Goal: Check status: Check status

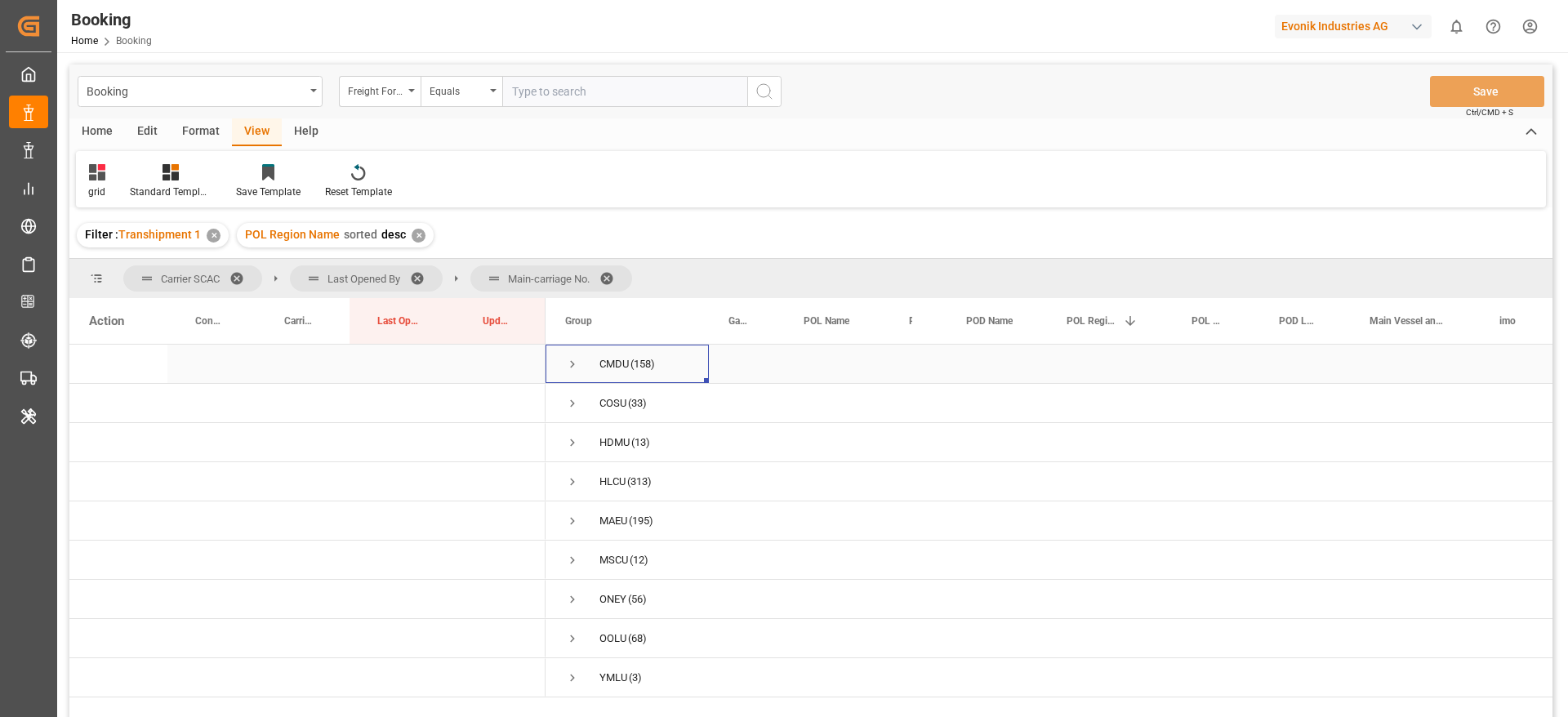
click at [576, 362] on span "Press SPACE to select this row." at bounding box center [572, 364] width 14 height 14
click at [609, 273] on span at bounding box center [612, 278] width 26 height 14
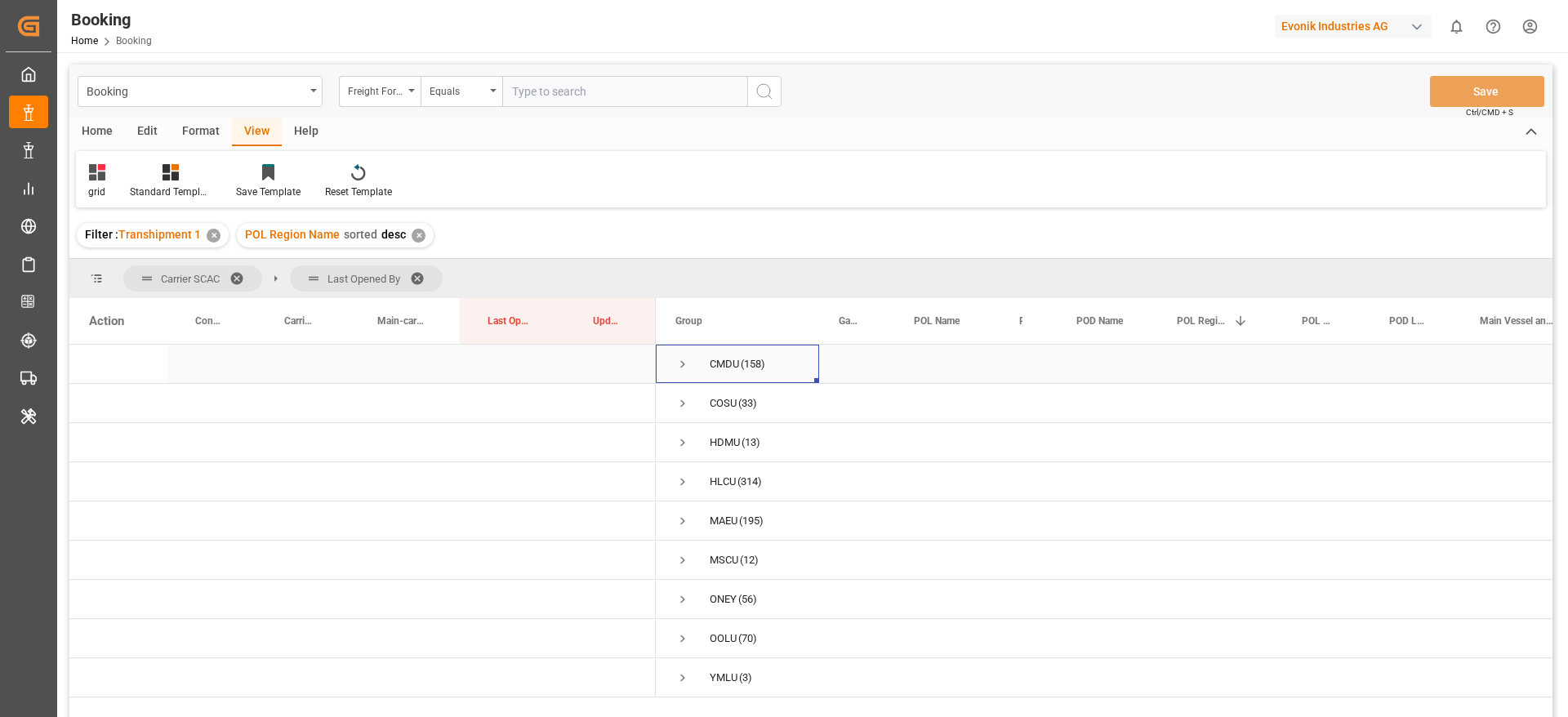
click at [681, 364] on span "Press SPACE to select this row." at bounding box center [682, 364] width 14 height 14
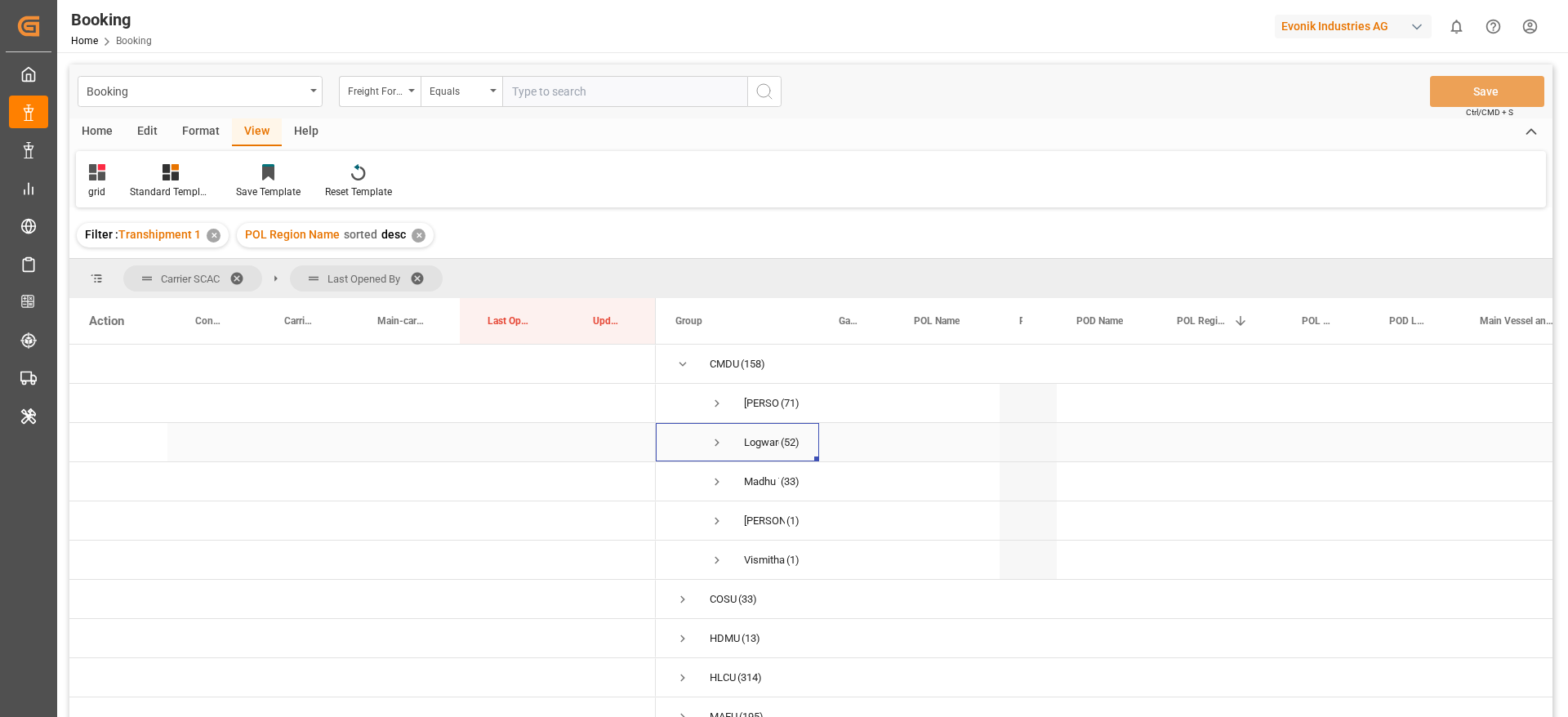
click at [715, 448] on span "Press SPACE to select this row." at bounding box center [717, 443] width 14 height 14
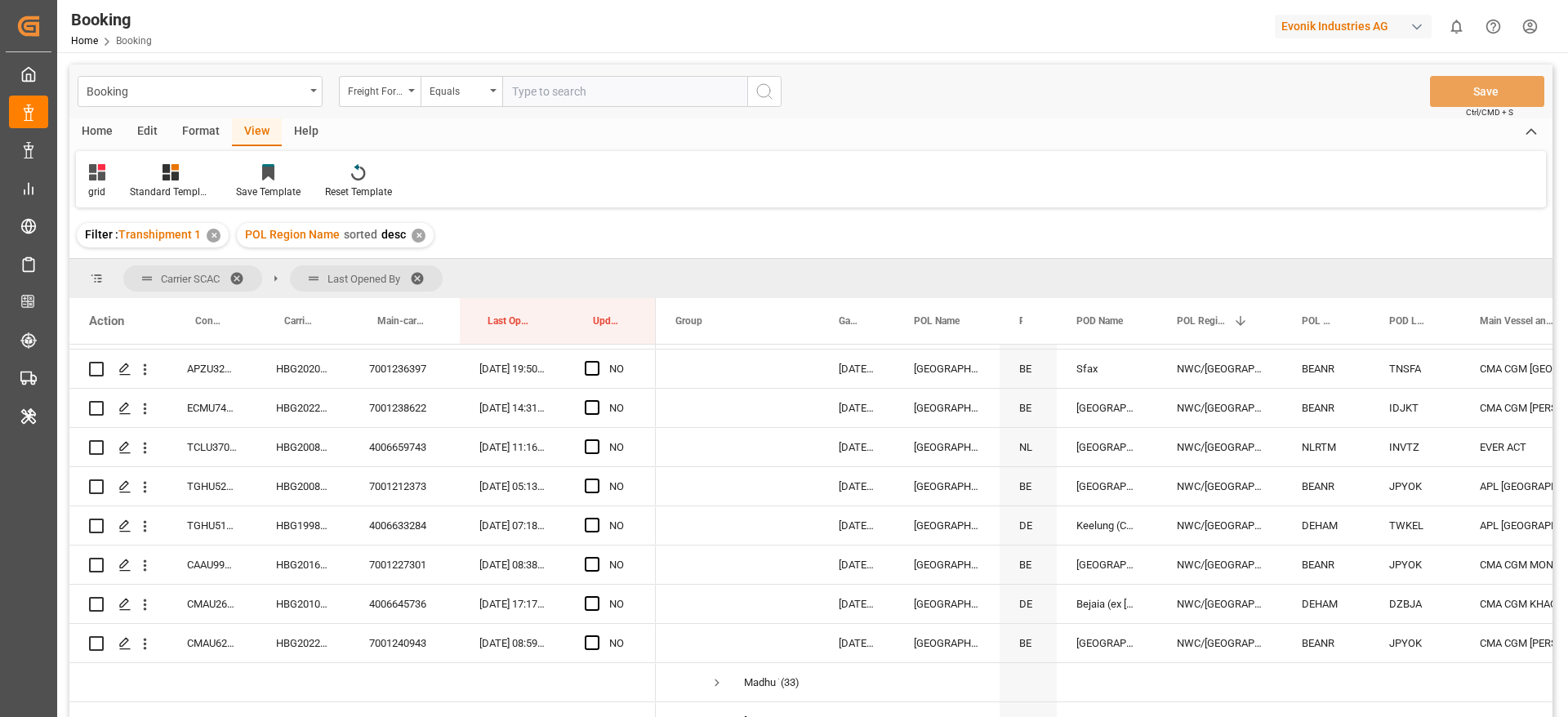
scroll to position [2083, 0]
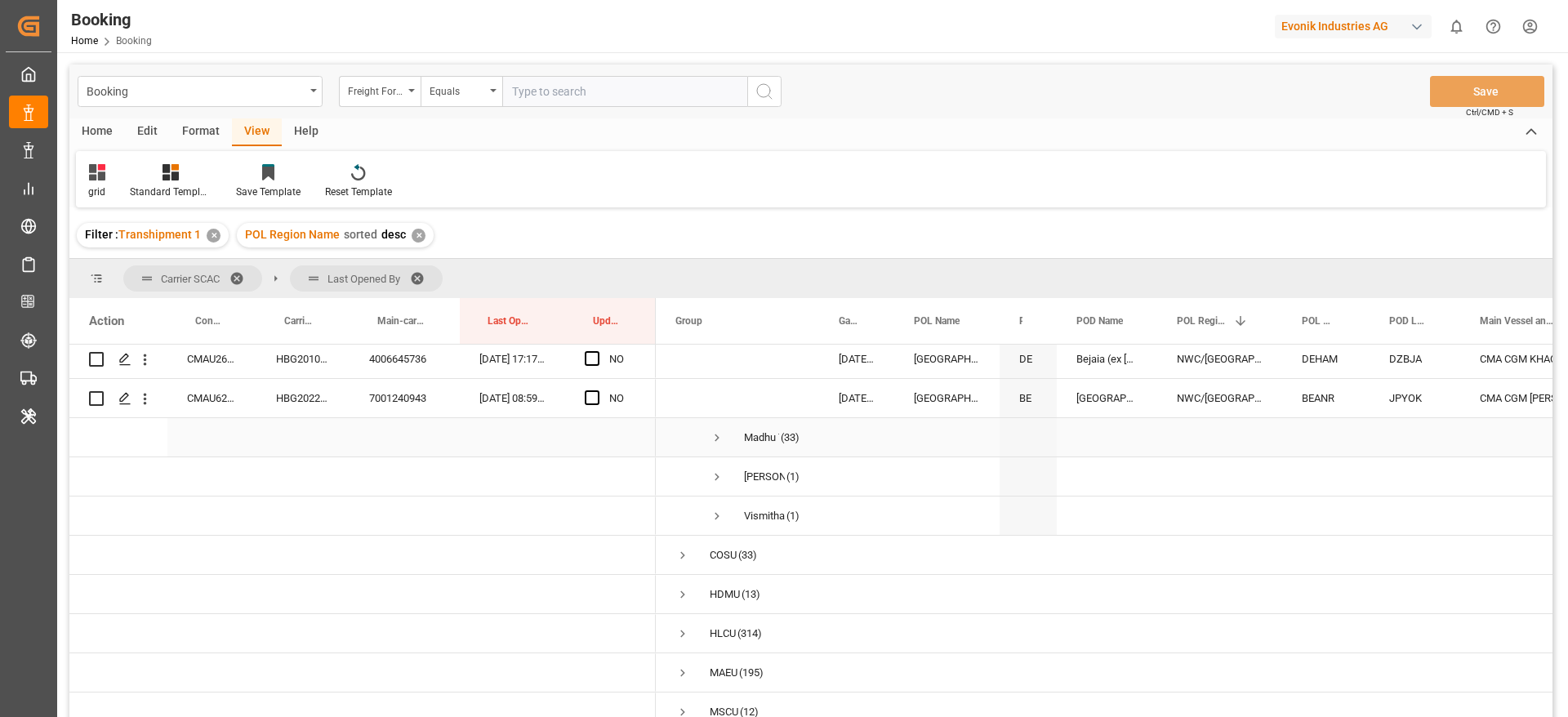
click at [719, 436] on span "Press SPACE to select this row." at bounding box center [717, 438] width 14 height 14
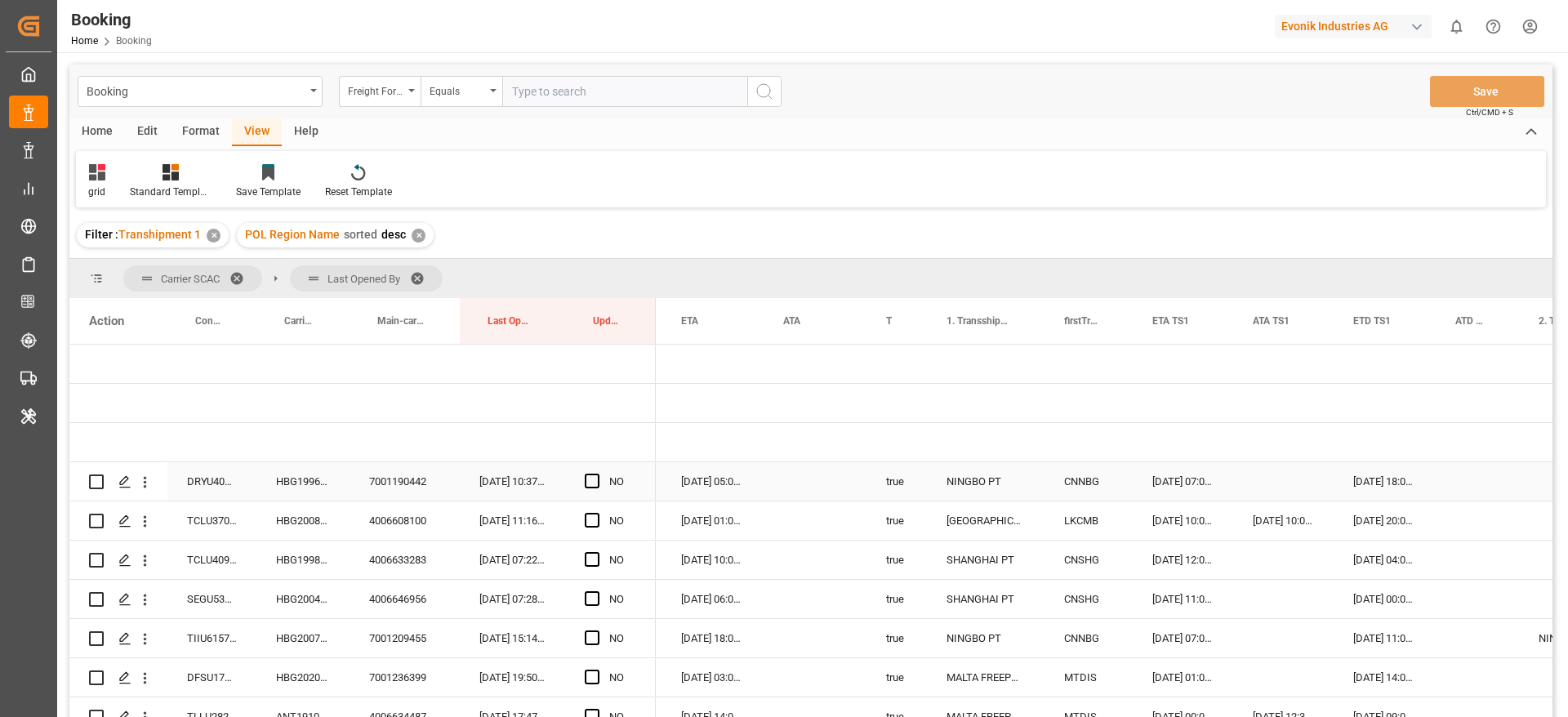
scroll to position [123, 0]
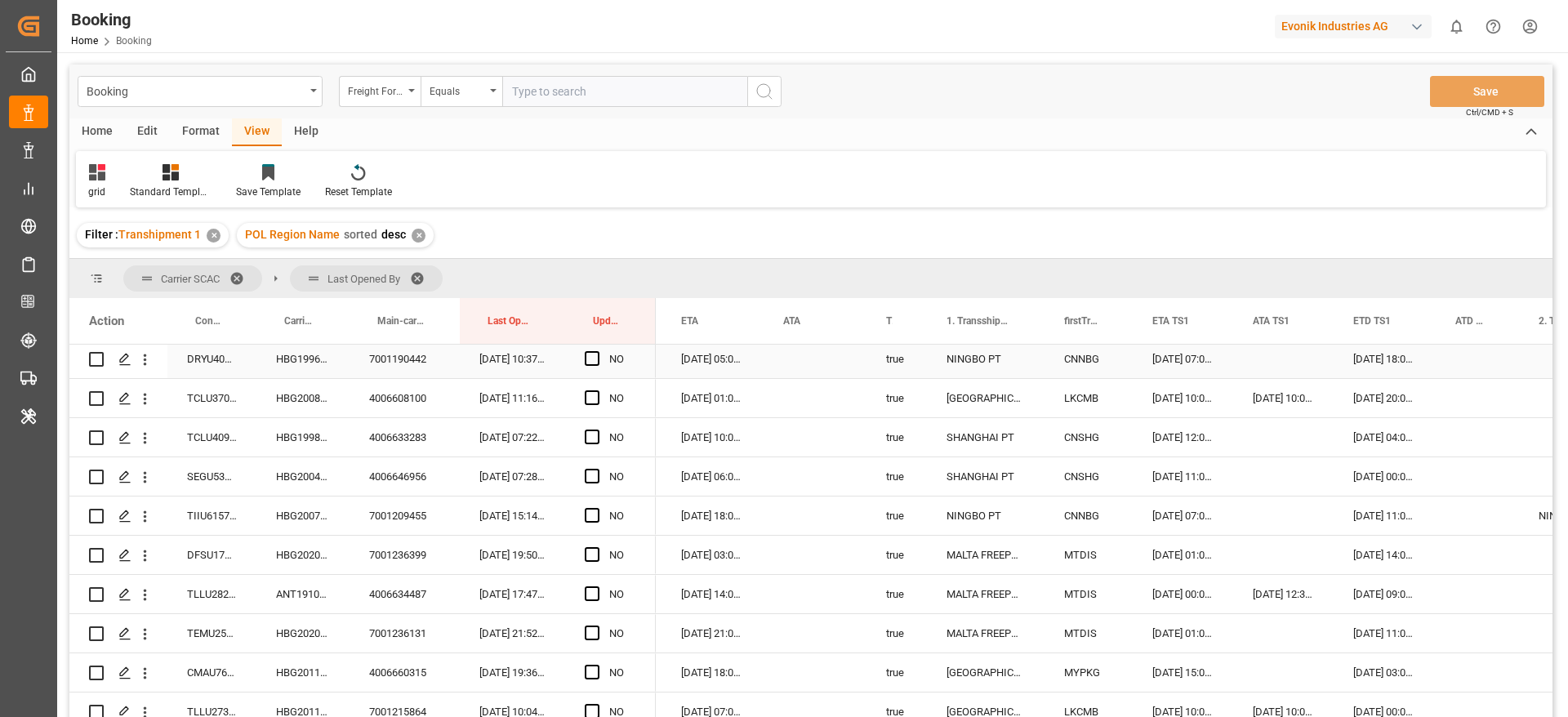
click at [300, 369] on div "HBG1996830" at bounding box center [303, 359] width 93 height 38
click at [588, 355] on span "Press SPACE to select this row." at bounding box center [592, 358] width 14 height 14
click at [596, 351] on input "Press SPACE to select this row." at bounding box center [596, 351] width 0 height 0
click at [594, 401] on span "Press SPACE to select this row." at bounding box center [592, 398] width 14 height 14
click at [596, 391] on input "Press SPACE to select this row." at bounding box center [596, 391] width 0 height 0
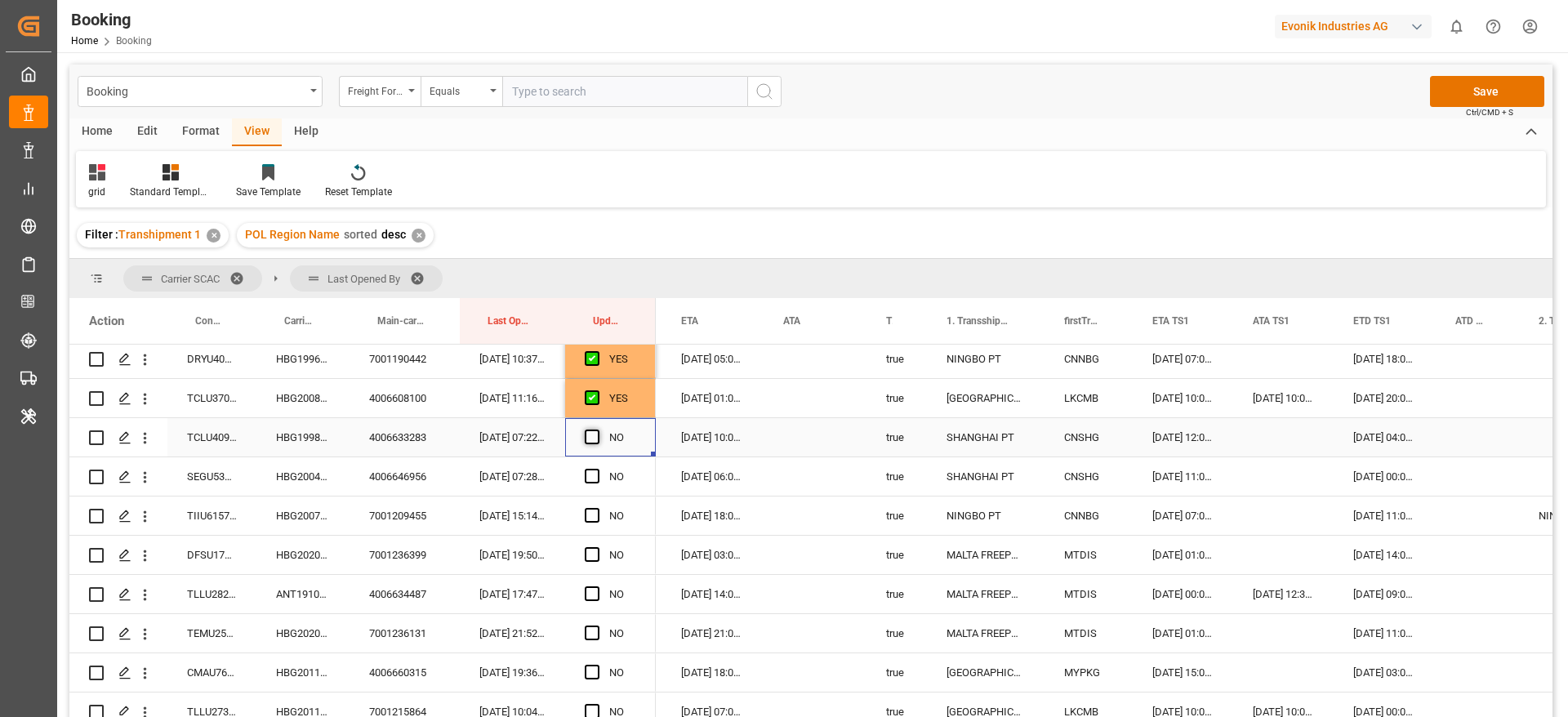
click at [590, 439] on span "Press SPACE to select this row." at bounding box center [592, 437] width 14 height 14
click at [596, 429] on input "Press SPACE to select this row." at bounding box center [596, 429] width 0 height 0
click at [594, 477] on span "Press SPACE to select this row." at bounding box center [592, 476] width 14 height 14
click at [596, 469] on input "Press SPACE to select this row." at bounding box center [596, 469] width 0 height 0
click at [596, 511] on span "Press SPACE to select this row." at bounding box center [592, 515] width 14 height 14
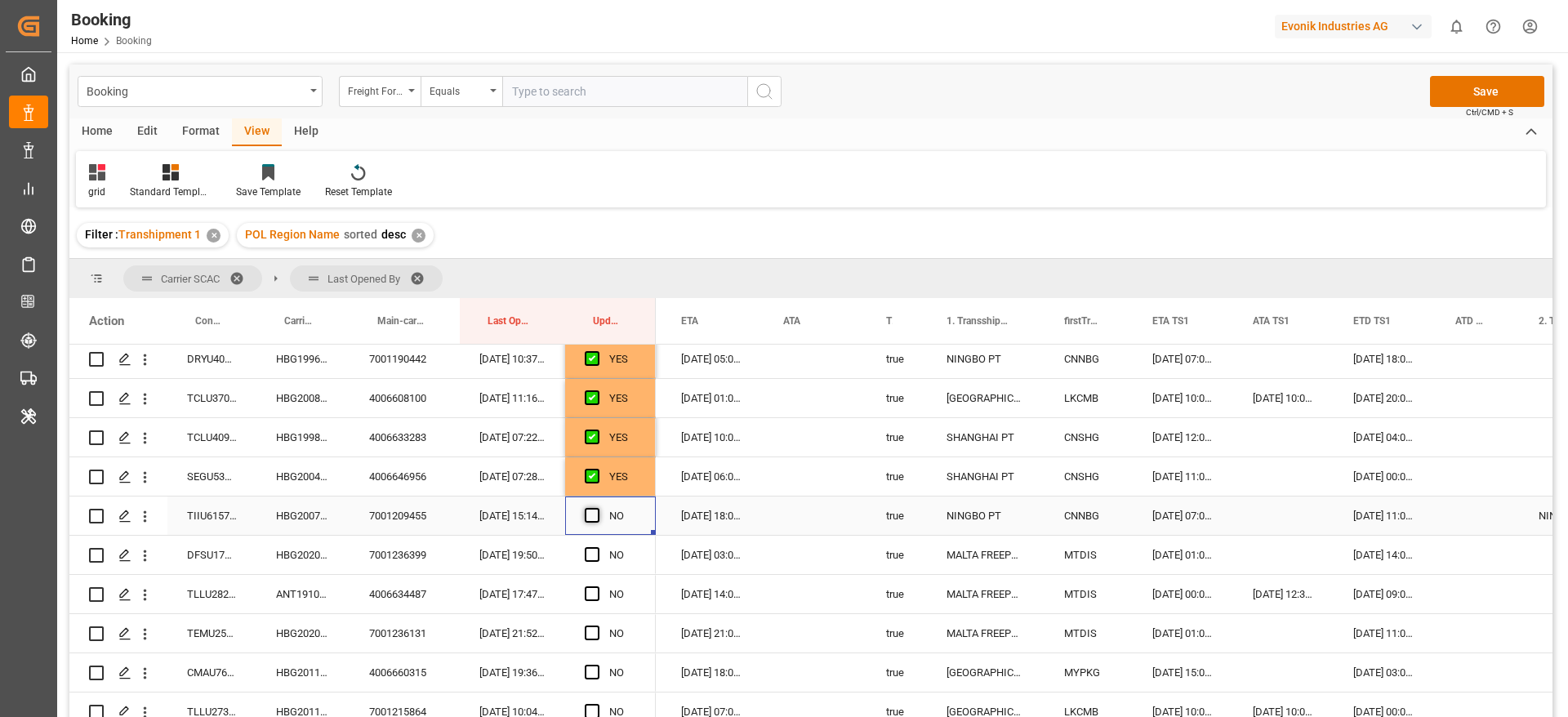
click at [596, 508] on input "Press SPACE to select this row." at bounding box center [596, 508] width 0 height 0
click at [593, 549] on span "Press SPACE to select this row." at bounding box center [592, 554] width 14 height 14
click at [596, 547] on input "Press SPACE to select this row." at bounding box center [596, 547] width 0 height 0
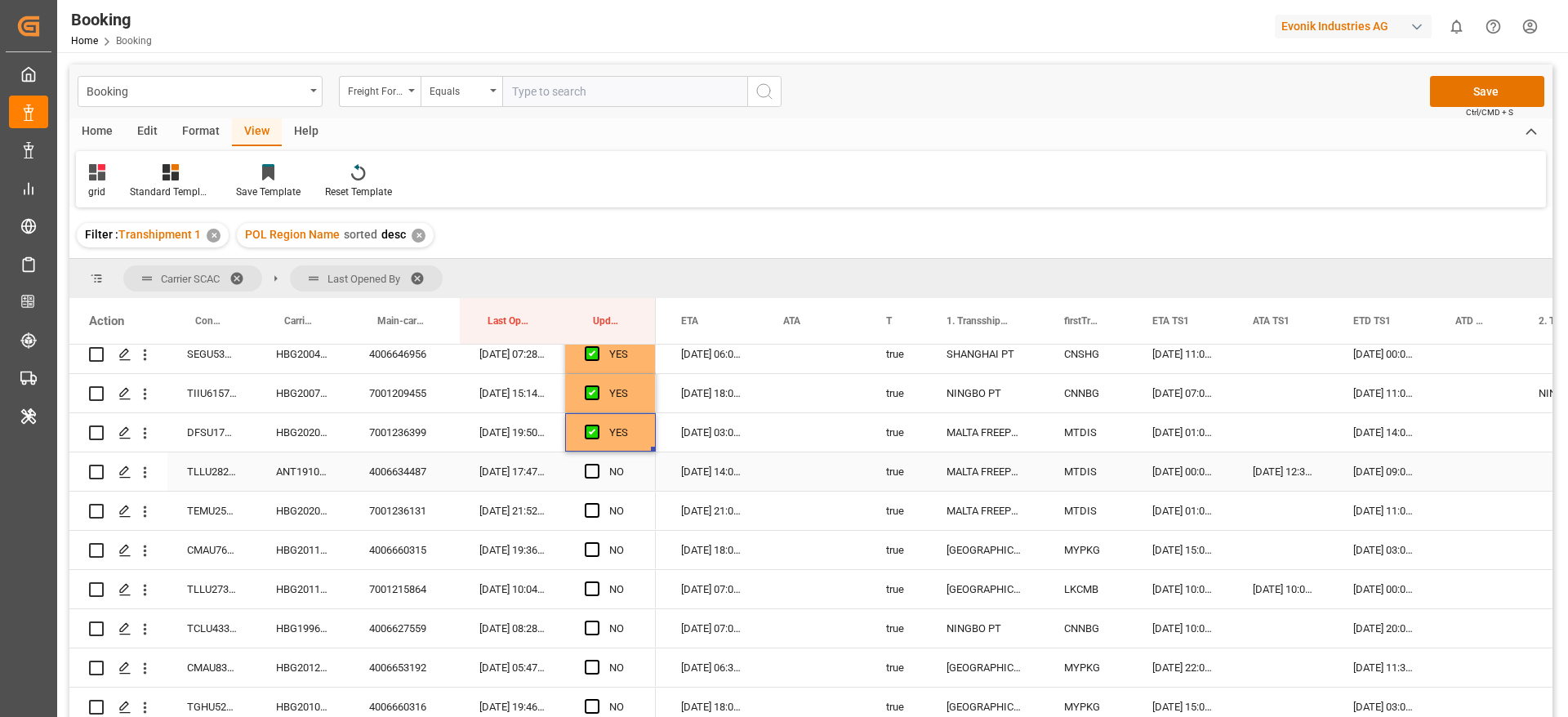
drag, startPoint x: 589, startPoint y: 466, endPoint x: 444, endPoint y: 479, distance: 145.6
click at [589, 465] on span "Press SPACE to select this row." at bounding box center [592, 471] width 14 height 14
click at [596, 464] on input "Press SPACE to select this row." at bounding box center [596, 464] width 0 height 0
click at [304, 473] on div "ANT1910714" at bounding box center [303, 472] width 93 height 38
click at [320, 467] on div "ANT1910714" at bounding box center [303, 472] width 93 height 38
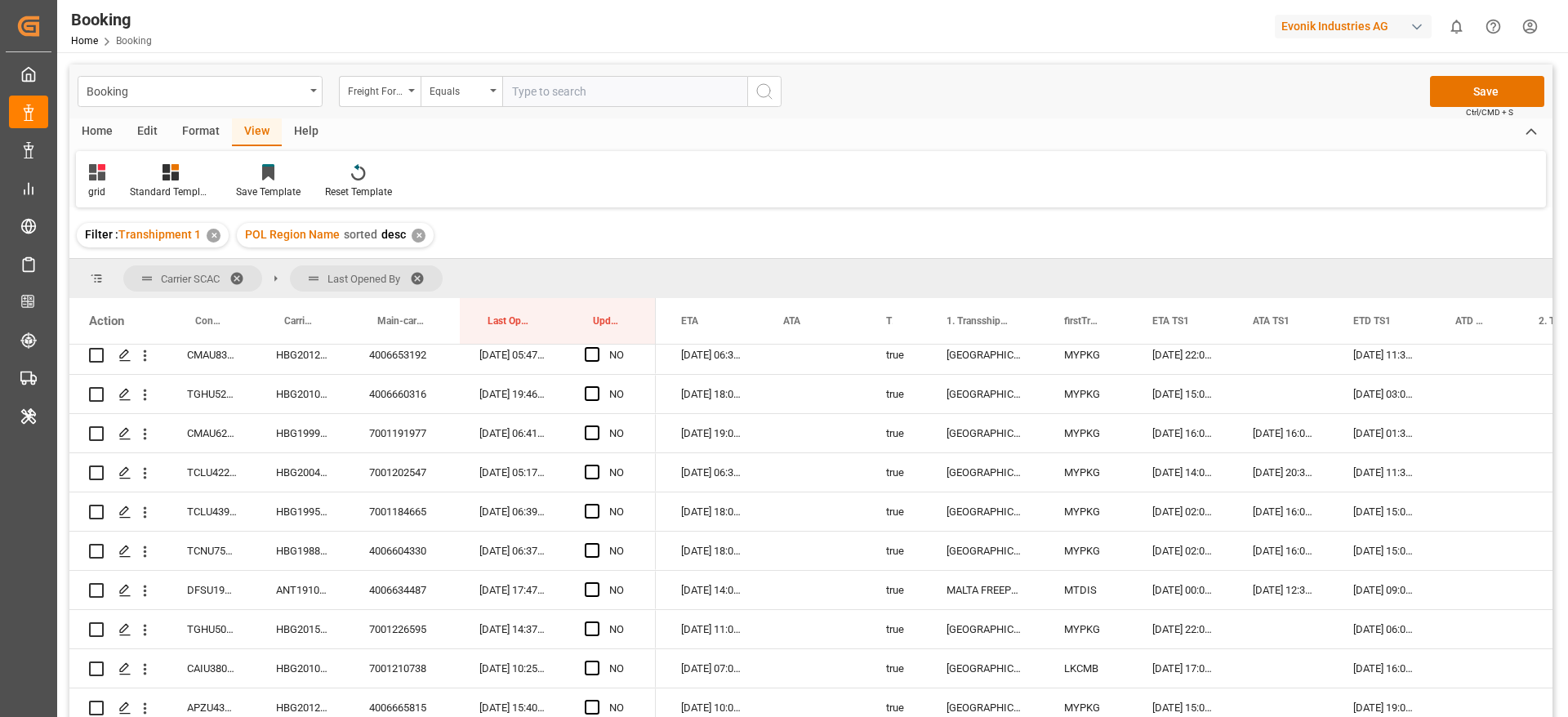
scroll to position [613, 0]
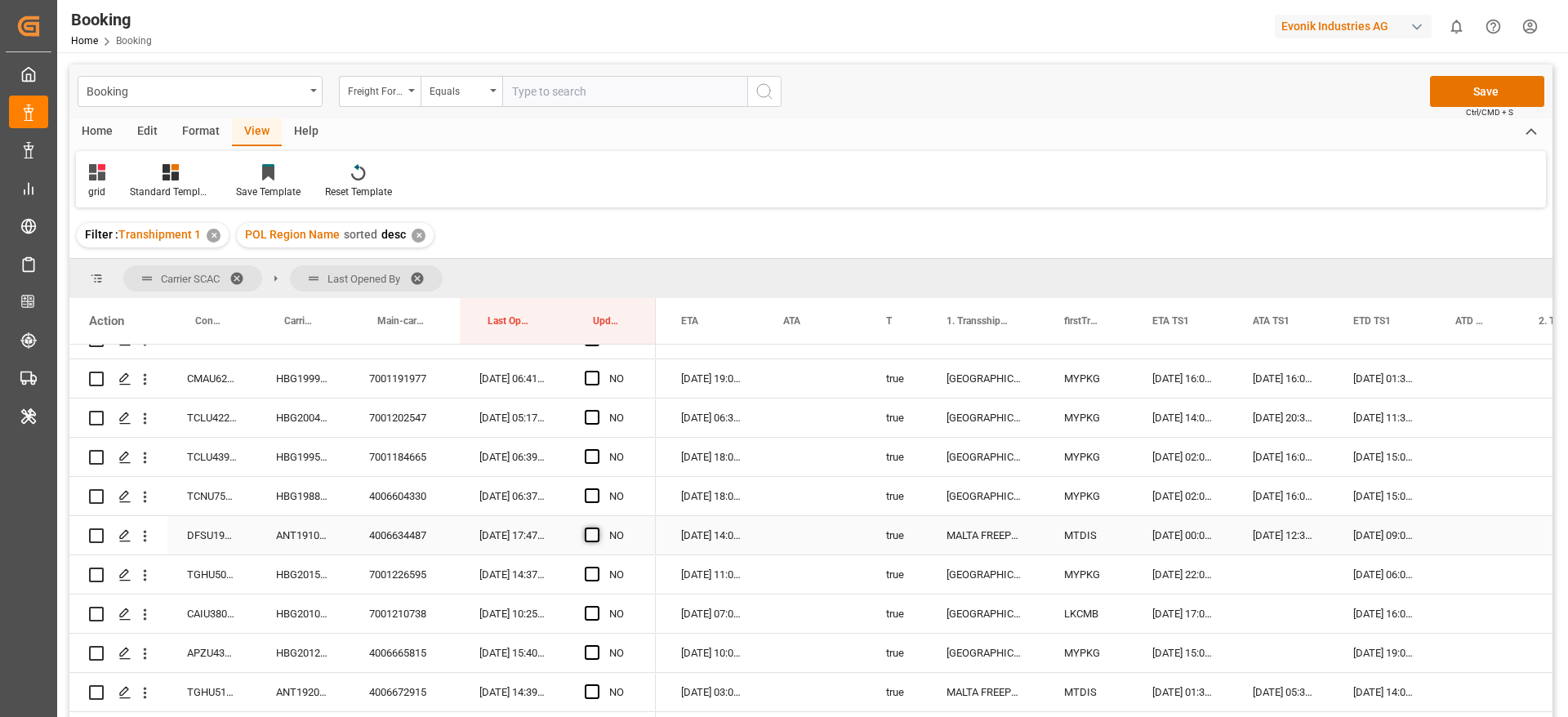
click at [596, 539] on span "Press SPACE to select this row." at bounding box center [592, 535] width 14 height 14
click at [596, 528] on input "Press SPACE to select this row." at bounding box center [596, 528] width 0 height 0
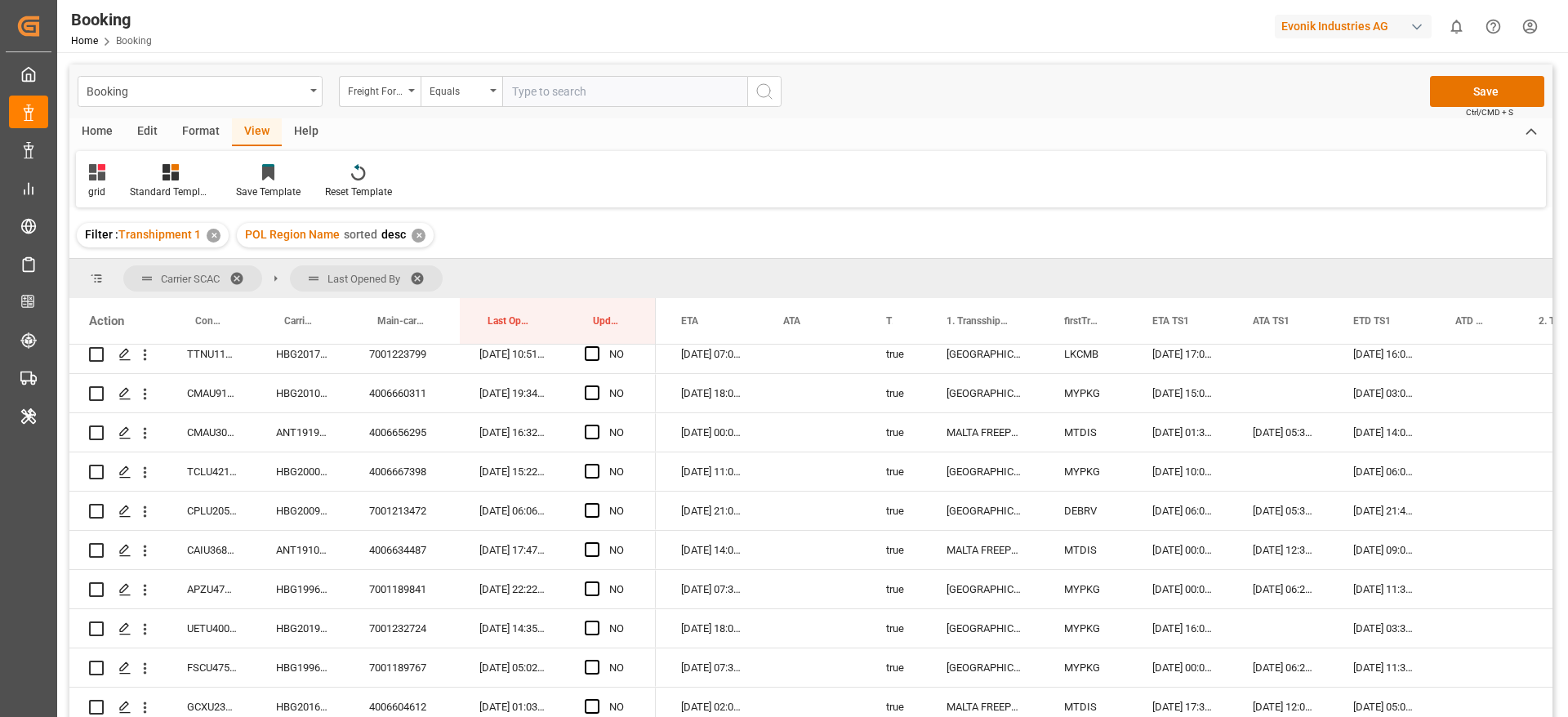
scroll to position [1348, 0]
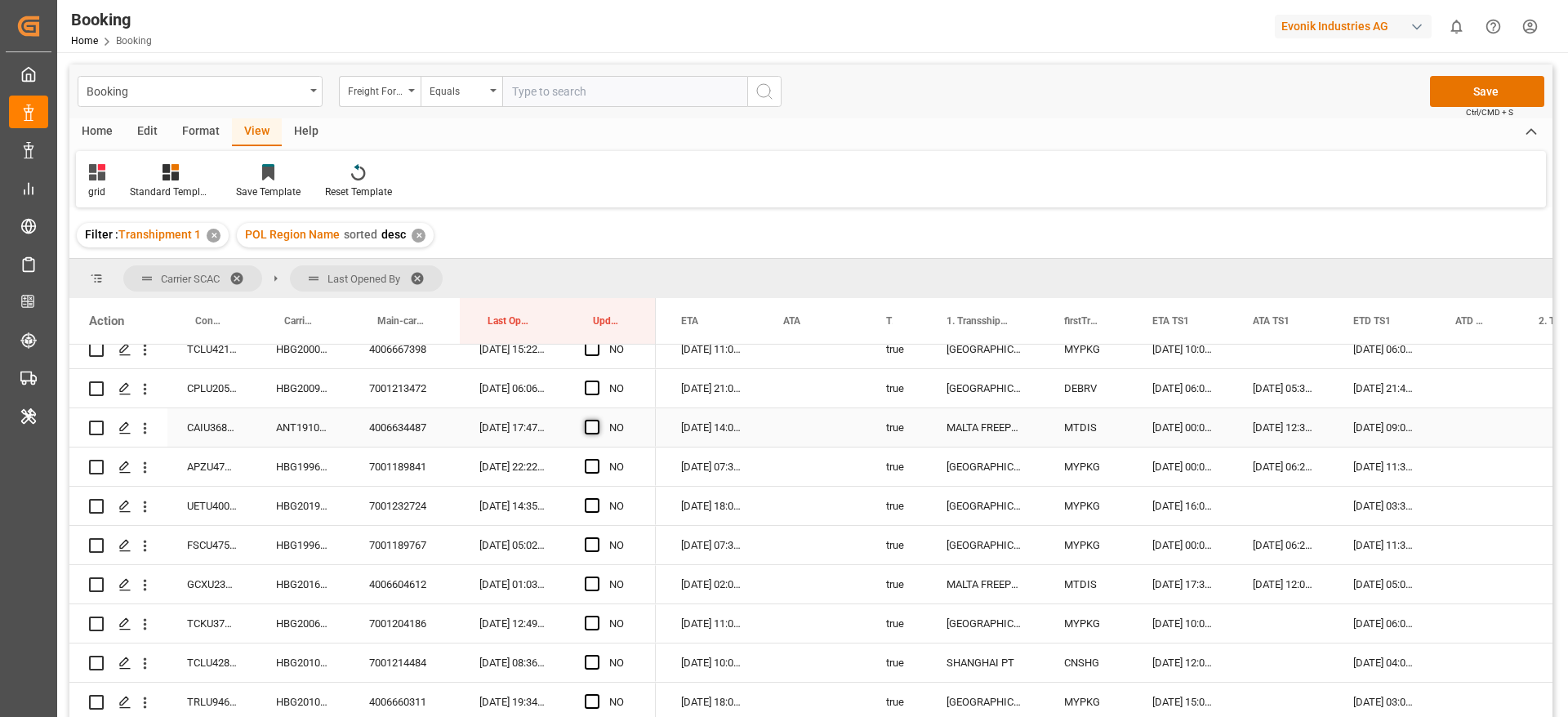
click at [595, 429] on span "Press SPACE to select this row." at bounding box center [592, 427] width 14 height 14
click at [596, 420] on input "Press SPACE to select this row." at bounding box center [596, 420] width 0 height 0
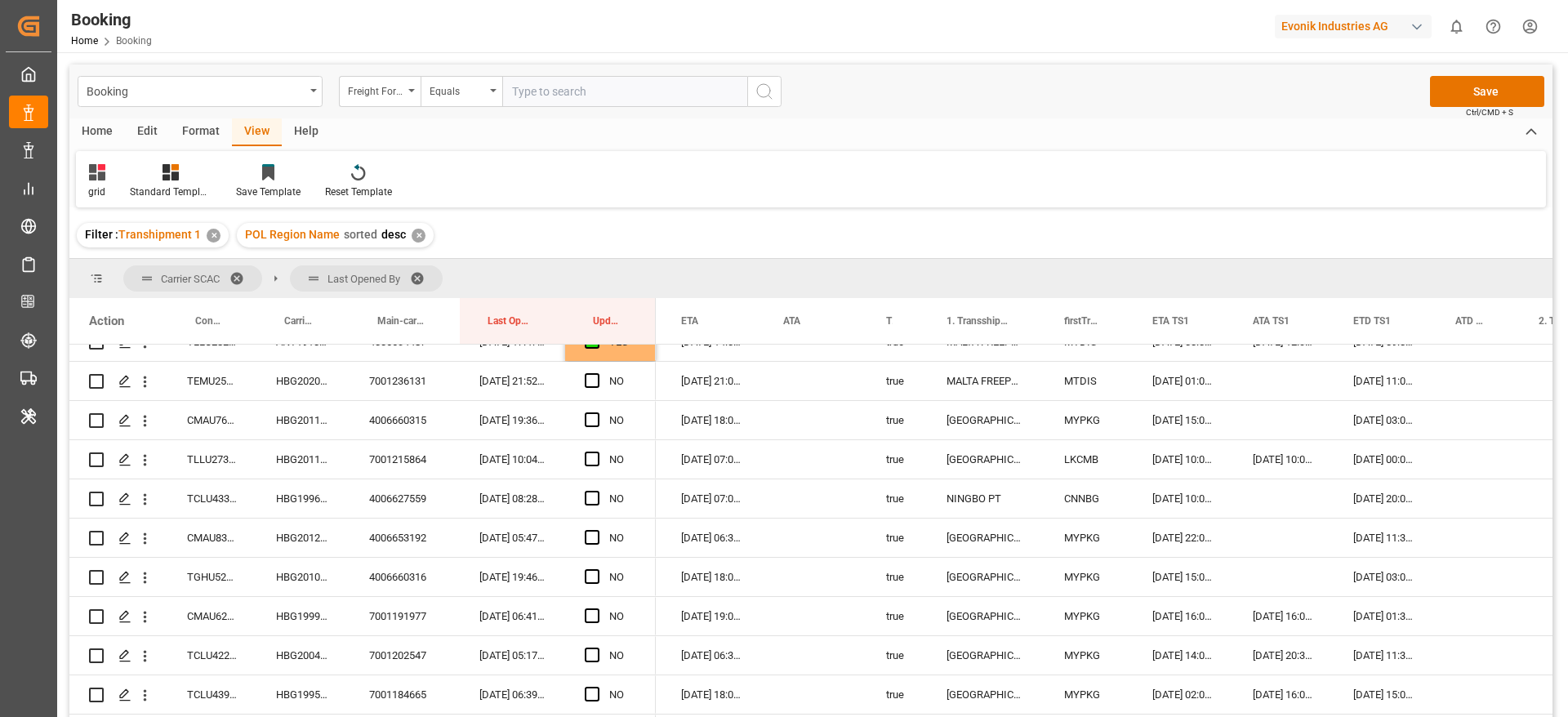
scroll to position [245, 0]
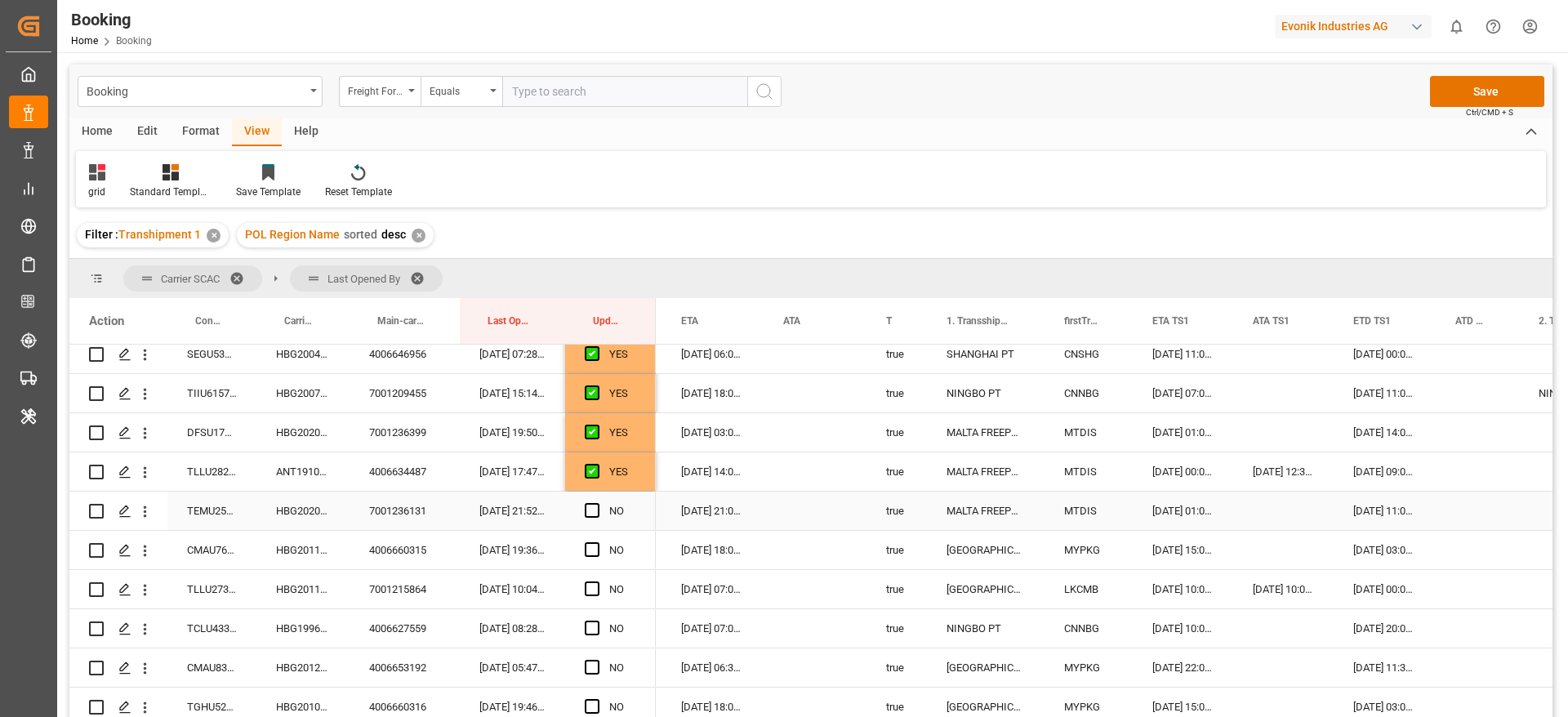
click at [309, 505] on div "HBG2020300" at bounding box center [303, 511] width 93 height 38
click at [593, 509] on span "Press SPACE to select this row." at bounding box center [592, 511] width 14 height 14
click at [596, 504] on input "Press SPACE to select this row." at bounding box center [596, 504] width 0 height 0
click at [587, 548] on span "Press SPACE to select this row." at bounding box center [592, 550] width 14 height 14
click at [596, 542] on input "Press SPACE to select this row." at bounding box center [596, 542] width 0 height 0
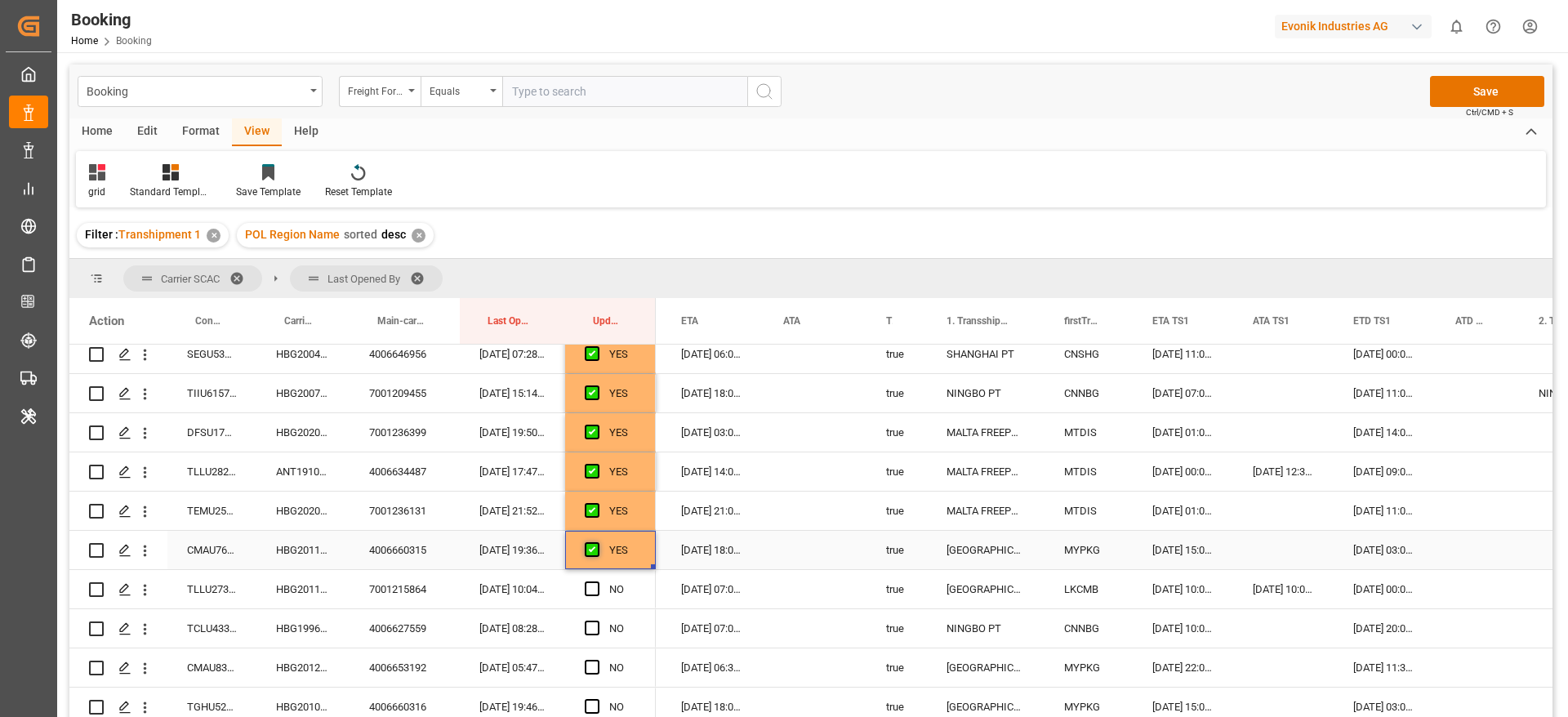
scroll to position [368, 0]
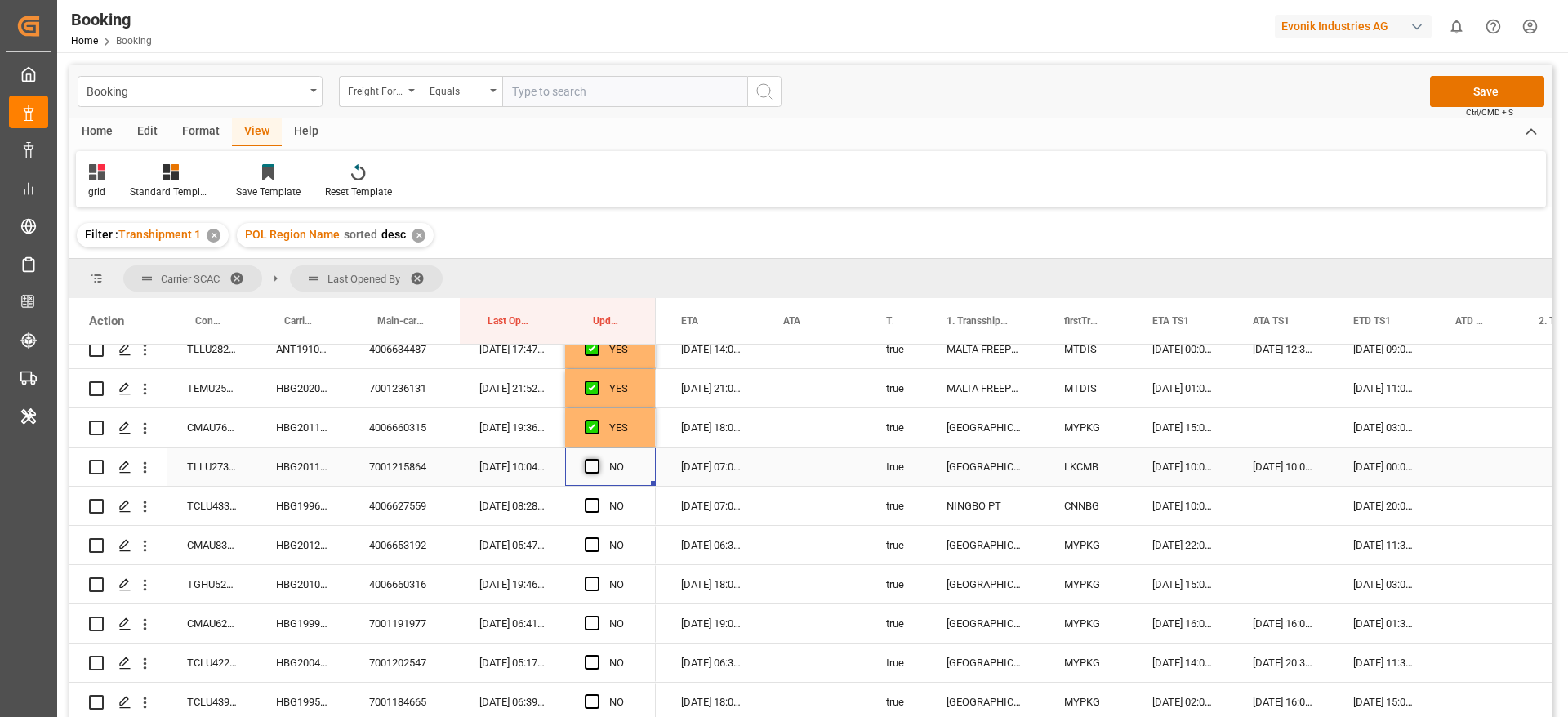
click at [587, 464] on span "Press SPACE to select this row." at bounding box center [592, 467] width 14 height 14
click at [596, 459] on input "Press SPACE to select this row." at bounding box center [596, 459] width 0 height 0
click at [309, 505] on div "HBG1996916" at bounding box center [303, 505] width 93 height 38
click at [590, 504] on span "Press SPACE to select this row." at bounding box center [592, 505] width 14 height 14
click at [596, 498] on input "Press SPACE to select this row." at bounding box center [596, 498] width 0 height 0
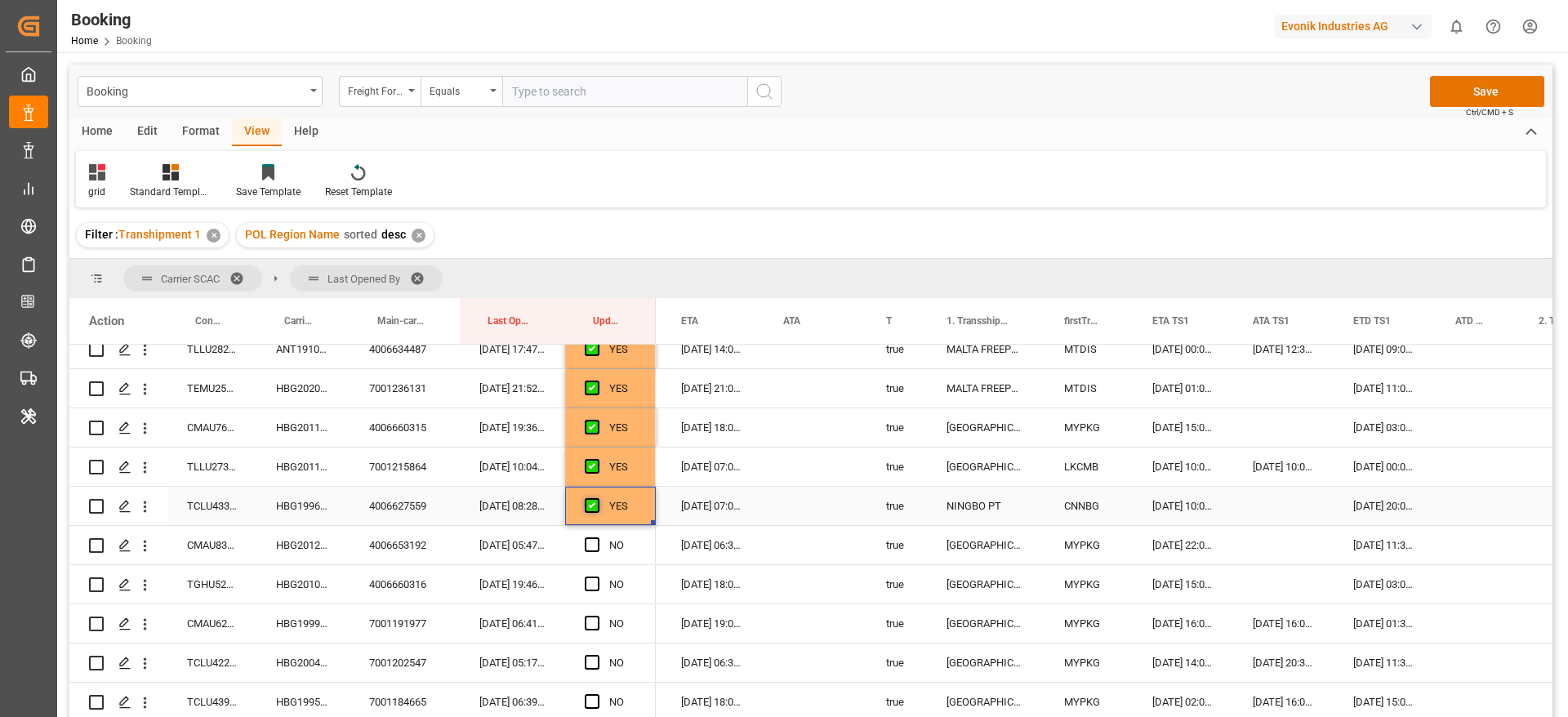
scroll to position [490, 0]
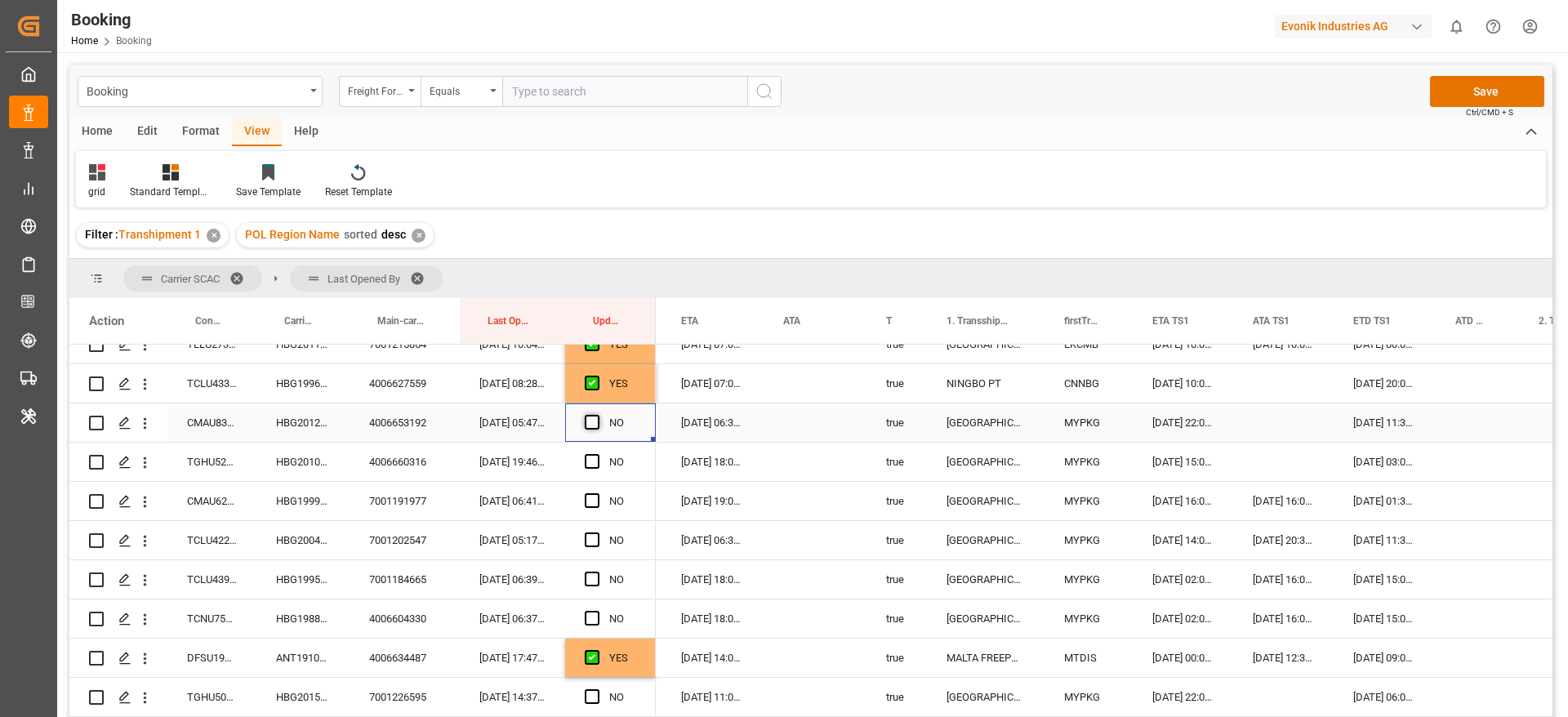
click at [596, 419] on span "Press SPACE to select this row." at bounding box center [592, 422] width 14 height 14
click at [596, 415] on input "Press SPACE to select this row." at bounding box center [596, 415] width 0 height 0
click at [593, 465] on span "Press SPACE to select this row." at bounding box center [592, 461] width 14 height 14
click at [596, 454] on input "Press SPACE to select this row." at bounding box center [596, 454] width 0 height 0
click at [334, 503] on div "HBG1999398" at bounding box center [303, 501] width 93 height 38
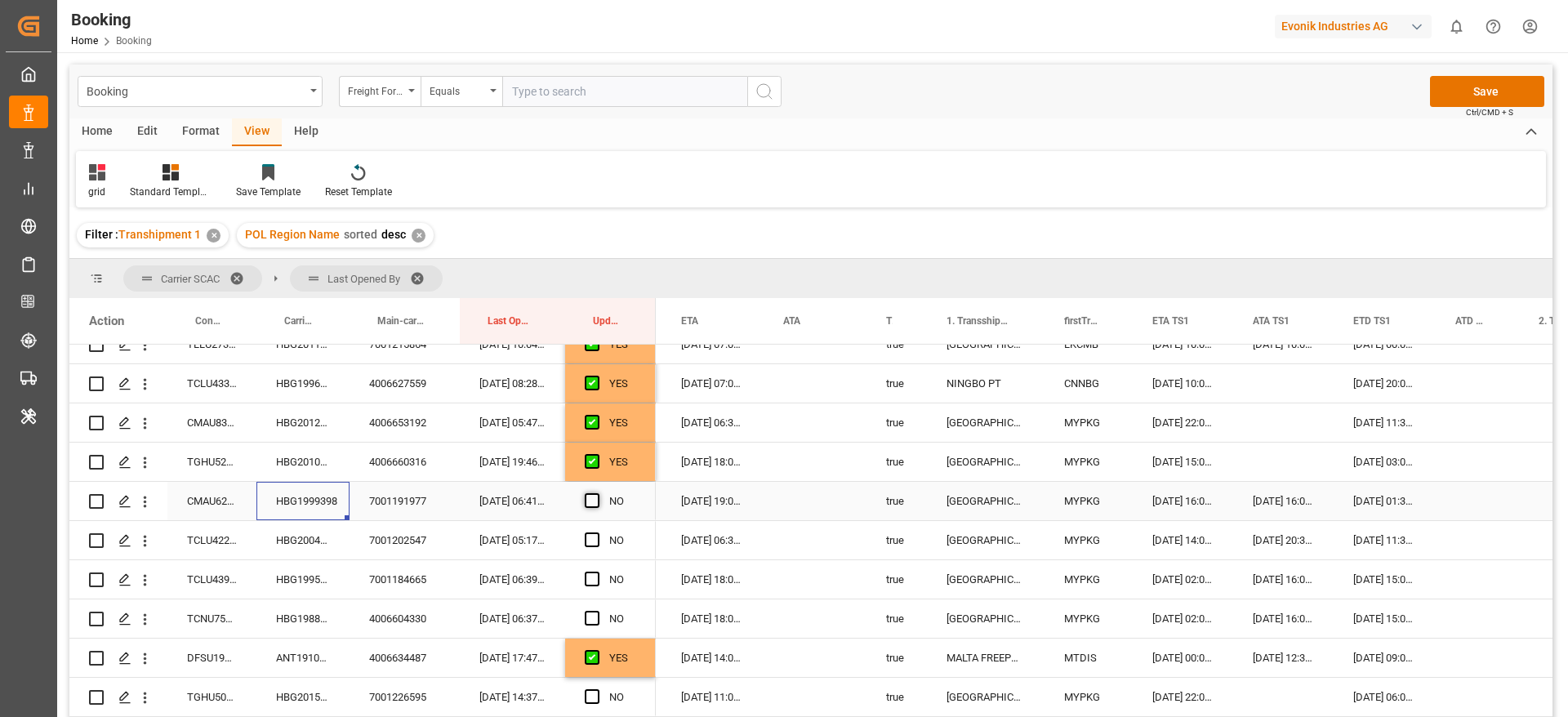
click at [587, 505] on span "Press SPACE to select this row." at bounding box center [592, 501] width 14 height 14
click at [596, 494] on input "Press SPACE to select this row." at bounding box center [596, 494] width 0 height 0
click at [593, 537] on span "Press SPACE to select this row." at bounding box center [592, 540] width 14 height 14
click at [596, 533] on input "Press SPACE to select this row." at bounding box center [596, 533] width 0 height 0
click at [591, 580] on span "Press SPACE to select this row." at bounding box center [592, 579] width 14 height 14
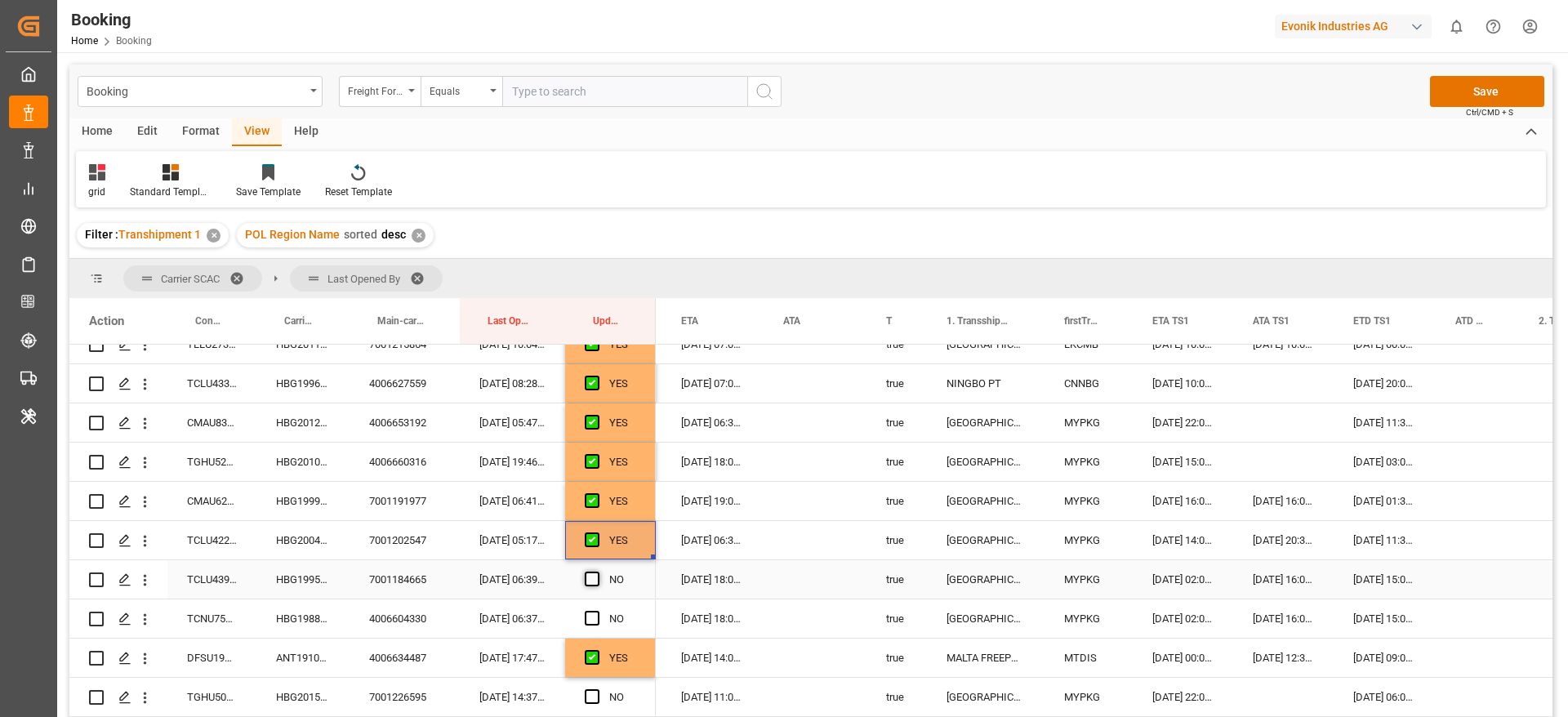
click at [596, 571] on input "Press SPACE to select this row." at bounding box center [596, 571] width 0 height 0
click at [316, 582] on div "HBG1995357" at bounding box center [303, 580] width 93 height 38
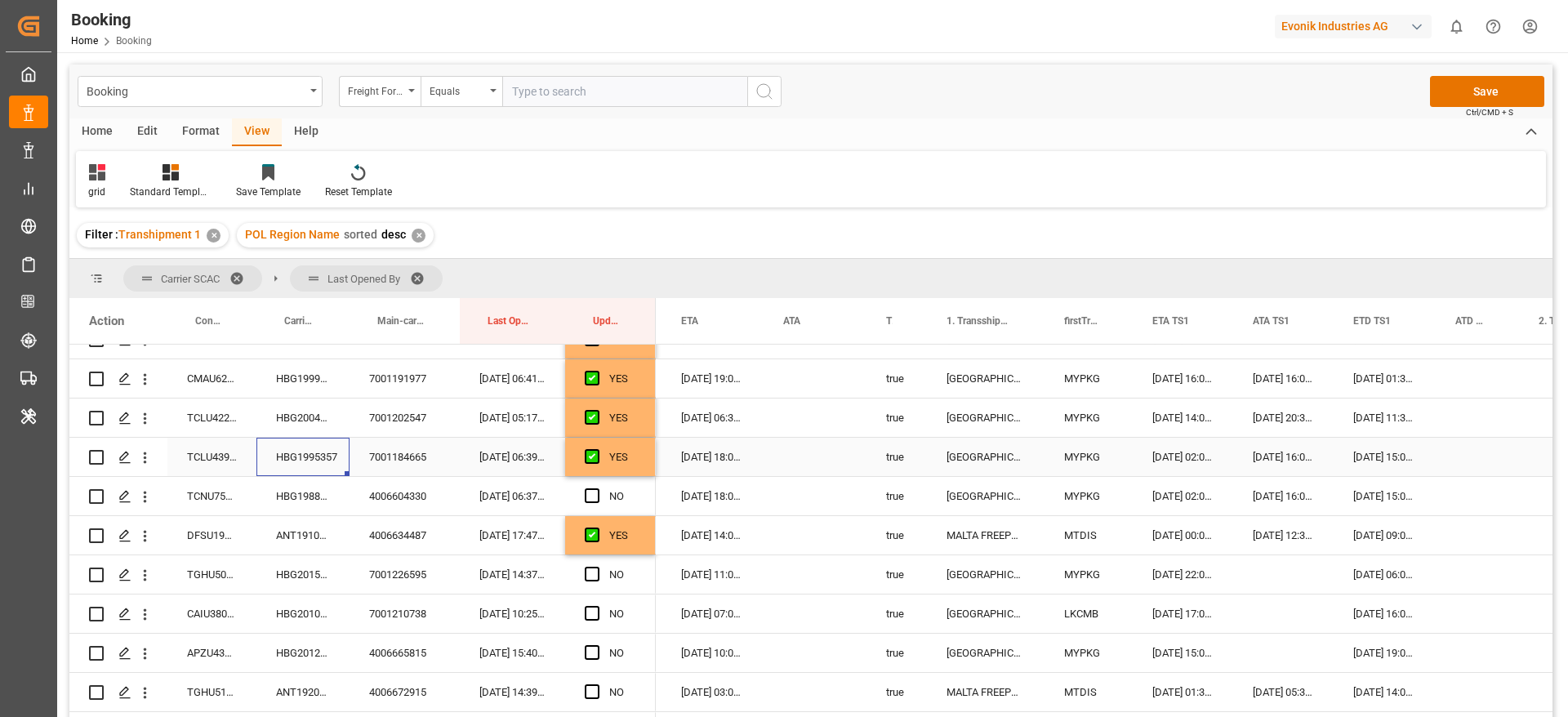
click at [1372, 461] on div "03-09-2025 15:00:00" at bounding box center [1384, 457] width 102 height 38
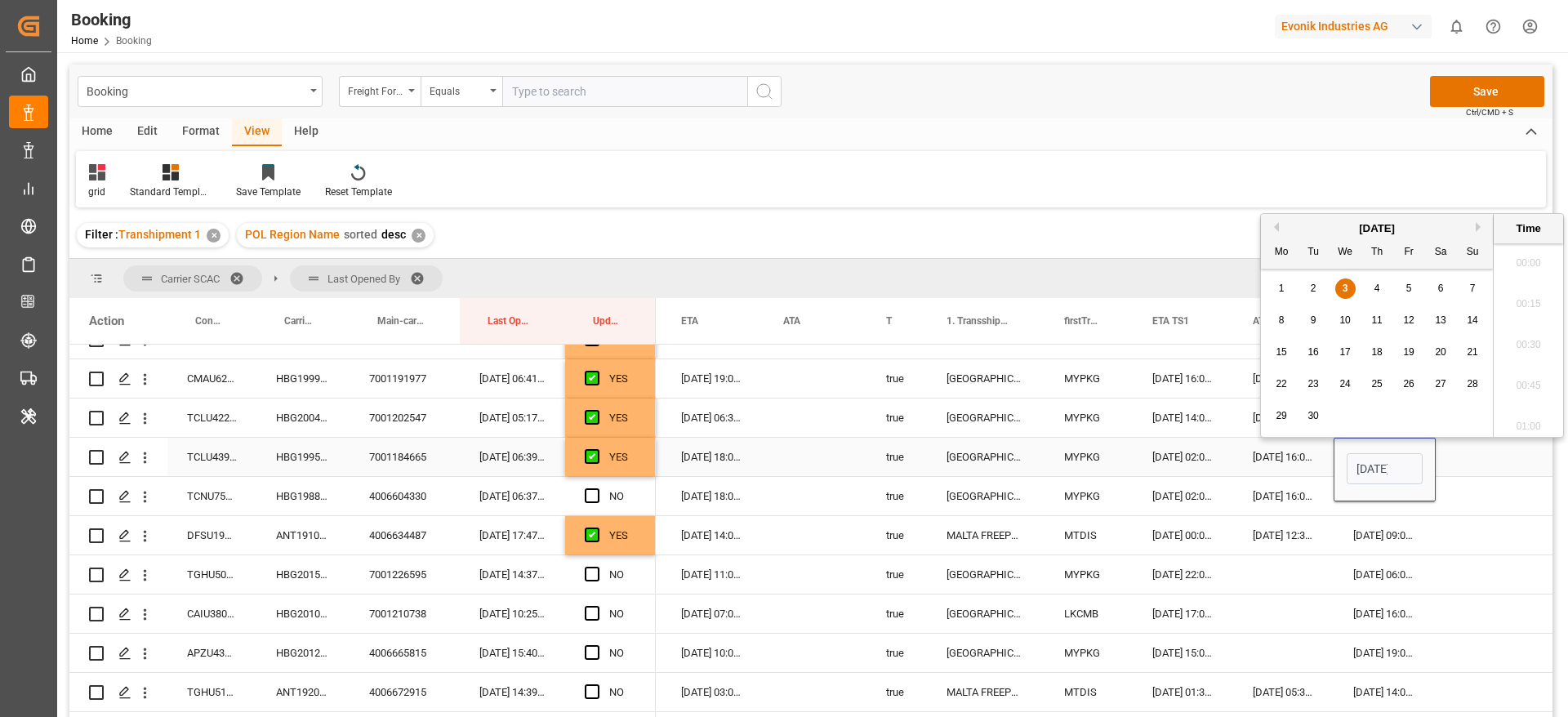
scroll to position [0, 57]
click at [1370, 294] on div "4" at bounding box center [1376, 289] width 21 height 20
type input "04-09-2025 15:00"
click at [317, 500] on div "HBG1988349" at bounding box center [303, 496] width 93 height 38
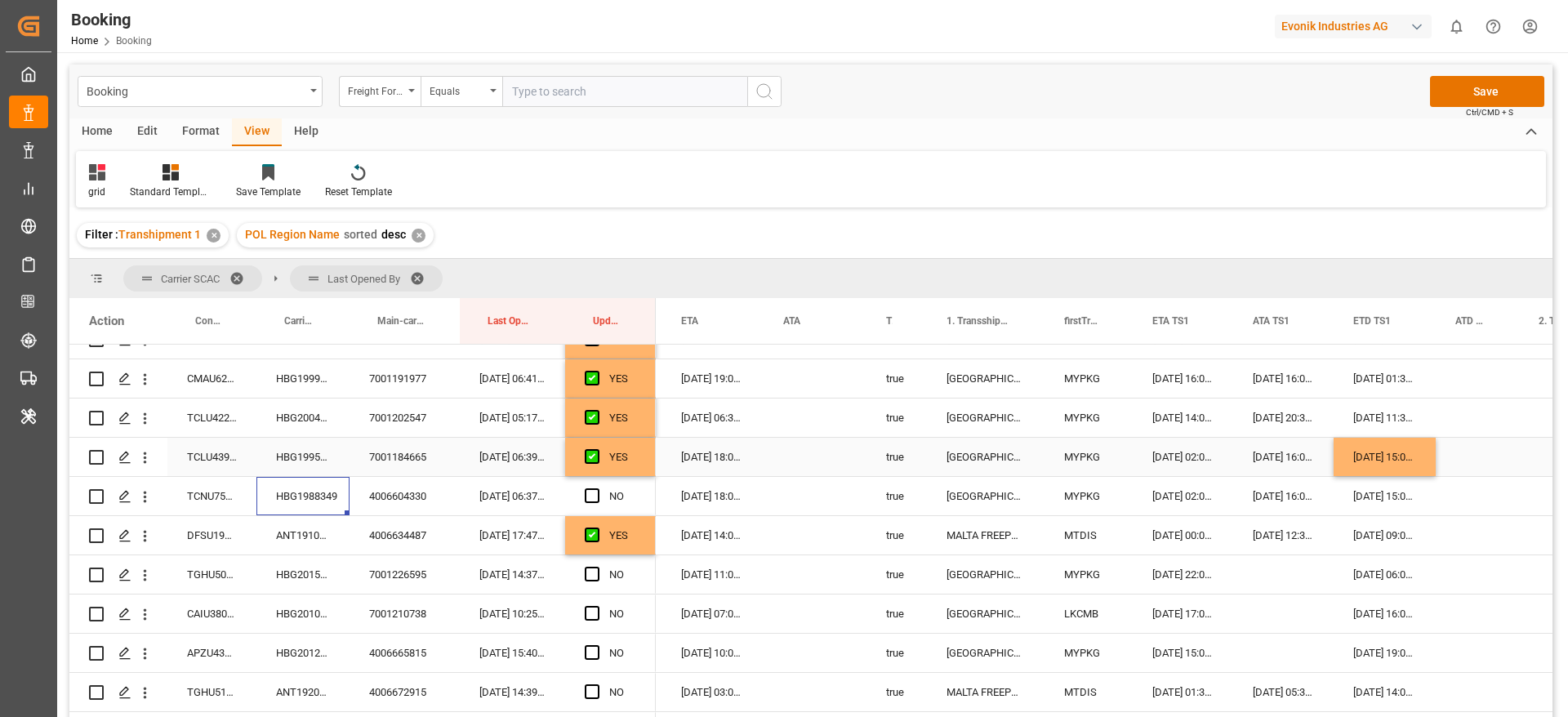
click at [1376, 451] on div "04-09-2025 15:00:00" at bounding box center [1384, 457] width 102 height 38
drag, startPoint x: 1432, startPoint y: 471, endPoint x: 1433, endPoint y: 489, distance: 18.0
click at [593, 492] on span "Press SPACE to select this row." at bounding box center [592, 495] width 14 height 14
click at [596, 488] on input "Press SPACE to select this row." at bounding box center [596, 488] width 0 height 0
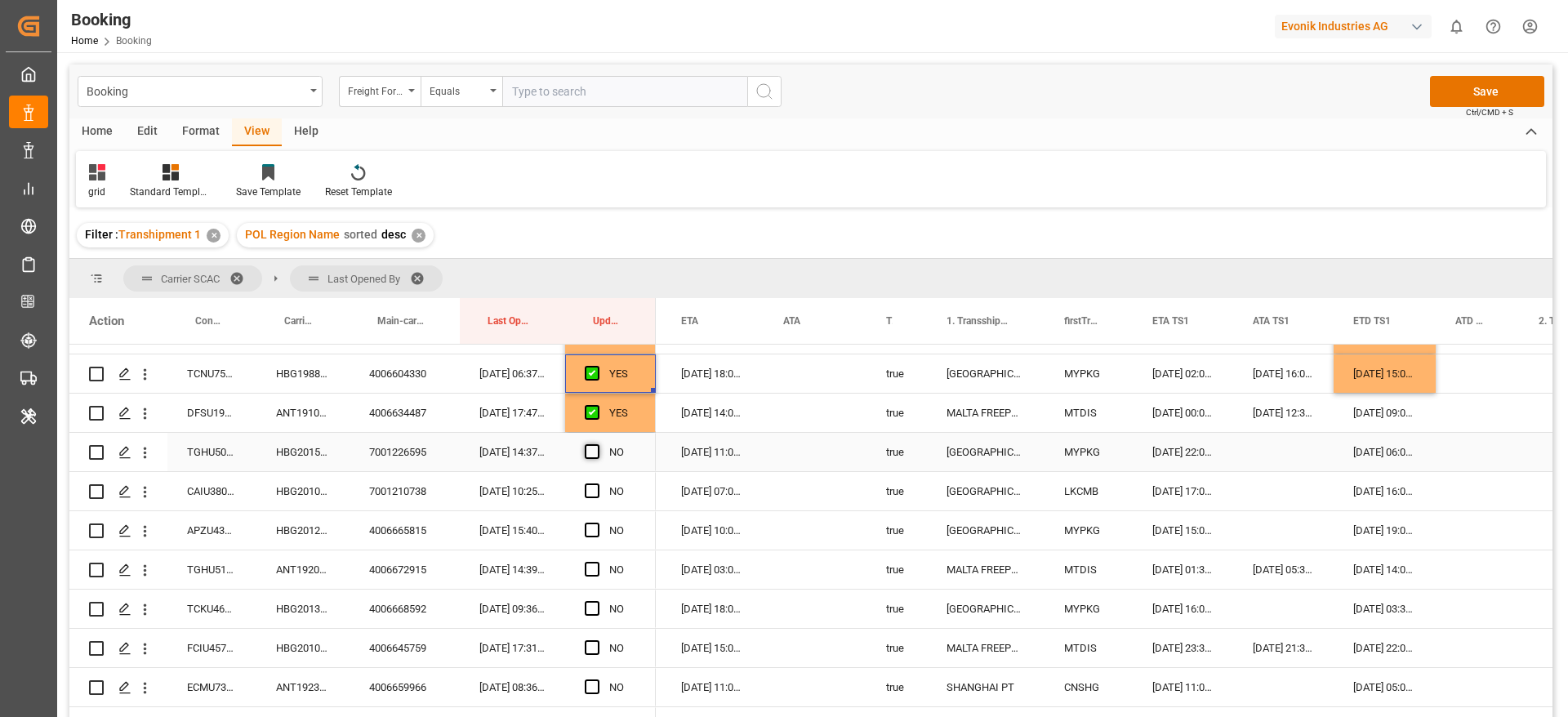
click at [595, 455] on span "Press SPACE to select this row." at bounding box center [592, 451] width 14 height 14
click at [596, 444] on input "Press SPACE to select this row." at bounding box center [596, 444] width 0 height 0
click at [598, 493] on span "Press SPACE to select this row." at bounding box center [592, 491] width 14 height 14
click at [596, 484] on input "Press SPACE to select this row." at bounding box center [596, 484] width 0 height 0
click at [594, 537] on span "Press SPACE to select this row." at bounding box center [592, 530] width 14 height 14
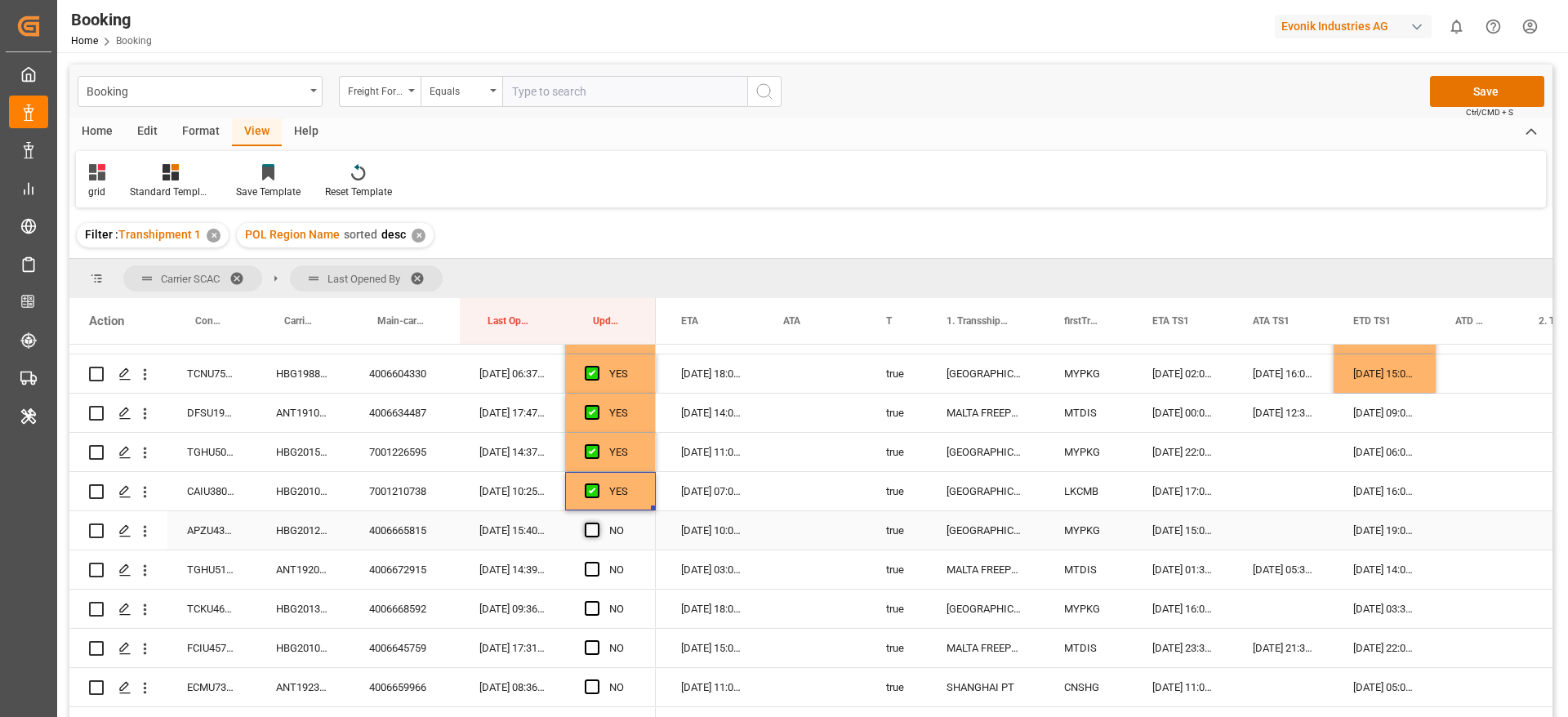
click at [596, 523] on input "Press SPACE to select this row." at bounding box center [596, 523] width 0 height 0
click at [593, 571] on span "Press SPACE to select this row." at bounding box center [592, 570] width 14 height 14
click at [596, 562] on input "Press SPACE to select this row." at bounding box center [596, 562] width 0 height 0
click at [591, 611] on span "Press SPACE to select this row." at bounding box center [592, 609] width 14 height 14
click at [596, 601] on input "Press SPACE to select this row." at bounding box center [596, 601] width 0 height 0
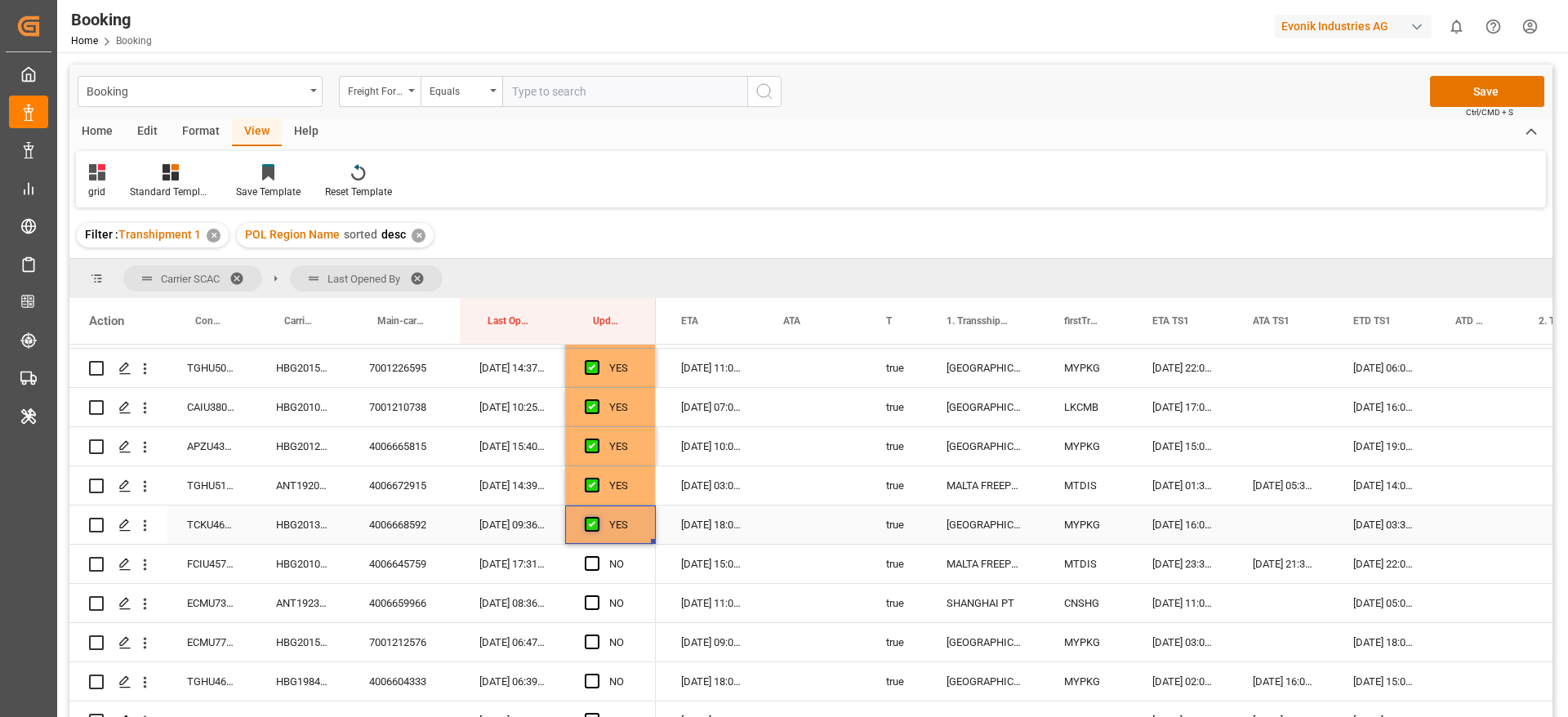
scroll to position [858, 0]
click at [268, 539] on div "HBG2010721" at bounding box center [303, 525] width 93 height 38
click at [590, 523] on span "Press SPACE to select this row." at bounding box center [592, 525] width 14 height 14
click at [596, 518] on input "Press SPACE to select this row." at bounding box center [596, 518] width 0 height 0
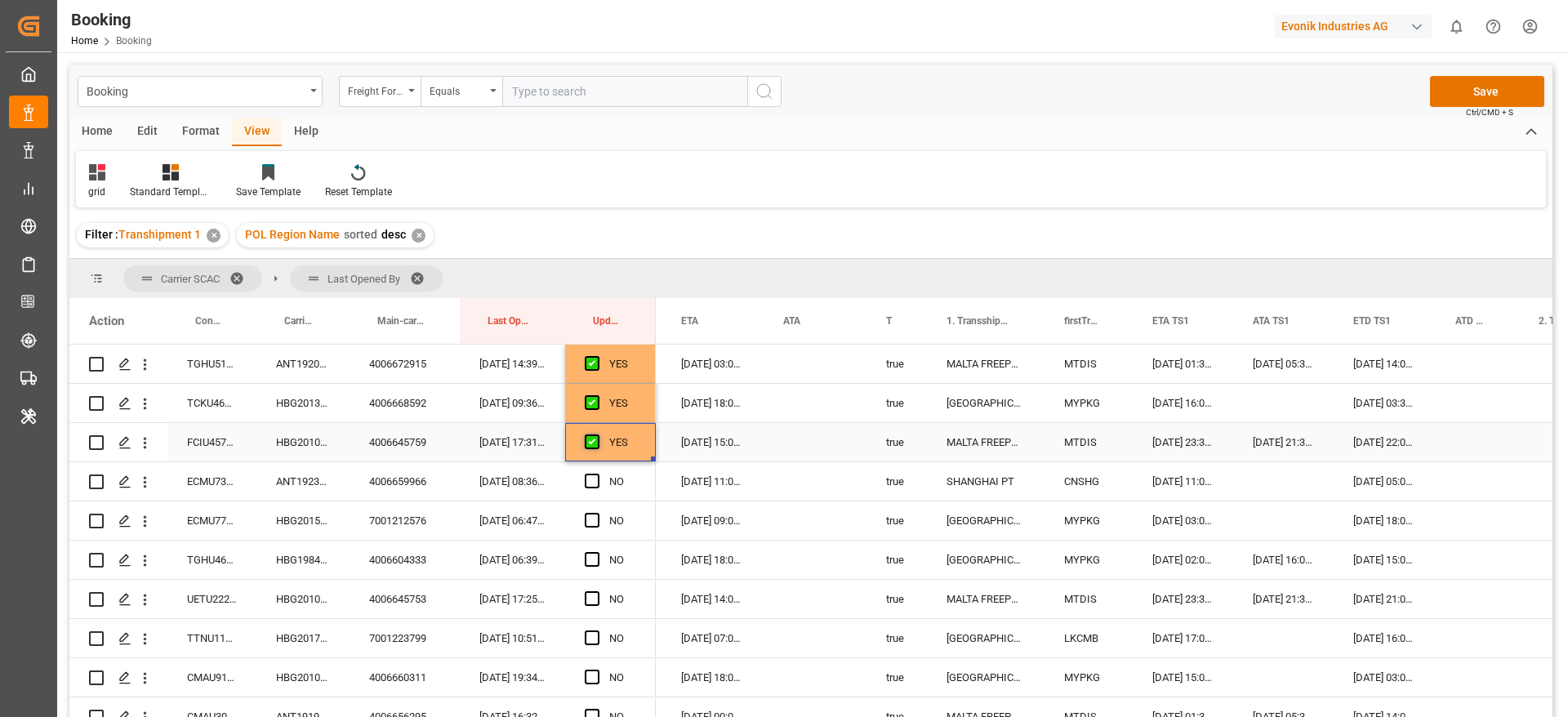
scroll to position [980, 0]
click at [596, 439] on span "Press SPACE to select this row." at bounding box center [592, 442] width 14 height 14
click at [596, 435] on input "Press SPACE to select this row." at bounding box center [596, 435] width 0 height 0
click at [593, 483] on span "Press SPACE to select this row." at bounding box center [592, 481] width 14 height 14
click at [596, 474] on input "Press SPACE to select this row." at bounding box center [596, 474] width 0 height 0
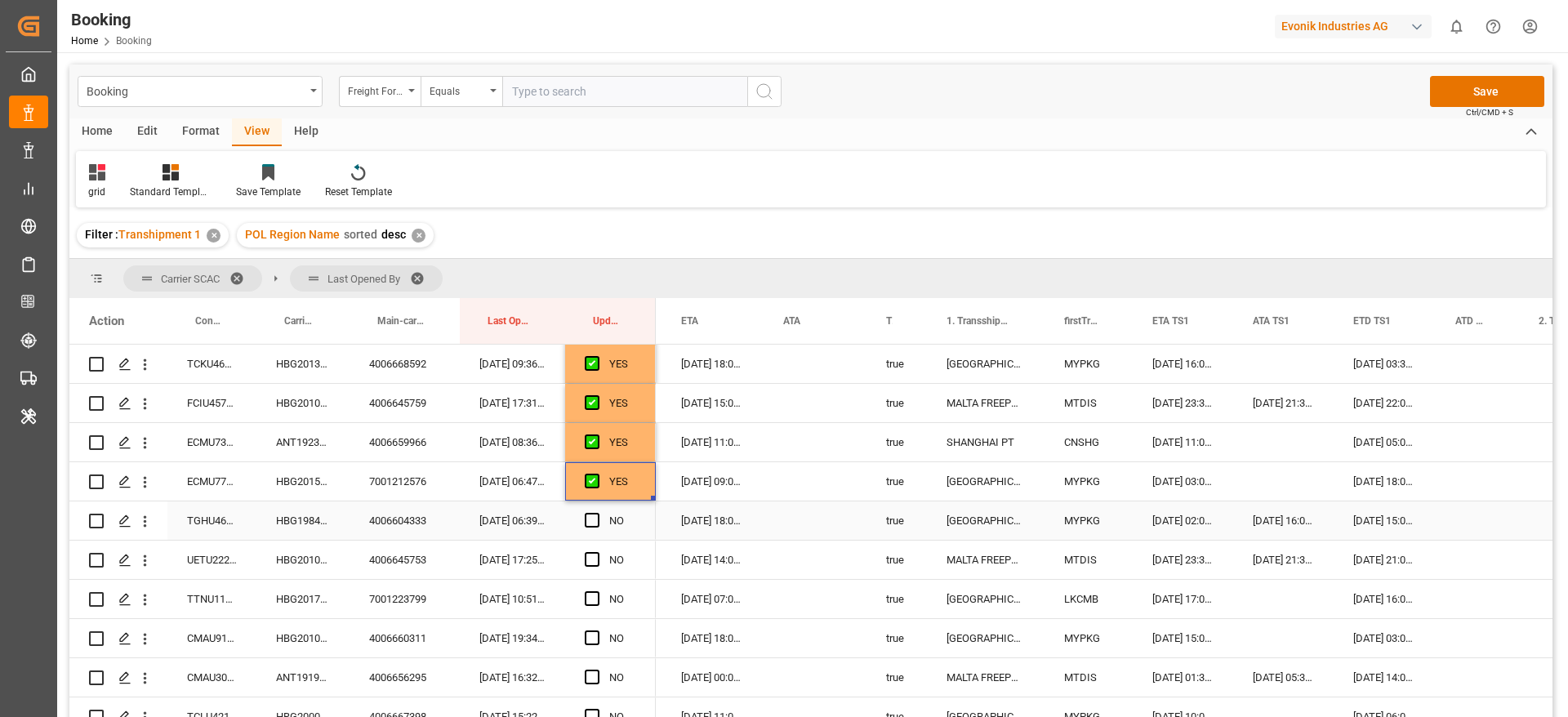
click at [326, 521] on div "HBG1984534" at bounding box center [303, 521] width 93 height 38
click at [589, 516] on span "Press SPACE to select this row." at bounding box center [592, 520] width 14 height 14
click at [596, 513] on input "Press SPACE to select this row." at bounding box center [596, 513] width 0 height 0
click at [264, 562] on div "HBG2010807" at bounding box center [303, 560] width 93 height 38
click at [587, 555] on span "Press SPACE to select this row." at bounding box center [592, 560] width 14 height 14
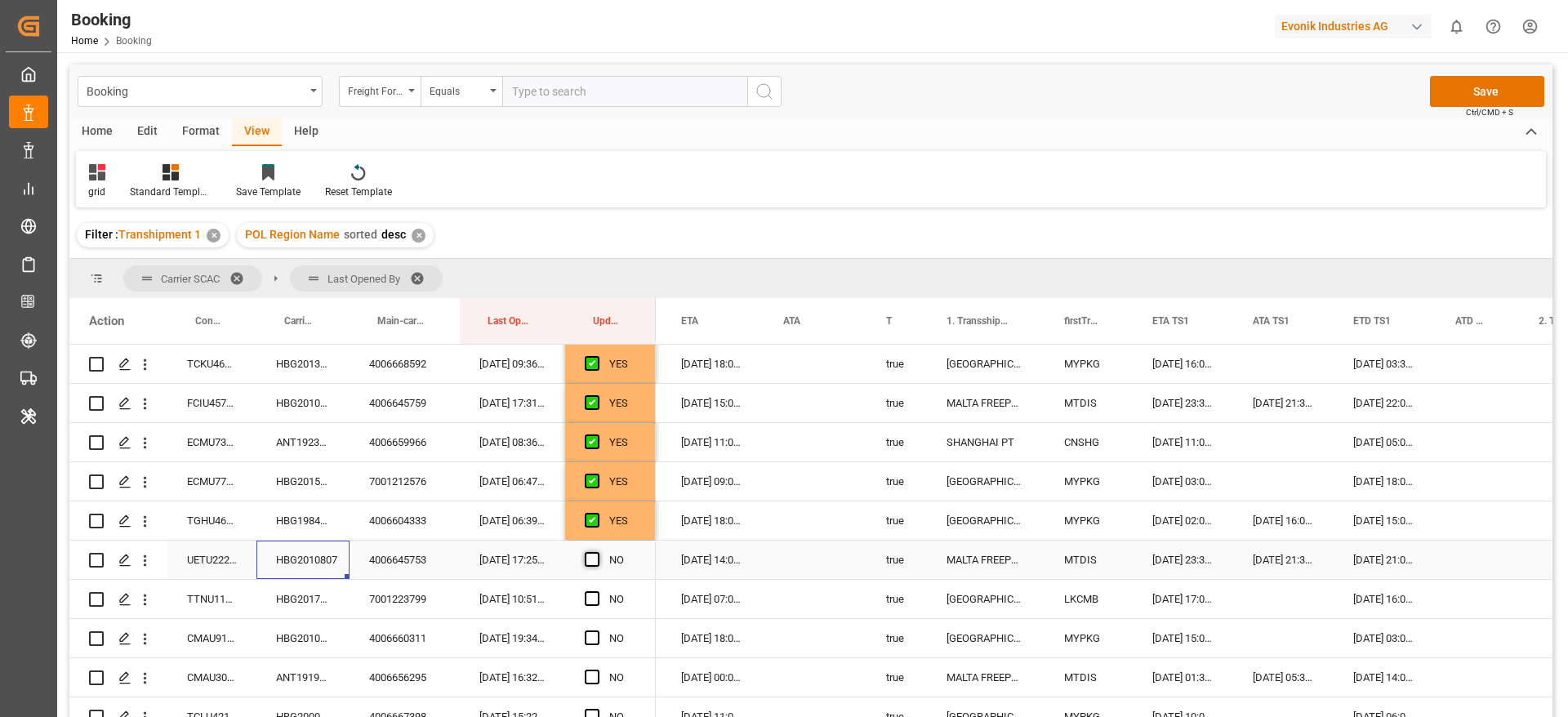
click at [596, 552] on input "Press SPACE to select this row." at bounding box center [596, 552] width 0 height 0
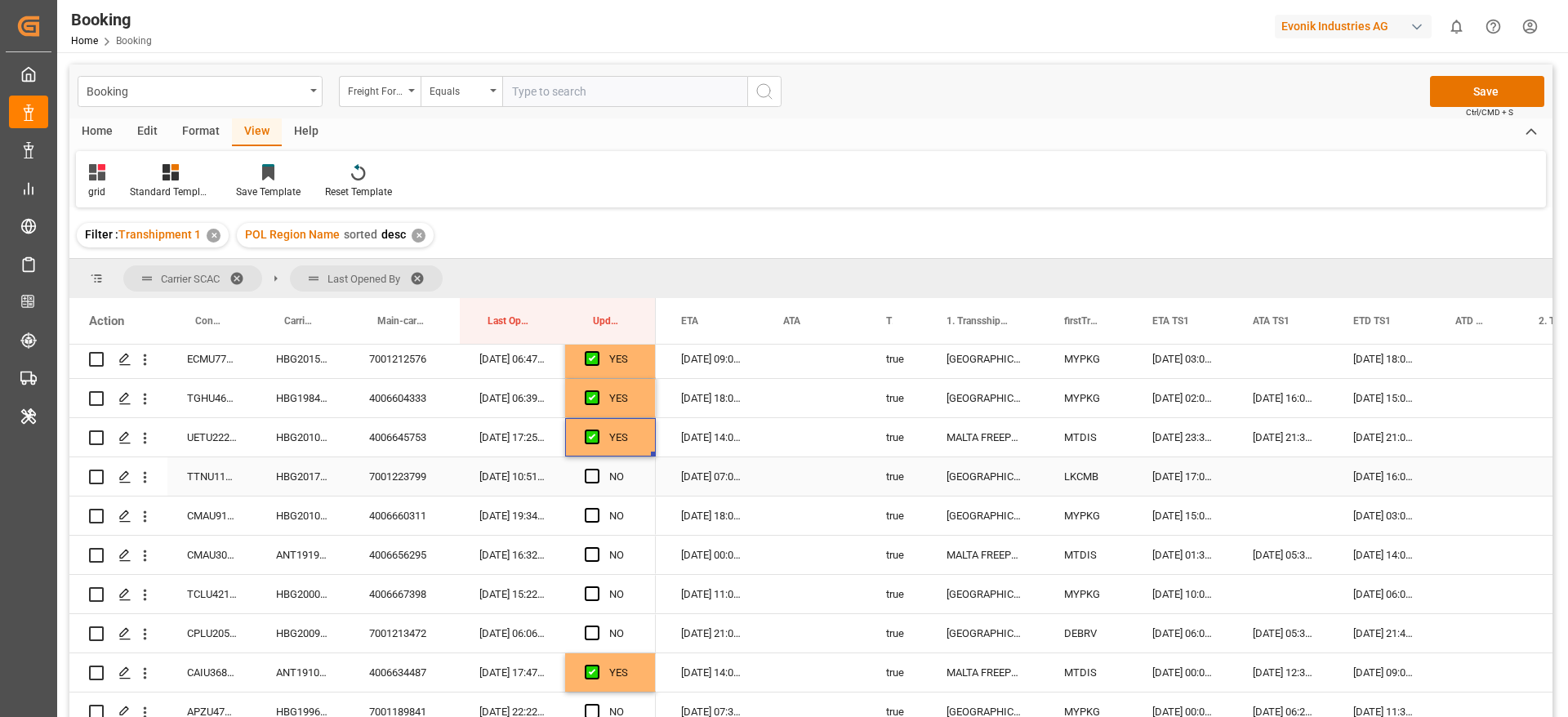
click at [300, 474] on div "HBG2017308" at bounding box center [303, 476] width 93 height 38
click at [594, 476] on span "Press SPACE to select this row." at bounding box center [592, 476] width 14 height 14
click at [596, 469] on input "Press SPACE to select this row." at bounding box center [596, 469] width 0 height 0
click at [592, 513] on span "Press SPACE to select this row." at bounding box center [592, 515] width 14 height 14
click at [596, 508] on input "Press SPACE to select this row." at bounding box center [596, 508] width 0 height 0
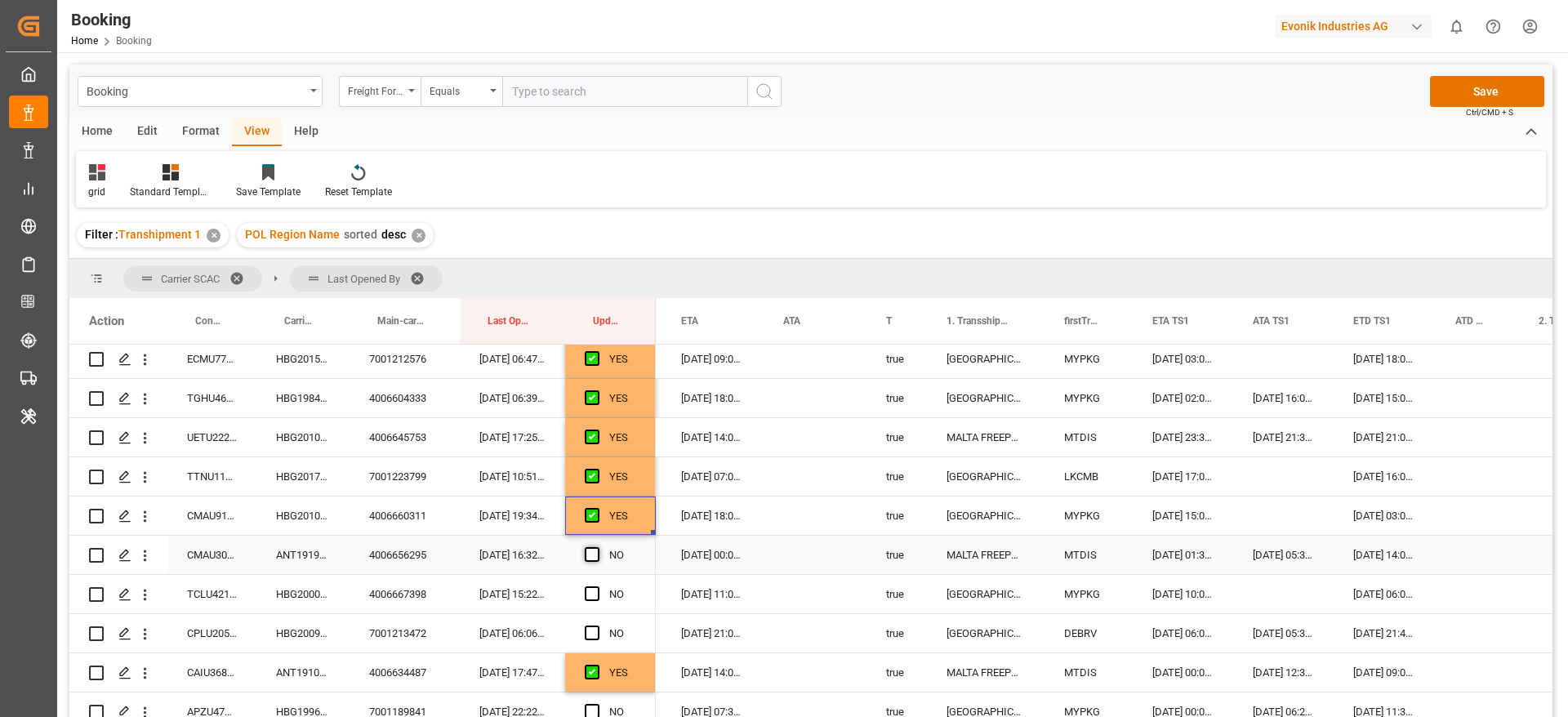
click at [593, 554] on span "Press SPACE to select this row." at bounding box center [592, 554] width 14 height 14
click at [596, 547] on input "Press SPACE to select this row." at bounding box center [596, 547] width 0 height 0
click at [591, 589] on span "Press SPACE to select this row." at bounding box center [592, 594] width 14 height 14
click at [596, 587] on input "Press SPACE to select this row." at bounding box center [596, 587] width 0 height 0
click at [312, 645] on div "HBG2009600" at bounding box center [303, 633] width 93 height 38
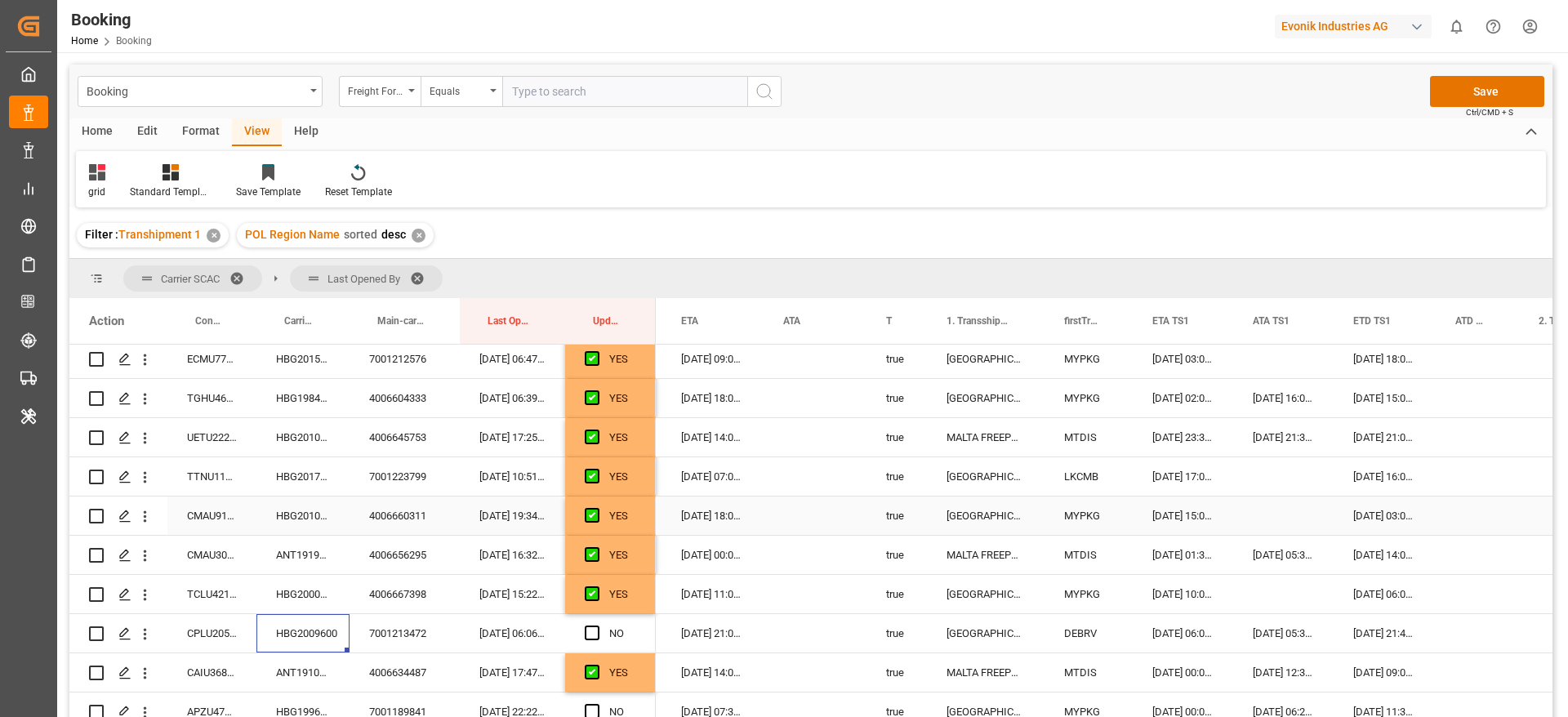
scroll to position [1225, 0]
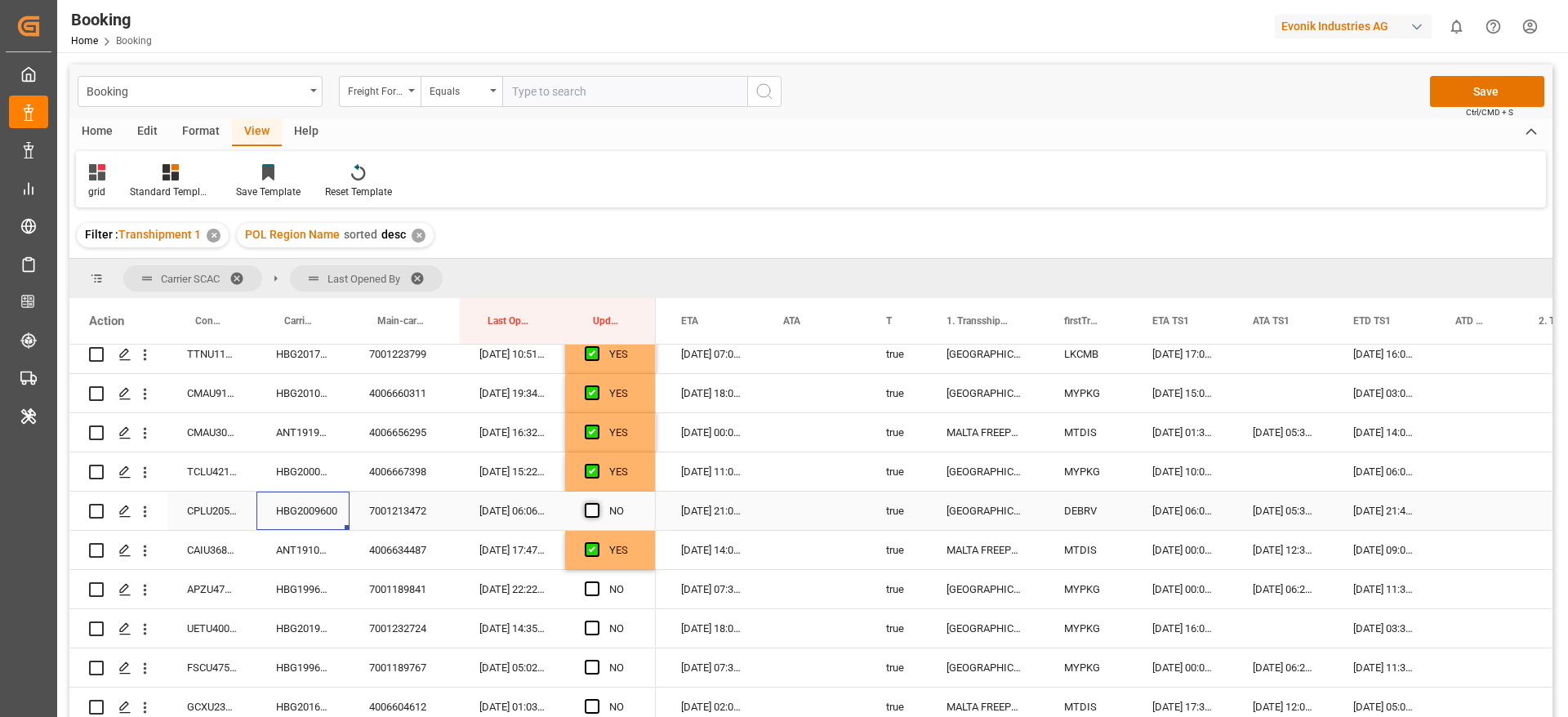
click at [593, 505] on span "Press SPACE to select this row." at bounding box center [592, 511] width 14 height 14
click at [596, 504] on input "Press SPACE to select this row." at bounding box center [596, 504] width 0 height 0
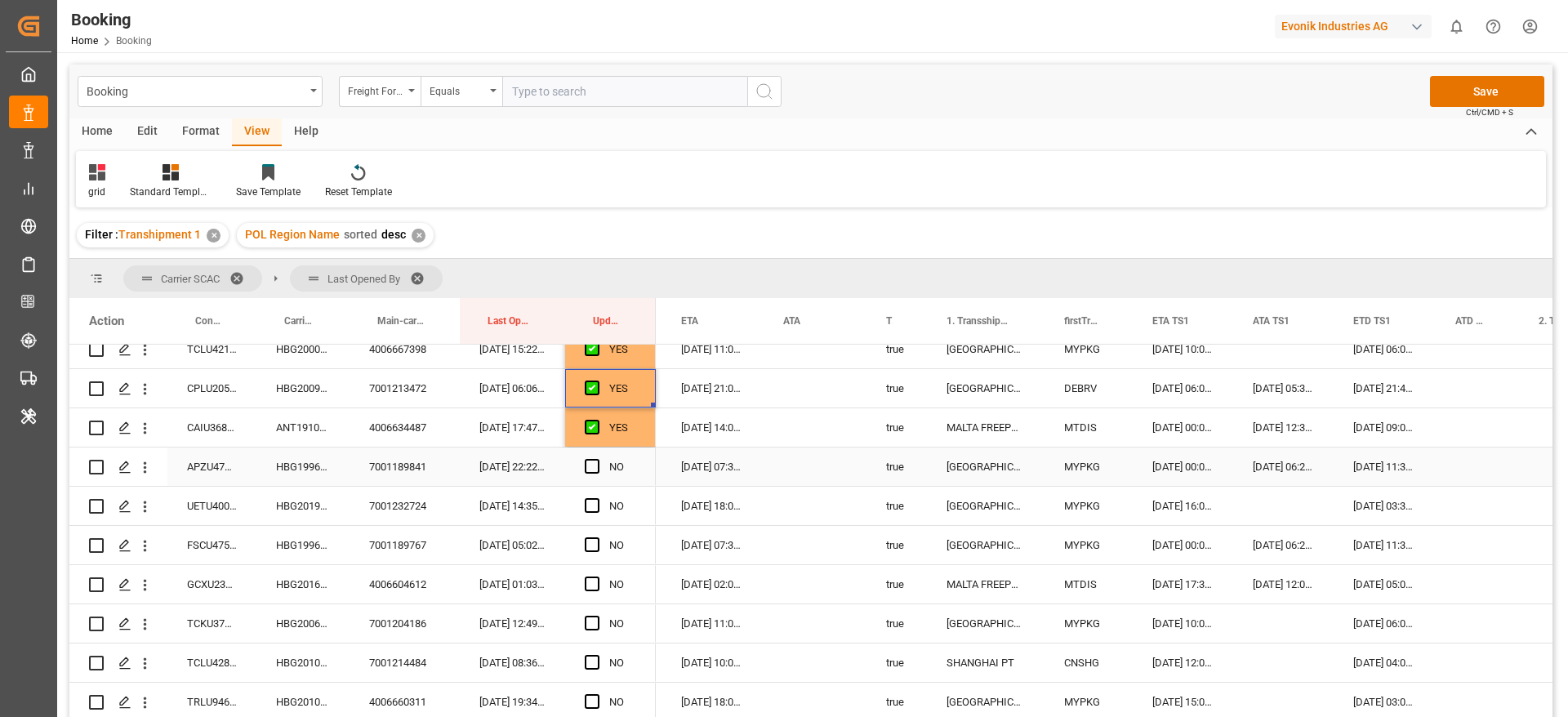
click at [589, 457] on div "Press SPACE to select this row." at bounding box center [596, 467] width 24 height 38
click at [596, 470] on span "Press SPACE to select this row." at bounding box center [592, 467] width 14 height 14
click at [596, 459] on input "Press SPACE to select this row." at bounding box center [596, 459] width 0 height 0
click at [592, 499] on span "Press SPACE to select this row." at bounding box center [592, 505] width 14 height 14
click at [596, 498] on input "Press SPACE to select this row." at bounding box center [596, 498] width 0 height 0
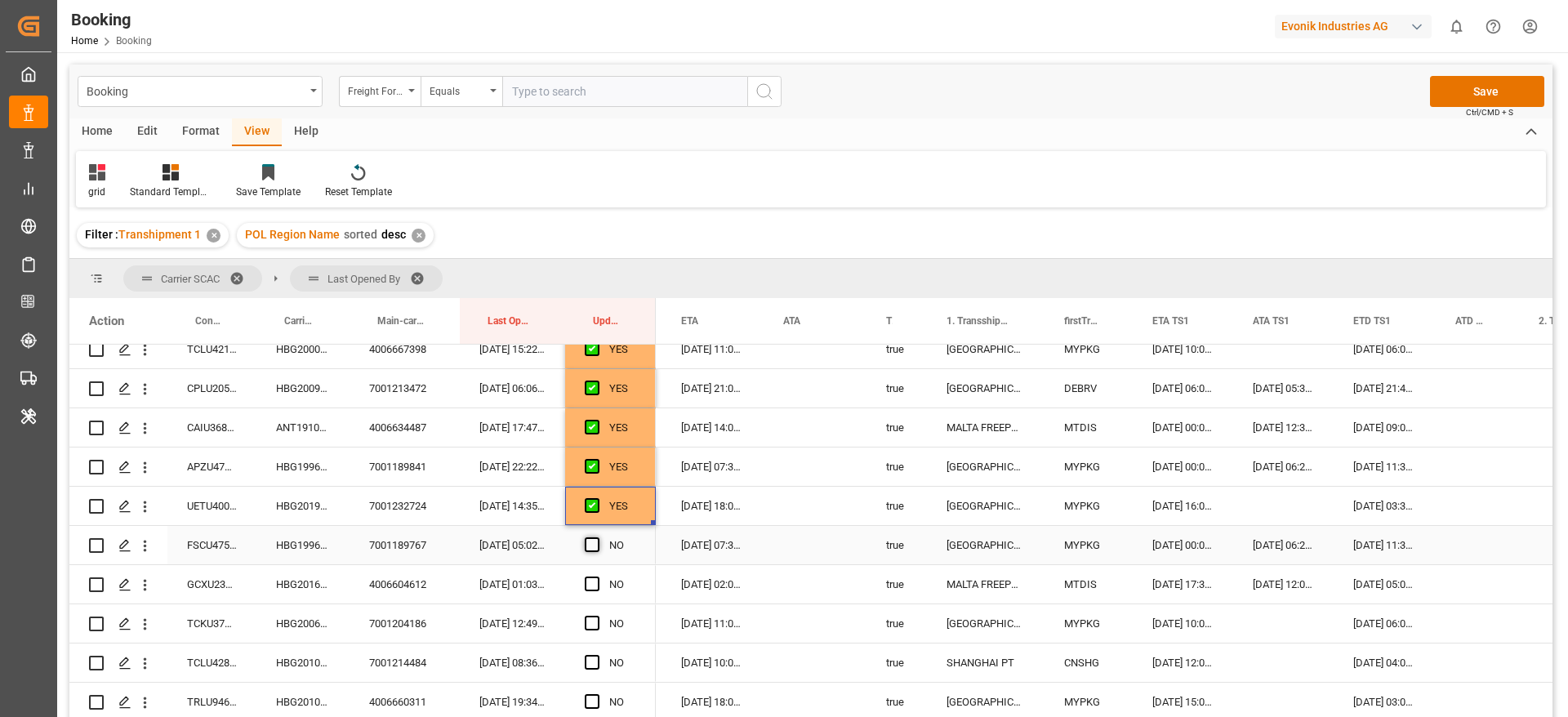
click at [587, 547] on span "Press SPACE to select this row." at bounding box center [592, 544] width 14 height 14
click at [596, 537] on input "Press SPACE to select this row." at bounding box center [596, 537] width 0 height 0
click at [594, 584] on span "Press SPACE to select this row." at bounding box center [592, 584] width 14 height 14
click at [596, 577] on input "Press SPACE to select this row." at bounding box center [596, 577] width 0 height 0
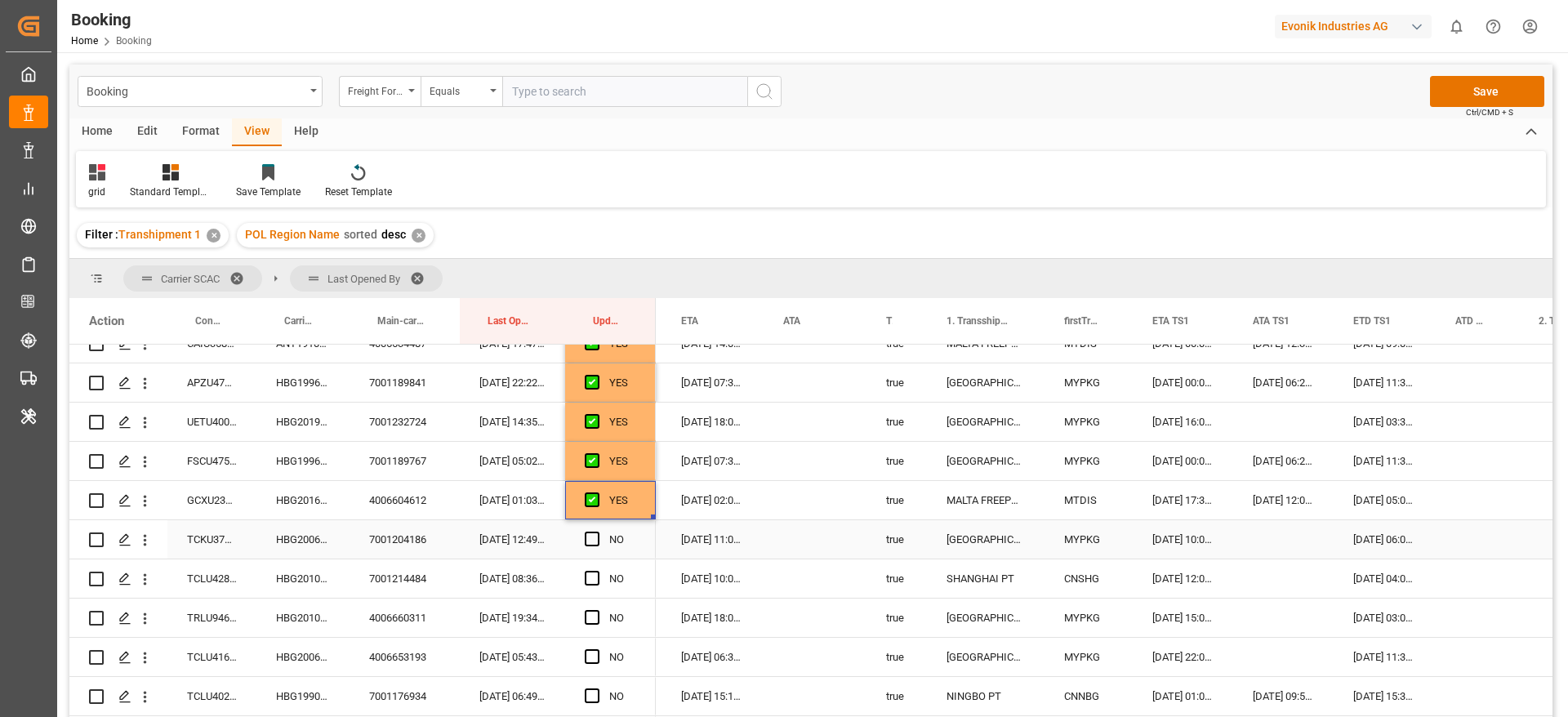
scroll to position [1470, 0]
click at [317, 515] on div "HBG2006560" at bounding box center [303, 501] width 93 height 38
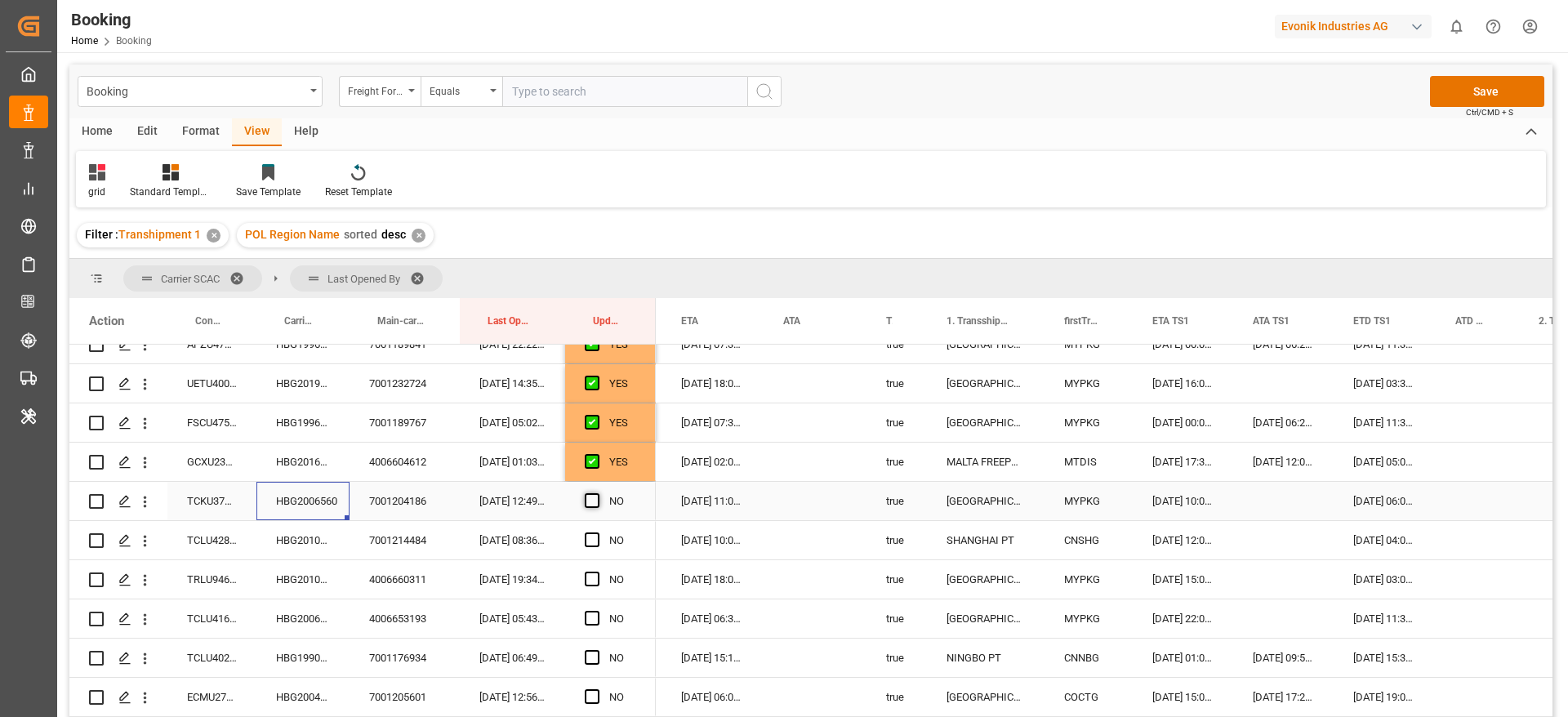
click at [594, 498] on span "Press SPACE to select this row." at bounding box center [592, 501] width 14 height 14
click at [596, 494] on input "Press SPACE to select this row." at bounding box center [596, 494] width 0 height 0
click at [590, 542] on span "Press SPACE to select this row." at bounding box center [592, 540] width 14 height 14
click at [596, 533] on input "Press SPACE to select this row." at bounding box center [596, 533] width 0 height 0
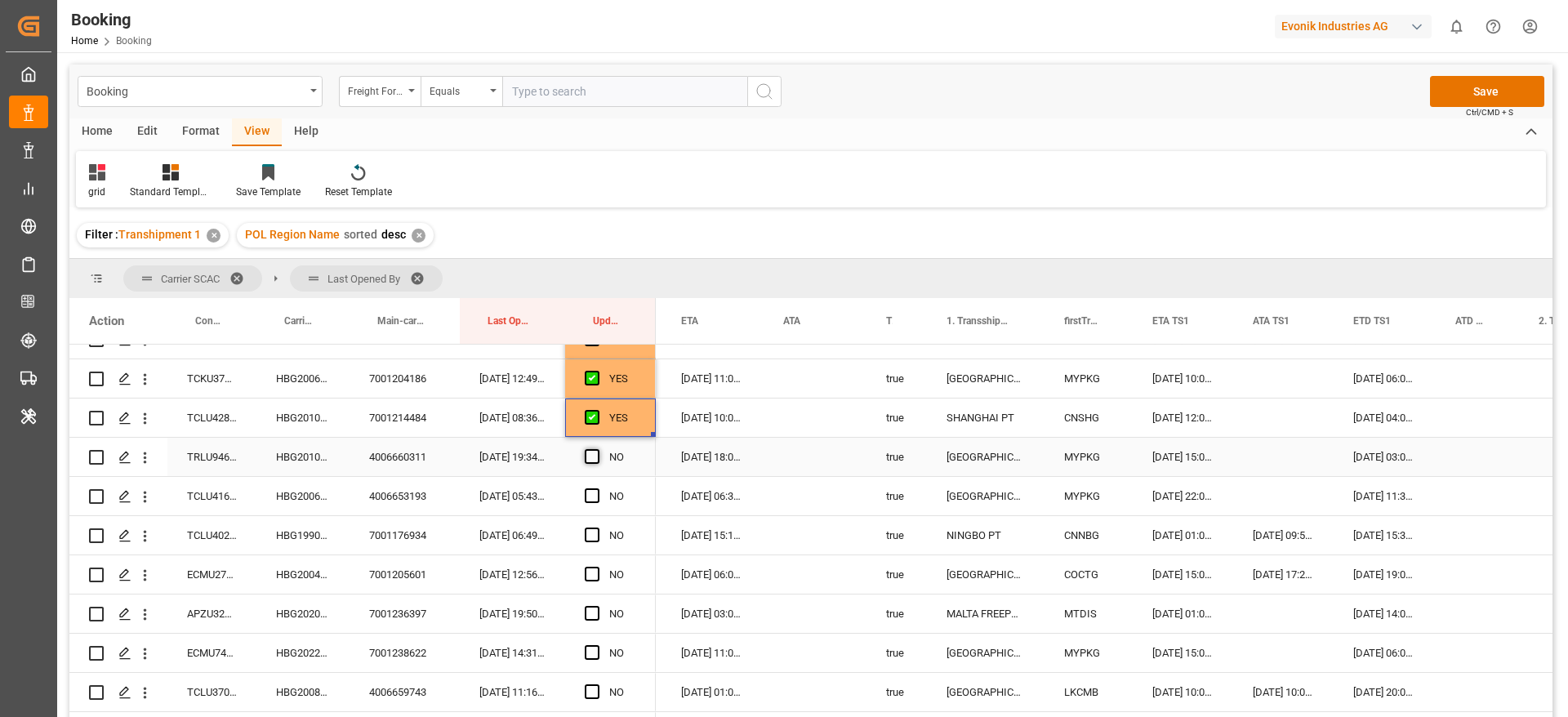
click at [595, 458] on span "Press SPACE to select this row." at bounding box center [592, 457] width 14 height 14
click at [596, 449] on input "Press SPACE to select this row." at bounding box center [596, 449] width 0 height 0
click at [596, 492] on span "Press SPACE to select this row." at bounding box center [592, 495] width 14 height 14
click at [596, 488] on input "Press SPACE to select this row." at bounding box center [596, 488] width 0 height 0
click at [278, 531] on div "HBG1990383" at bounding box center [303, 535] width 93 height 38
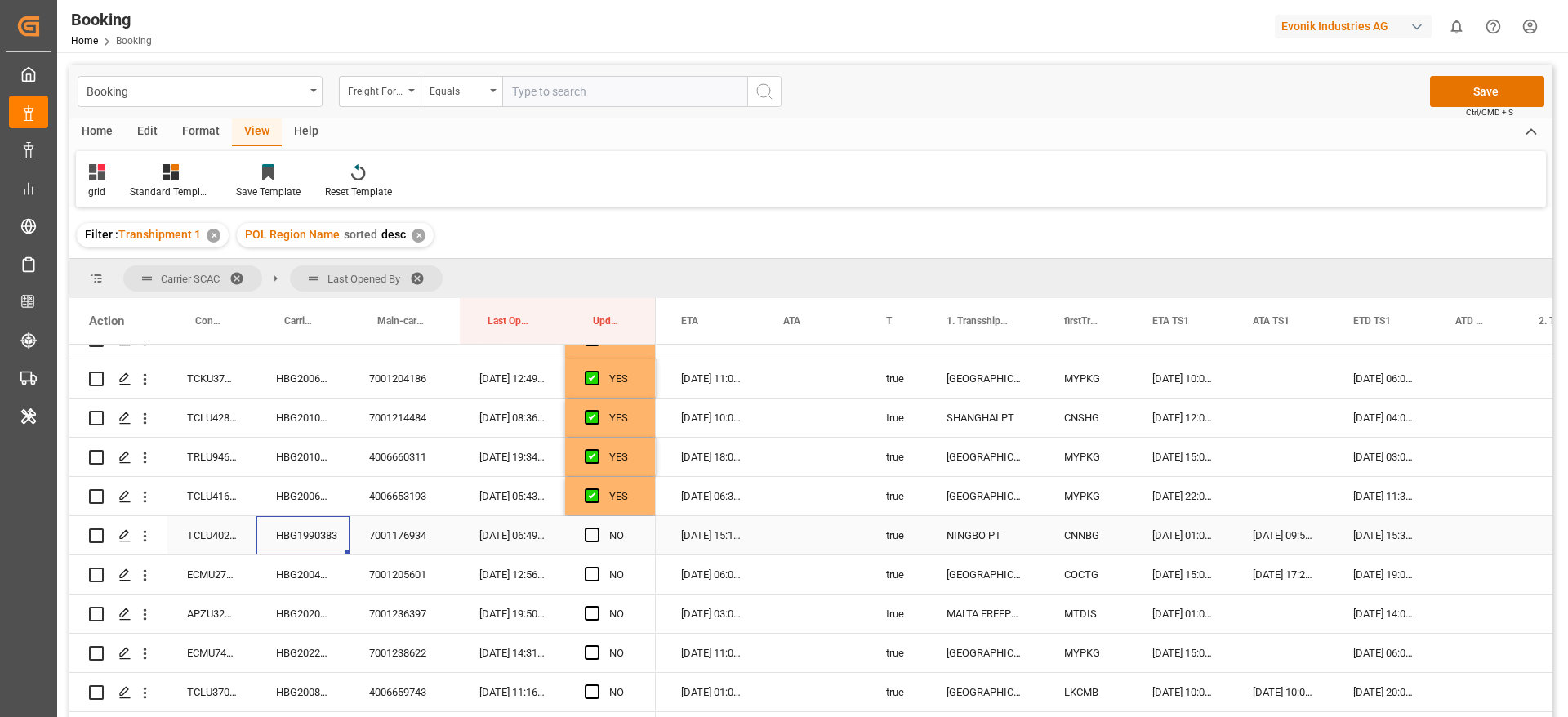
click at [599, 537] on div "Press SPACE to select this row." at bounding box center [596, 536] width 24 height 38
click at [592, 537] on span "Press SPACE to select this row." at bounding box center [592, 535] width 14 height 14
click at [596, 528] on input "Press SPACE to select this row." at bounding box center [596, 528] width 0 height 0
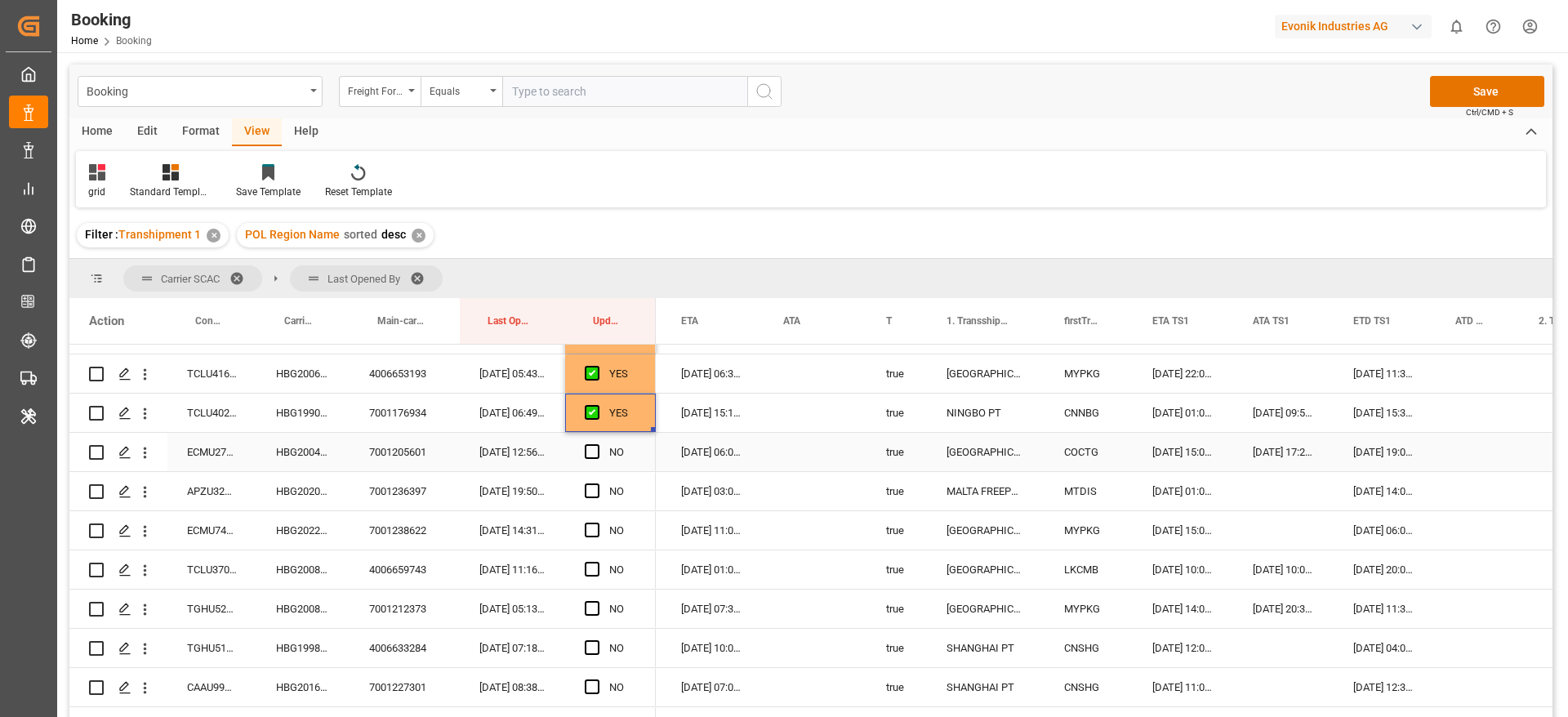
click at [266, 470] on div "HBG2004850" at bounding box center [303, 452] width 93 height 38
click at [587, 453] on span "Press SPACE to select this row." at bounding box center [592, 451] width 14 height 14
click at [596, 444] on input "Press SPACE to select this row." at bounding box center [596, 444] width 0 height 0
click at [588, 491] on span "Press SPACE to select this row." at bounding box center [592, 491] width 14 height 14
click at [596, 484] on input "Press SPACE to select this row." at bounding box center [596, 484] width 0 height 0
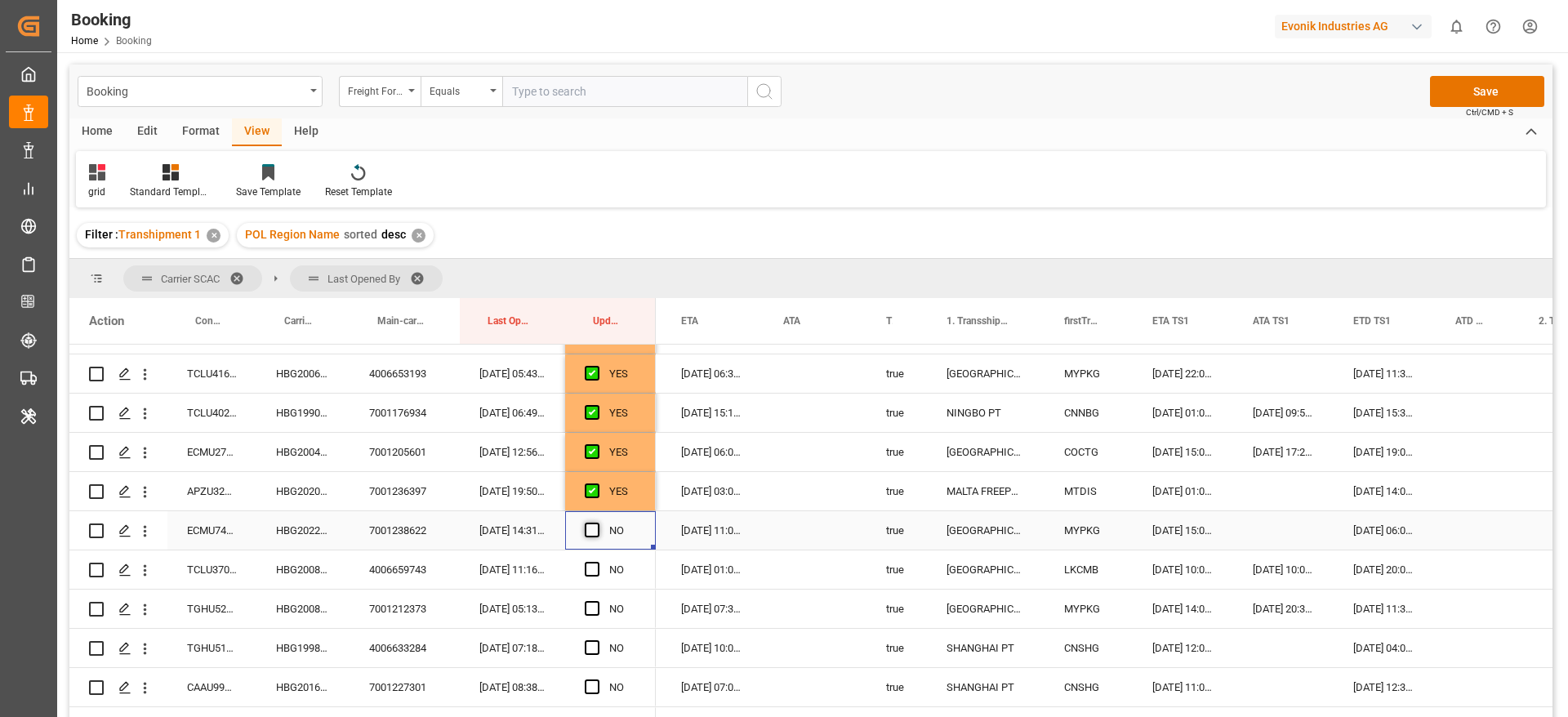
click at [594, 530] on span "Press SPACE to select this row." at bounding box center [592, 530] width 14 height 14
click at [596, 523] on input "Press SPACE to select this row." at bounding box center [596, 523] width 0 height 0
click at [589, 570] on span "Press SPACE to select this row." at bounding box center [592, 570] width 14 height 14
click at [596, 562] on input "Press SPACE to select this row." at bounding box center [596, 562] width 0 height 0
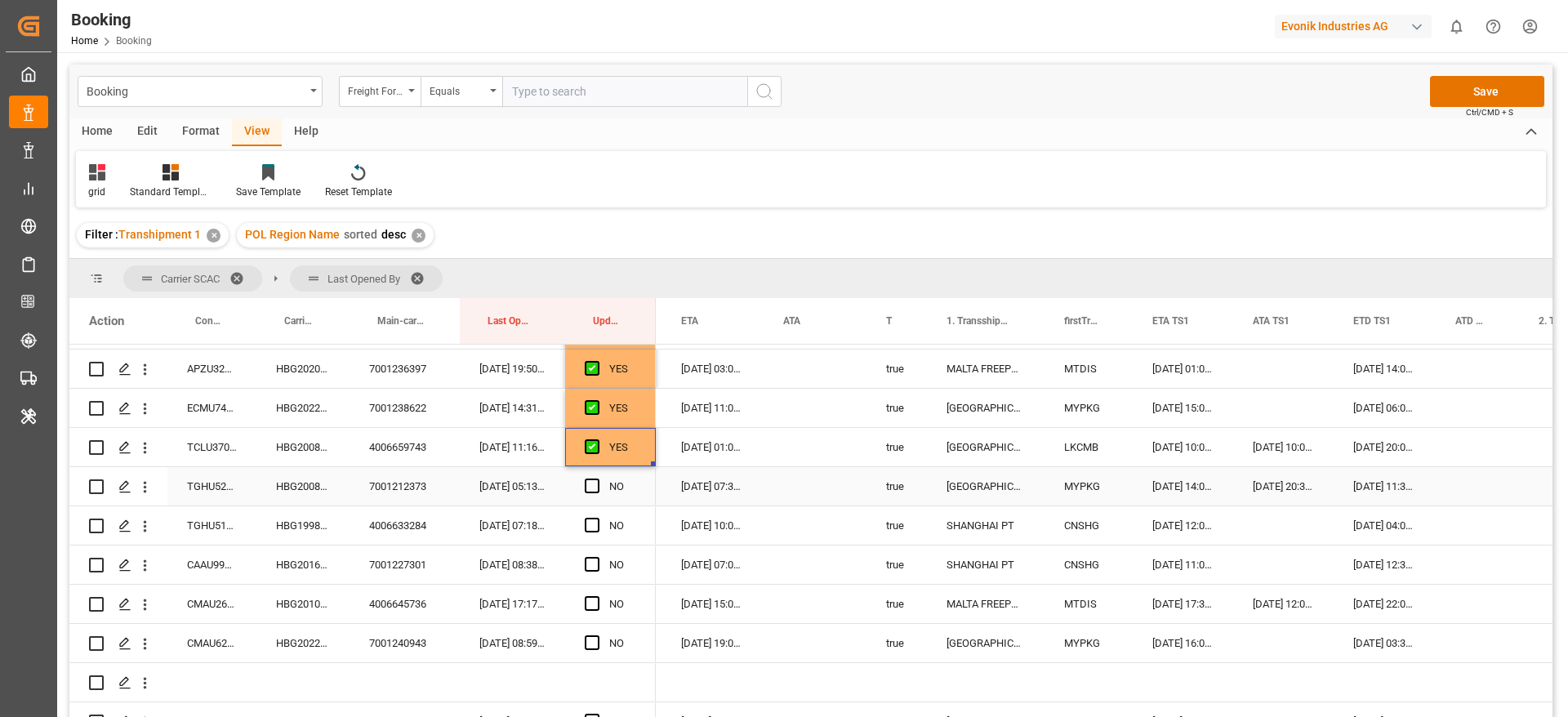
click at [594, 485] on span "Press SPACE to select this row." at bounding box center [592, 486] width 14 height 14
click at [596, 478] on input "Press SPACE to select this row." at bounding box center [596, 478] width 0 height 0
click at [593, 526] on span "Press SPACE to select this row." at bounding box center [592, 525] width 14 height 14
click at [596, 518] on input "Press SPACE to select this row." at bounding box center [596, 518] width 0 height 0
click at [595, 566] on span "Press SPACE to select this row." at bounding box center [592, 564] width 14 height 14
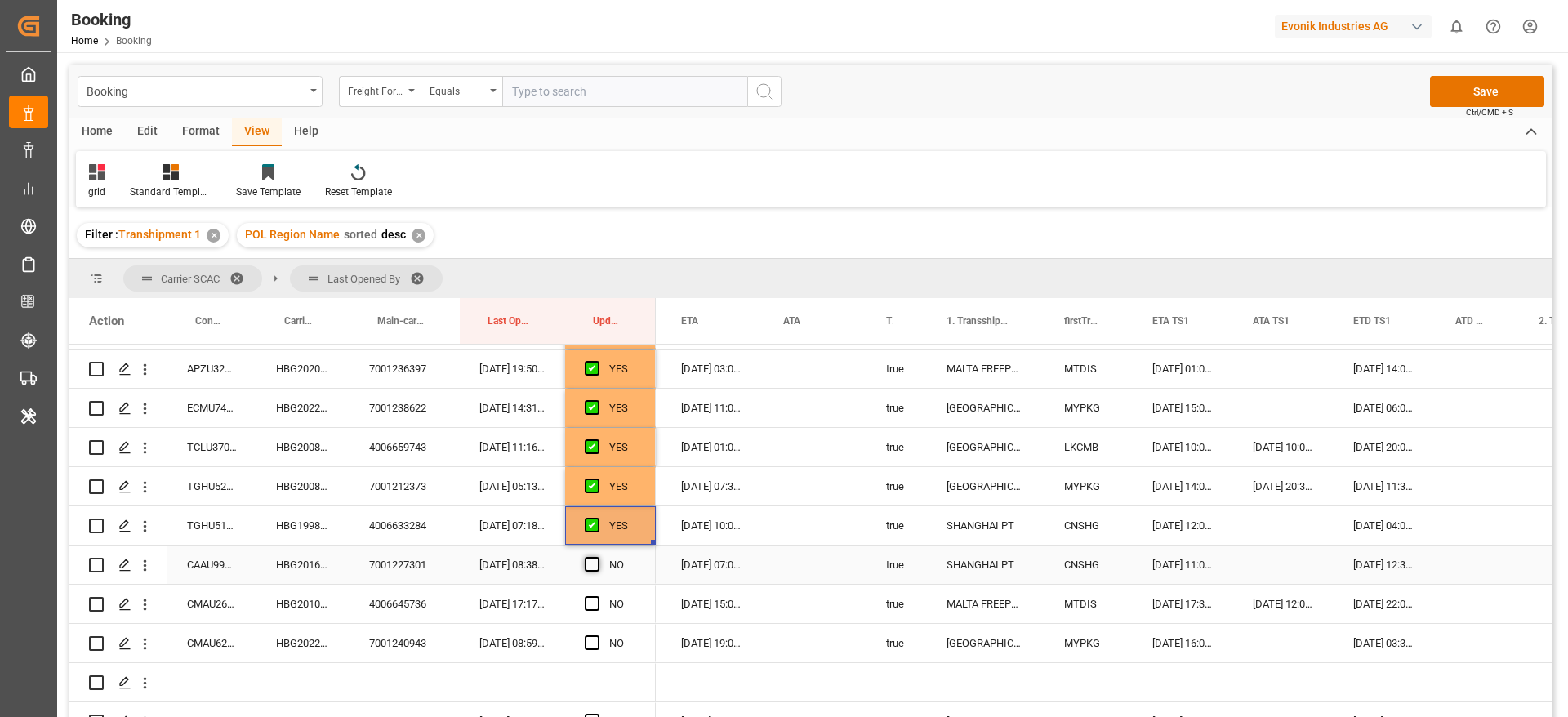
click at [596, 557] on input "Press SPACE to select this row." at bounding box center [596, 557] width 0 height 0
click at [592, 603] on span "Press SPACE to select this row." at bounding box center [592, 604] width 14 height 14
click at [596, 597] on input "Press SPACE to select this row." at bounding box center [596, 597] width 0 height 0
click at [339, 591] on div "HBG2010634" at bounding box center [303, 604] width 93 height 38
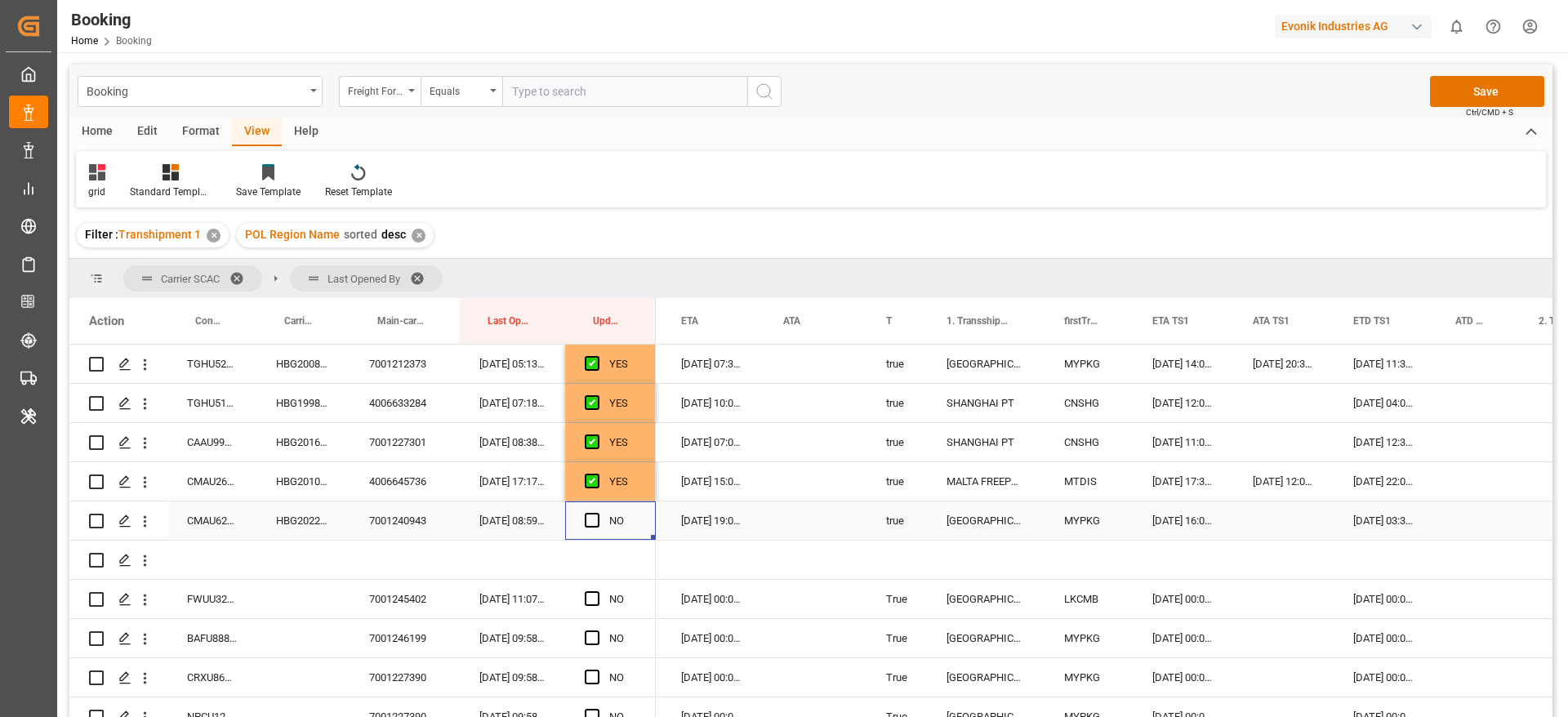
click at [584, 522] on div "NO" at bounding box center [610, 521] width 90 height 38
click at [591, 518] on span "Press SPACE to select this row." at bounding box center [592, 520] width 14 height 14
click at [596, 513] on input "Press SPACE to select this row." at bounding box center [596, 513] width 0 height 0
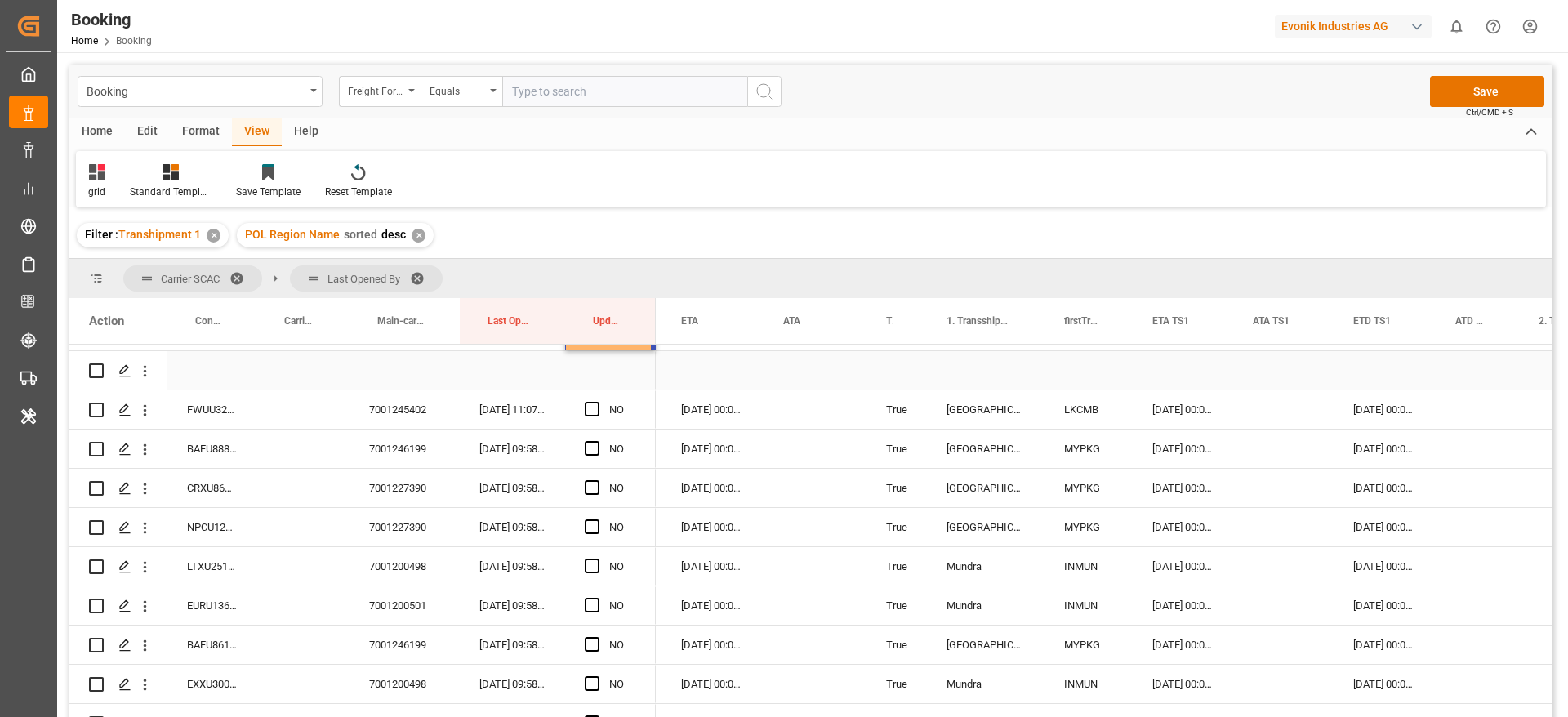
scroll to position [2152, 0]
click at [588, 410] on span "Press SPACE to select this row." at bounding box center [592, 408] width 14 height 14
click at [596, 401] on input "Press SPACE to select this row." at bounding box center [596, 401] width 0 height 0
click at [592, 445] on span "Press SPACE to select this row." at bounding box center [592, 447] width 14 height 14
click at [596, 439] on input "Press SPACE to select this row." at bounding box center [596, 439] width 0 height 0
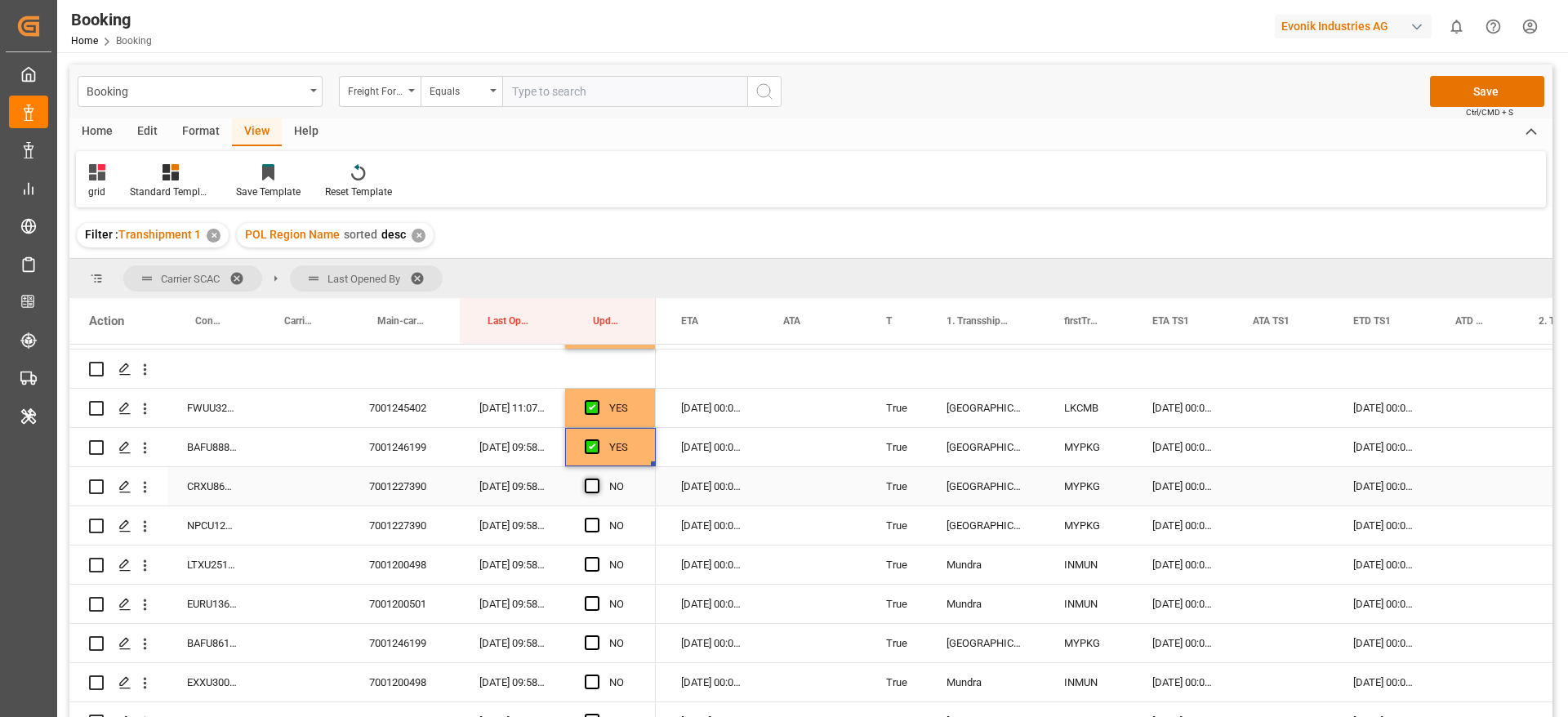
click at [588, 486] on span "Press SPACE to select this row." at bounding box center [592, 486] width 14 height 14
click at [596, 478] on input "Press SPACE to select this row." at bounding box center [596, 478] width 0 height 0
click at [587, 523] on span "Press SPACE to select this row." at bounding box center [592, 525] width 14 height 14
click at [596, 518] on input "Press SPACE to select this row." at bounding box center [596, 518] width 0 height 0
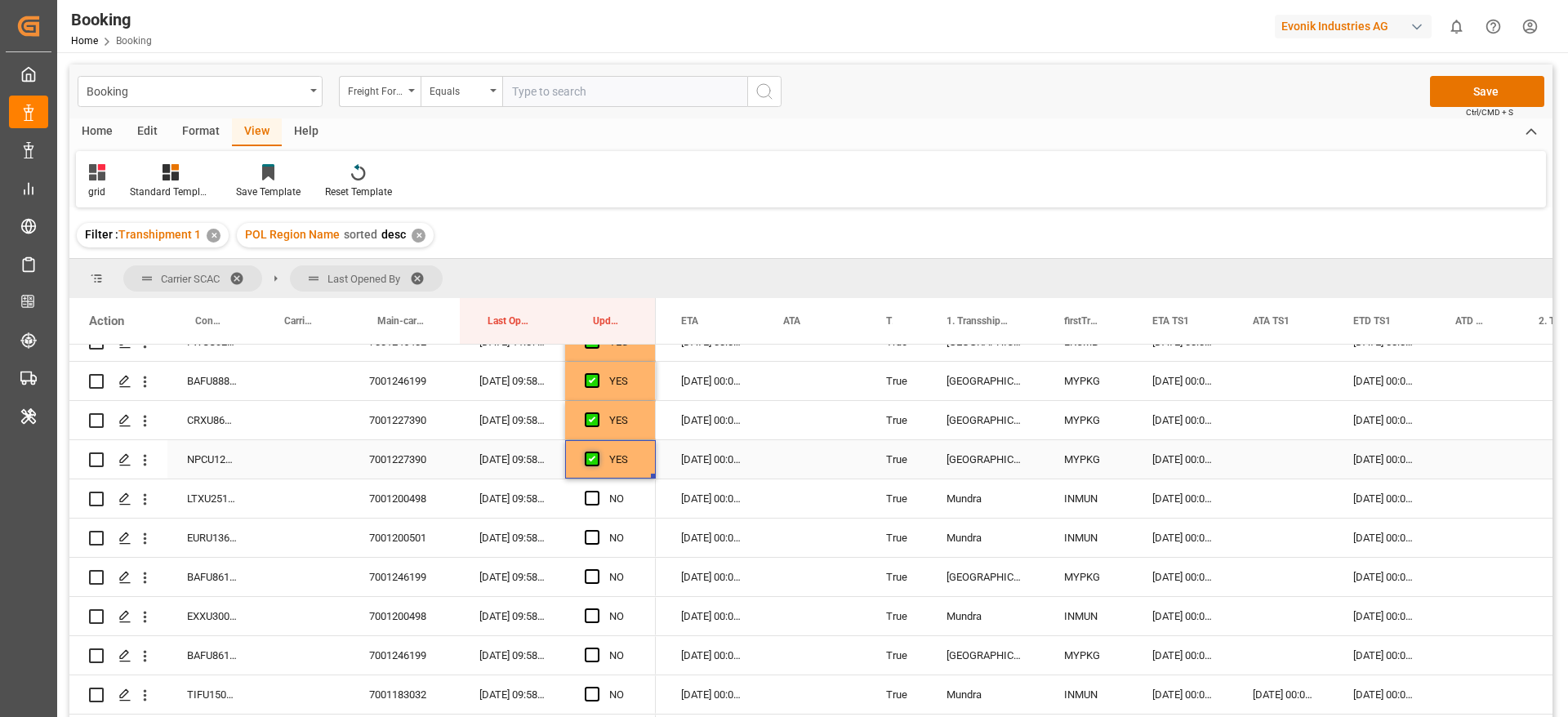
scroll to position [2219, 0]
click at [588, 499] on span "Press SPACE to select this row." at bounding box center [592, 497] width 14 height 14
click at [596, 490] on input "Press SPACE to select this row." at bounding box center [596, 490] width 0 height 0
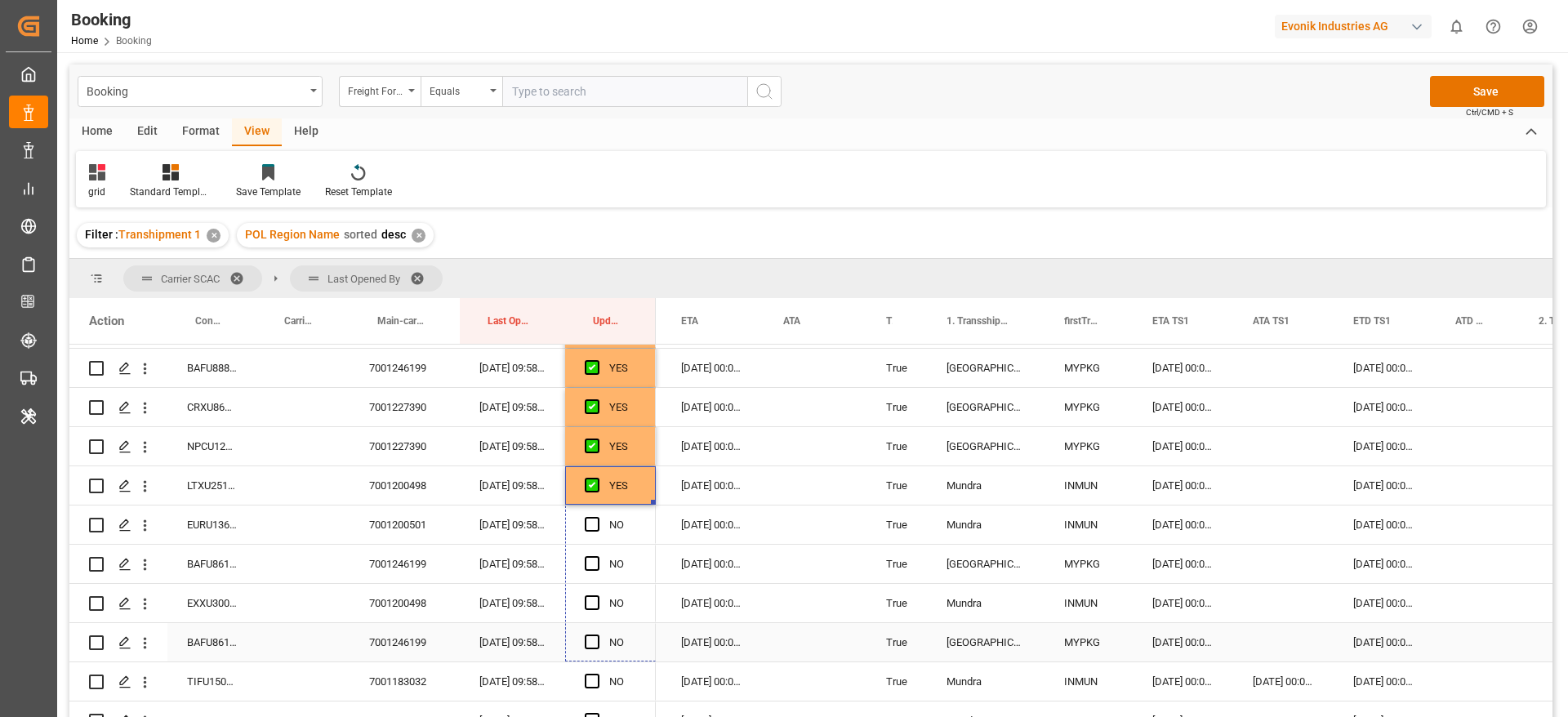
drag, startPoint x: 652, startPoint y: 501, endPoint x: 648, endPoint y: 656, distance: 155.1
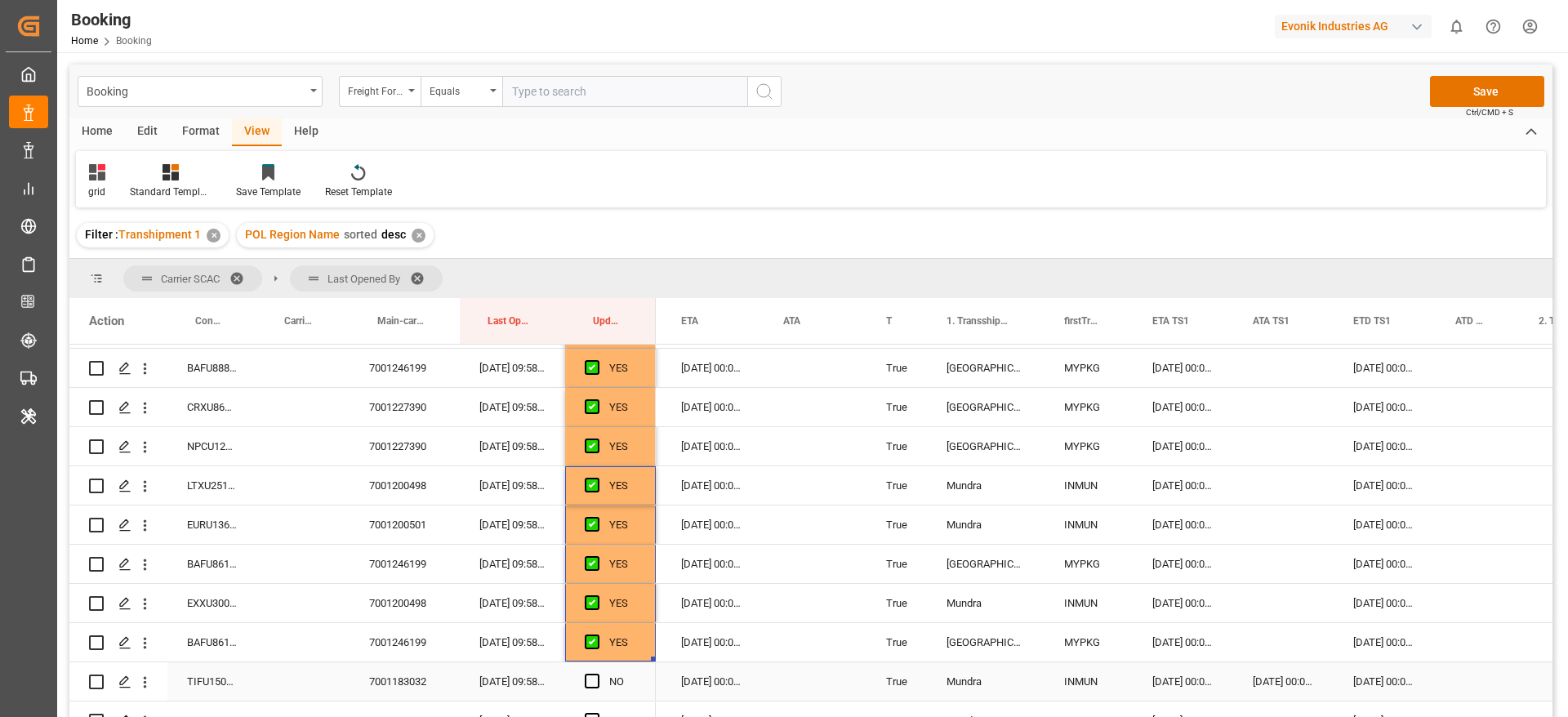
click at [221, 688] on div "TIFU1506764" at bounding box center [211, 682] width 89 height 38
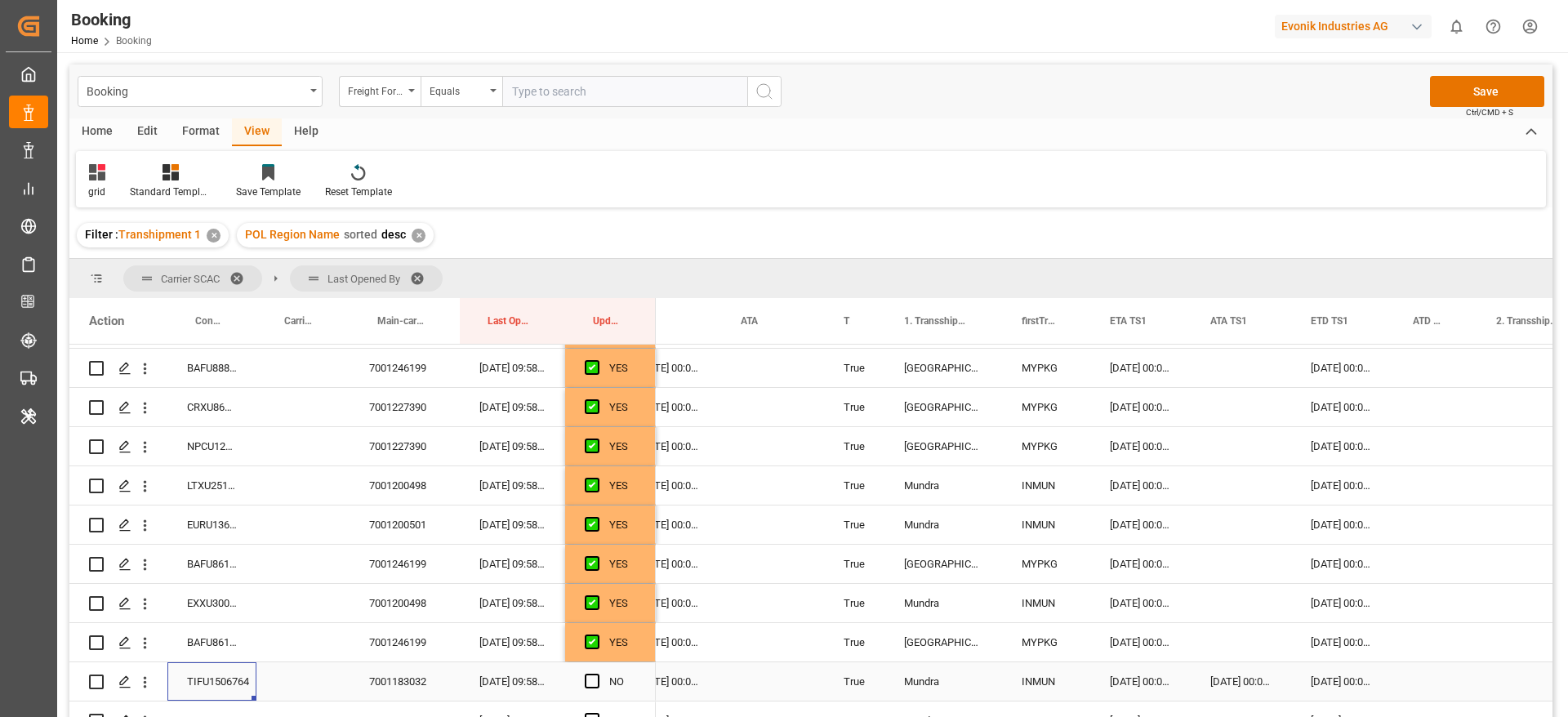
click at [1419, 673] on div "Press SPACE to select this row." at bounding box center [1434, 682] width 83 height 38
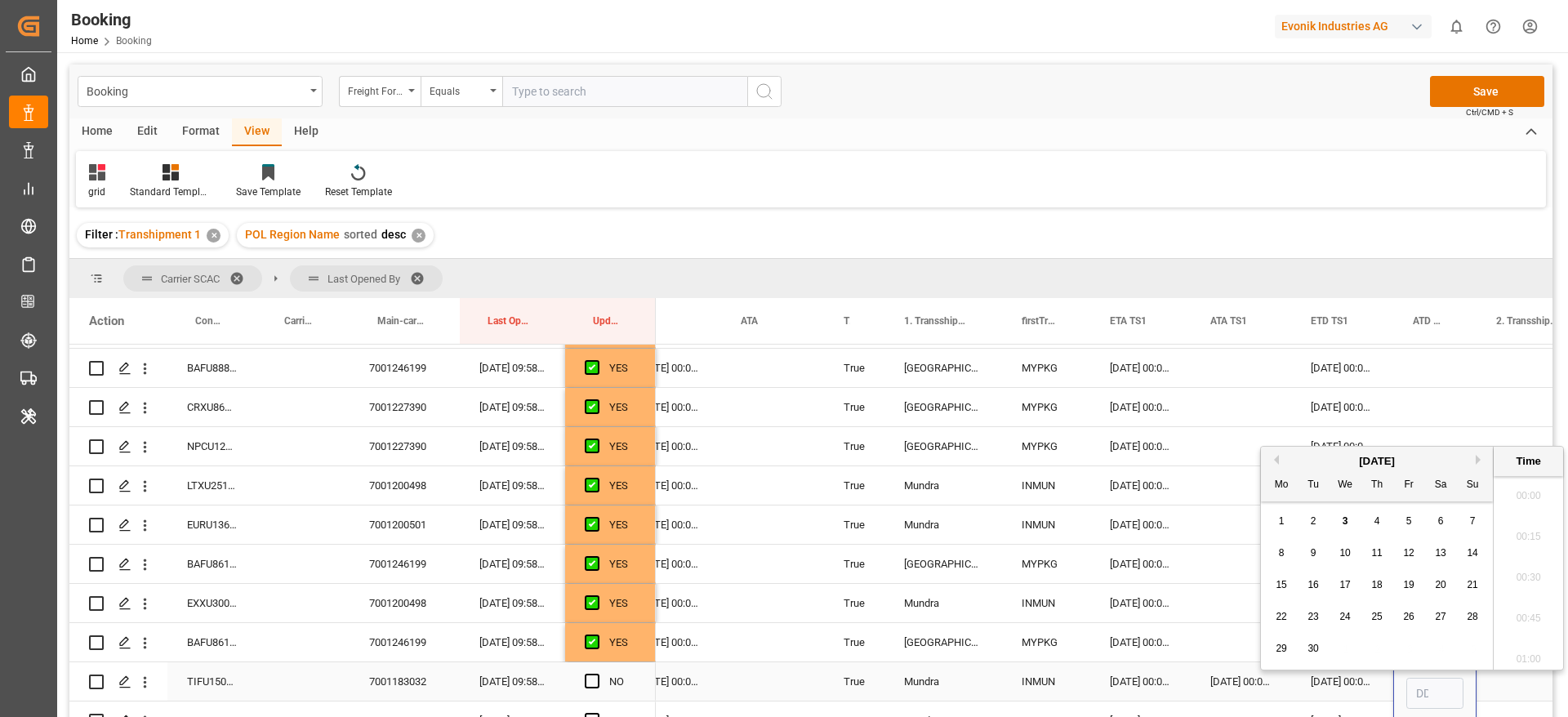
scroll to position [2497, 0]
click at [1319, 512] on div "2" at bounding box center [1313, 514] width 21 height 20
type input "[DATE] 00:00"
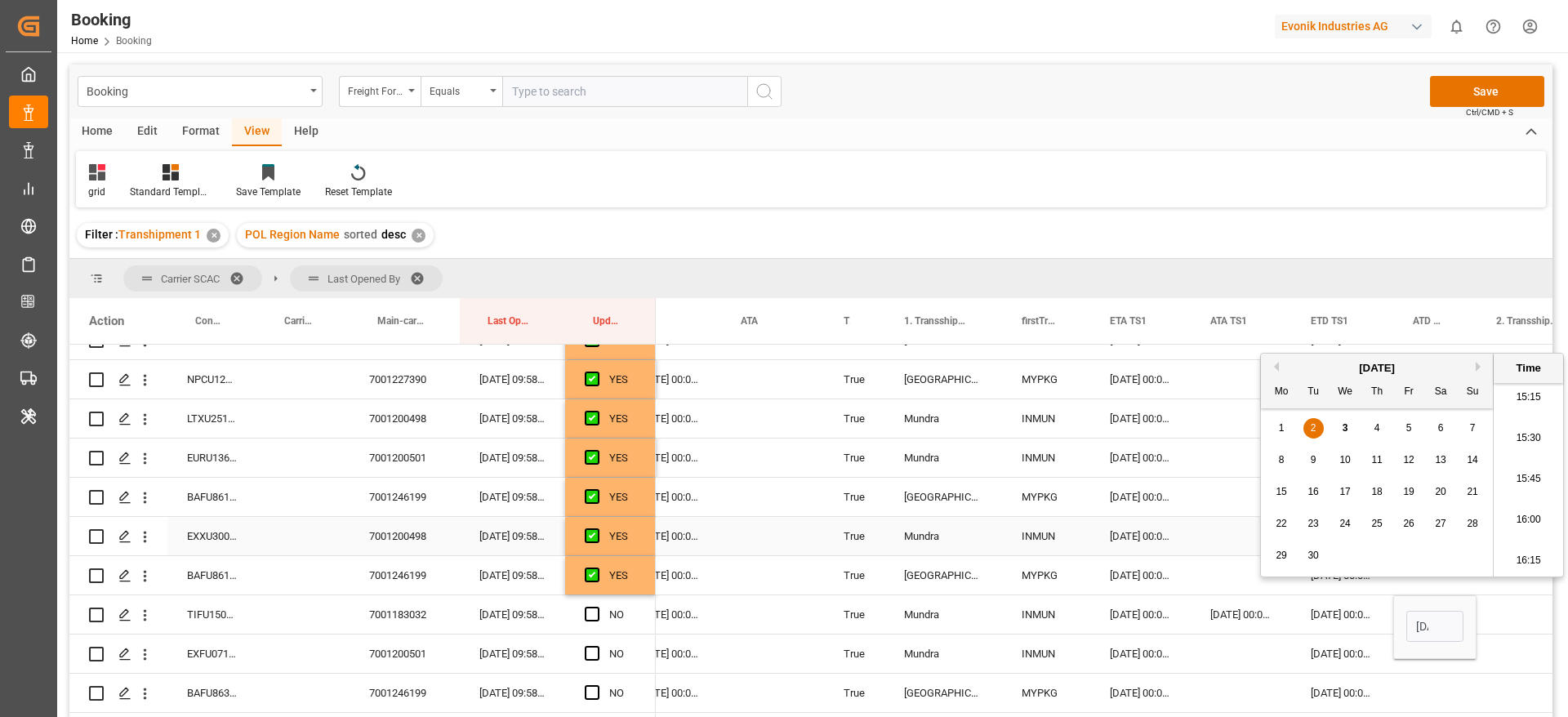
scroll to position [2354, 0]
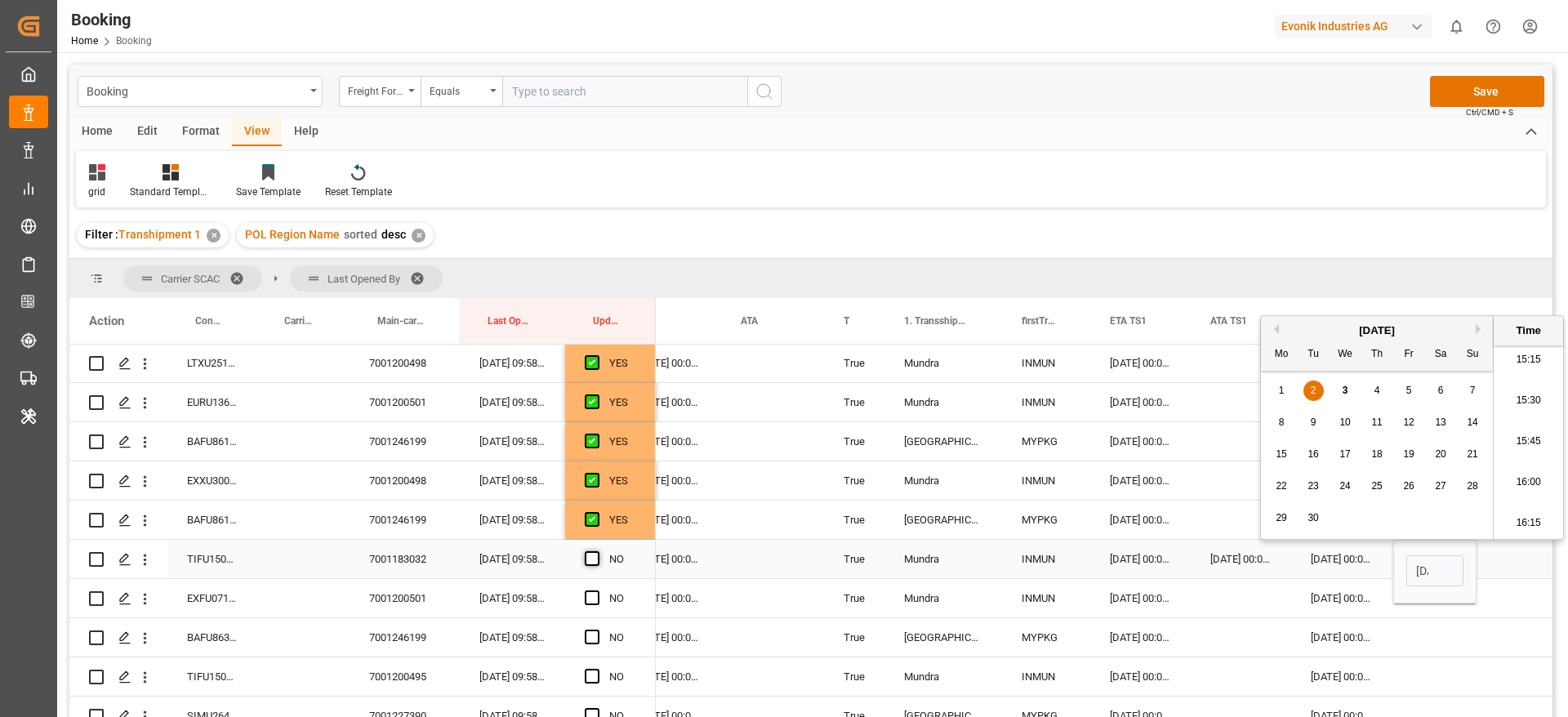
click at [590, 561] on span "Press SPACE to select this row." at bounding box center [592, 559] width 14 height 14
click at [596, 552] on input "Press SPACE to select this row." at bounding box center [596, 552] width 0 height 0
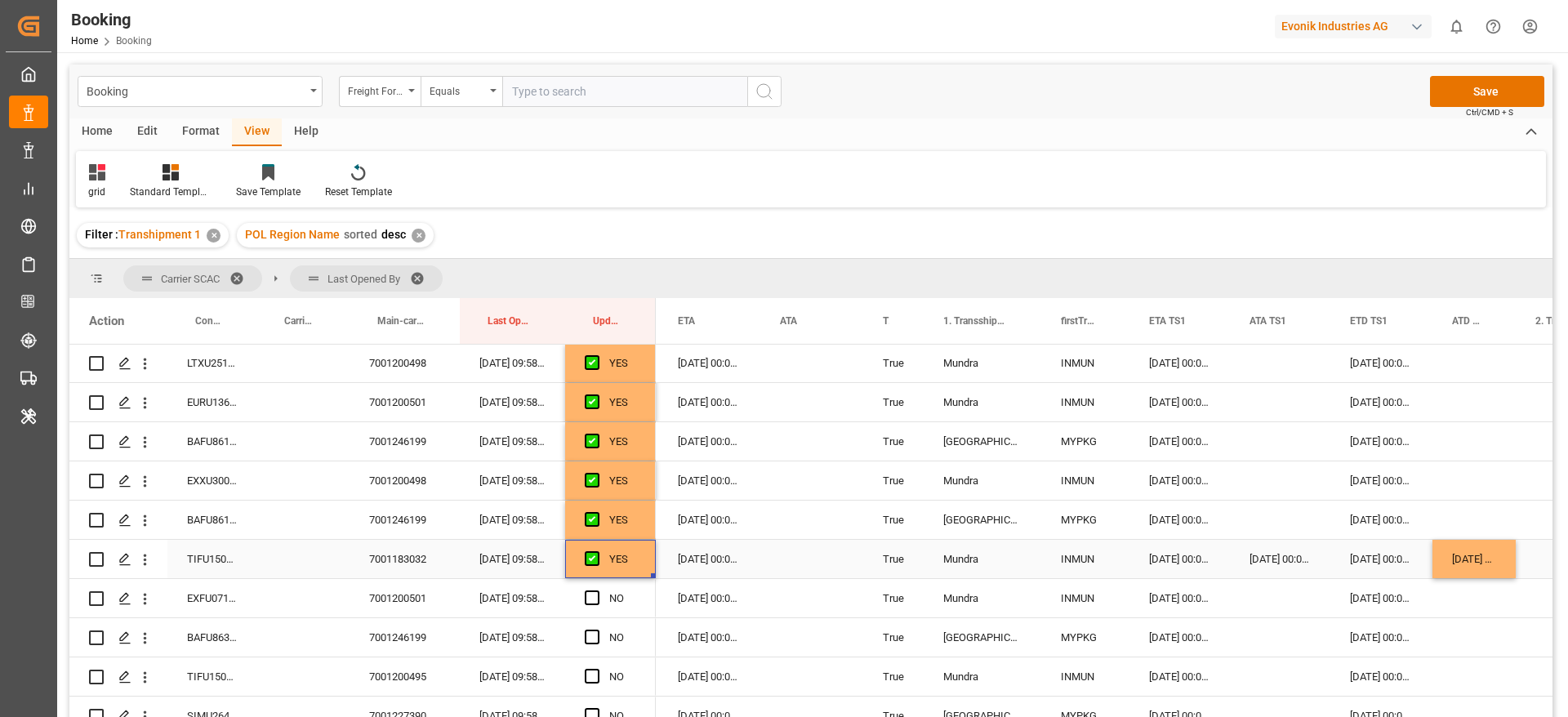
scroll to position [2476, 0]
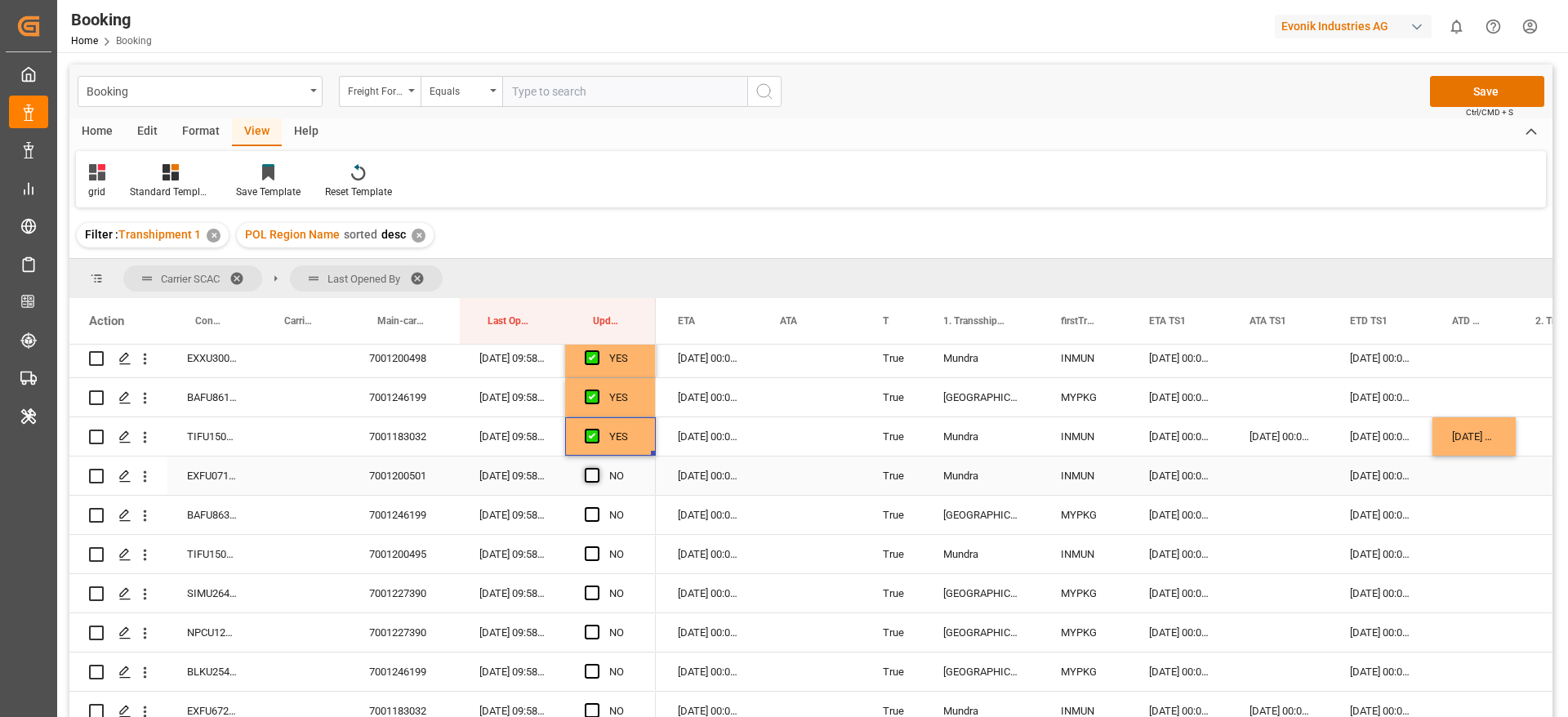
click at [596, 476] on span "Press SPACE to select this row." at bounding box center [592, 476] width 14 height 14
click at [596, 468] on input "Press SPACE to select this row." at bounding box center [596, 468] width 0 height 0
click at [592, 515] on span "Press SPACE to select this row." at bounding box center [592, 514] width 14 height 14
click at [596, 507] on input "Press SPACE to select this row." at bounding box center [596, 507] width 0 height 0
click at [223, 557] on div "TIFU1506738" at bounding box center [211, 554] width 89 height 38
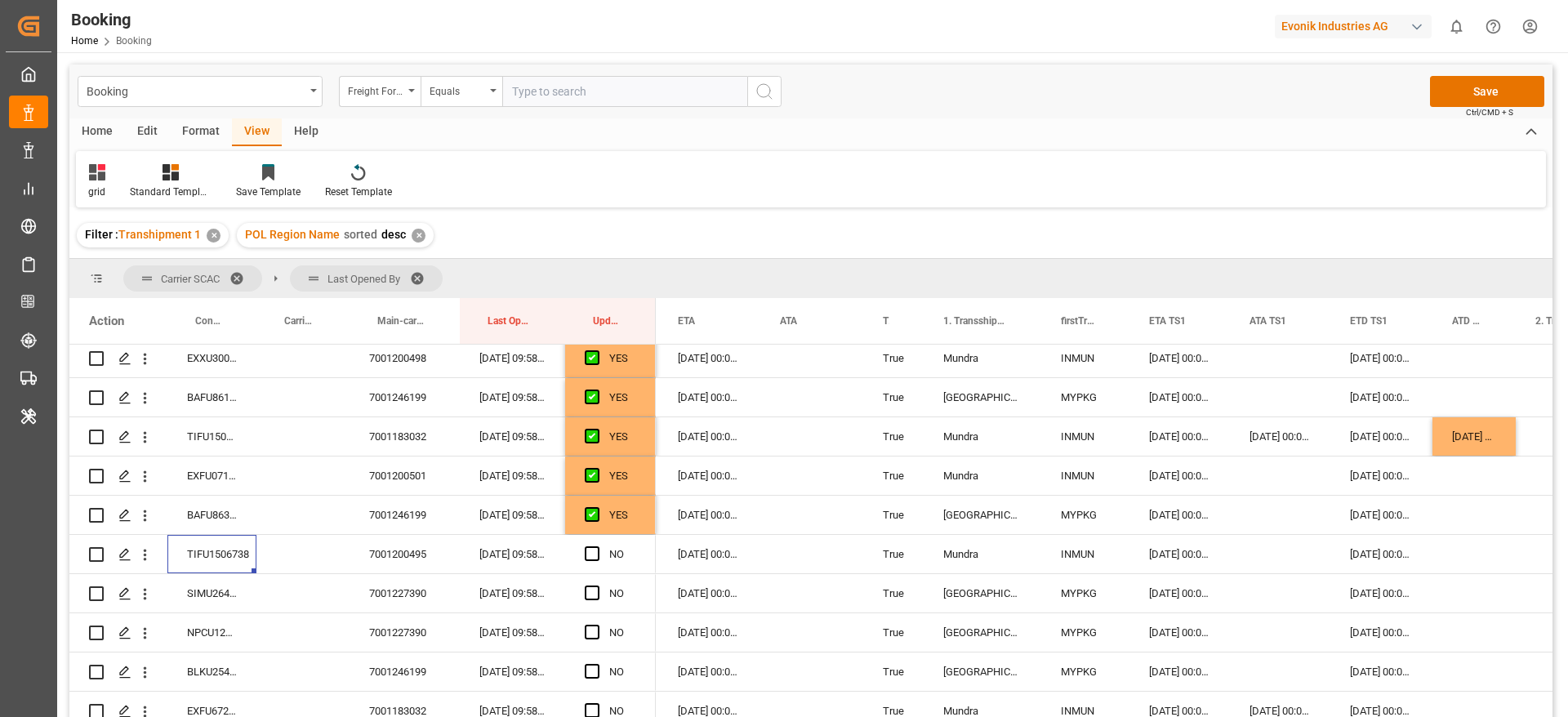
click at [1384, 554] on div "22-09-2025 00:00:00" at bounding box center [1381, 554] width 102 height 38
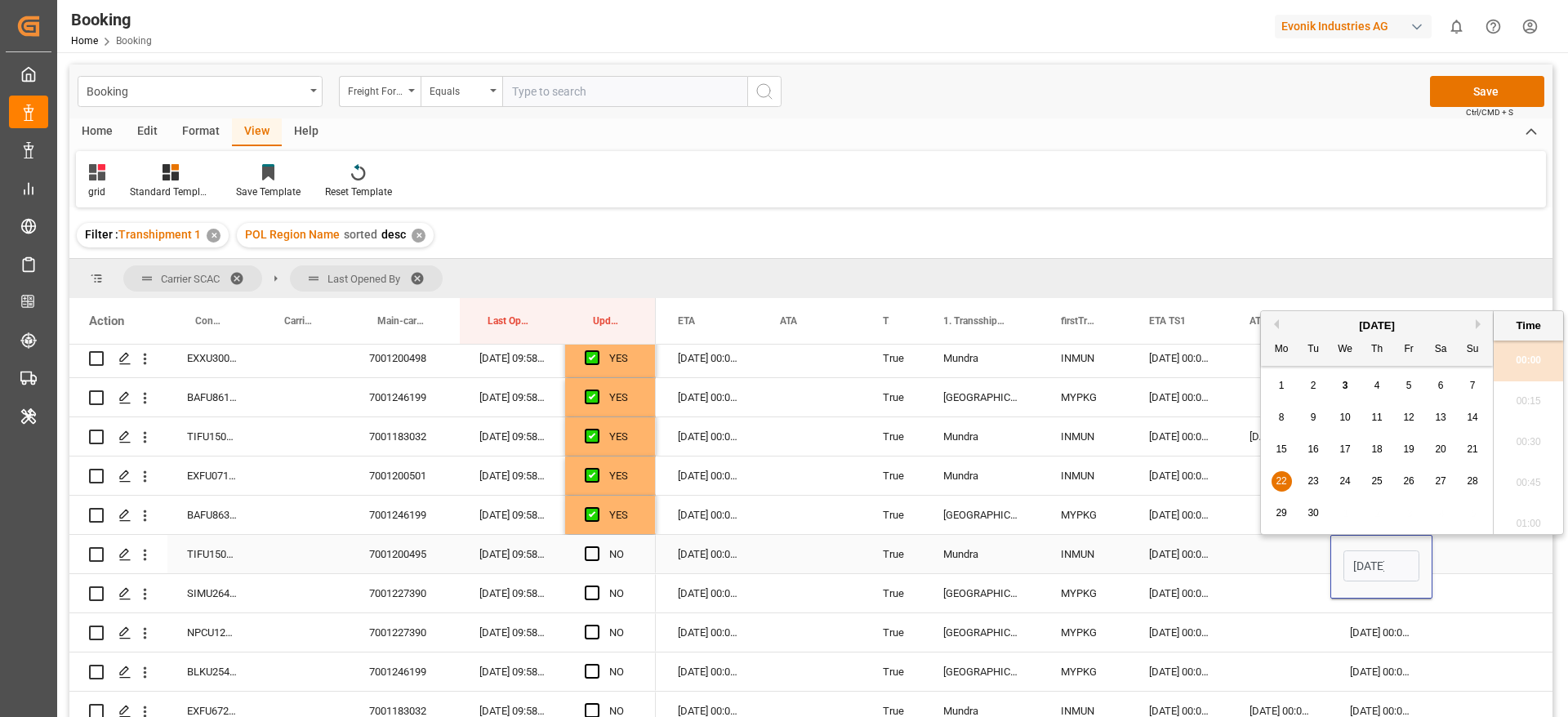
scroll to position [0, 57]
click at [1467, 420] on span "14" at bounding box center [1472, 417] width 11 height 12
type input "14-09-2025 00:00"
click at [706, 546] on div "24-09-2025 00:00:00" at bounding box center [709, 554] width 102 height 38
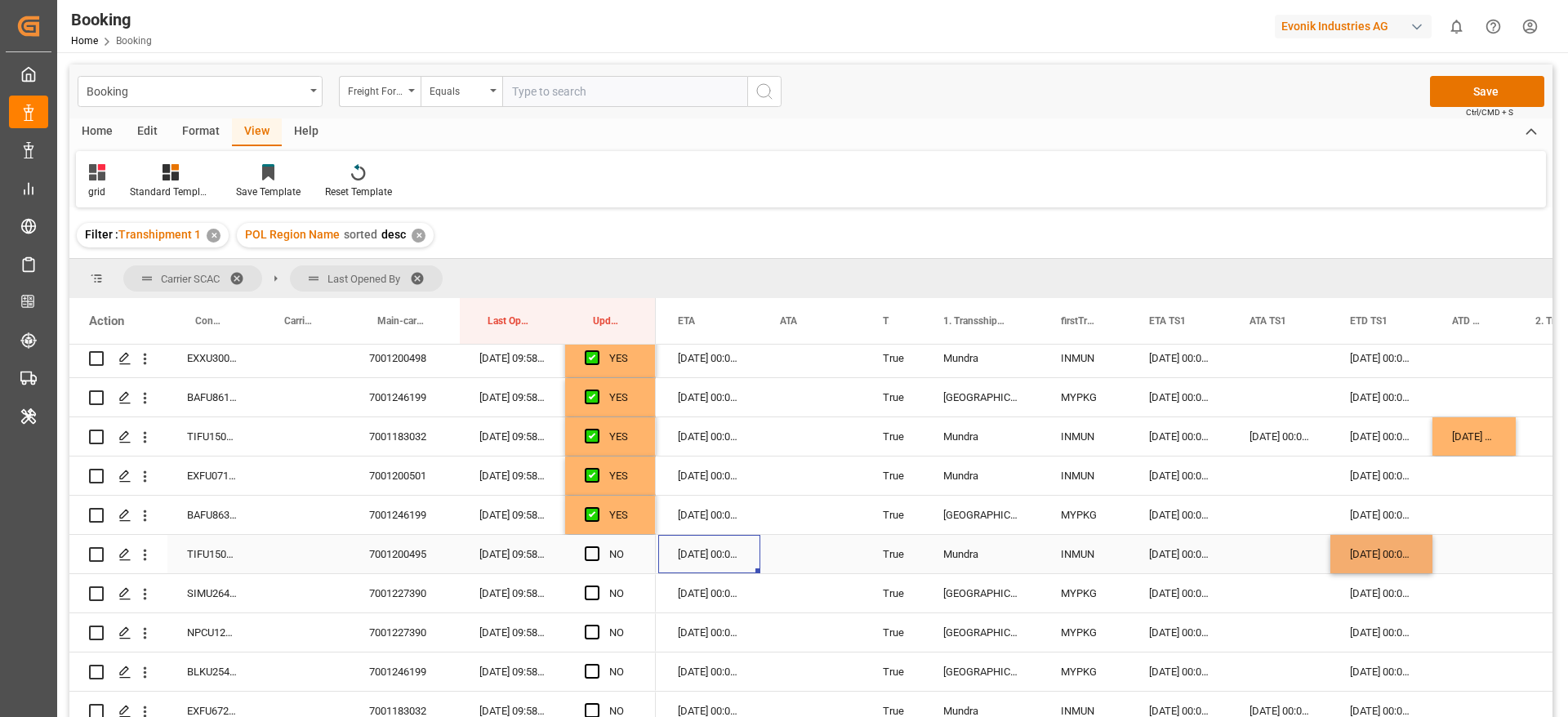
click at [717, 555] on div "24-09-2025 00:00:00" at bounding box center [709, 554] width 102 height 38
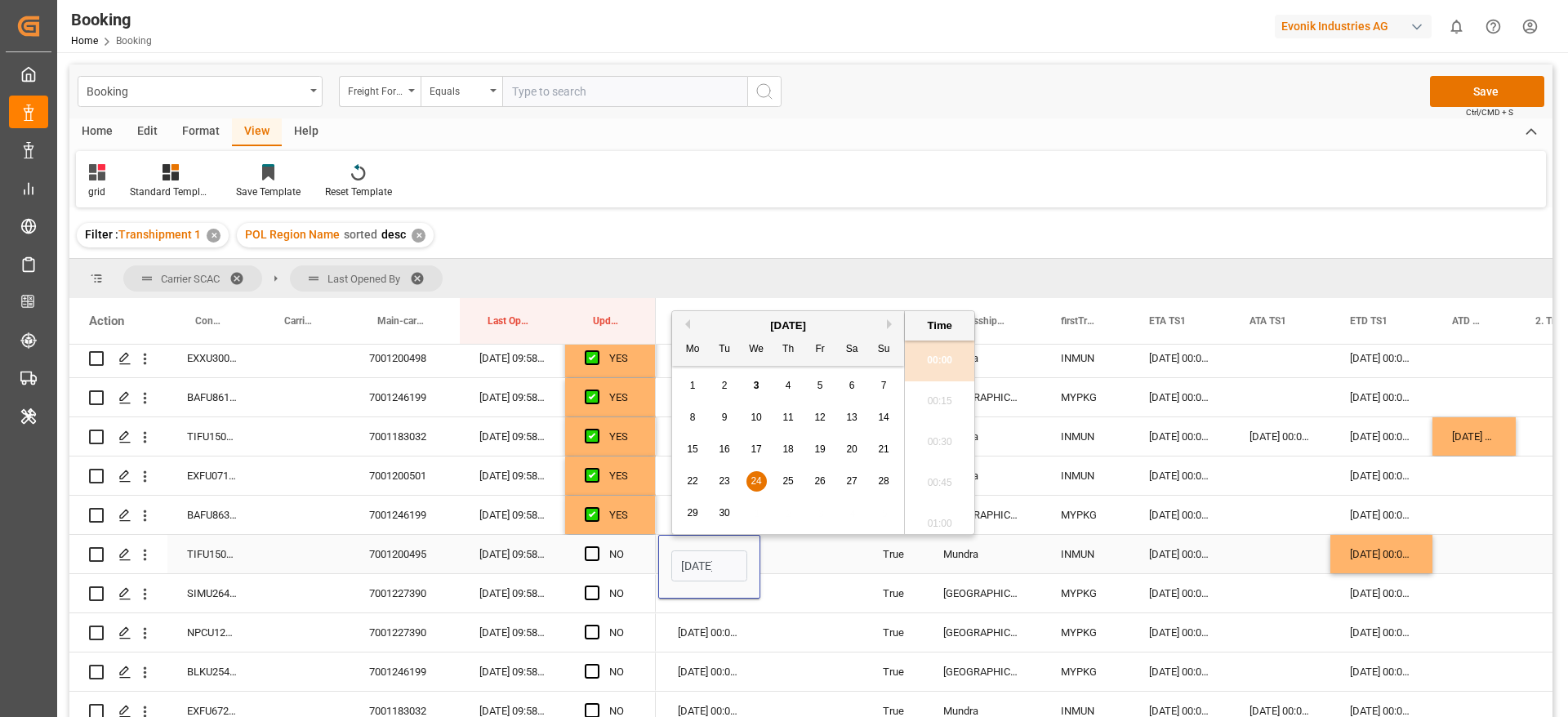
scroll to position [0, 57]
click at [729, 444] on span "16" at bounding box center [724, 449] width 11 height 12
type input "16-09-2025 00:00"
click at [585, 554] on span "Press SPACE to select this row." at bounding box center [592, 553] width 14 height 14
click at [596, 546] on input "Press SPACE to select this row." at bounding box center [596, 546] width 0 height 0
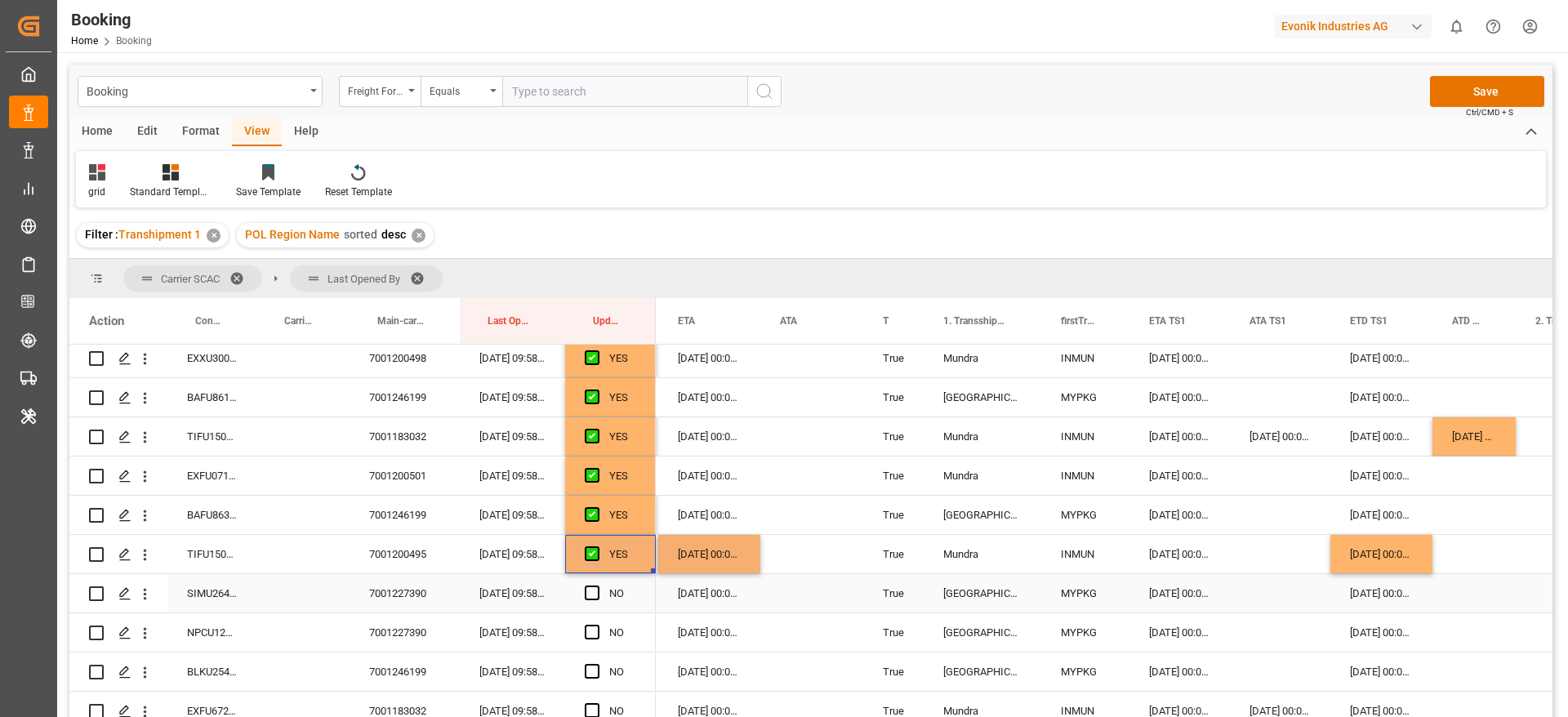
click at [232, 590] on div "SIMU2643800" at bounding box center [211, 593] width 89 height 38
click at [595, 589] on span "Press SPACE to select this row." at bounding box center [592, 593] width 14 height 14
click at [596, 586] on input "Press SPACE to select this row." at bounding box center [596, 586] width 0 height 0
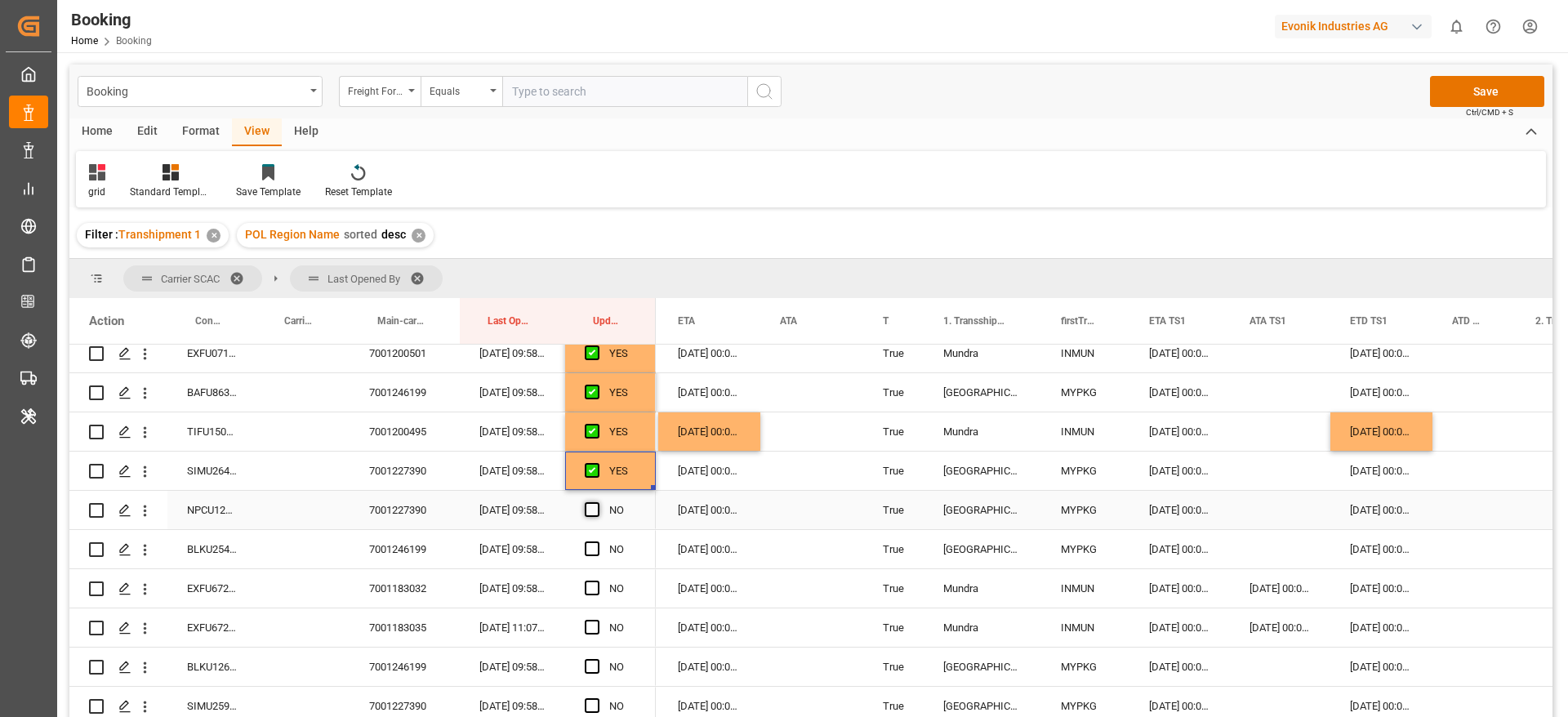
click at [592, 507] on span "Press SPACE to select this row." at bounding box center [592, 510] width 14 height 14
click at [596, 503] on input "Press SPACE to select this row." at bounding box center [596, 503] width 0 height 0
click at [599, 542] on div "Press SPACE to select this row." at bounding box center [596, 550] width 24 height 38
click at [593, 551] on span "Press SPACE to select this row." at bounding box center [592, 549] width 14 height 14
click at [596, 542] on input "Press SPACE to select this row." at bounding box center [596, 542] width 0 height 0
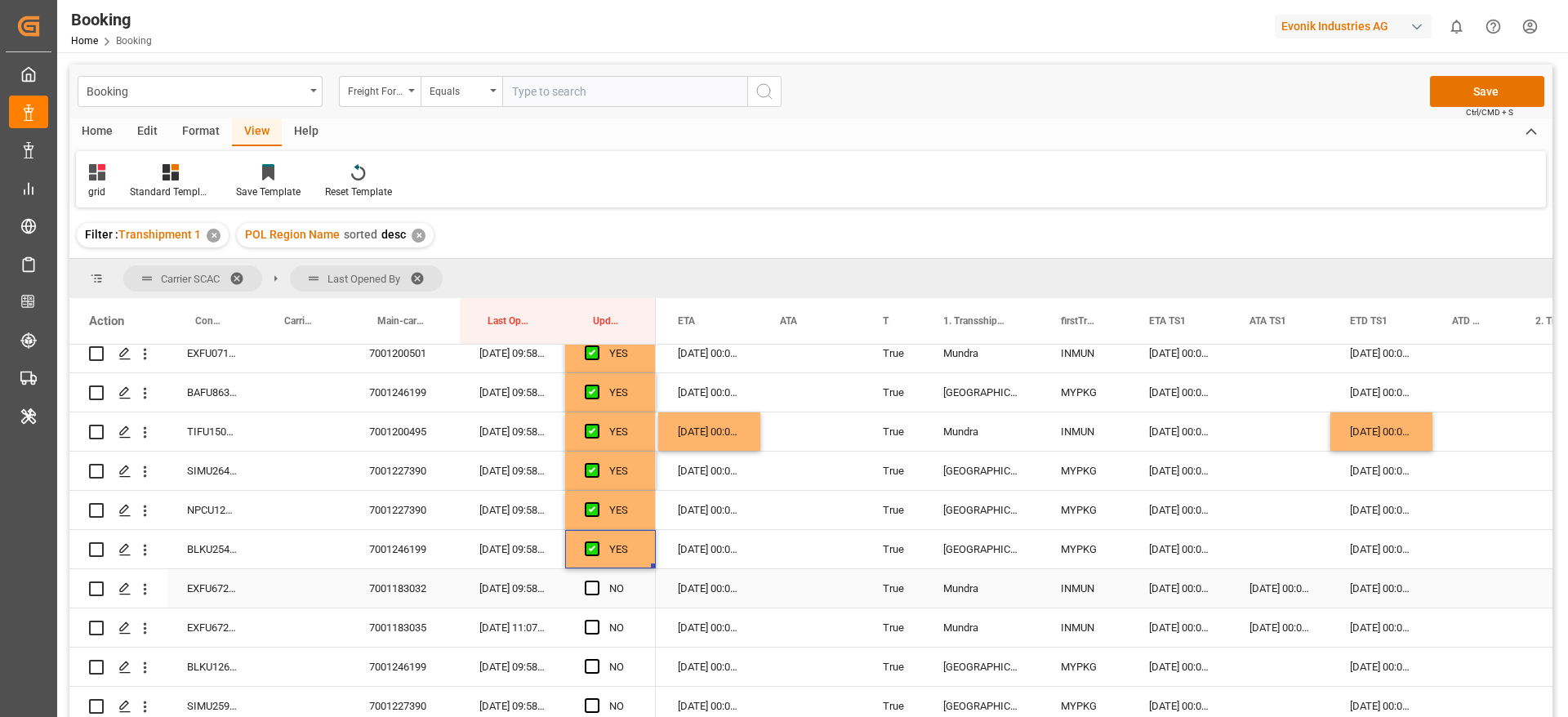
click at [199, 591] on div "EXFU6724868" at bounding box center [211, 589] width 89 height 38
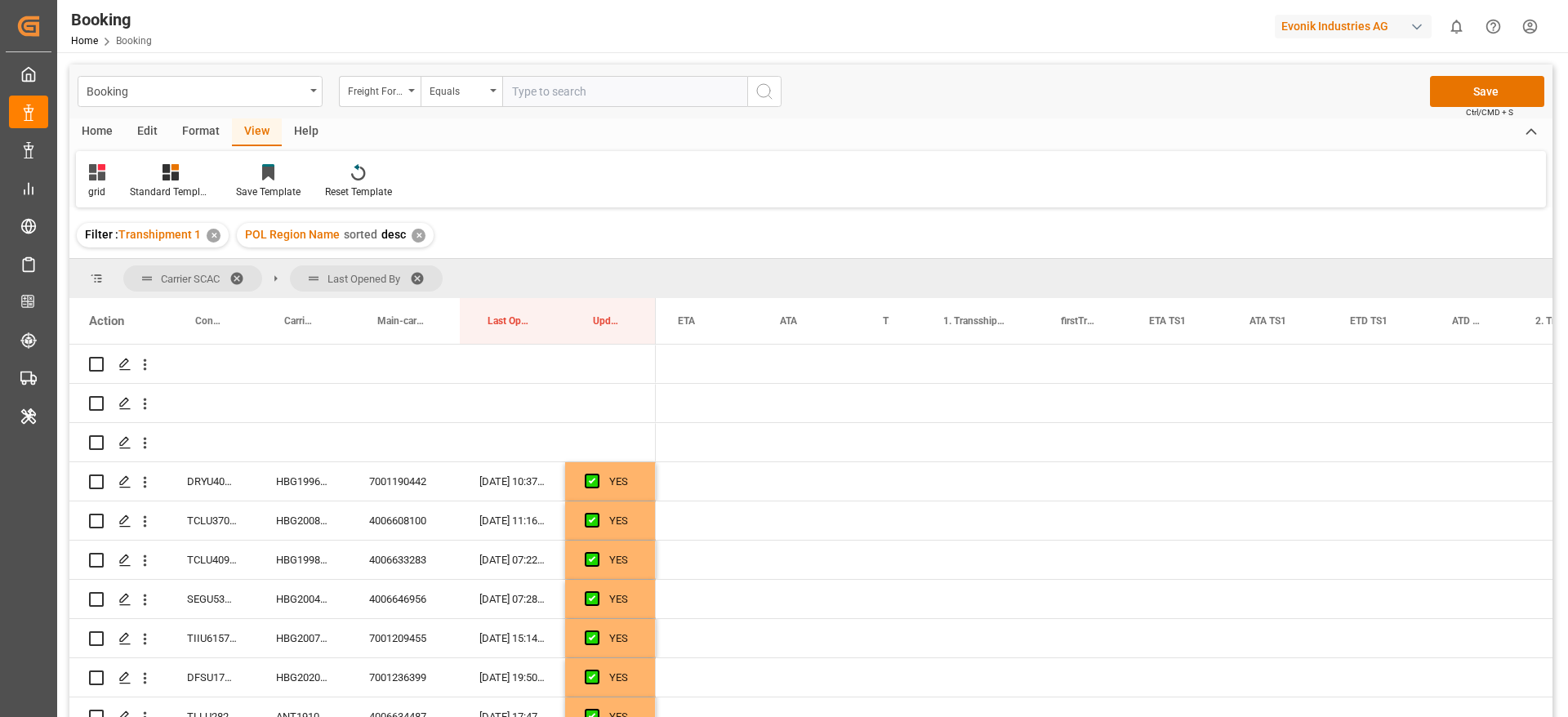
scroll to position [0, 1215]
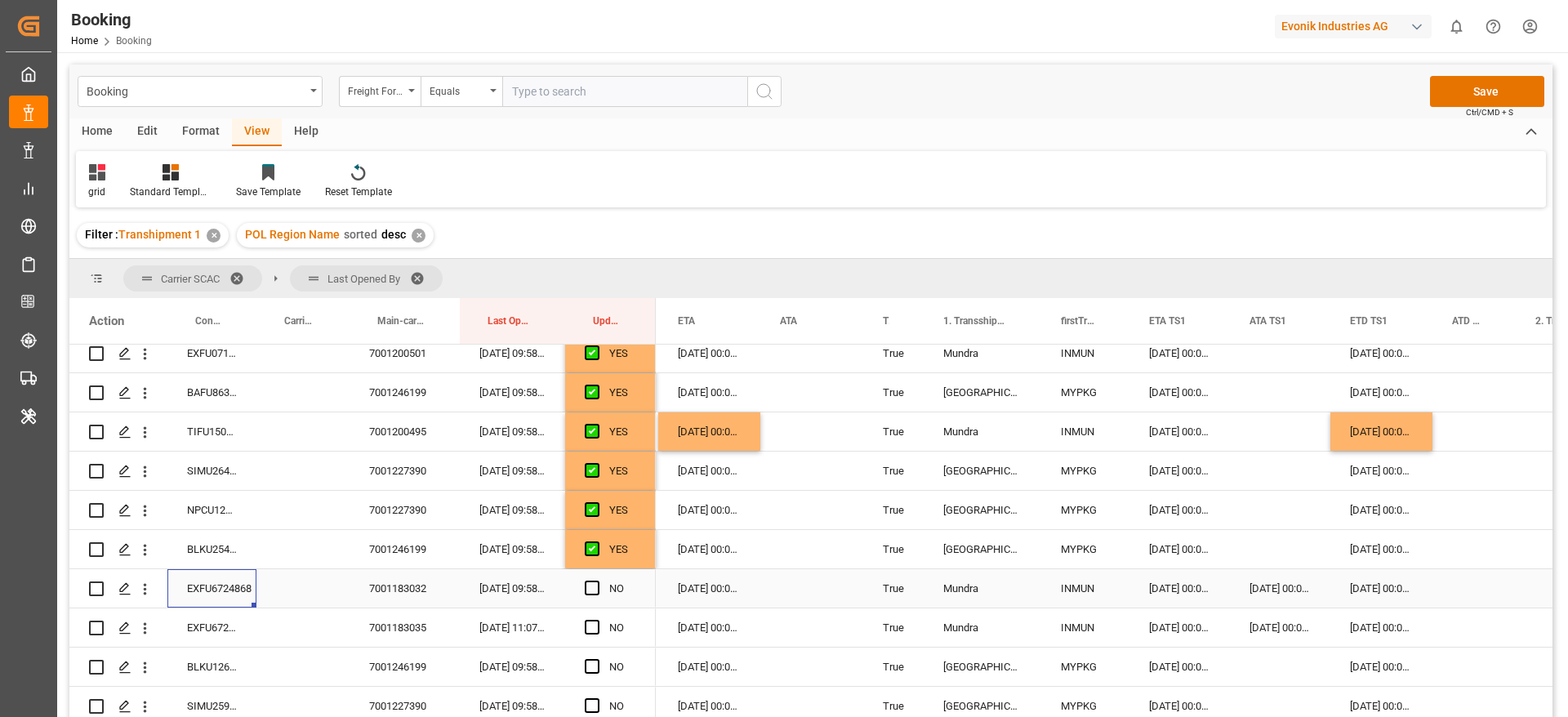
click at [1464, 586] on div "Press SPACE to select this row." at bounding box center [1474, 589] width 83 height 38
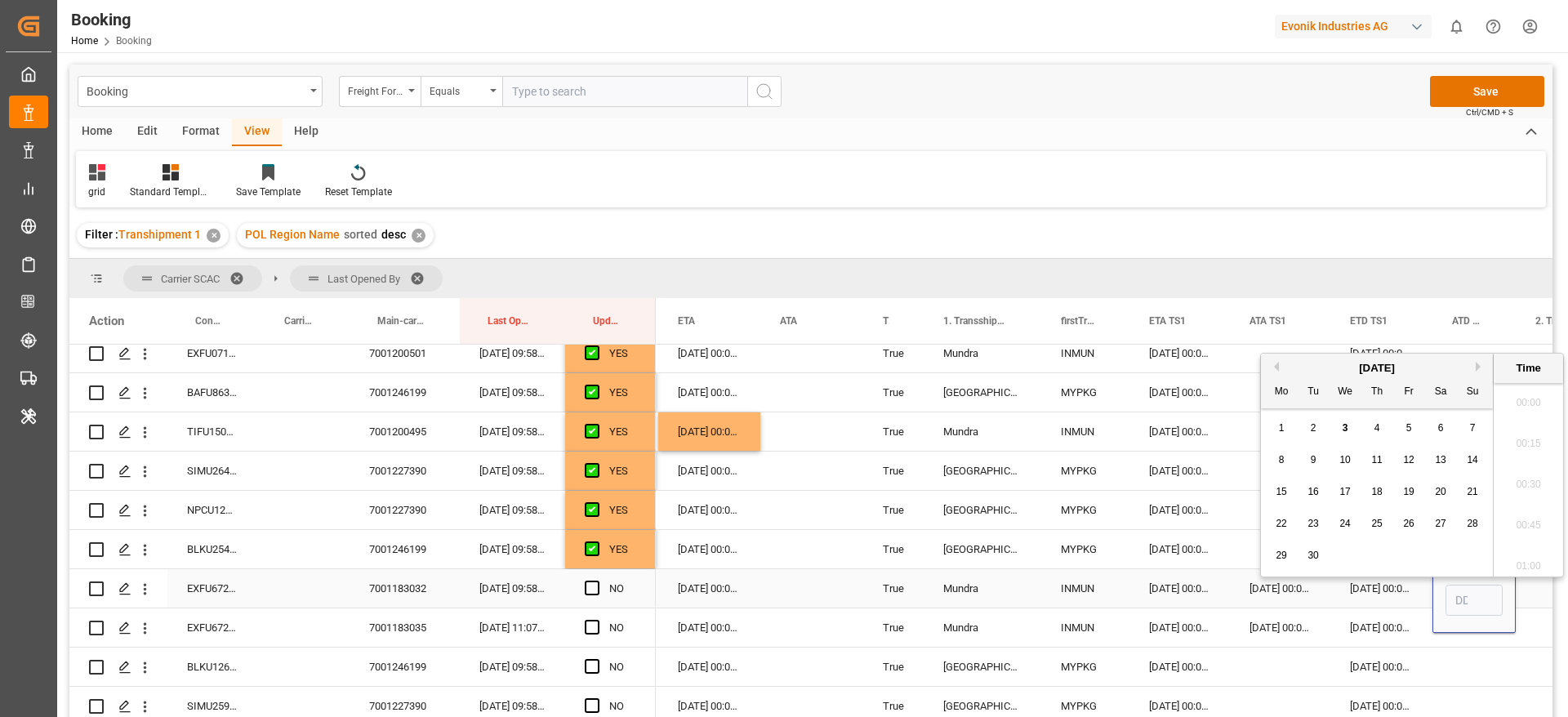
scroll to position [2497, 0]
click at [1310, 427] on div "2" at bounding box center [1313, 420] width 21 height 20
type input "[DATE] 00:00"
click at [596, 587] on span "Press SPACE to select this row." at bounding box center [592, 588] width 14 height 14
click at [596, 580] on input "Press SPACE to select this row." at bounding box center [596, 580] width 0 height 0
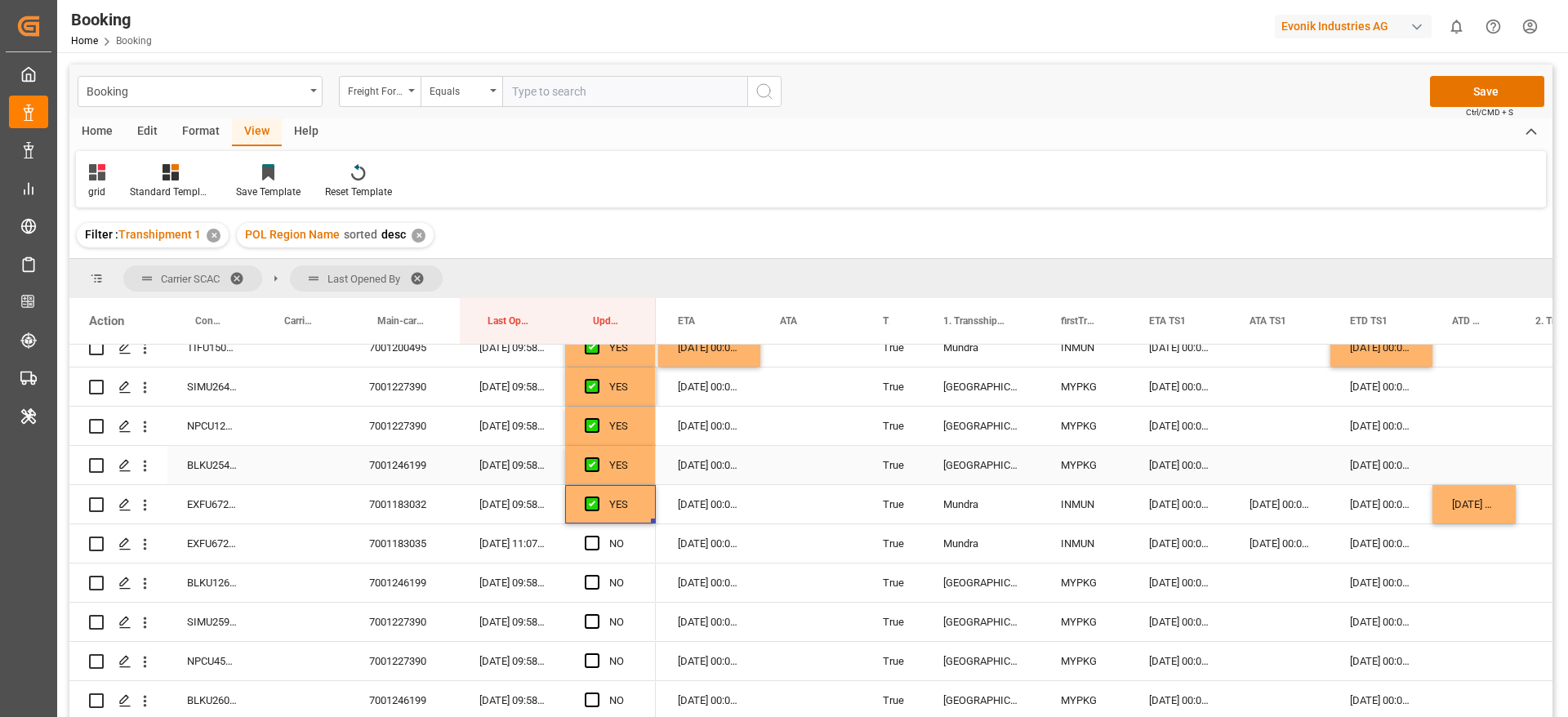
scroll to position [2721, 0]
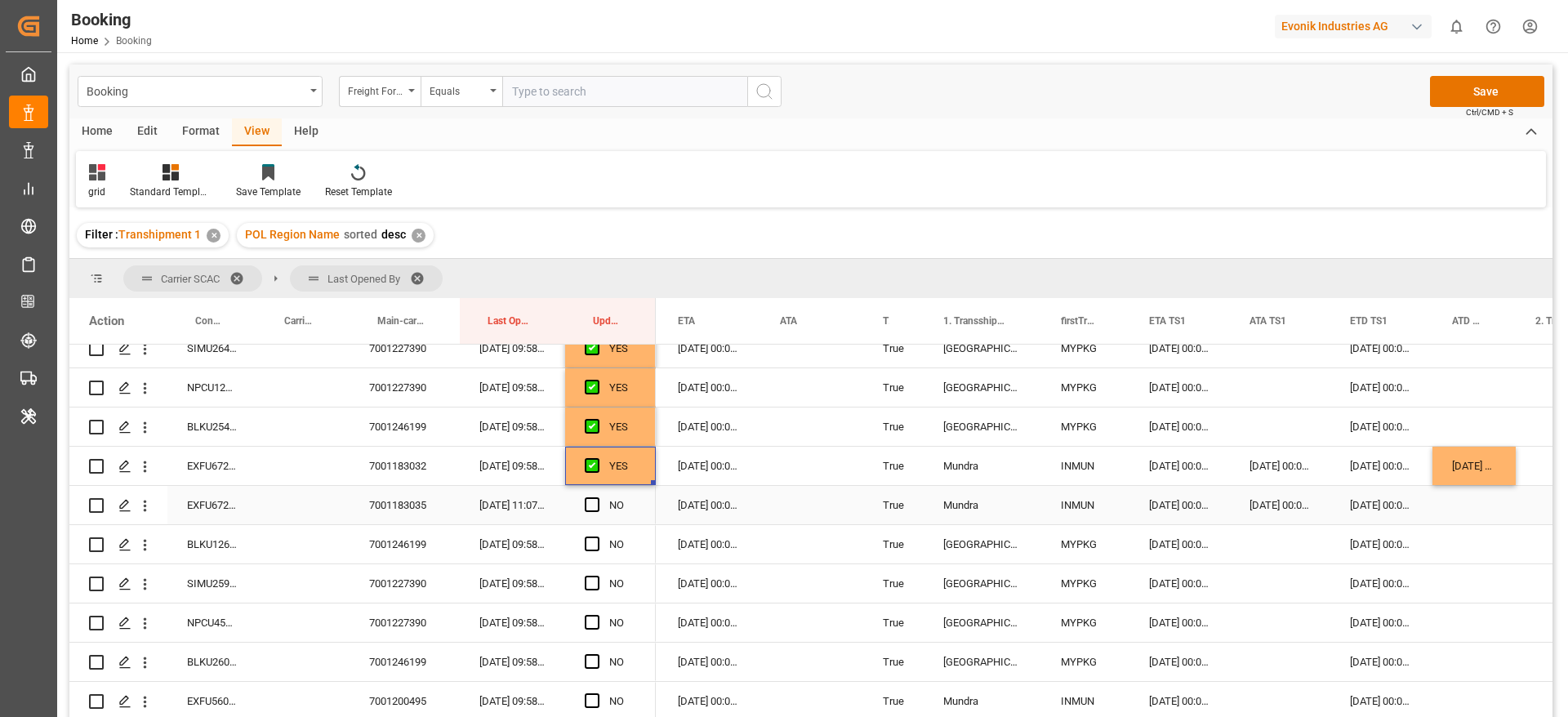
click at [232, 505] on div "EXFU6724810" at bounding box center [211, 505] width 89 height 38
click at [1495, 471] on div "[DATE] 00:00:00" at bounding box center [1474, 466] width 83 height 38
drag, startPoint x: 1513, startPoint y: 480, endPoint x: 1516, endPoint y: 495, distance: 15.3
click at [587, 504] on span "Press SPACE to select this row." at bounding box center [592, 505] width 14 height 14
click at [596, 497] on input "Press SPACE to select this row." at bounding box center [596, 497] width 0 height 0
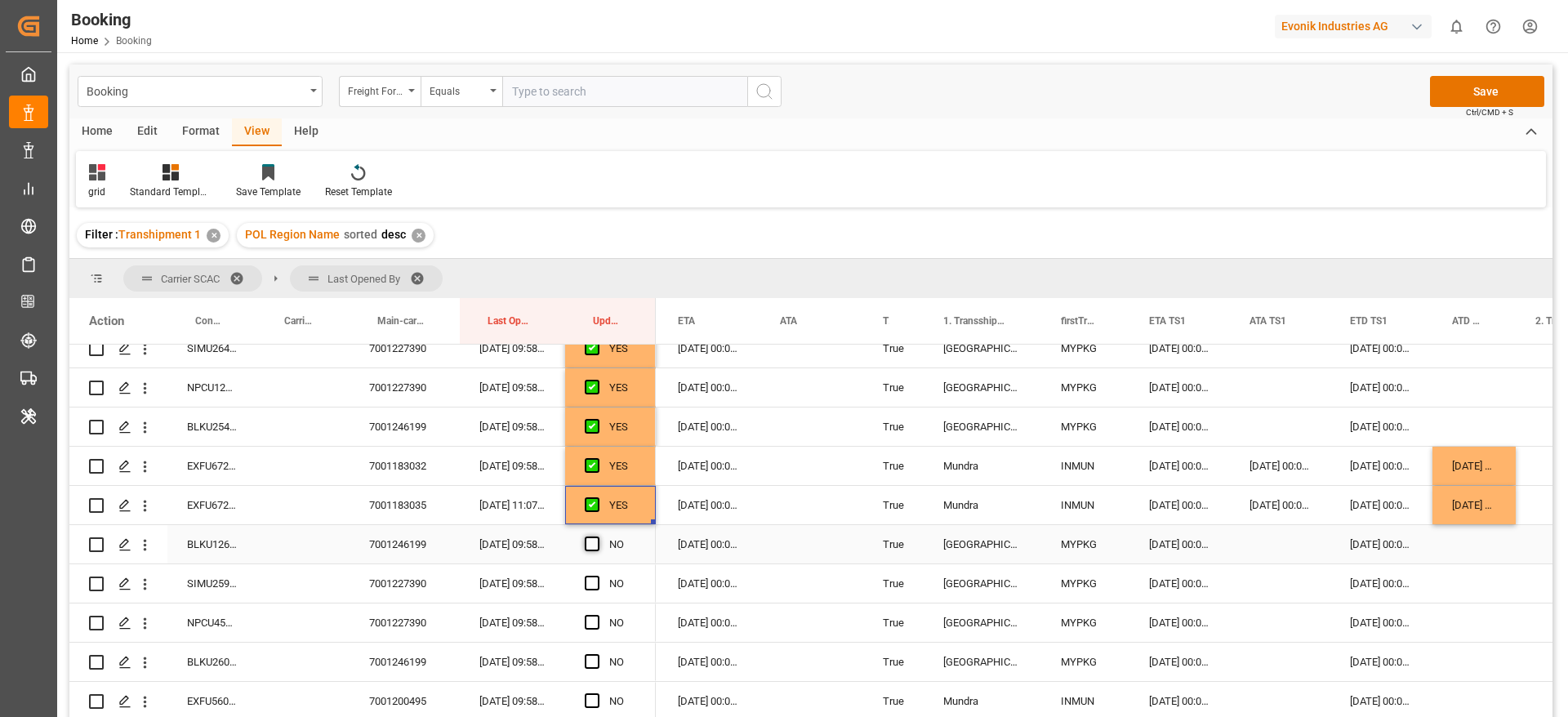
click at [593, 542] on span "Press SPACE to select this row." at bounding box center [592, 544] width 14 height 14
click at [596, 537] on input "Press SPACE to select this row." at bounding box center [596, 537] width 0 height 0
click at [590, 585] on span "Press SPACE to select this row." at bounding box center [592, 583] width 14 height 14
click at [596, 576] on input "Press SPACE to select this row." at bounding box center [596, 576] width 0 height 0
click at [589, 617] on span "Press SPACE to select this row." at bounding box center [592, 622] width 14 height 14
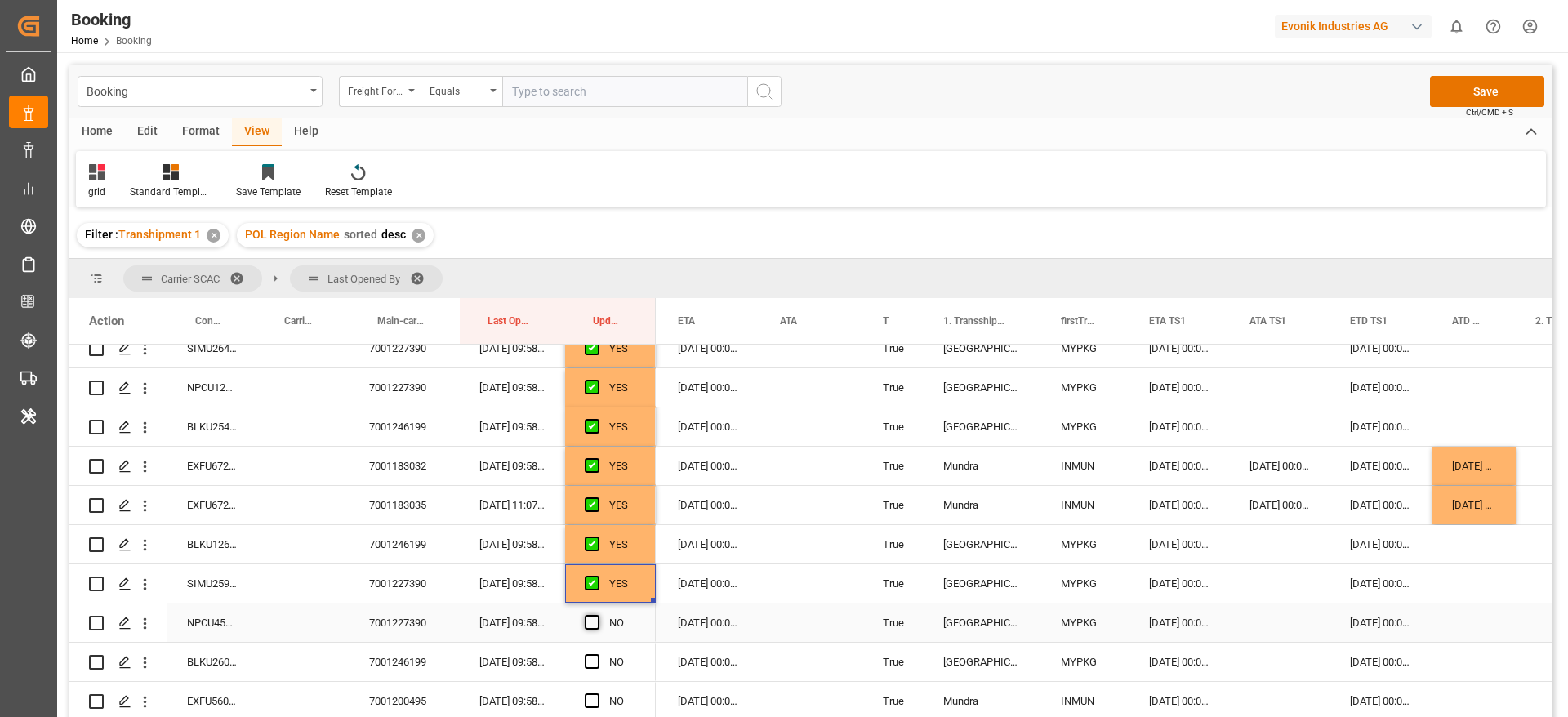
click at [596, 615] on input "Press SPACE to select this row." at bounding box center [596, 615] width 0 height 0
click at [592, 671] on div "Press SPACE to select this row." at bounding box center [596, 663] width 24 height 38
click at [591, 662] on span "Press SPACE to select this row." at bounding box center [592, 662] width 14 height 14
click at [596, 655] on input "Press SPACE to select this row." at bounding box center [596, 655] width 0 height 0
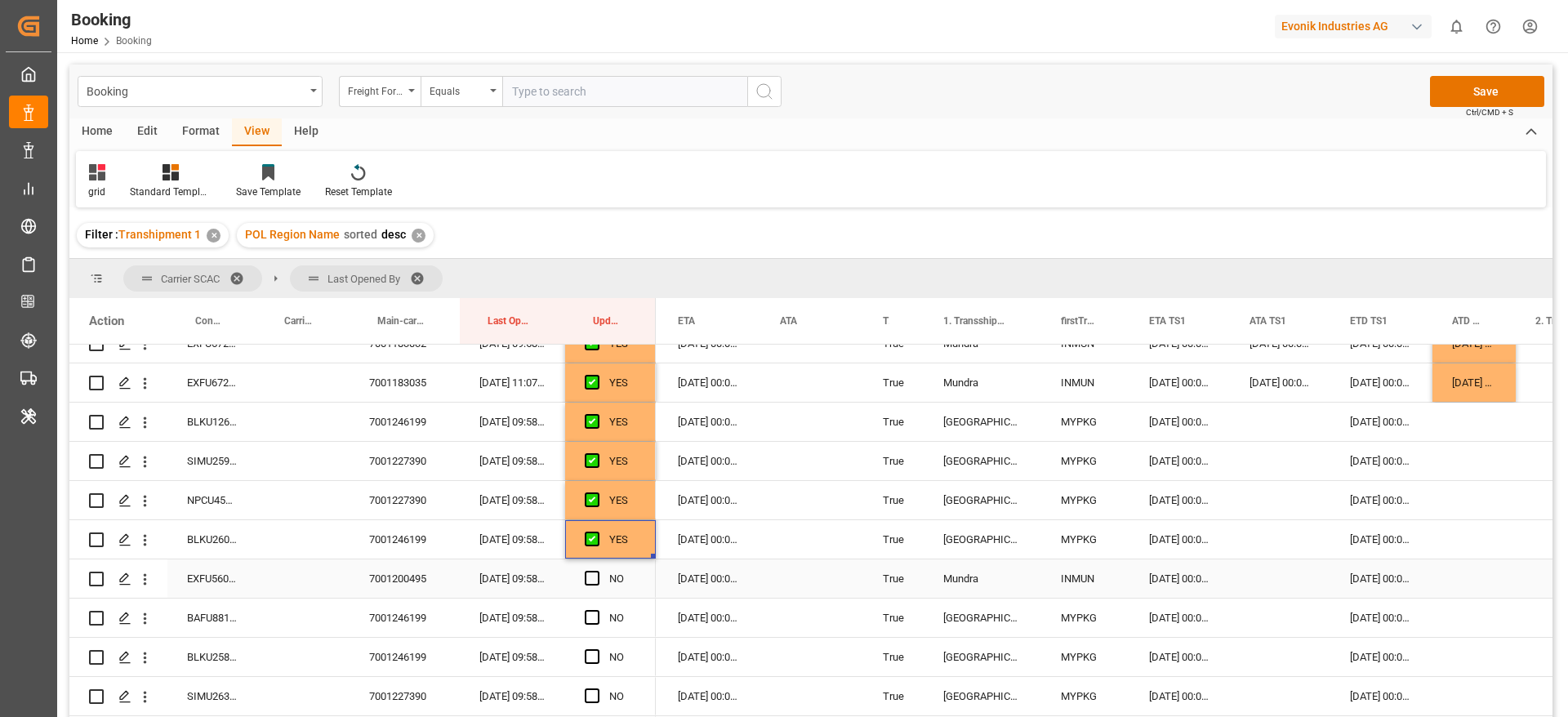
click at [199, 582] on div "EXFU5607975" at bounding box center [211, 579] width 89 height 38
click at [1409, 587] on div "22-09-2025 00:00:00" at bounding box center [1381, 579] width 102 height 38
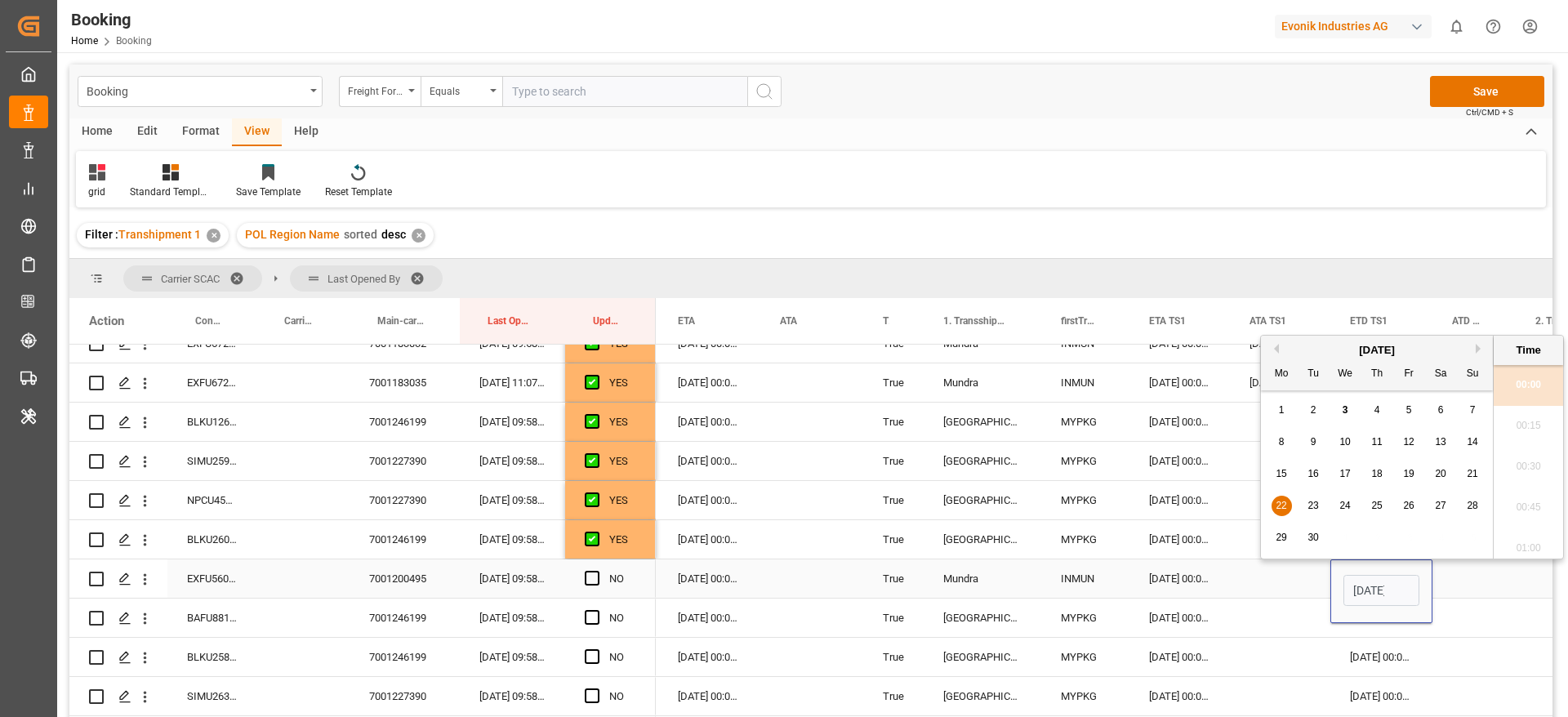
scroll to position [0, 57]
click at [1471, 445] on span "14" at bounding box center [1472, 441] width 11 height 12
type input "14-09-2025 00:00"
click at [709, 585] on div "24-09-2025 00:00:00" at bounding box center [709, 579] width 102 height 38
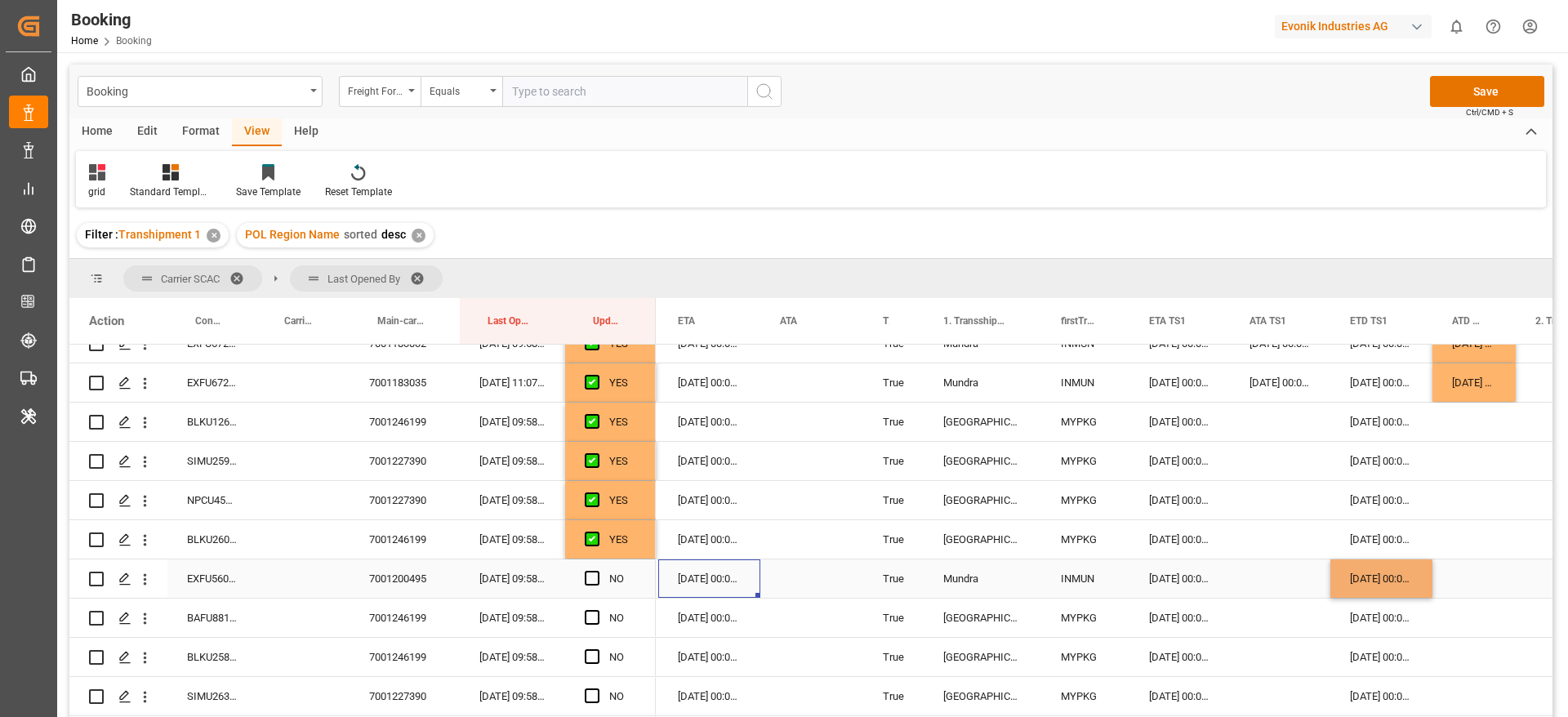
click at [709, 585] on div "24-09-2025 00:00:00" at bounding box center [709, 579] width 102 height 38
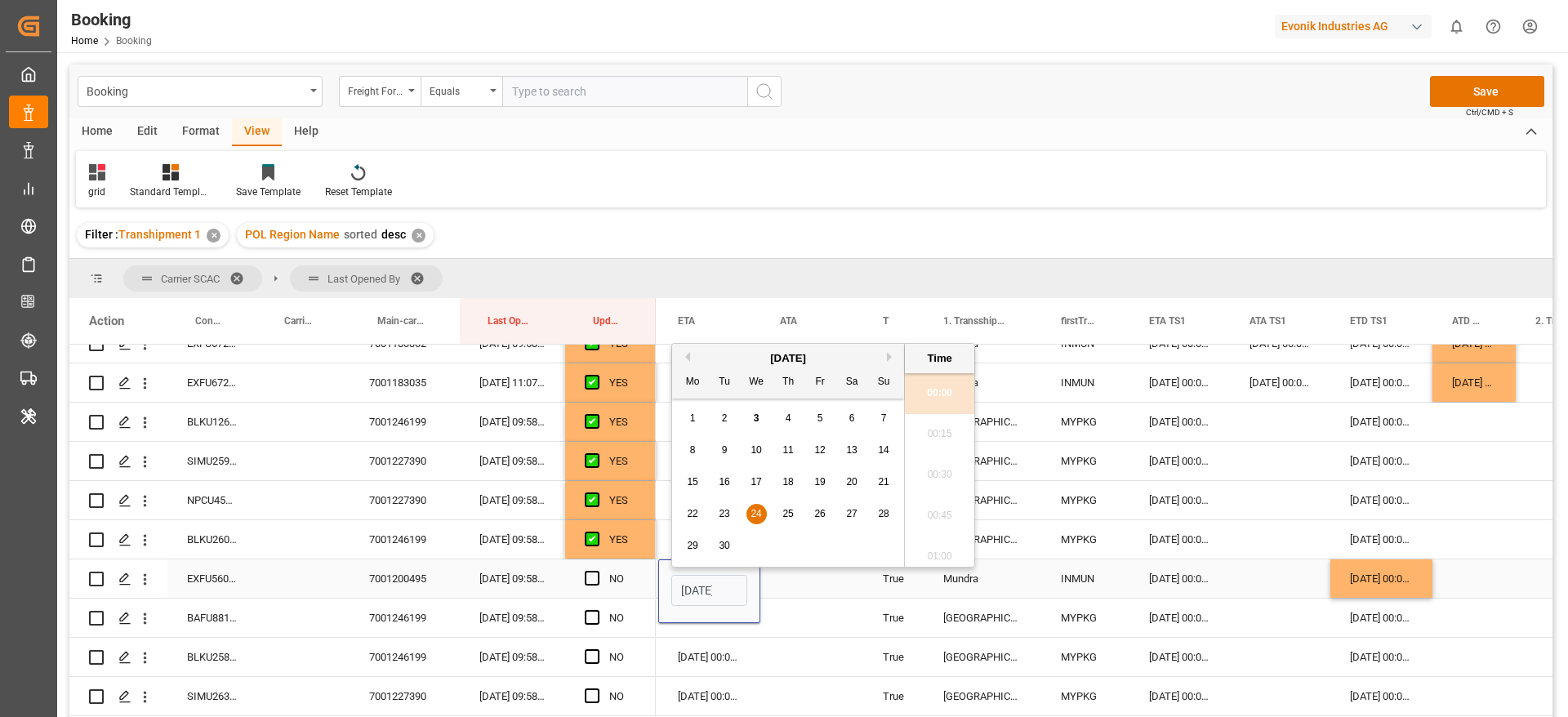
scroll to position [0, 57]
click at [723, 475] on span "16" at bounding box center [724, 474] width 11 height 12
type input "16-09-2025 00:00"
click at [593, 574] on span "Press SPACE to select this row." at bounding box center [592, 579] width 14 height 14
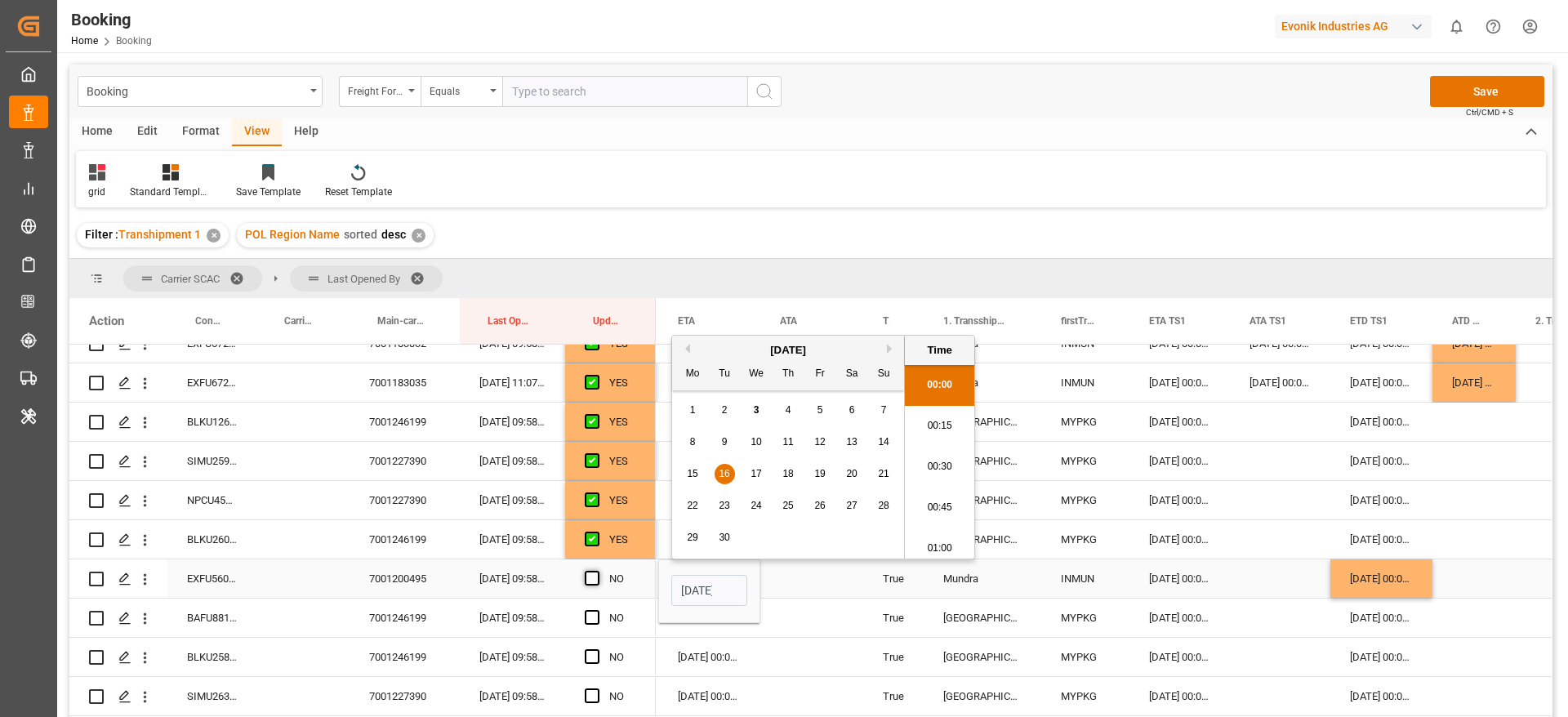
click at [596, 571] on input "Press SPACE to select this row." at bounding box center [596, 571] width 0 height 0
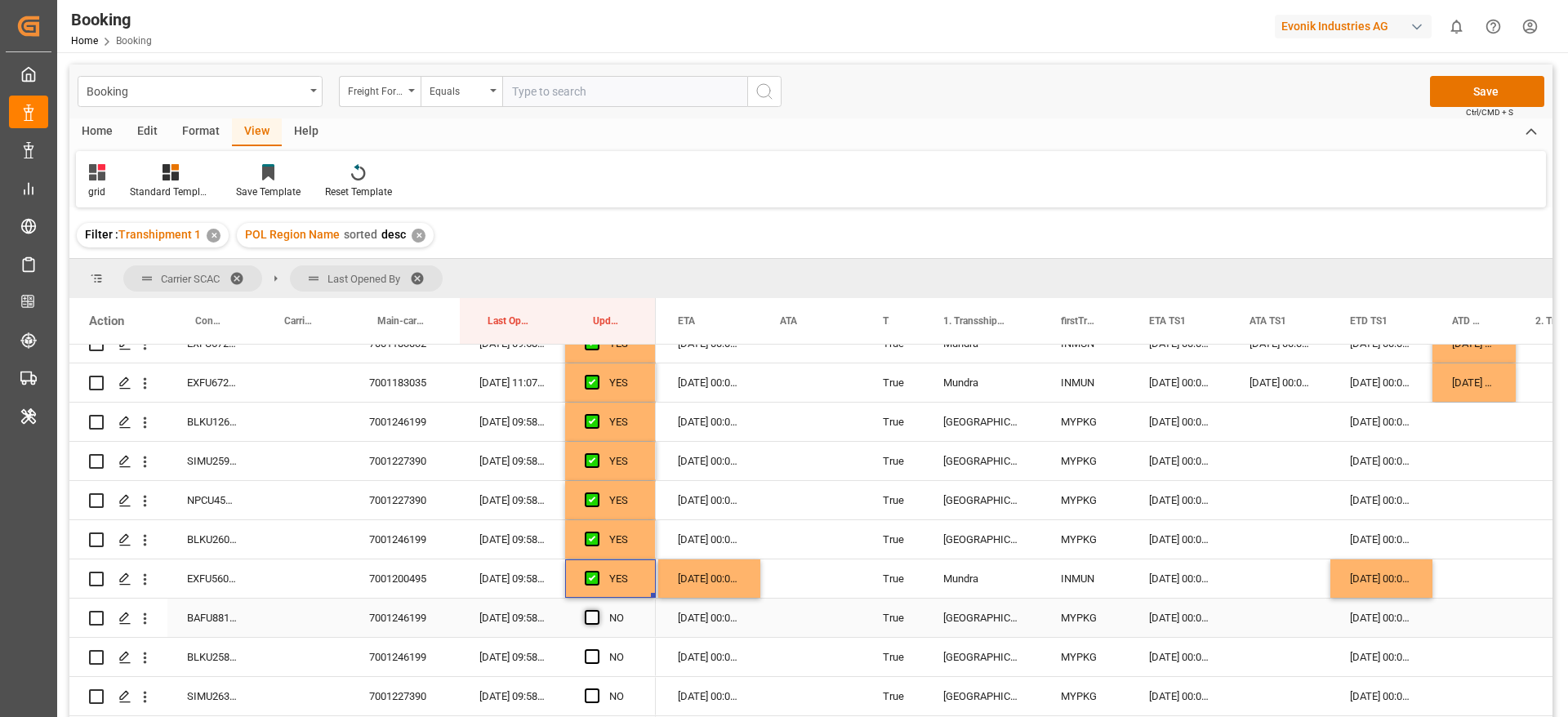
click at [592, 618] on span "Press SPACE to select this row." at bounding box center [592, 618] width 14 height 14
click at [596, 610] on input "Press SPACE to select this row." at bounding box center [596, 610] width 0 height 0
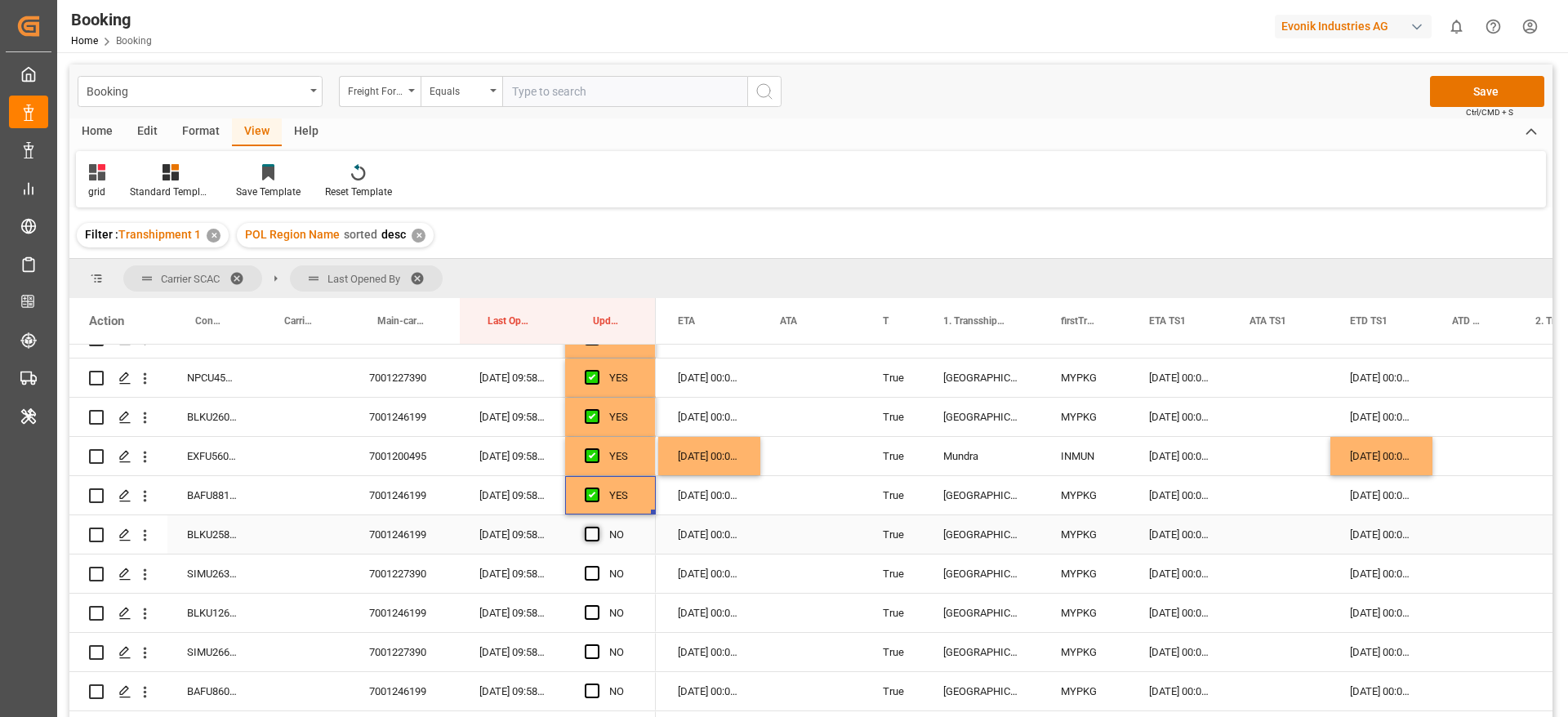
click at [591, 538] on span "Press SPACE to select this row." at bounding box center [592, 534] width 14 height 14
click at [596, 527] on input "Press SPACE to select this row." at bounding box center [596, 527] width 0 height 0
click at [591, 572] on span "Press SPACE to select this row." at bounding box center [592, 573] width 14 height 14
click at [596, 566] on input "Press SPACE to select this row." at bounding box center [596, 566] width 0 height 0
click at [587, 612] on span "Press SPACE to select this row." at bounding box center [592, 612] width 14 height 14
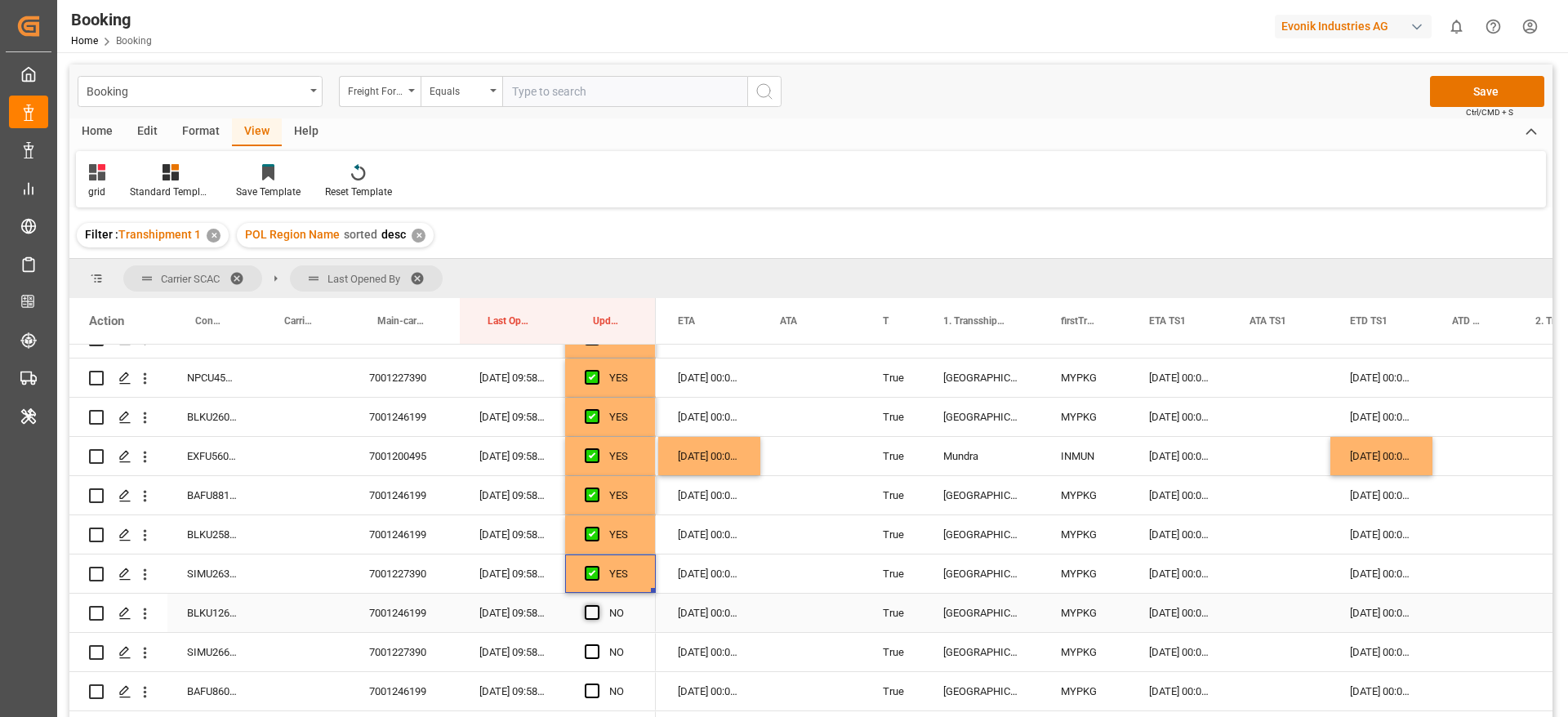
click at [596, 605] on input "Press SPACE to select this row." at bounding box center [596, 605] width 0 height 0
click at [599, 656] on div "Press SPACE to select this row." at bounding box center [596, 653] width 24 height 38
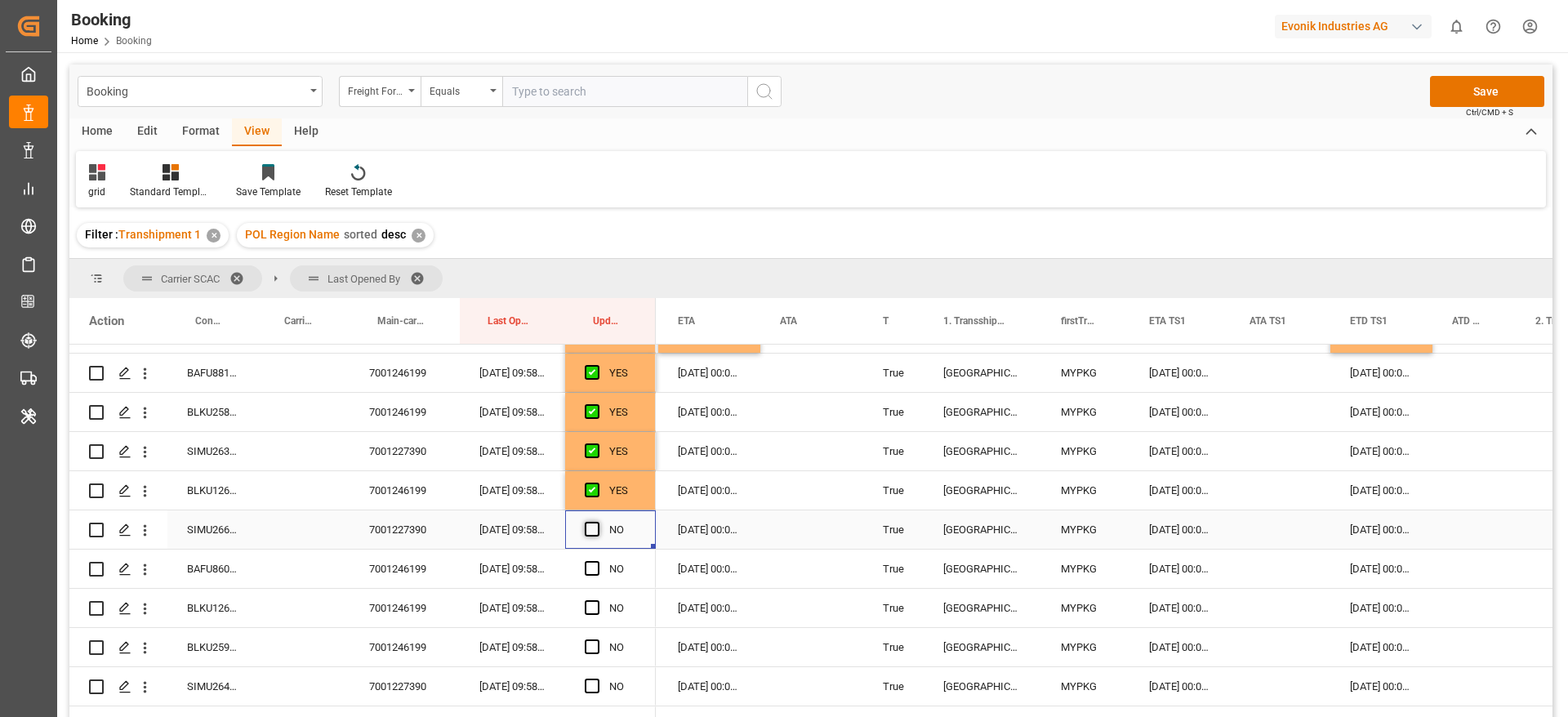
click at [592, 529] on span "Press SPACE to select this row." at bounding box center [592, 529] width 14 height 14
click at [596, 522] on input "Press SPACE to select this row." at bounding box center [596, 522] width 0 height 0
click at [594, 565] on span "Press SPACE to select this row." at bounding box center [592, 569] width 14 height 14
click at [596, 561] on input "Press SPACE to select this row." at bounding box center [596, 561] width 0 height 0
click at [598, 602] on span "Press SPACE to select this row." at bounding box center [592, 608] width 14 height 14
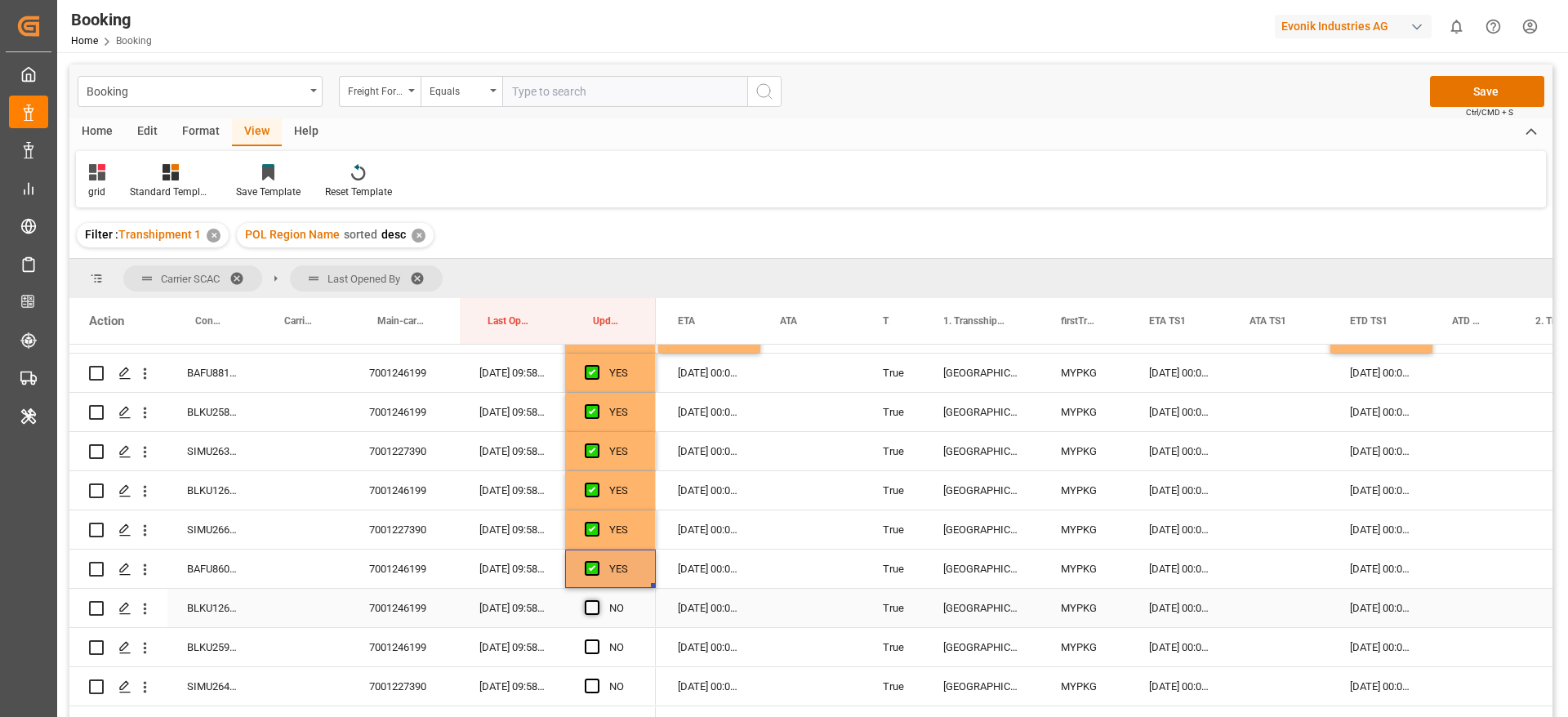
click at [596, 600] on input "Press SPACE to select this row." at bounding box center [596, 600] width 0 height 0
click at [592, 644] on span "Press SPACE to select this row." at bounding box center [592, 646] width 14 height 14
click at [596, 639] on input "Press SPACE to select this row." at bounding box center [596, 639] width 0 height 0
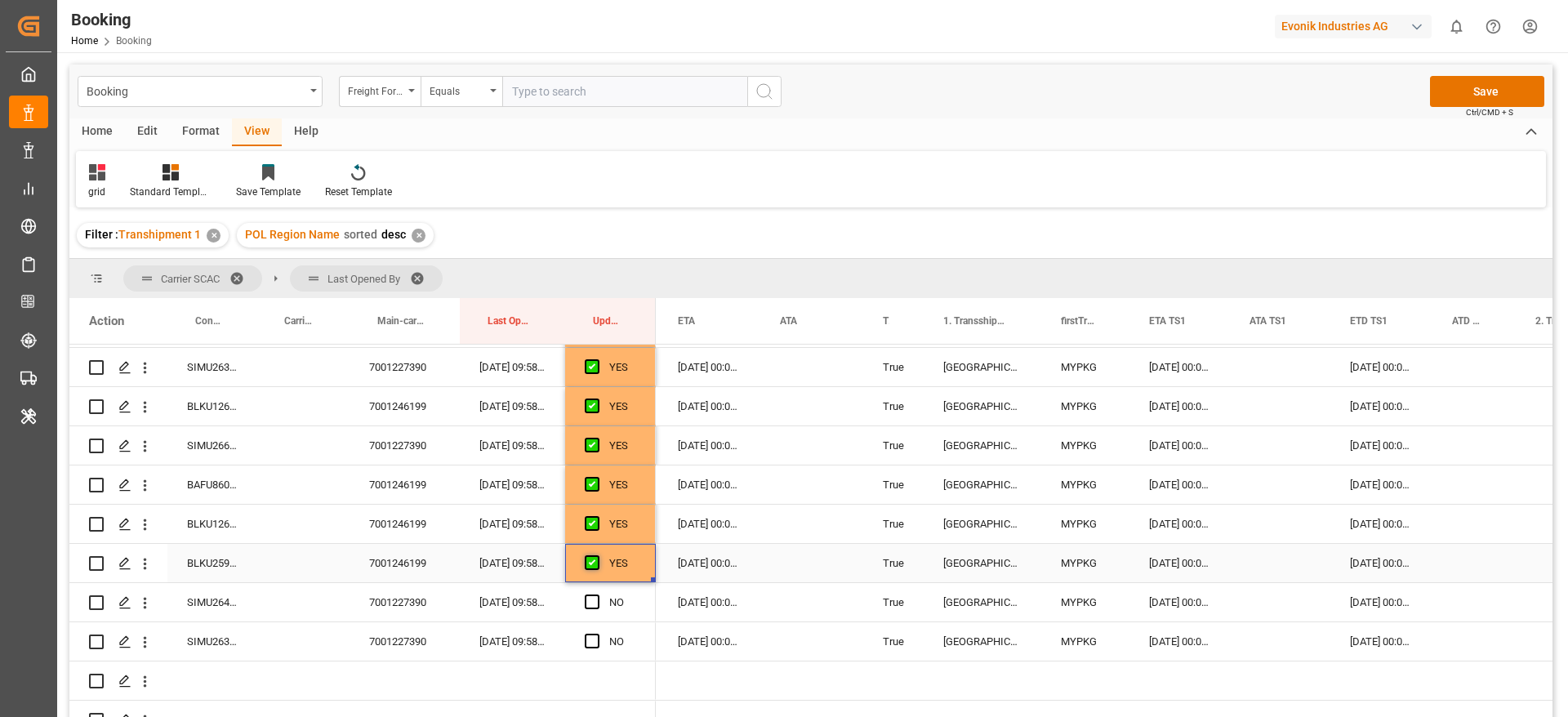
scroll to position [3211, 0]
click at [591, 593] on div "Press SPACE to select this row." at bounding box center [596, 604] width 24 height 38
click at [595, 564] on span "Press SPACE to select this row." at bounding box center [592, 563] width 14 height 14
click at [596, 556] on input "Press SPACE to select this row." at bounding box center [596, 556] width 0 height 0
click at [249, 561] on div "SIMU2647718" at bounding box center [211, 564] width 89 height 38
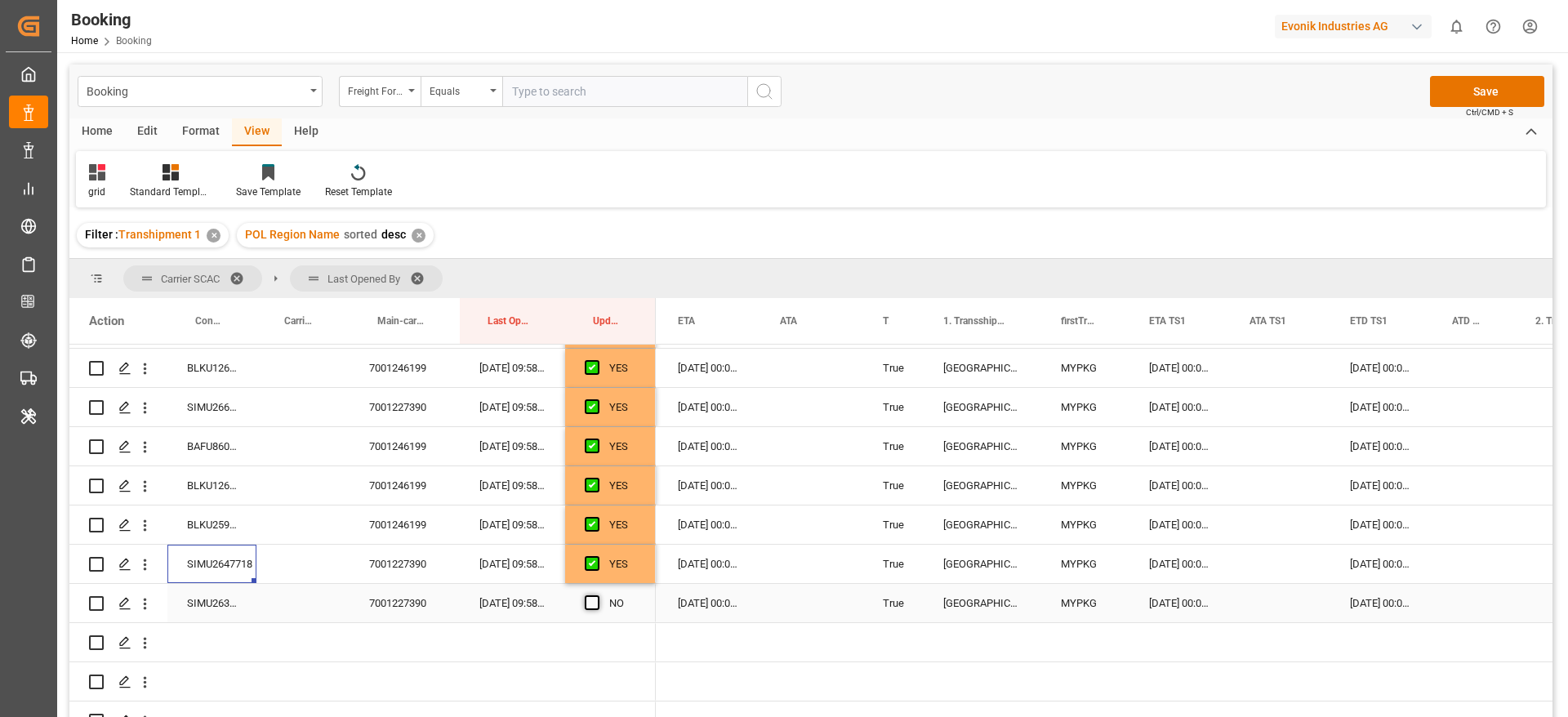
click at [592, 605] on span "Press SPACE to select this row." at bounding box center [592, 603] width 14 height 14
click at [596, 596] on input "Press SPACE to select this row." at bounding box center [596, 596] width 0 height 0
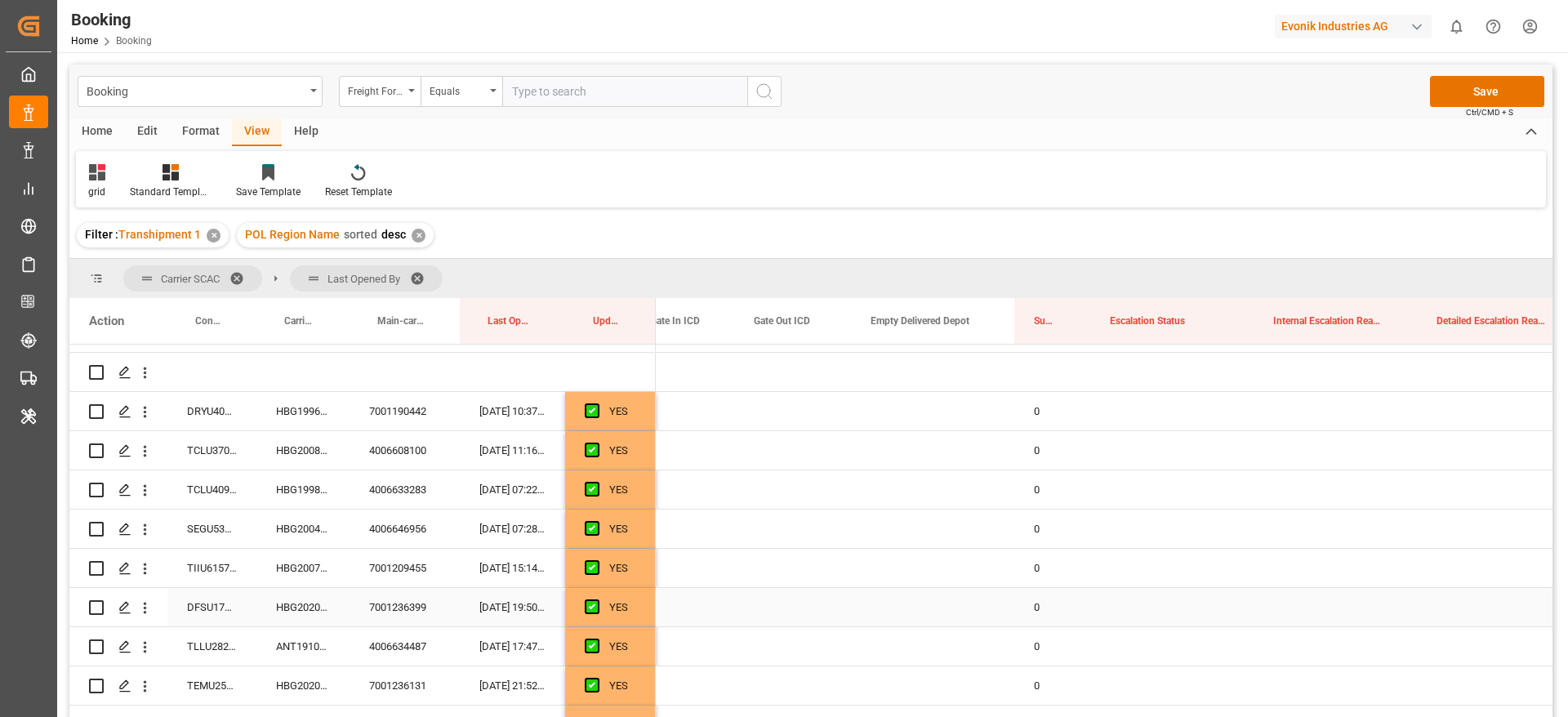
scroll to position [0, 0]
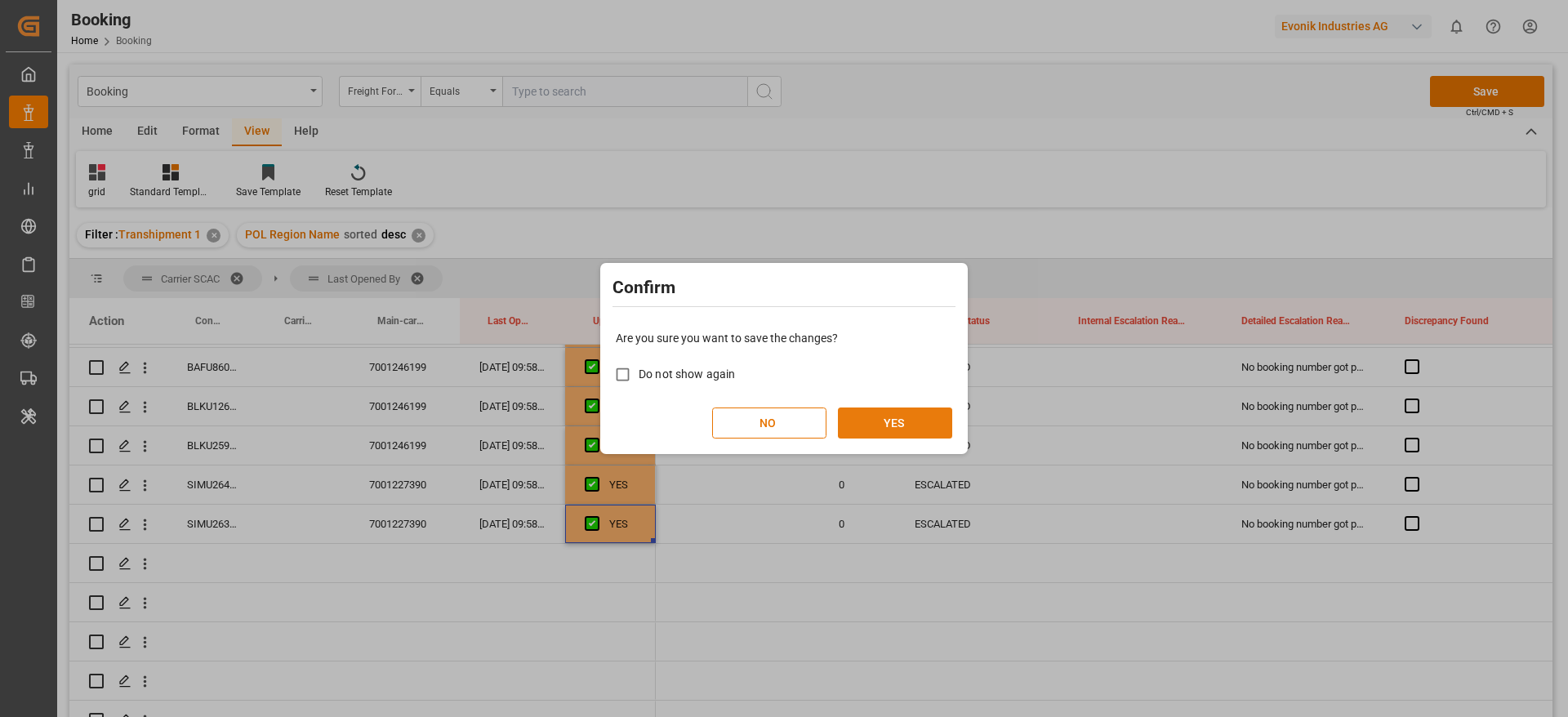
click at [934, 408] on button "YES" at bounding box center [895, 423] width 114 height 31
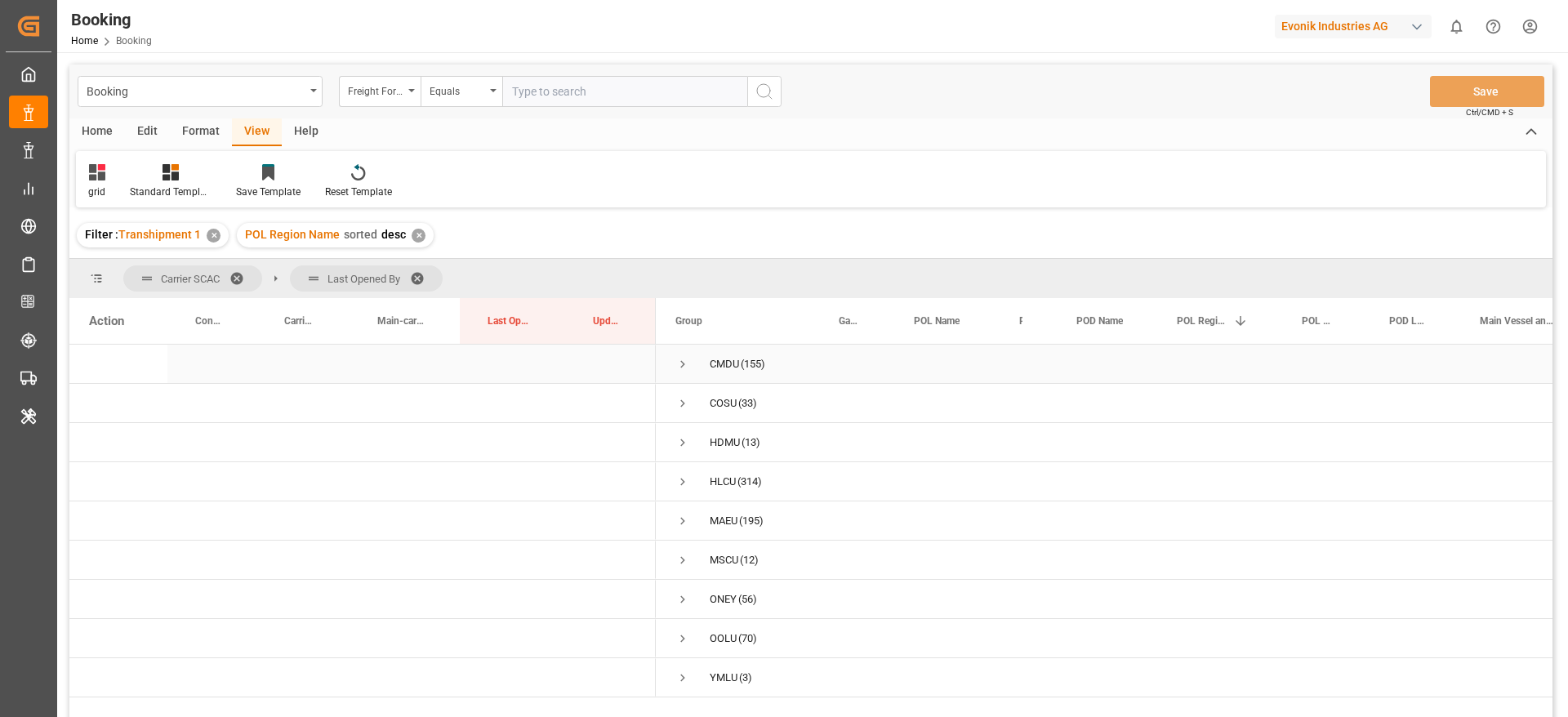
click at [681, 363] on span "Press SPACE to select this row." at bounding box center [682, 364] width 14 height 14
click at [709, 516] on span "Press SPACE to select this row." at bounding box center [717, 521] width 14 height 14
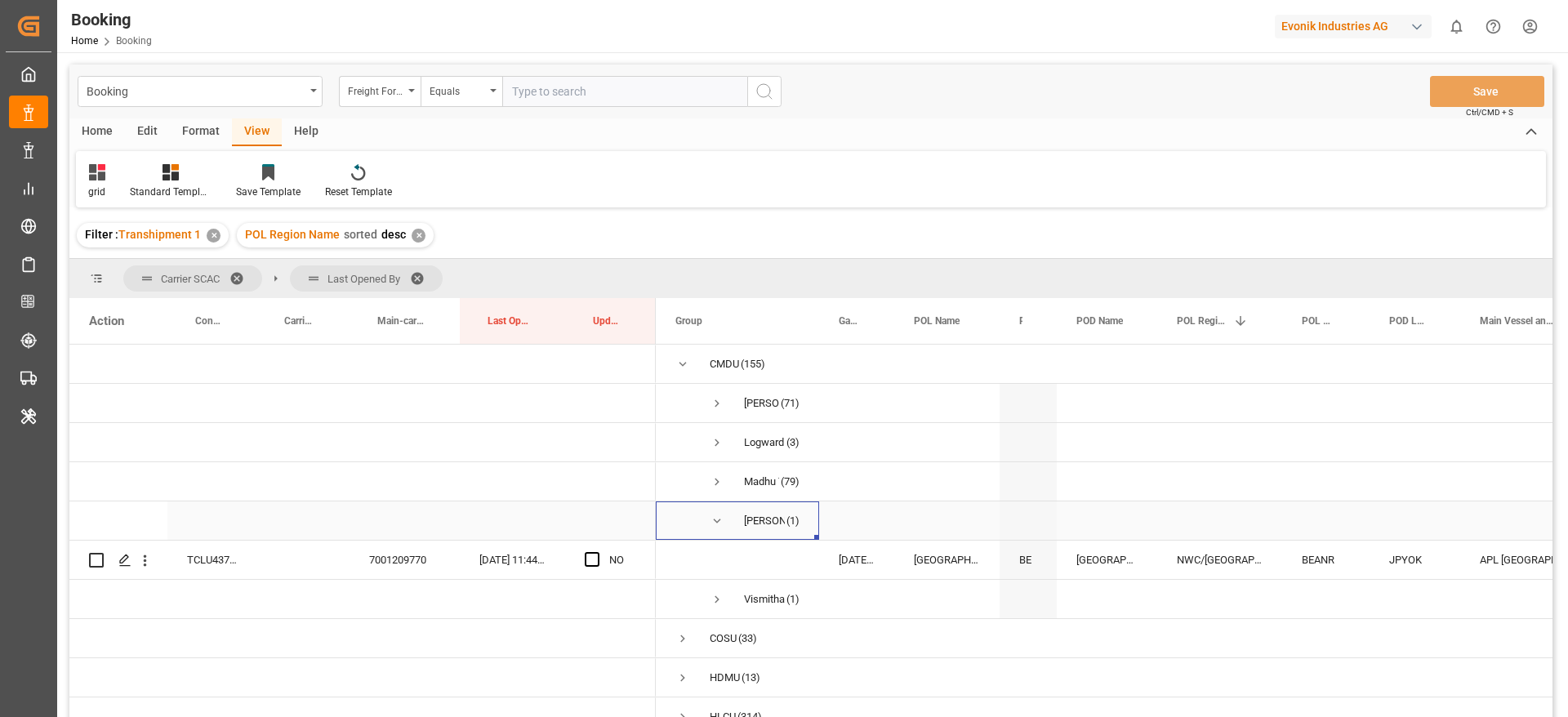
click at [709, 516] on span "Press SPACE to select this row." at bounding box center [717, 521] width 14 height 14
click at [714, 600] on span "Press SPACE to select this row." at bounding box center [717, 599] width 14 height 14
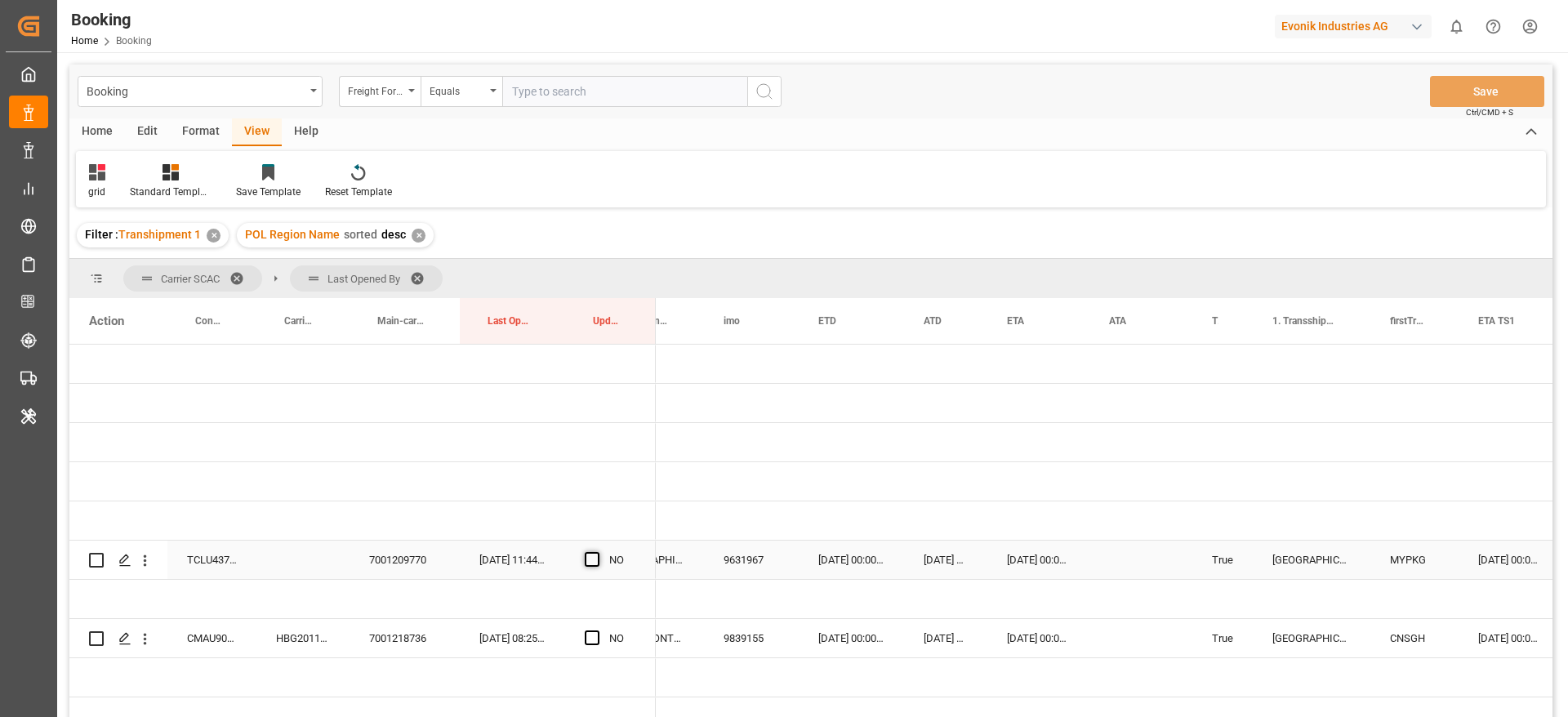
click at [591, 561] on span "Press SPACE to select this row." at bounding box center [592, 560] width 14 height 14
click at [596, 552] on input "Press SPACE to select this row." at bounding box center [596, 552] width 0 height 0
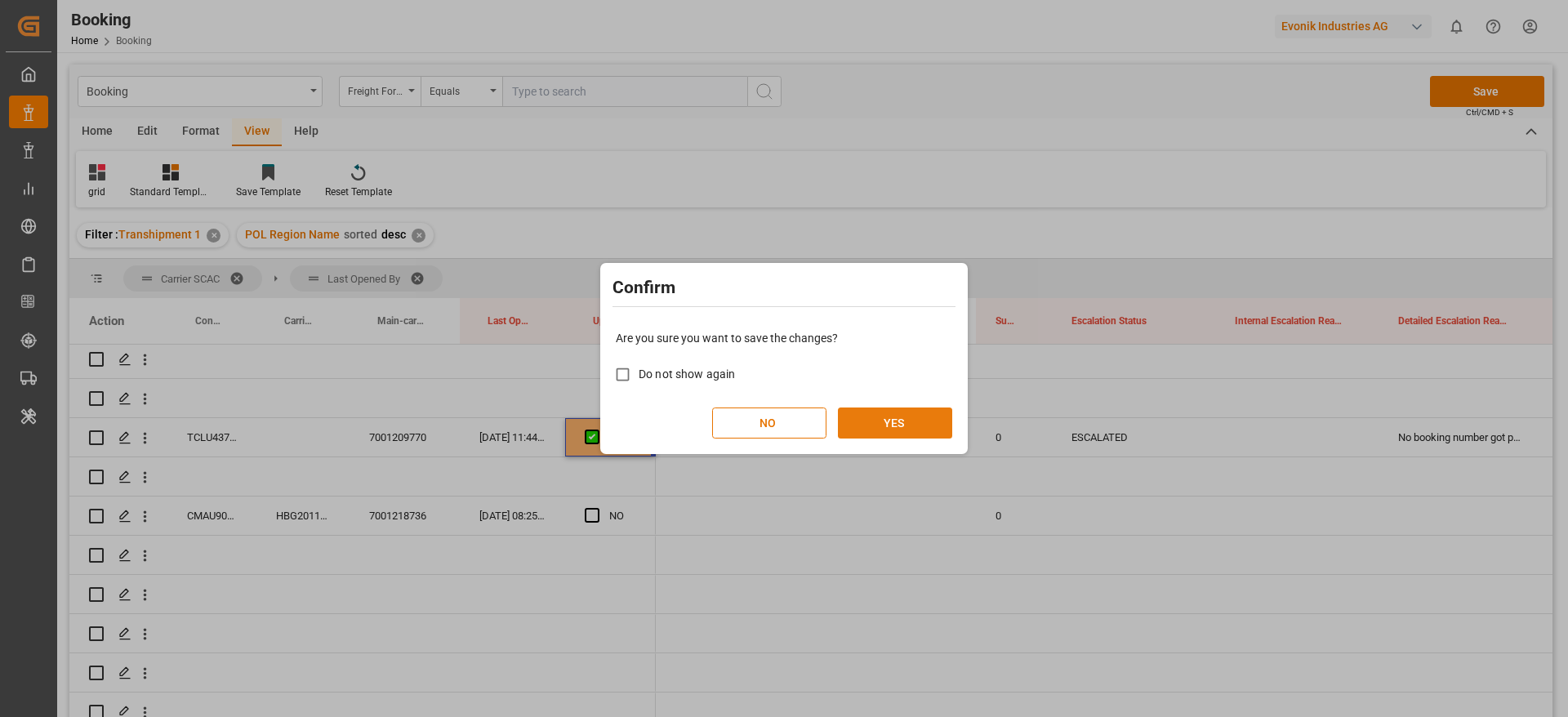
click at [924, 424] on button "YES" at bounding box center [895, 423] width 114 height 31
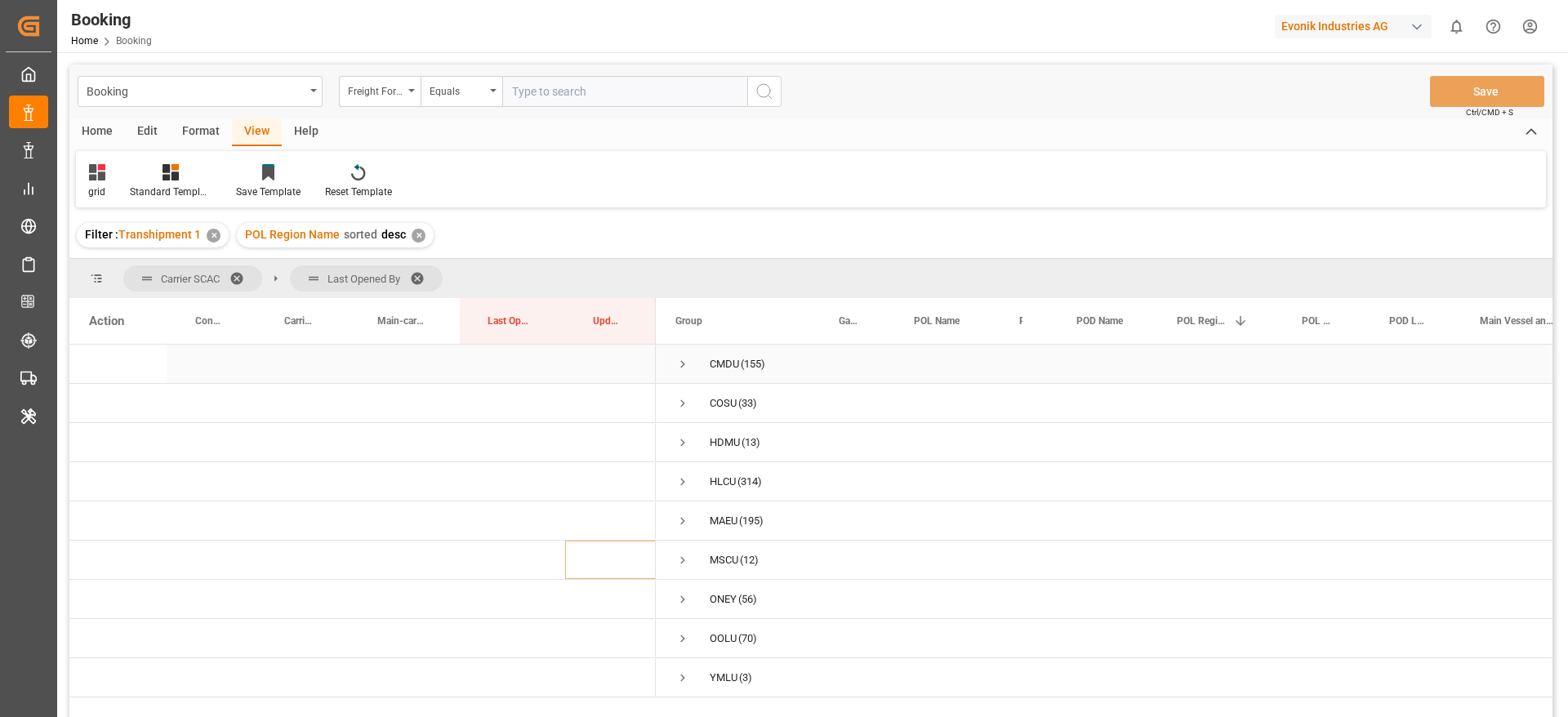
click at [682, 366] on span "Press SPACE to select this row." at bounding box center [682, 364] width 14 height 14
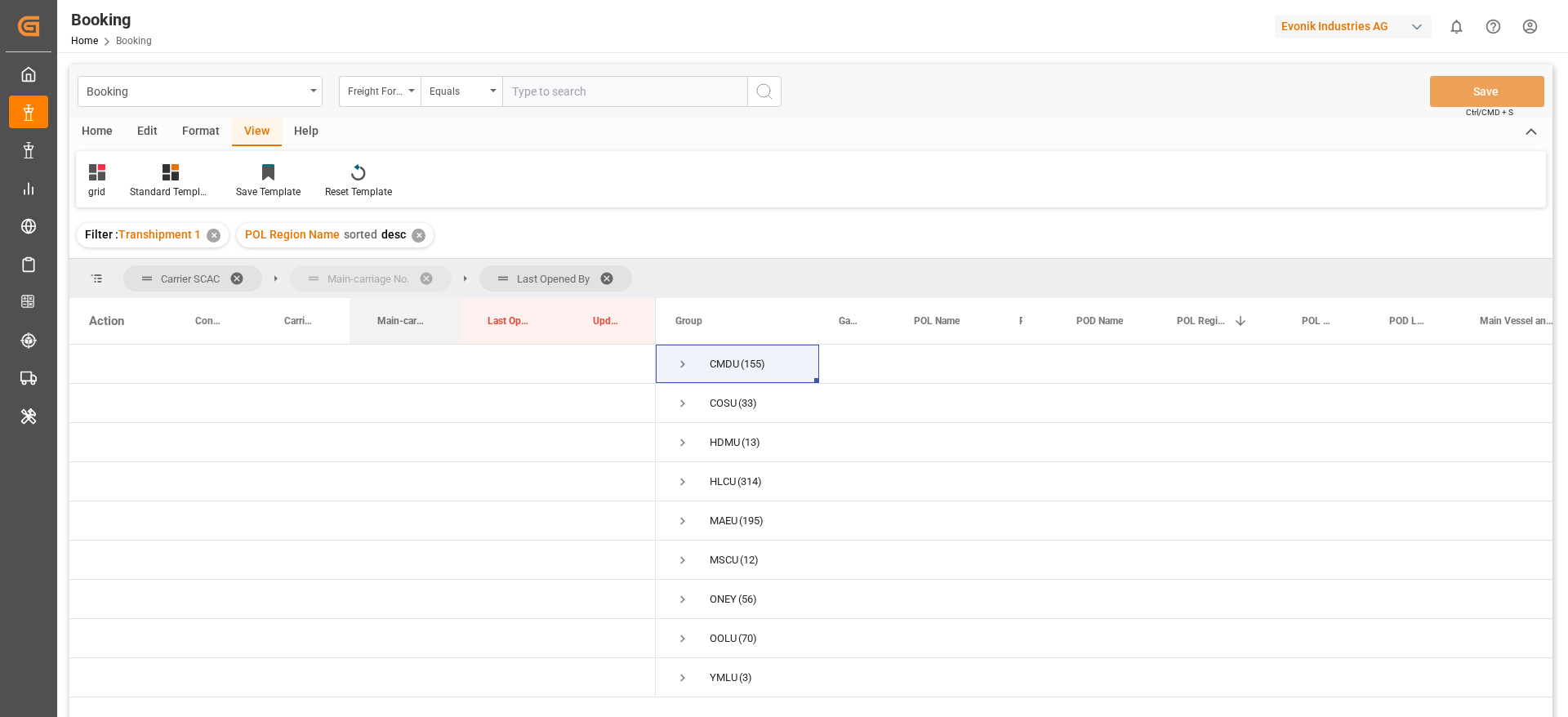
drag, startPoint x: 417, startPoint y: 317, endPoint x: 417, endPoint y: 294, distance: 23.0
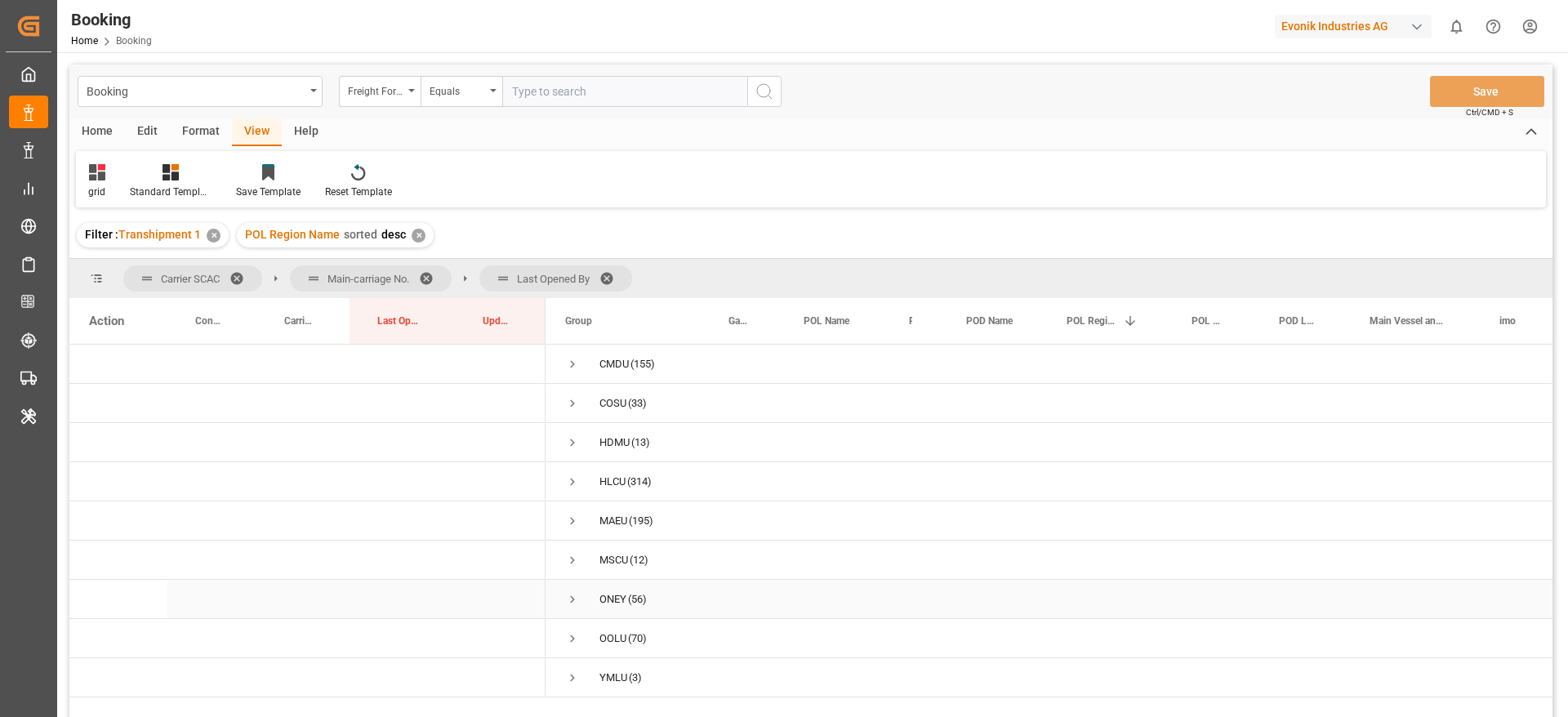
click at [576, 598] on span "Press SPACE to select this row." at bounding box center [572, 599] width 14 height 14
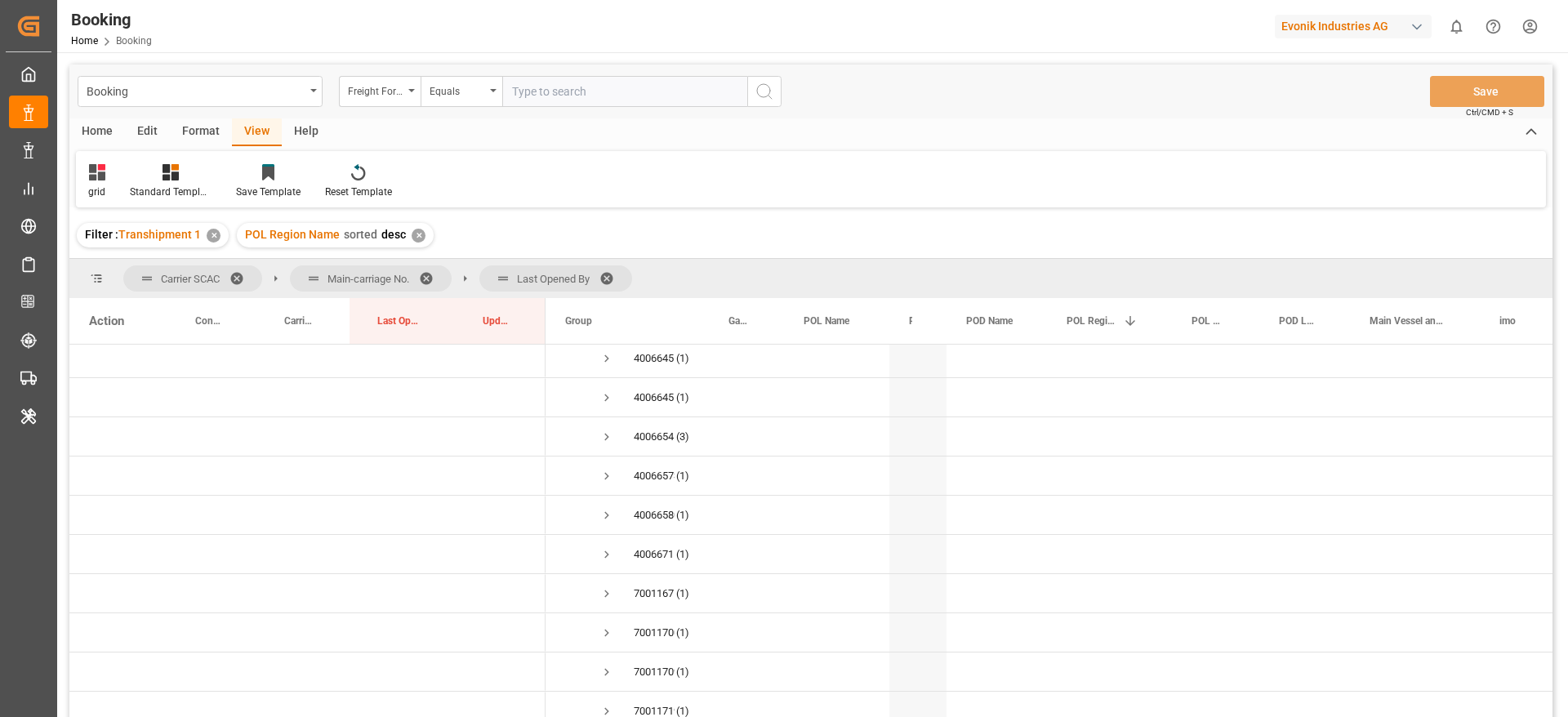
click at [436, 276] on span at bounding box center [431, 278] width 26 height 14
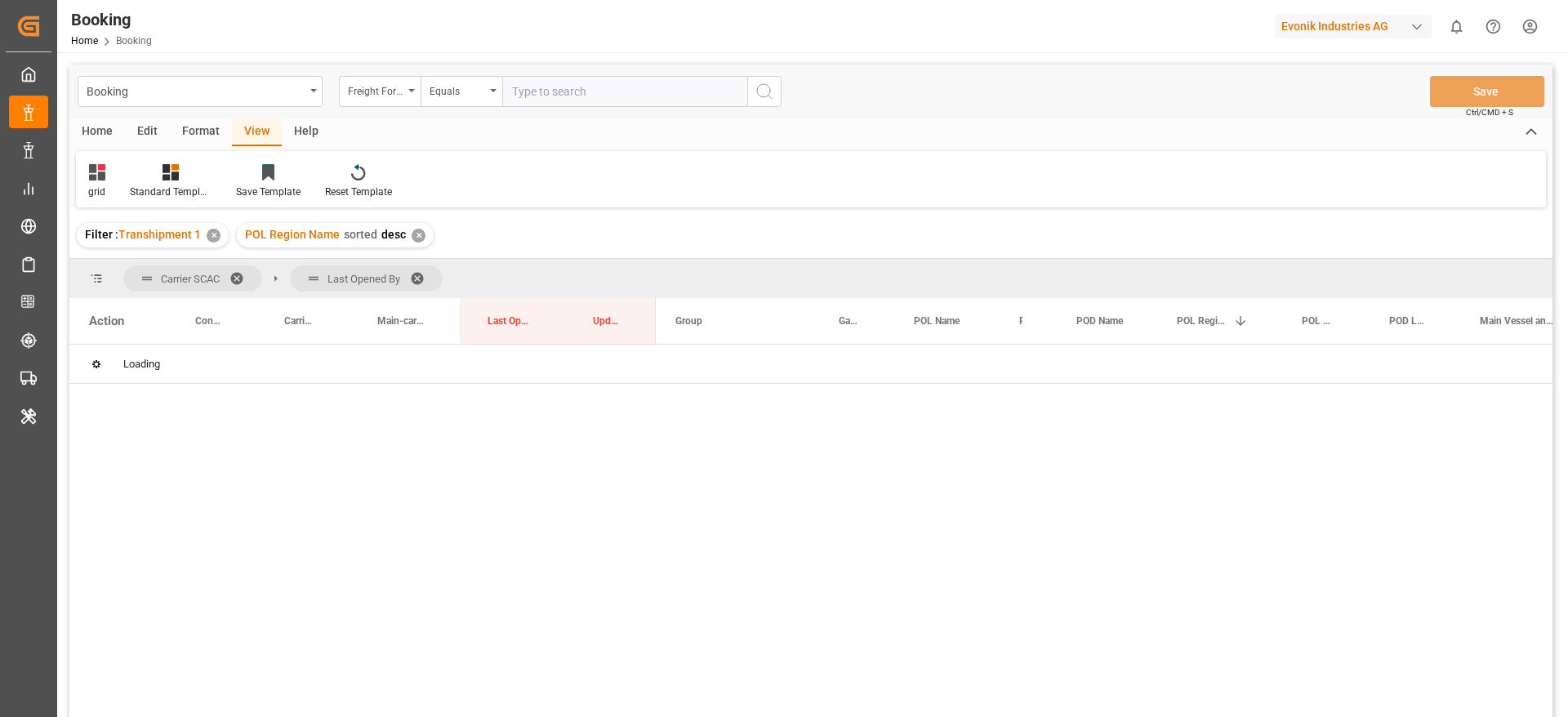
scroll to position [0, 0]
click at [682, 603] on span "Press SPACE to select this row." at bounding box center [682, 599] width 14 height 14
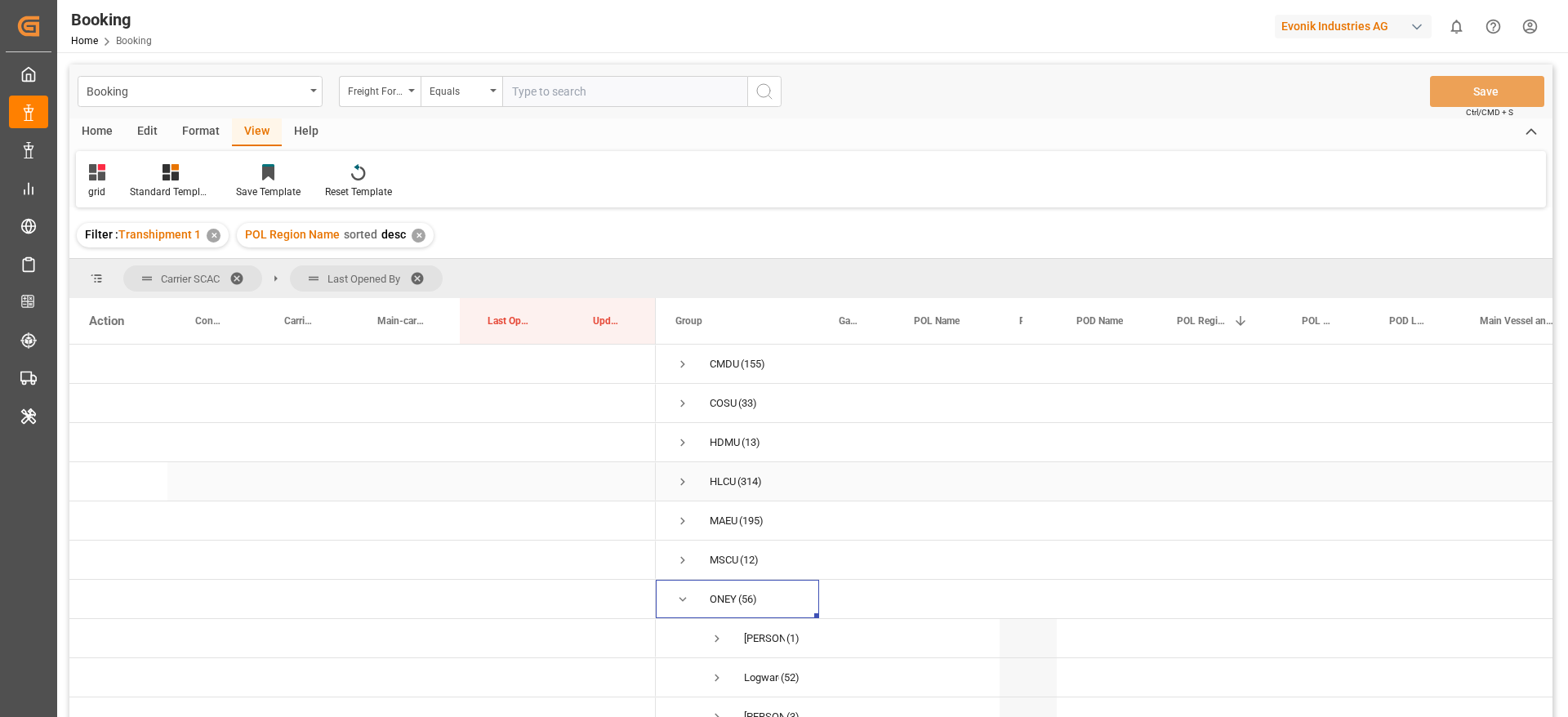
scroll to position [99, 0]
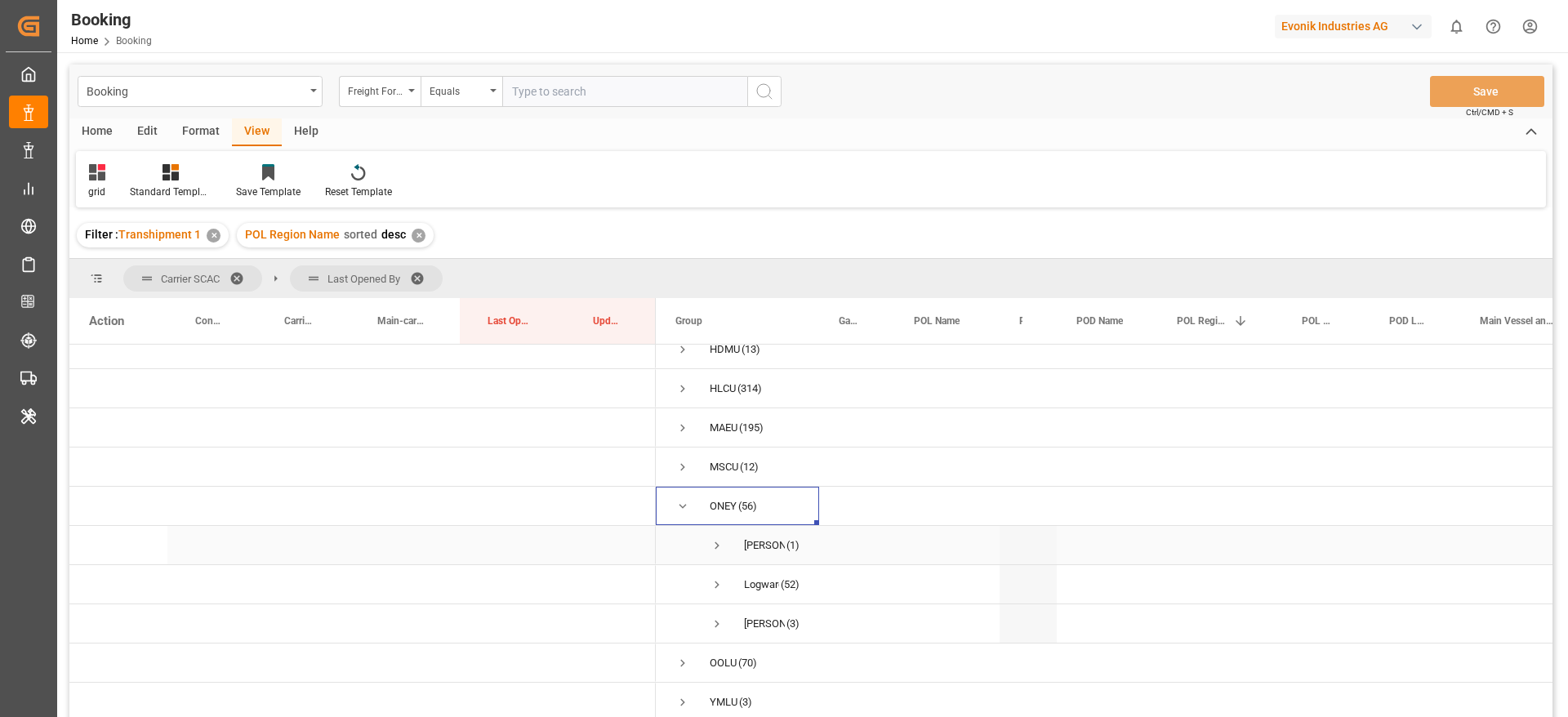
click at [709, 548] on span "Kiran Hari (1)" at bounding box center [737, 545] width 124 height 37
click at [718, 538] on span "Press SPACE to select this row." at bounding box center [717, 545] width 14 height 14
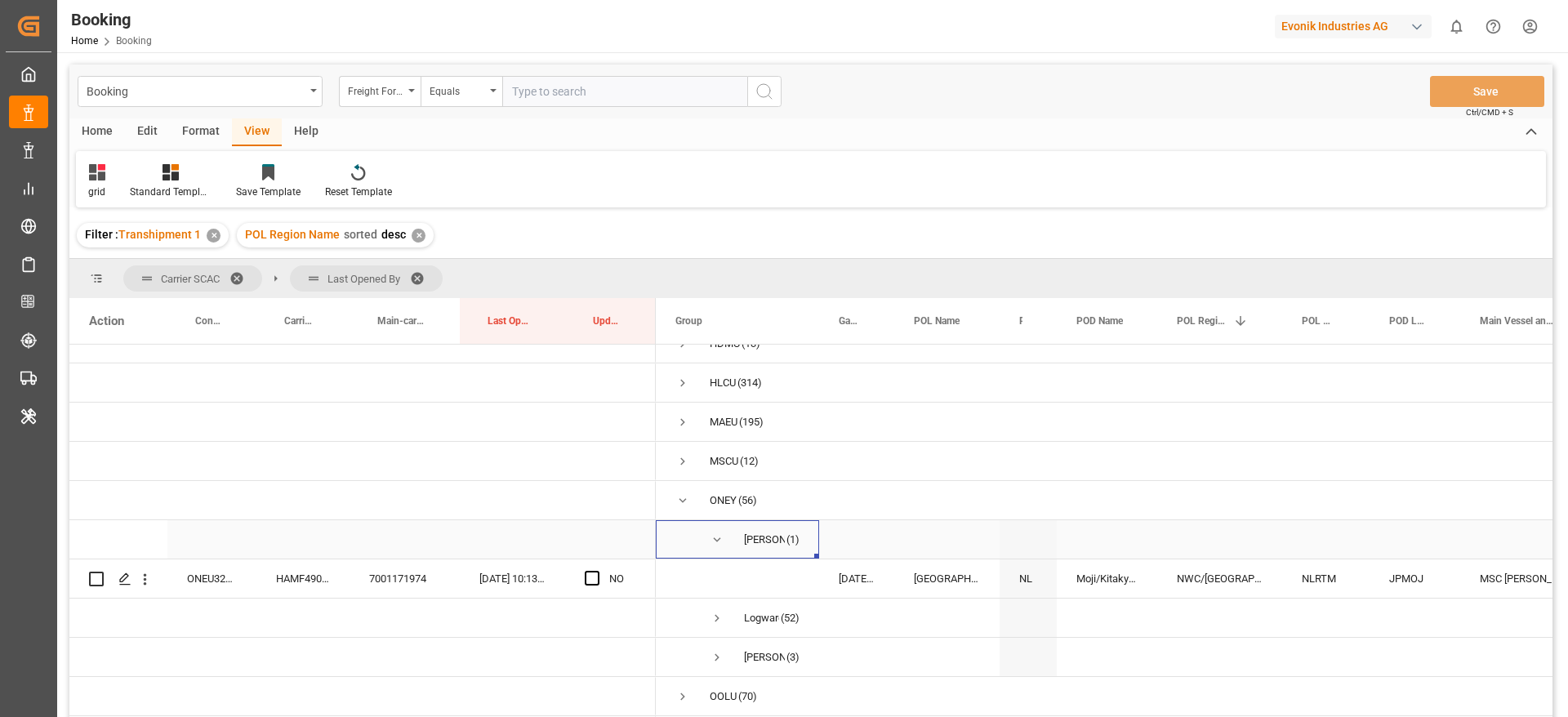
click at [718, 537] on span "Press SPACE to select this row." at bounding box center [717, 540] width 14 height 14
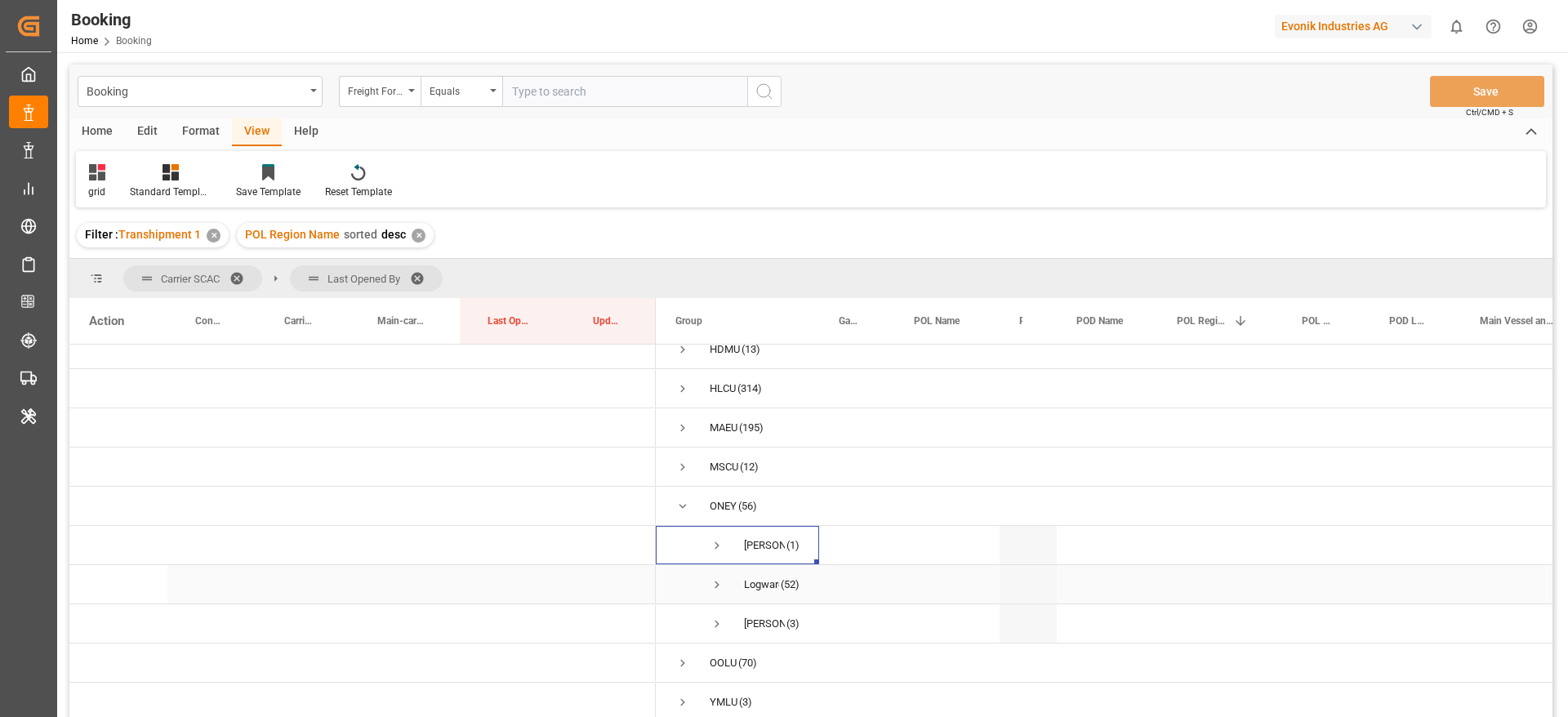
click at [715, 580] on span "Press SPACE to select this row." at bounding box center [717, 585] width 14 height 14
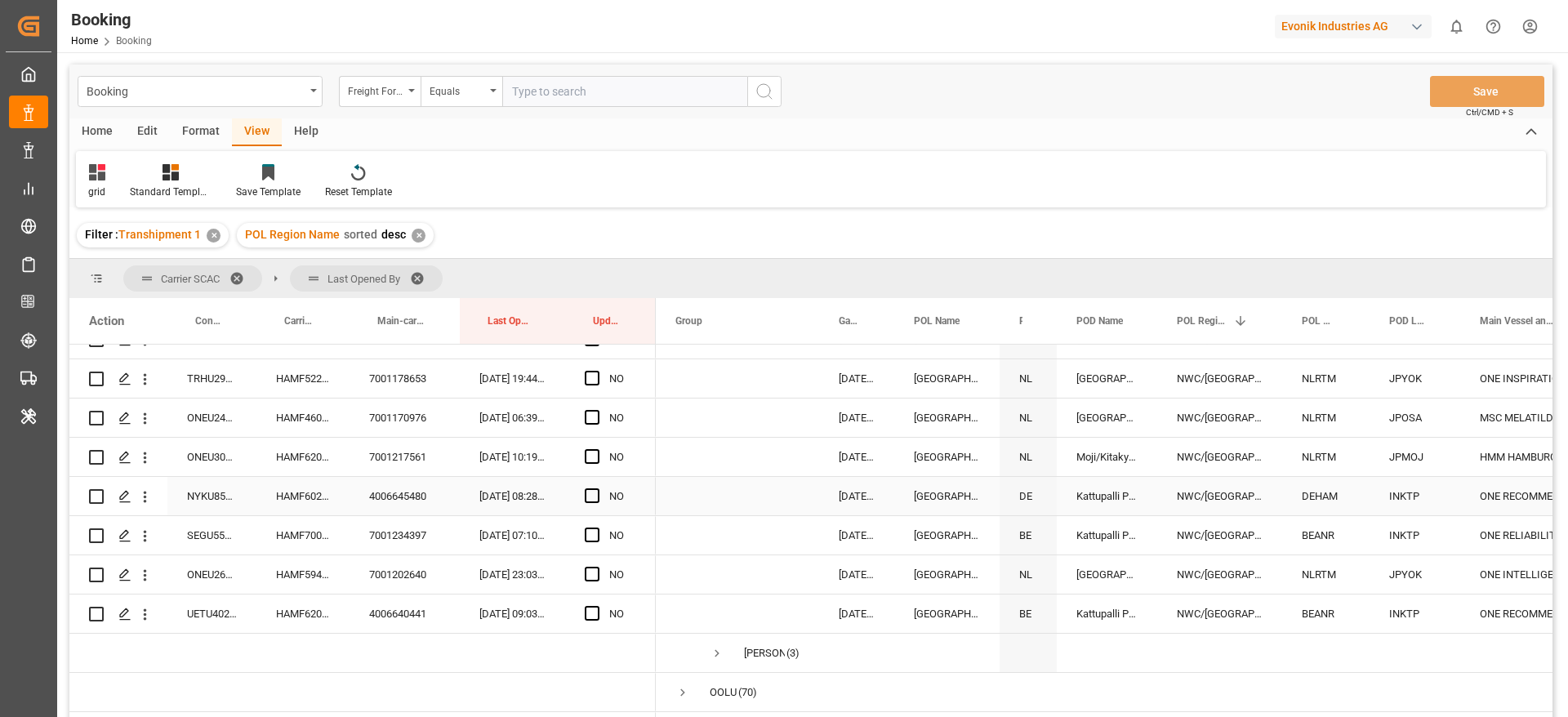
scroll to position [2137, 0]
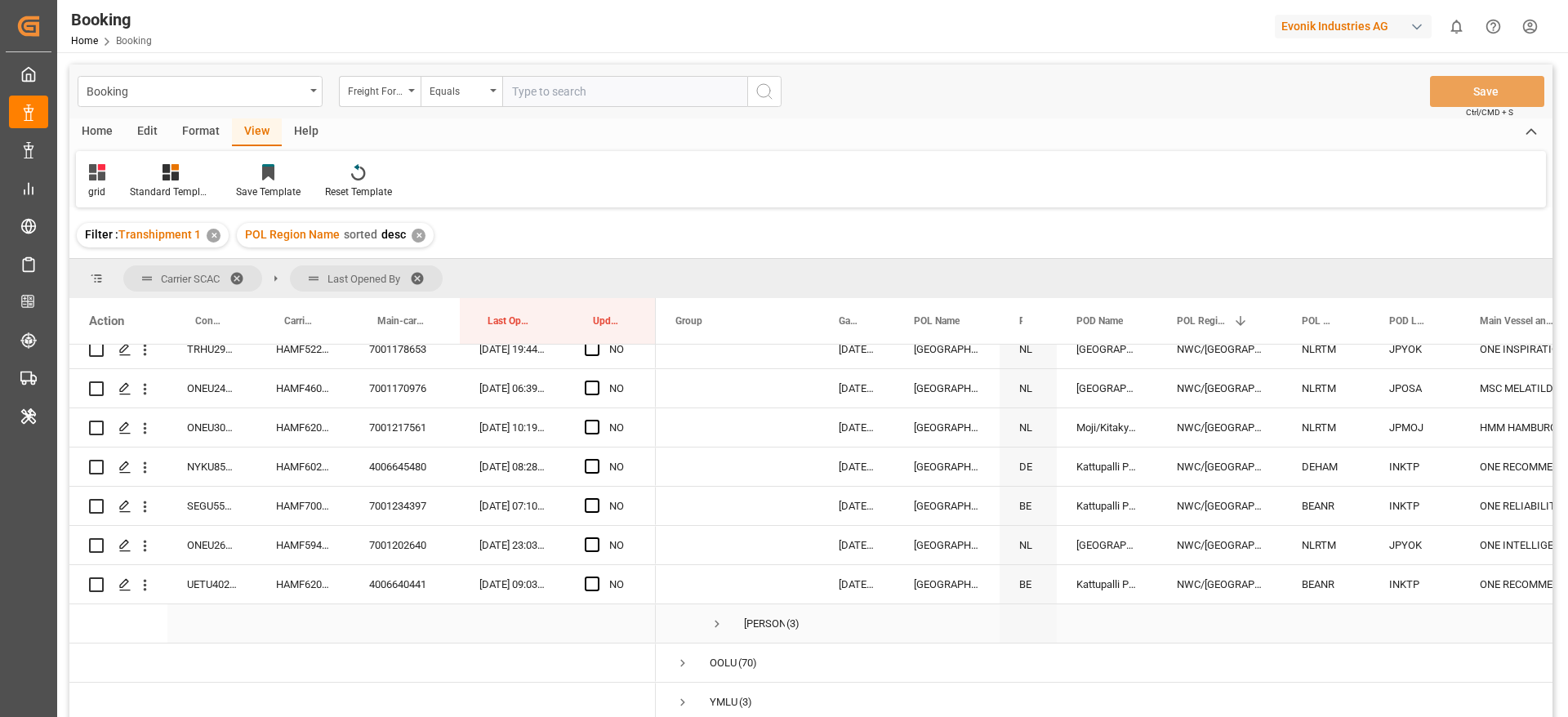
click at [720, 622] on span "Press SPACE to select this row." at bounding box center [717, 624] width 14 height 14
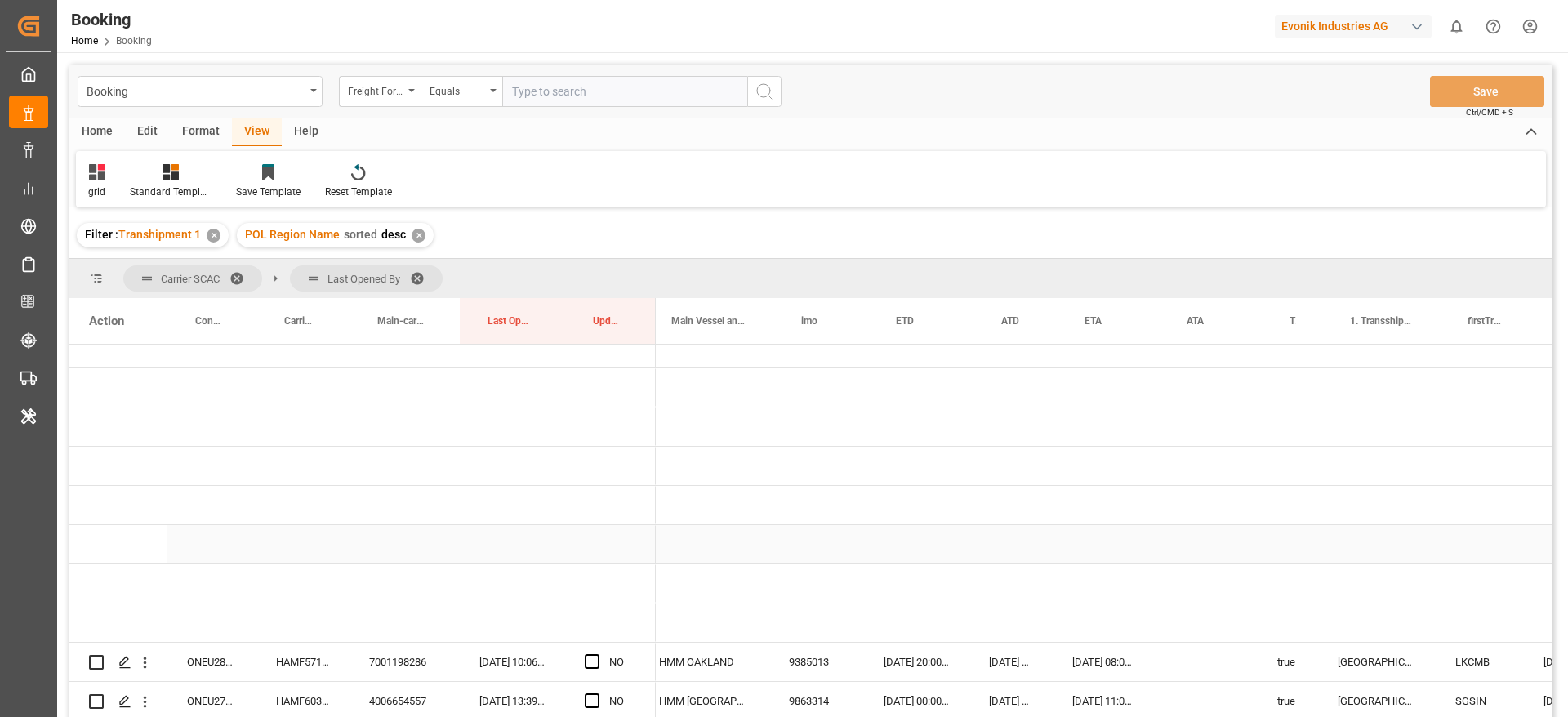
scroll to position [0, 841]
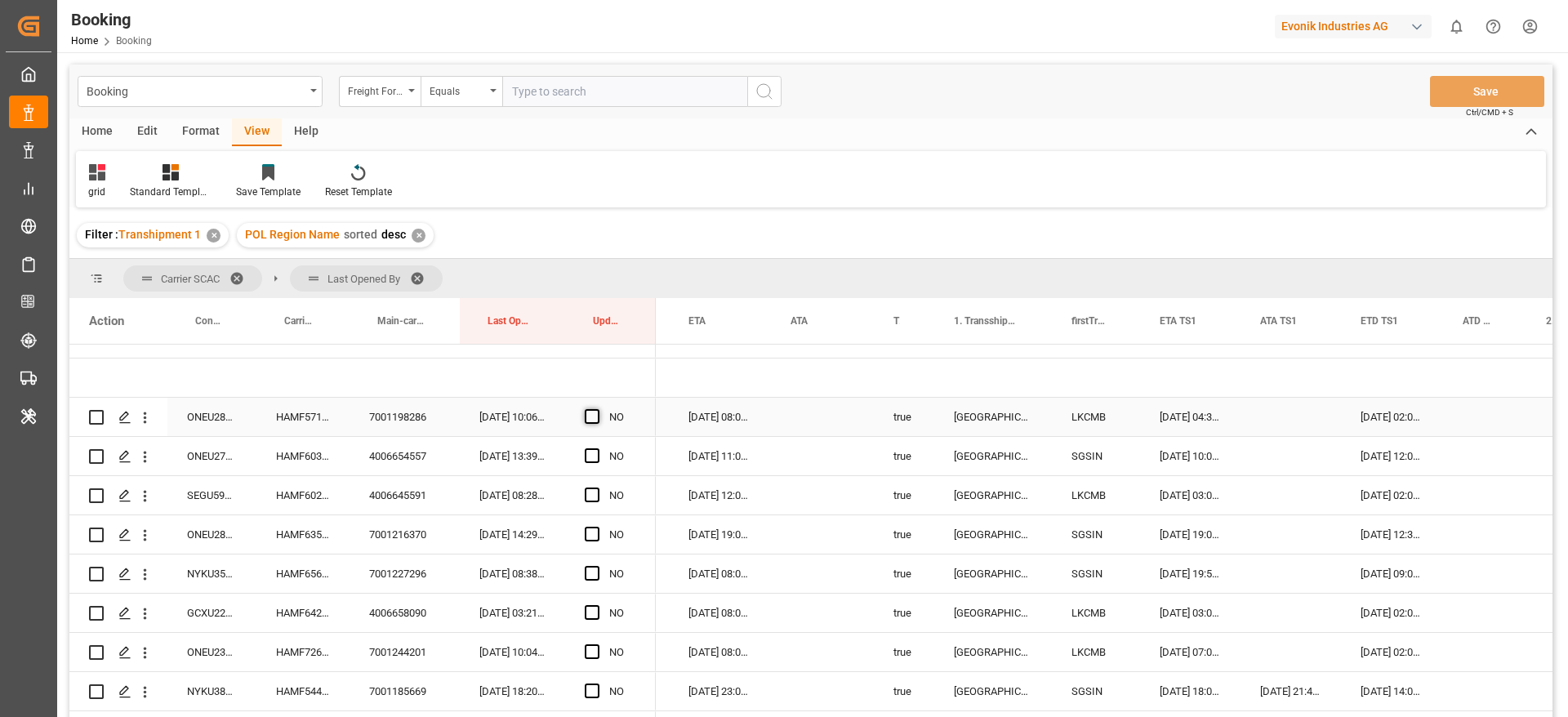
click at [596, 416] on span "Press SPACE to select this row." at bounding box center [592, 417] width 14 height 14
click at [596, 410] on input "Press SPACE to select this row." at bounding box center [596, 410] width 0 height 0
click at [592, 452] on span "Press SPACE to select this row." at bounding box center [592, 456] width 14 height 14
click at [596, 448] on input "Press SPACE to select this row." at bounding box center [596, 448] width 0 height 0
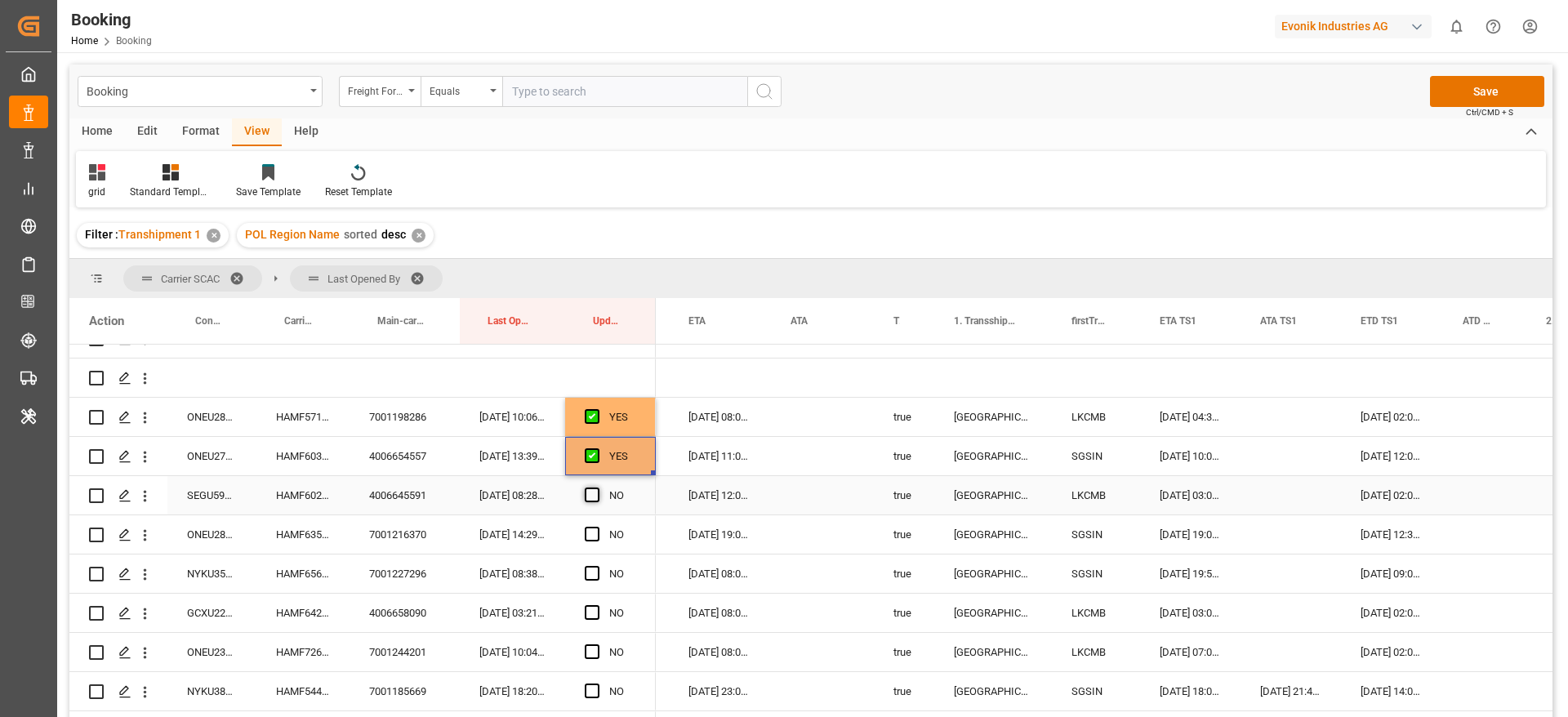
click at [589, 501] on span "Press SPACE to select this row." at bounding box center [592, 495] width 14 height 14
click at [596, 487] on input "Press SPACE to select this row." at bounding box center [596, 487] width 0 height 0
click at [587, 533] on span "Press SPACE to select this row." at bounding box center [592, 534] width 14 height 14
click at [596, 527] on input "Press SPACE to select this row." at bounding box center [596, 527] width 0 height 0
click at [593, 571] on span "Press SPACE to select this row." at bounding box center [592, 573] width 14 height 14
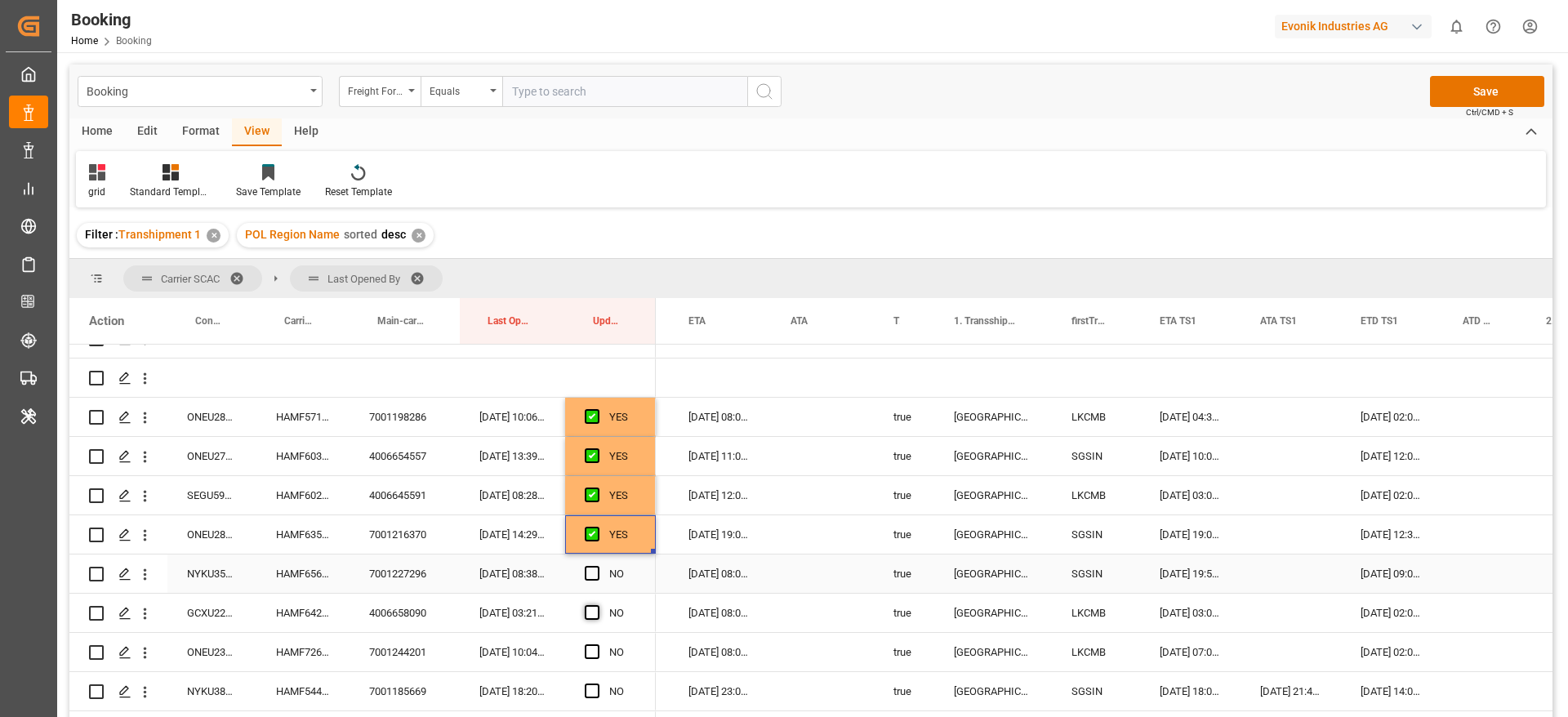
click at [596, 566] on input "Press SPACE to select this row." at bounding box center [596, 566] width 0 height 0
click at [592, 615] on span "Press SPACE to select this row." at bounding box center [592, 612] width 14 height 14
click at [596, 605] on input "Press SPACE to select this row." at bounding box center [596, 605] width 0 height 0
click at [594, 651] on span "Press SPACE to select this row." at bounding box center [592, 652] width 14 height 14
click at [596, 645] on input "Press SPACE to select this row." at bounding box center [596, 645] width 0 height 0
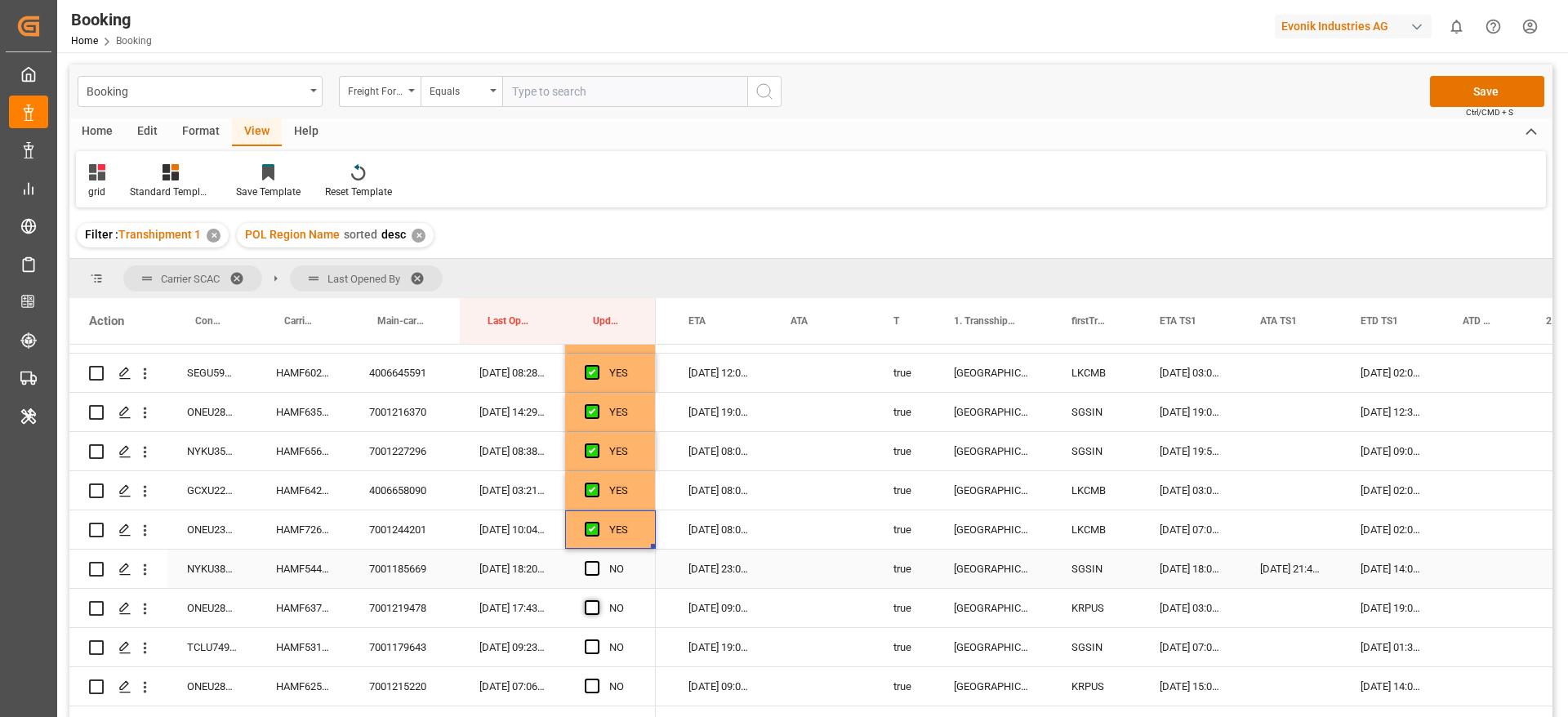
drag, startPoint x: 587, startPoint y: 562, endPoint x: 596, endPoint y: 600, distance: 39.1
click at [587, 562] on span "Press SPACE to select this row." at bounding box center [592, 569] width 14 height 14
click at [596, 561] on input "Press SPACE to select this row." at bounding box center [596, 561] width 0 height 0
click at [594, 608] on span "Press SPACE to select this row." at bounding box center [592, 608] width 14 height 14
click at [596, 600] on input "Press SPACE to select this row." at bounding box center [596, 600] width 0 height 0
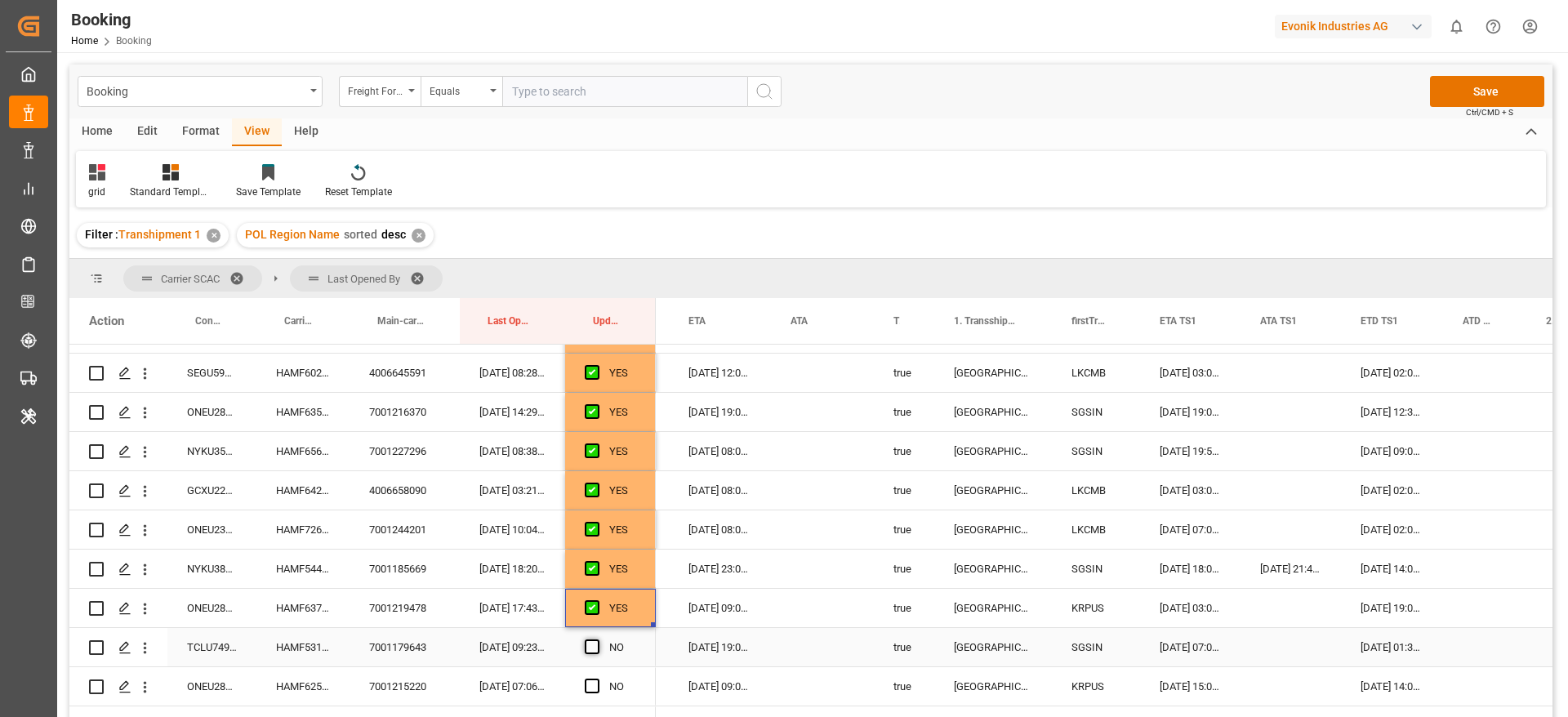
click at [592, 646] on span "Press SPACE to select this row." at bounding box center [592, 646] width 14 height 14
click at [596, 639] on input "Press SPACE to select this row." at bounding box center [596, 639] width 0 height 0
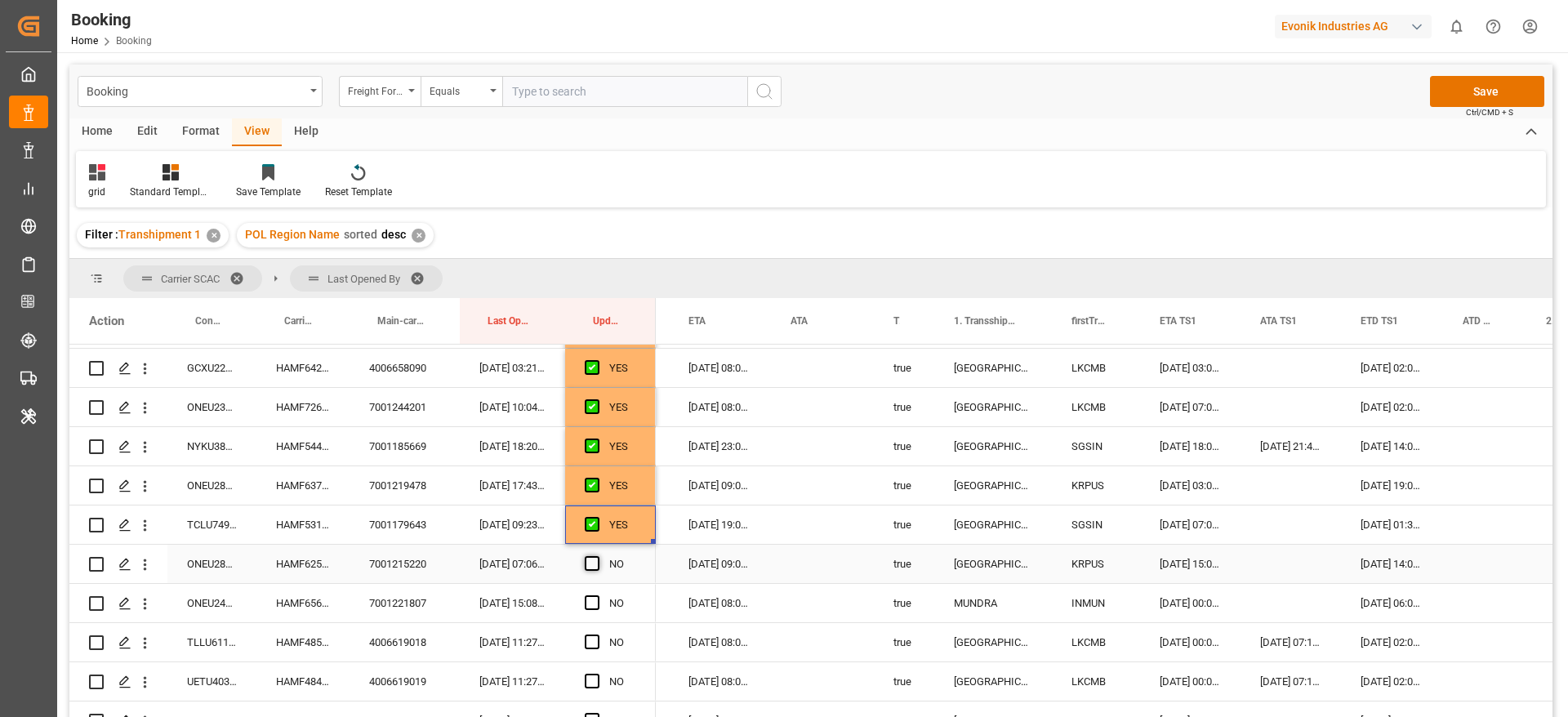
click at [589, 562] on span "Press SPACE to select this row." at bounding box center [592, 563] width 14 height 14
click at [596, 556] on input "Press SPACE to select this row." at bounding box center [596, 556] width 0 height 0
click at [588, 606] on span "Press SPACE to select this row." at bounding box center [592, 603] width 14 height 14
click at [596, 596] on input "Press SPACE to select this row." at bounding box center [596, 596] width 0 height 0
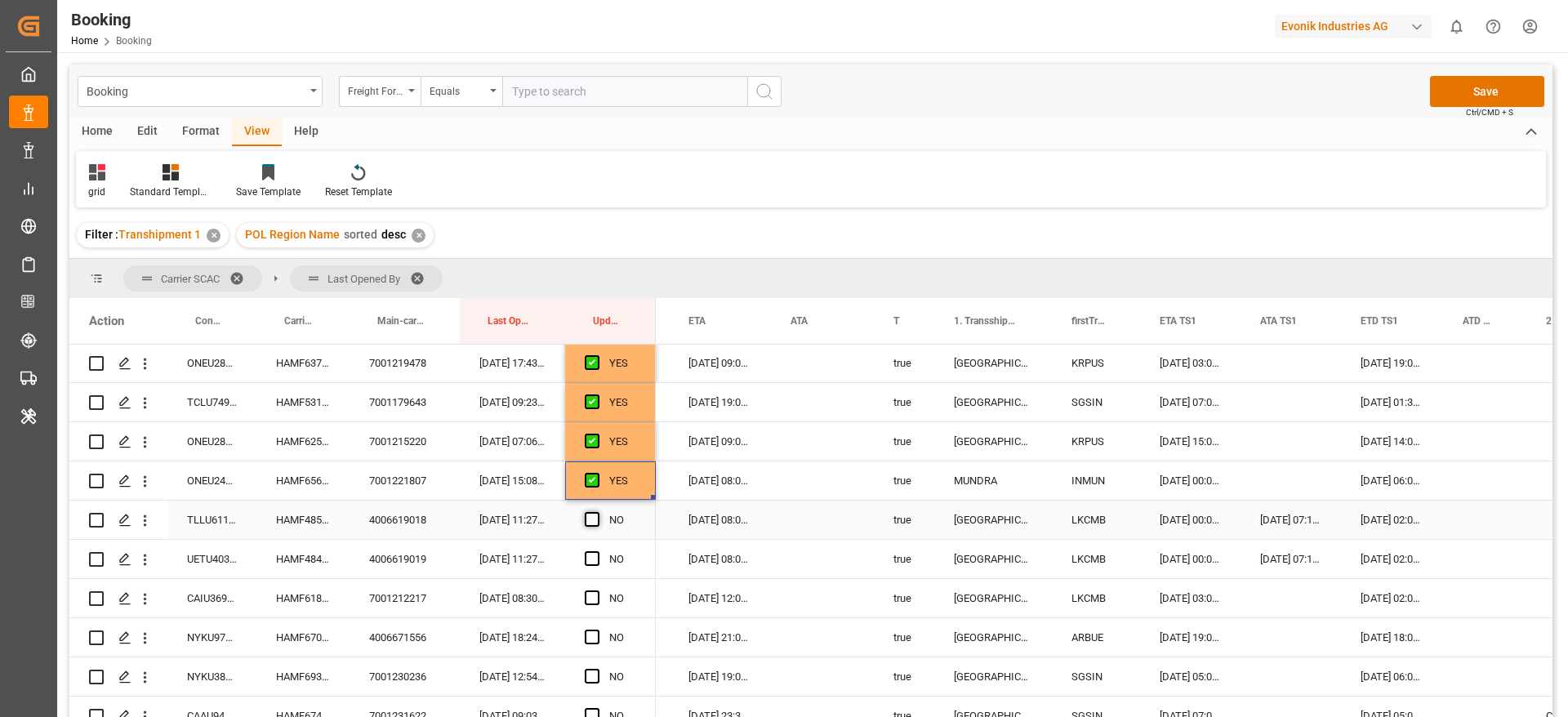
click at [589, 517] on span "Press SPACE to select this row." at bounding box center [592, 519] width 14 height 14
click at [596, 512] on input "Press SPACE to select this row." at bounding box center [596, 512] width 0 height 0
click at [590, 559] on span "Press SPACE to select this row." at bounding box center [592, 559] width 14 height 14
click at [596, 552] on input "Press SPACE to select this row." at bounding box center [596, 552] width 0 height 0
click at [596, 597] on span "Press SPACE to select this row." at bounding box center [592, 598] width 14 height 14
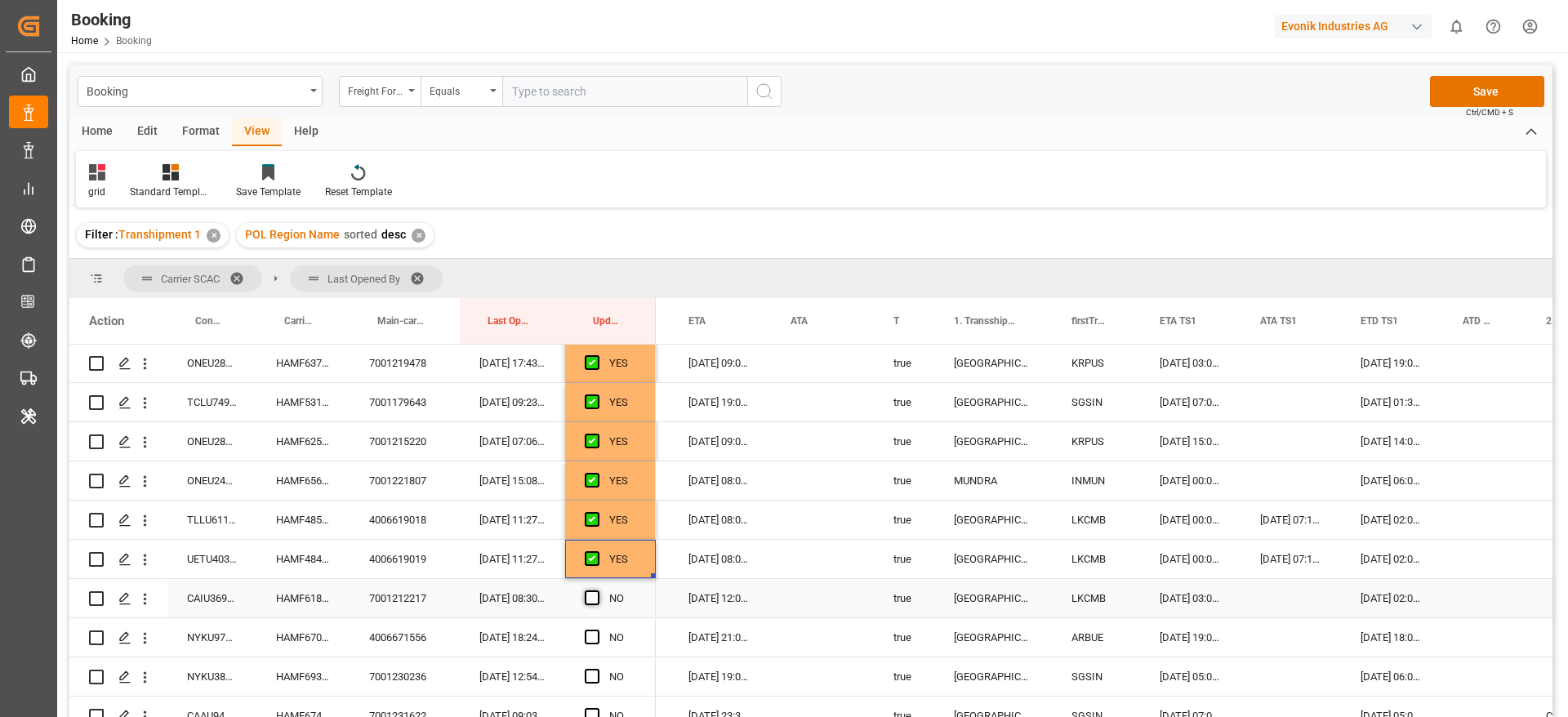
click at [596, 590] on input "Press SPACE to select this row." at bounding box center [596, 590] width 0 height 0
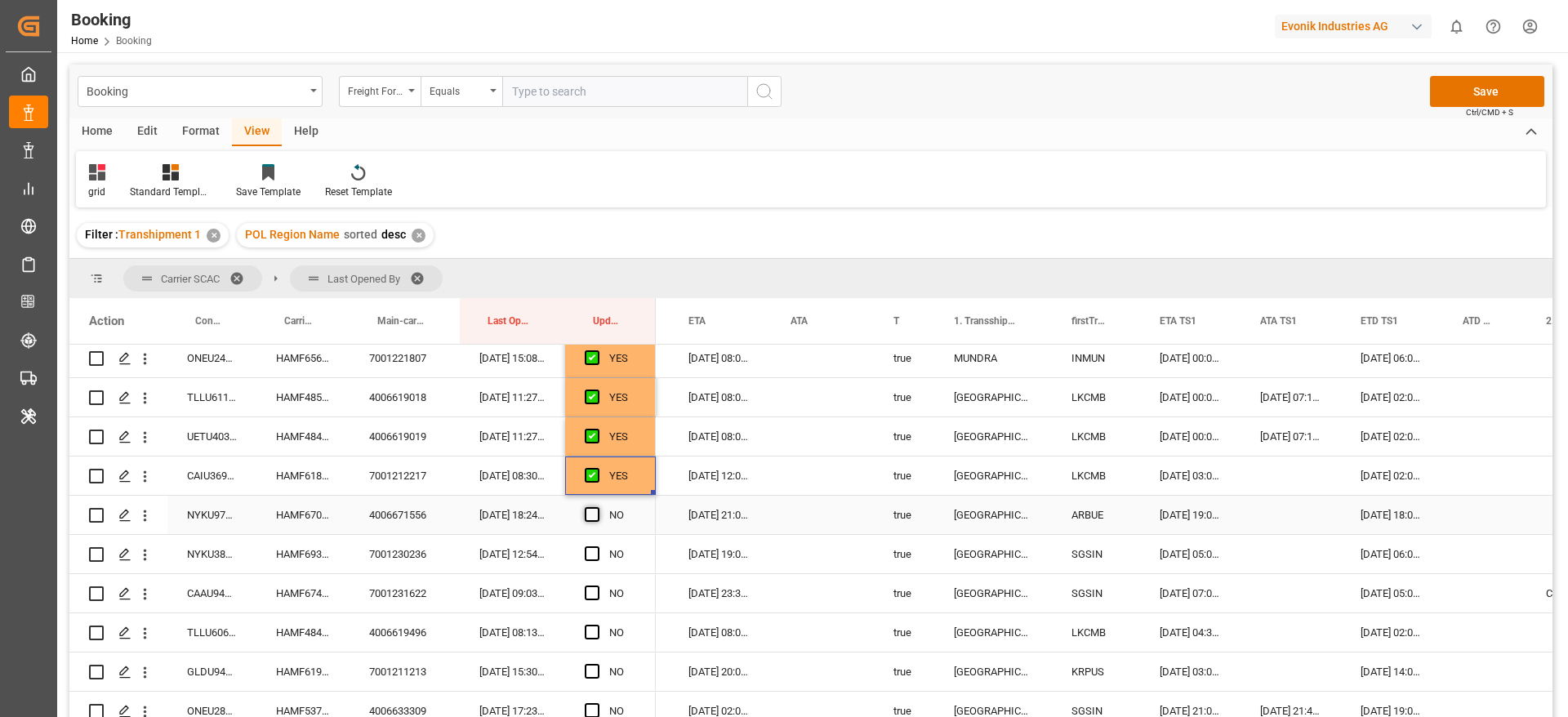
click at [587, 513] on span "Press SPACE to select this row." at bounding box center [592, 514] width 14 height 14
click at [596, 507] on input "Press SPACE to select this row." at bounding box center [596, 507] width 0 height 0
click at [596, 552] on span "Press SPACE to select this row." at bounding box center [592, 553] width 14 height 14
click at [596, 546] on input "Press SPACE to select this row." at bounding box center [596, 546] width 0 height 0
click at [596, 588] on span "Press SPACE to select this row." at bounding box center [592, 593] width 14 height 14
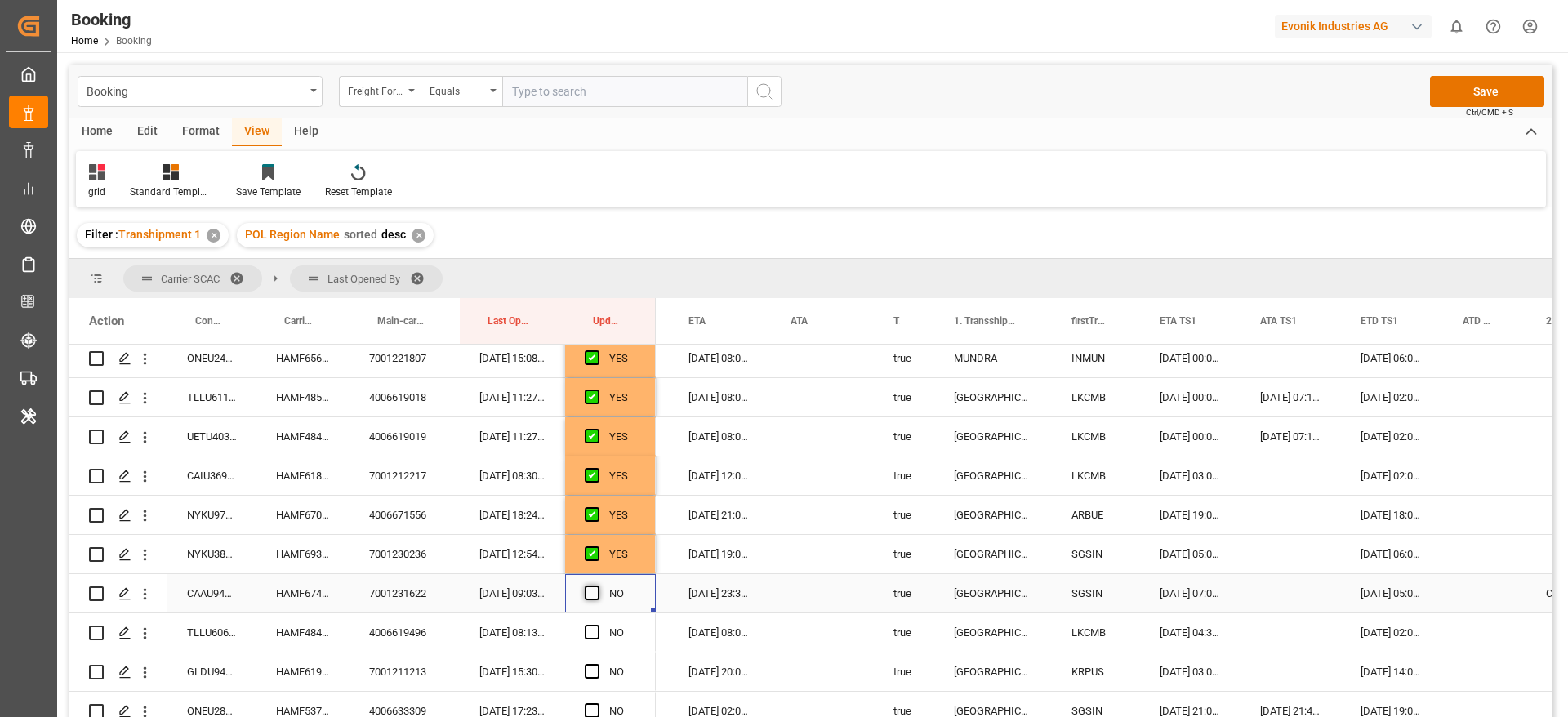
click at [596, 586] on input "Press SPACE to select this row." at bounding box center [596, 586] width 0 height 0
click at [596, 625] on span "Press SPACE to select this row." at bounding box center [592, 632] width 14 height 14
click at [596, 625] on input "Press SPACE to select this row." at bounding box center [596, 625] width 0 height 0
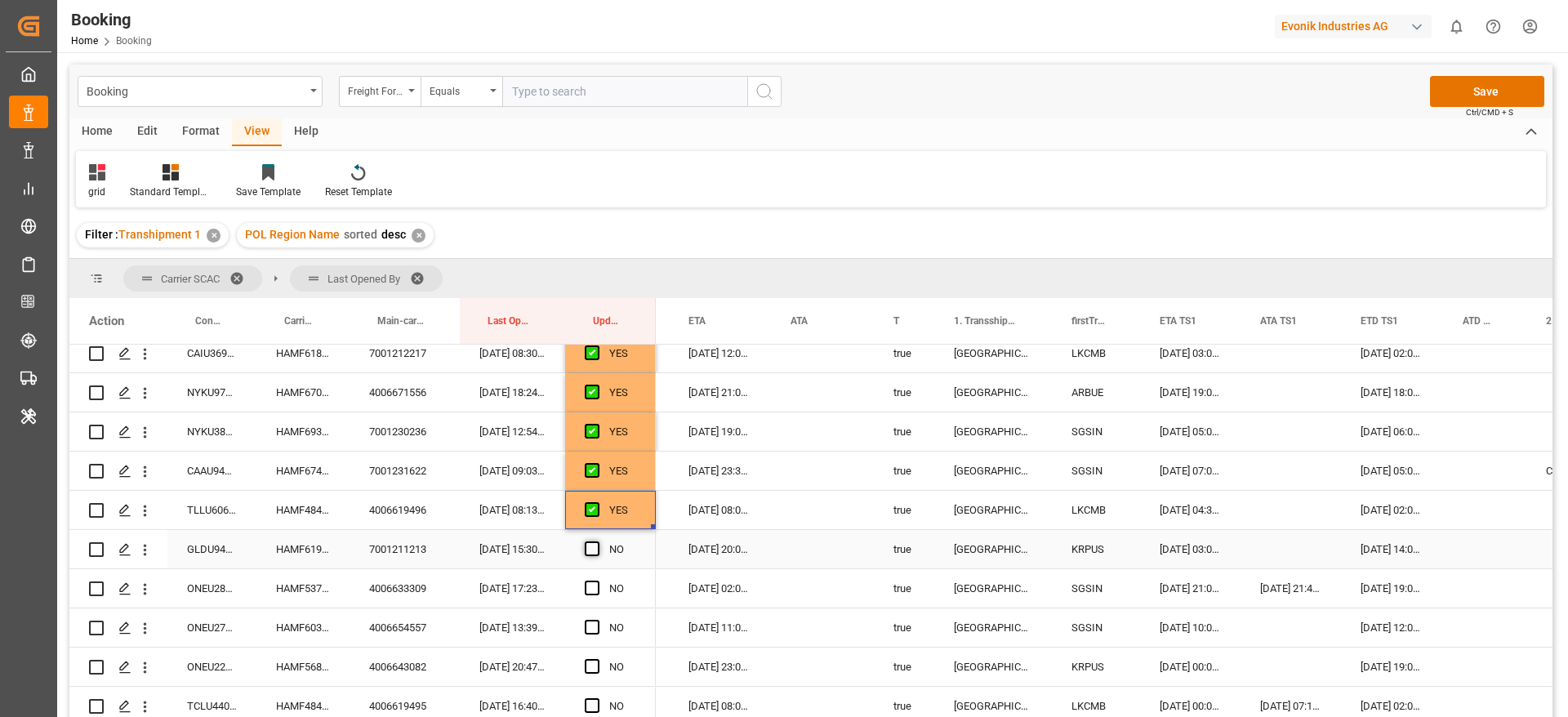
click at [591, 548] on span "Press SPACE to select this row." at bounding box center [592, 549] width 14 height 14
click at [596, 542] on input "Press SPACE to select this row." at bounding box center [596, 542] width 0 height 0
click at [592, 592] on span "Press SPACE to select this row." at bounding box center [592, 588] width 14 height 14
click at [596, 580] on input "Press SPACE to select this row." at bounding box center [596, 580] width 0 height 0
click at [592, 629] on span "Press SPACE to select this row." at bounding box center [592, 627] width 14 height 14
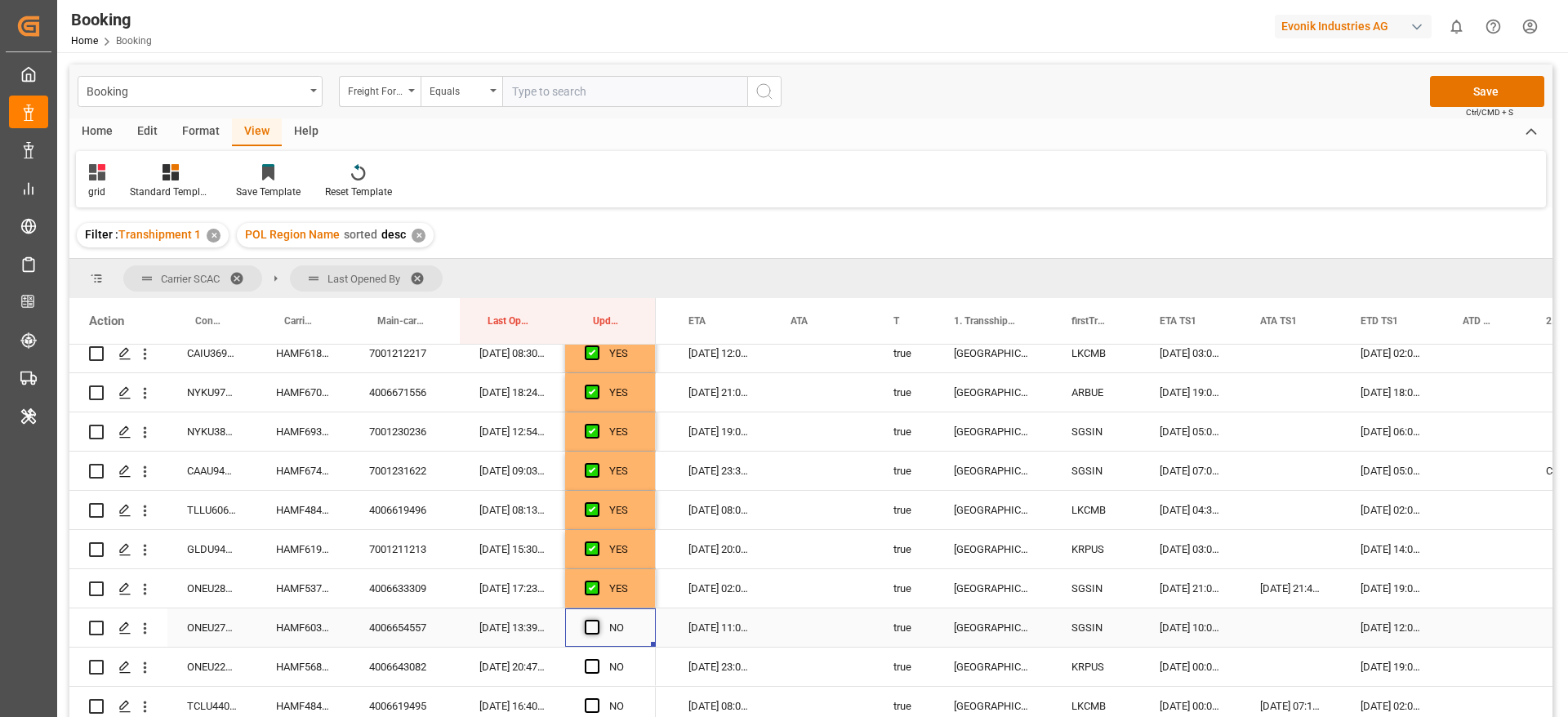
click at [596, 620] on input "Press SPACE to select this row." at bounding box center [596, 620] width 0 height 0
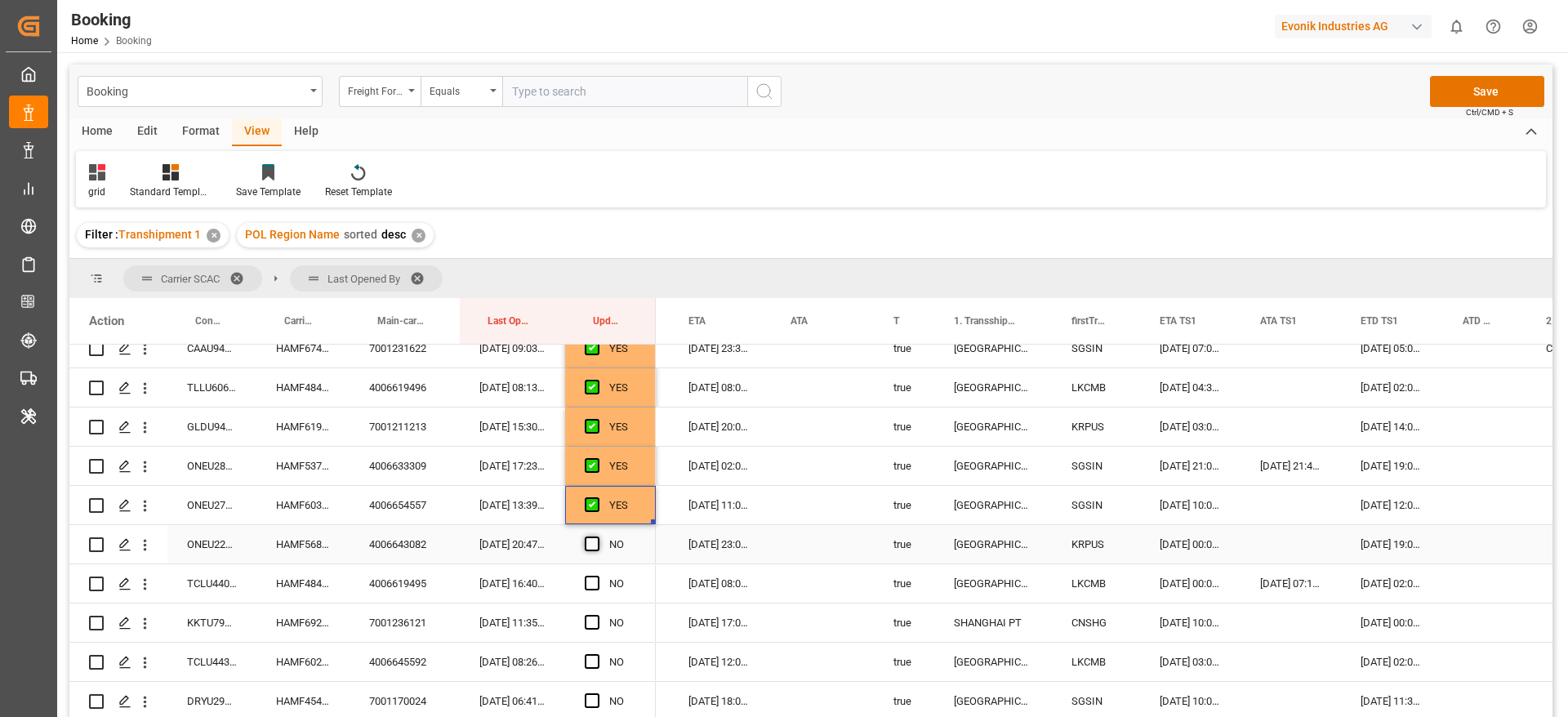
click at [596, 540] on span "Press SPACE to select this row." at bounding box center [592, 544] width 14 height 14
click at [596, 537] on input "Press SPACE to select this row." at bounding box center [596, 537] width 0 height 0
click at [295, 581] on div "HAMF48483800" at bounding box center [303, 583] width 93 height 38
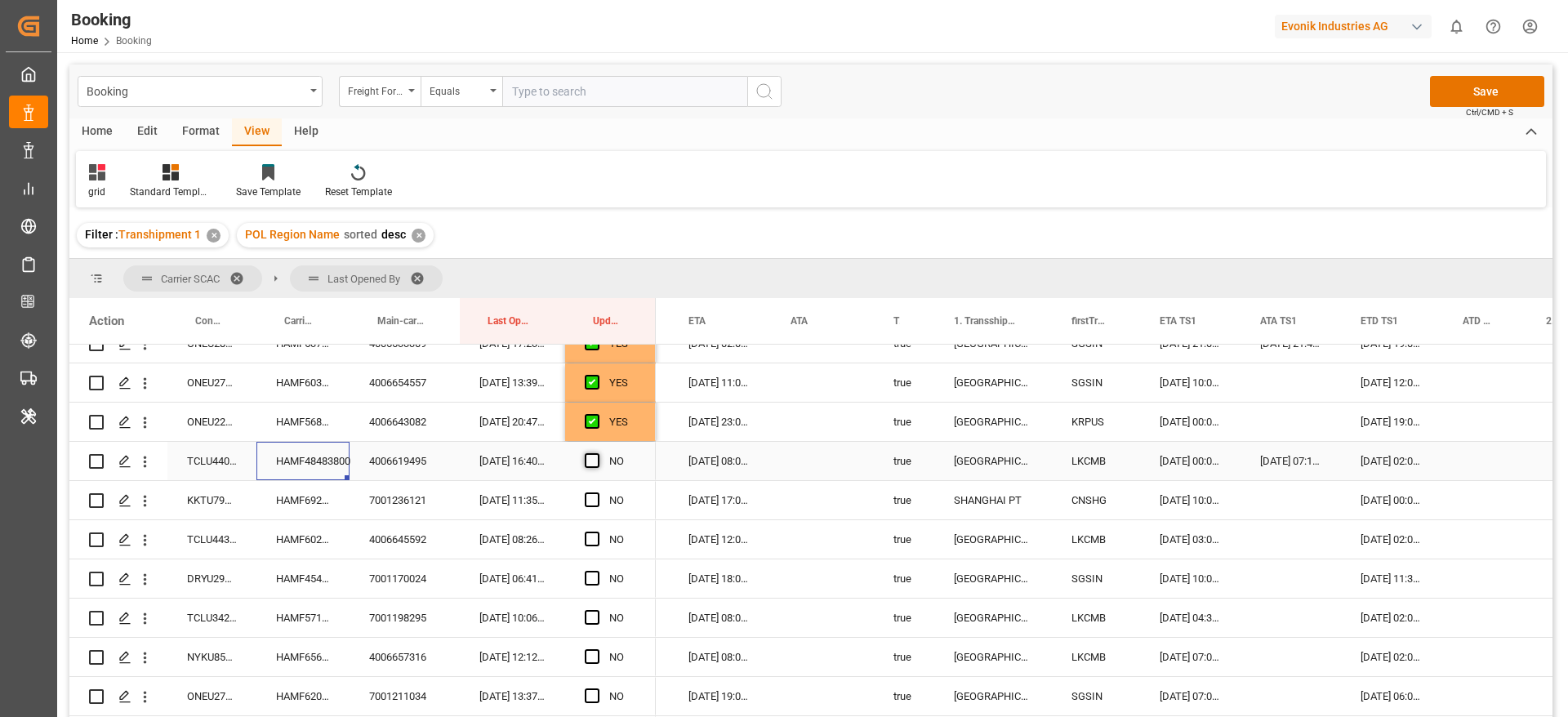
click at [592, 461] on span "Press SPACE to select this row." at bounding box center [592, 460] width 14 height 14
click at [596, 453] on input "Press SPACE to select this row." at bounding box center [596, 453] width 0 height 0
click at [591, 502] on span "Press SPACE to select this row." at bounding box center [592, 500] width 14 height 14
click at [596, 493] on input "Press SPACE to select this row." at bounding box center [596, 493] width 0 height 0
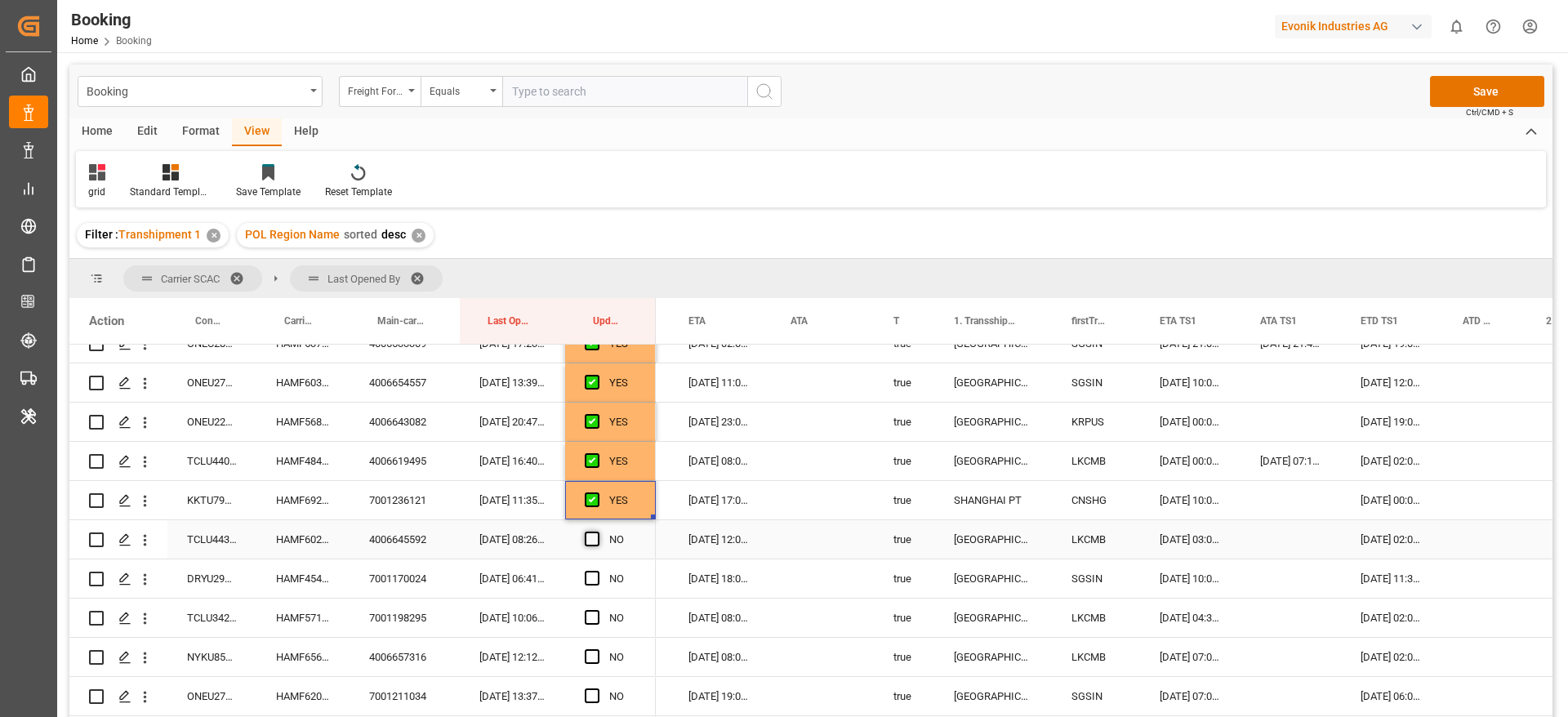
click at [591, 542] on span "Press SPACE to select this row." at bounding box center [592, 539] width 14 height 14
click at [596, 532] on input "Press SPACE to select this row." at bounding box center [596, 532] width 0 height 0
click at [596, 577] on span "Press SPACE to select this row." at bounding box center [592, 579] width 14 height 14
click at [596, 571] on input "Press SPACE to select this row." at bounding box center [596, 571] width 0 height 0
click at [596, 614] on span "Press SPACE to select this row." at bounding box center [592, 618] width 14 height 14
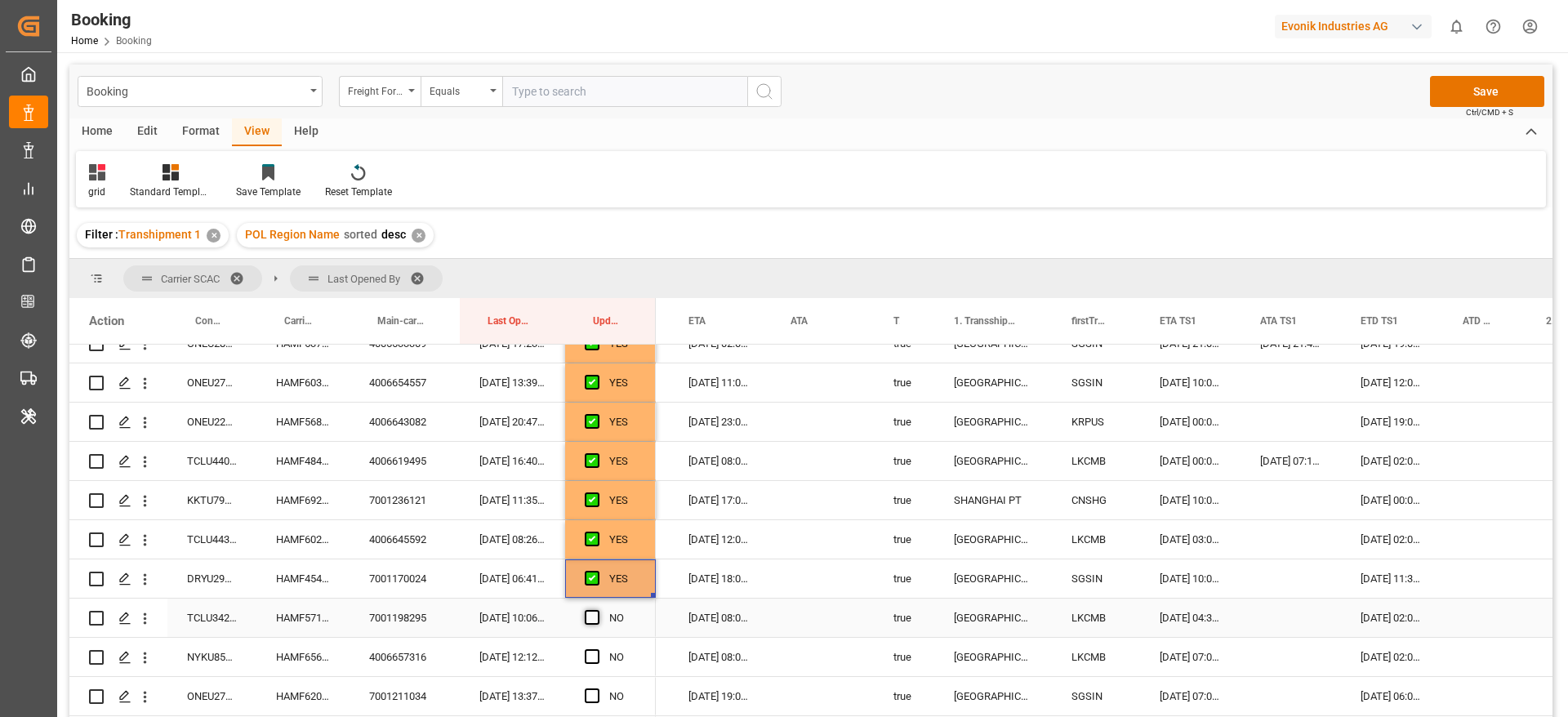
click at [596, 610] on input "Press SPACE to select this row." at bounding box center [596, 610] width 0 height 0
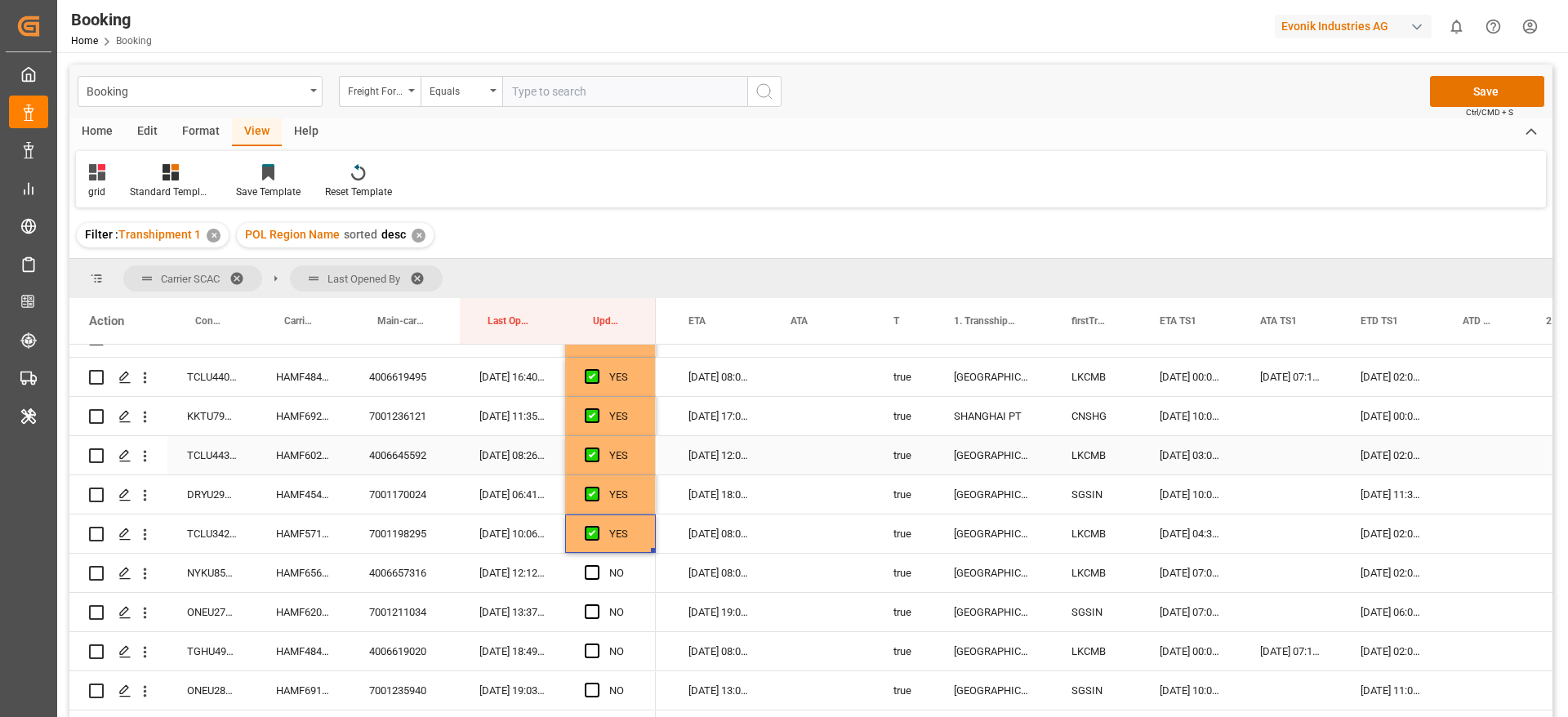
scroll to position [1280, 0]
click at [587, 571] on span "Press SPACE to select this row." at bounding box center [592, 573] width 14 height 14
click at [596, 566] on input "Press SPACE to select this row." at bounding box center [596, 566] width 0 height 0
click at [591, 531] on span "Press SPACE to select this row." at bounding box center [592, 534] width 14 height 14
click at [596, 527] on input "Press SPACE to select this row." at bounding box center [596, 527] width 0 height 0
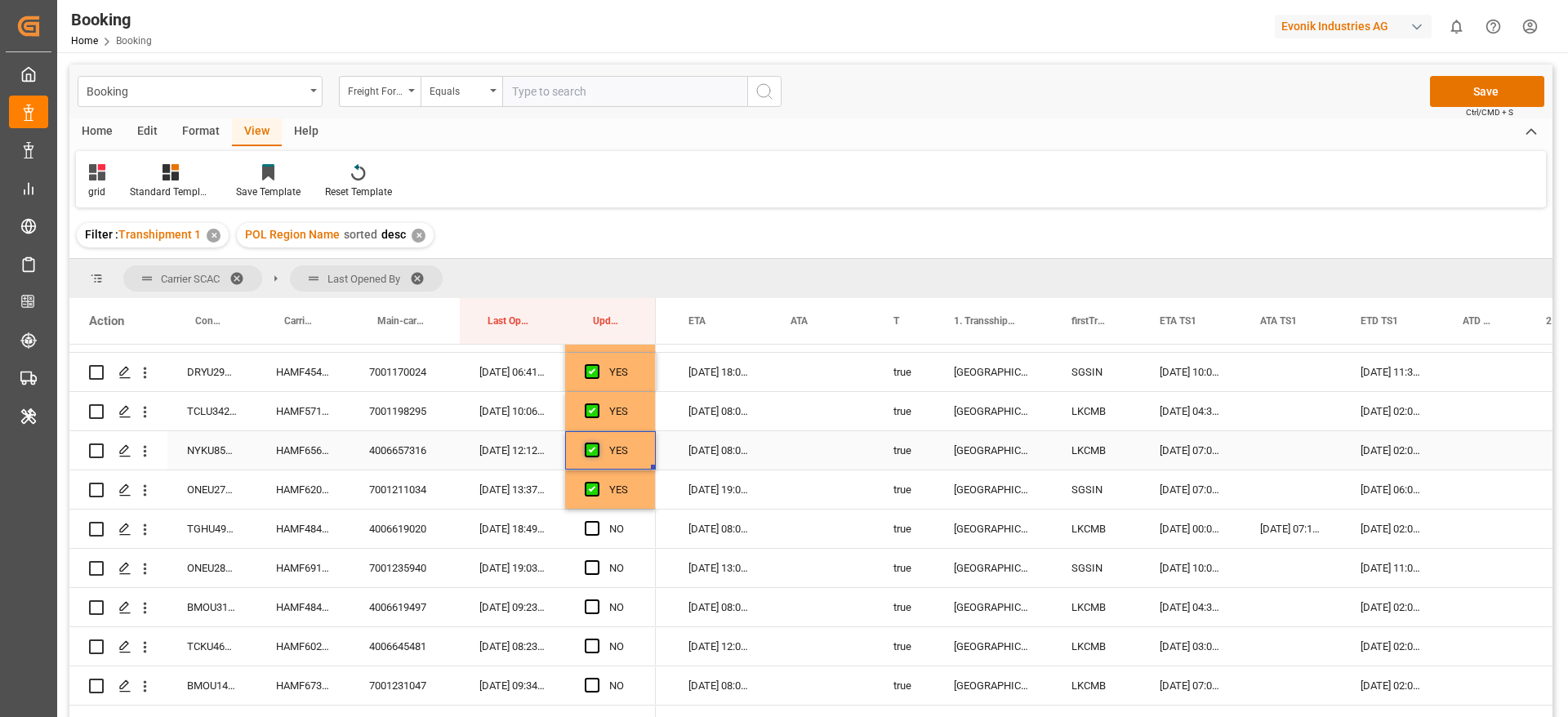
scroll to position [1402, 0]
click at [303, 496] on div "HAMF48431800" at bounding box center [303, 490] width 93 height 38
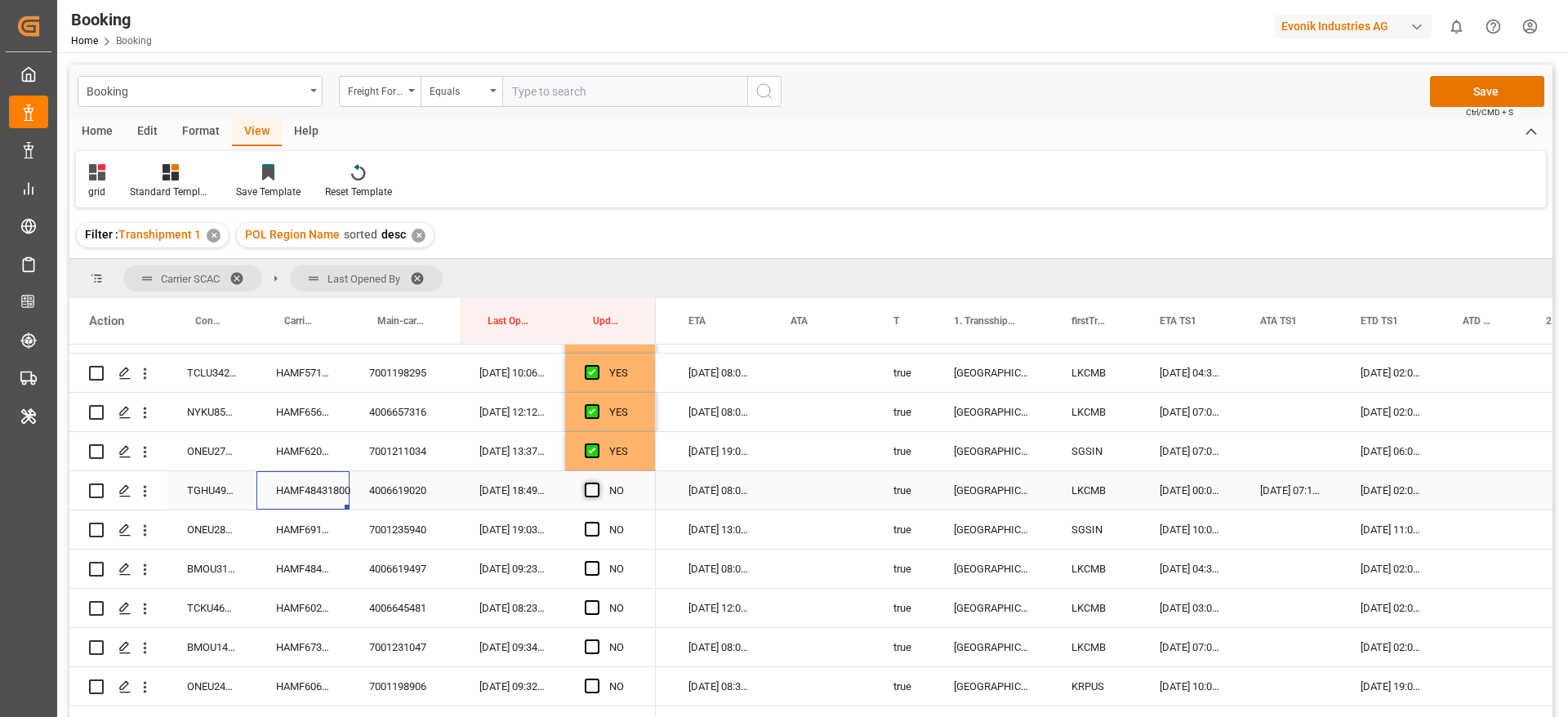
click at [587, 486] on span "Press SPACE to select this row." at bounding box center [592, 490] width 14 height 14
click at [596, 483] on input "Press SPACE to select this row." at bounding box center [596, 483] width 0 height 0
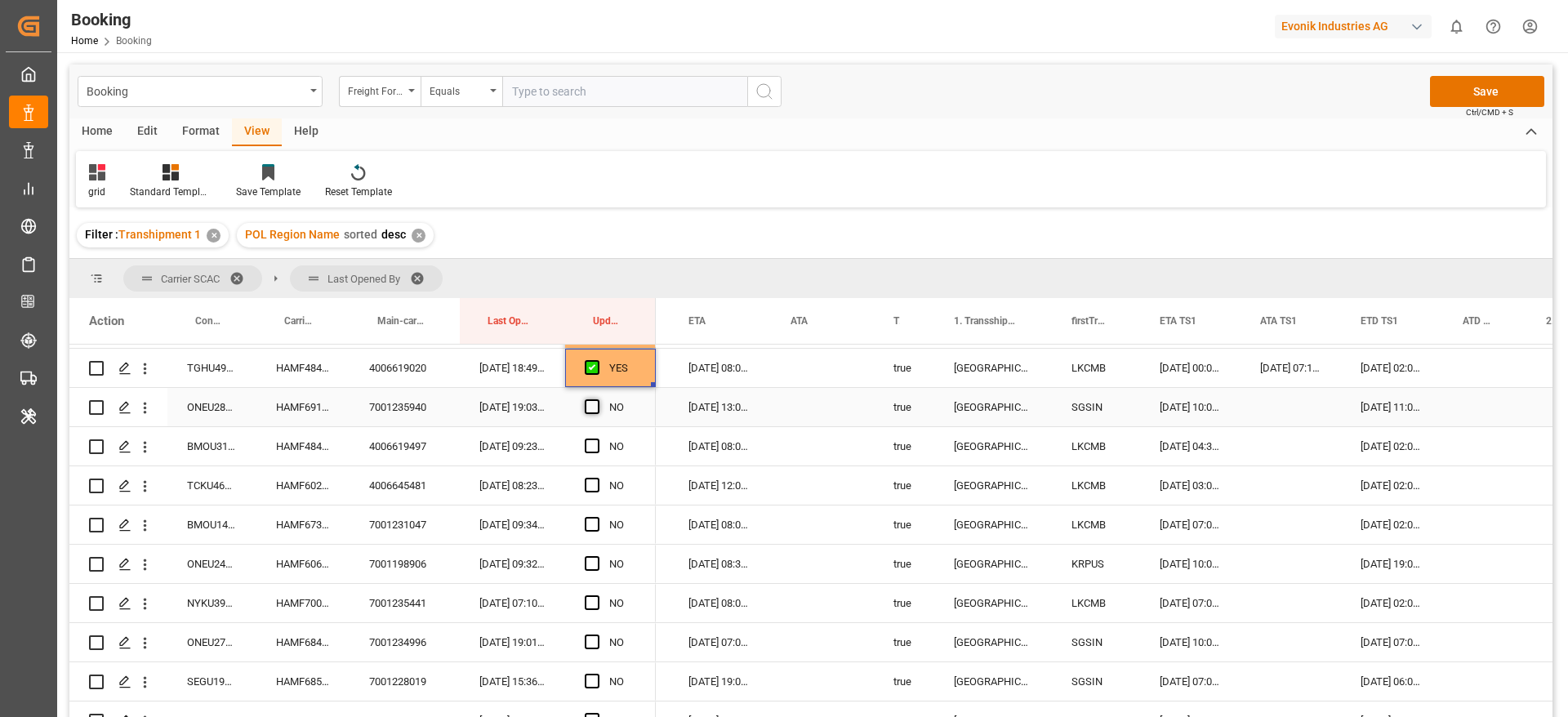
click at [590, 408] on span "Press SPACE to select this row." at bounding box center [592, 407] width 14 height 14
click at [596, 400] on input "Press SPACE to select this row." at bounding box center [596, 400] width 0 height 0
click at [590, 443] on span "Press SPACE to select this row." at bounding box center [592, 446] width 14 height 14
click at [596, 439] on input "Press SPACE to select this row." at bounding box center [596, 439] width 0 height 0
click at [599, 486] on div "Press SPACE to select this row." at bounding box center [596, 486] width 24 height 38
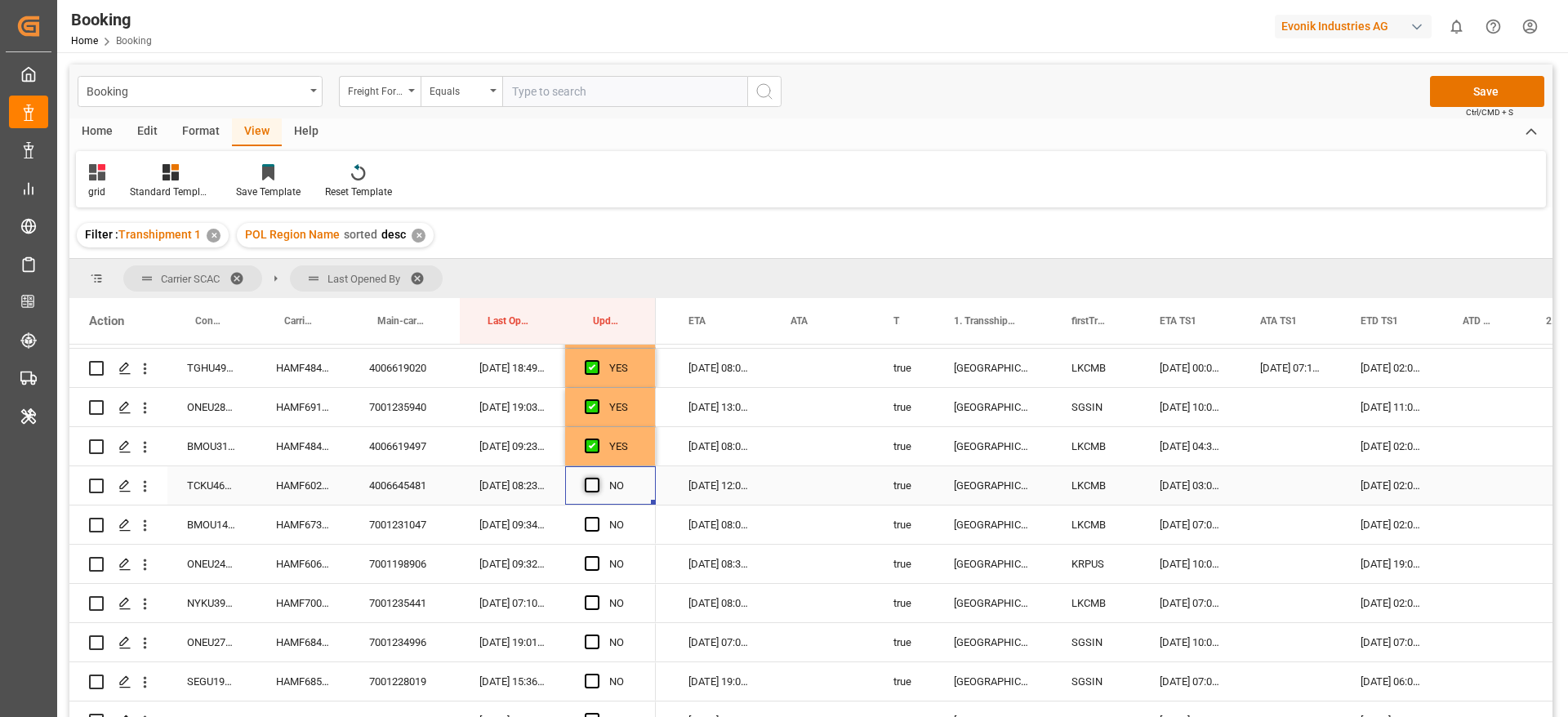
click at [587, 486] on span "Press SPACE to select this row." at bounding box center [592, 486] width 14 height 14
click at [596, 478] on input "Press SPACE to select this row." at bounding box center [596, 478] width 0 height 0
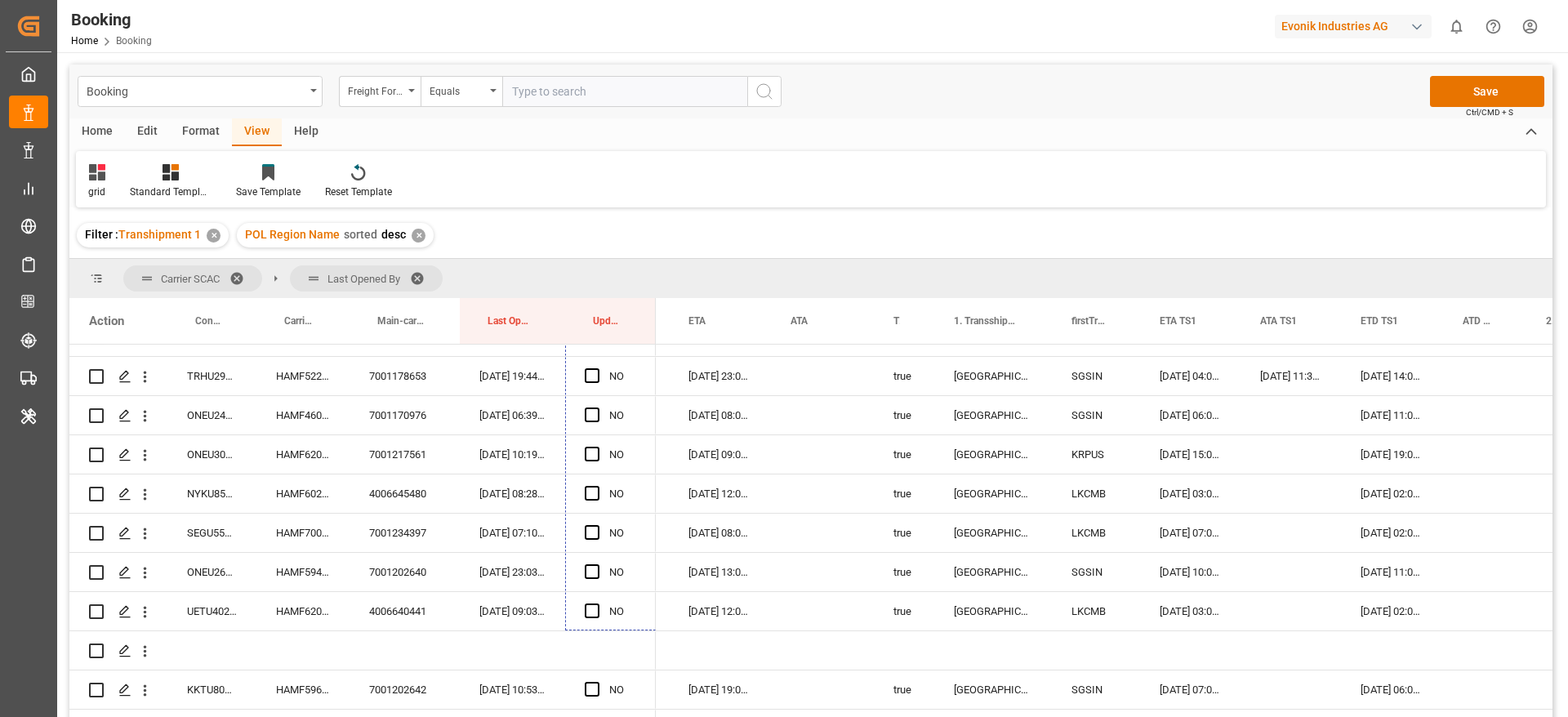
scroll to position [2137, 0]
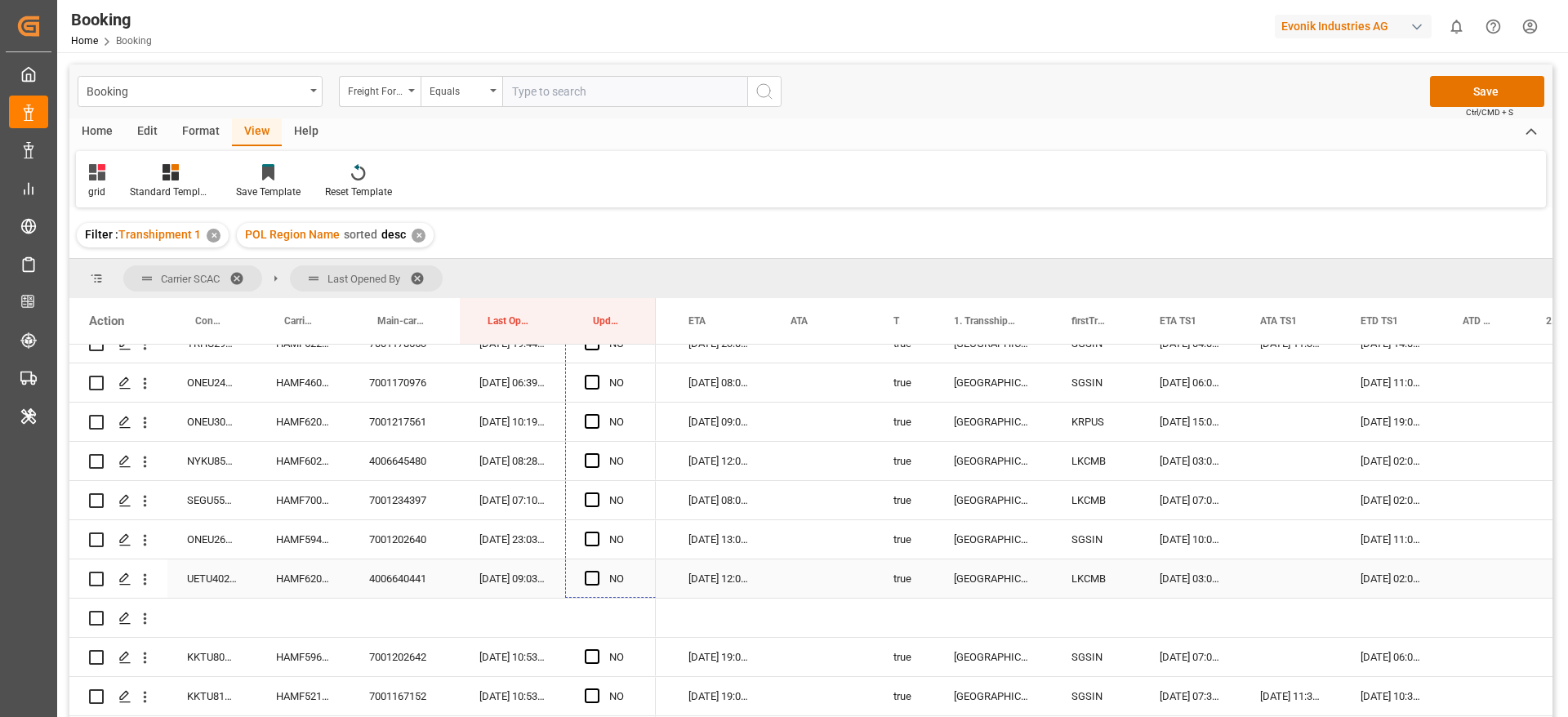
drag, startPoint x: 652, startPoint y: 380, endPoint x: 637, endPoint y: 561, distance: 181.6
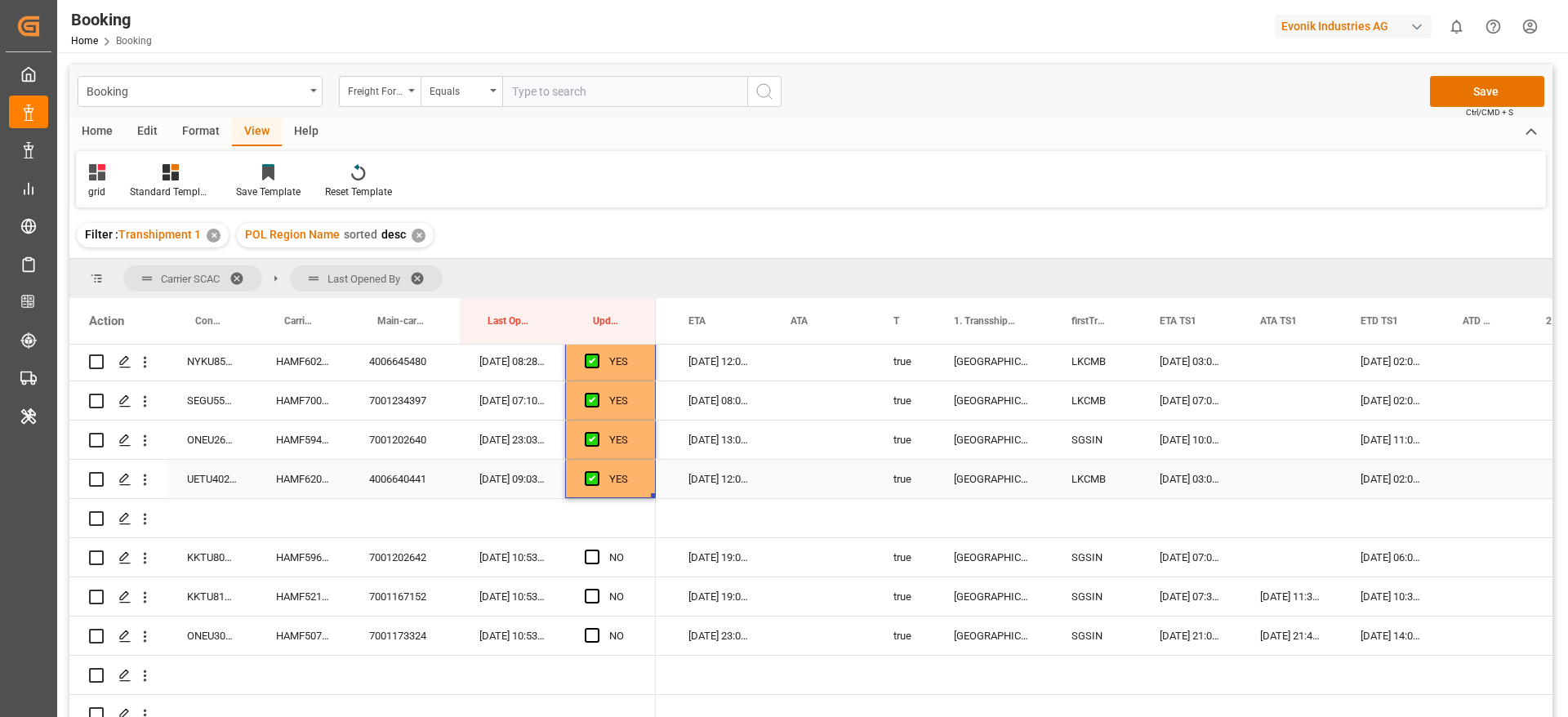
scroll to position [2255, 0]
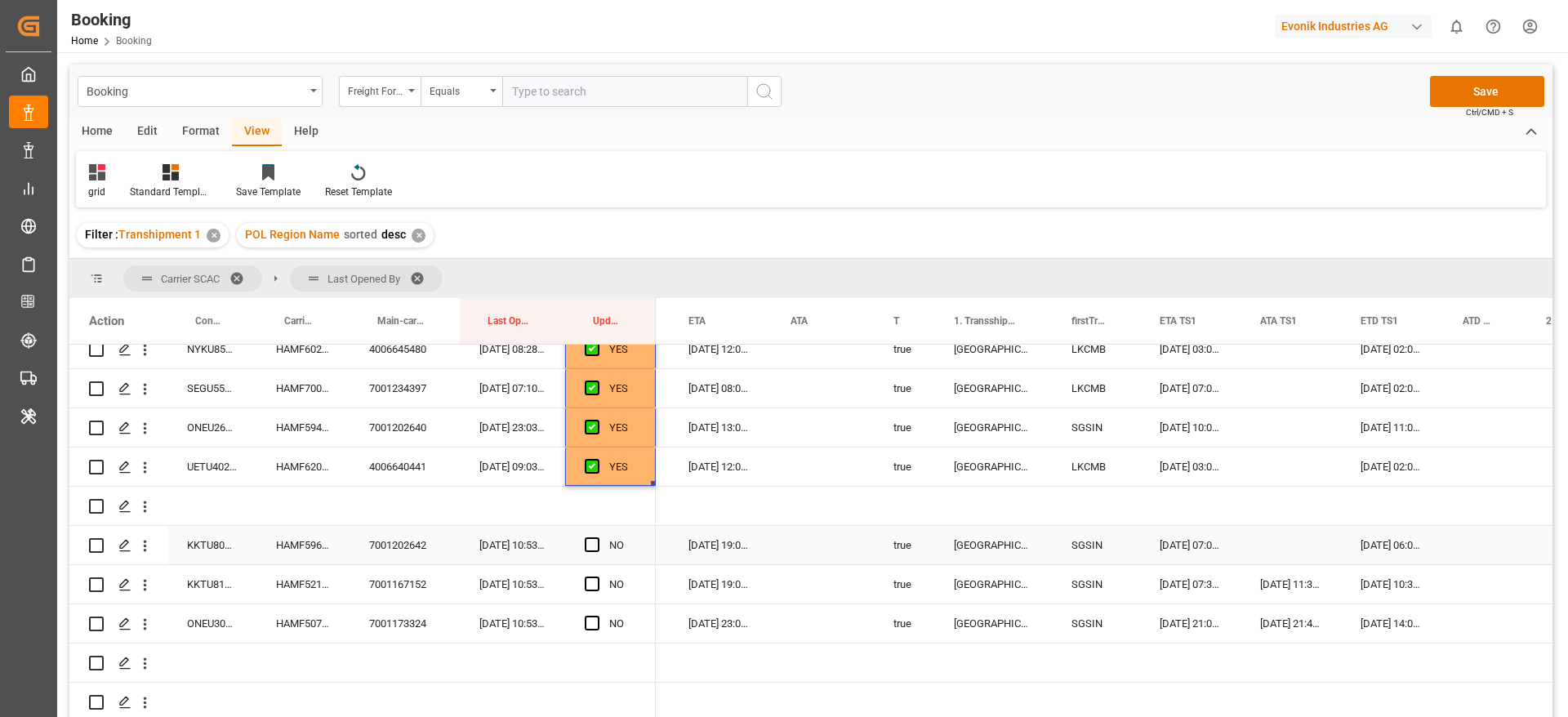
click at [590, 542] on span "Press SPACE to select this row." at bounding box center [592, 544] width 14 height 14
click at [596, 537] on input "Press SPACE to select this row." at bounding box center [596, 537] width 0 height 0
click at [301, 530] on div "HAMF59618300" at bounding box center [303, 545] width 93 height 38
click at [286, 571] on div "HAMF52172500" at bounding box center [303, 584] width 93 height 38
click at [730, 584] on div "14-09-2025 19:00:00" at bounding box center [719, 584] width 102 height 38
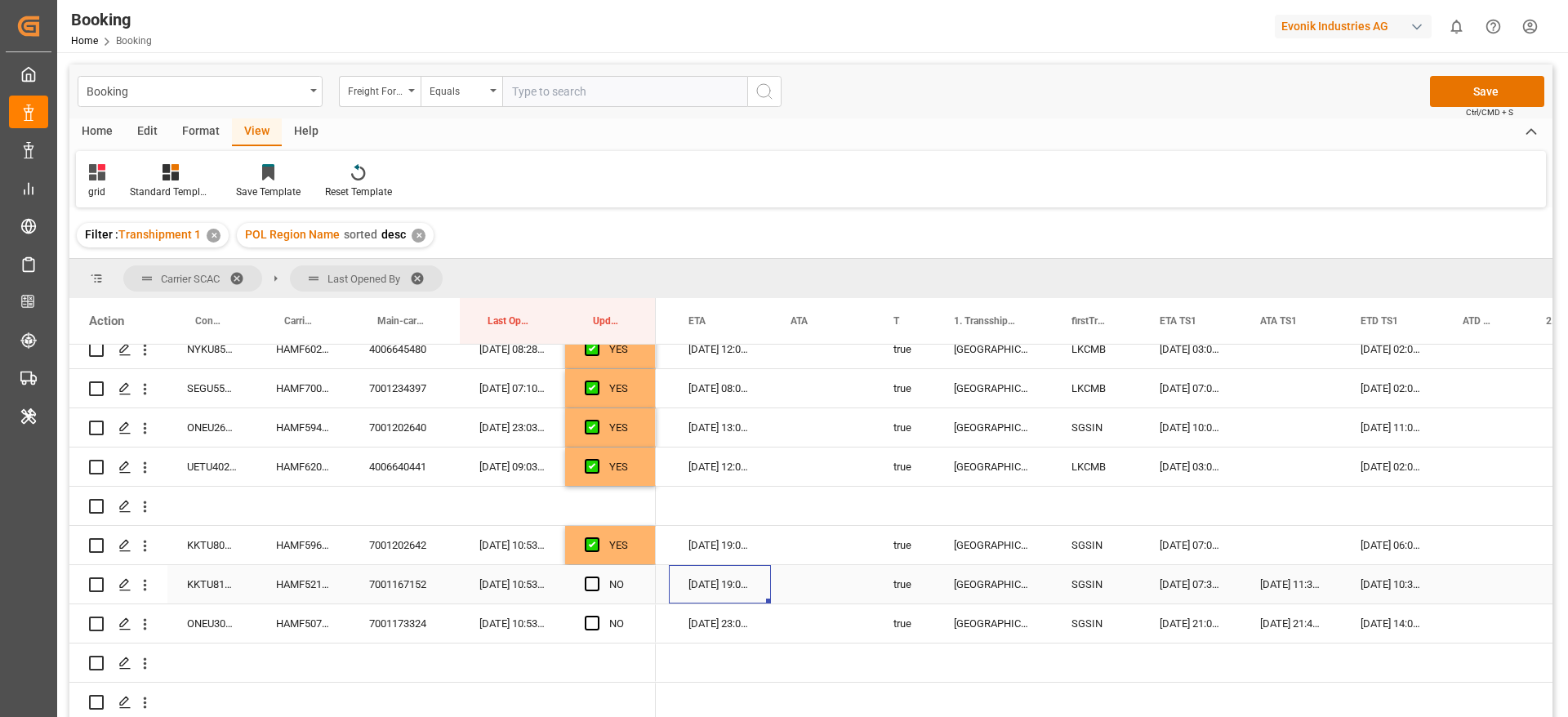
click at [730, 584] on div "14-09-2025 19:00:00" at bounding box center [719, 584] width 102 height 38
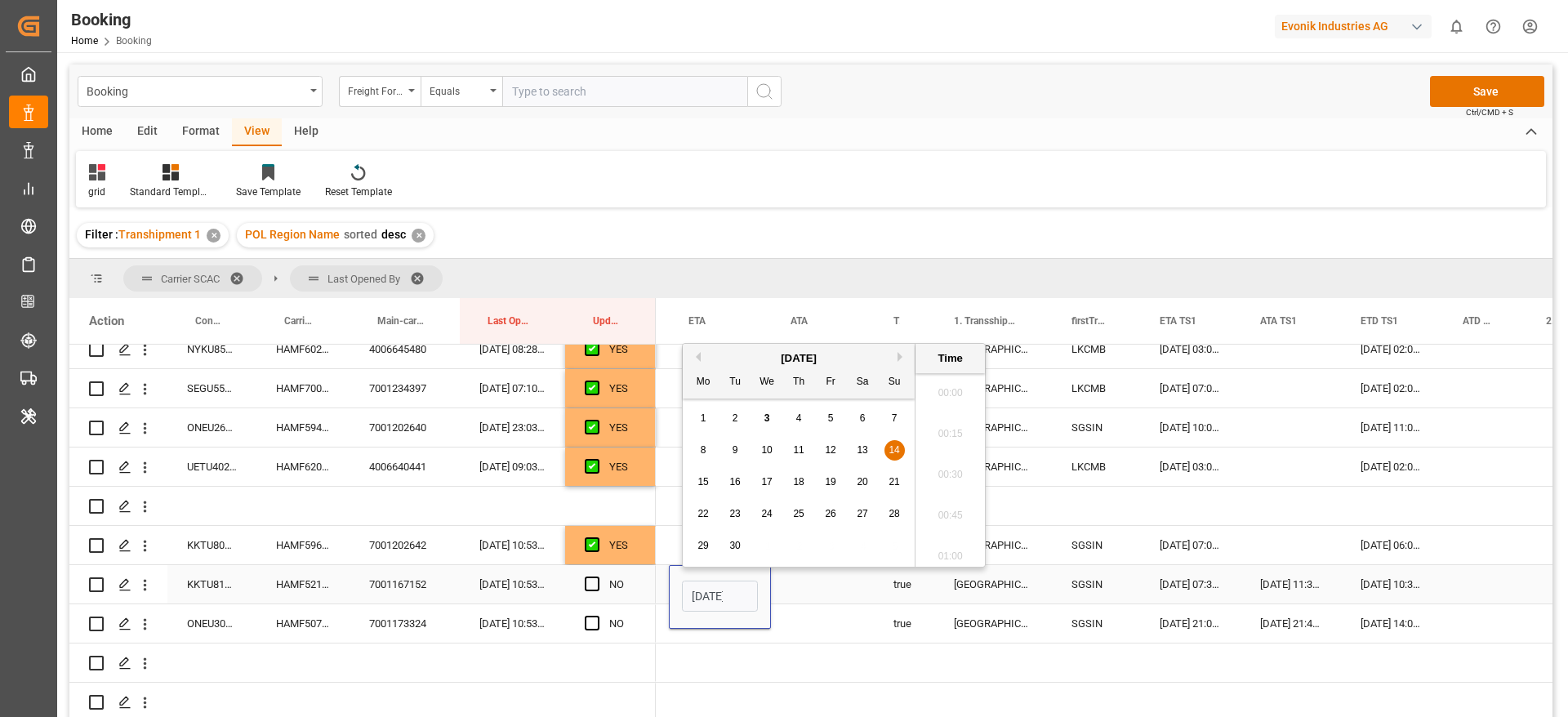
scroll to position [0, 57]
click at [706, 476] on span "15" at bounding box center [703, 474] width 11 height 12
type input "15-09-2025 19:00"
drag, startPoint x: 589, startPoint y: 580, endPoint x: 569, endPoint y: 609, distance: 35.2
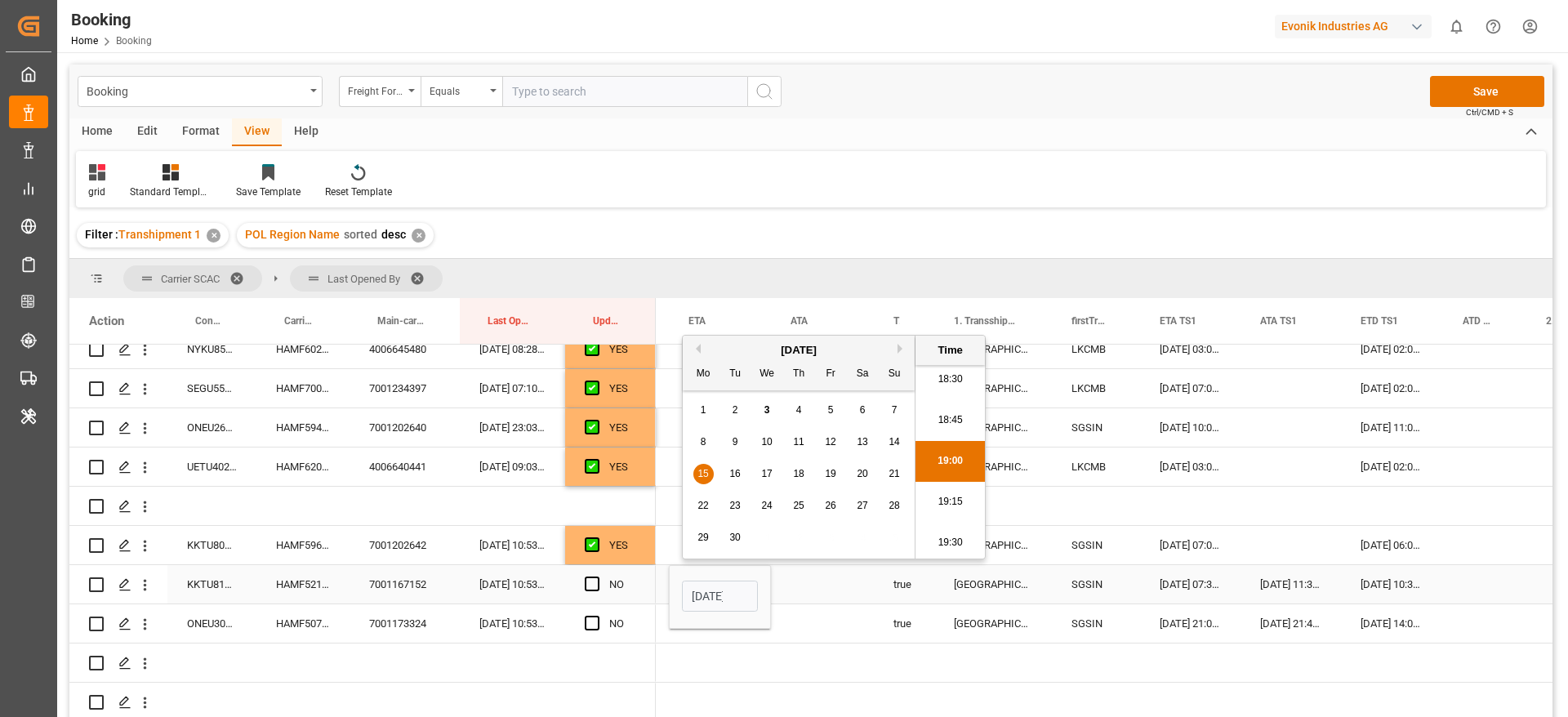
click at [589, 580] on span "Press SPACE to select this row." at bounding box center [592, 584] width 14 height 14
click at [596, 577] on input "Press SPACE to select this row." at bounding box center [596, 577] width 0 height 0
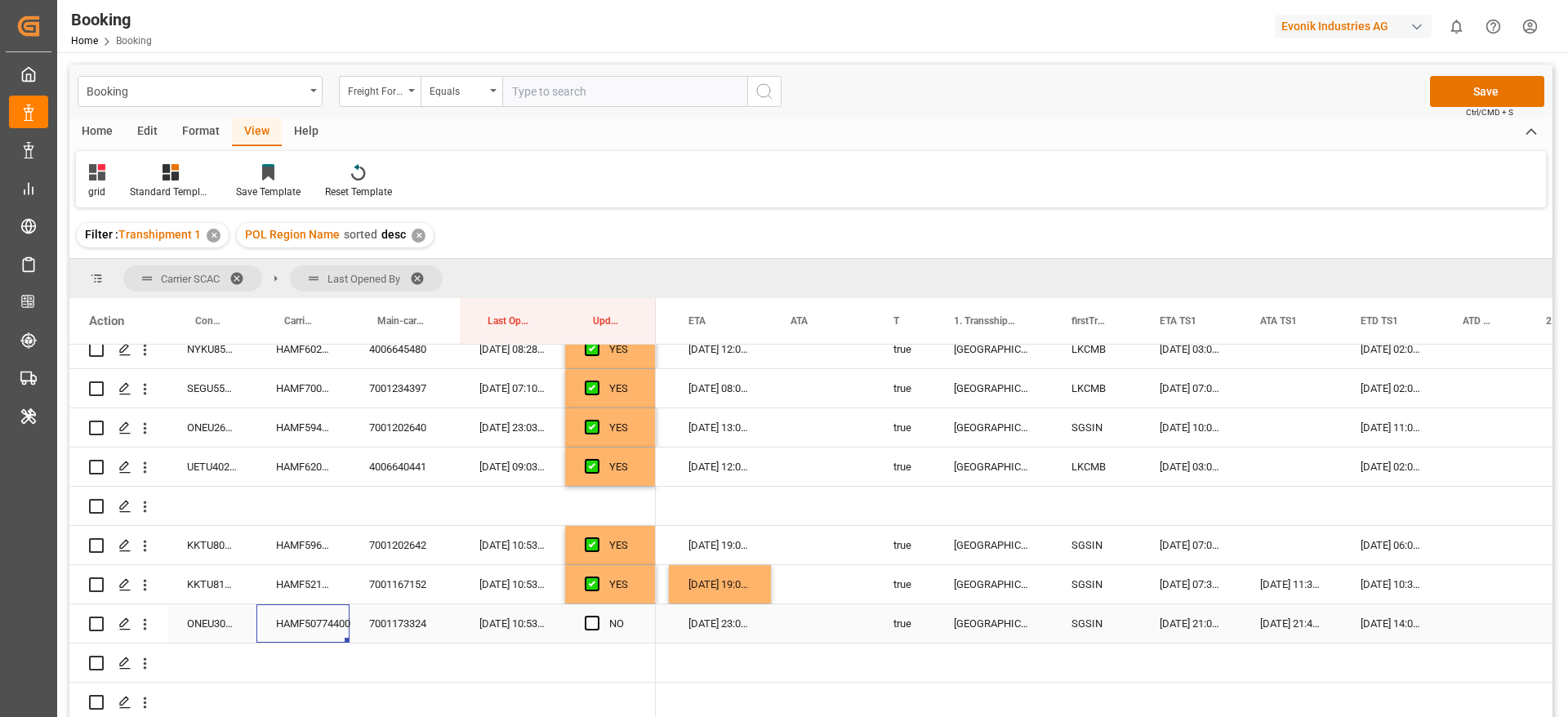
click at [282, 625] on div "HAMF50774400" at bounding box center [303, 624] width 93 height 38
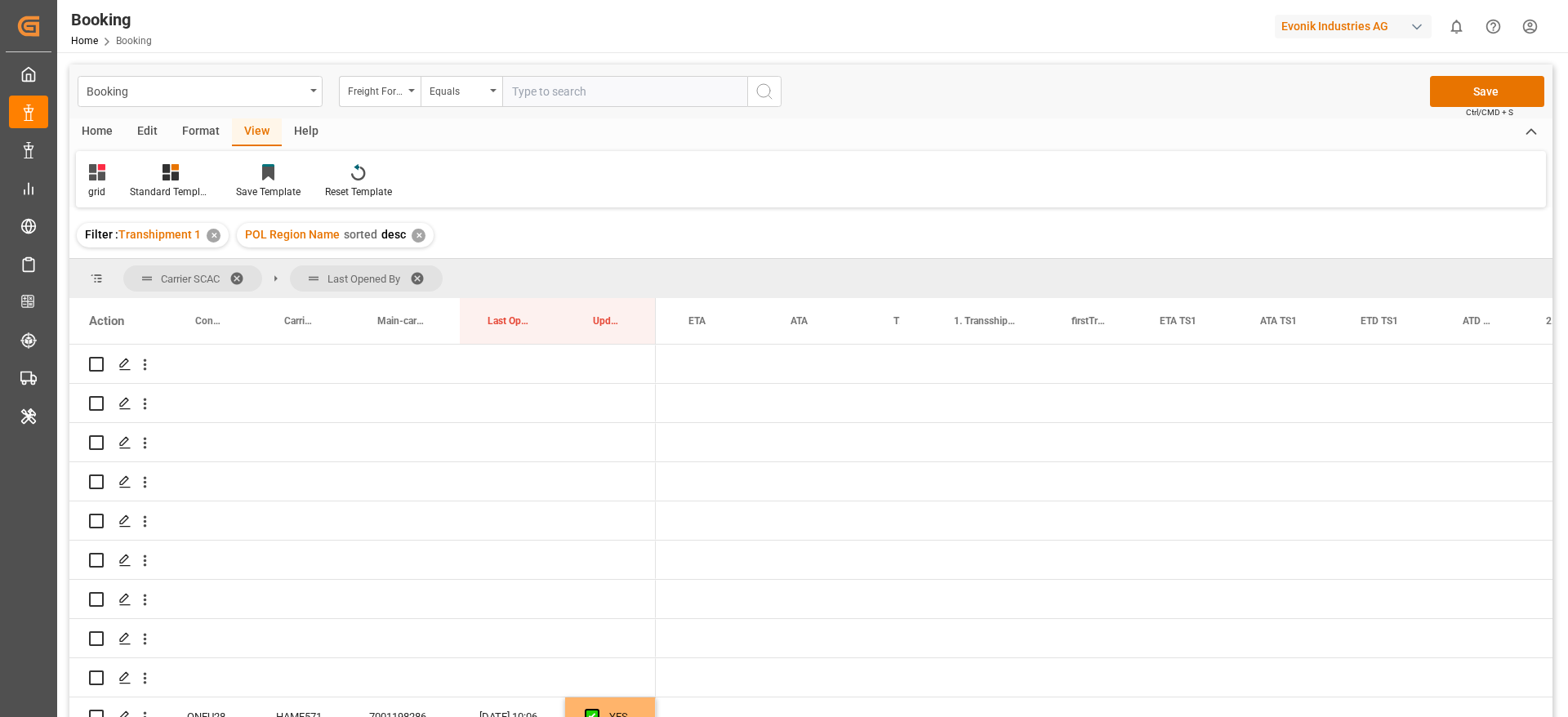
scroll to position [0, 1205]
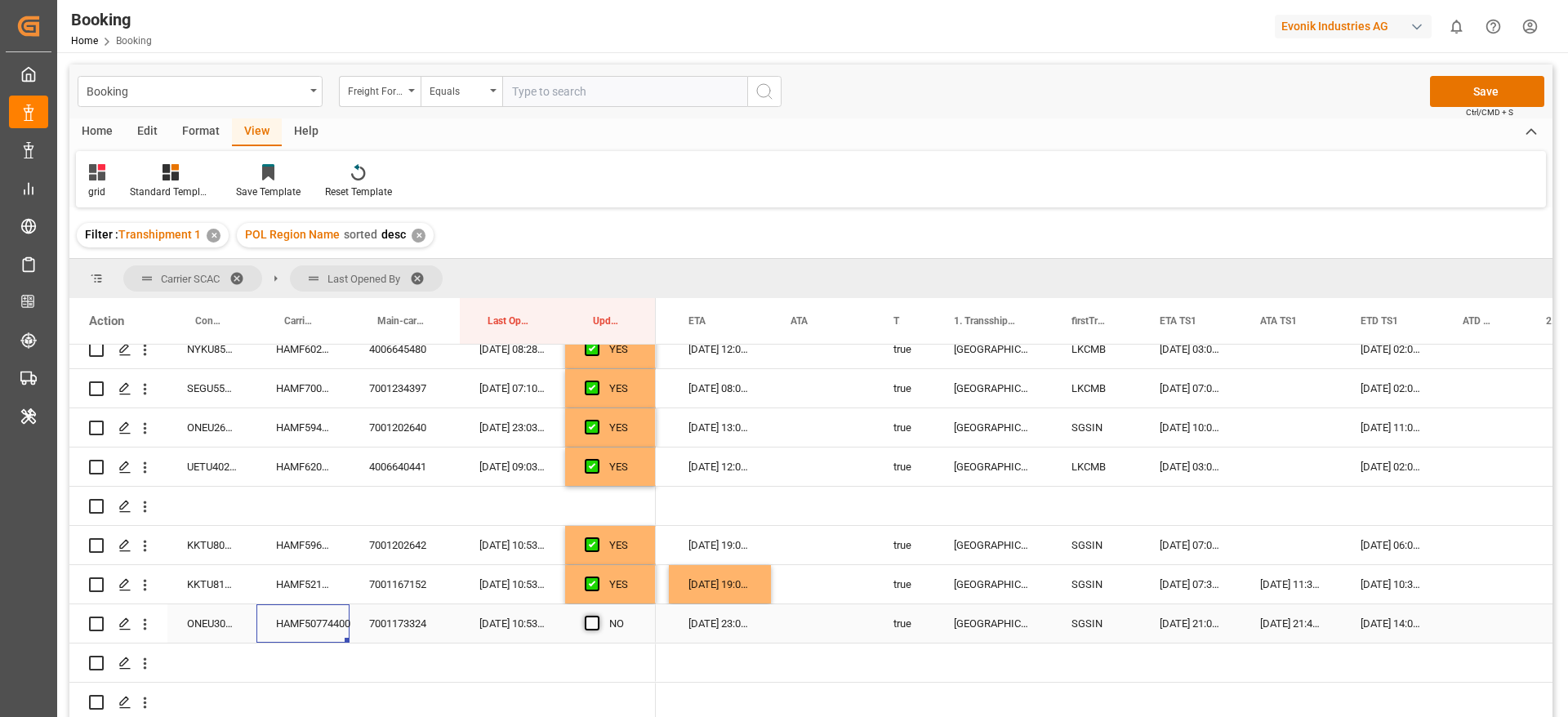
click at [594, 616] on span "Press SPACE to select this row." at bounding box center [592, 623] width 14 height 14
click at [596, 616] on input "Press SPACE to select this row." at bounding box center [596, 616] width 0 height 0
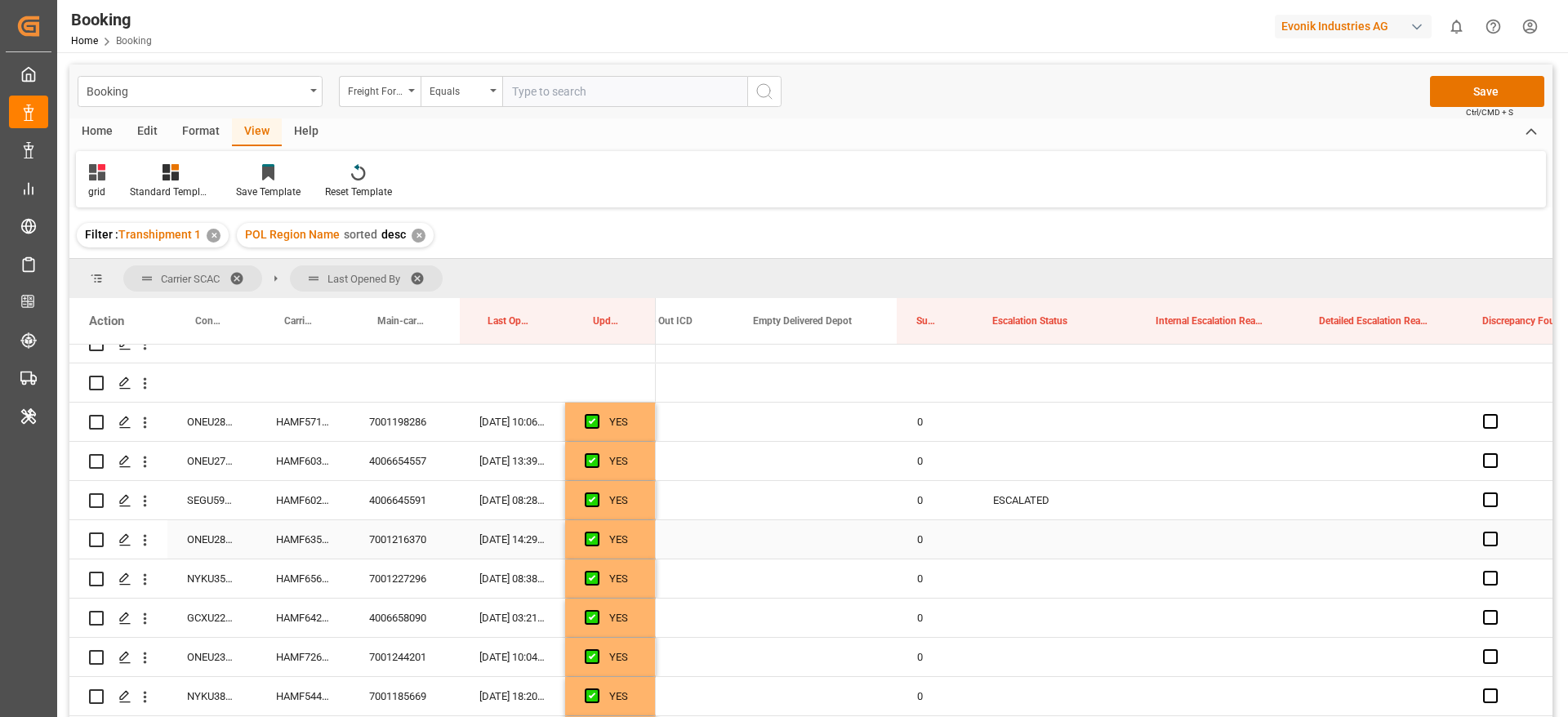
scroll to position [0, 0]
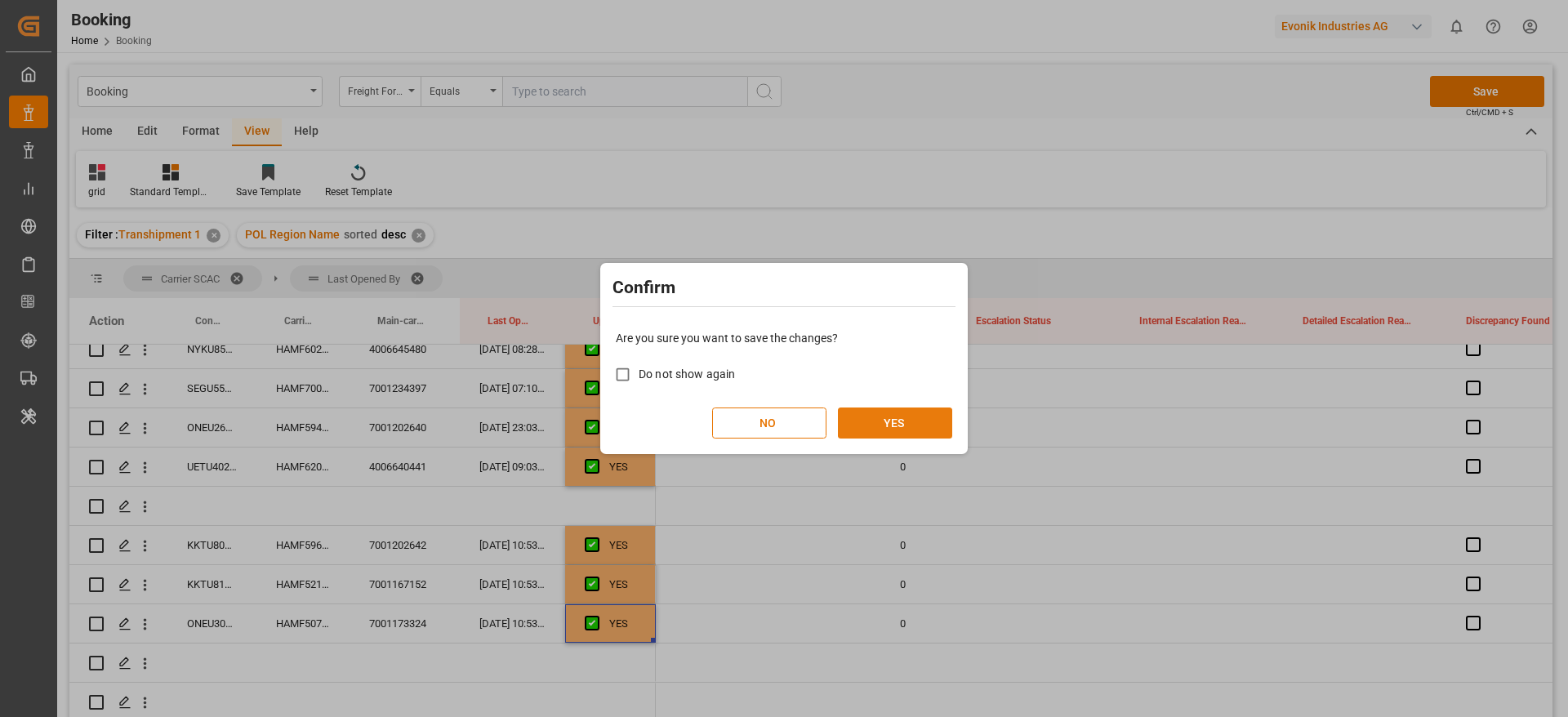
click at [926, 420] on button "YES" at bounding box center [895, 423] width 114 height 31
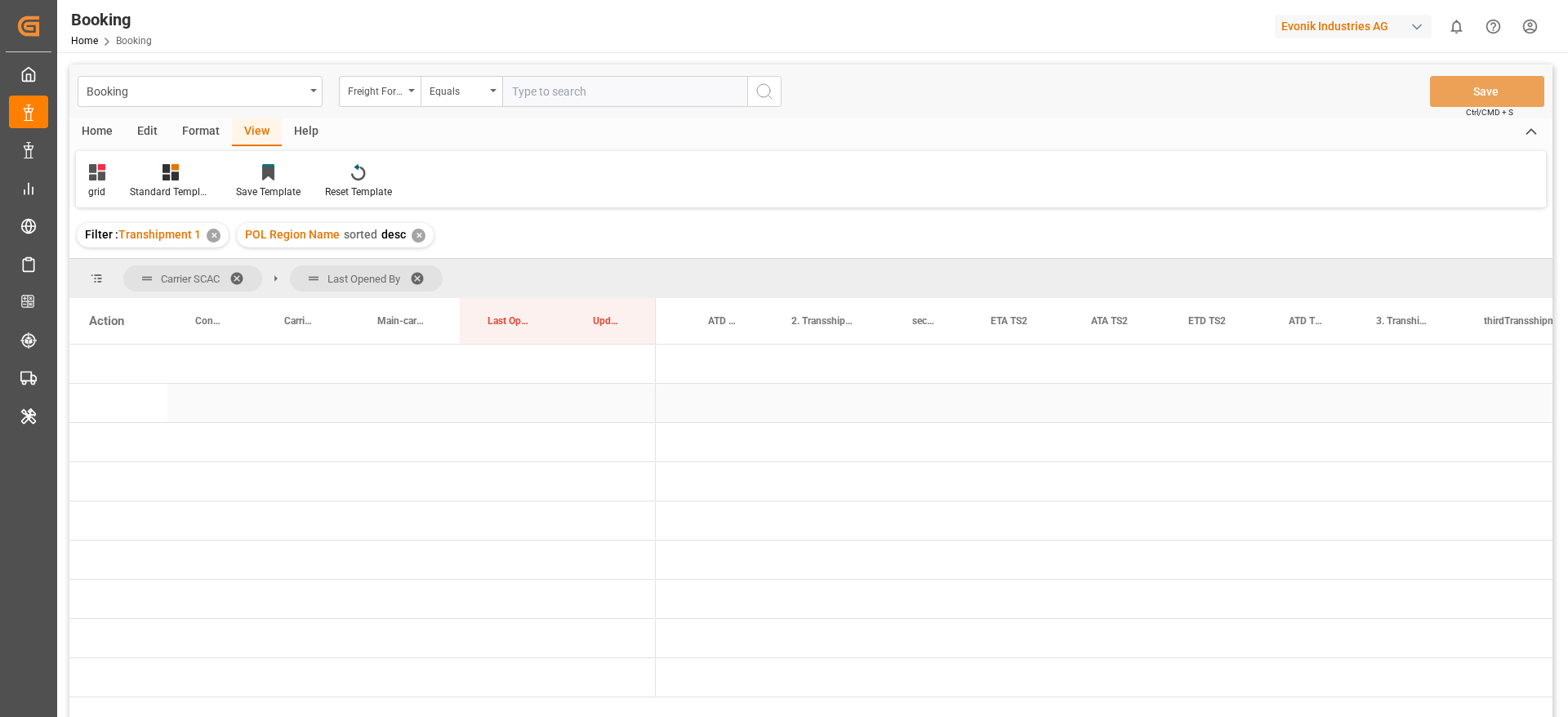
scroll to position [0, 1888]
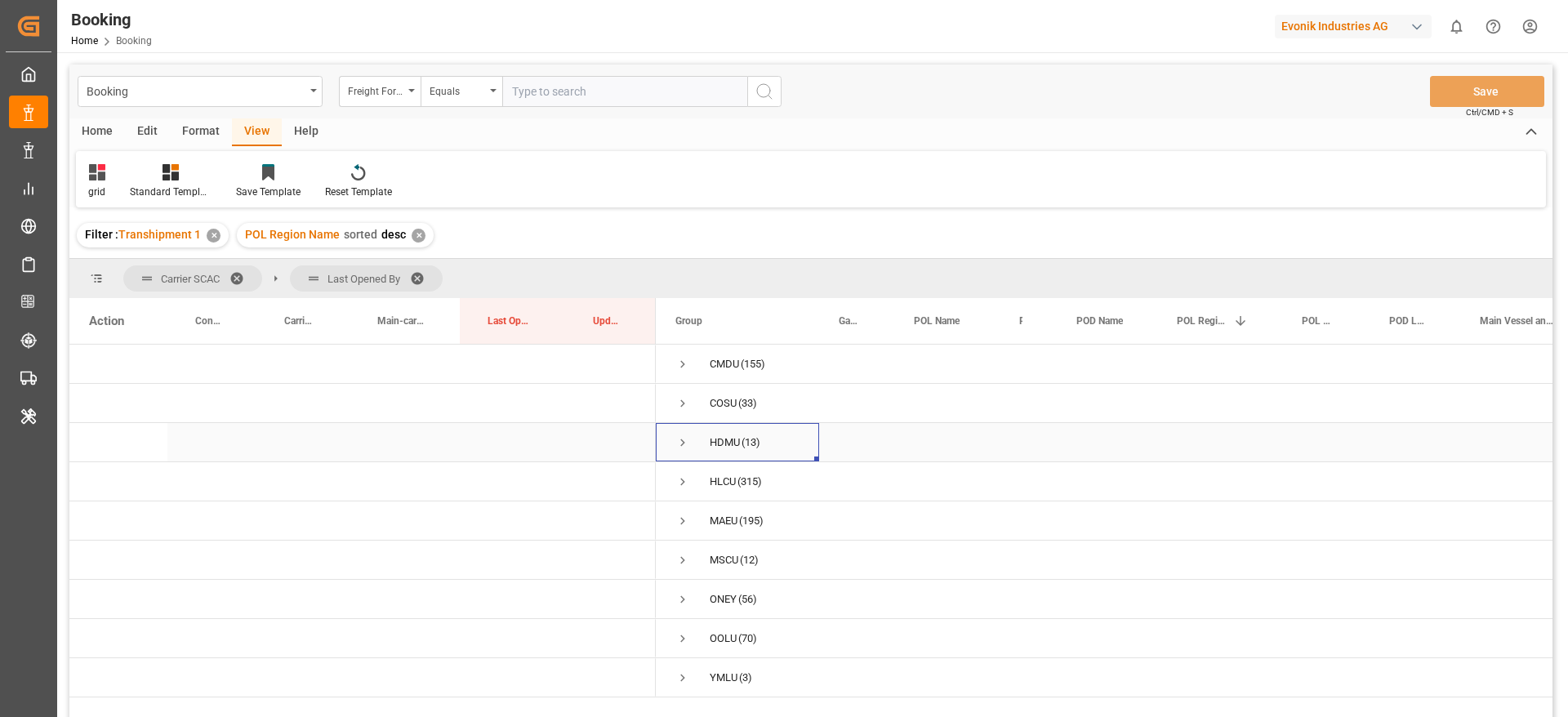
click at [682, 447] on span "Press SPACE to select this row." at bounding box center [682, 443] width 14 height 14
click at [723, 470] on span "Press SPACE to select this row." at bounding box center [717, 482] width 14 height 38
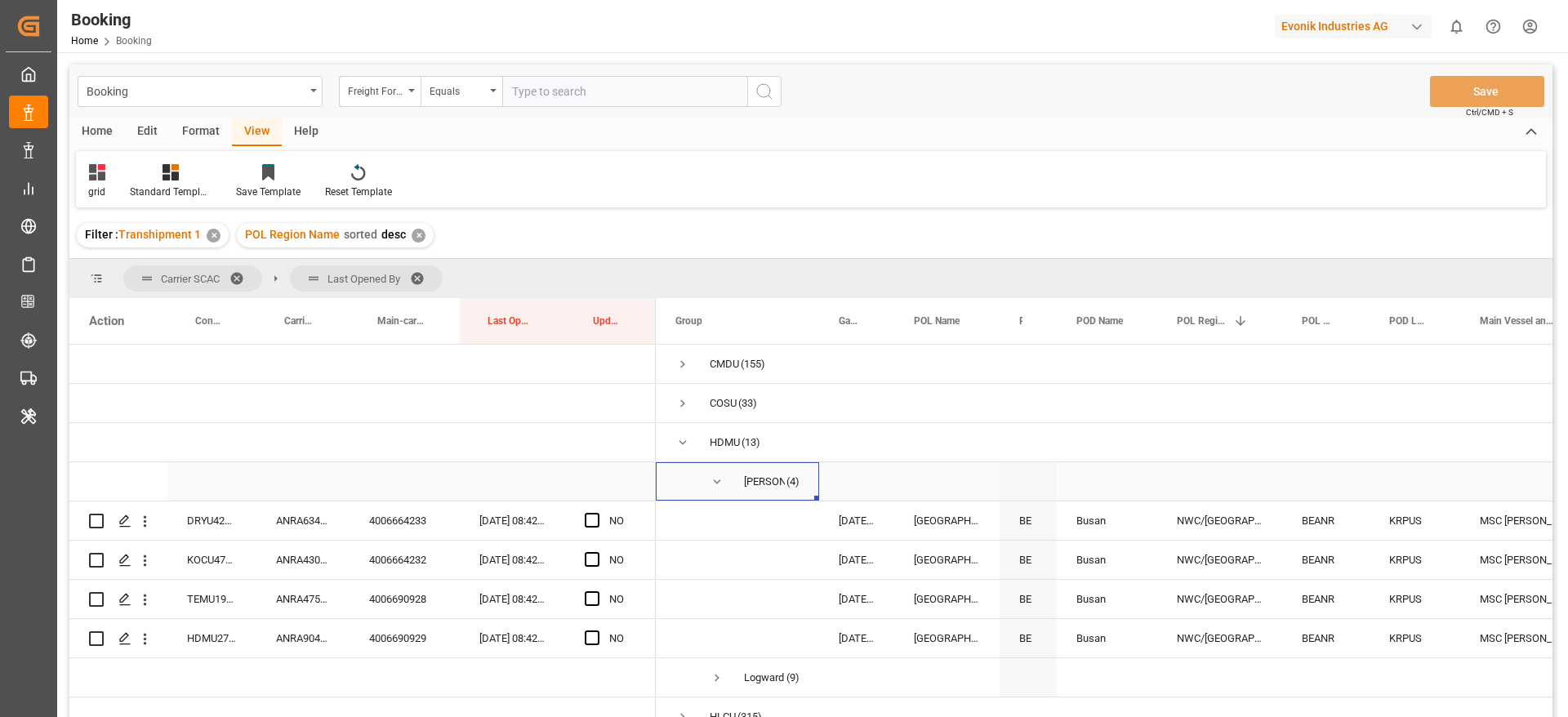
click at [718, 491] on span "Press SPACE to select this row." at bounding box center [717, 482] width 14 height 38
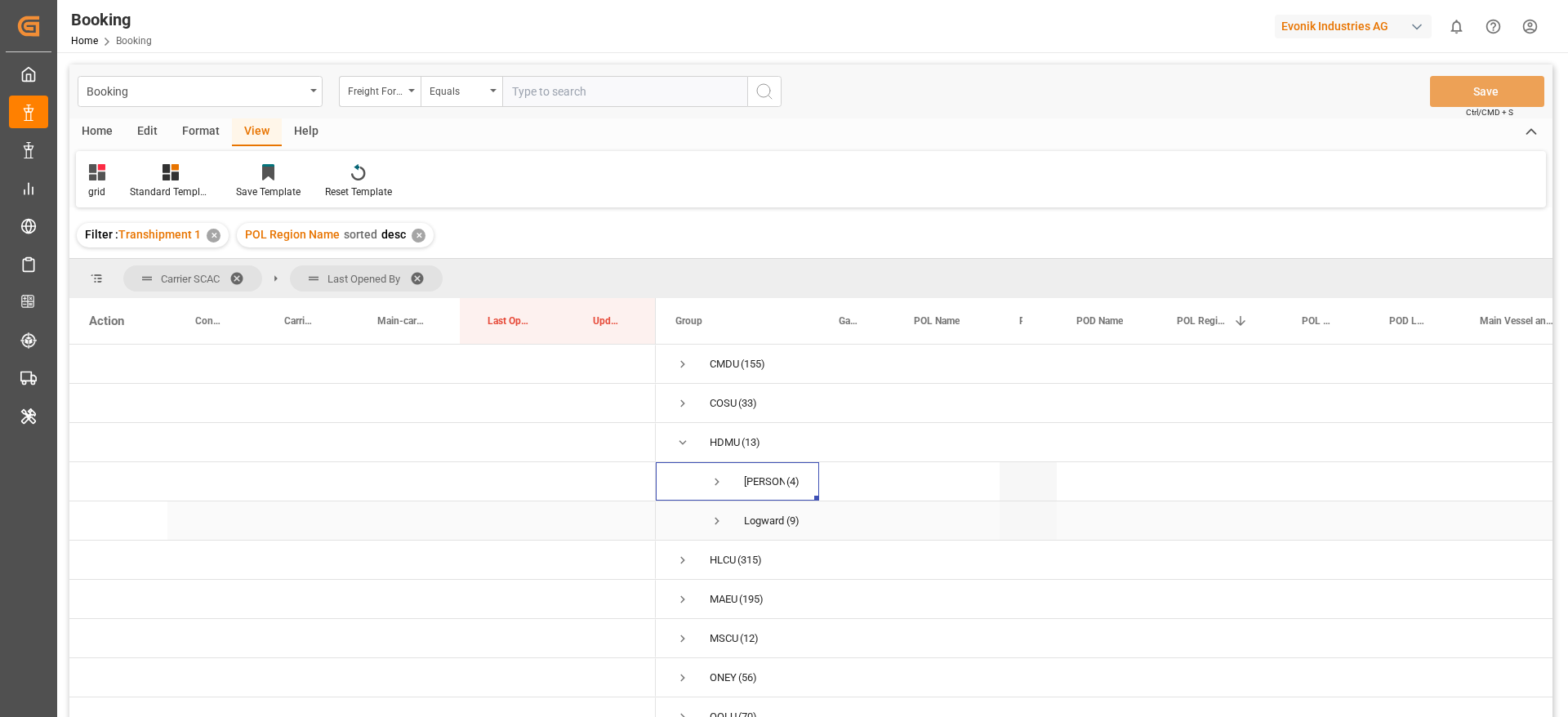
click at [718, 514] on span "Press SPACE to select this row." at bounding box center [717, 521] width 14 height 14
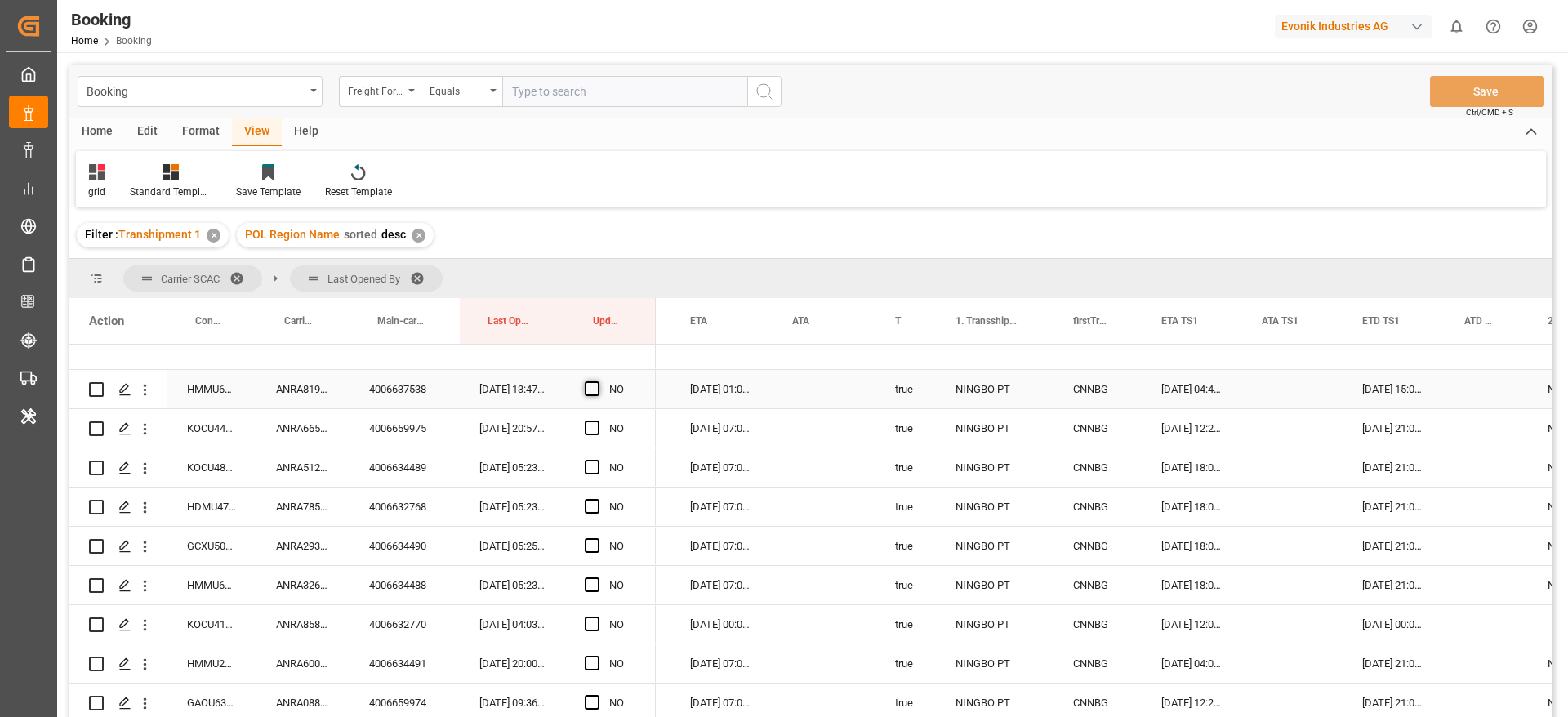
click at [592, 386] on span "Press SPACE to select this row." at bounding box center [592, 389] width 14 height 14
click at [596, 382] on input "Press SPACE to select this row." at bounding box center [596, 382] width 0 height 0
click at [300, 395] on div "ANRA81938100" at bounding box center [303, 389] width 93 height 38
click at [292, 425] on div "ANRA66560400" at bounding box center [303, 429] width 93 height 38
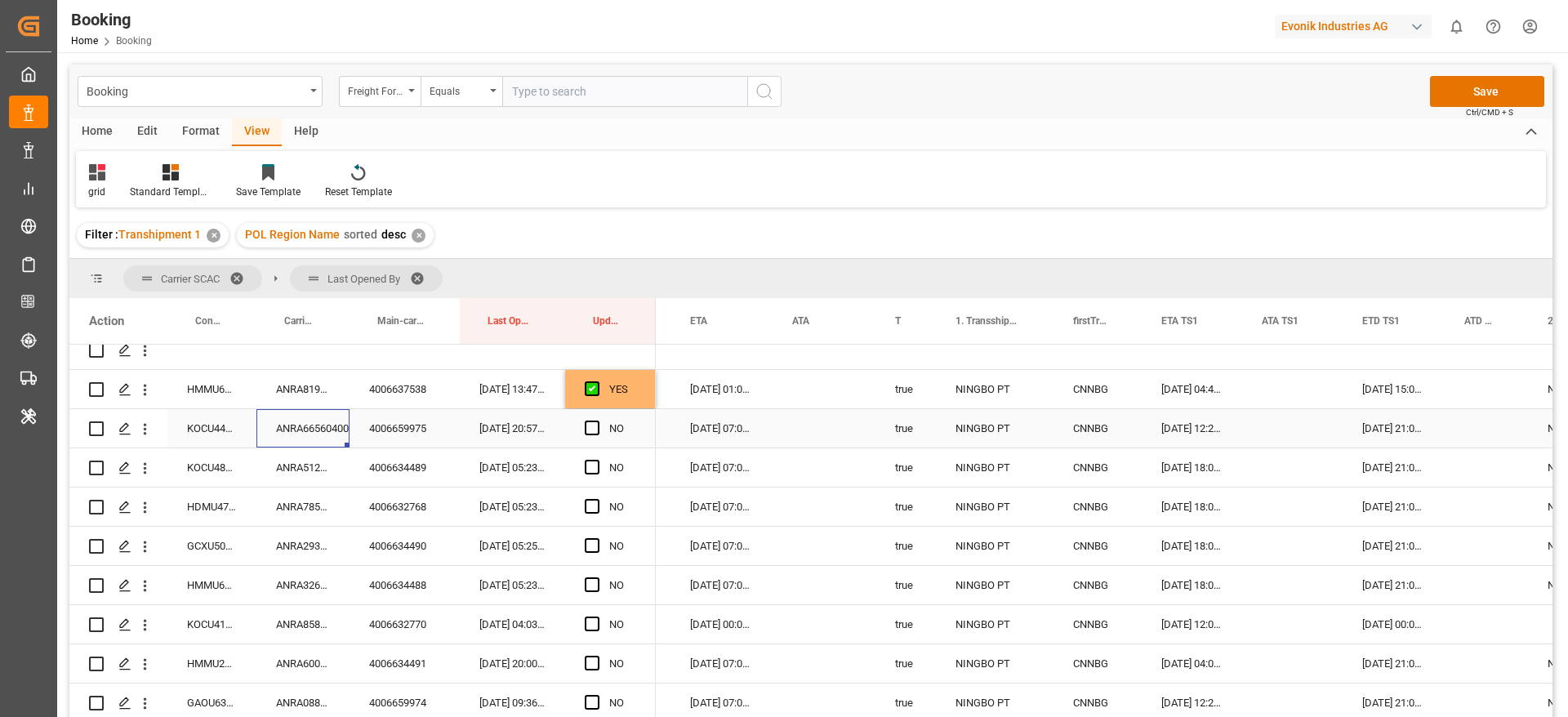
click at [1384, 433] on div "[DATE] 21:00:00" at bounding box center [1393, 429] width 102 height 38
click at [1384, 432] on div "[DATE] 21:00:00" at bounding box center [1393, 429] width 102 height 38
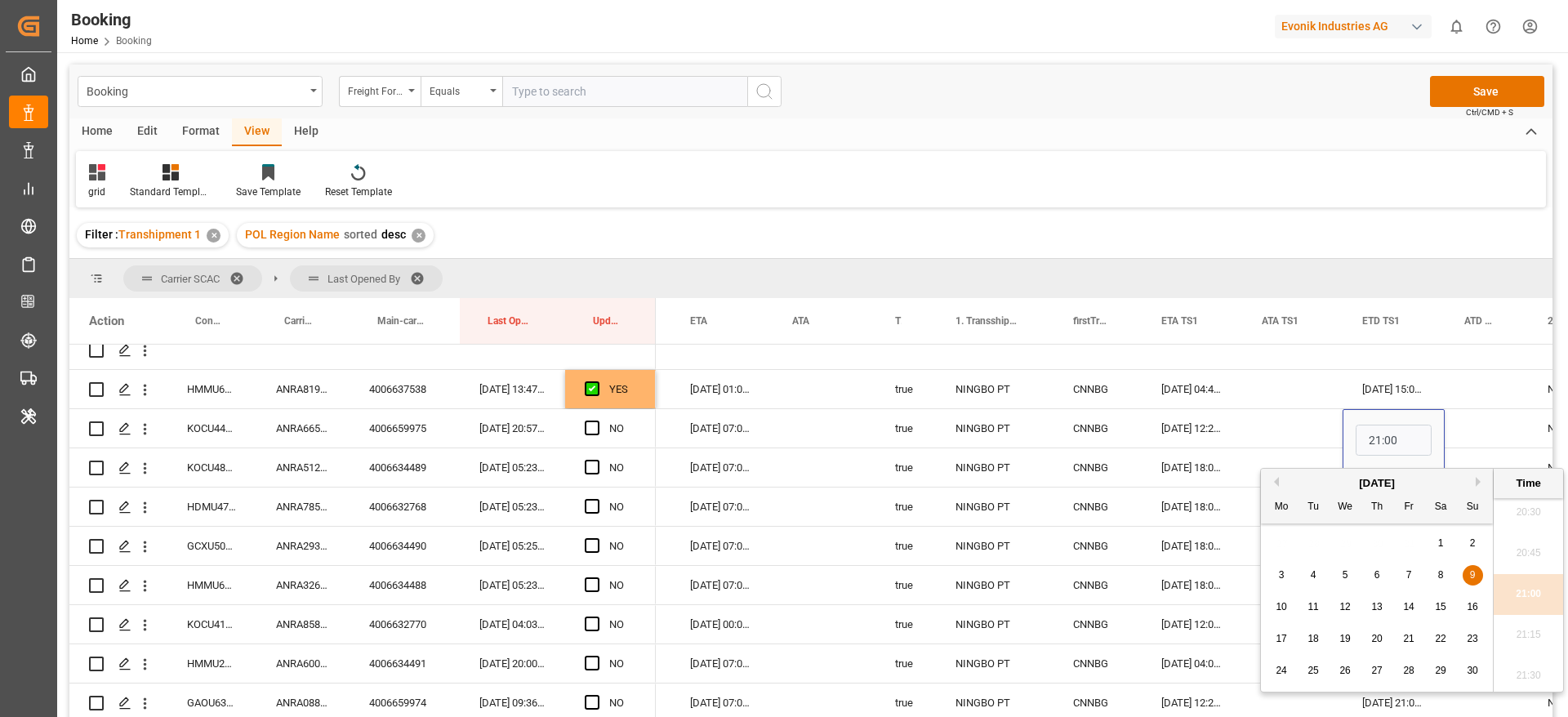
click at [1282, 603] on span "10" at bounding box center [1281, 607] width 11 height 12
type input "[DATE] 21:00"
click at [586, 428] on span "Press SPACE to select this row." at bounding box center [592, 428] width 14 height 14
click at [596, 420] on input "Press SPACE to select this row." at bounding box center [596, 420] width 0 height 0
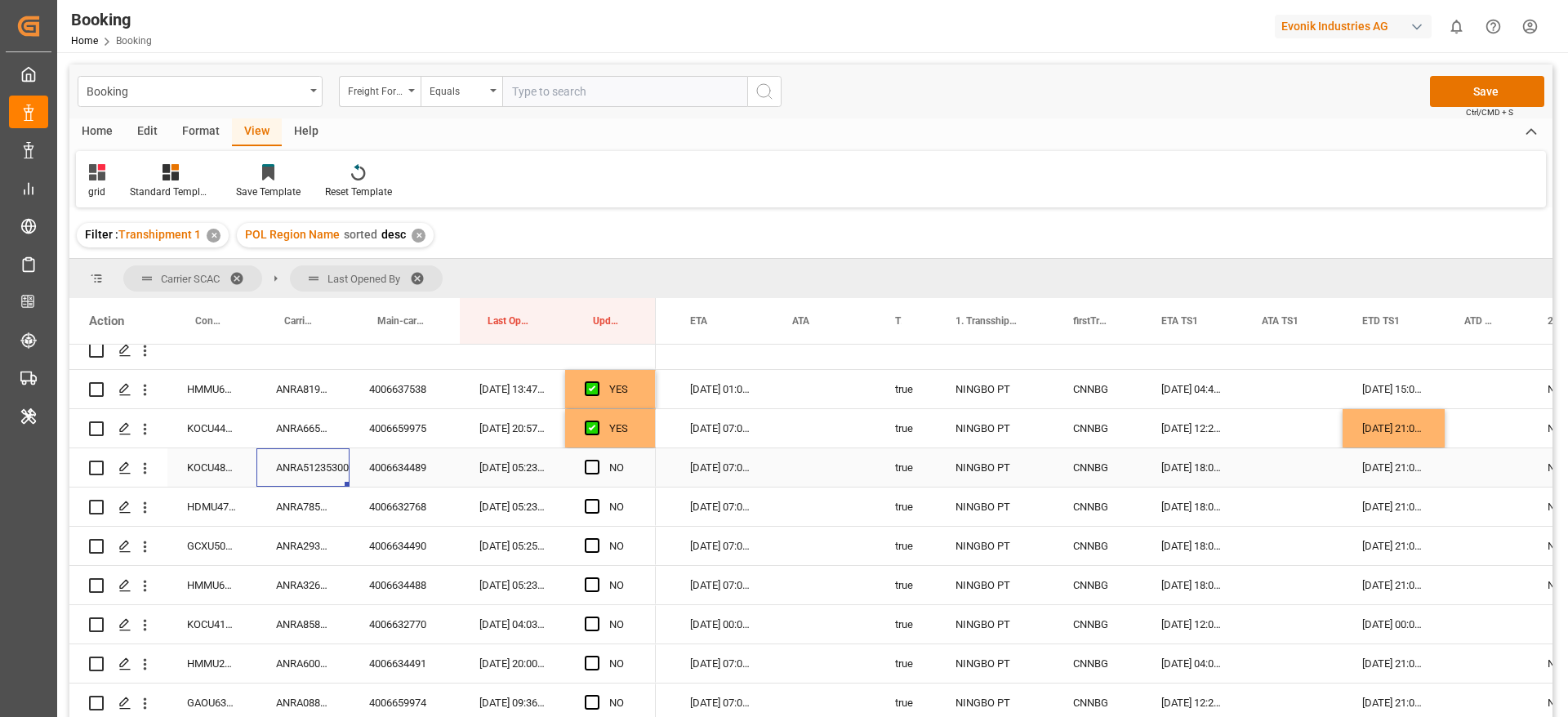
click at [261, 460] on div "ANRA51235300" at bounding box center [303, 467] width 93 height 38
click at [1183, 467] on div "[DATE] 18:00:00" at bounding box center [1191, 467] width 100 height 38
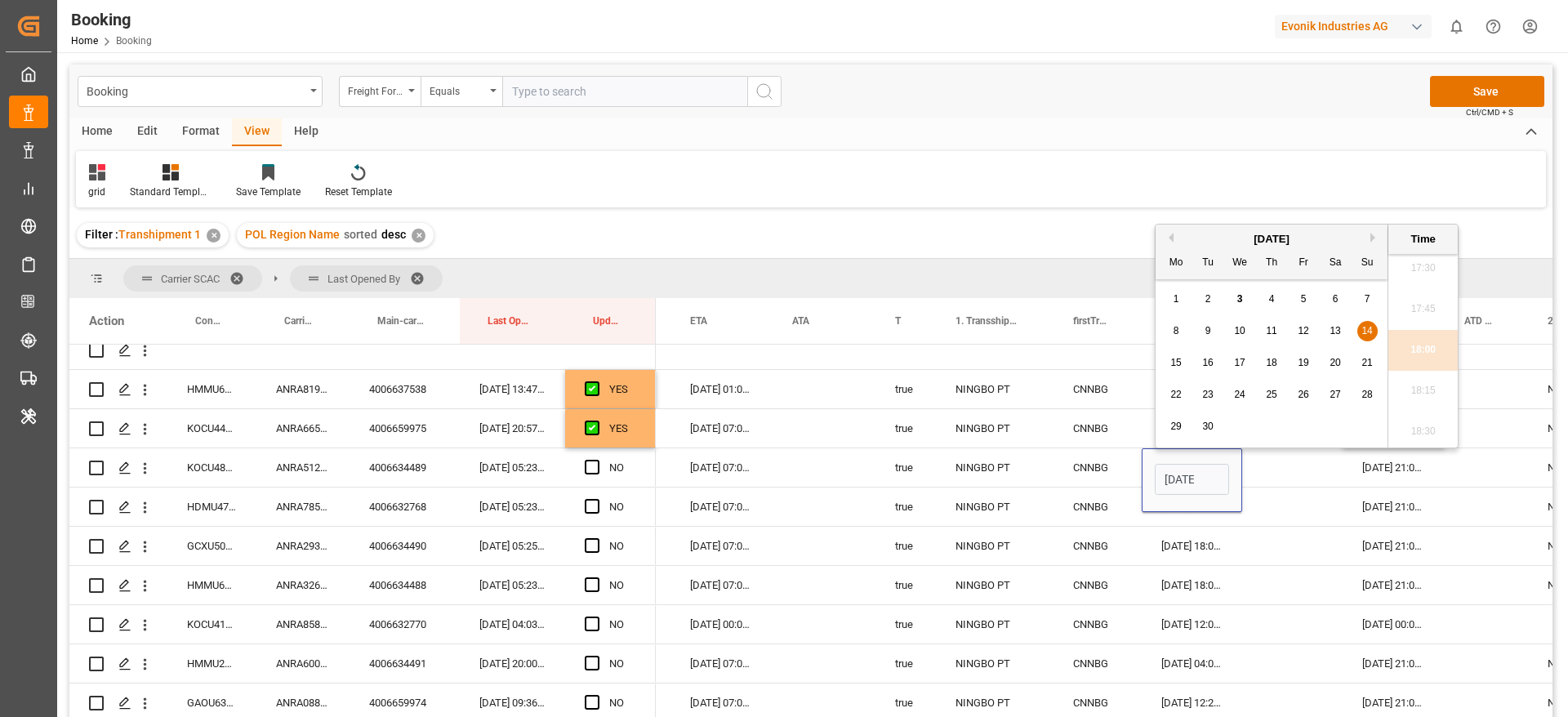
click at [1176, 360] on span "15" at bounding box center [1176, 363] width 11 height 12
type input "[DATE] 18:00"
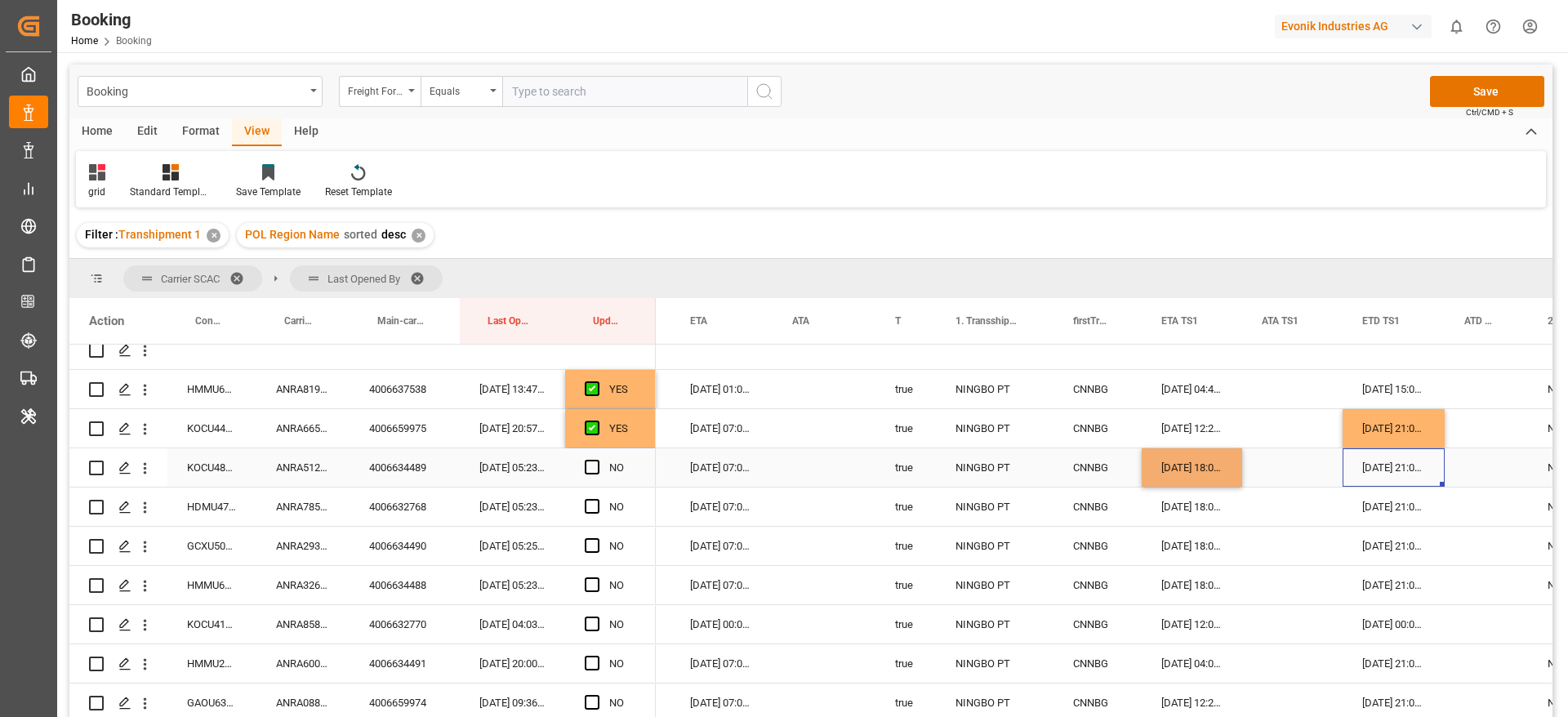
click at [1379, 469] on div "[DATE] 21:00:00" at bounding box center [1393, 467] width 102 height 38
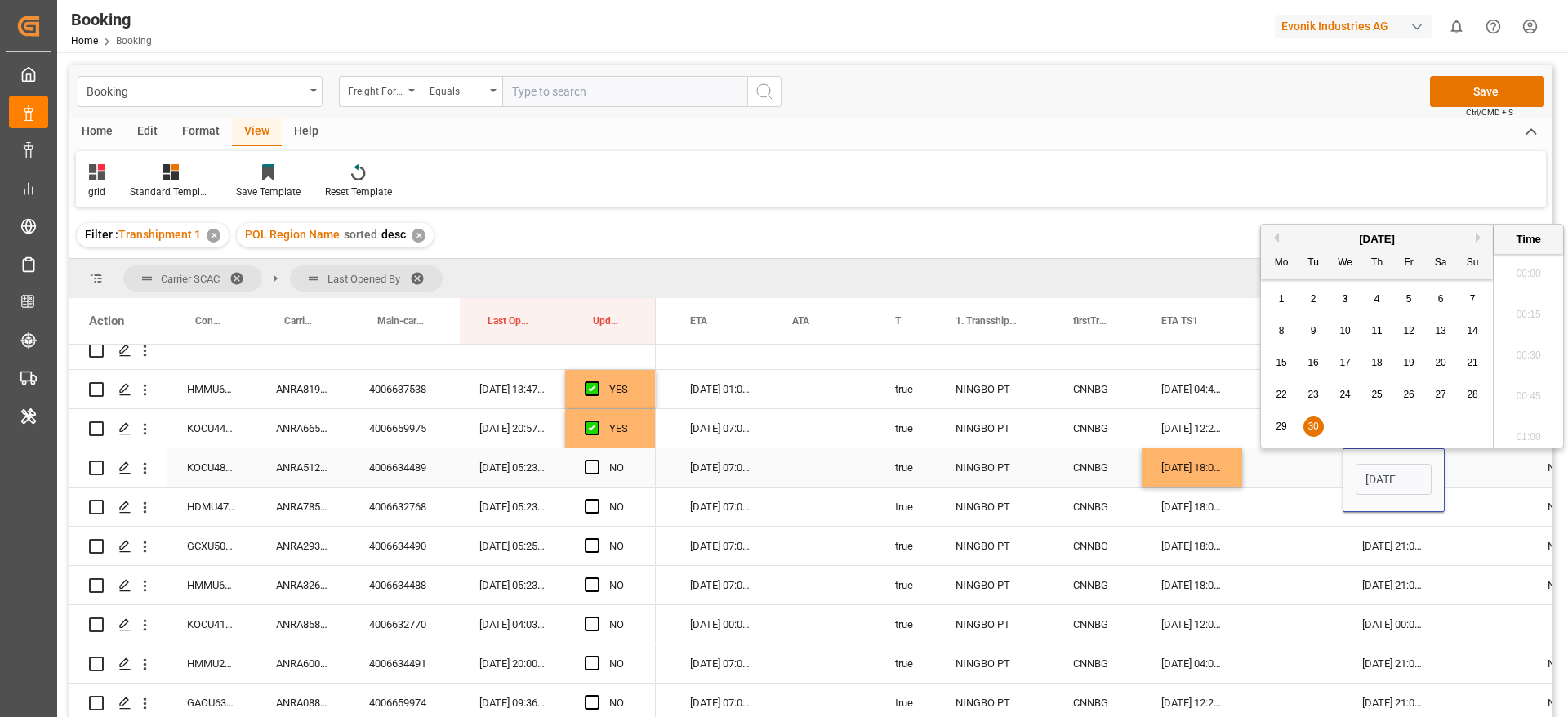
scroll to position [0, 57]
click at [1284, 427] on span "29" at bounding box center [1281, 426] width 11 height 12
type input "[DATE] 21:00"
click at [711, 463] on div "[DATE] 07:00:00" at bounding box center [721, 467] width 102 height 38
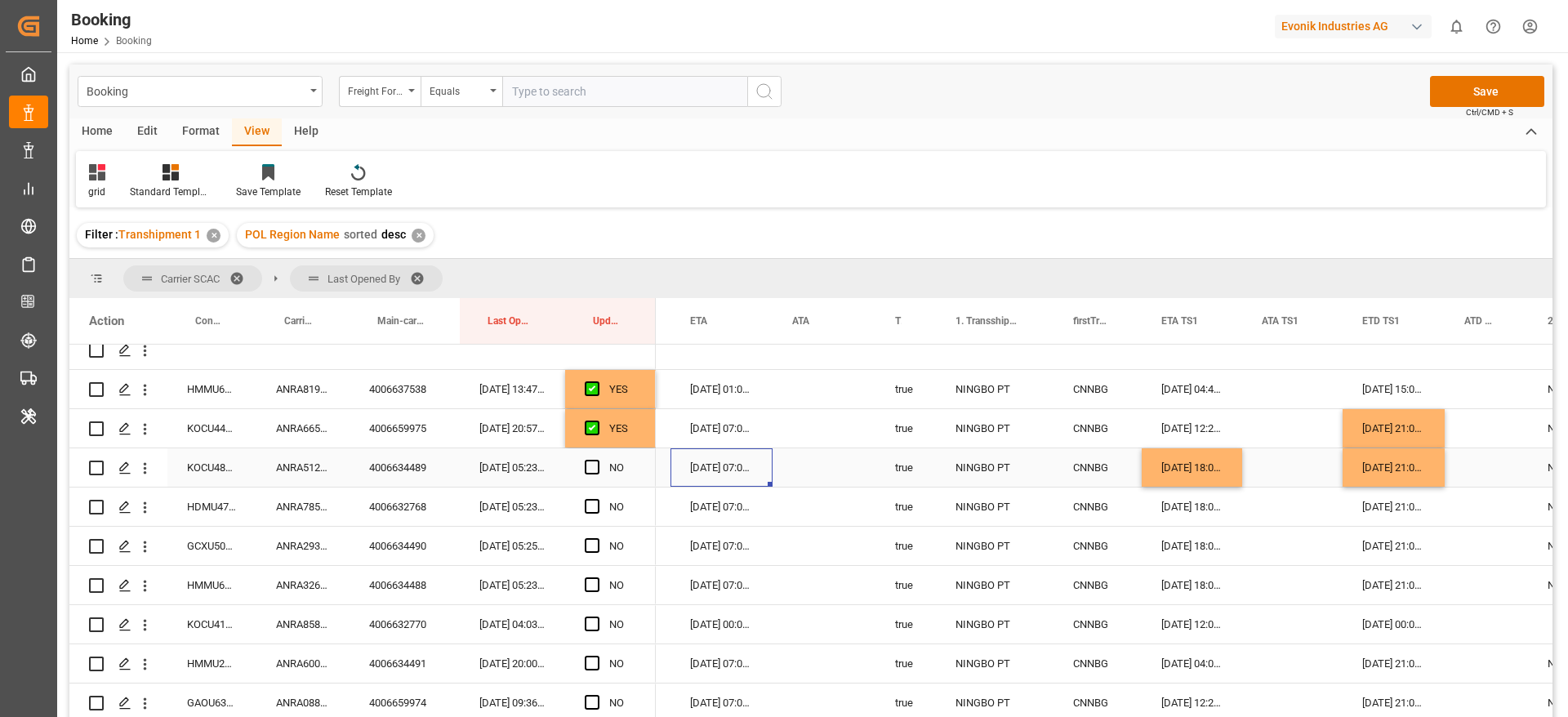
click at [711, 463] on div "[DATE] 07:00:00" at bounding box center [721, 467] width 102 height 38
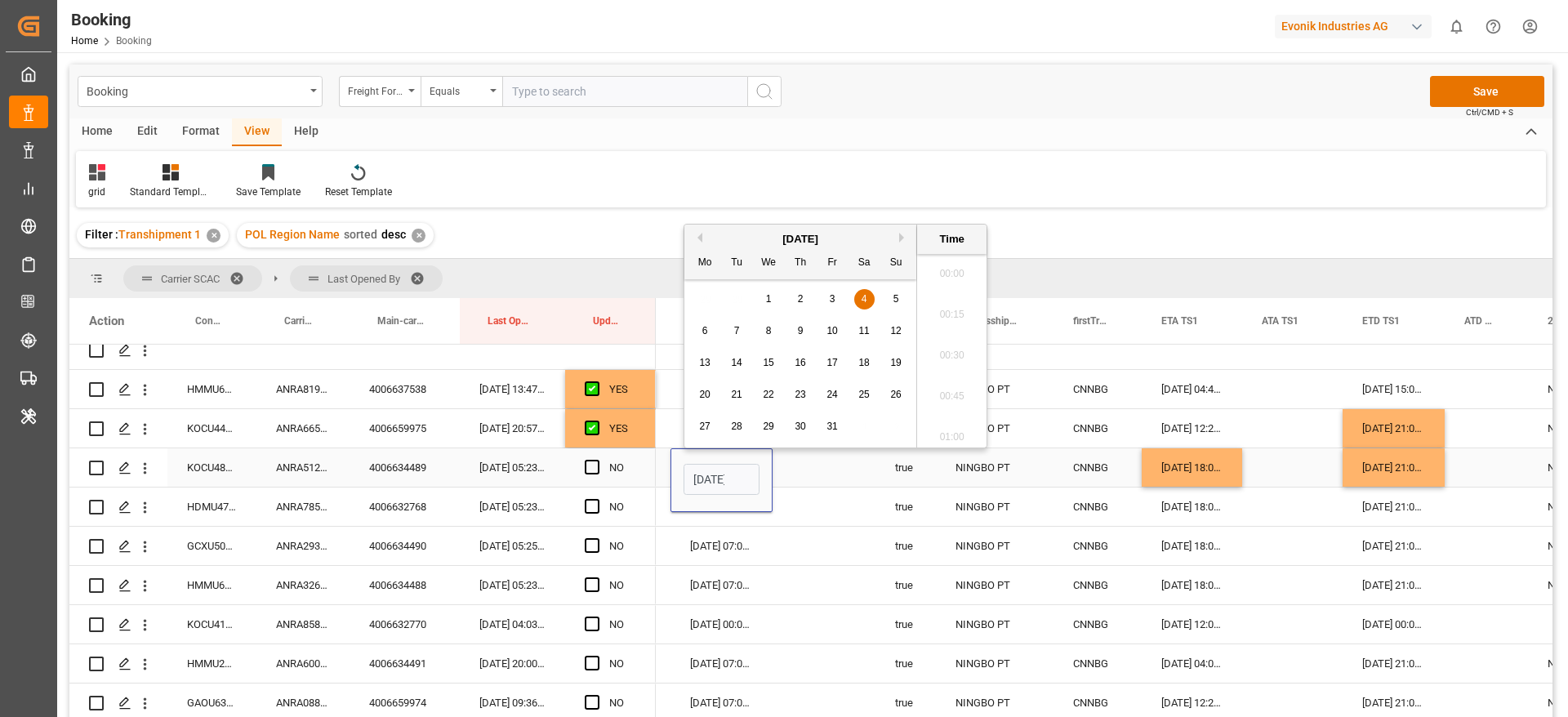
scroll to position [0, 57]
click at [806, 299] on div "2" at bounding box center [801, 300] width 21 height 20
type input "[DATE] 07:00"
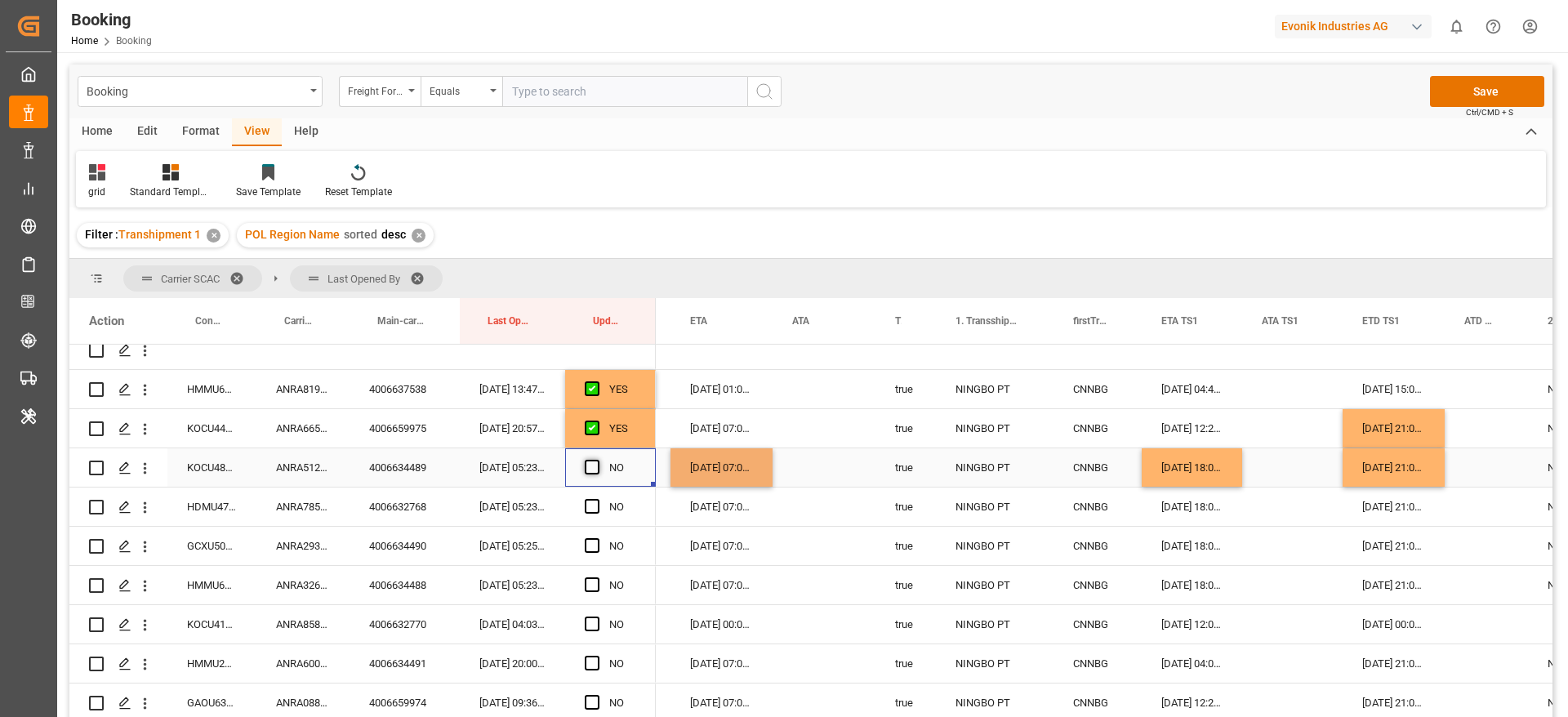
click at [592, 464] on span "Press SPACE to select this row." at bounding box center [592, 467] width 14 height 14
click at [596, 460] on input "Press SPACE to select this row." at bounding box center [596, 460] width 0 height 0
click at [294, 511] on div "ANRA78534000" at bounding box center [303, 506] width 93 height 38
click at [1204, 461] on div "[DATE] 18:00:00" at bounding box center [1191, 467] width 100 height 38
drag, startPoint x: 1240, startPoint y: 483, endPoint x: 1238, endPoint y: 583, distance: 100.0
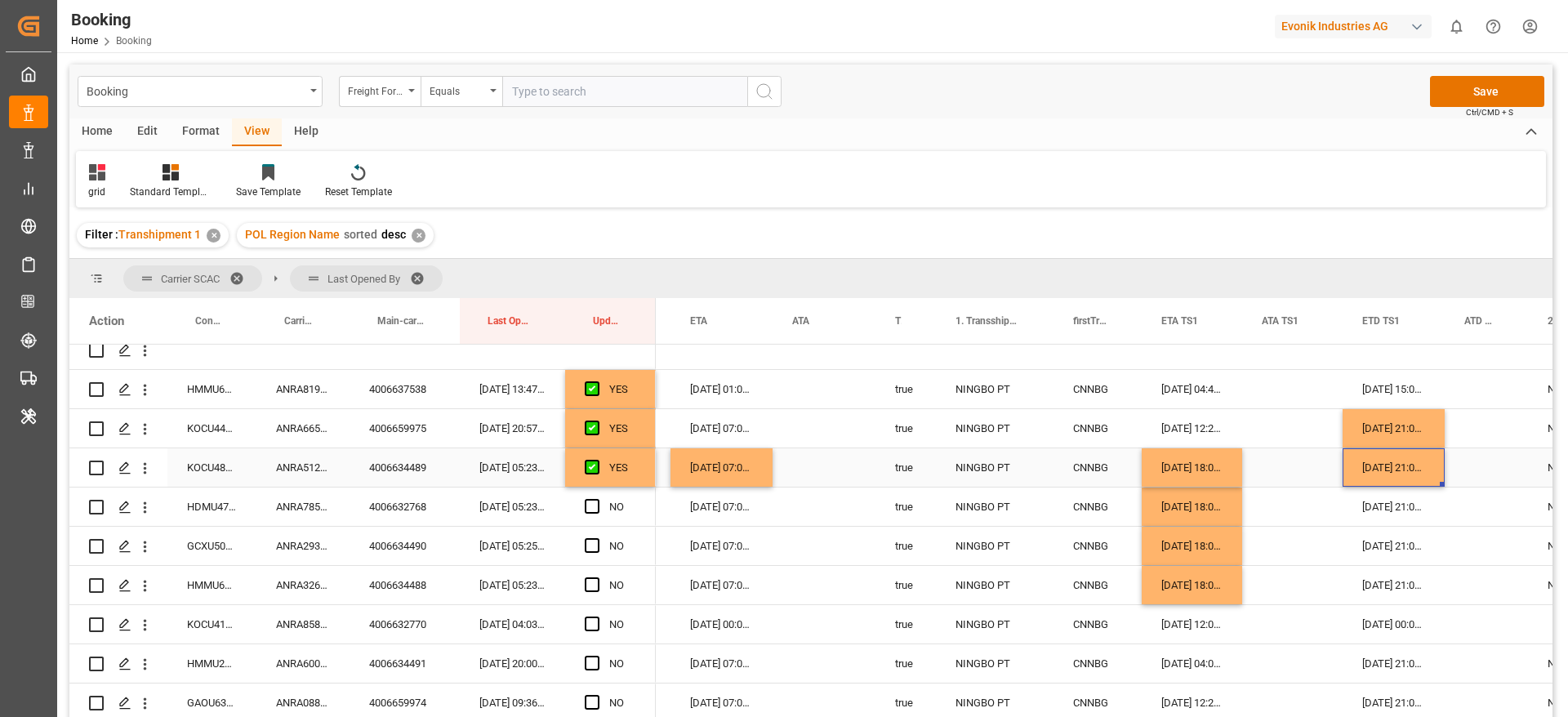
click at [1435, 458] on div "[DATE] 21:00:00" at bounding box center [1393, 467] width 102 height 38
drag, startPoint x: 1441, startPoint y: 484, endPoint x: 1453, endPoint y: 584, distance: 100.7
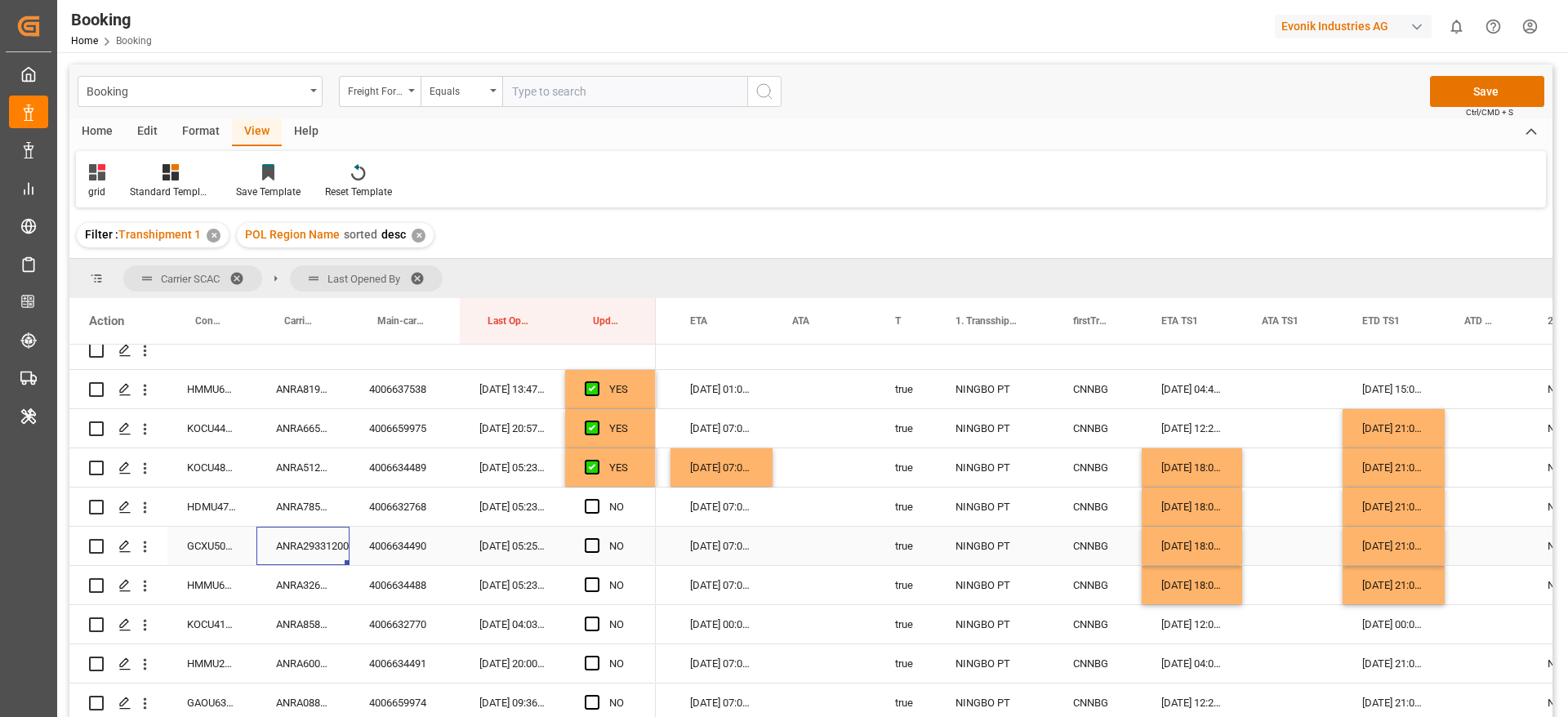
click at [311, 532] on div "ANRA29331200" at bounding box center [303, 546] width 93 height 38
click at [263, 588] on div "ANRA32655400" at bounding box center [303, 585] width 93 height 38
click at [595, 503] on span "Press SPACE to select this row." at bounding box center [592, 506] width 14 height 14
click at [596, 499] on input "Press SPACE to select this row." at bounding box center [596, 499] width 0 height 0
click at [590, 549] on span "Press SPACE to select this row." at bounding box center [592, 545] width 14 height 14
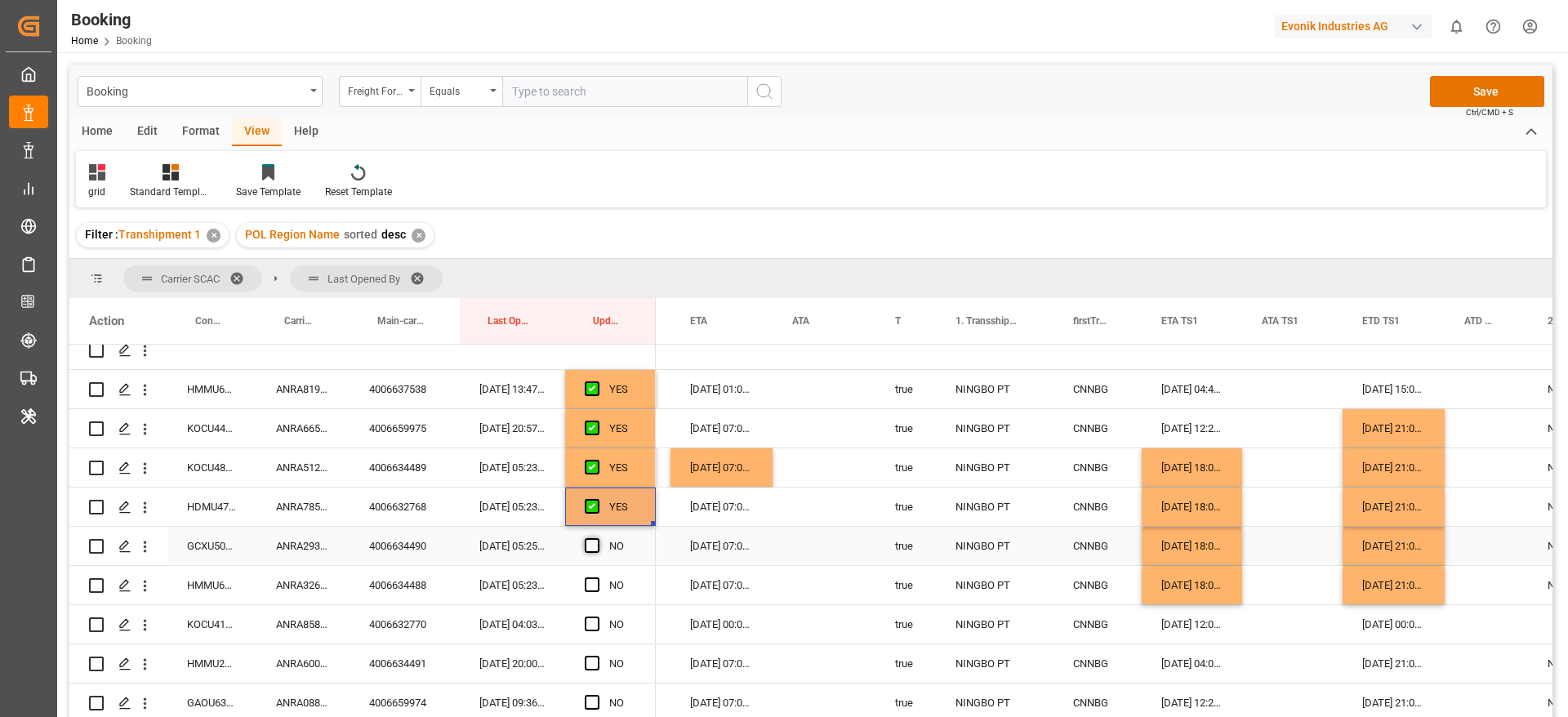
click at [596, 538] on input "Press SPACE to select this row." at bounding box center [596, 538] width 0 height 0
click at [593, 587] on span "Press SPACE to select this row." at bounding box center [592, 585] width 14 height 14
click at [596, 578] on input "Press SPACE to select this row." at bounding box center [596, 578] width 0 height 0
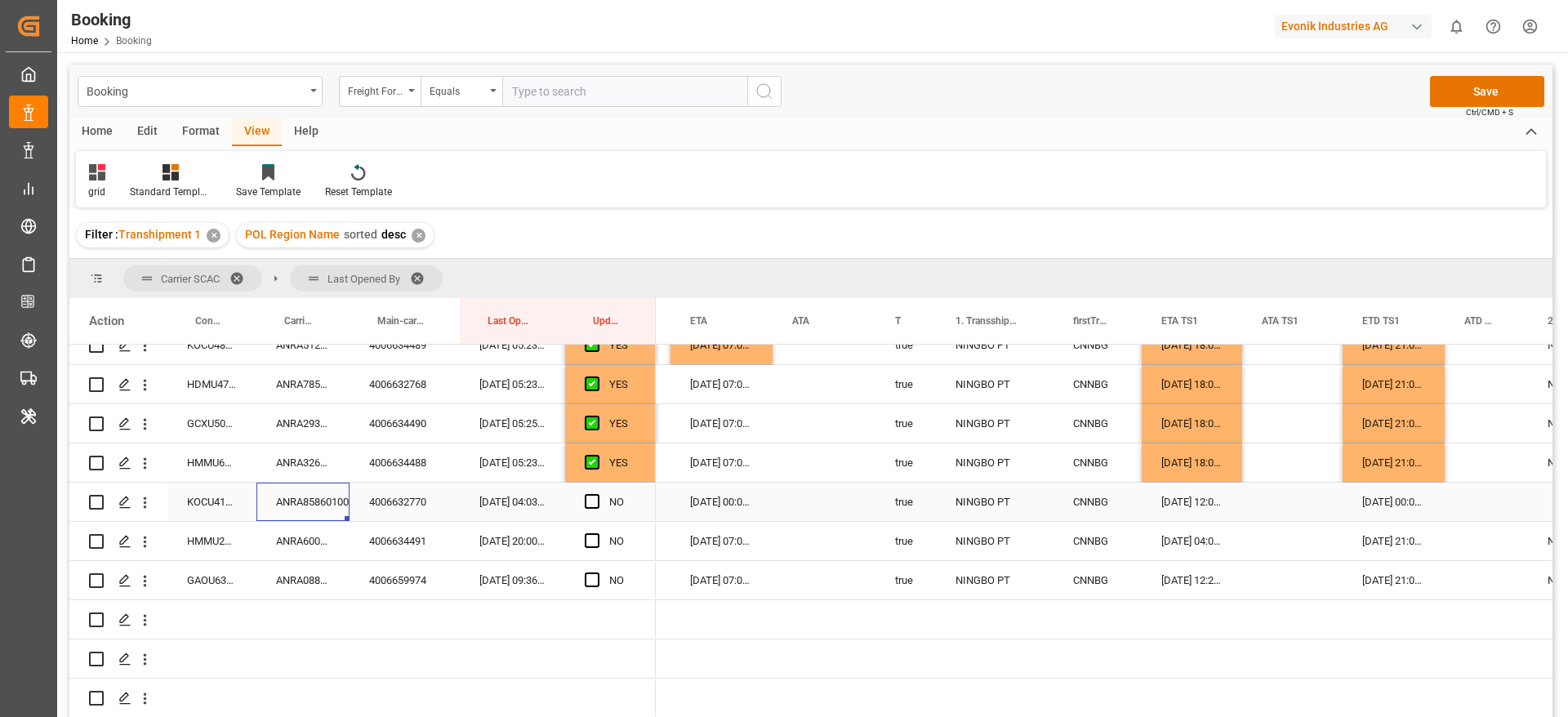
click at [323, 500] on div "ANRA85860100" at bounding box center [303, 502] width 93 height 38
click at [708, 505] on div "[DATE] 00:00:00" at bounding box center [721, 502] width 102 height 38
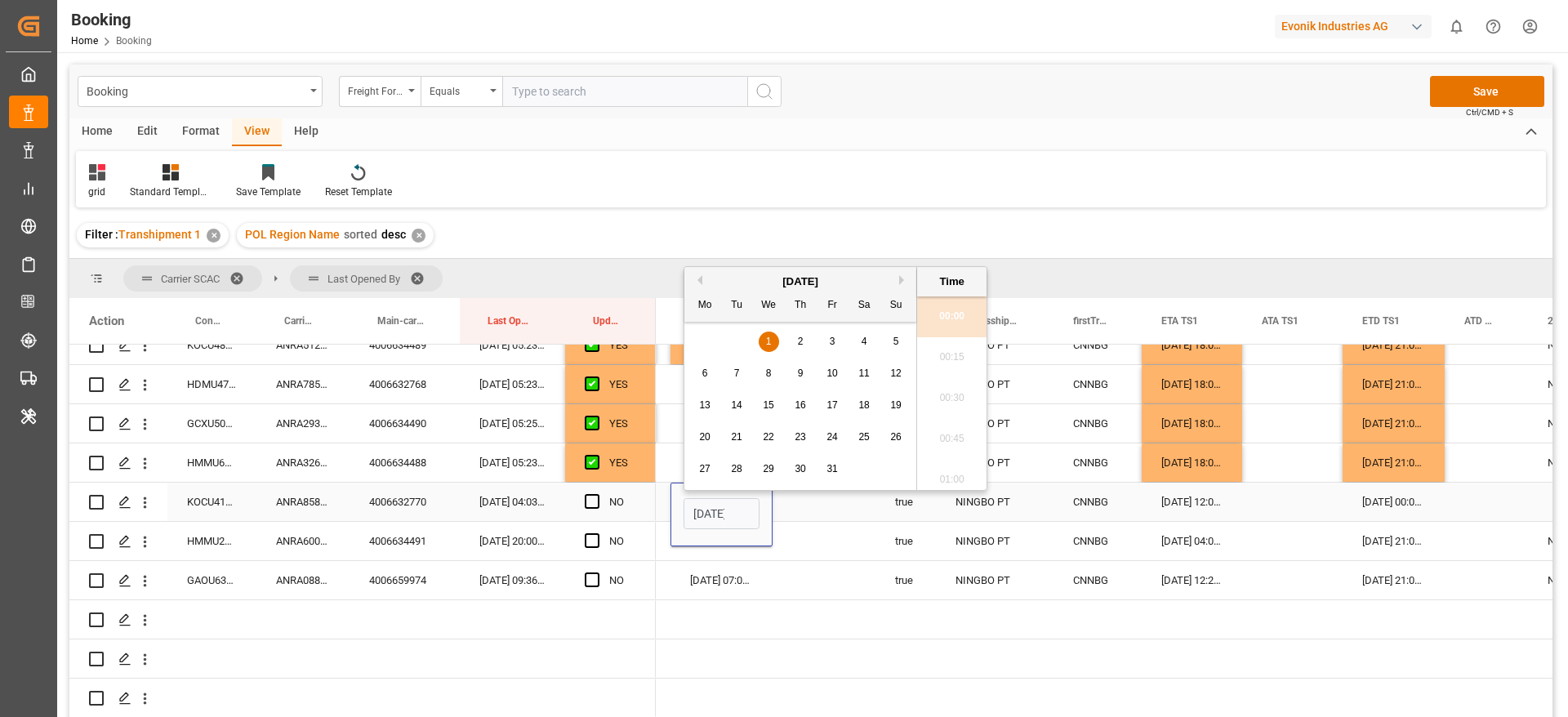
scroll to position [0, 57]
click at [701, 267] on button "Previous Month" at bounding box center [697, 271] width 10 height 10
click at [715, 459] on div "29" at bounding box center [705, 462] width 21 height 20
type input "[DATE] 00:00"
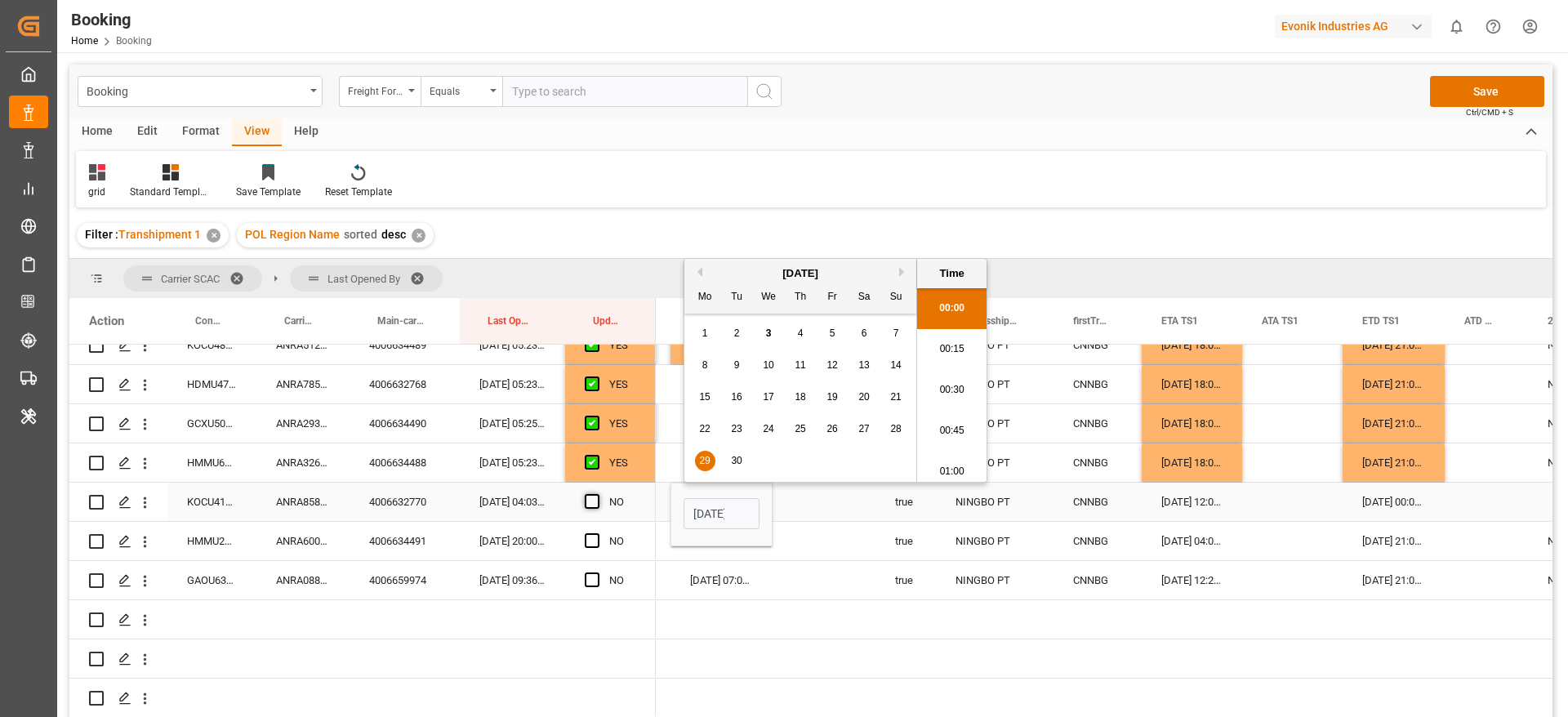
click at [592, 499] on span "Press SPACE to select this row." at bounding box center [592, 502] width 14 height 14
click at [596, 495] on input "Press SPACE to select this row." at bounding box center [596, 495] width 0 height 0
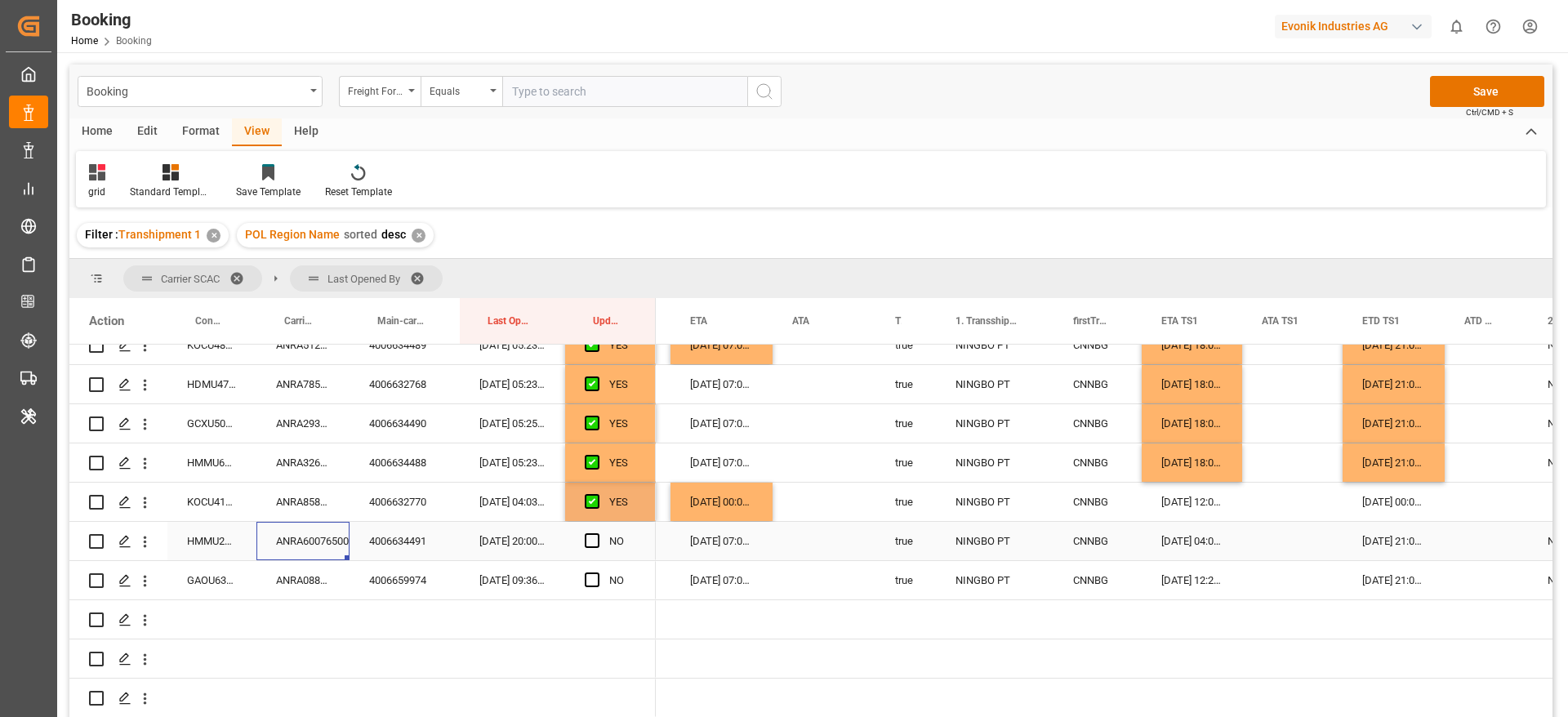
click at [262, 543] on div "ANRA60076500" at bounding box center [303, 541] width 93 height 38
click at [1409, 544] on div "[DATE] 21:00:00" at bounding box center [1393, 541] width 102 height 38
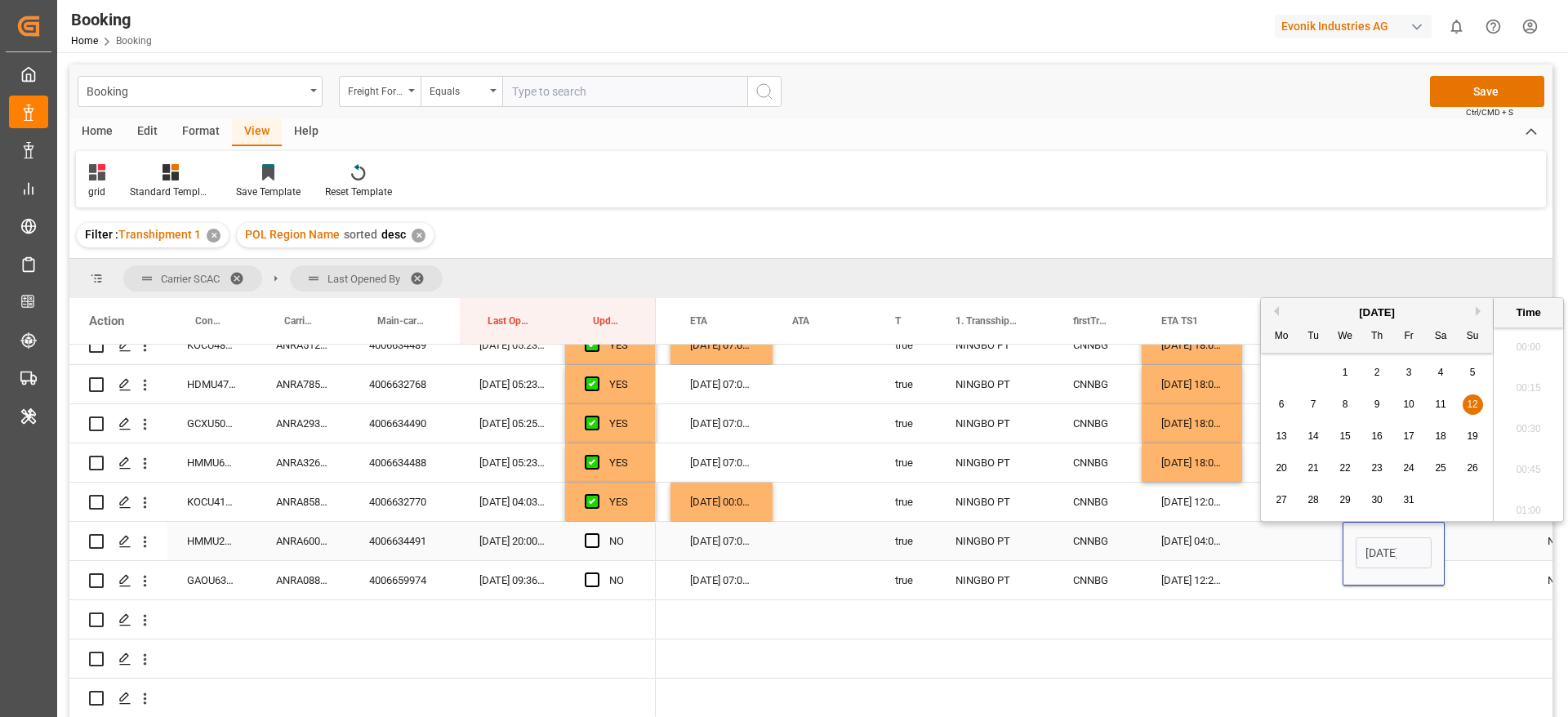
scroll to position [0, 57]
click at [1280, 430] on span "13" at bounding box center [1281, 436] width 11 height 12
type input "[DATE] 21:00"
click at [591, 542] on span "Press SPACE to select this row." at bounding box center [592, 541] width 14 height 14
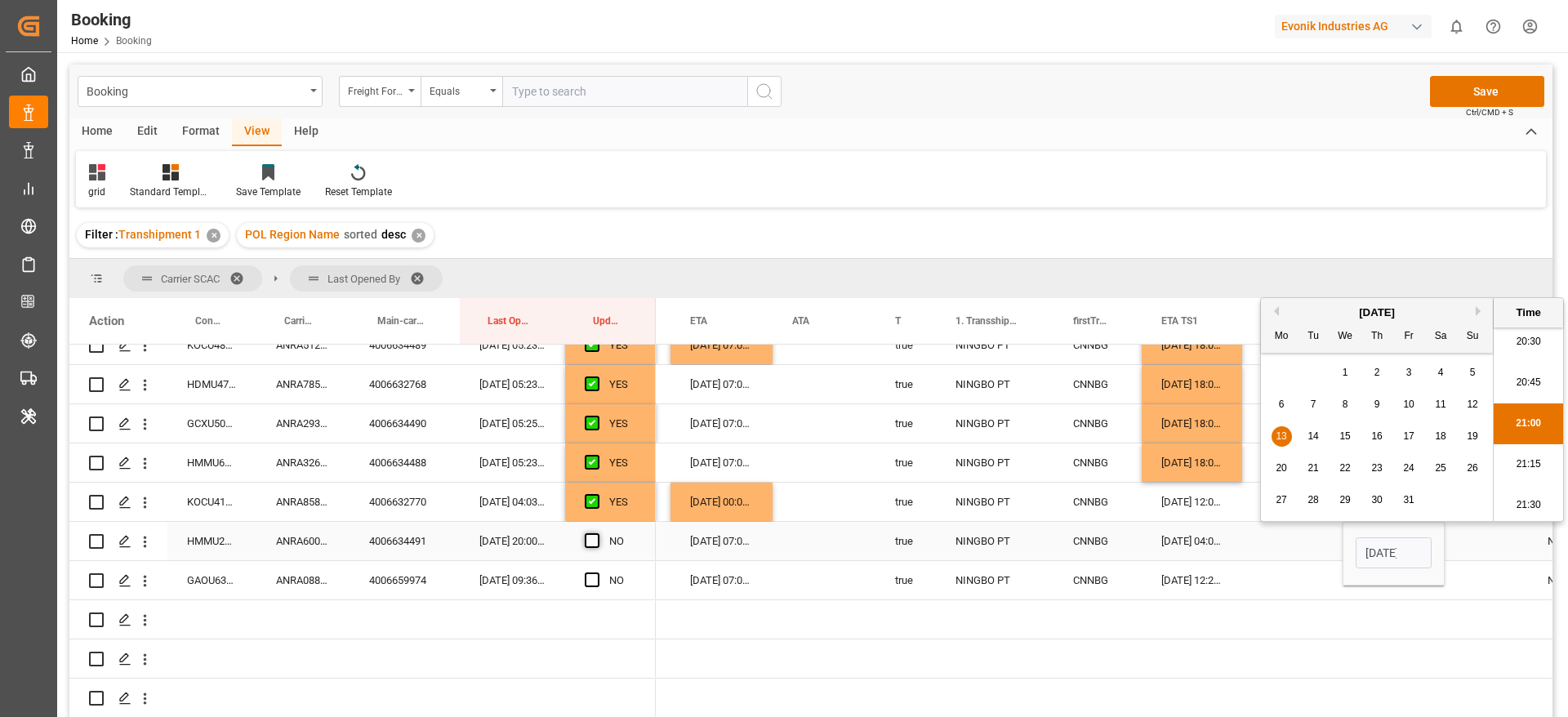
click at [596, 533] on input "Press SPACE to select this row." at bounding box center [596, 533] width 0 height 0
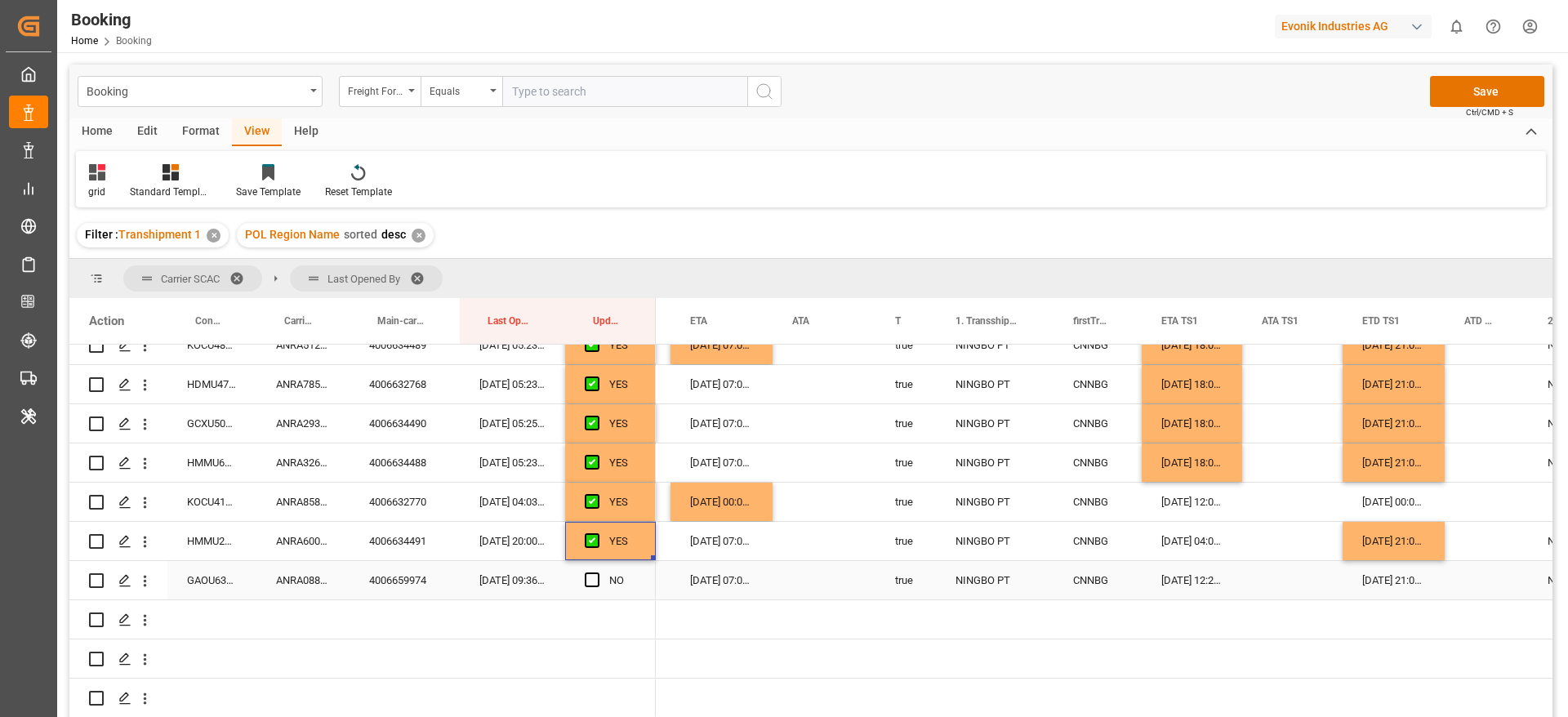
click at [296, 581] on div "ANRA08893200" at bounding box center [303, 580] width 93 height 38
click at [1409, 574] on div "[DATE] 21:00:00" at bounding box center [1393, 580] width 102 height 38
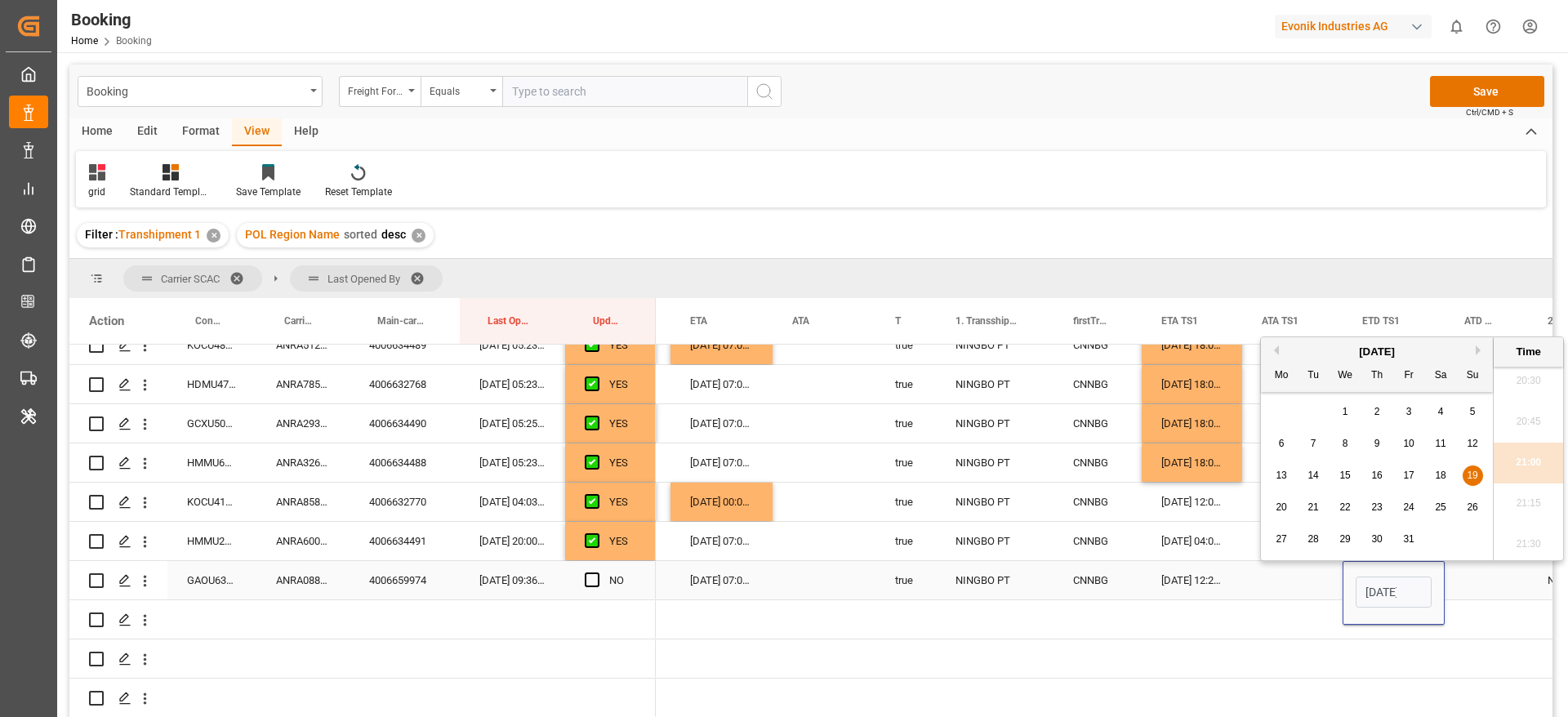
scroll to position [0, 57]
click at [1277, 504] on span "20" at bounding box center [1281, 507] width 11 height 12
type input "[DATE] 21:00"
click at [592, 577] on span "Press SPACE to select this row." at bounding box center [592, 580] width 14 height 14
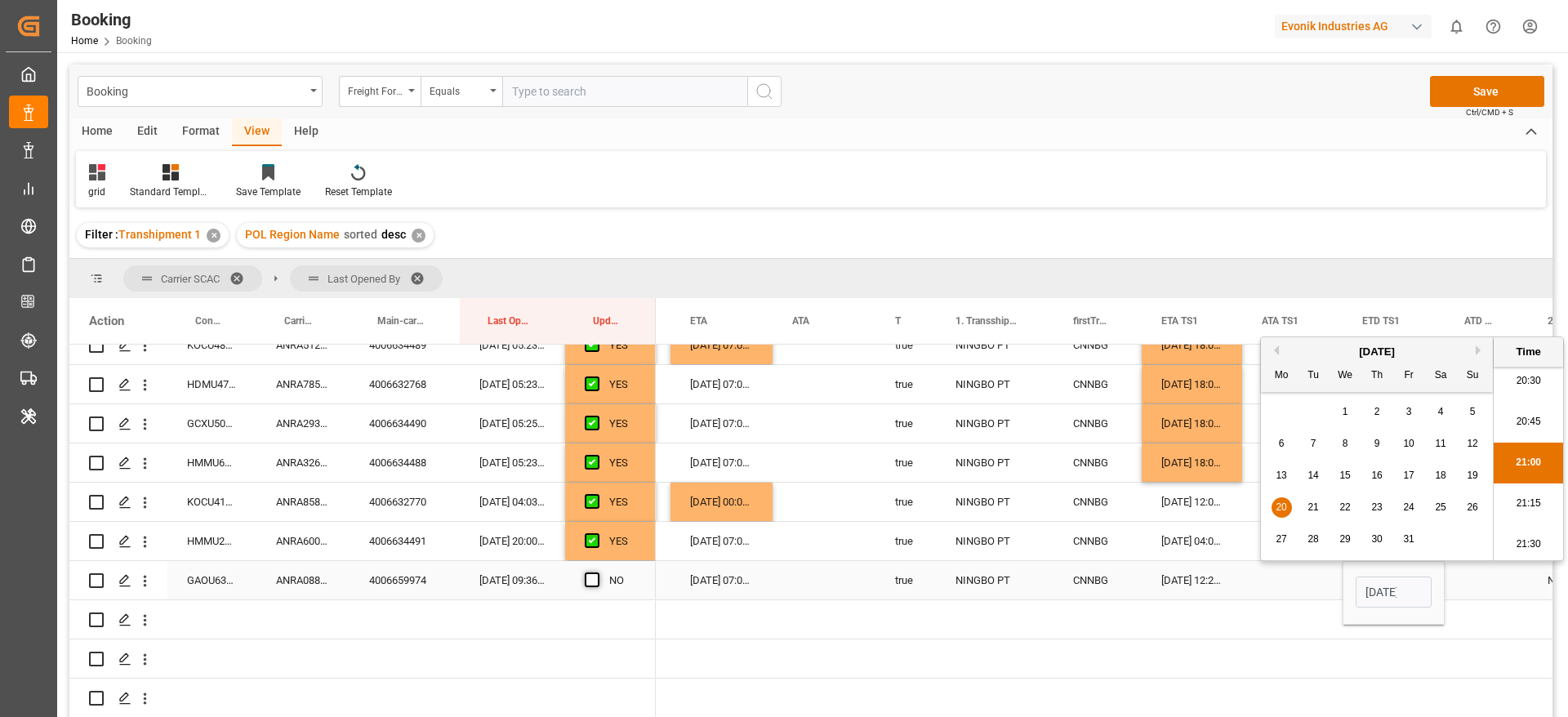
click at [596, 572] on input "Press SPACE to select this row." at bounding box center [596, 572] width 0 height 0
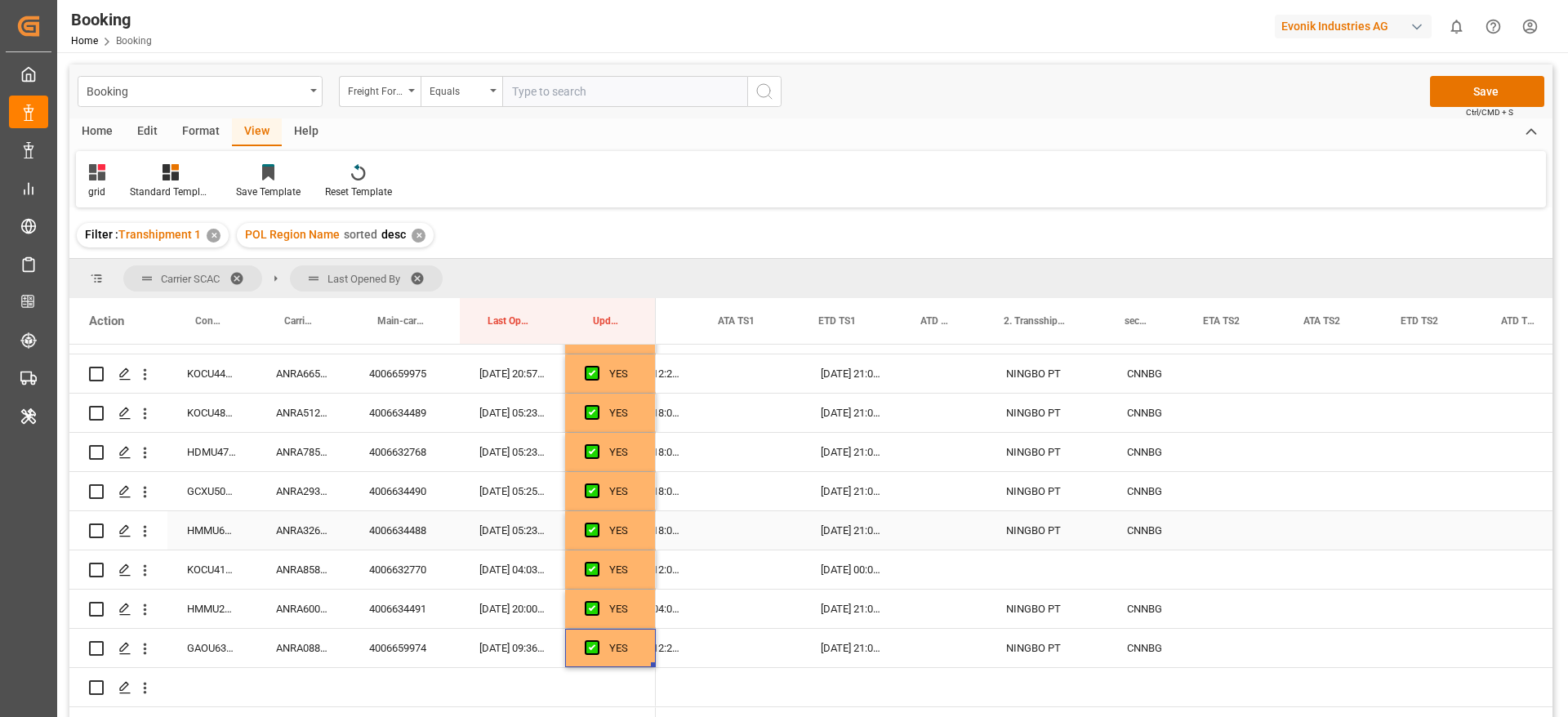
scroll to position [0, 1742]
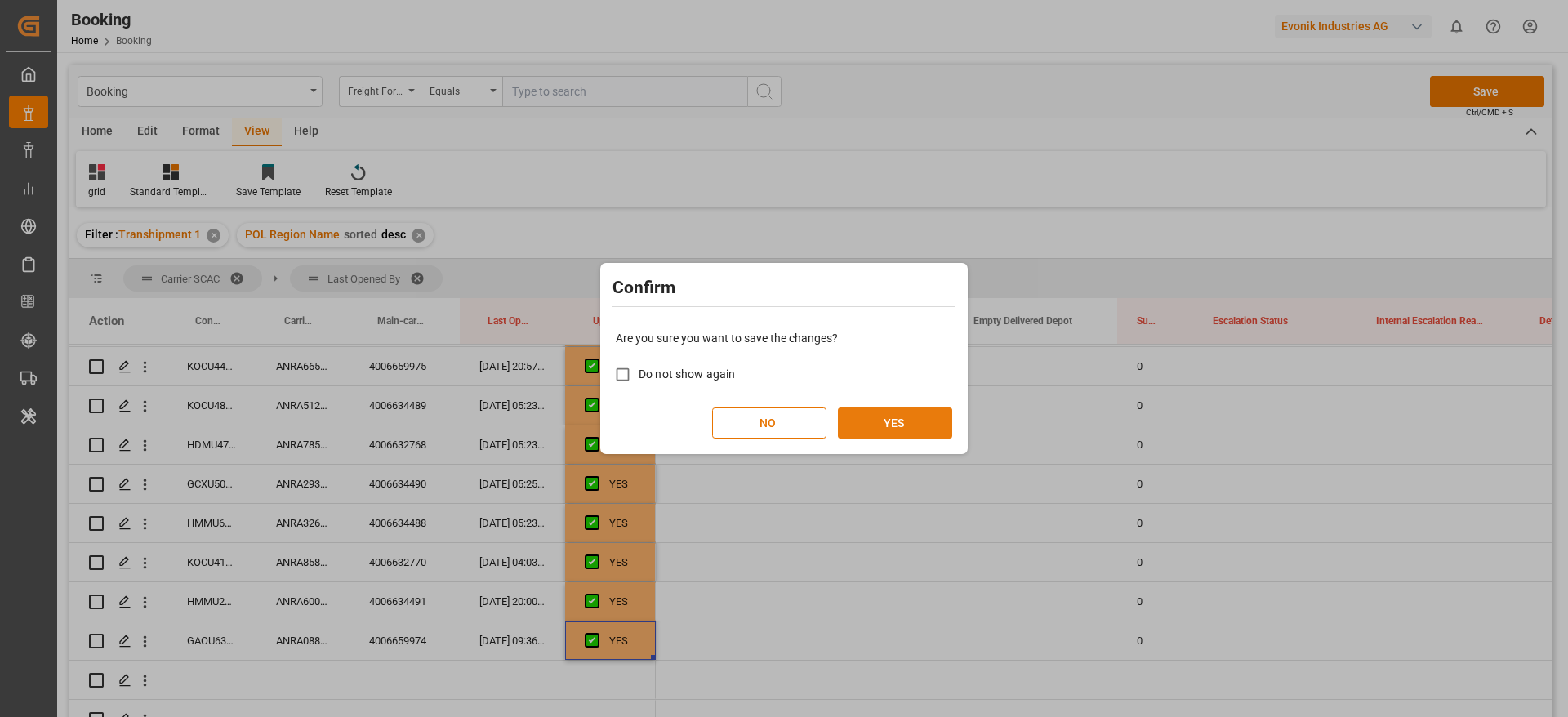
click at [875, 419] on button "YES" at bounding box center [895, 423] width 114 height 31
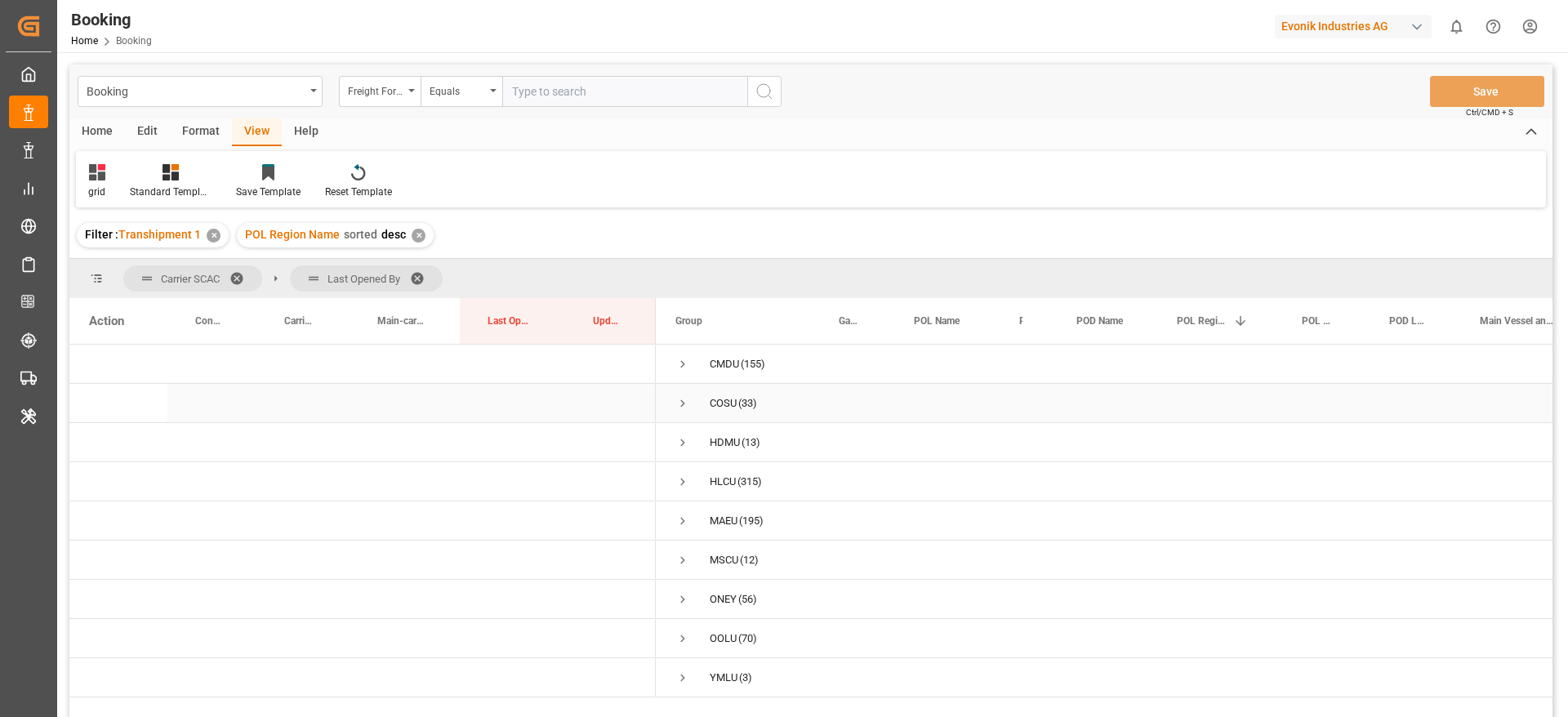
click at [681, 399] on span "Press SPACE to select this row." at bounding box center [682, 403] width 14 height 14
click at [684, 557] on span "Press SPACE to select this row." at bounding box center [682, 561] width 14 height 14
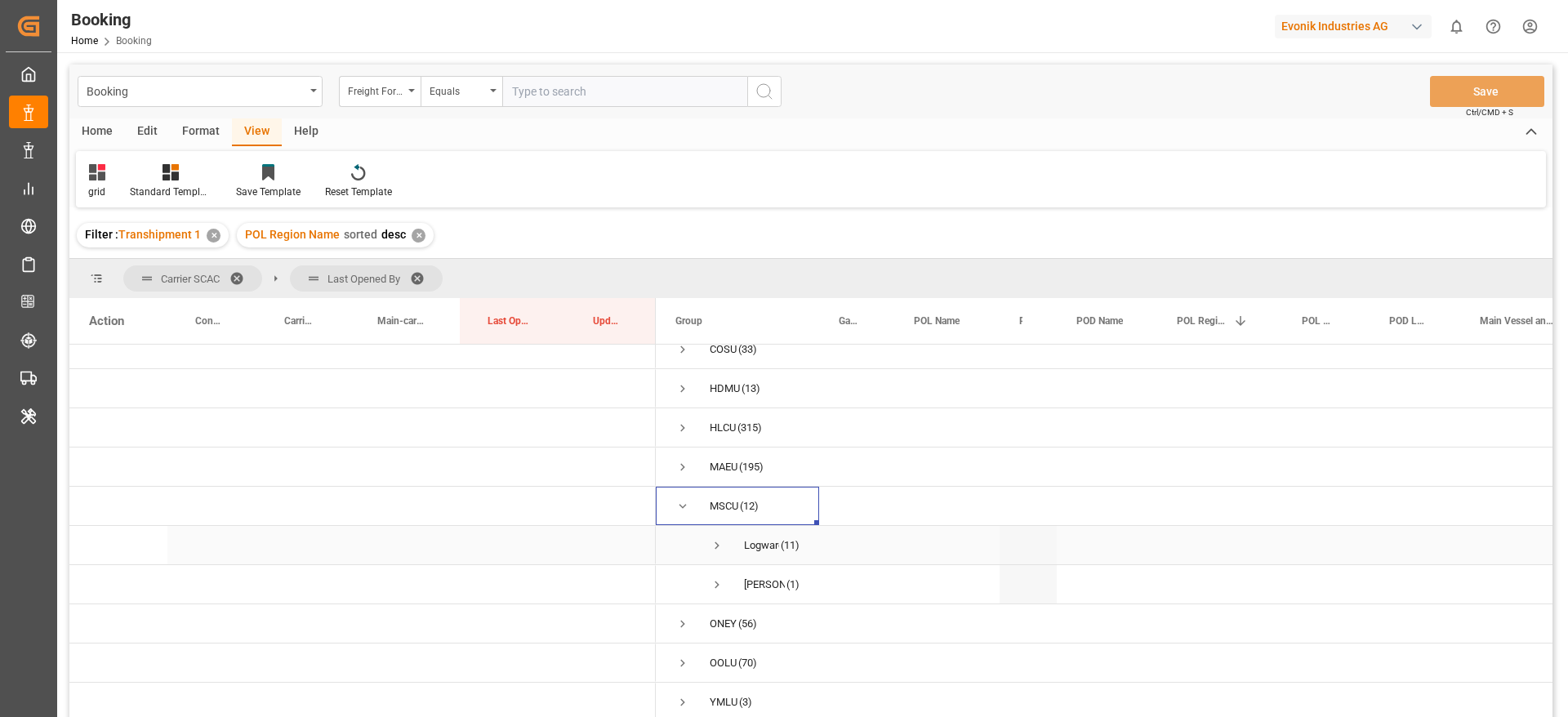
click at [718, 543] on span "Press SPACE to select this row." at bounding box center [717, 545] width 14 height 14
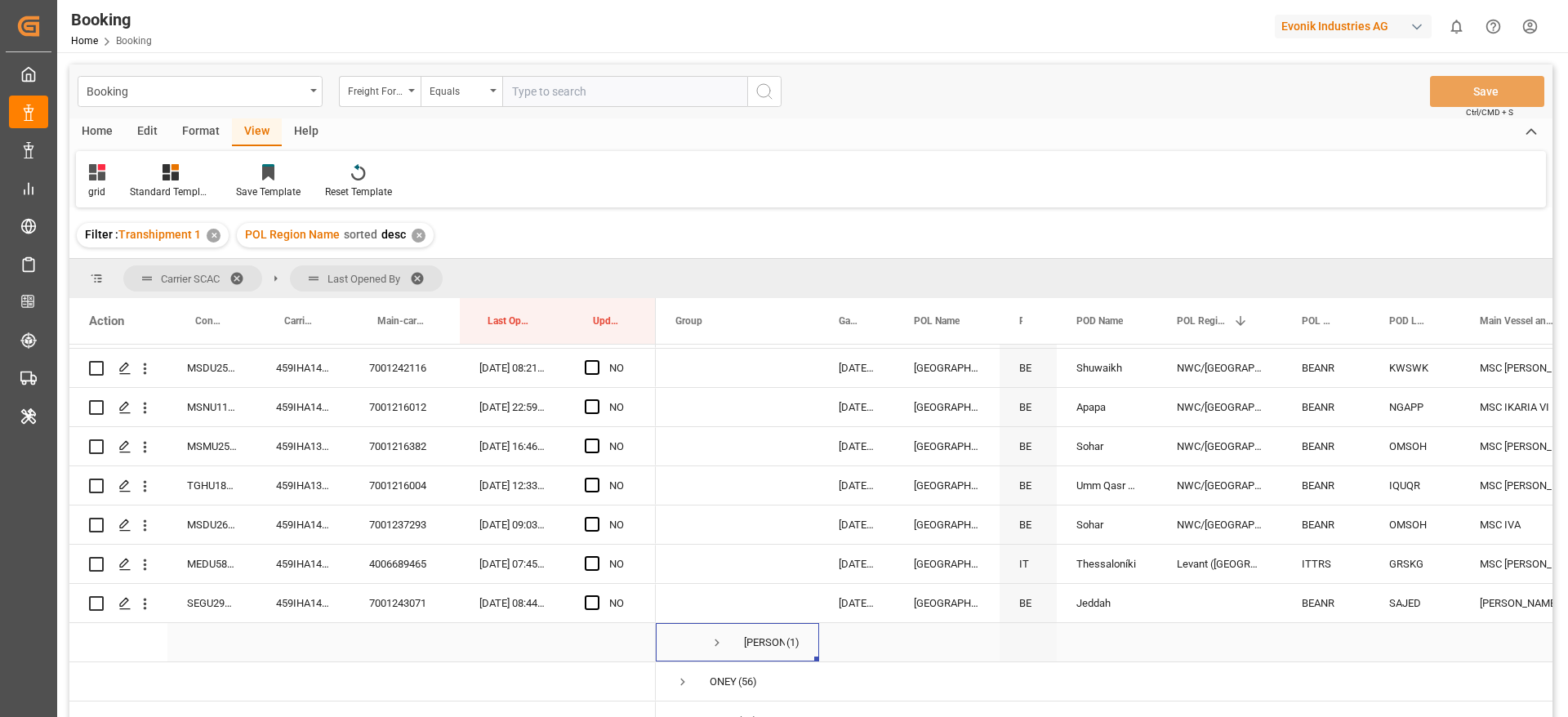
click at [715, 638] on span "Press SPACE to select this row." at bounding box center [717, 643] width 14 height 14
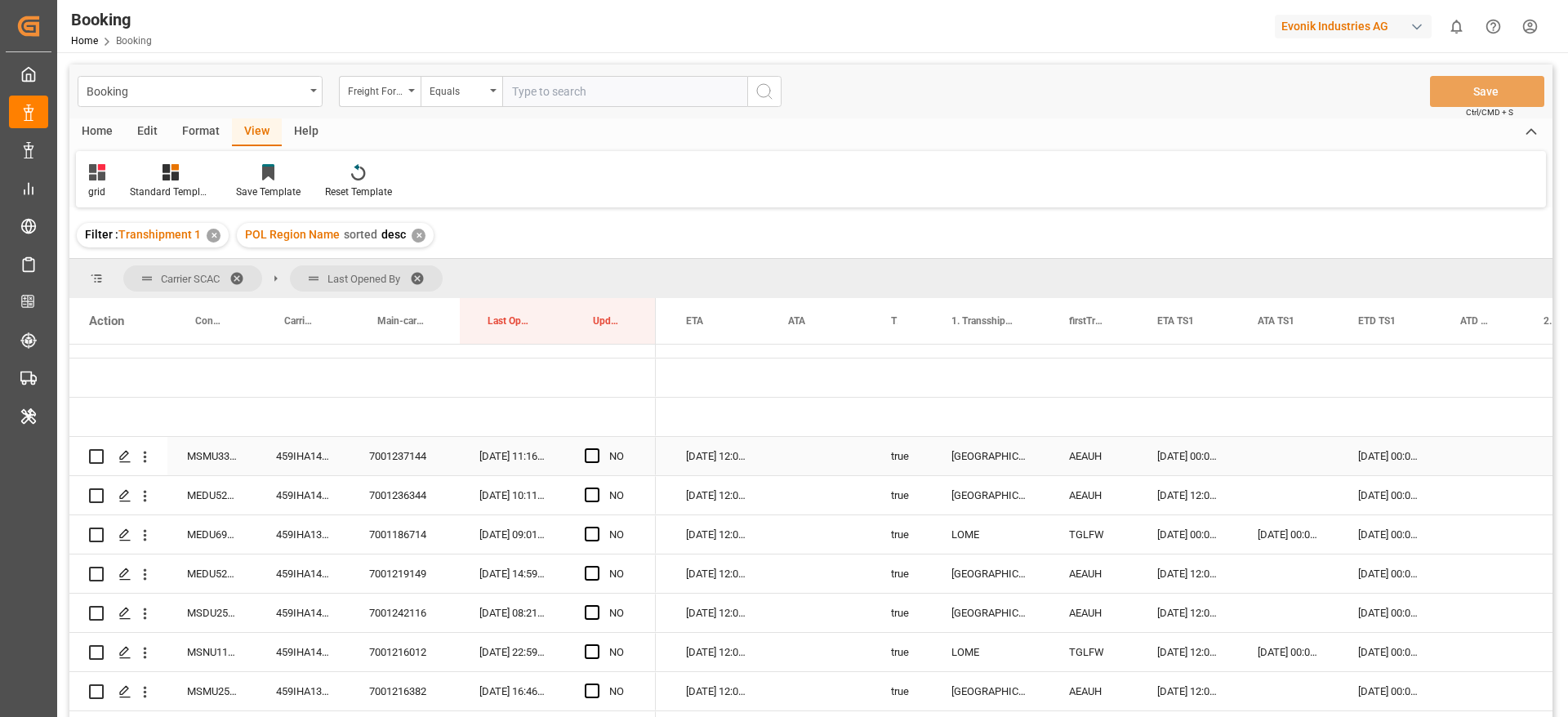
click at [308, 458] on div "459IHA1416595" at bounding box center [303, 456] width 93 height 38
click at [593, 453] on span "Press SPACE to select this row." at bounding box center [592, 456] width 14 height 14
click at [596, 448] on input "Press SPACE to select this row." at bounding box center [596, 448] width 0 height 0
click at [293, 493] on div "459IHA1416586" at bounding box center [303, 495] width 93 height 38
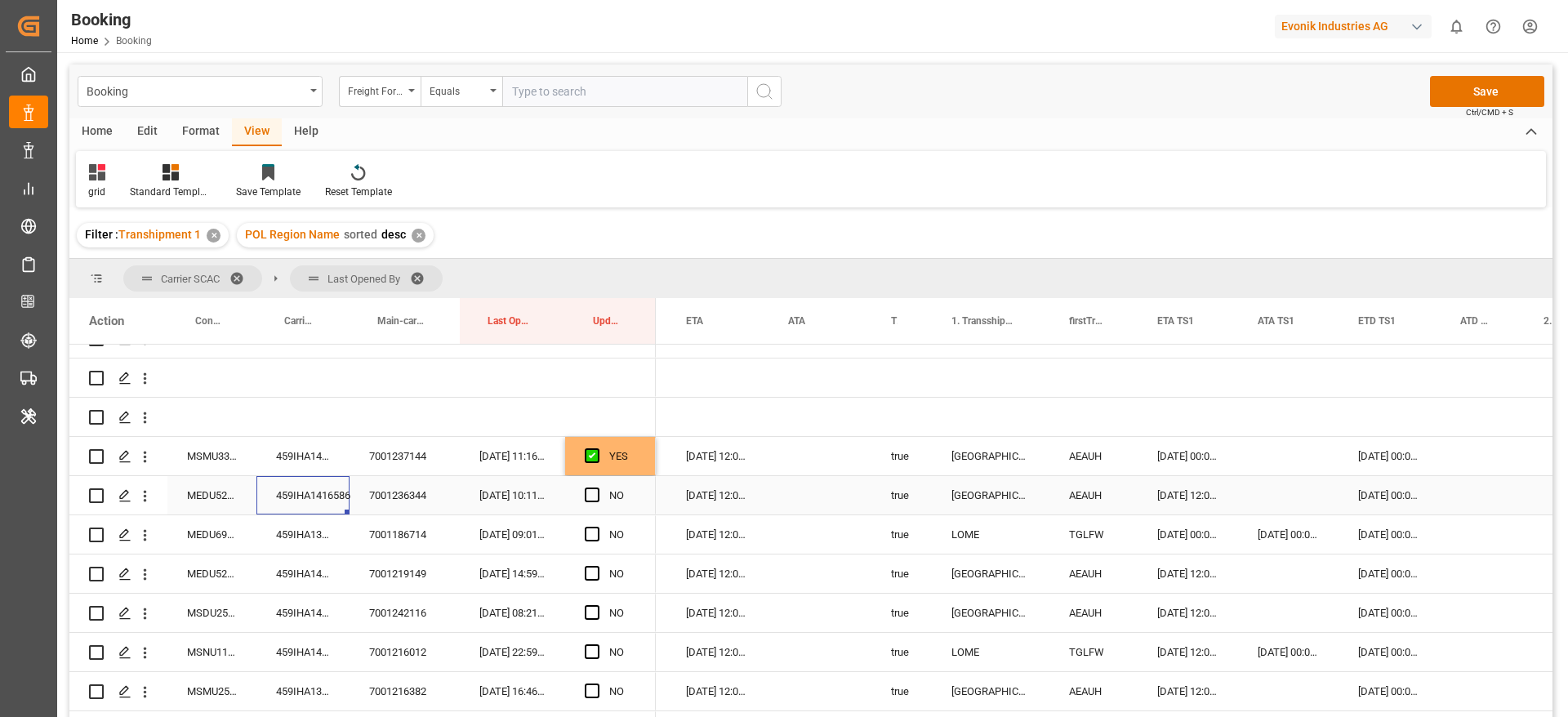
click at [1375, 500] on div "[DATE] 00:00:00" at bounding box center [1389, 495] width 102 height 38
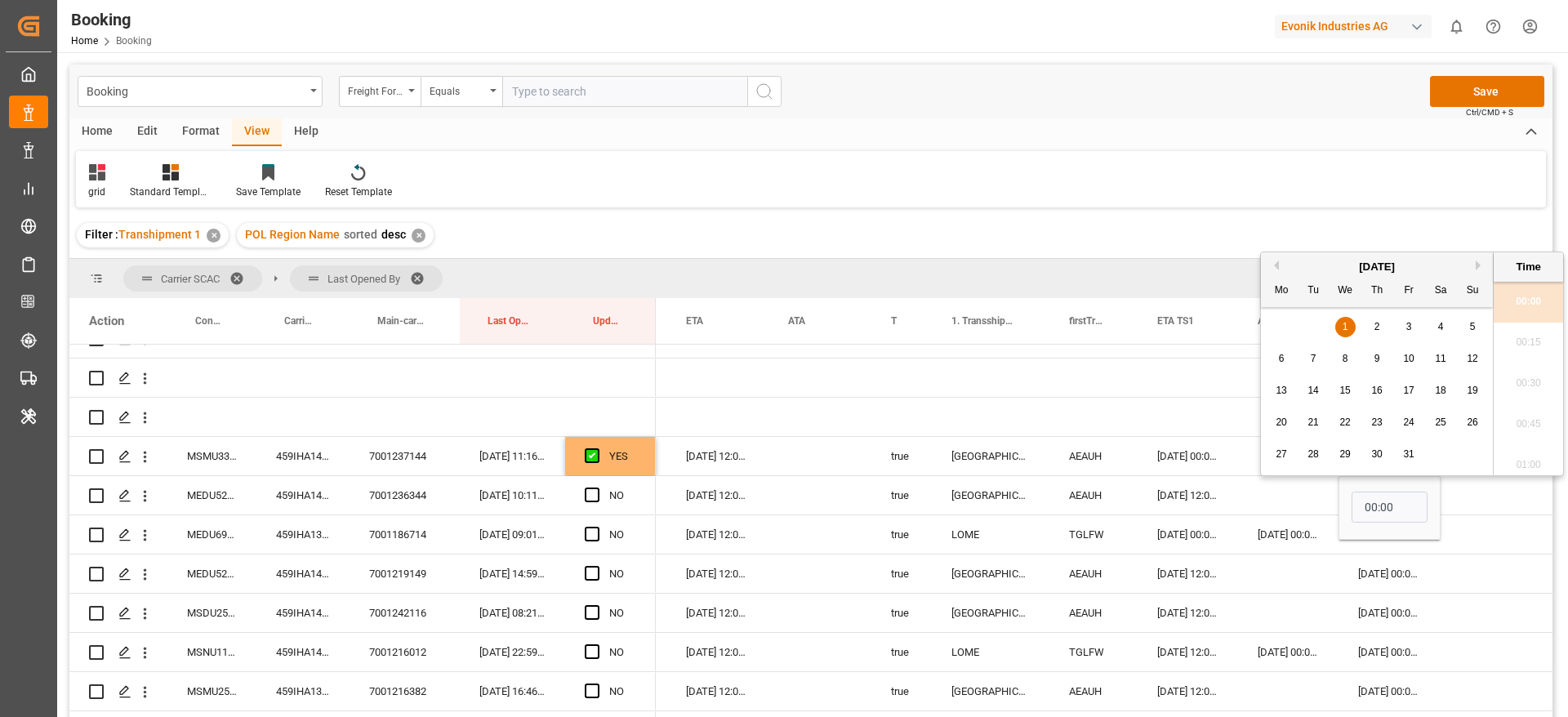
click at [1373, 325] on div "2" at bounding box center [1376, 327] width 21 height 20
type input "[DATE] 00:00"
click at [586, 497] on span "Press SPACE to select this row." at bounding box center [592, 495] width 14 height 14
click at [596, 487] on input "Press SPACE to select this row." at bounding box center [596, 487] width 0 height 0
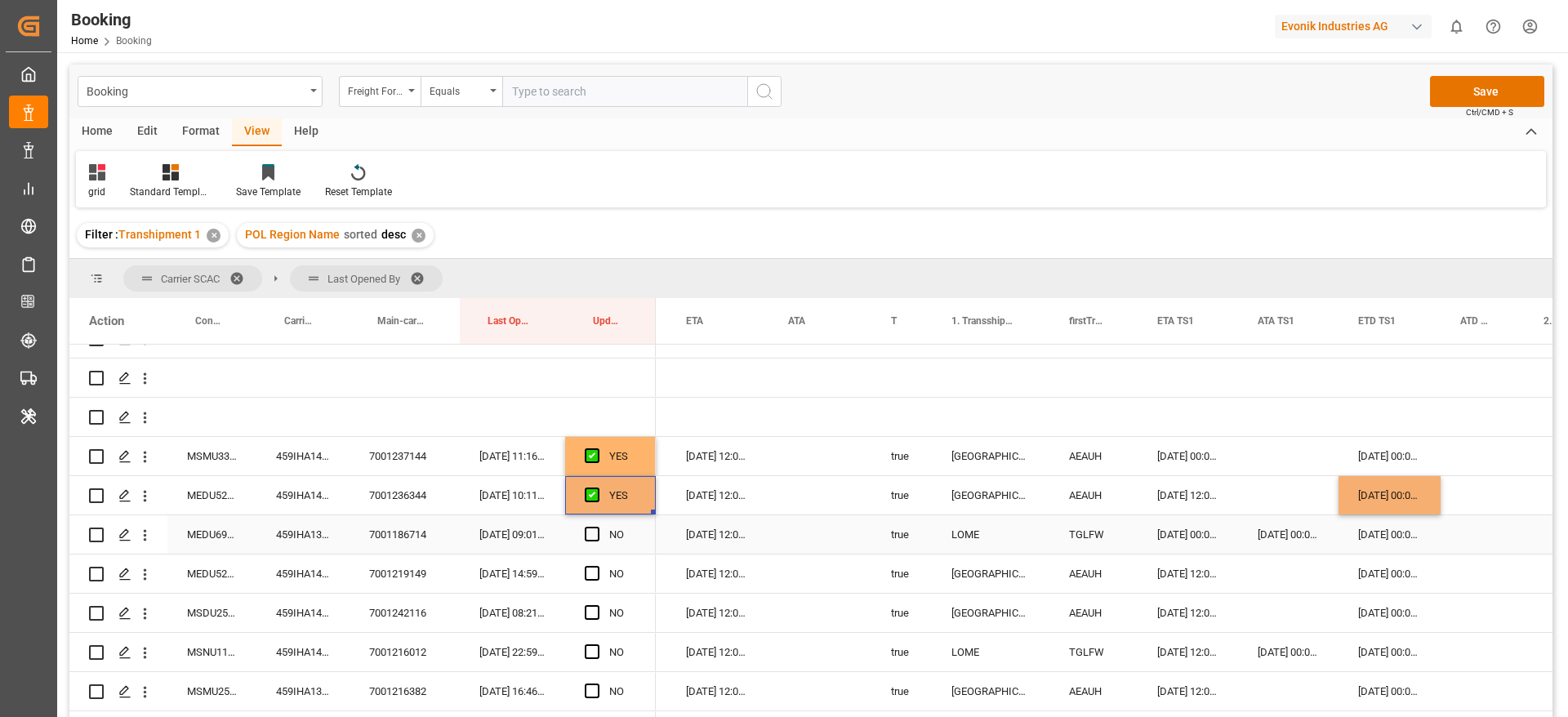
click at [313, 551] on div "459IHA1379938" at bounding box center [303, 534] width 93 height 38
click at [1429, 539] on div "[DATE] 00:00:00" at bounding box center [1389, 534] width 102 height 38
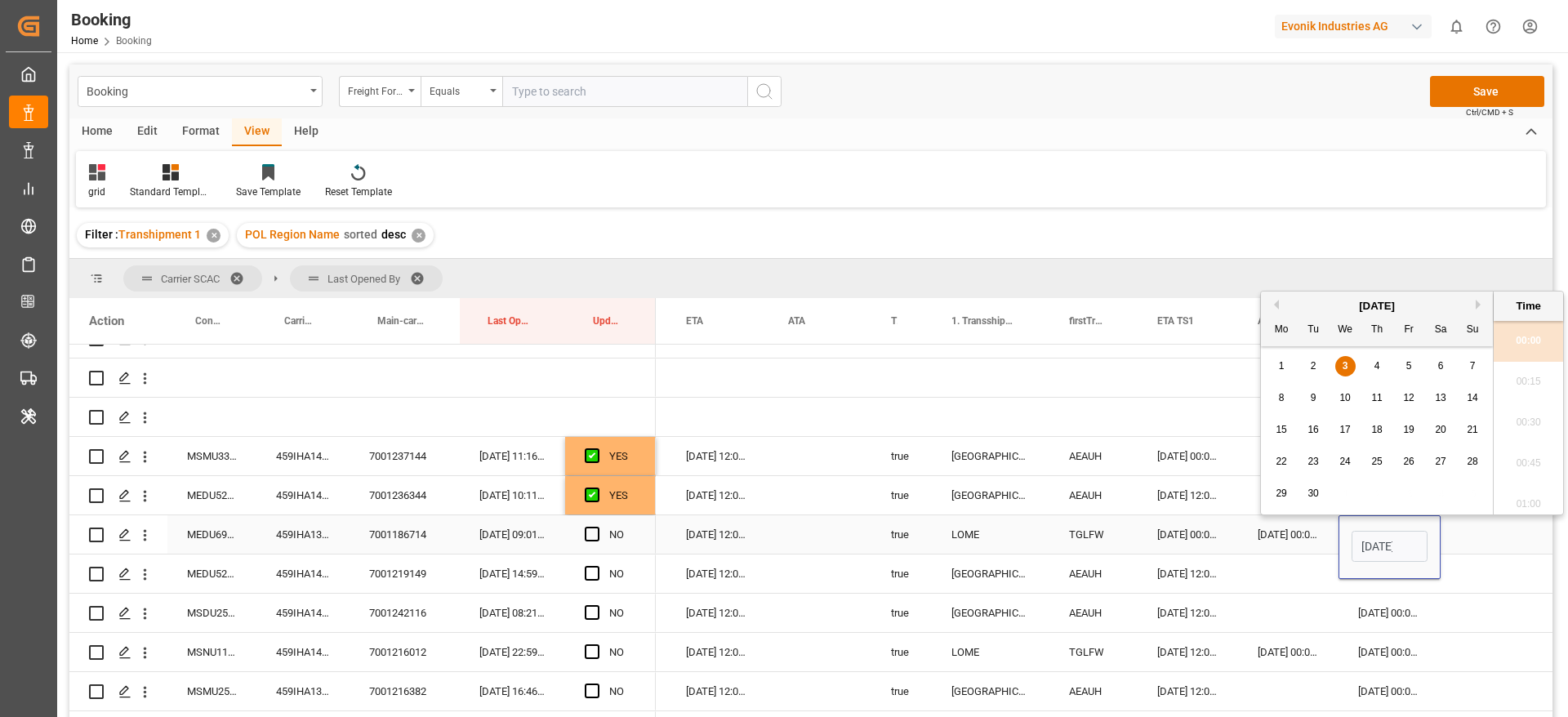
scroll to position [0, 57]
click at [1414, 365] on div "5" at bounding box center [1409, 367] width 21 height 20
type input "[DATE] 00:00"
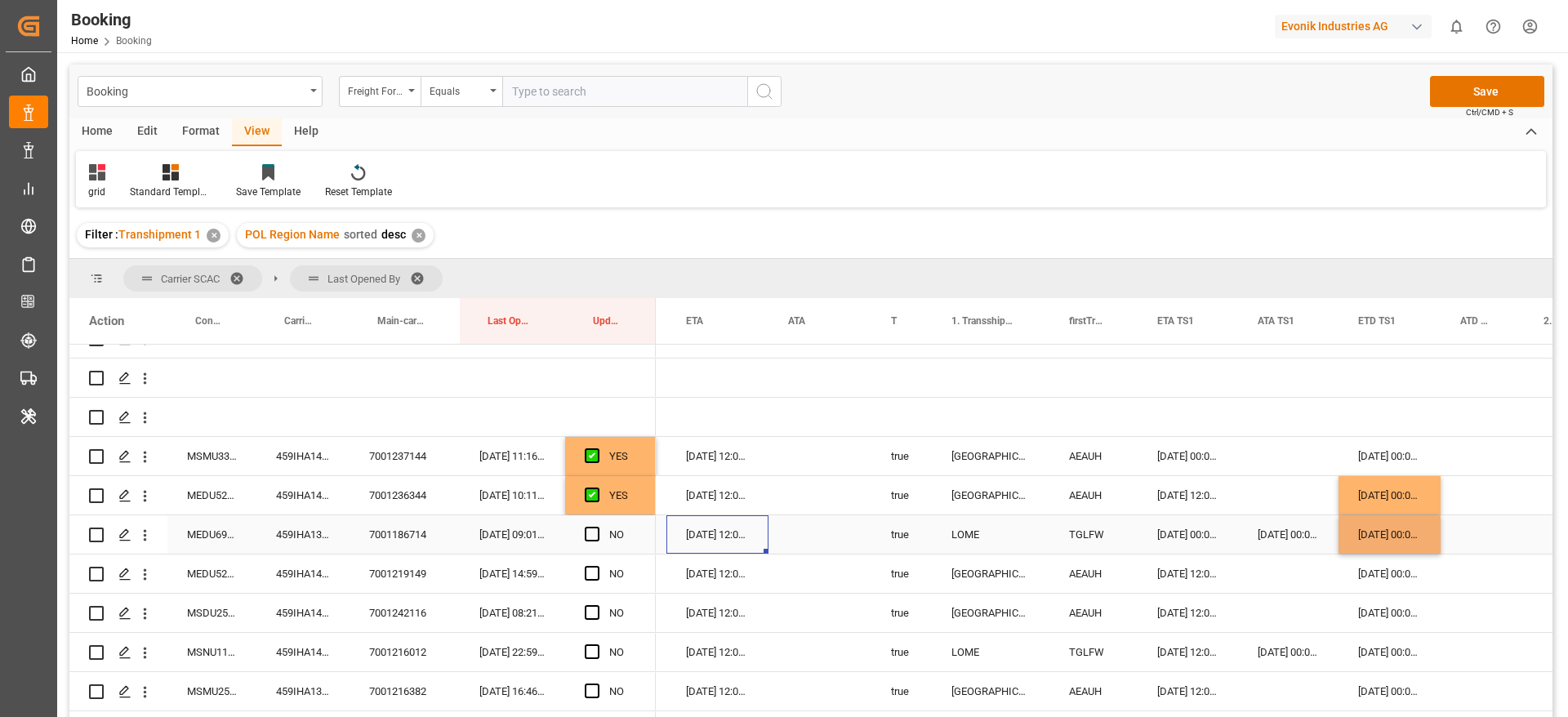
click at [715, 531] on div "[DATE] 12:00:00" at bounding box center [717, 534] width 102 height 38
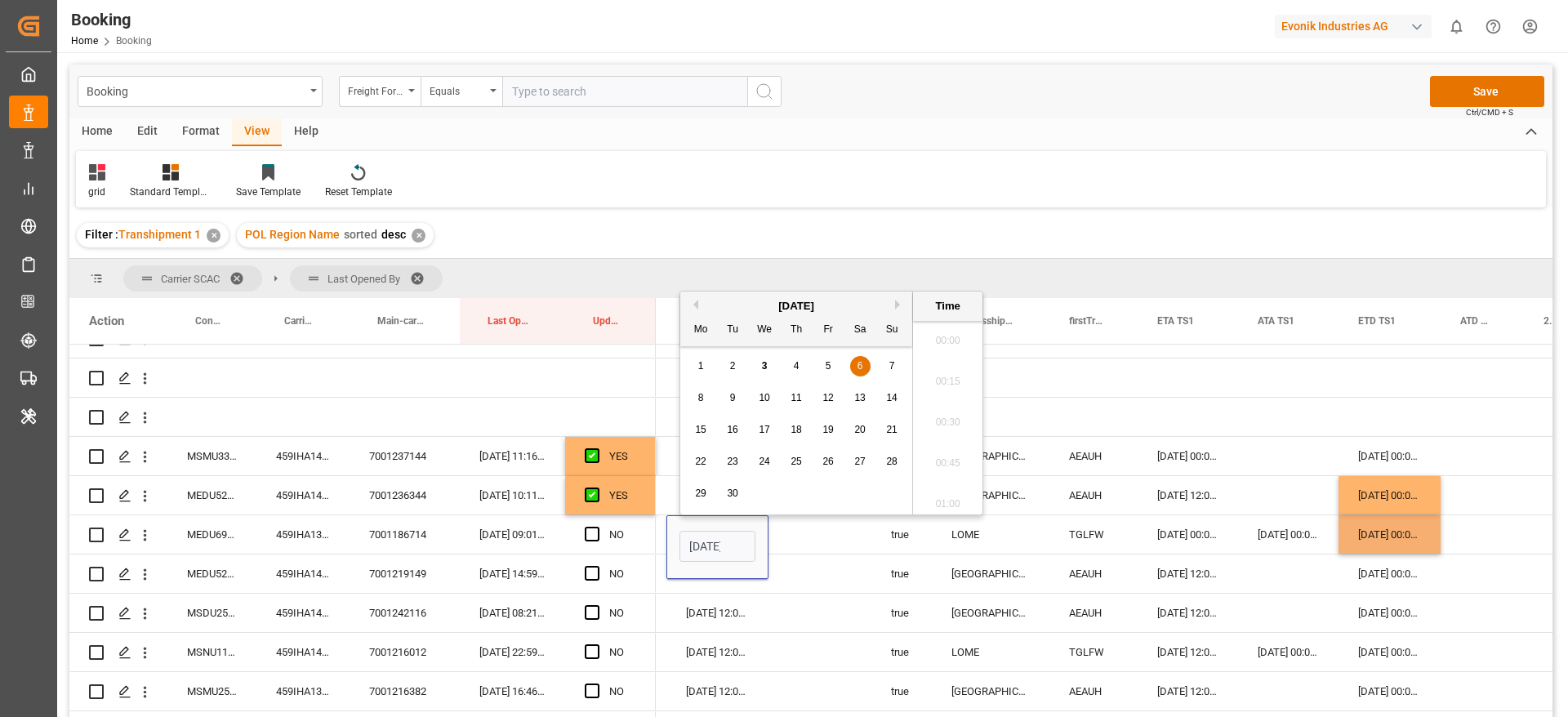
scroll to position [0, 57]
click at [737, 401] on div "9" at bounding box center [733, 399] width 21 height 20
type input "[DATE] 12:00"
click at [599, 534] on div "Press SPACE to select this row." at bounding box center [596, 535] width 24 height 38
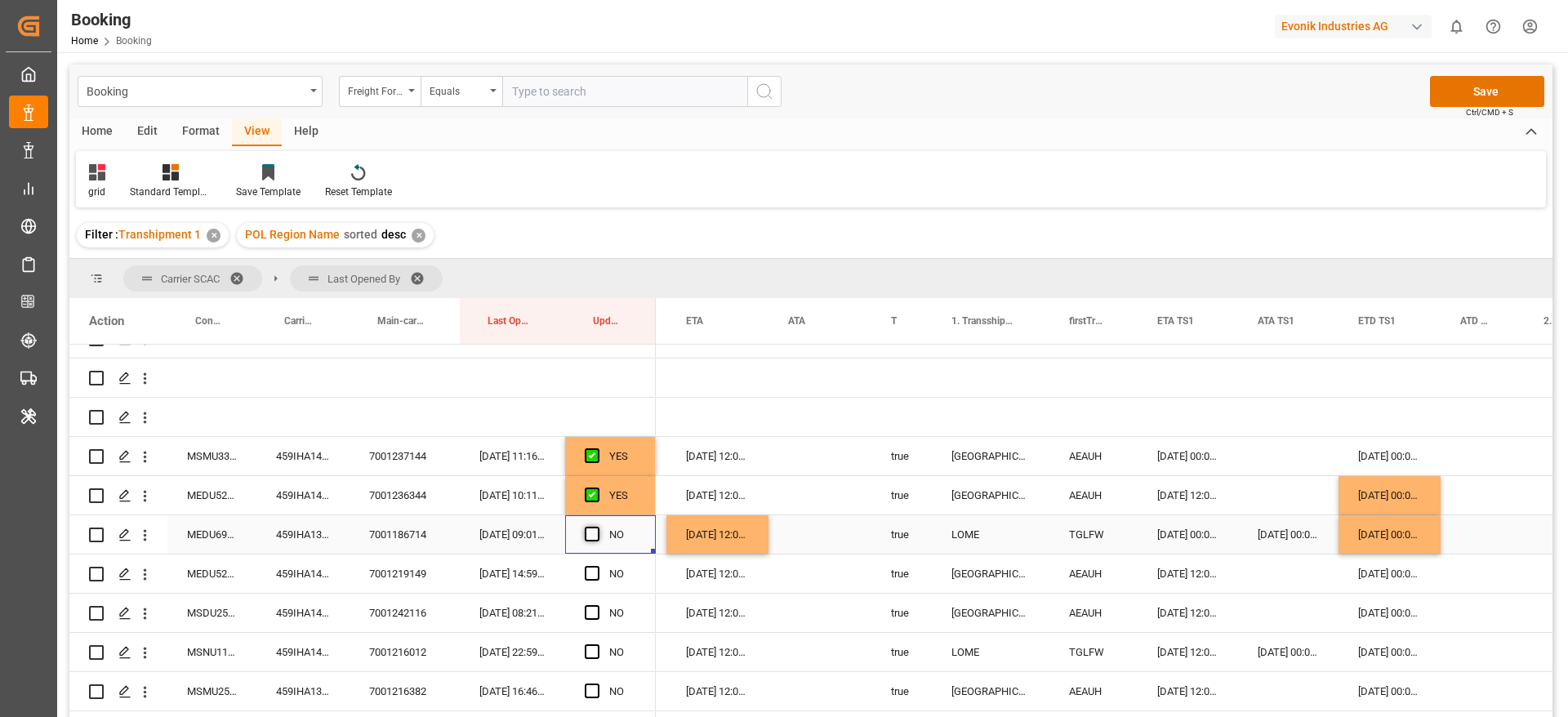
click at [588, 534] on span "Press SPACE to select this row." at bounding box center [592, 534] width 14 height 14
click at [596, 527] on input "Press SPACE to select this row." at bounding box center [596, 527] width 0 height 0
click at [281, 580] on div "459IHA1401505" at bounding box center [303, 573] width 93 height 38
click at [1363, 576] on div "[DATE] 00:00:00" at bounding box center [1389, 573] width 102 height 38
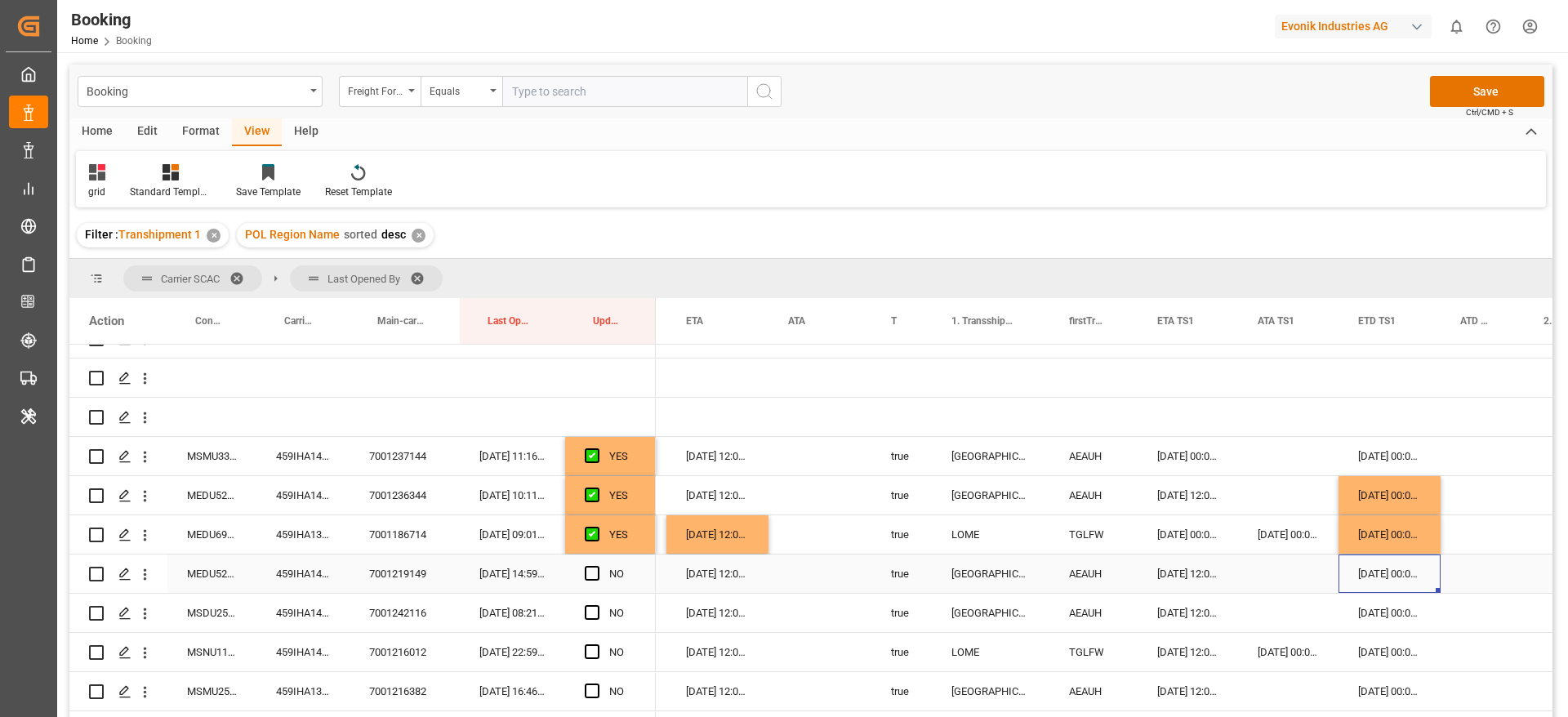
click at [1363, 576] on div "[DATE] 00:00:00" at bounding box center [1389, 573] width 102 height 38
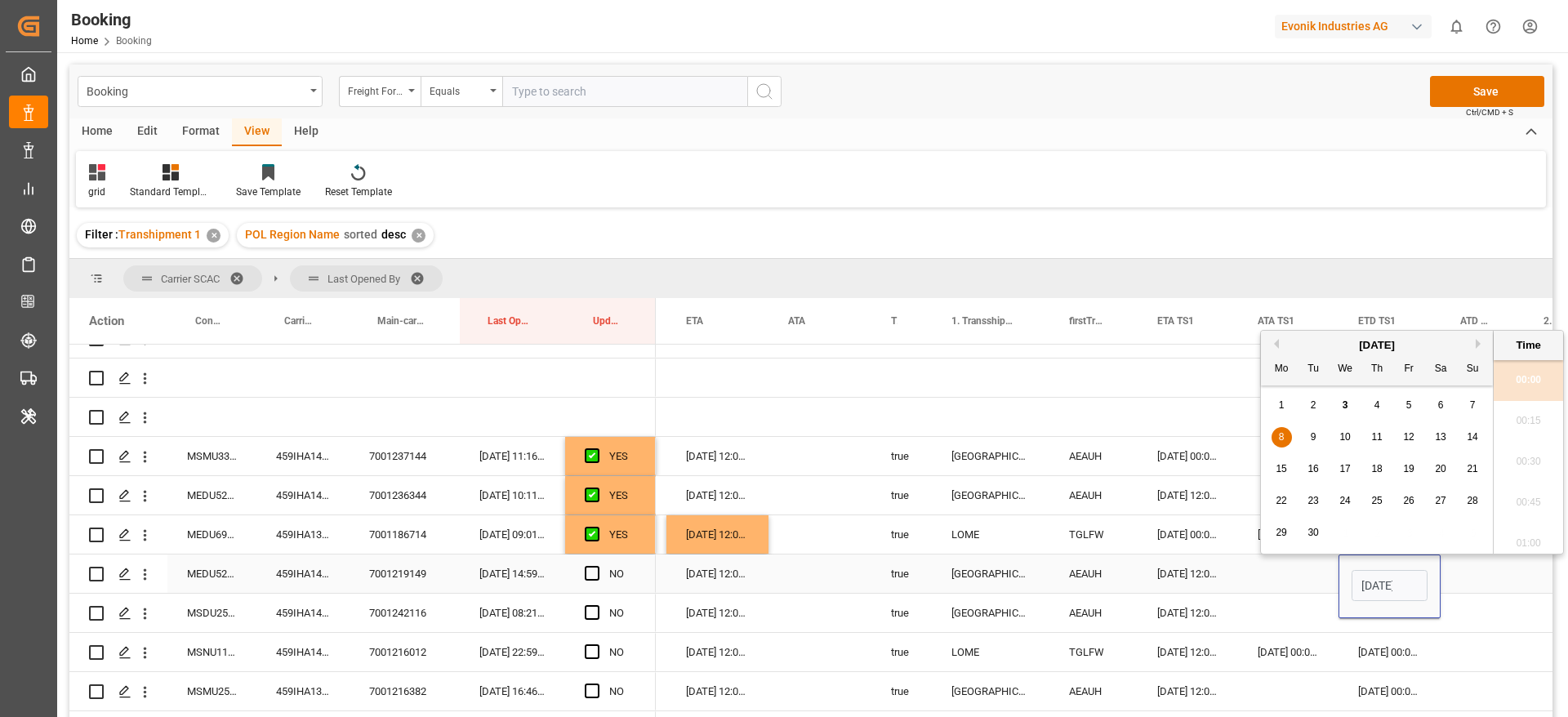
scroll to position [0, 57]
click at [1357, 506] on div "22 23 24 25 26 27 28" at bounding box center [1376, 501] width 223 height 32
click at [1370, 500] on div "25" at bounding box center [1376, 502] width 21 height 20
type input "25-09-2025 00:00"
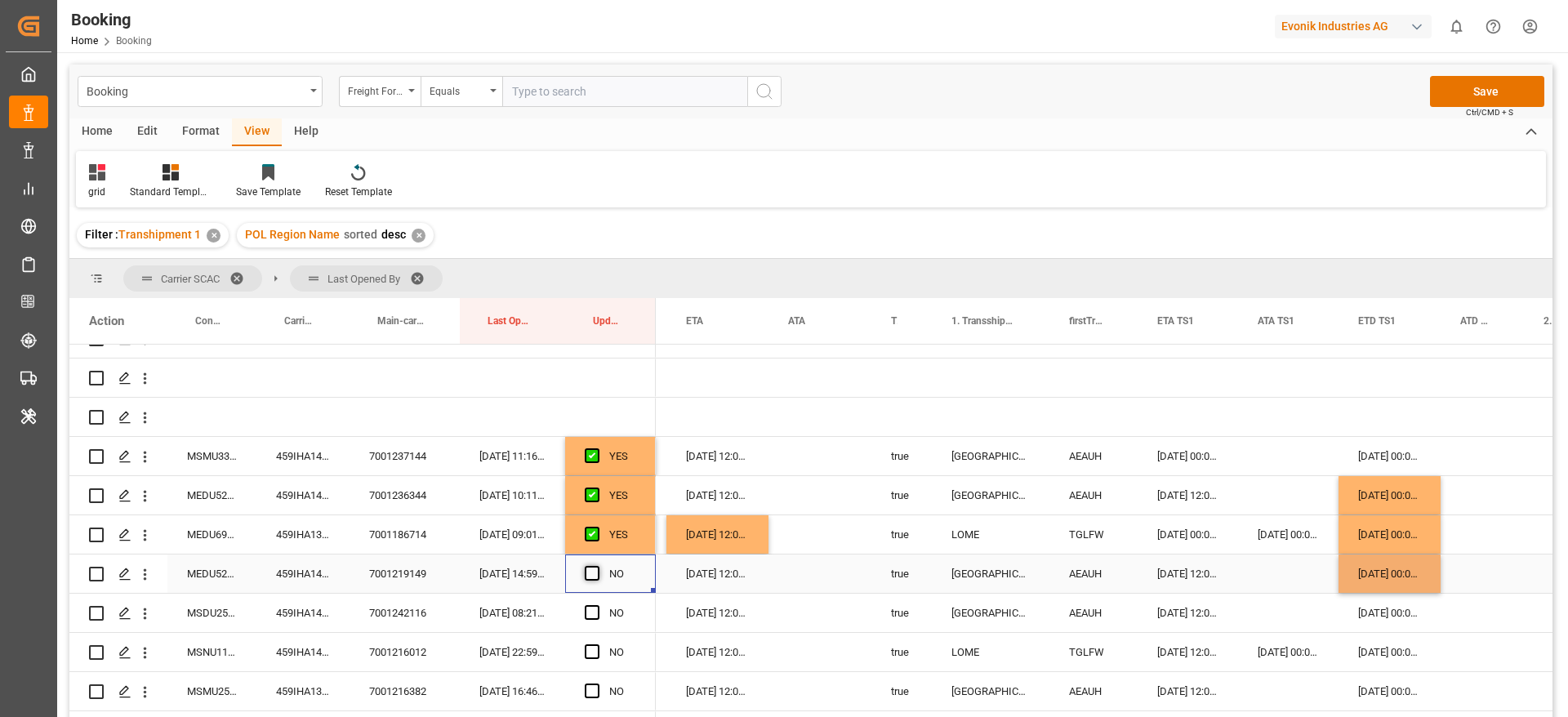
click at [587, 578] on span "Press SPACE to select this row." at bounding box center [592, 573] width 14 height 14
click at [596, 566] on input "Press SPACE to select this row." at bounding box center [596, 566] width 0 height 0
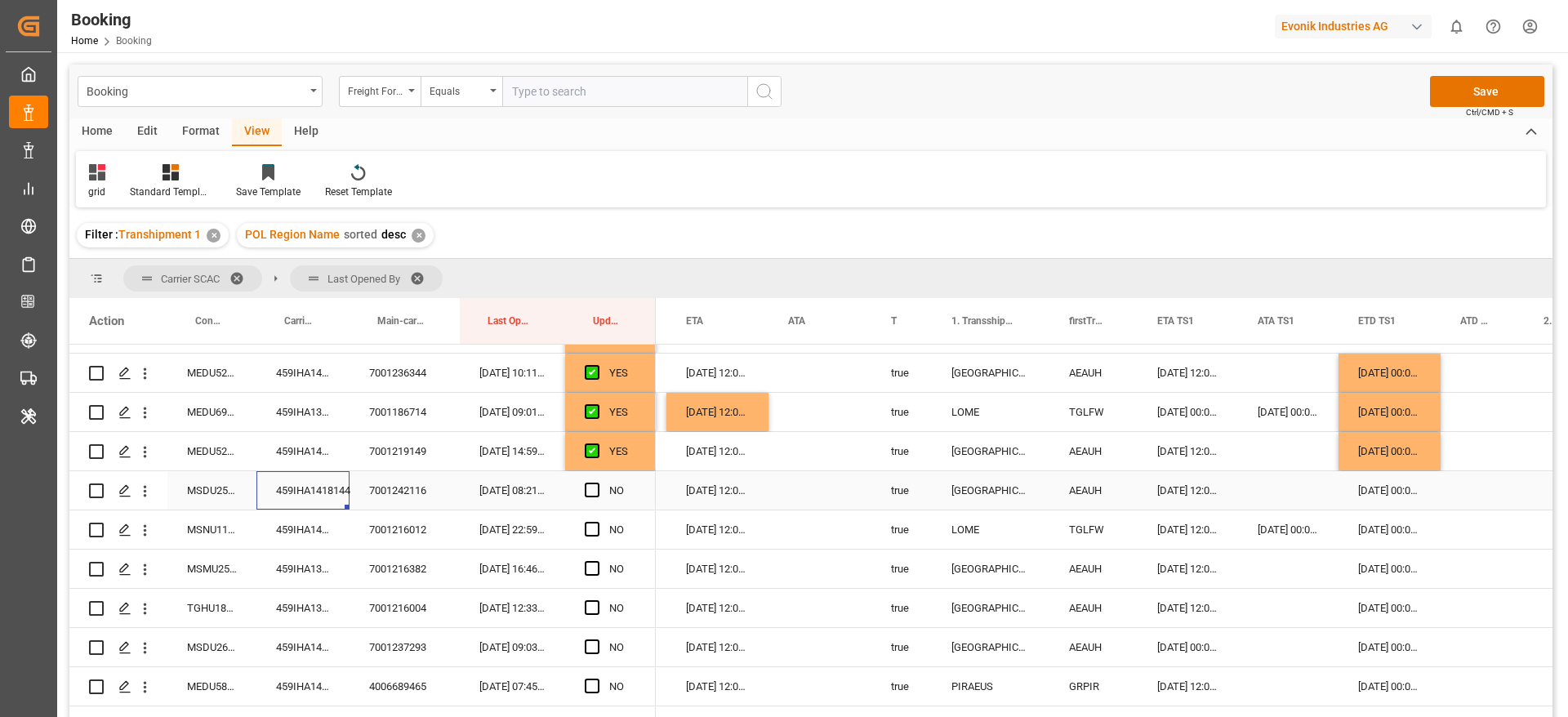
click at [292, 487] on div "459IHA1418144" at bounding box center [303, 490] width 93 height 38
click at [1395, 495] on div "13-10-2025 00:00:00" at bounding box center [1389, 490] width 102 height 38
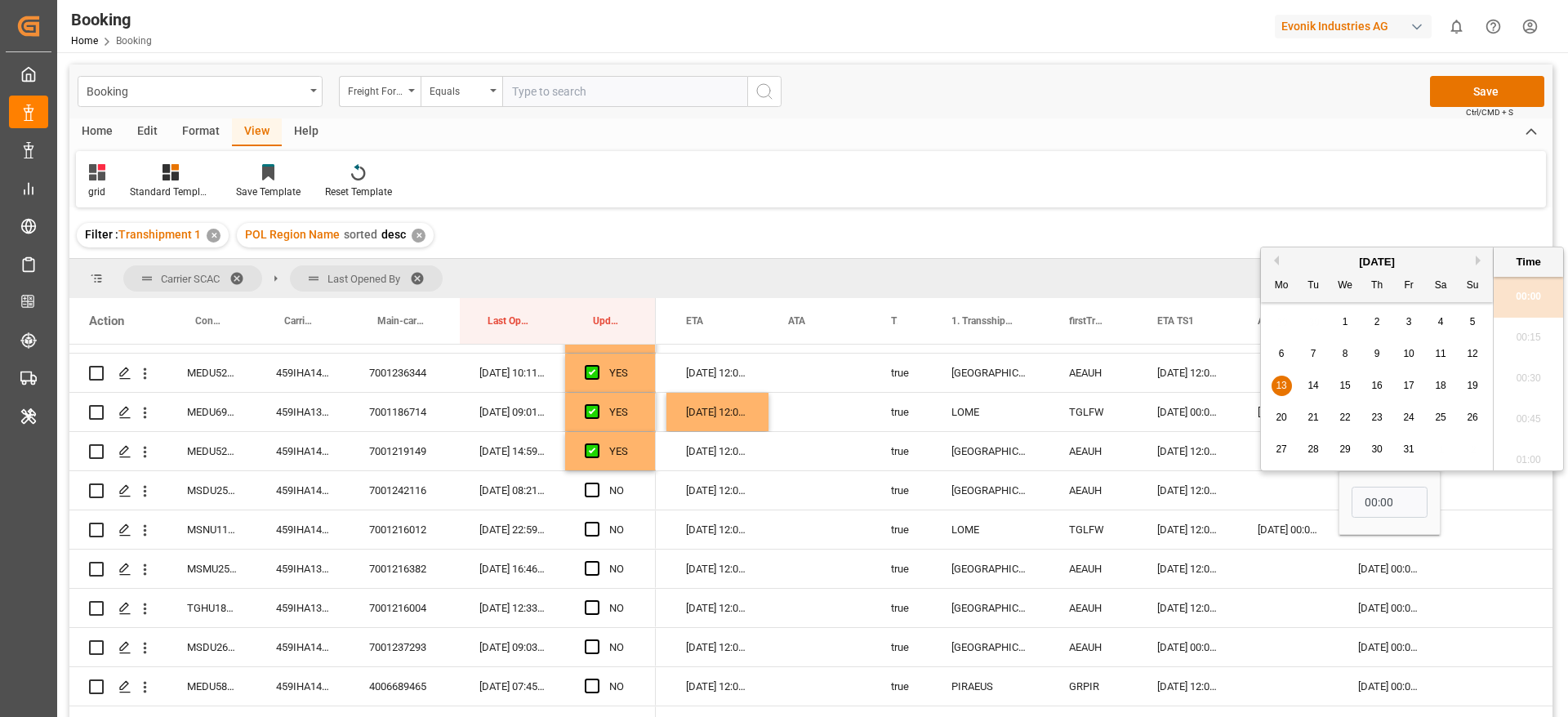
scroll to position [0, 0]
click at [1278, 259] on button "Previous Month" at bounding box center [1273, 260] width 10 height 10
click at [1307, 452] on span "30" at bounding box center [1312, 449] width 11 height 12
type input "30-09-2025 00:00"
click at [1293, 492] on div "Press SPACE to select this row." at bounding box center [1288, 490] width 100 height 38
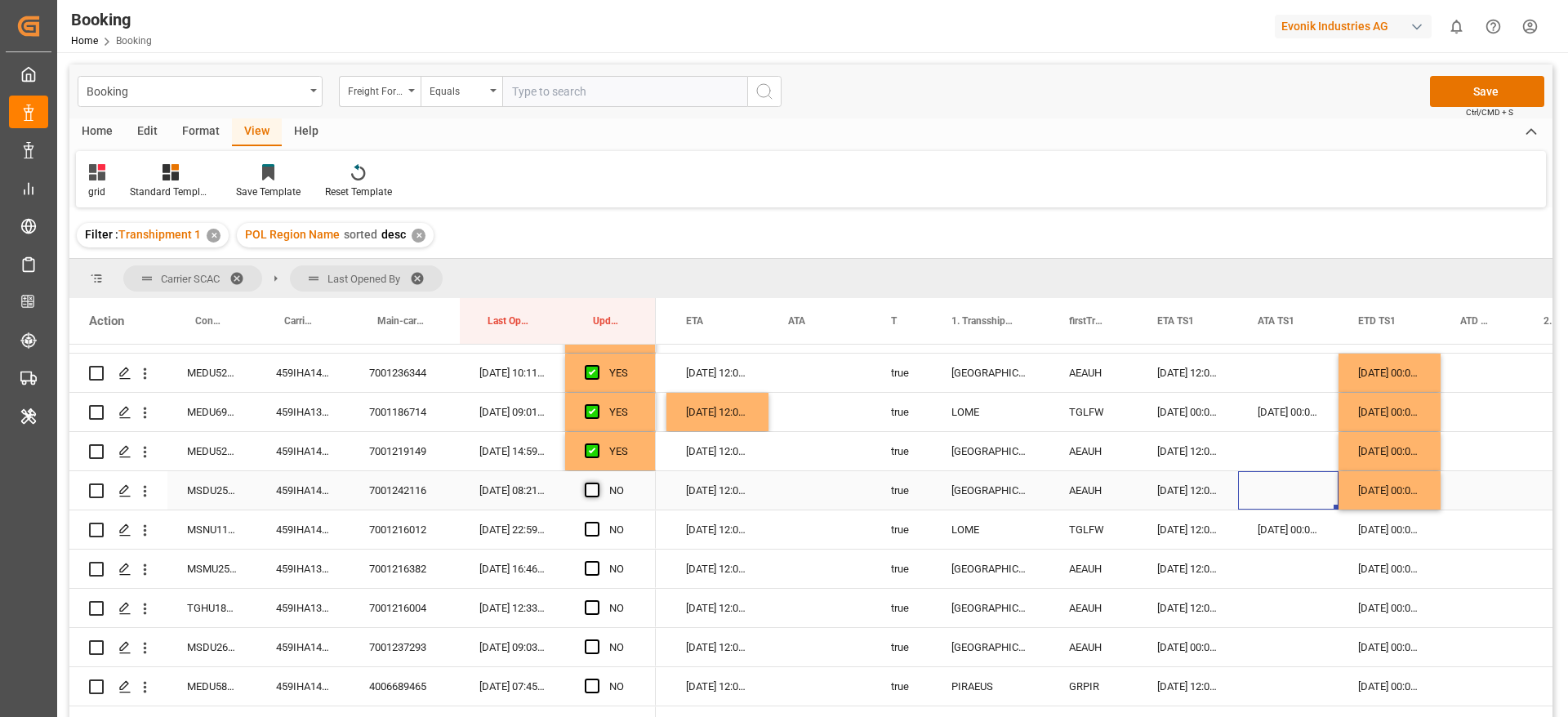
click at [595, 489] on span "Press SPACE to select this row." at bounding box center [592, 490] width 14 height 14
click at [596, 483] on input "Press SPACE to select this row." at bounding box center [596, 483] width 0 height 0
click at [312, 529] on div "459IHA1400421" at bounding box center [303, 530] width 93 height 38
click at [1374, 538] on div "26-08-2025 00:00:00" at bounding box center [1389, 530] width 102 height 38
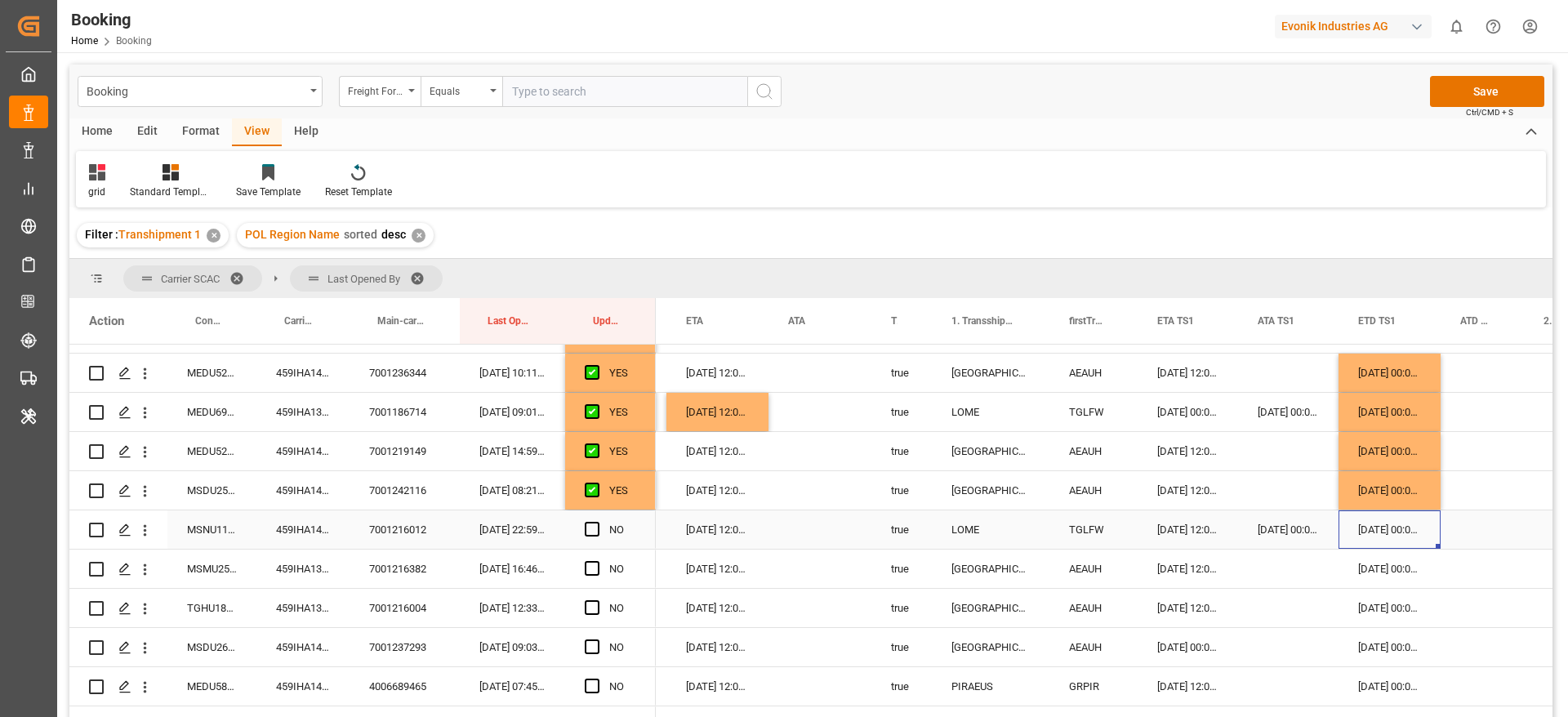
click at [1374, 538] on div "26-08-2025 00:00:00" at bounding box center [1389, 530] width 102 height 38
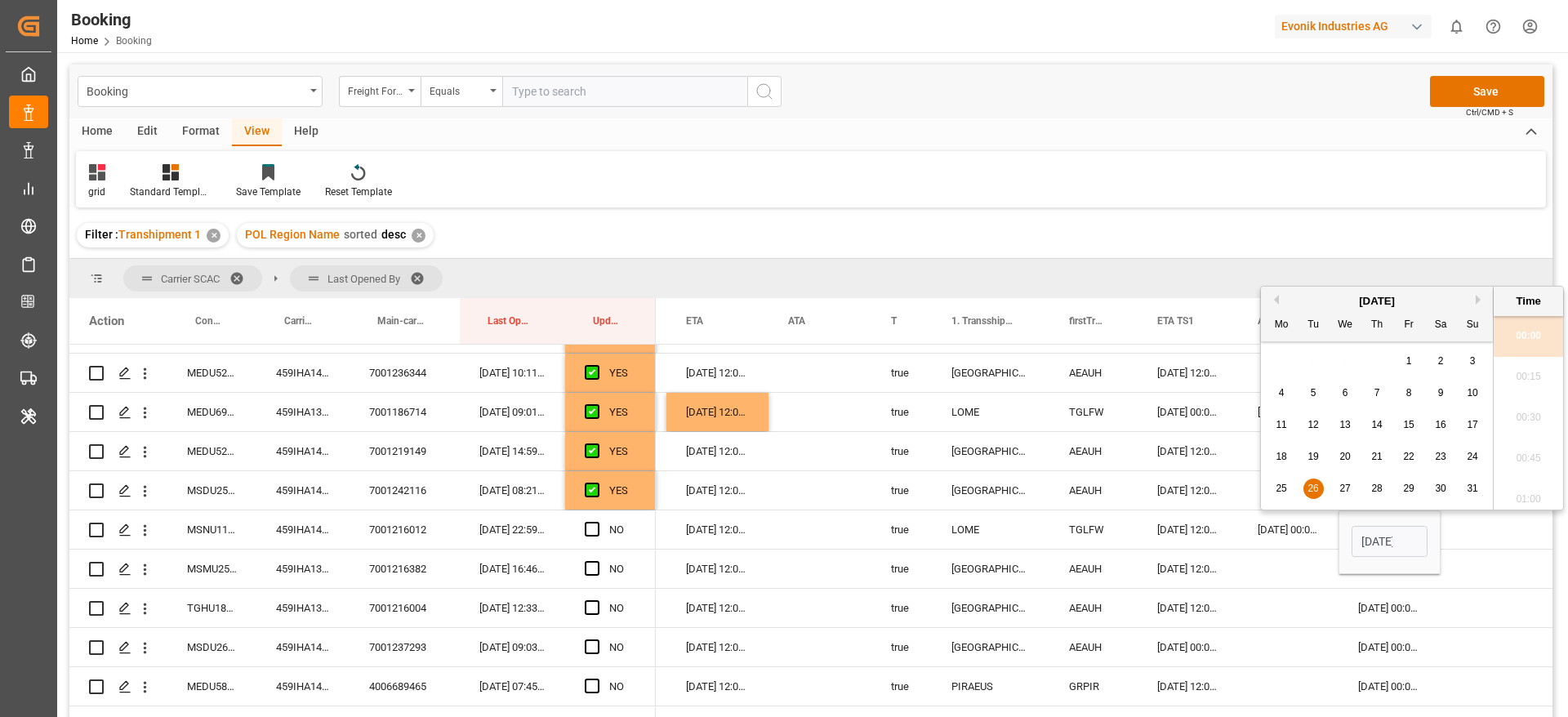
click at [1479, 299] on button "Next Month" at bounding box center [1480, 299] width 10 height 10
click at [1418, 362] on div "5" at bounding box center [1409, 362] width 21 height 20
type input "05-09-2025 00:00"
click at [587, 527] on span "Press SPACE to select this row." at bounding box center [592, 529] width 14 height 14
click at [596, 522] on input "Press SPACE to select this row." at bounding box center [596, 522] width 0 height 0
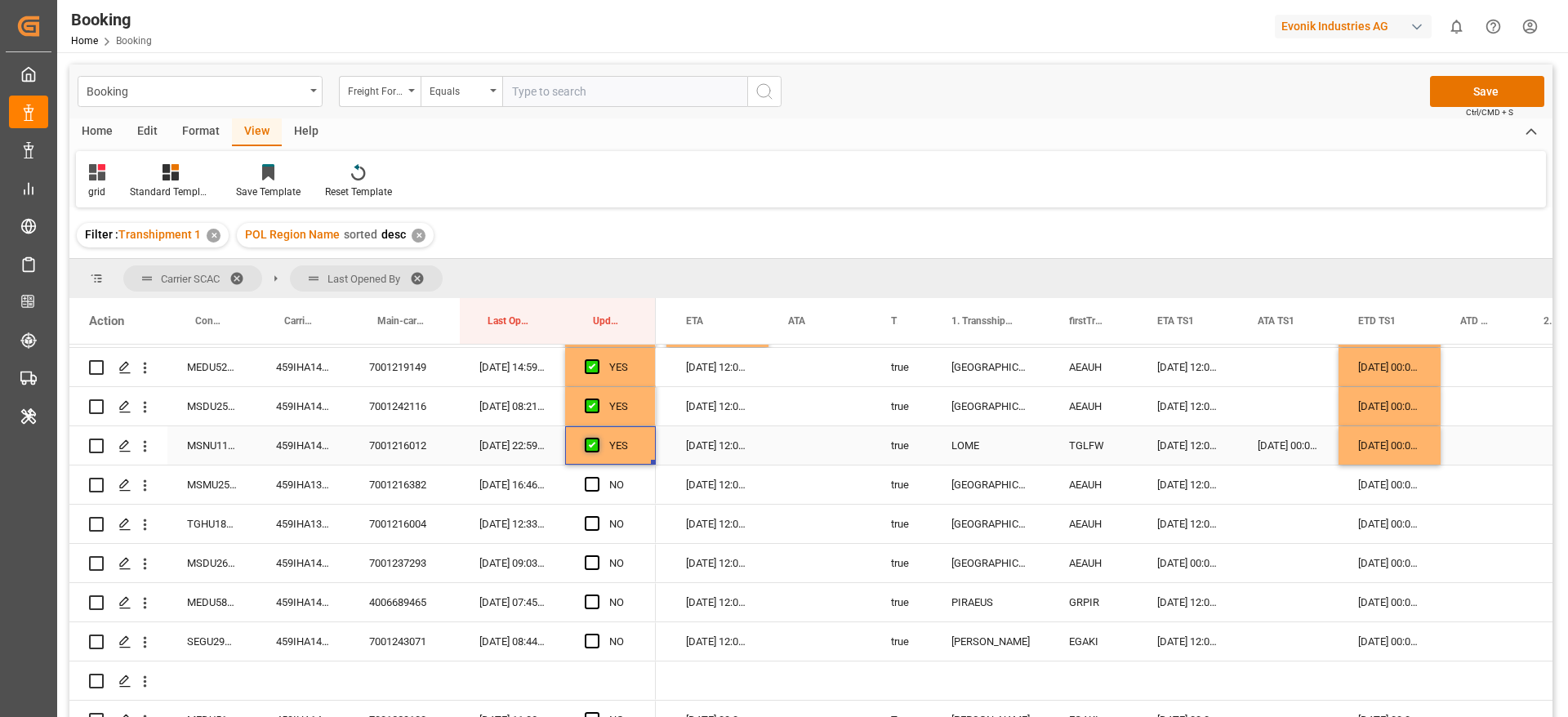
scroll to position [428, 0]
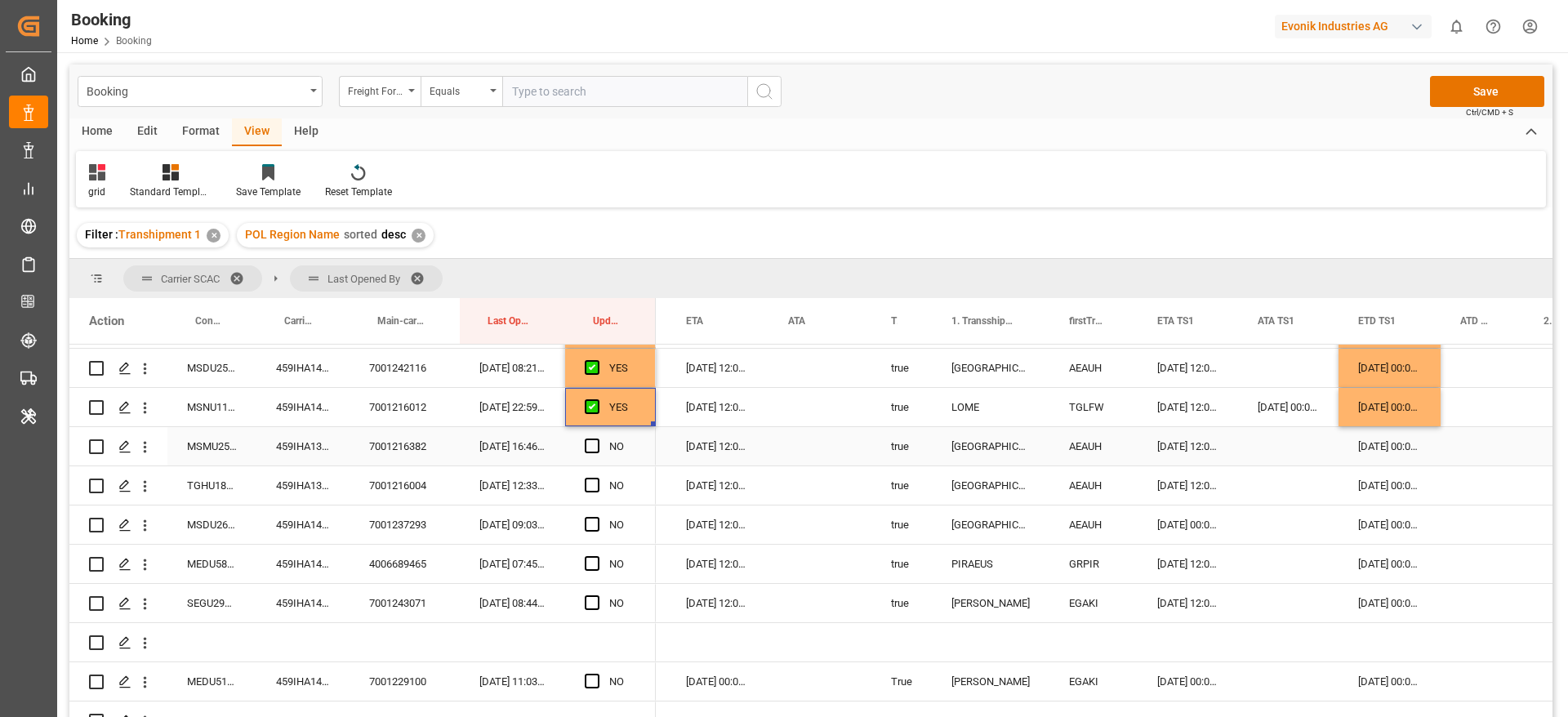
click at [313, 438] on div "459IHA1399546" at bounding box center [303, 447] width 93 height 38
click at [596, 447] on span "Press SPACE to select this row." at bounding box center [592, 446] width 14 height 14
click at [596, 439] on input "Press SPACE to select this row." at bounding box center [596, 439] width 0 height 0
click at [278, 499] on div "459IHA1399485" at bounding box center [303, 486] width 93 height 38
click at [1418, 493] on div "08-09-2025 00:00:00" at bounding box center [1389, 486] width 102 height 38
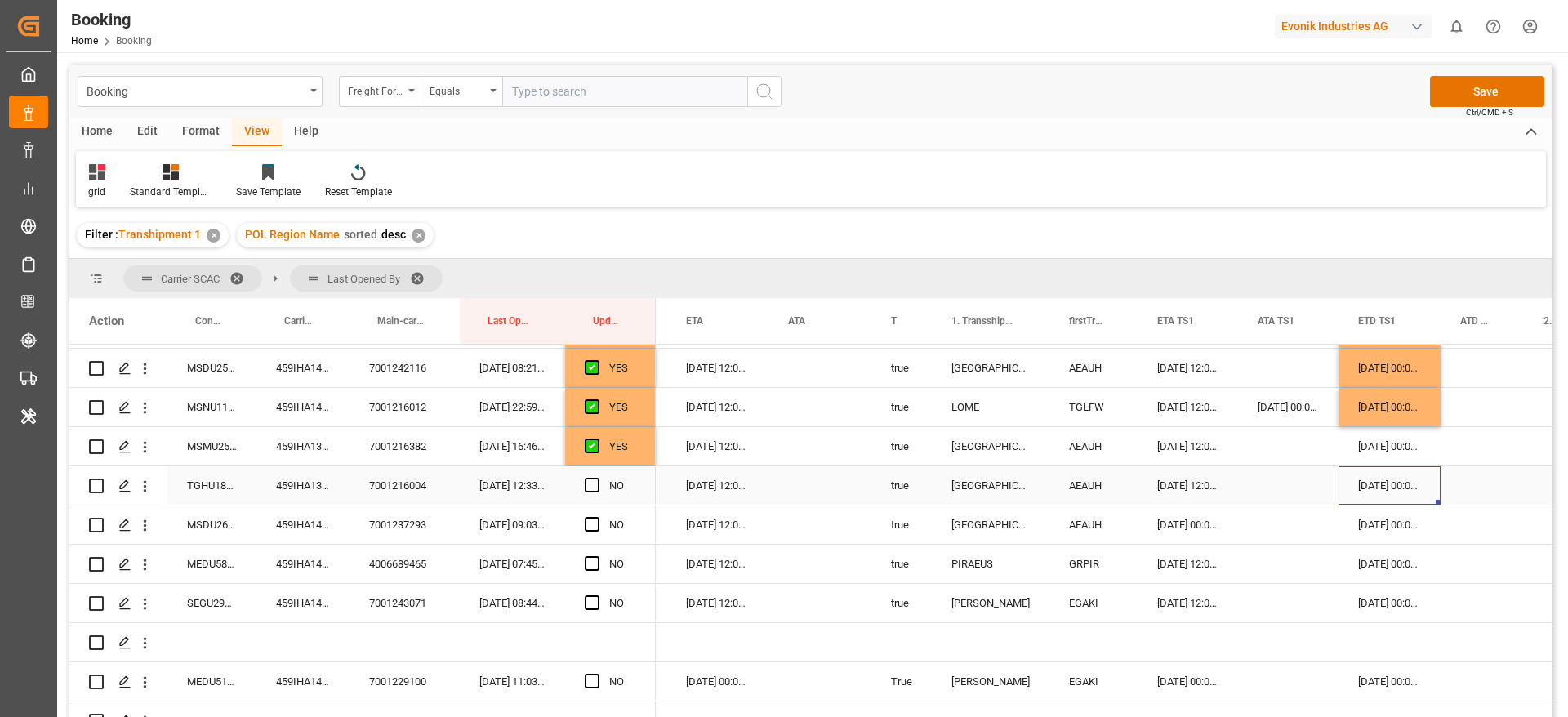
click at [1418, 493] on div "08-09-2025 00:00:00" at bounding box center [1389, 486] width 102 height 38
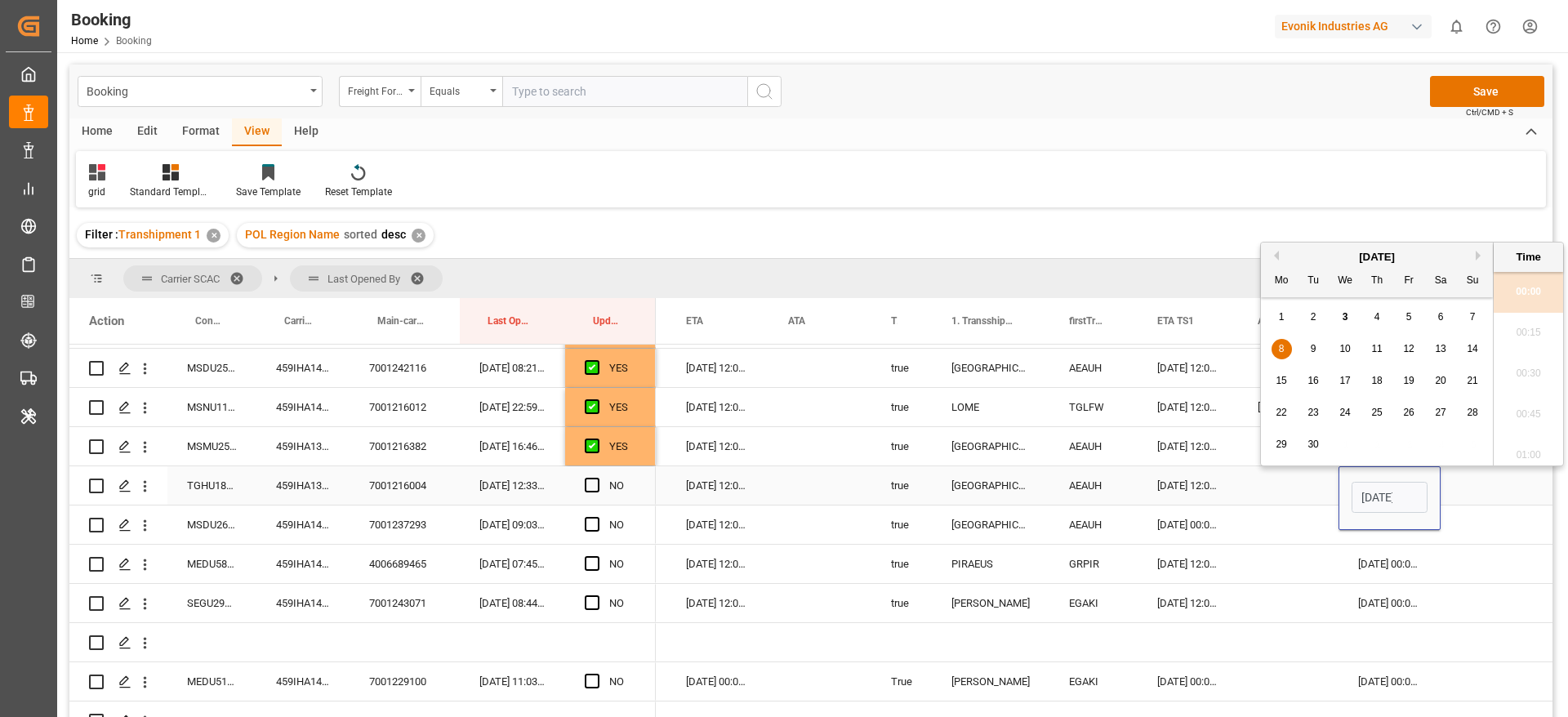
scroll to position [0, 57]
click at [1374, 354] on span "11" at bounding box center [1376, 348] width 11 height 12
type input "[DATE] 00:00"
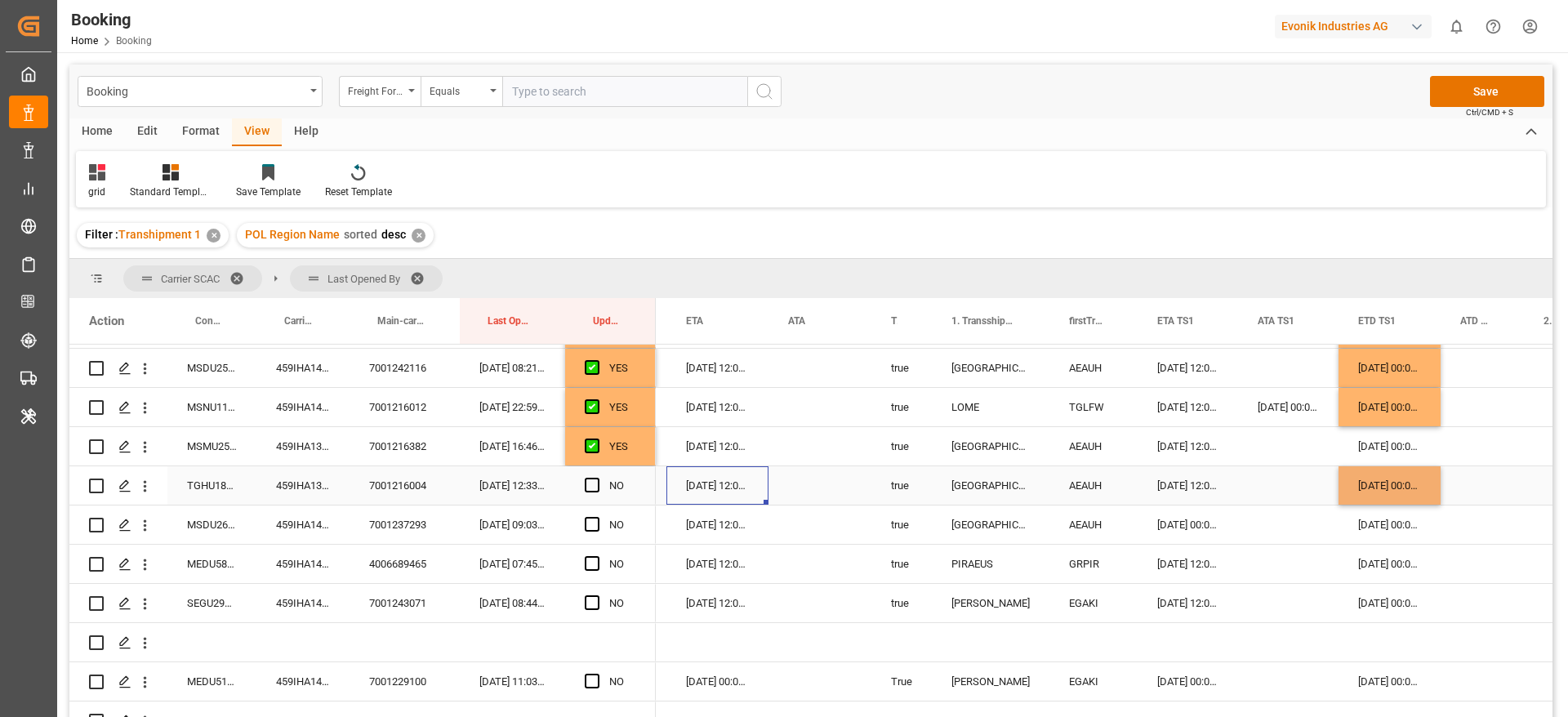
click at [728, 493] on div "18-09-2025 12:00:00" at bounding box center [717, 486] width 102 height 38
click at [728, 493] on input "18-09-2025 12:00" at bounding box center [718, 497] width 76 height 31
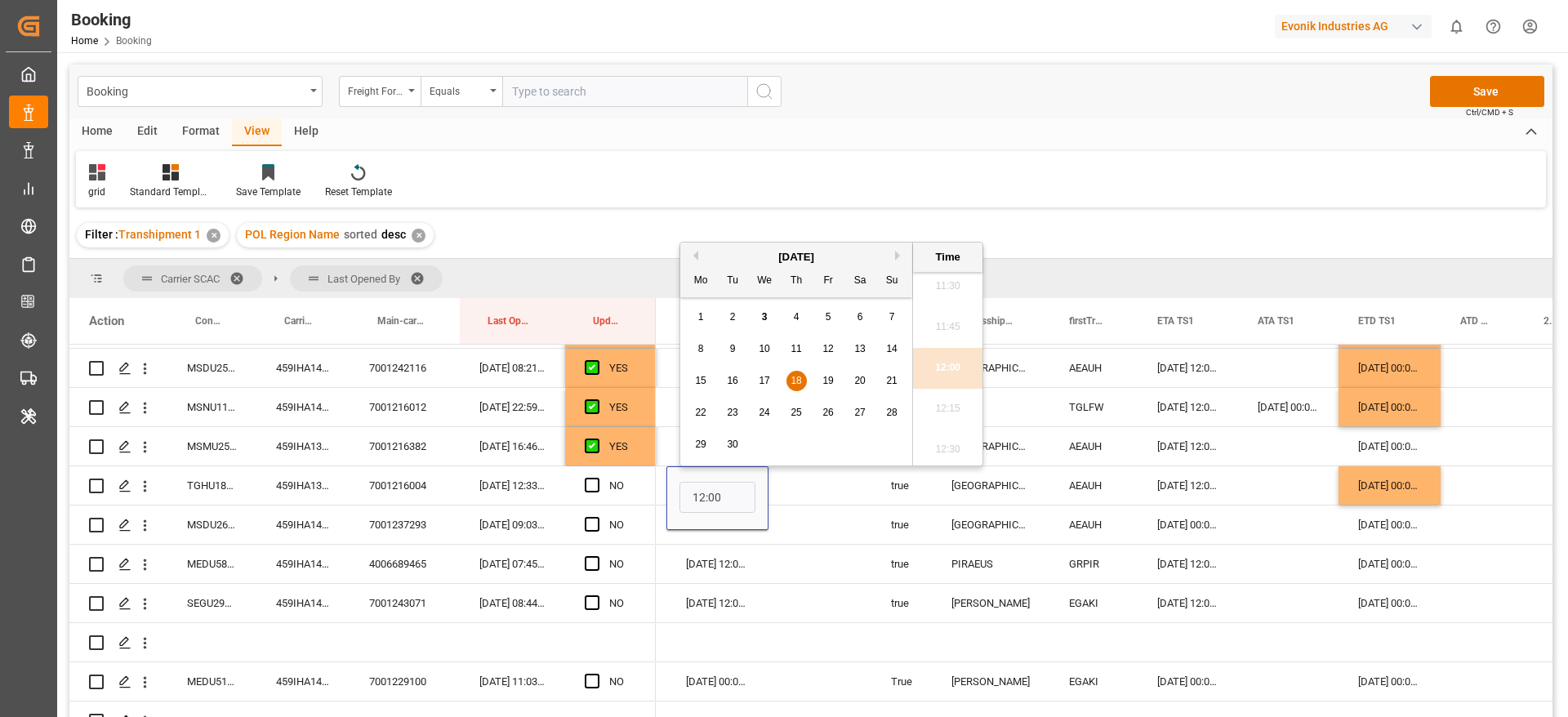
click at [859, 348] on span "13" at bounding box center [859, 348] width 11 height 12
type input "13-09-2025 12:00"
click at [594, 483] on span "Press SPACE to select this row." at bounding box center [592, 486] width 14 height 14
click at [596, 478] on input "Press SPACE to select this row." at bounding box center [596, 478] width 0 height 0
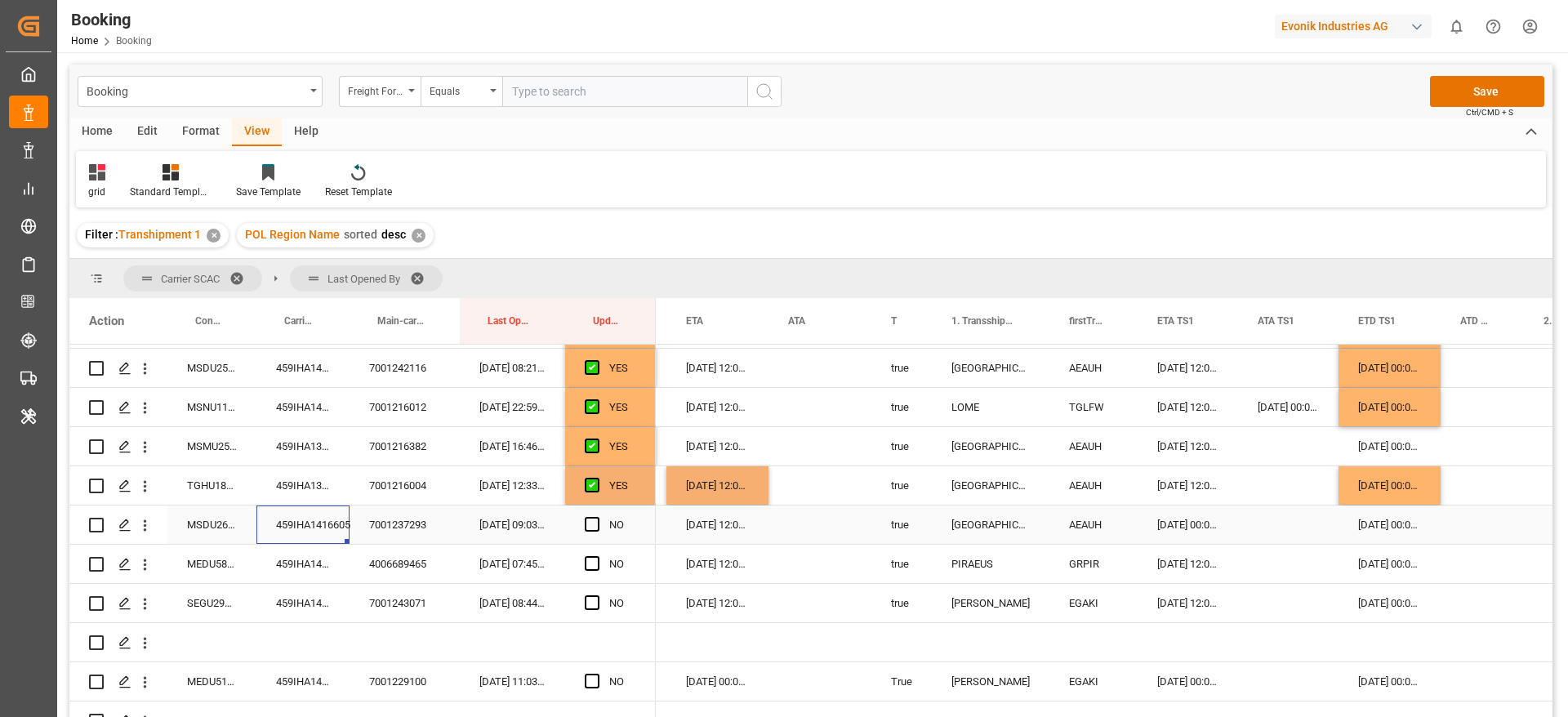
click at [287, 533] on div "459IHA1416605" at bounding box center [303, 524] width 93 height 38
click at [1179, 521] on div "13-10-2025 00:00:00" at bounding box center [1187, 524] width 100 height 38
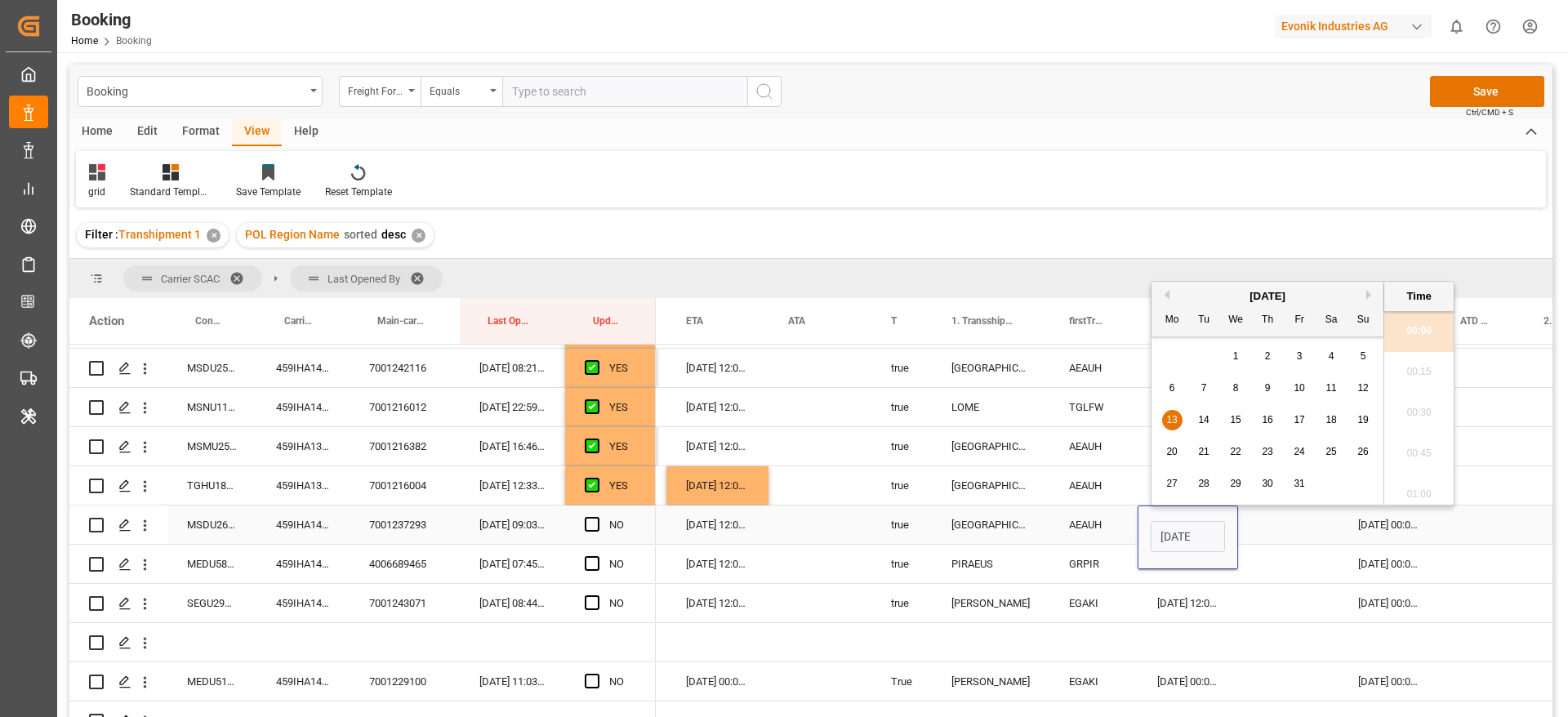
scroll to position [0, 59]
click at [1348, 358] on div "29 30 1 2 3 4 5" at bounding box center [1267, 356] width 223 height 32
click at [1364, 358] on span "5" at bounding box center [1363, 356] width 5 height 12
type input "05-10-2025 00:00"
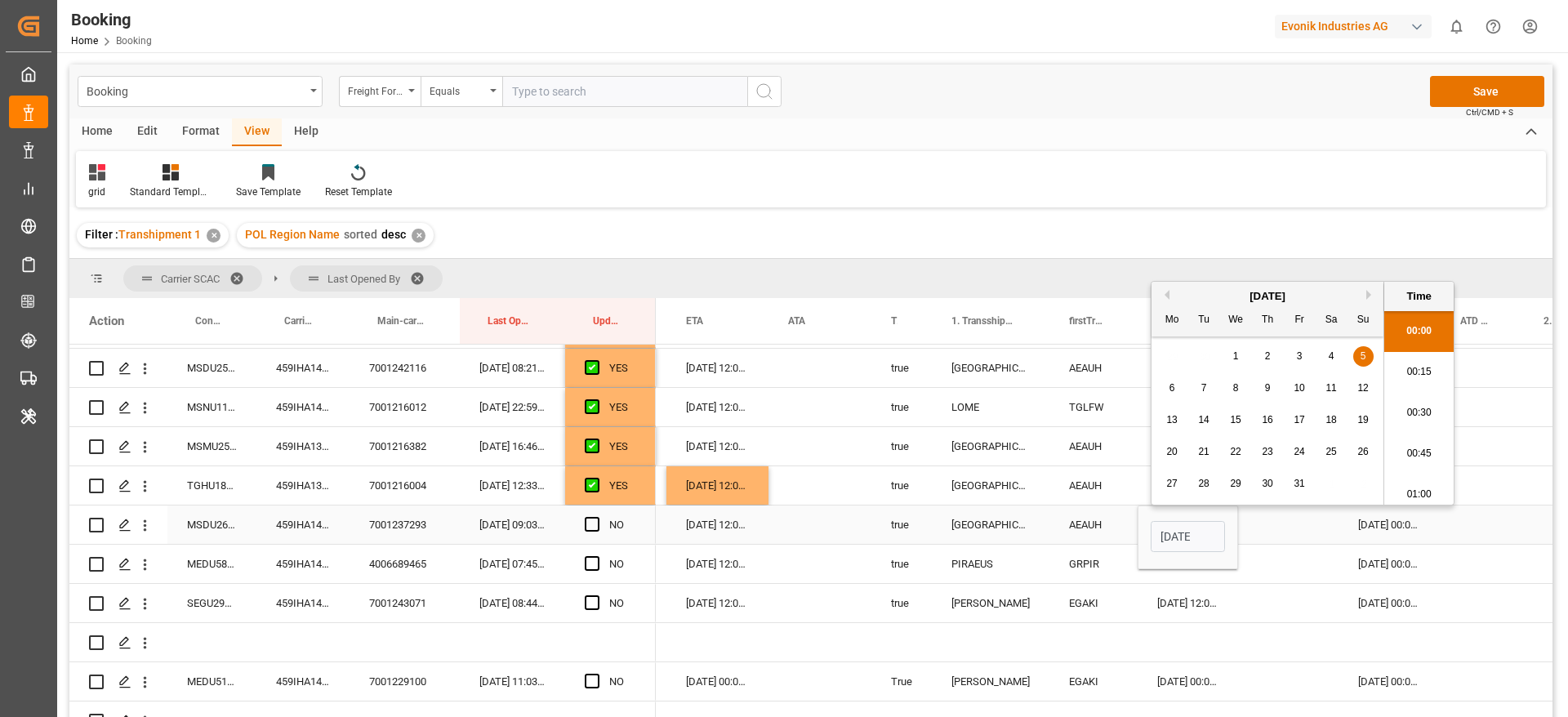
click at [1387, 529] on div "14-10-2025 00:00:00" at bounding box center [1389, 524] width 102 height 38
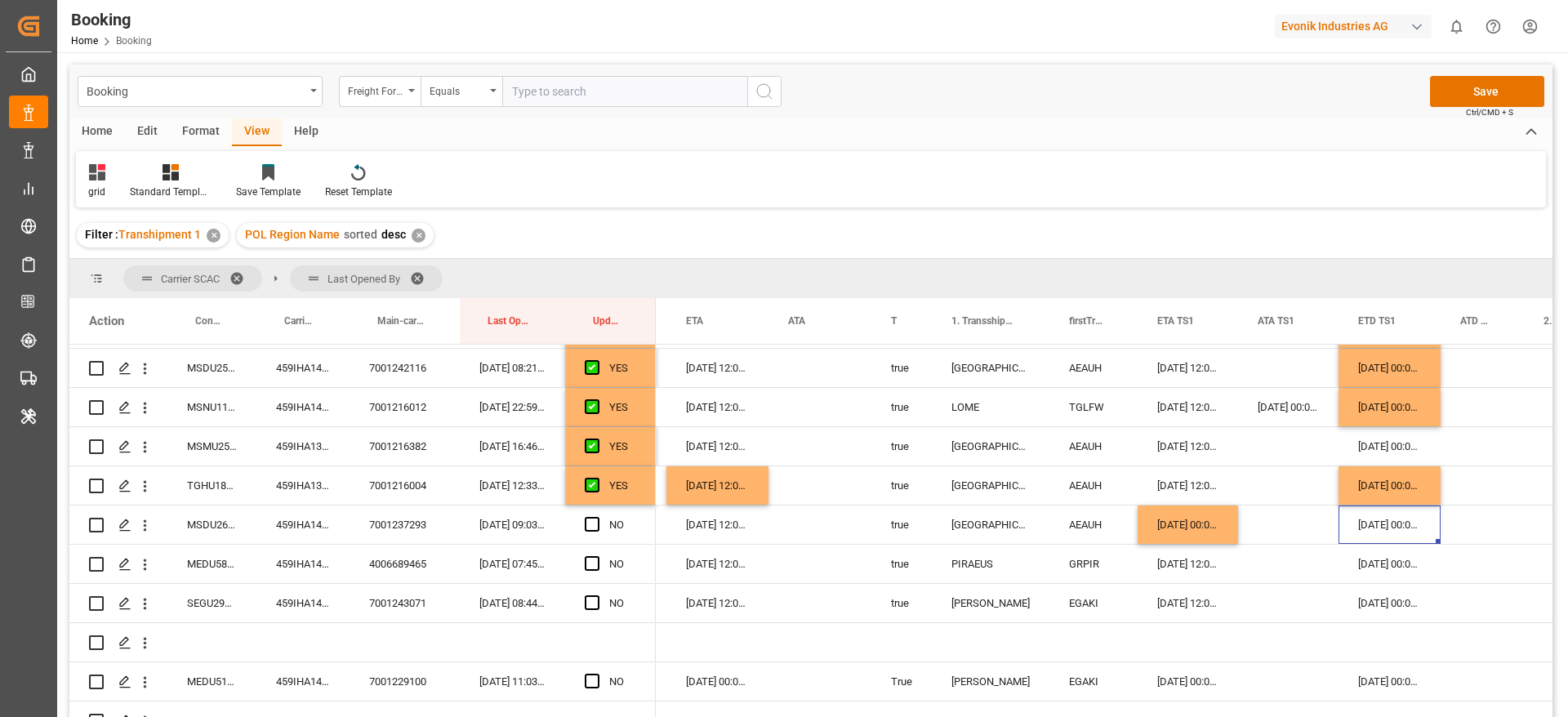
click at [1387, 529] on div "14-10-2025 00:00:00" at bounding box center [1389, 524] width 102 height 38
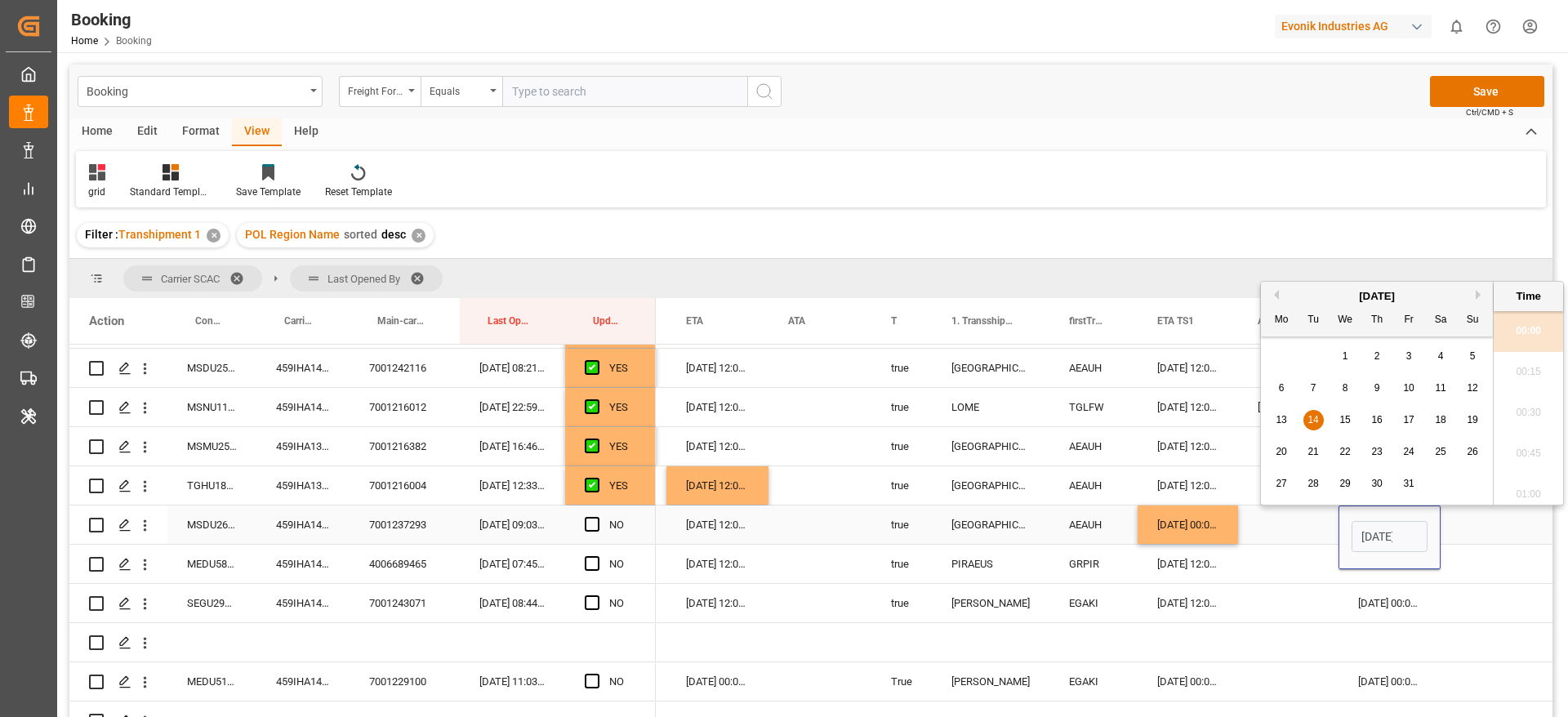
scroll to position [0, 57]
click at [1474, 354] on span "5" at bounding box center [1472, 356] width 5 height 12
type input "05-10-2025 00:00"
click at [596, 522] on span "Press SPACE to select this row." at bounding box center [592, 524] width 14 height 14
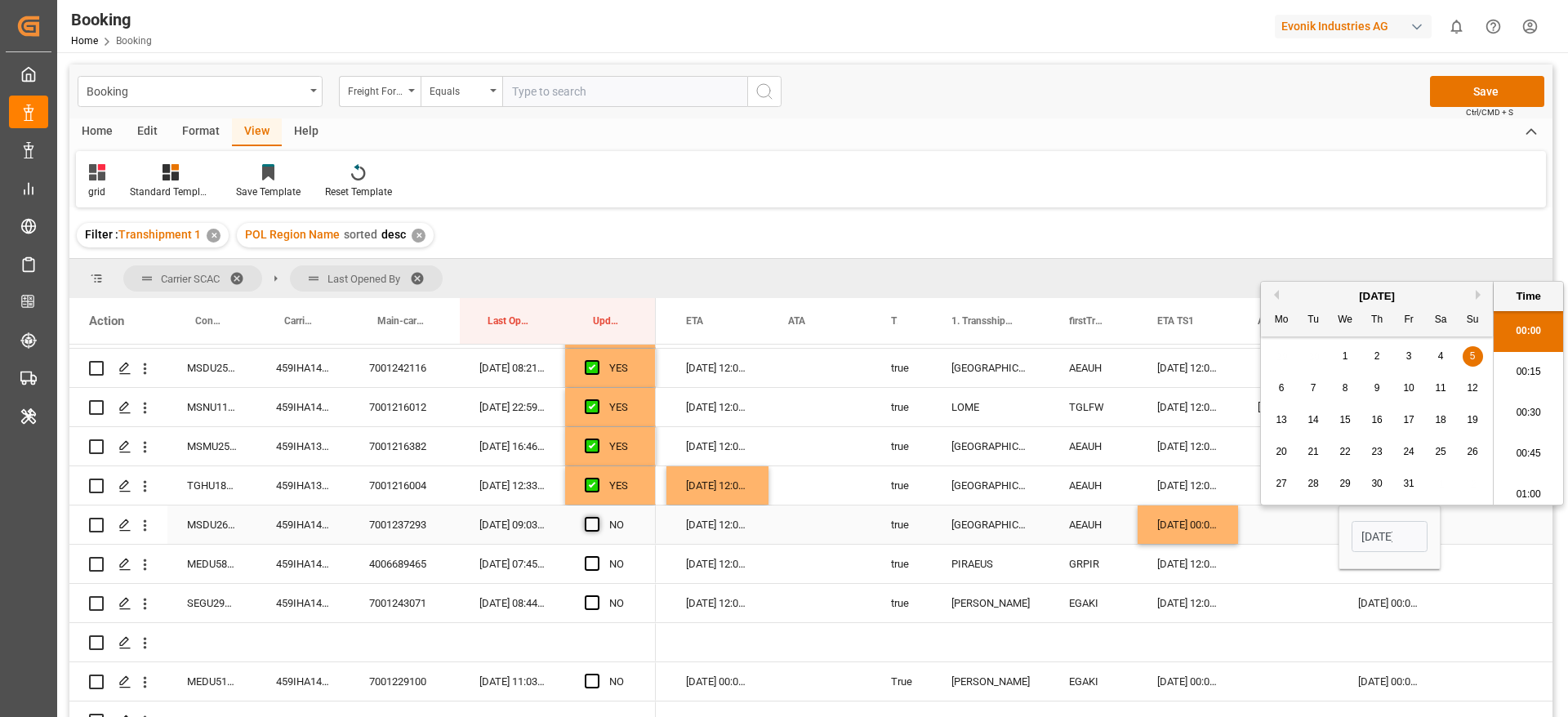
click at [596, 517] on input "Press SPACE to select this row." at bounding box center [596, 517] width 0 height 0
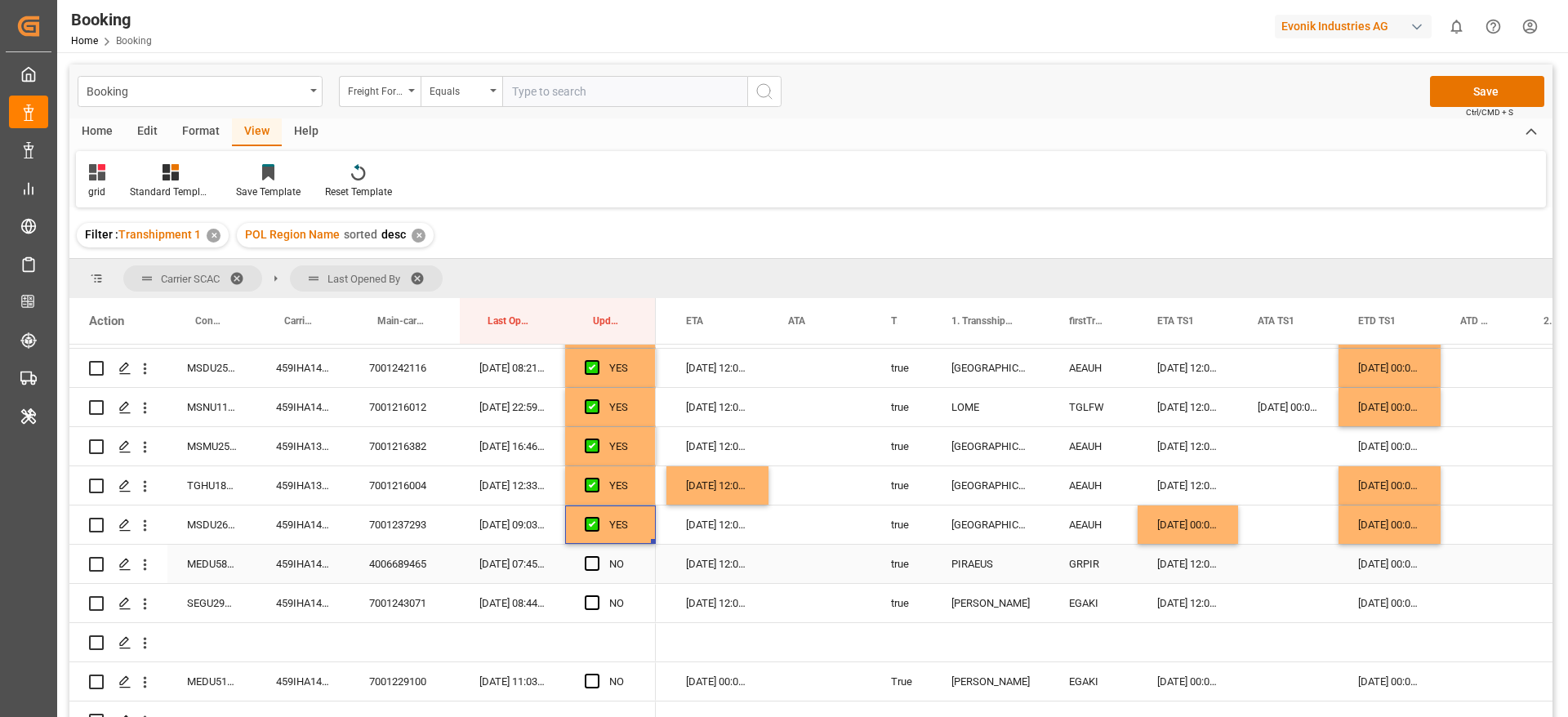
click at [321, 554] on div "459IHA1419754" at bounding box center [303, 564] width 93 height 38
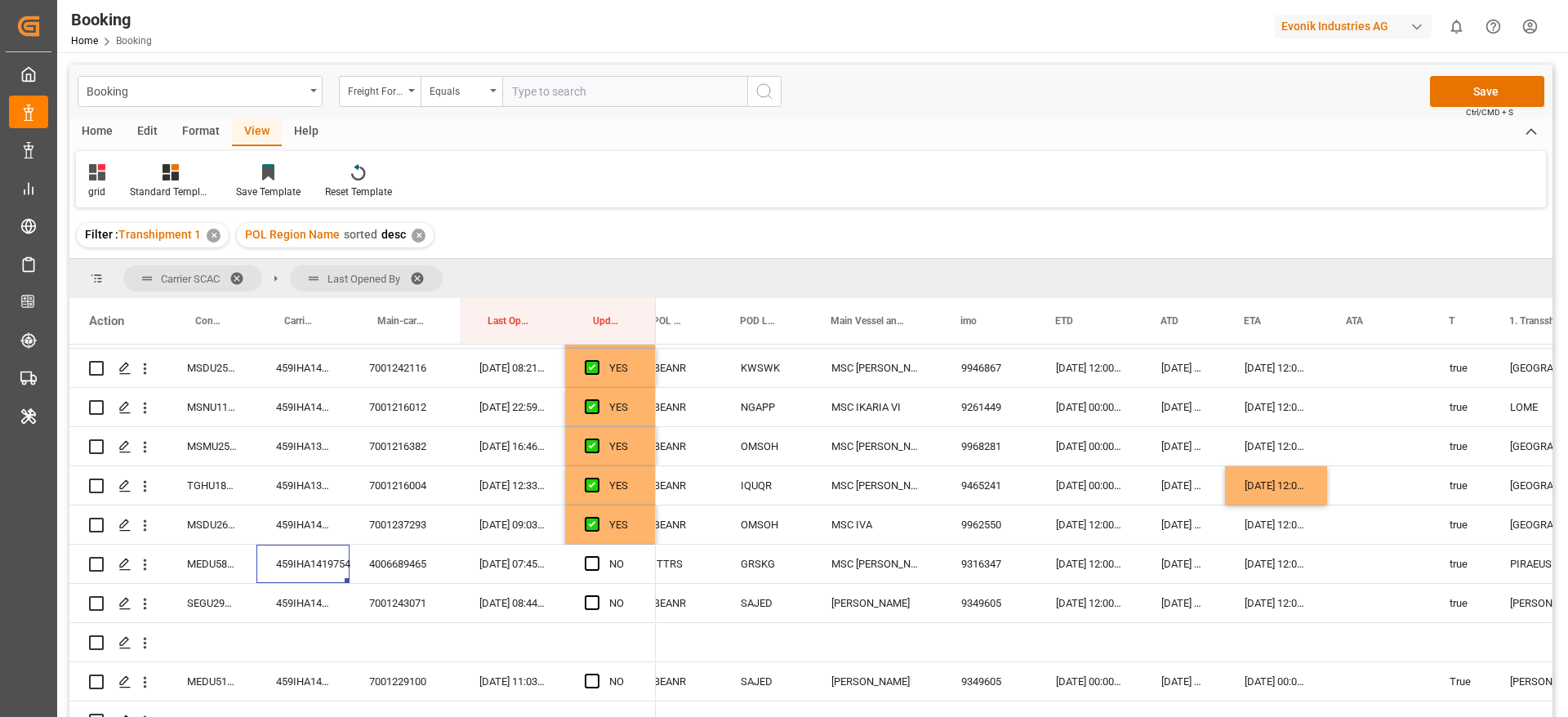
scroll to position [0, 646]
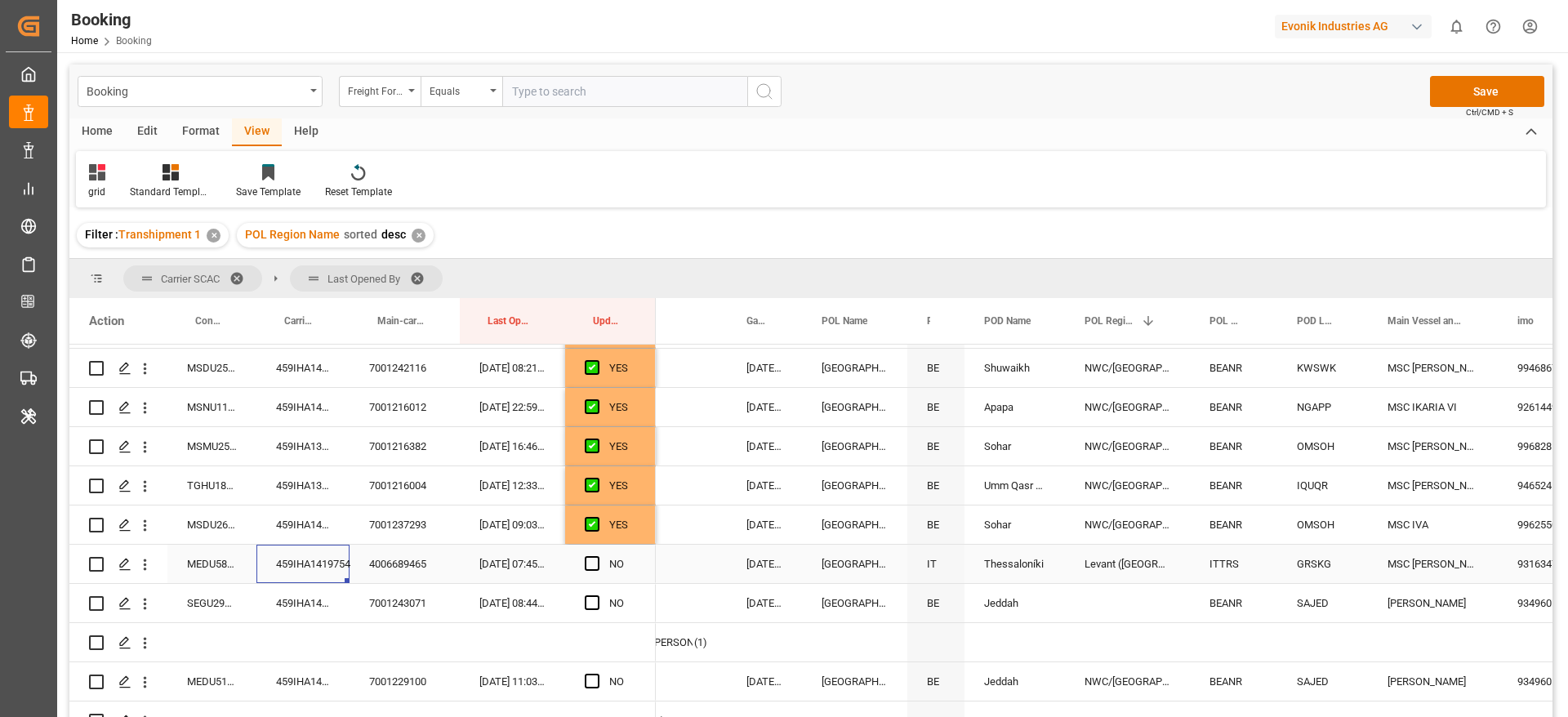
click at [292, 561] on div "459IHA1419754" at bounding box center [303, 564] width 93 height 38
click at [226, 563] on div "MEDU5848070" at bounding box center [211, 564] width 89 height 38
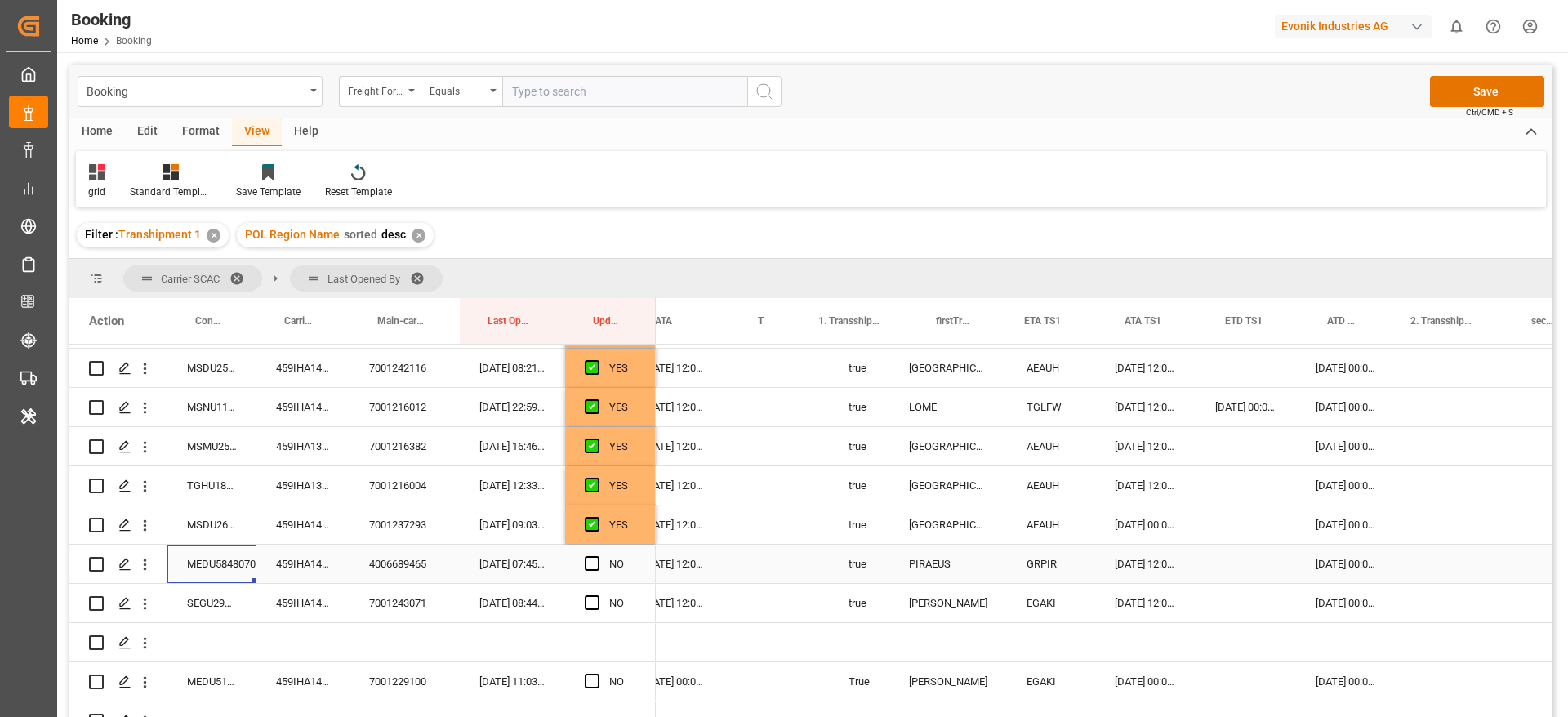
scroll to position [0, 1359]
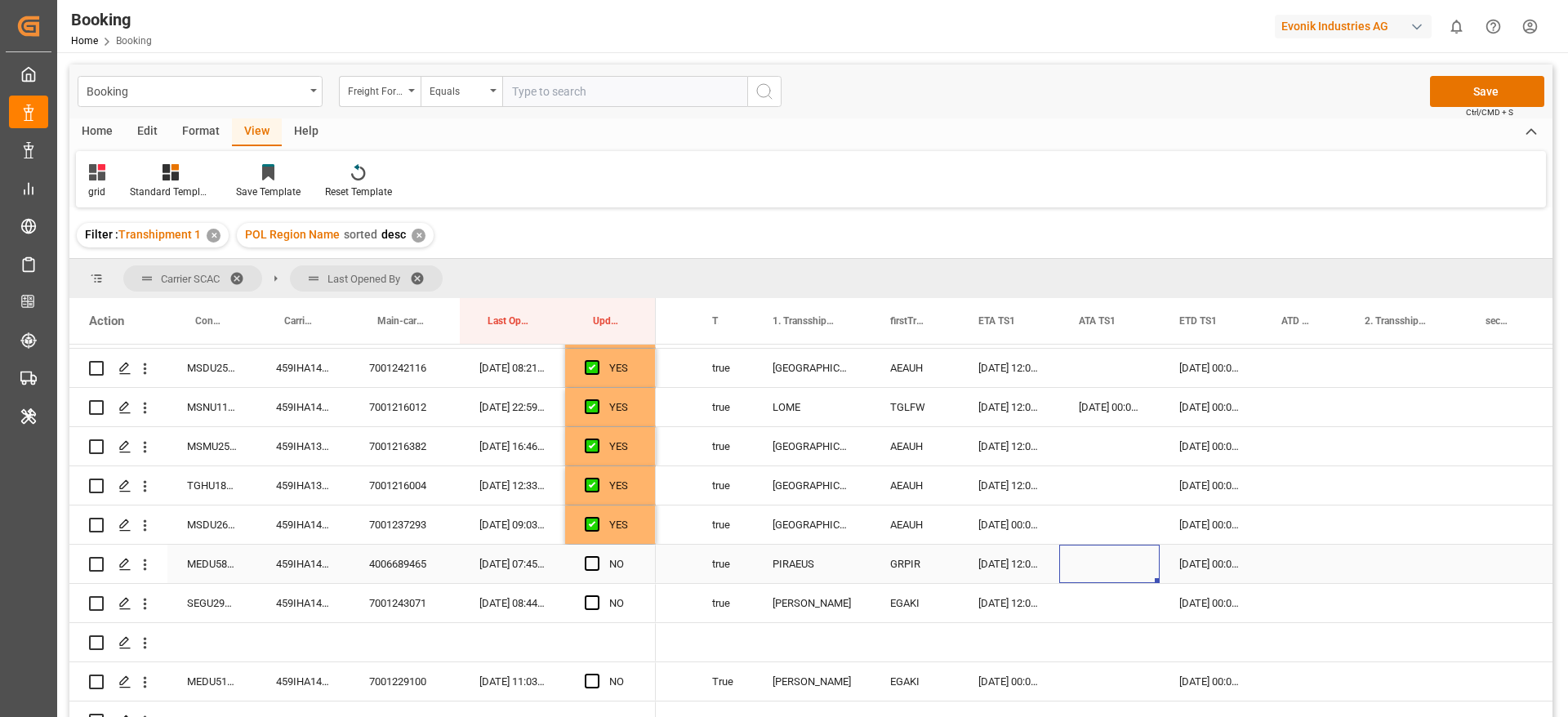
click at [1094, 554] on div "Press SPACE to select this row." at bounding box center [1109, 564] width 100 height 38
click at [1112, 558] on div "Press SPACE to select this row." at bounding box center [1109, 564] width 100 height 38
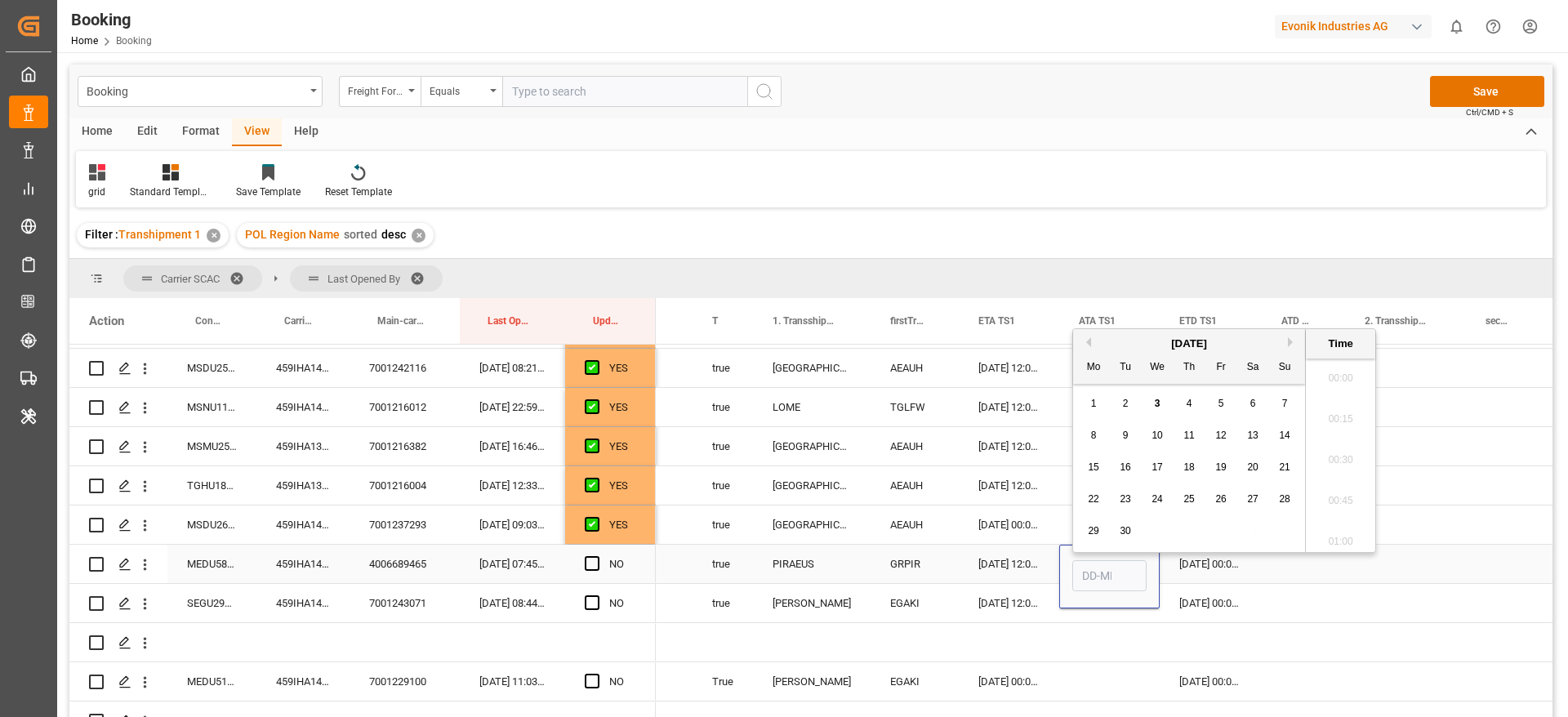
scroll to position [2538, 0]
click at [1119, 396] on div "2" at bounding box center [1125, 396] width 21 height 20
type input "[DATE] 00:00"
click at [1283, 563] on div "Press SPACE to select this row." at bounding box center [1303, 564] width 83 height 38
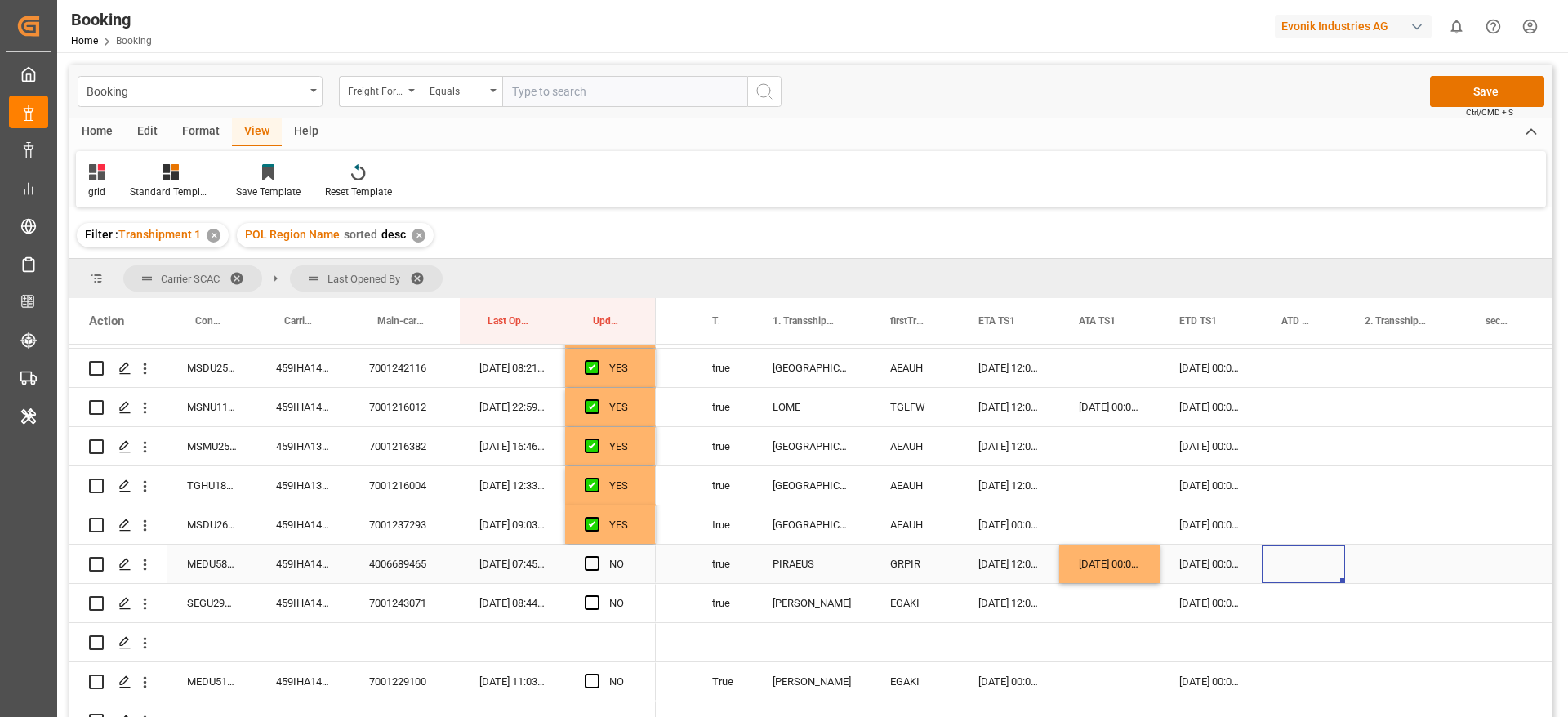
click at [1201, 561] on div "[DATE] 00:00:00" at bounding box center [1210, 564] width 102 height 38
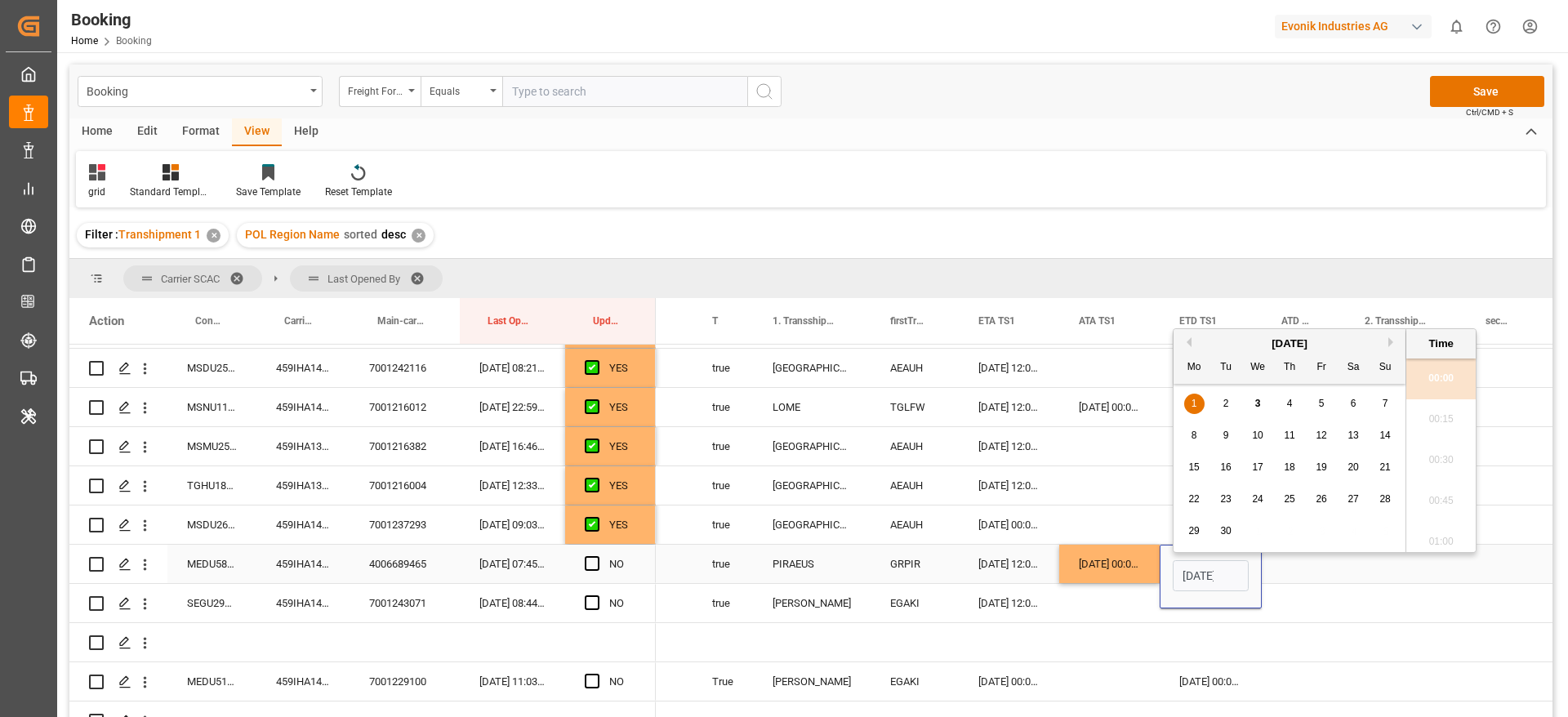
scroll to position [0, 57]
click at [1263, 392] on div "3" at bounding box center [1257, 396] width 21 height 20
type input "[DATE] 00:00"
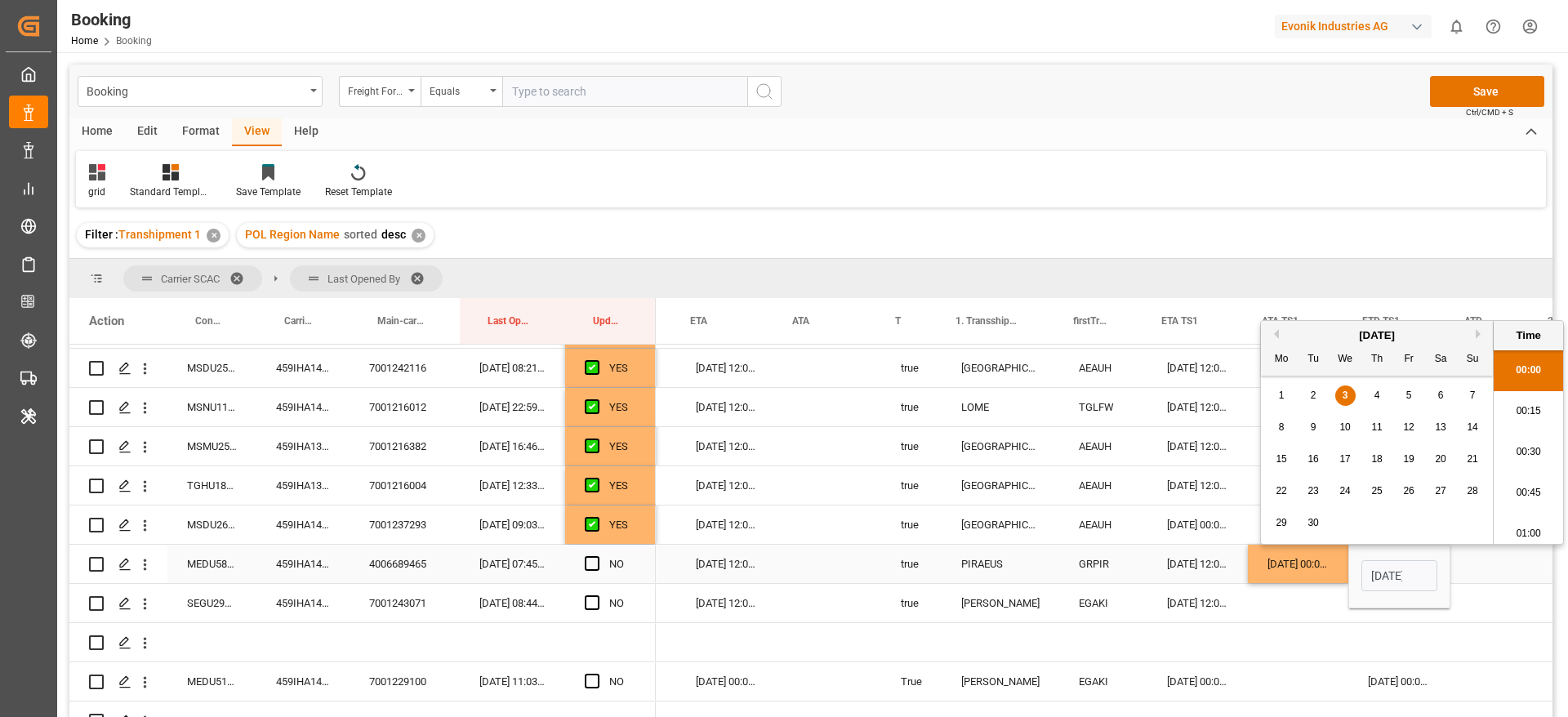
scroll to position [0, 1196]
click at [736, 562] on div "04-09-2025 12:00:00" at bounding box center [729, 564] width 102 height 38
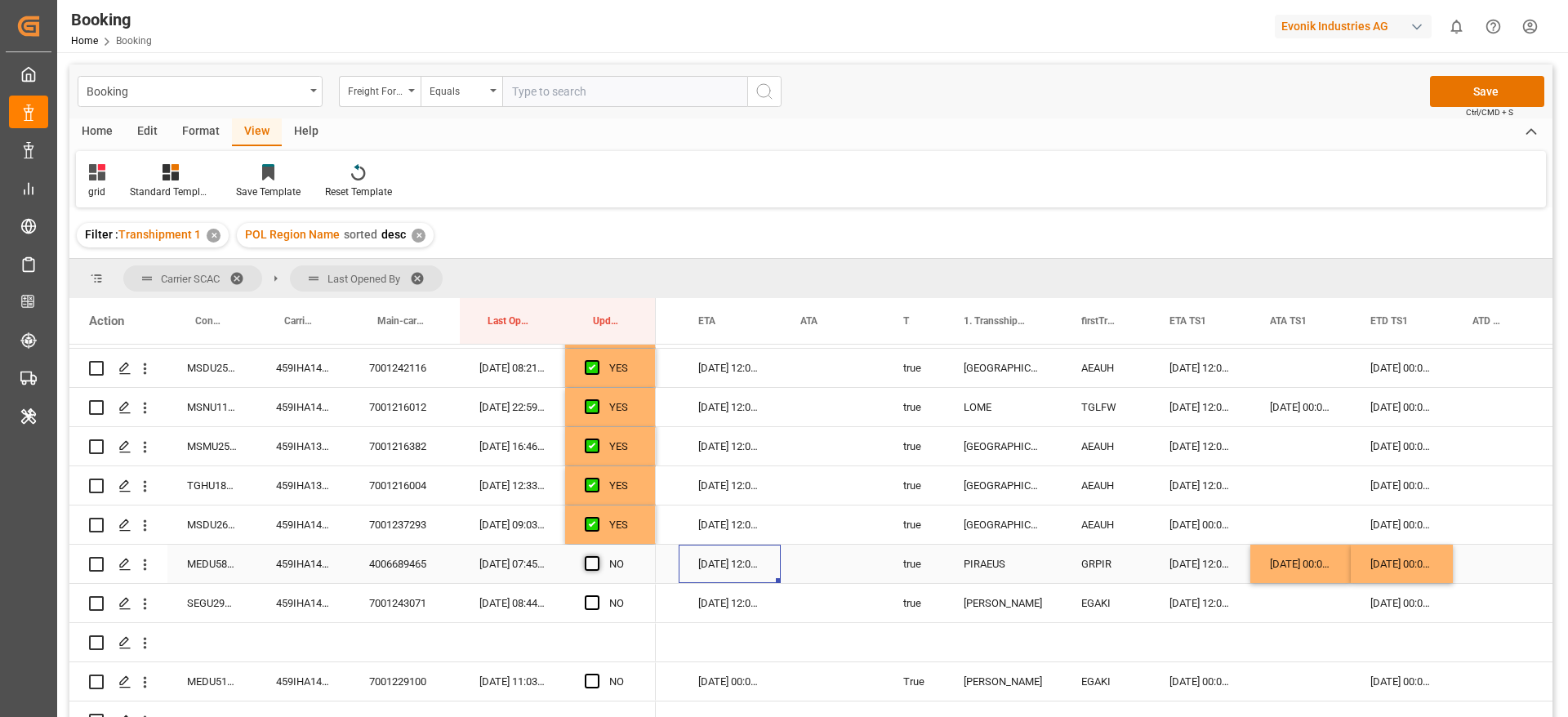
click at [588, 562] on span "Press SPACE to select this row." at bounding box center [592, 563] width 14 height 14
click at [596, 556] on input "Press SPACE to select this row." at bounding box center [596, 556] width 0 height 0
click at [298, 610] on div "459IHA1418554" at bounding box center [303, 603] width 93 height 38
click at [1410, 608] on div "12-09-2025 00:00:00" at bounding box center [1401, 603] width 102 height 38
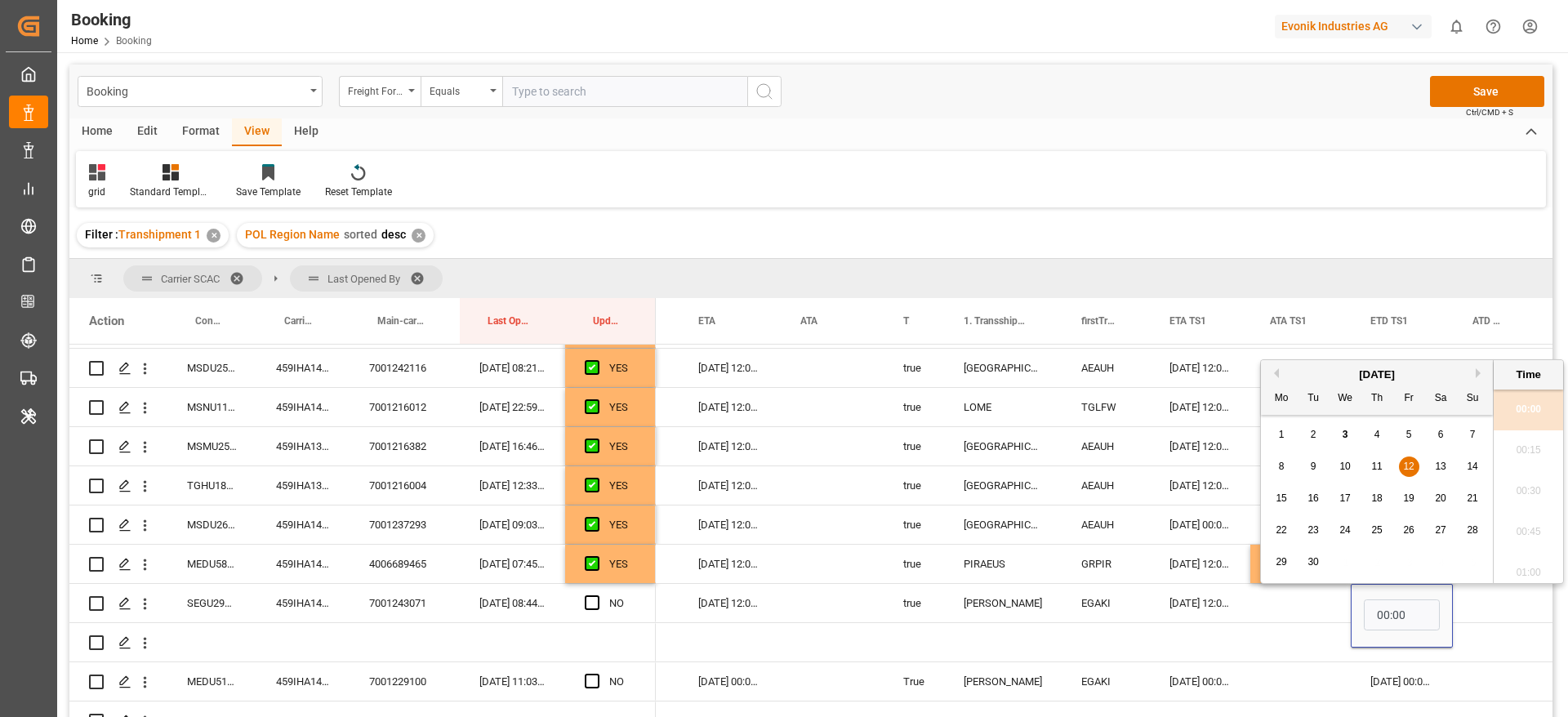
click at [1338, 464] on div "10" at bounding box center [1345, 467] width 21 height 20
type input "10-09-2025 00:00"
click at [590, 606] on span "Press SPACE to select this row." at bounding box center [592, 603] width 14 height 14
click at [596, 596] on input "Press SPACE to select this row." at bounding box center [596, 596] width 0 height 0
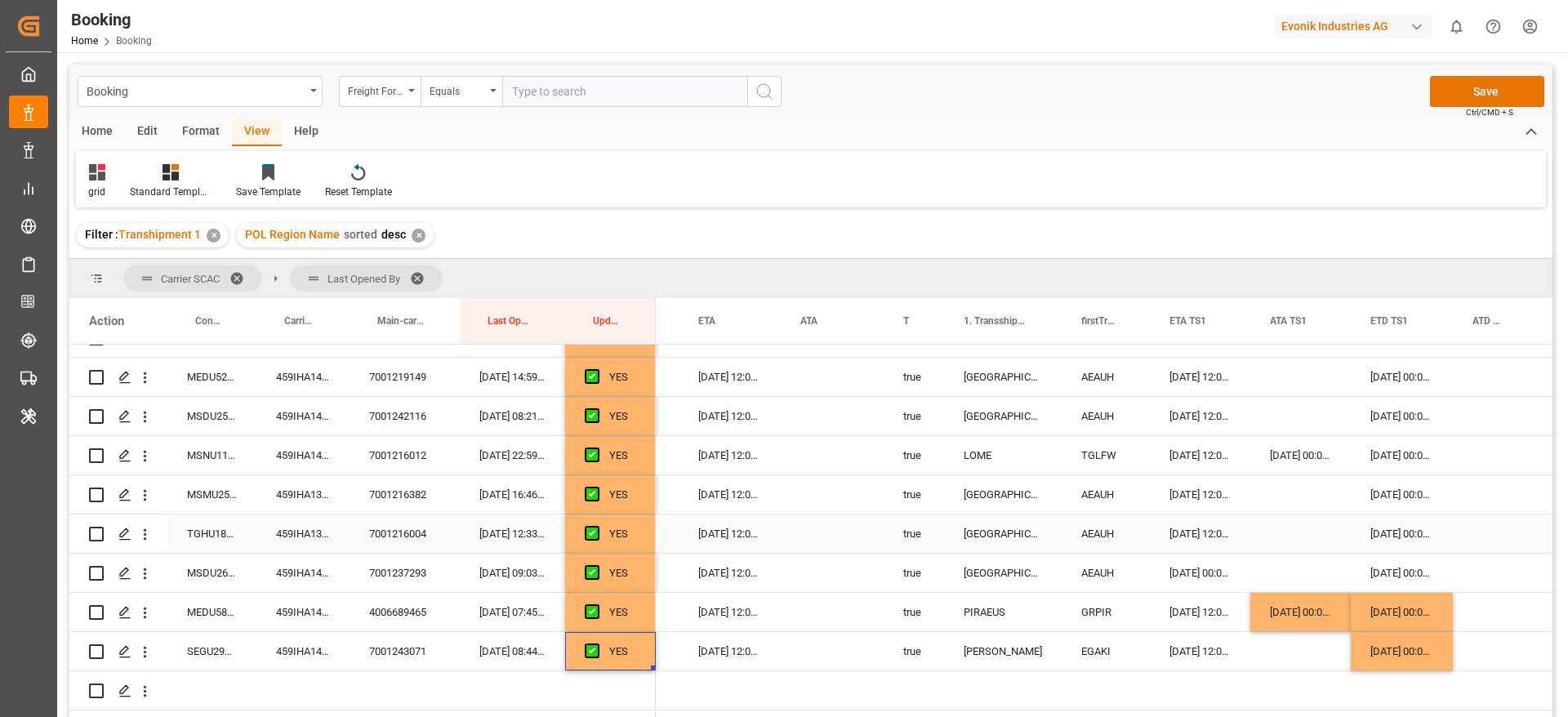
scroll to position [530, 0]
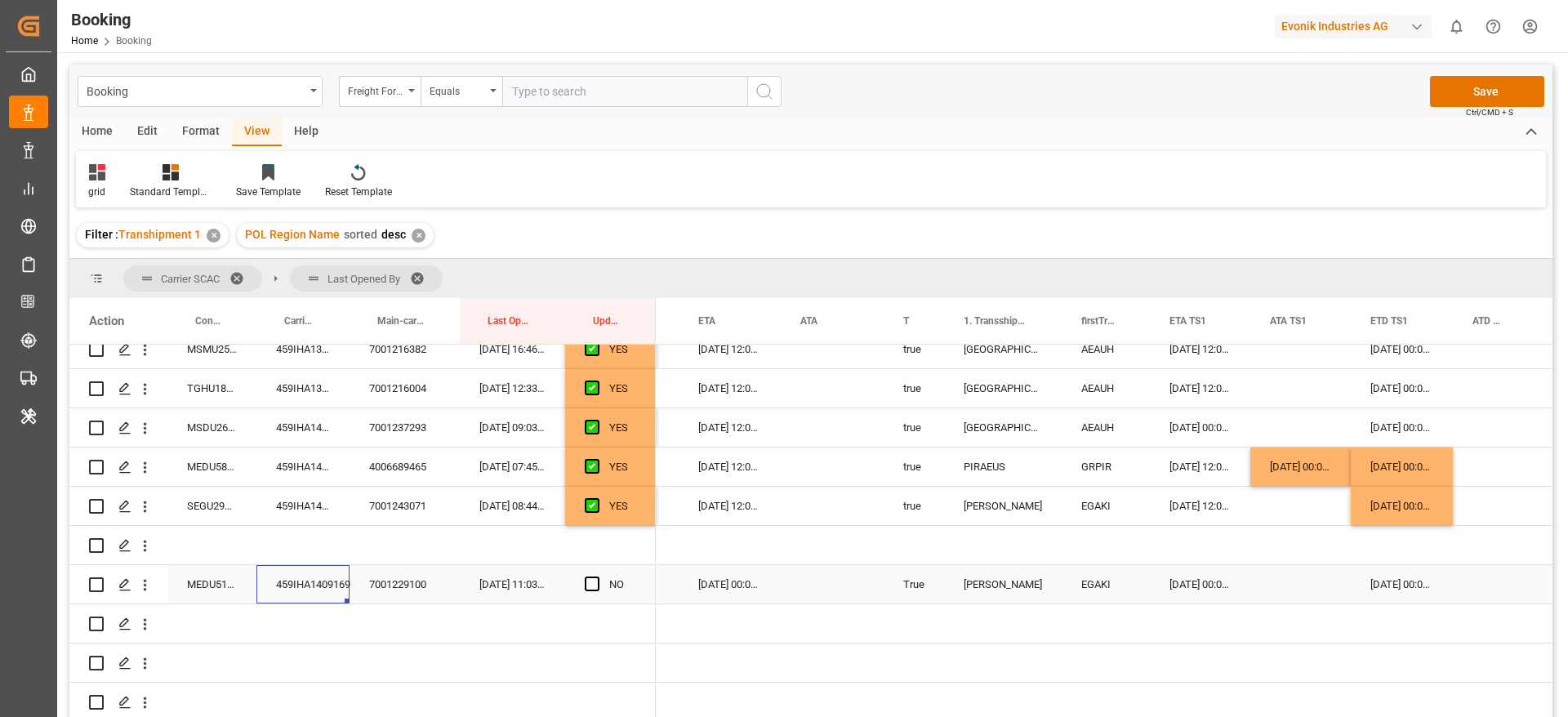
click at [305, 580] on div "459IHA1409169" at bounding box center [303, 584] width 93 height 38
click at [1393, 568] on div "09-09-2025 00:00:00" at bounding box center [1401, 584] width 102 height 38
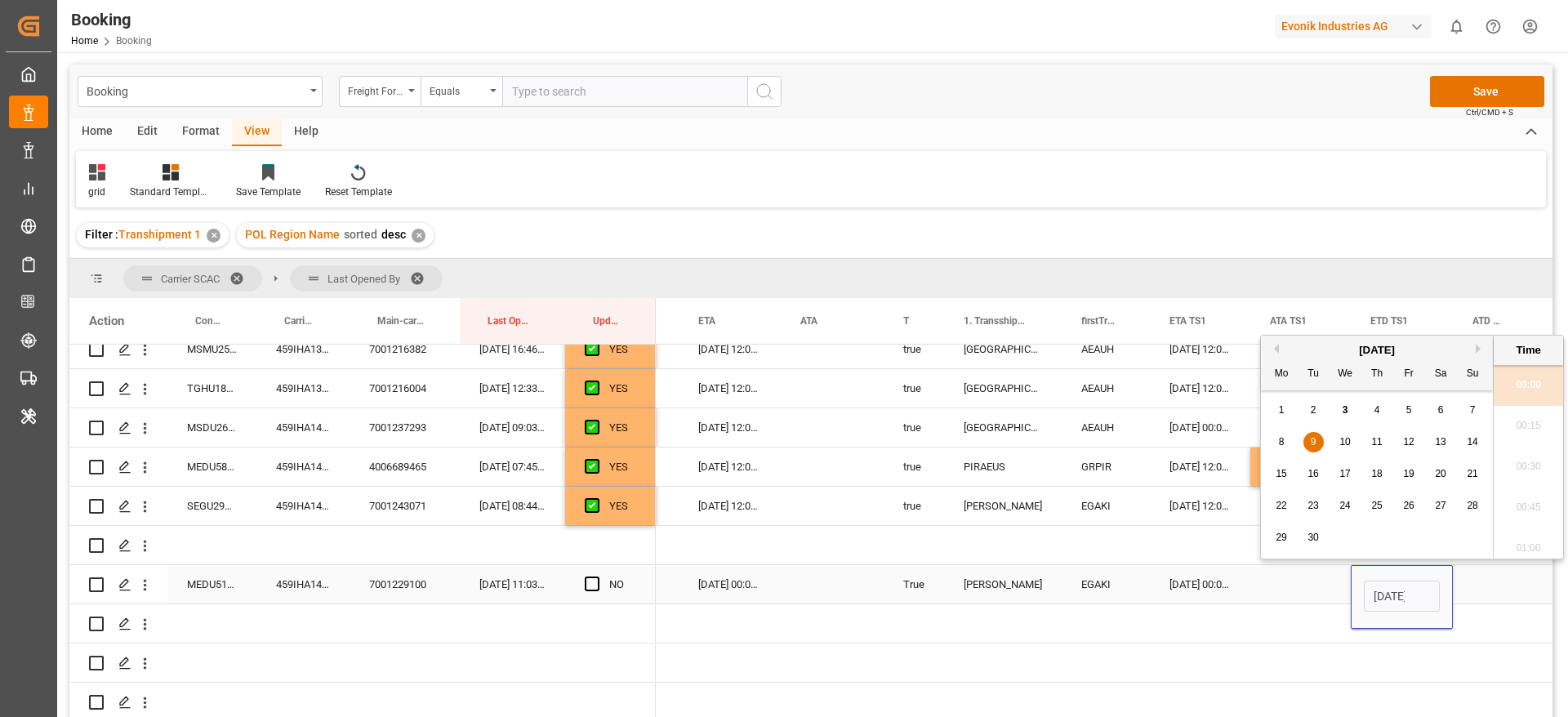
scroll to position [0, 57]
click at [1350, 429] on div "8 9 10 11 12 13 14" at bounding box center [1376, 442] width 223 height 32
click at [1348, 443] on span "10" at bounding box center [1345, 441] width 11 height 12
type input "10-09-2025 00:00"
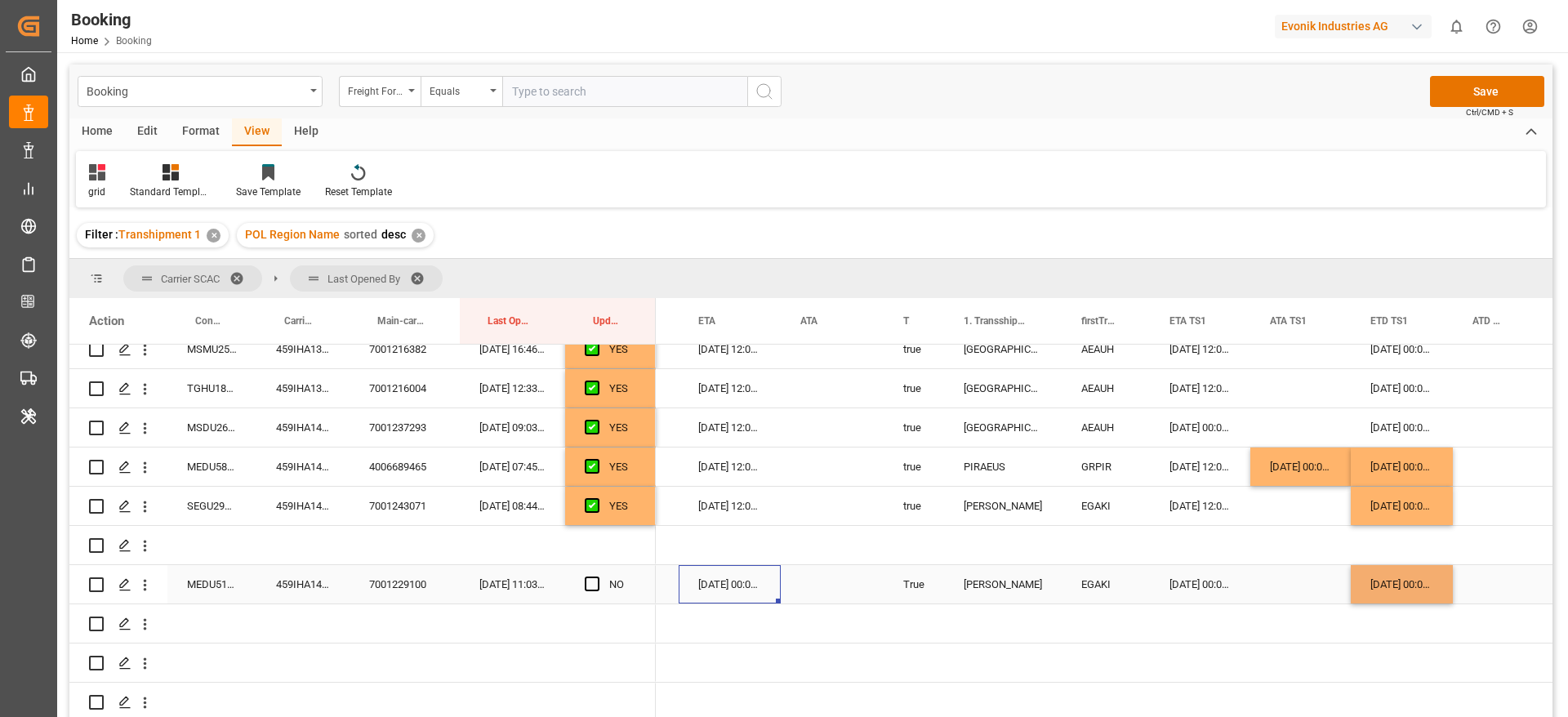
click at [752, 575] on div "12-09-2025 00:00:00" at bounding box center [729, 584] width 102 height 38
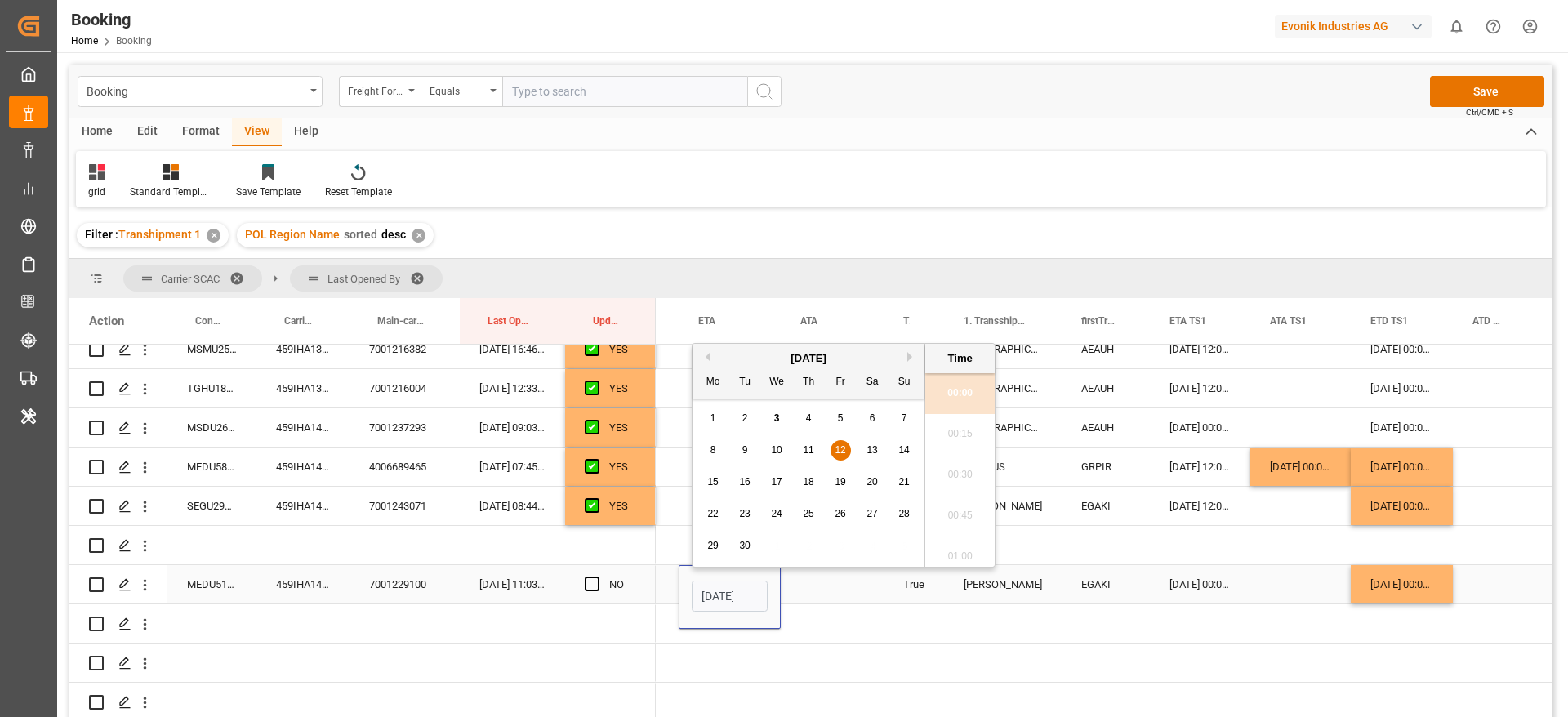
scroll to position [0, 57]
click at [869, 442] on span "13" at bounding box center [872, 441] width 11 height 12
type input "13-09-2025 00:00"
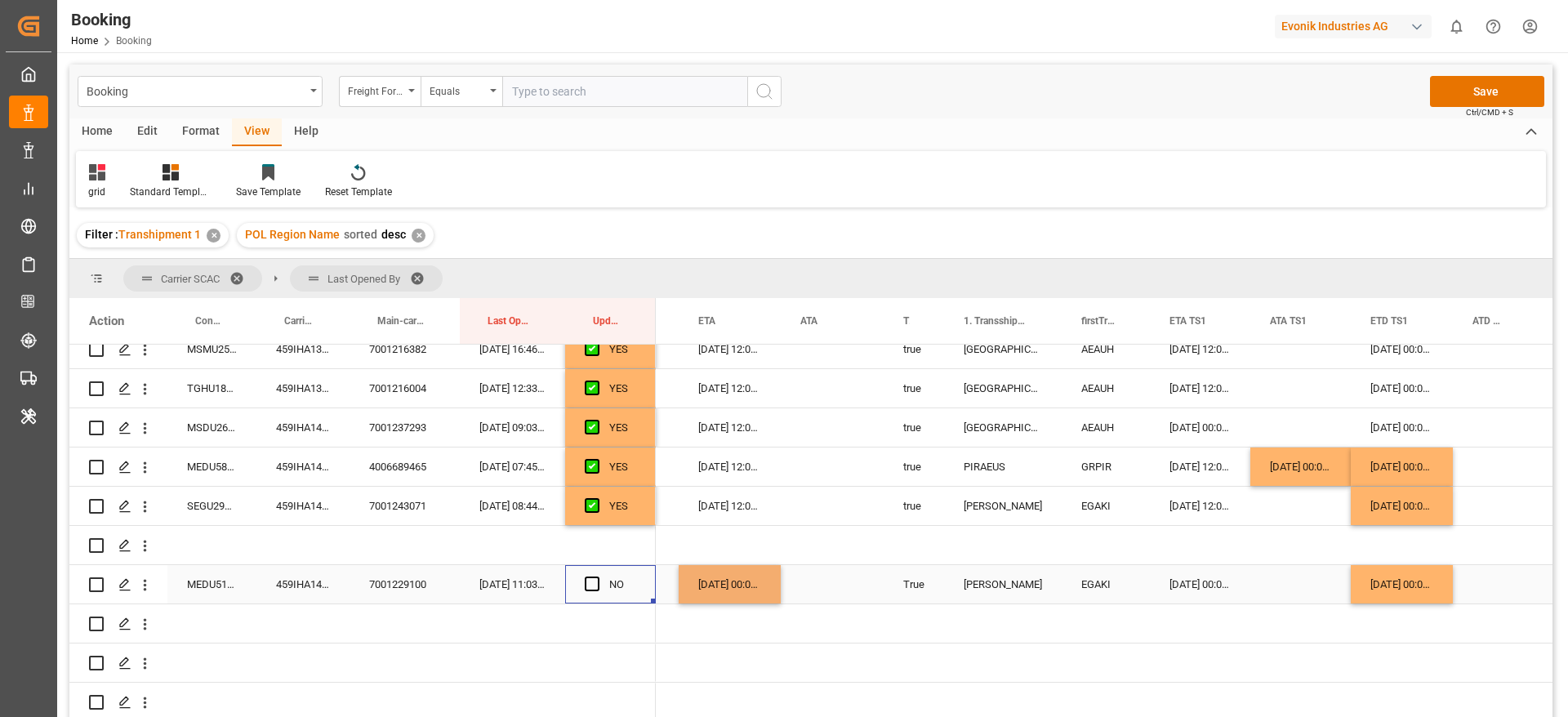
click at [591, 587] on div "Press SPACE to select this row." at bounding box center [596, 585] width 24 height 38
click at [590, 577] on span "Press SPACE to select this row." at bounding box center [592, 584] width 14 height 14
click at [596, 577] on input "Press SPACE to select this row." at bounding box center [596, 577] width 0 height 0
click at [1374, 673] on div "Press SPACE to select this row." at bounding box center [1401, 663] width 102 height 38
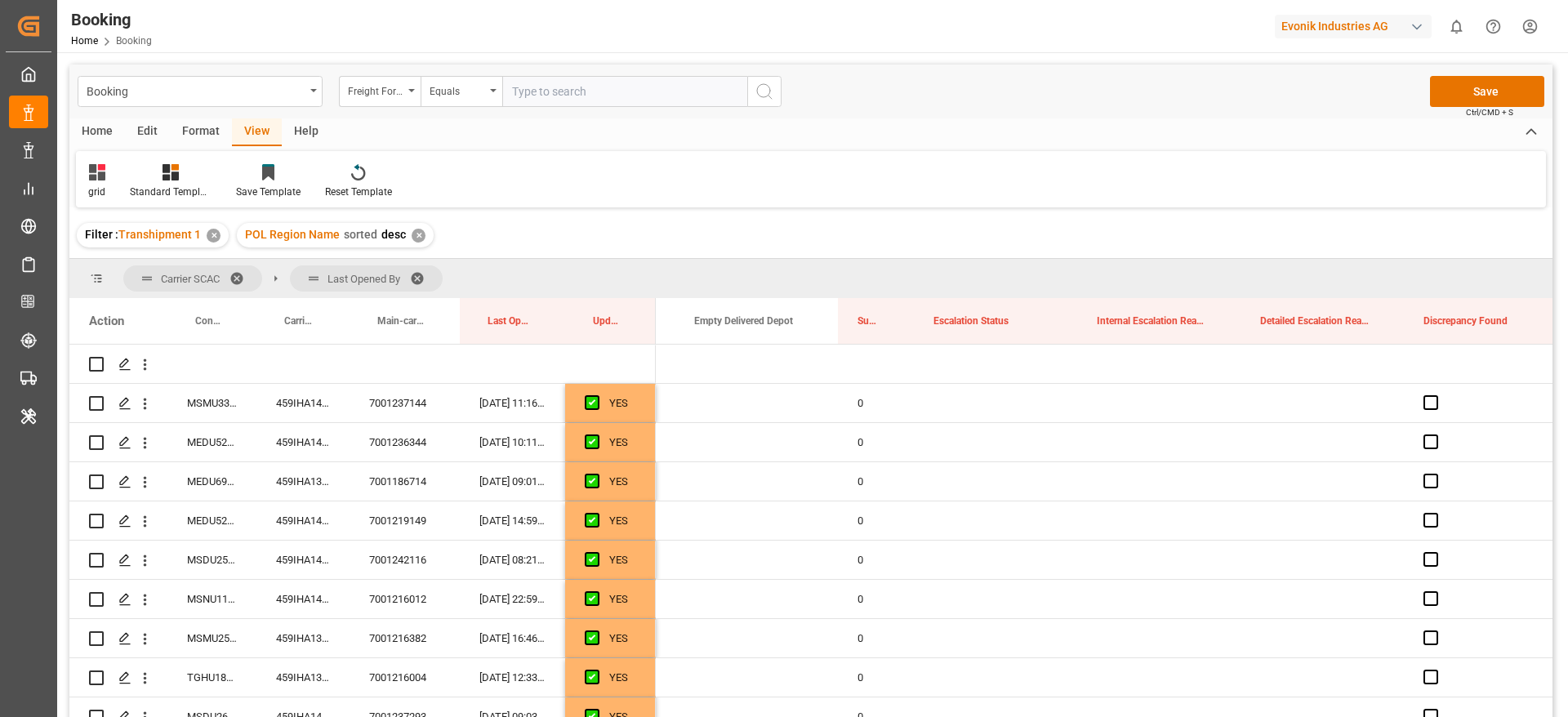
scroll to position [226, 0]
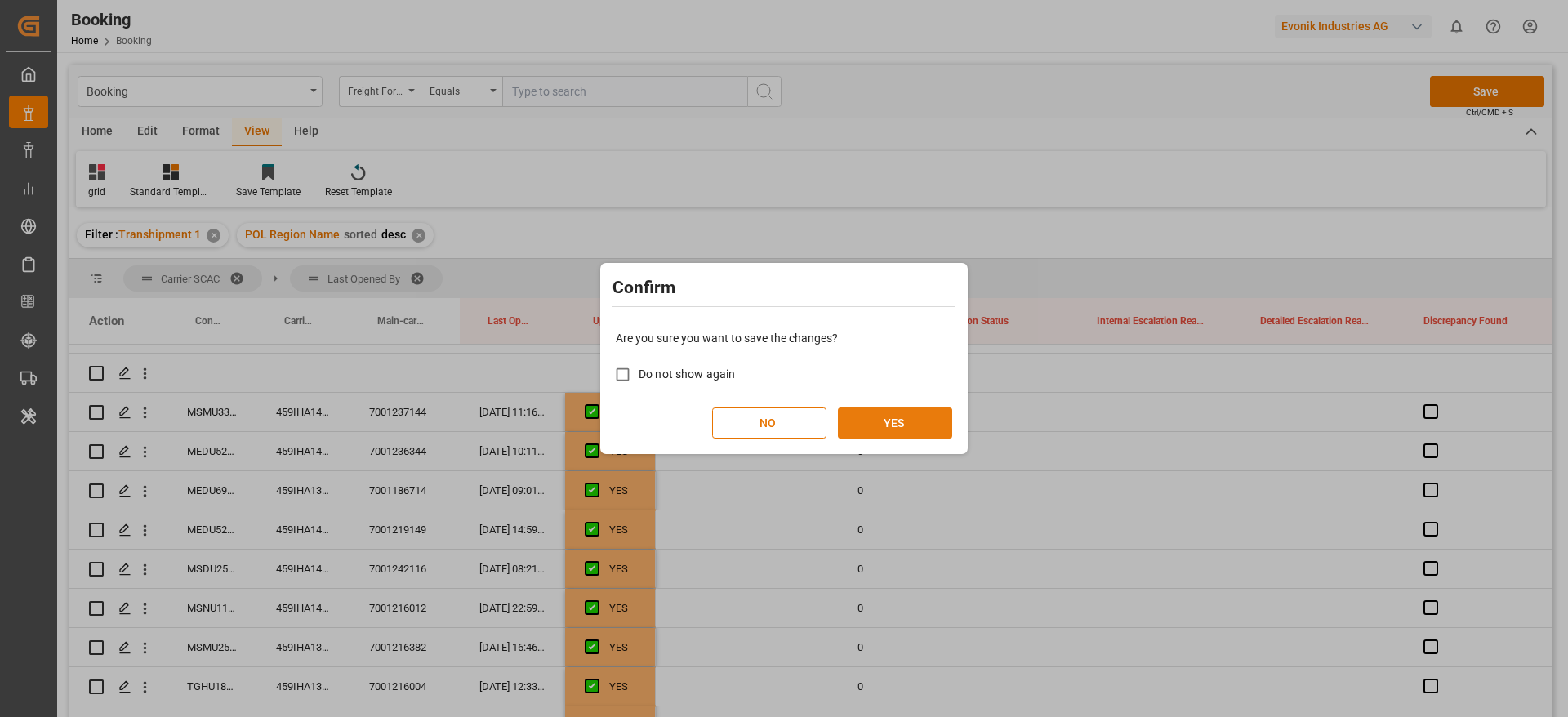
click at [855, 423] on button "YES" at bounding box center [895, 423] width 114 height 31
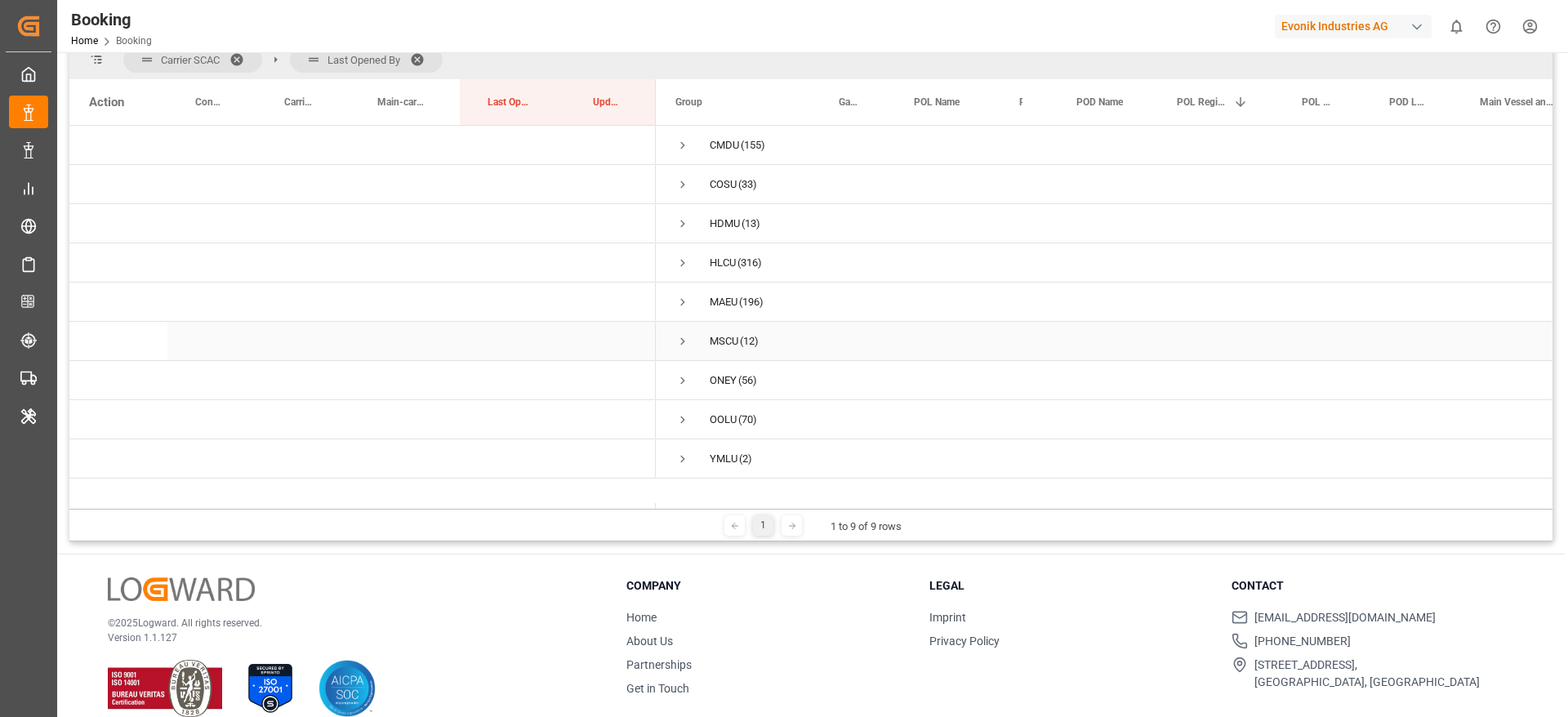
scroll to position [241, 0]
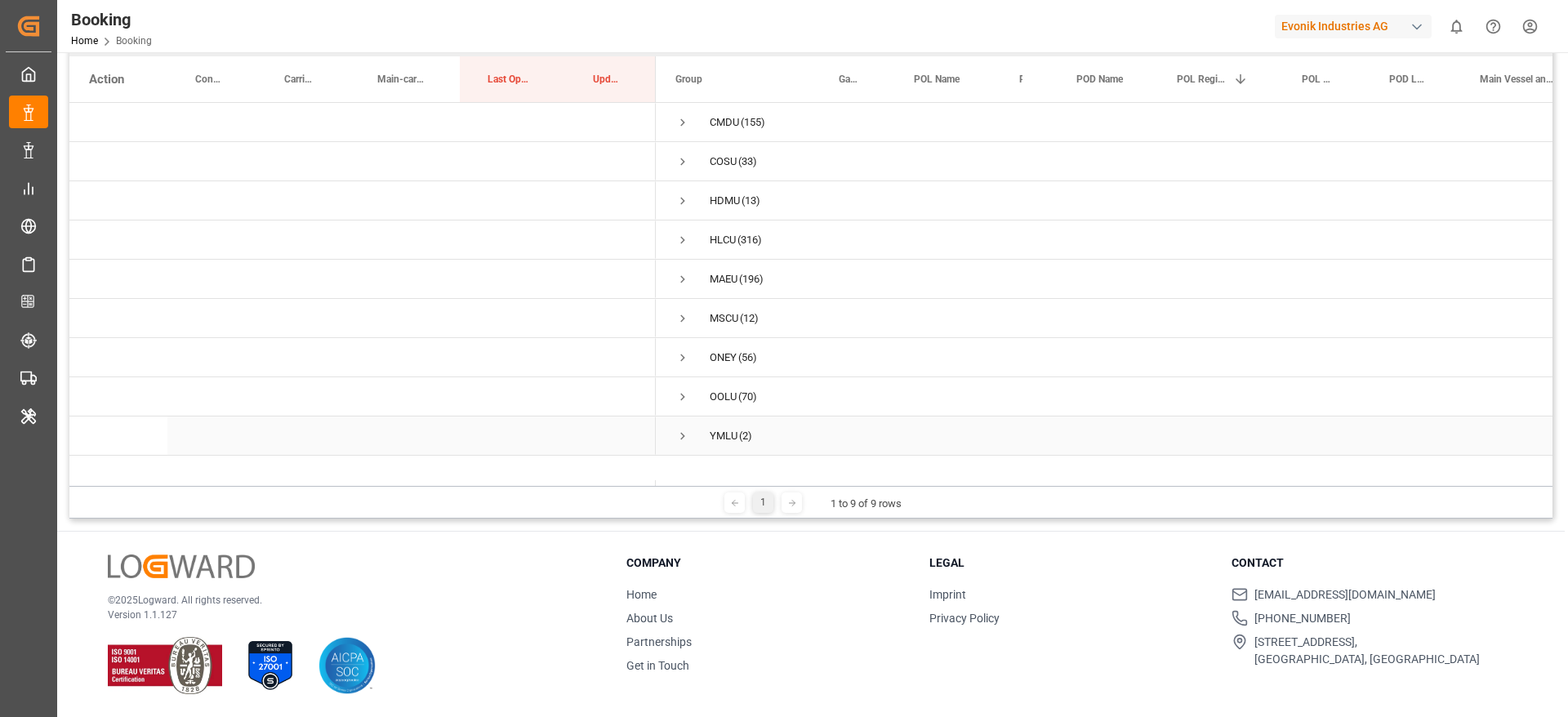
click at [678, 438] on span "Press SPACE to select this row." at bounding box center [682, 436] width 14 height 14
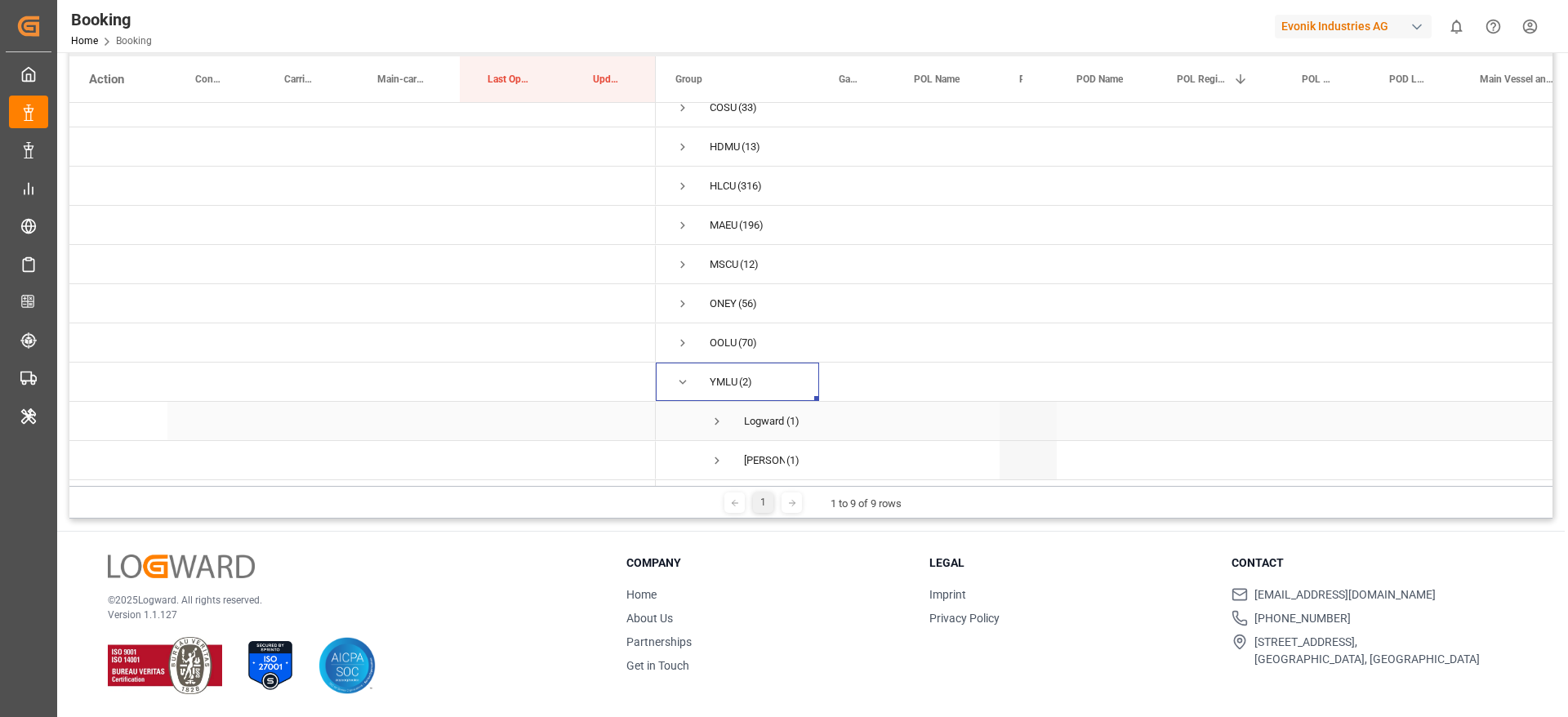
click at [728, 409] on span "Logward System (1)" at bounding box center [737, 420] width 124 height 37
click at [723, 416] on span "Press SPACE to select this row." at bounding box center [717, 421] width 14 height 14
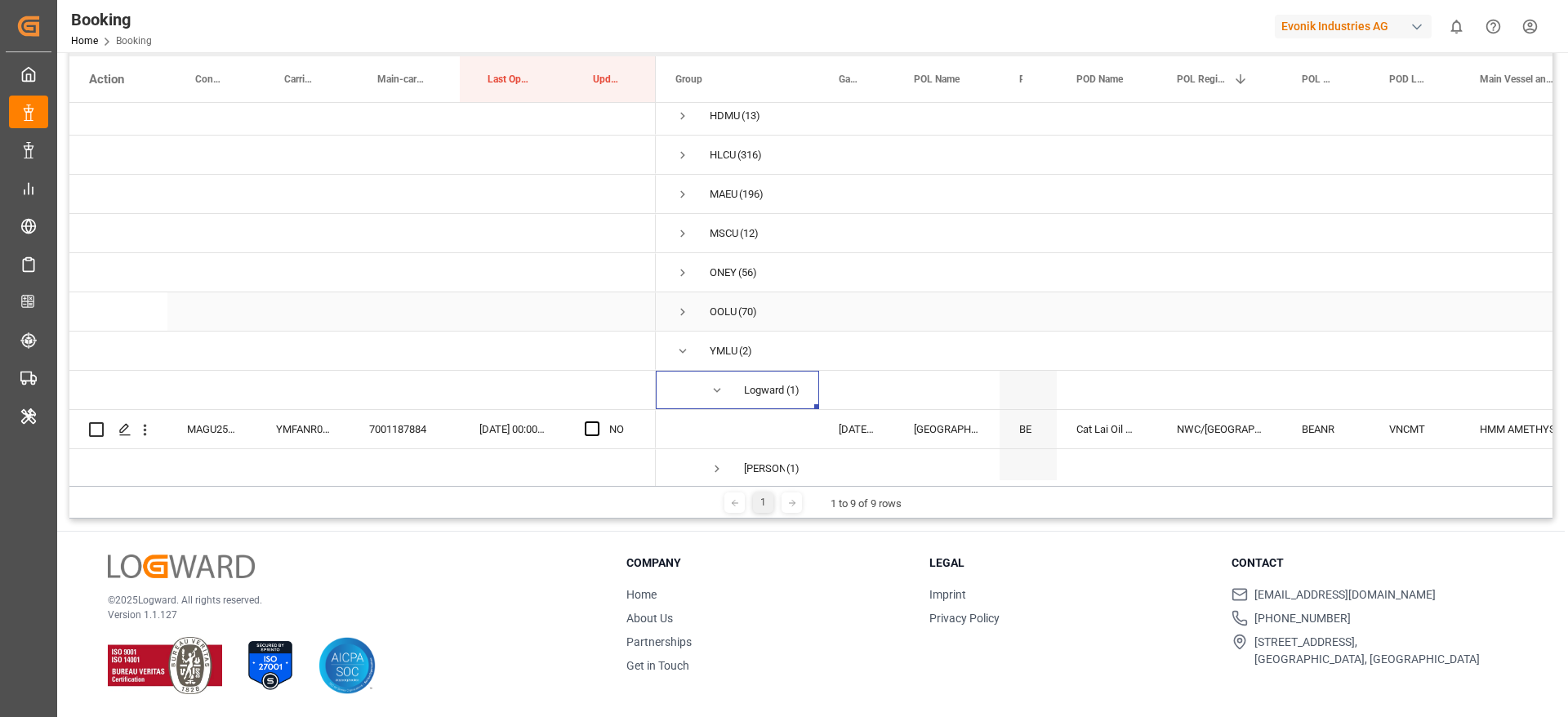
scroll to position [99, 0]
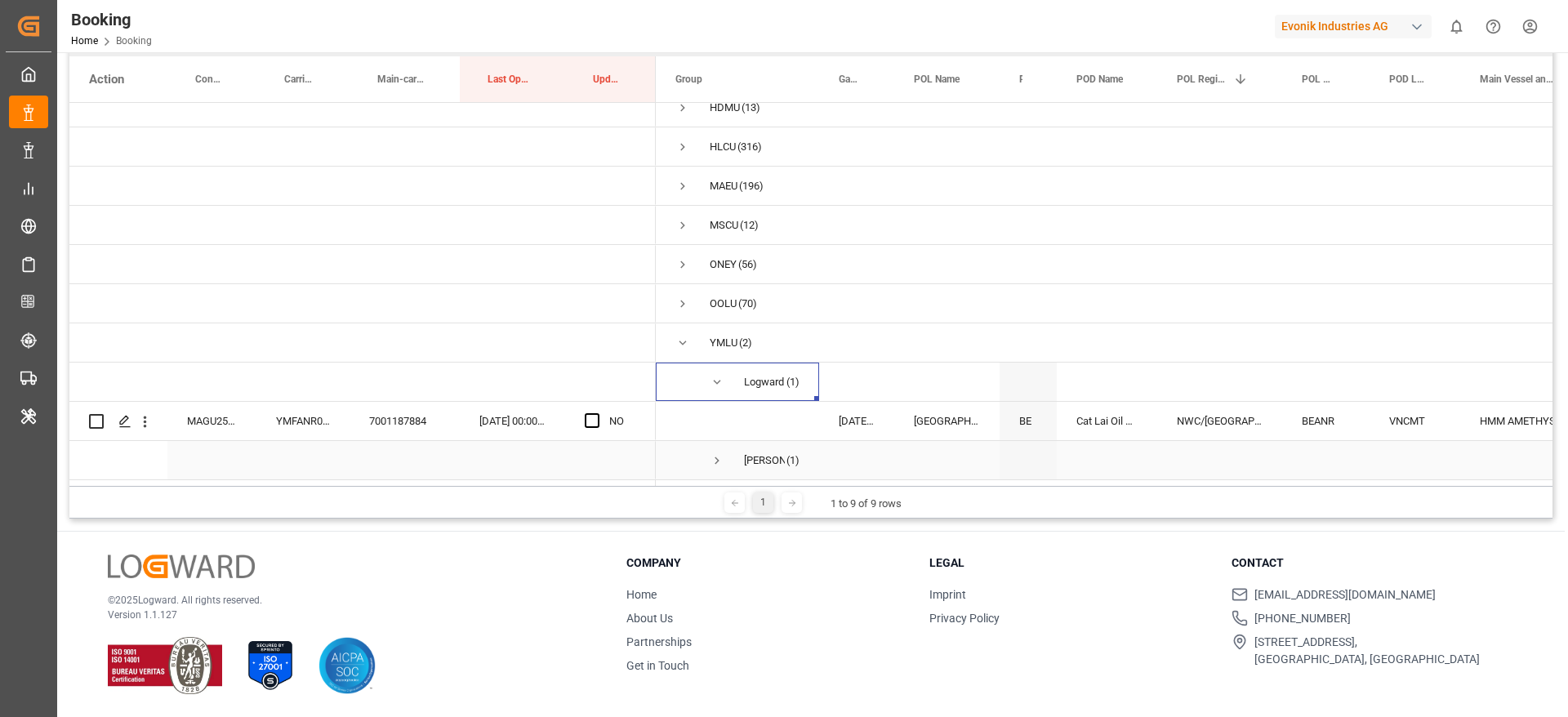
click at [723, 453] on span "Press SPACE to select this row." at bounding box center [717, 460] width 14 height 14
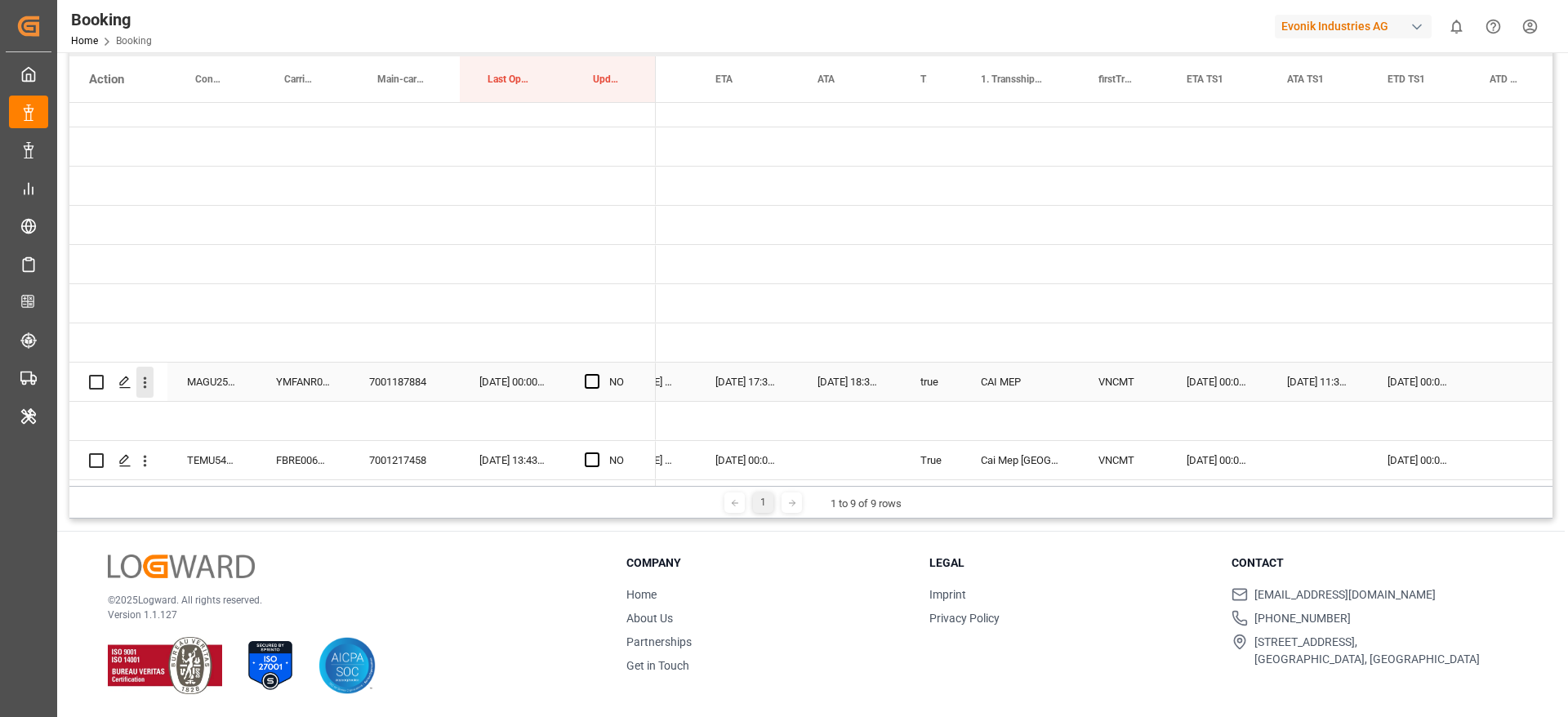
click at [139, 374] on icon "open menu" at bounding box center [145, 382] width 17 height 17
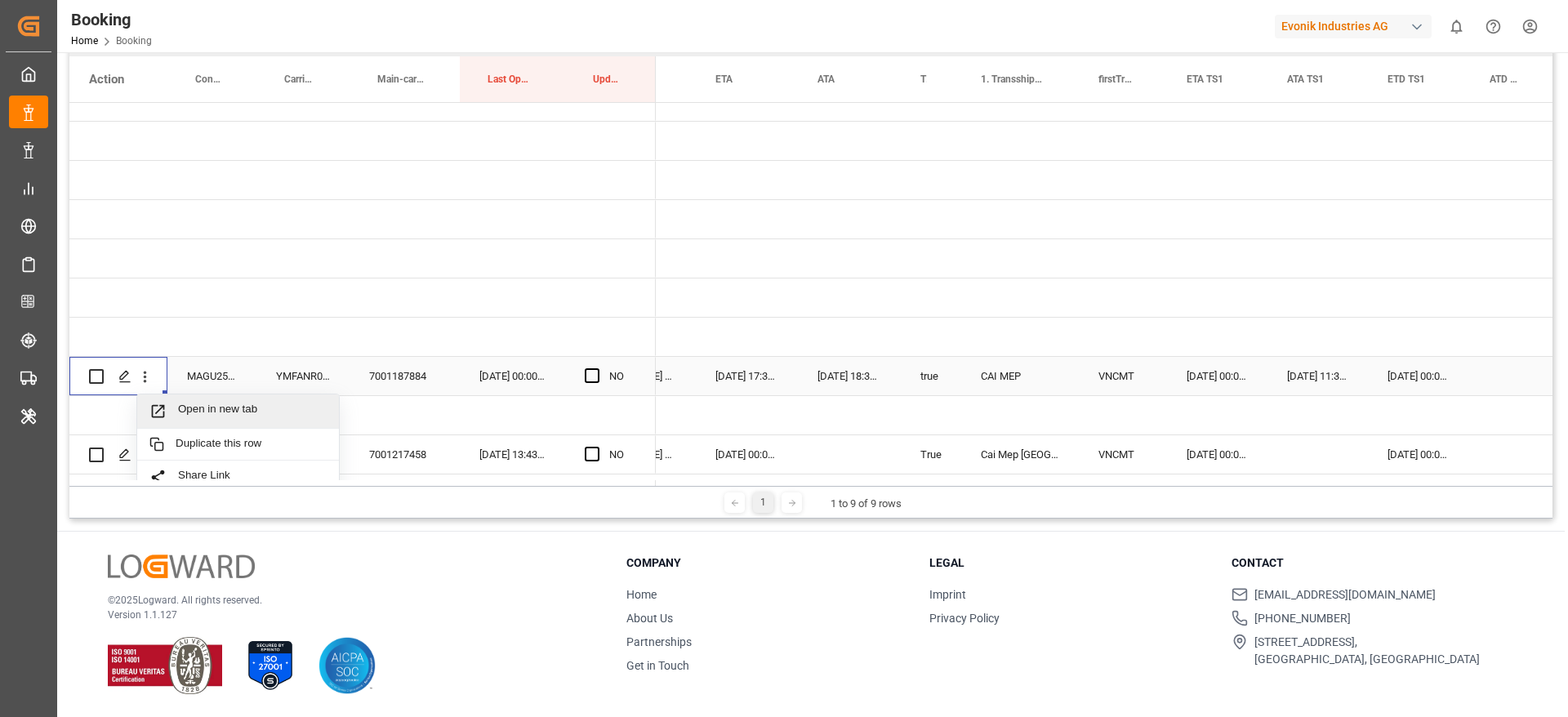
click at [265, 421] on div "Open in new tab" at bounding box center [238, 411] width 202 height 34
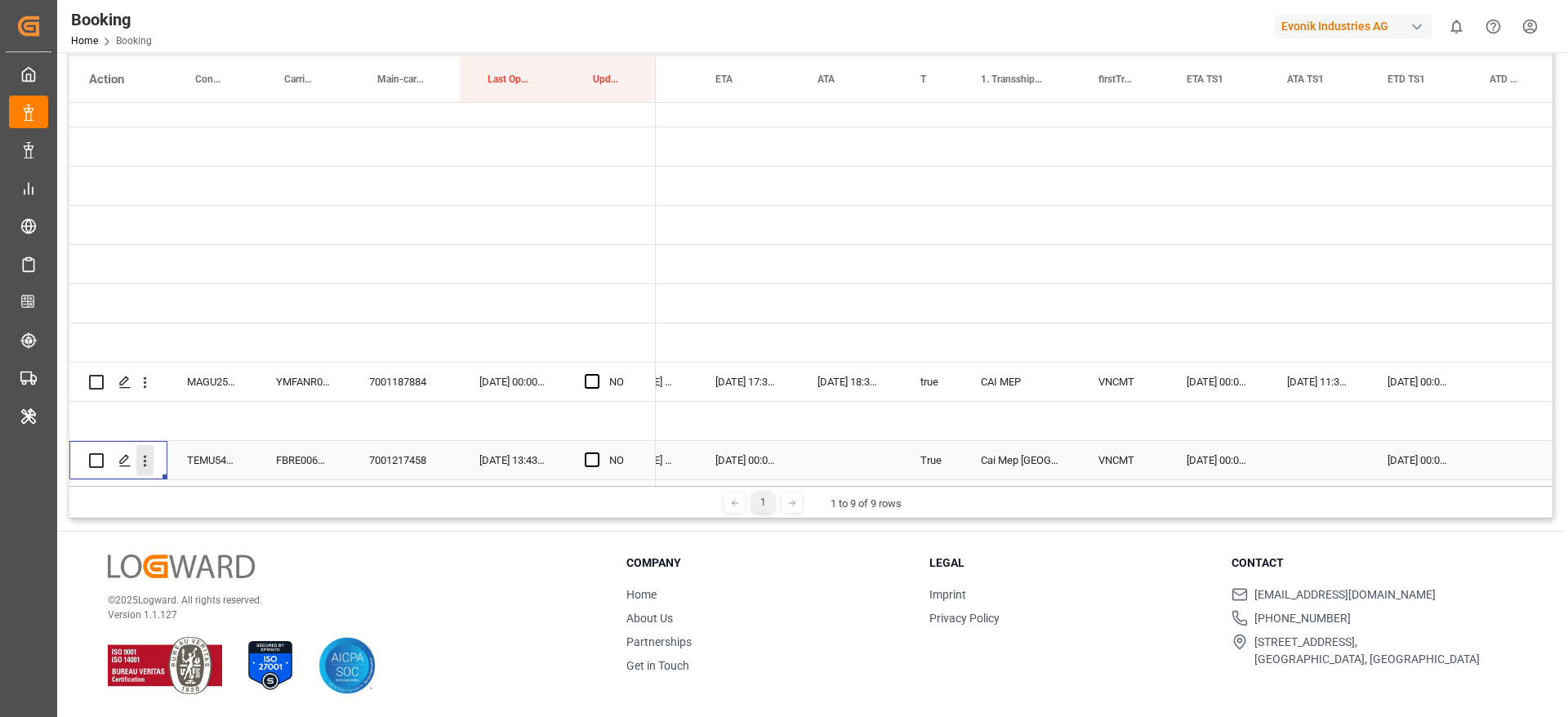
click at [145, 458] on icon "open menu" at bounding box center [146, 461] width 4 height 12
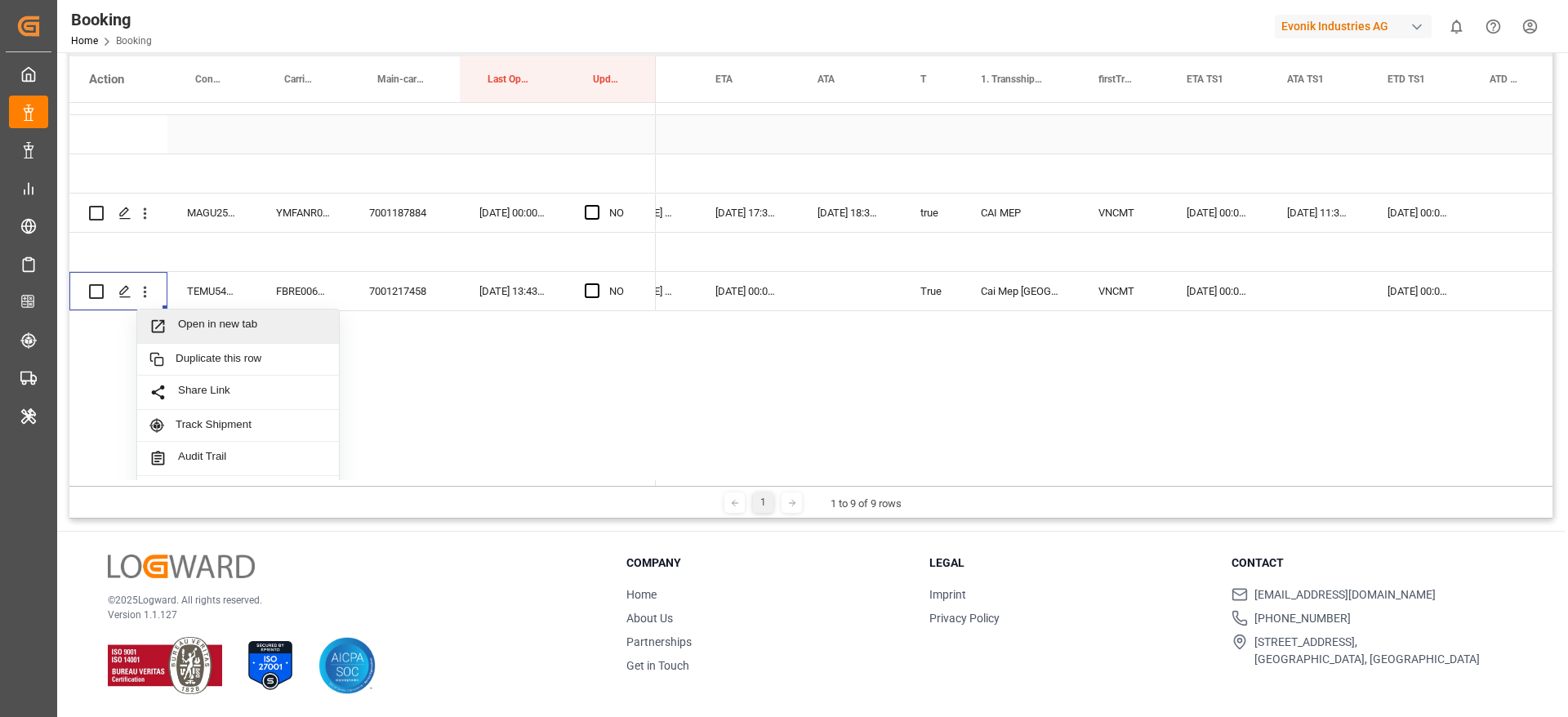
scroll to position [370, 0]
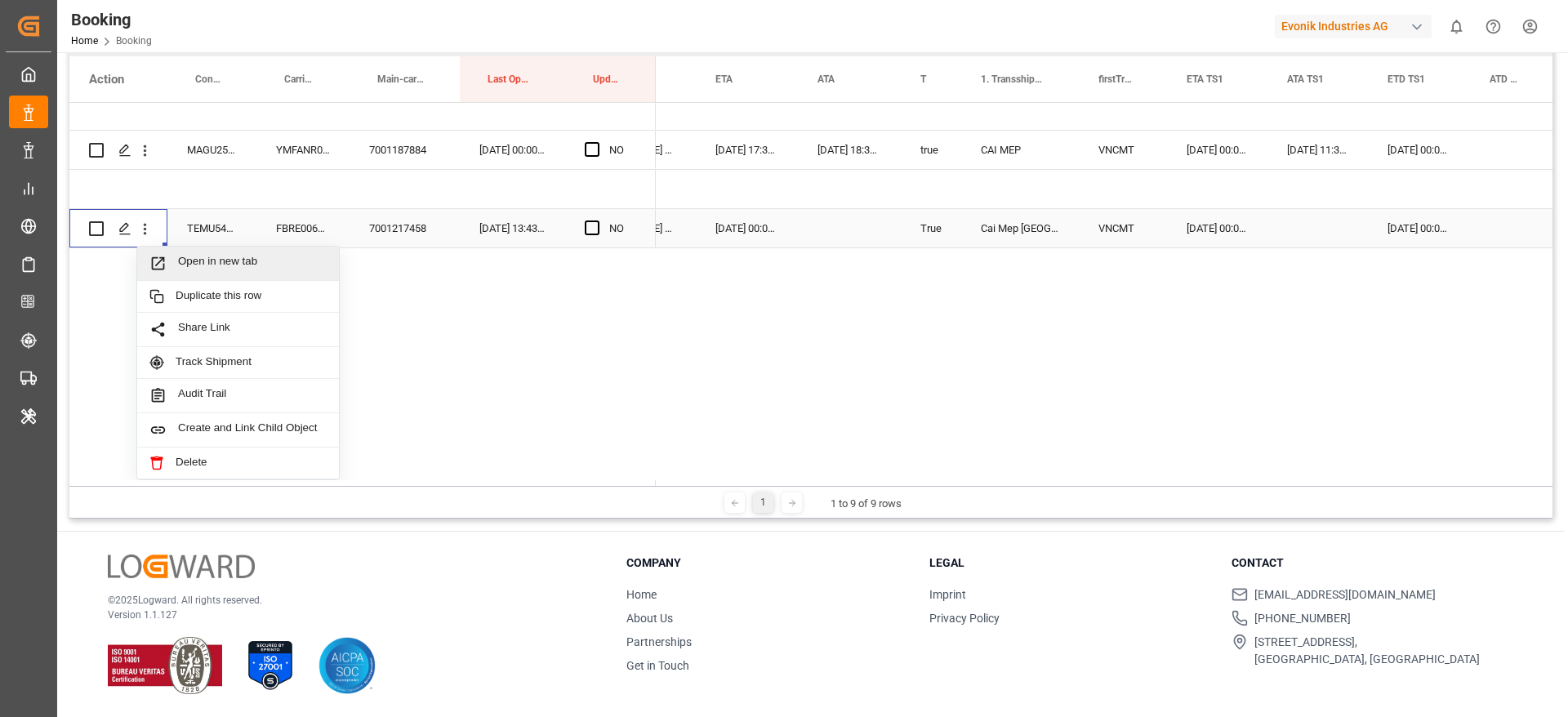
click at [284, 255] on span "Open in new tab" at bounding box center [252, 263] width 148 height 17
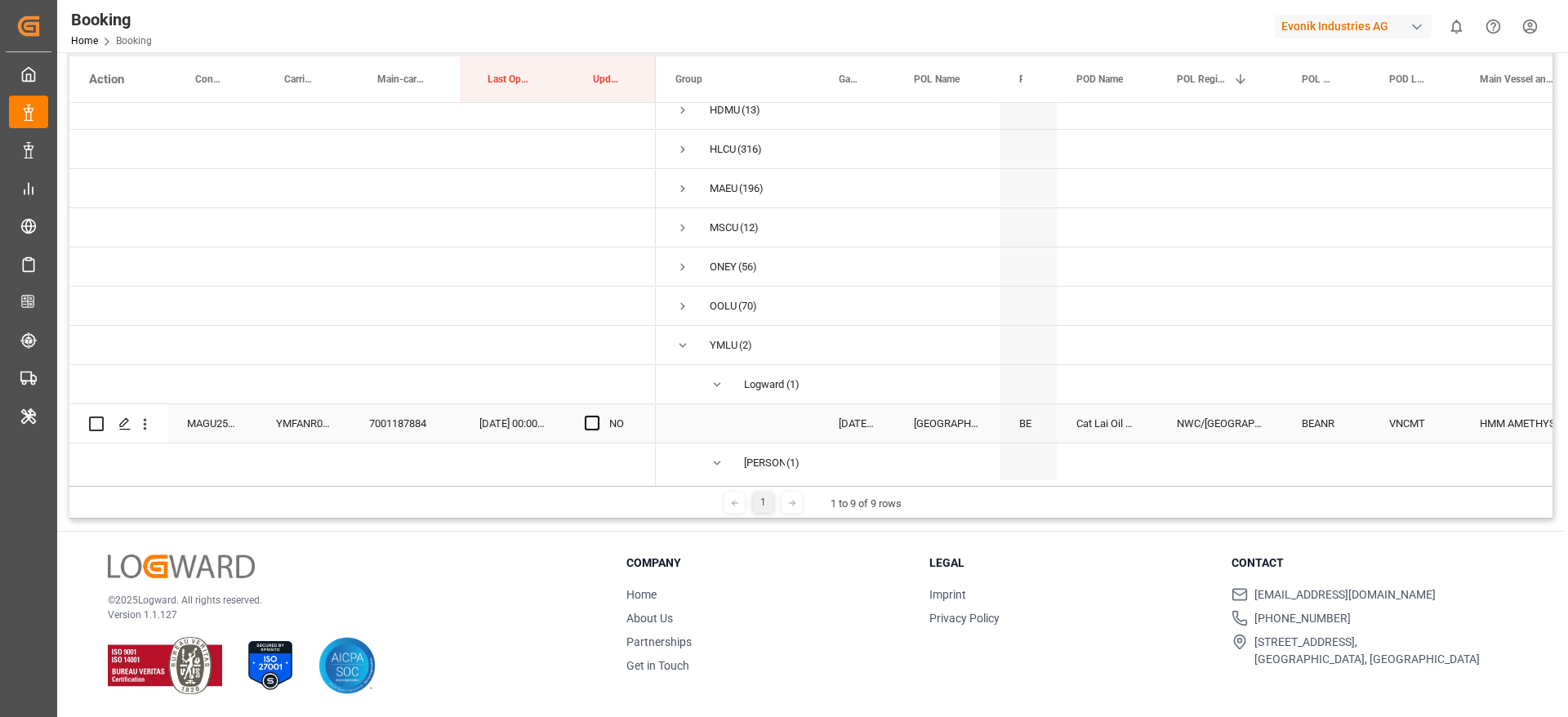
scroll to position [89, 0]
click at [681, 348] on span "Press SPACE to select this row." at bounding box center [682, 347] width 14 height 14
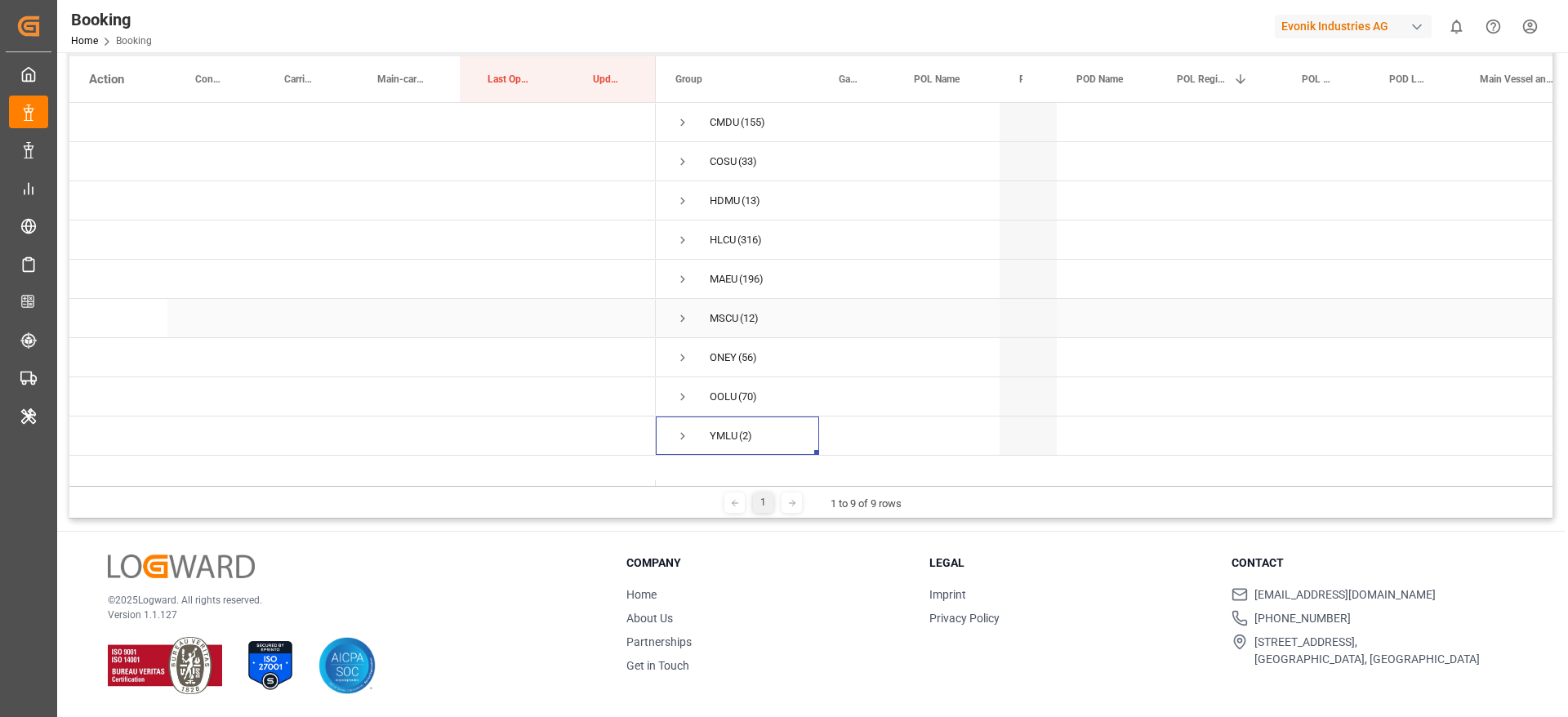
scroll to position [0, 0]
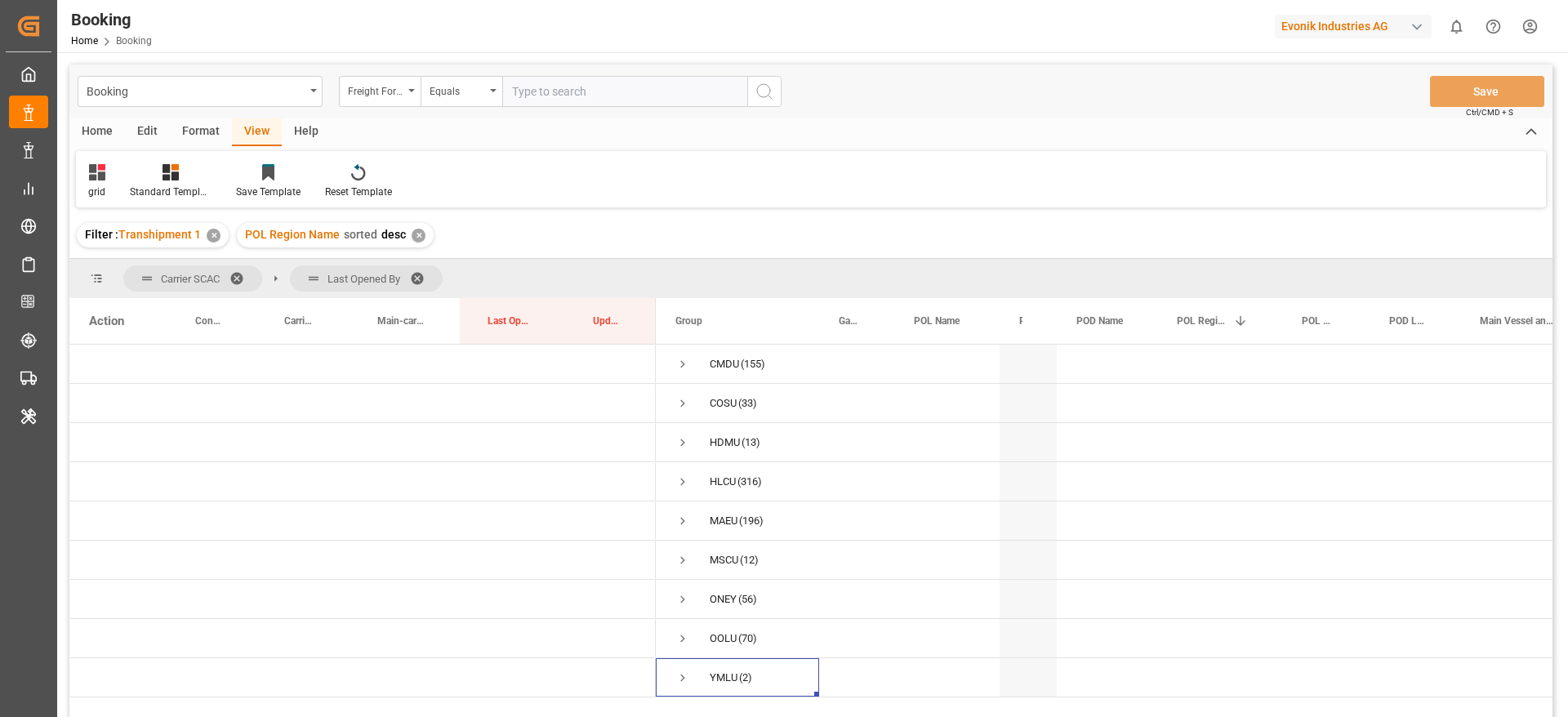
click at [199, 127] on div "Format" at bounding box center [201, 132] width 62 height 28
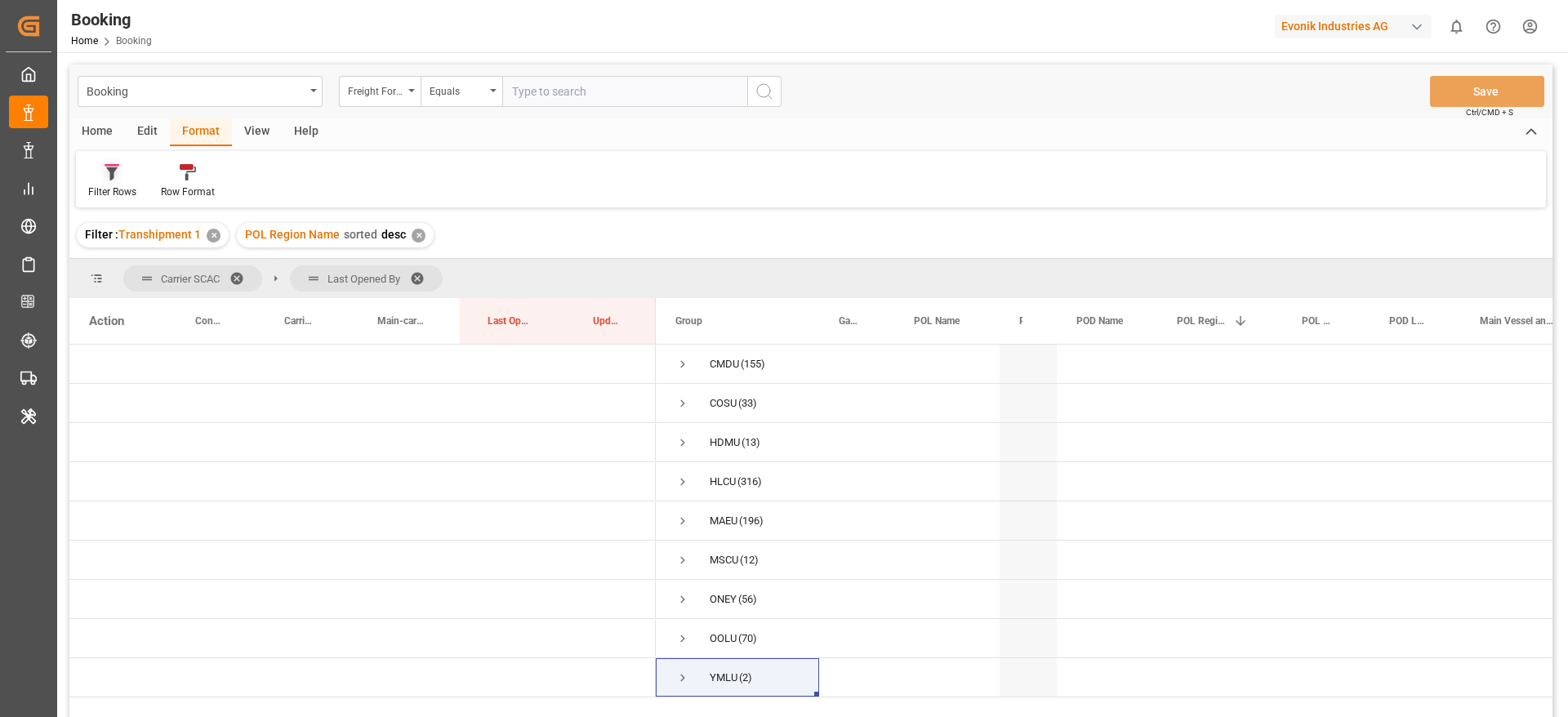
click at [105, 176] on icon at bounding box center [112, 173] width 14 height 16
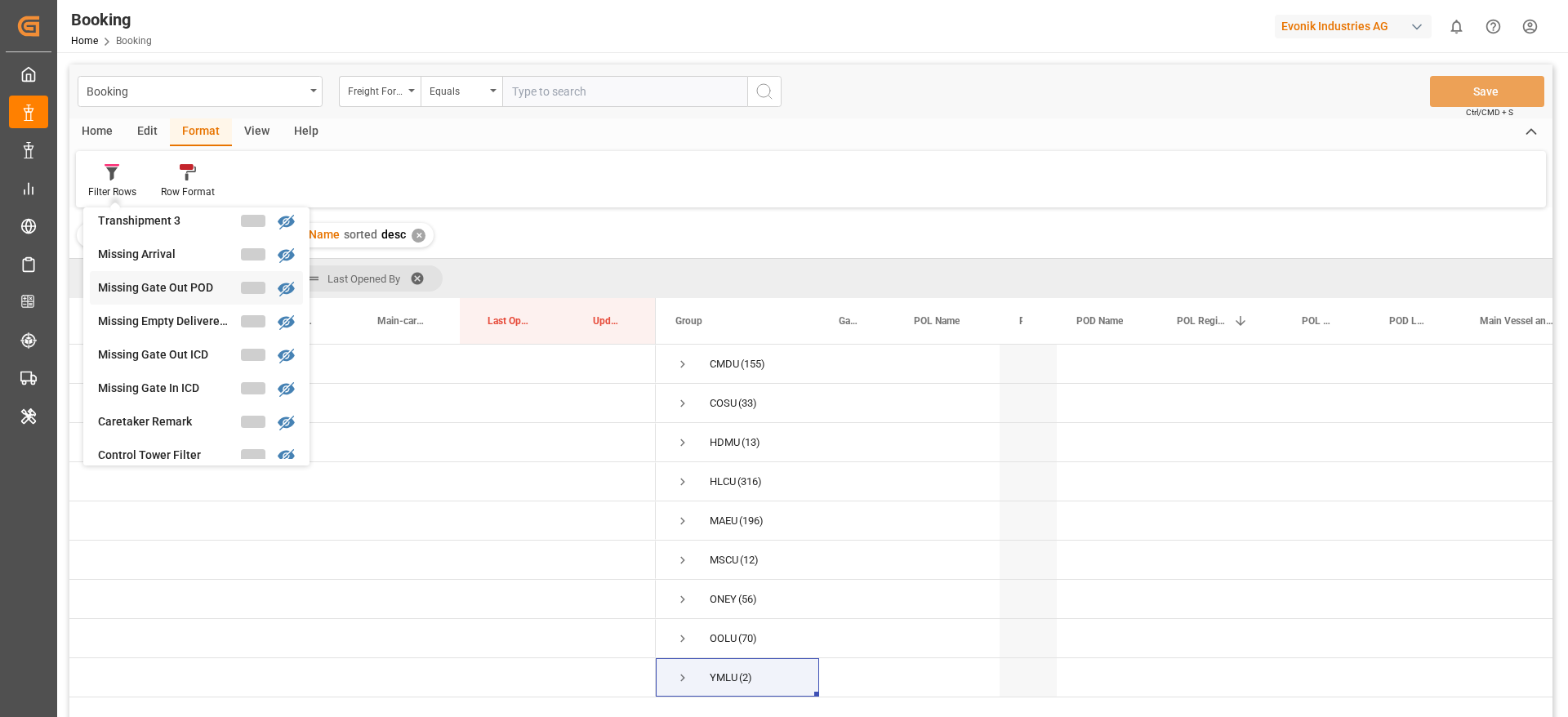
scroll to position [628, 0]
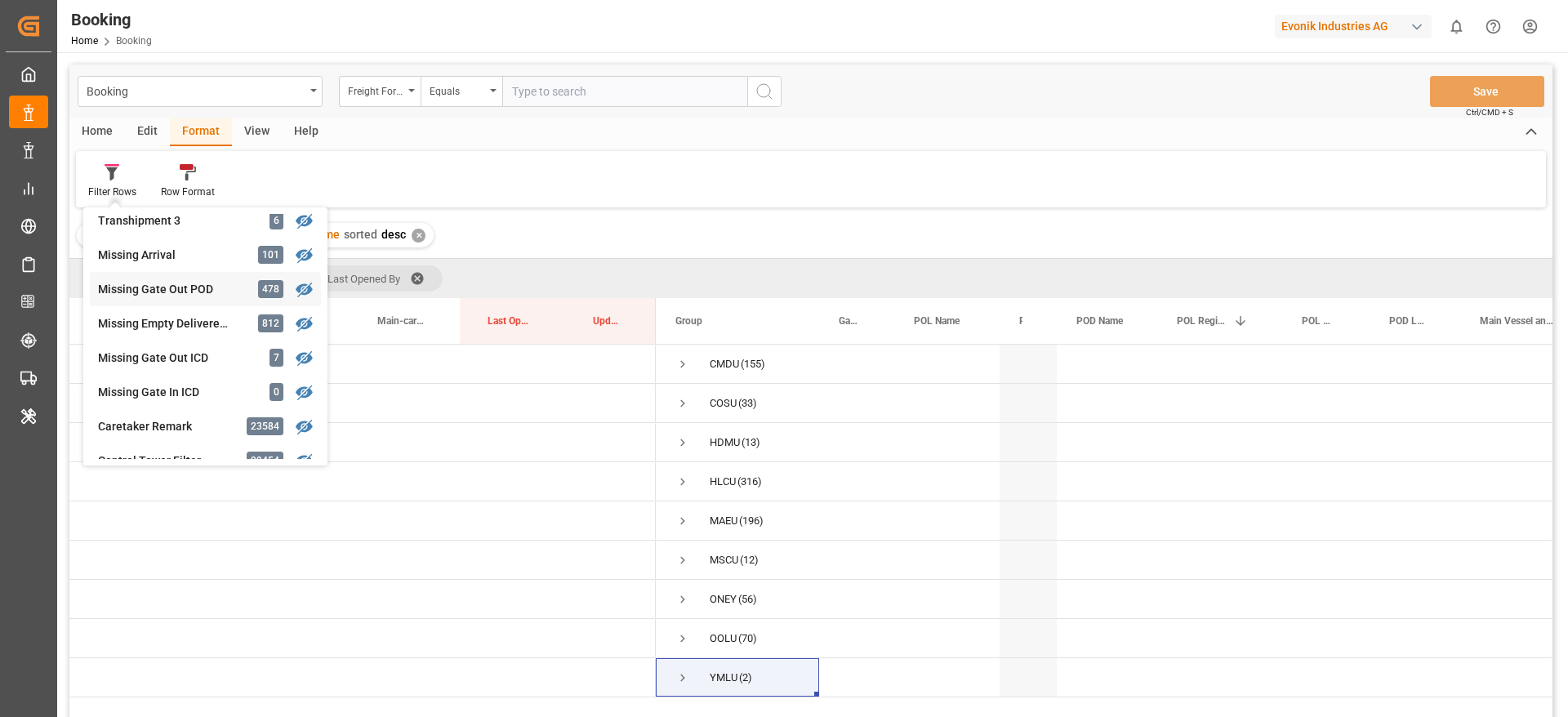
click at [190, 288] on div "Booking Freight Forwarder's Reference No. Equals Save Ctrl/CMD + S Home Edit Fo…" at bounding box center [811, 412] width 1483 height 696
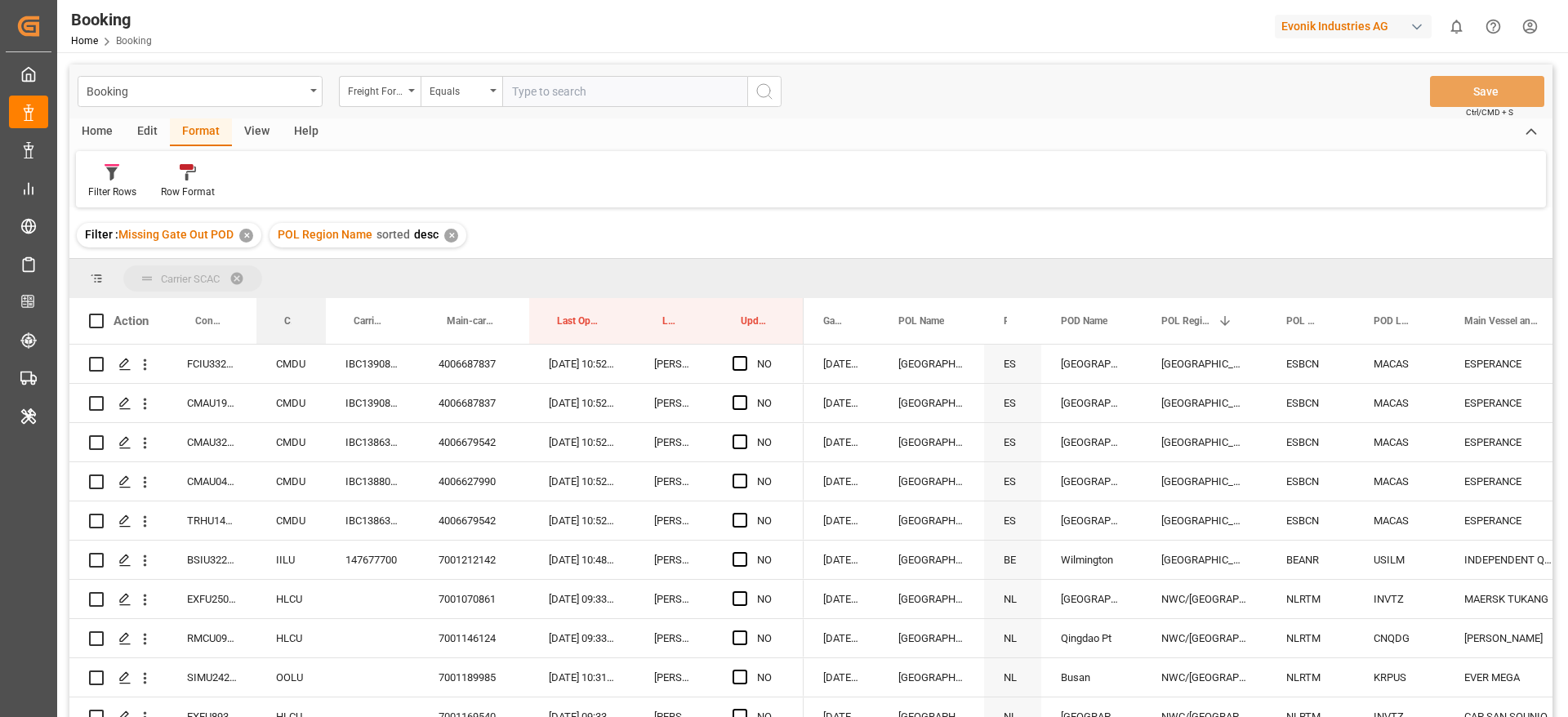
drag, startPoint x: 290, startPoint y: 318, endPoint x: 314, endPoint y: 273, distance: 51.0
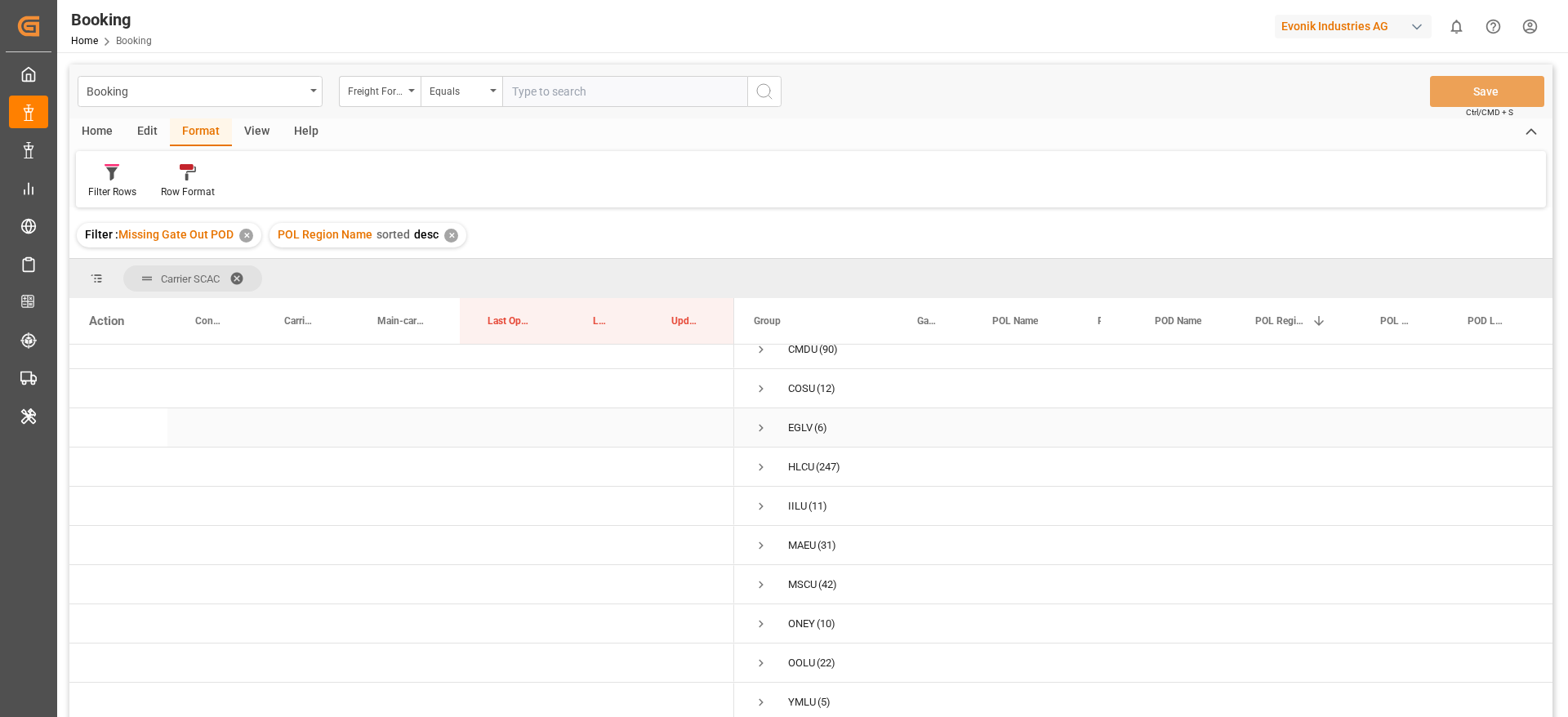
scroll to position [21, 0]
click at [755, 580] on span "Press SPACE to select this row." at bounding box center [761, 585] width 14 height 14
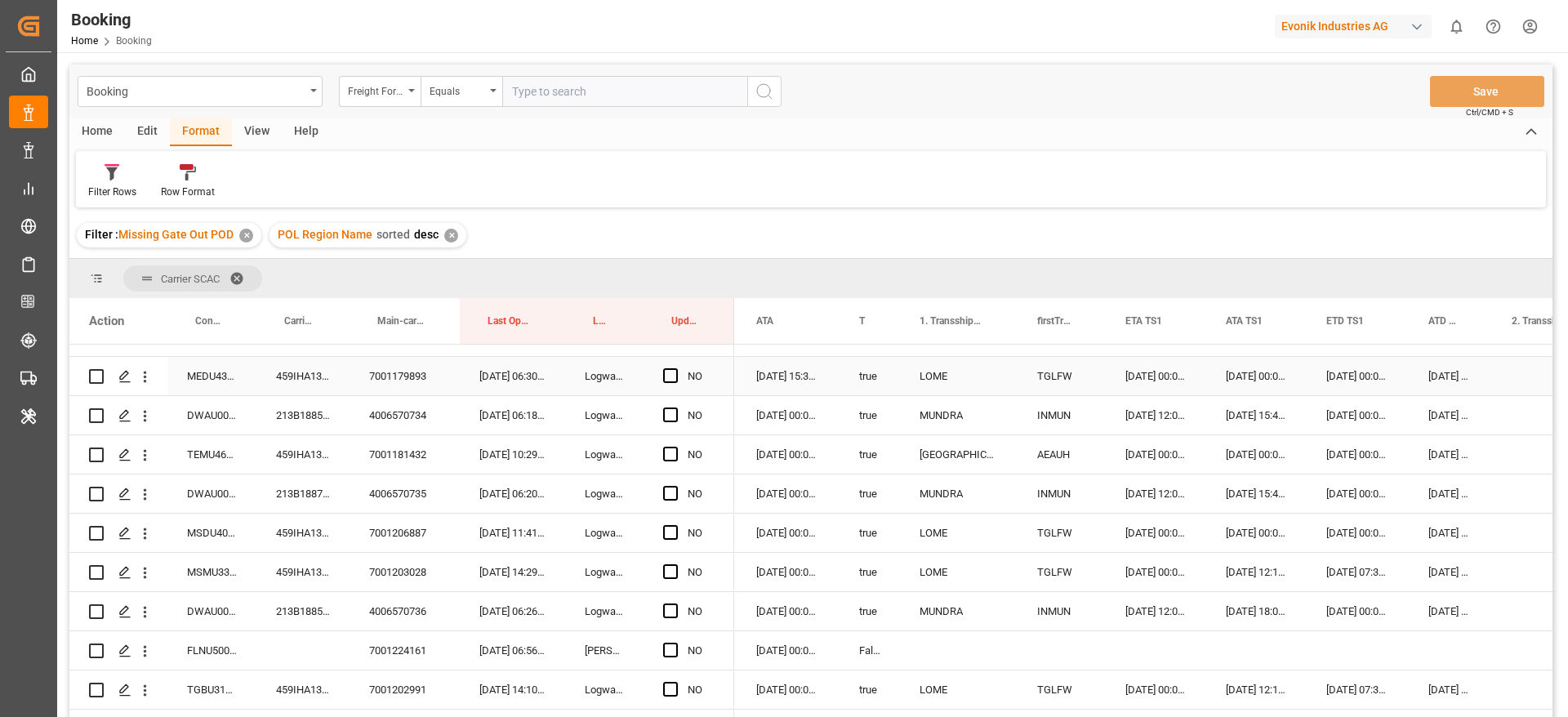
scroll to position [263, 0]
click at [312, 382] on div "459IHA1372783" at bounding box center [303, 375] width 93 height 38
click at [286, 378] on div "459IHA1372783" at bounding box center [303, 375] width 93 height 38
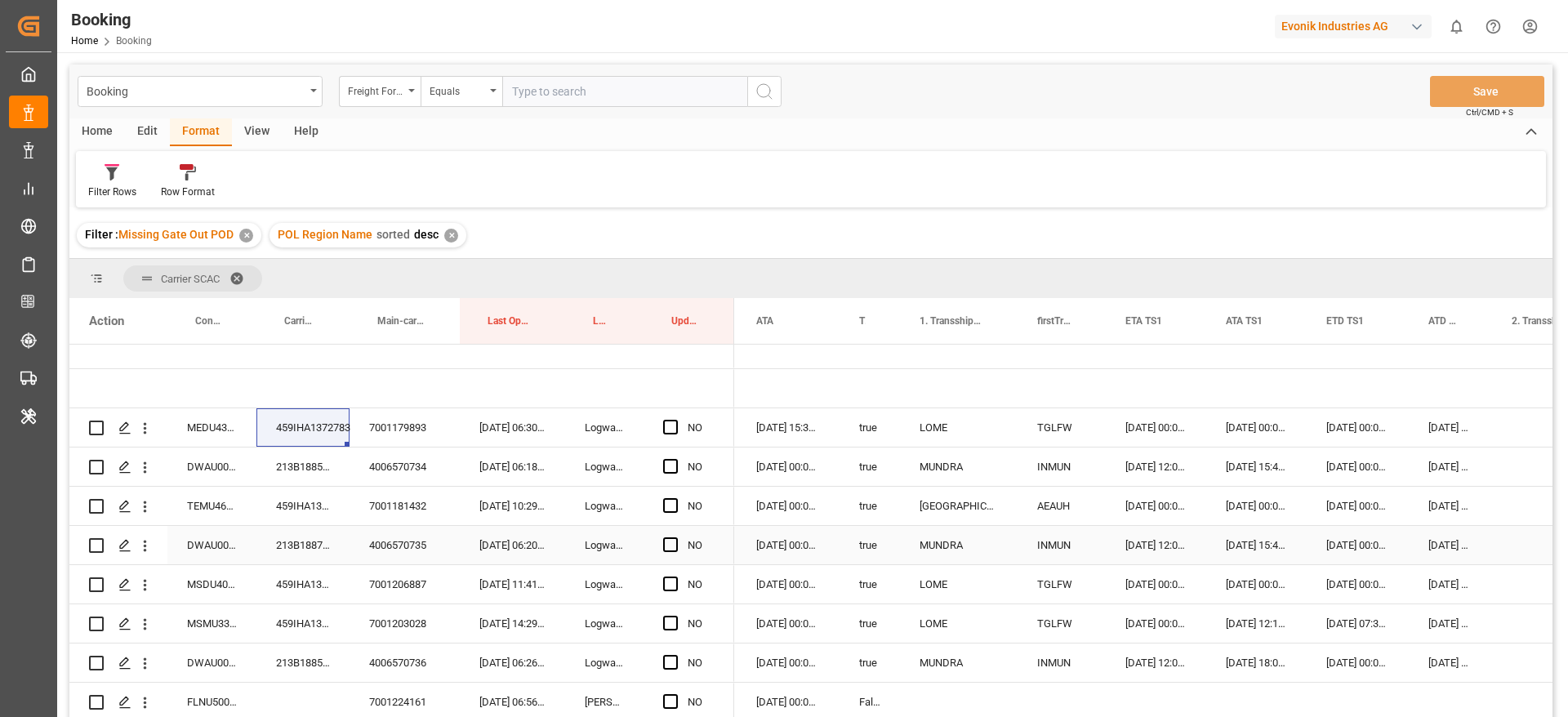
scroll to position [140, 0]
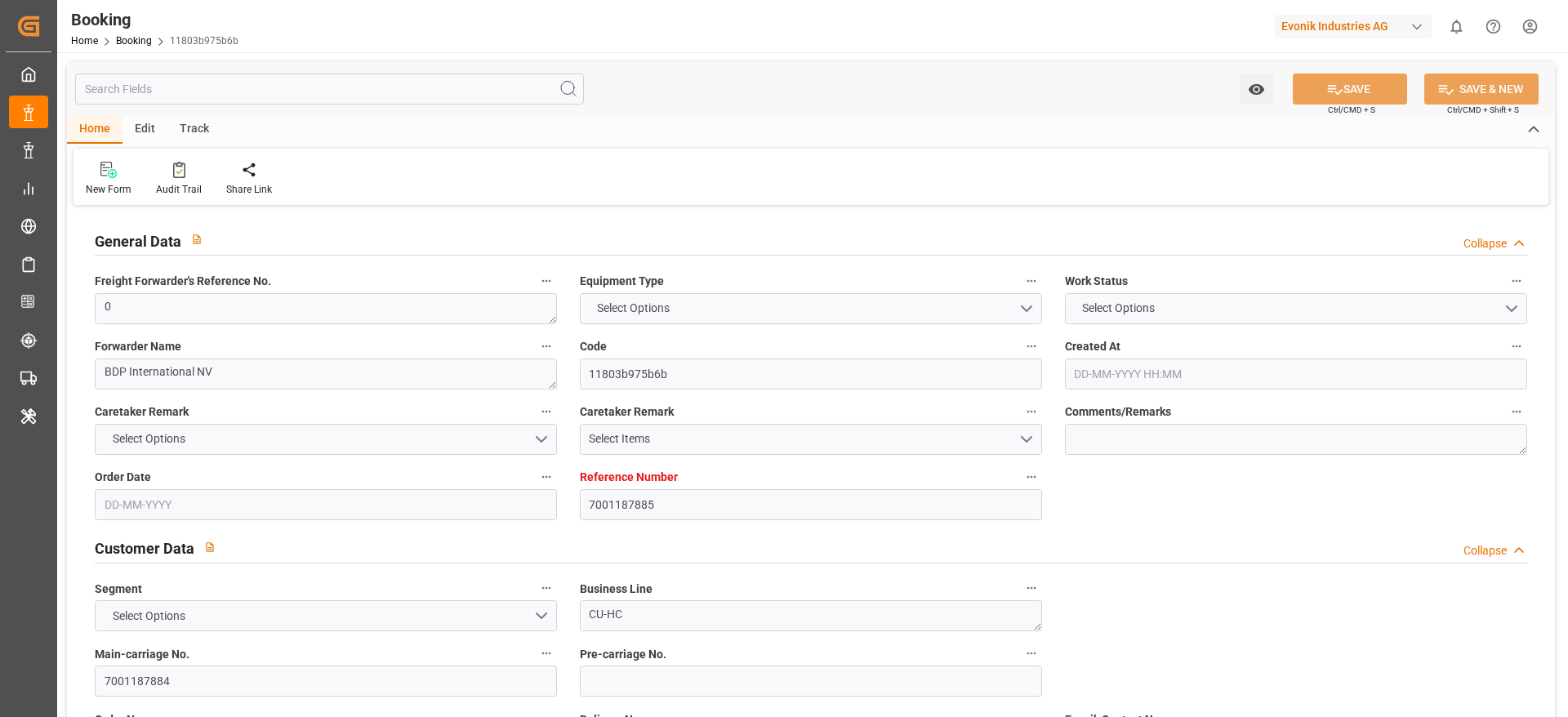
type input "7001187885"
type input "9944467"
type input "Yang Ming"
type input "Yang Ming Marine Transport Corp."
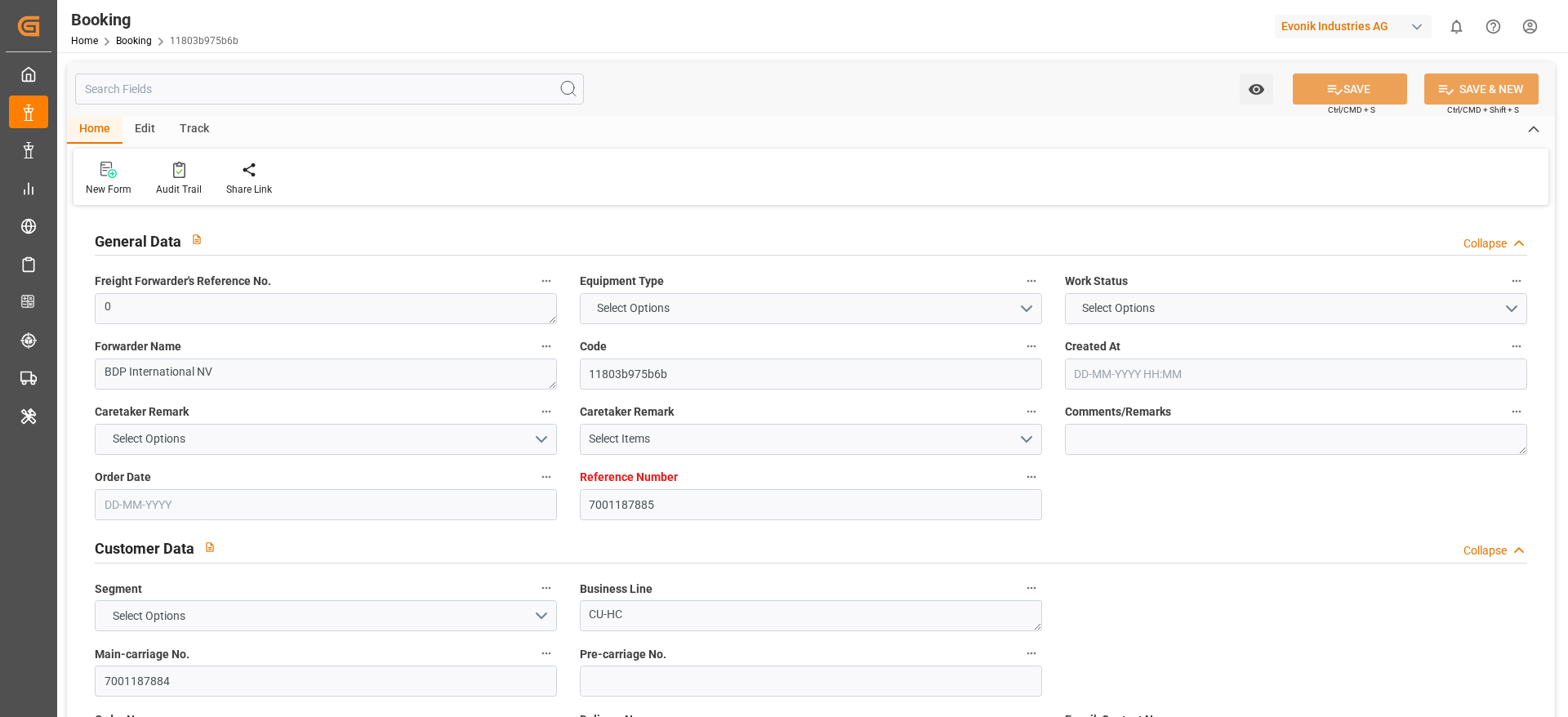
type input "BEANR"
type input "VNCMT"
type input "43"
type input "VNCMT"
type input "0"
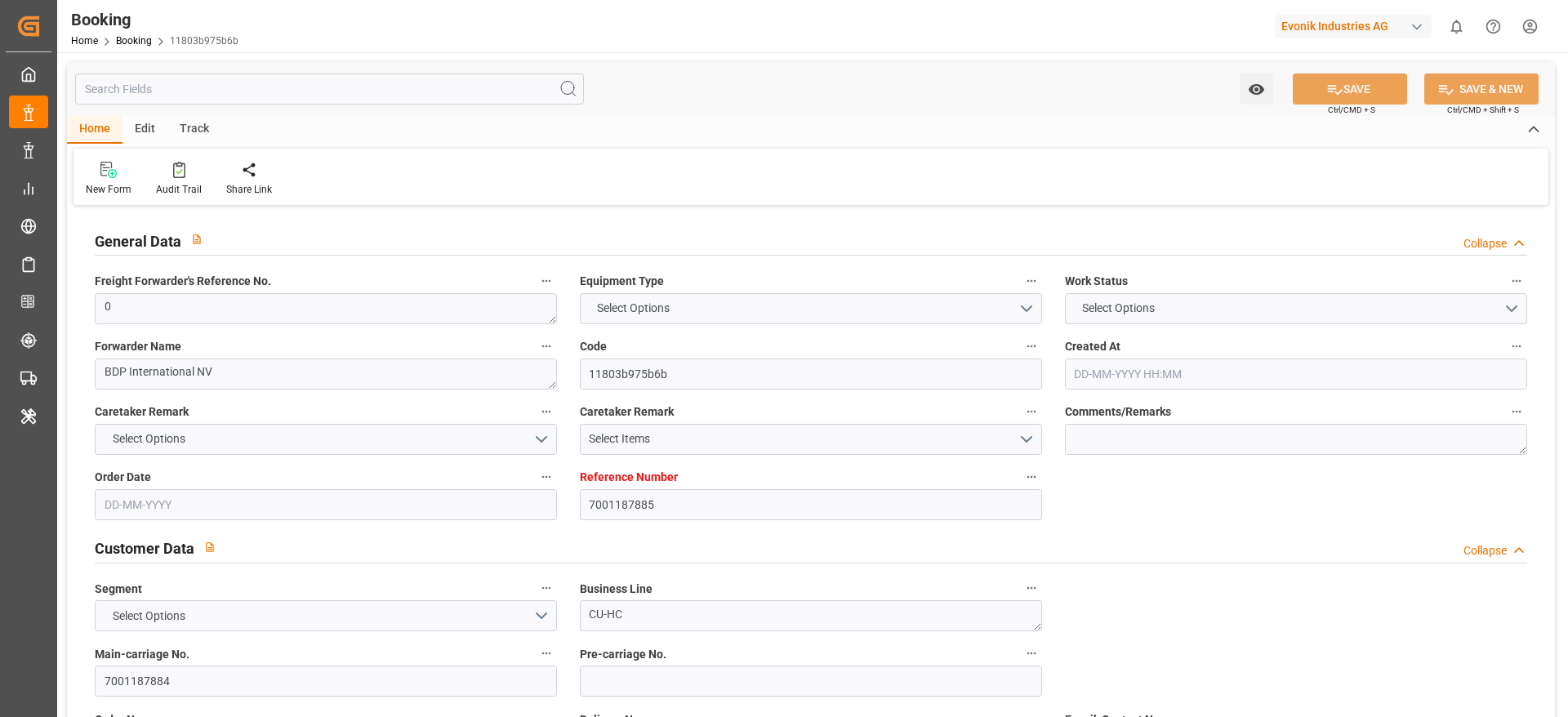
type input "BEANR"
type input "VNCMT"
type input "9944467"
type input "05-06-2025 08:38"
type input "05-06-2025"
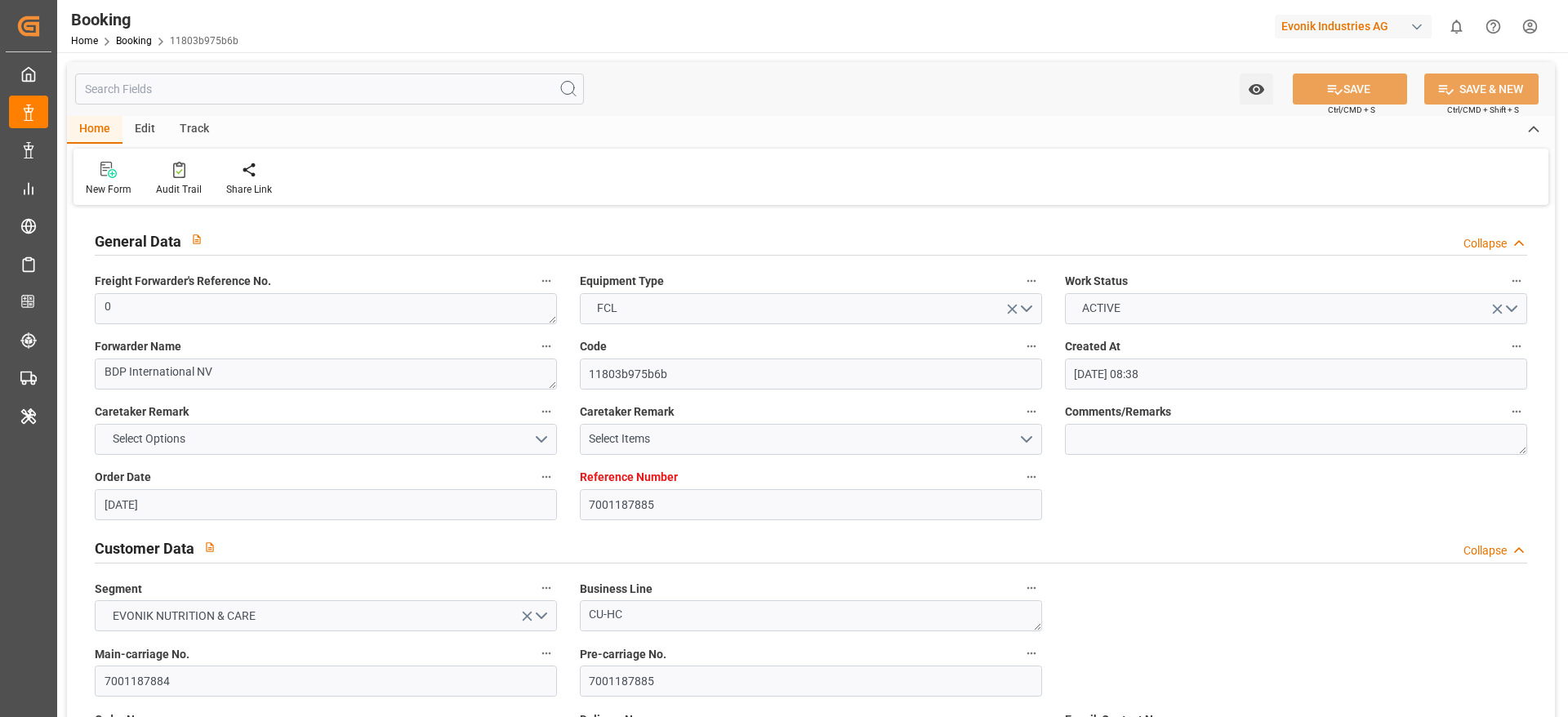
type input "11-08-2025"
type input "18-06-2025"
type input "08-07-2025 05:30"
type input "30-06-2025 00:00"
type input "08-07-2025 05:55"
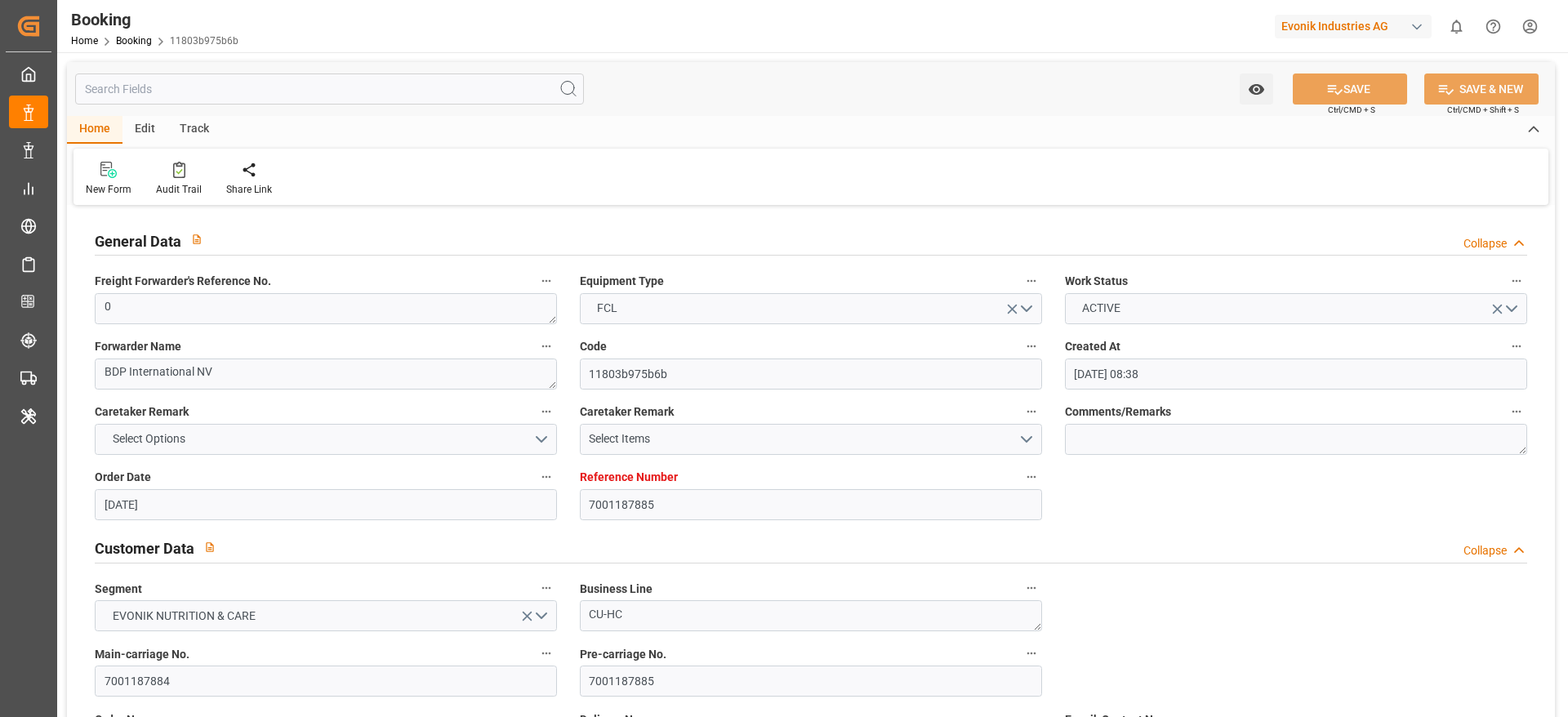
type input "30-06-2025 12:16"
type input "31-08-2025 17:30"
type input "17-08-2025 00:00"
type input "20-08-2025 18:30"
type input "20-08-2025 00:00"
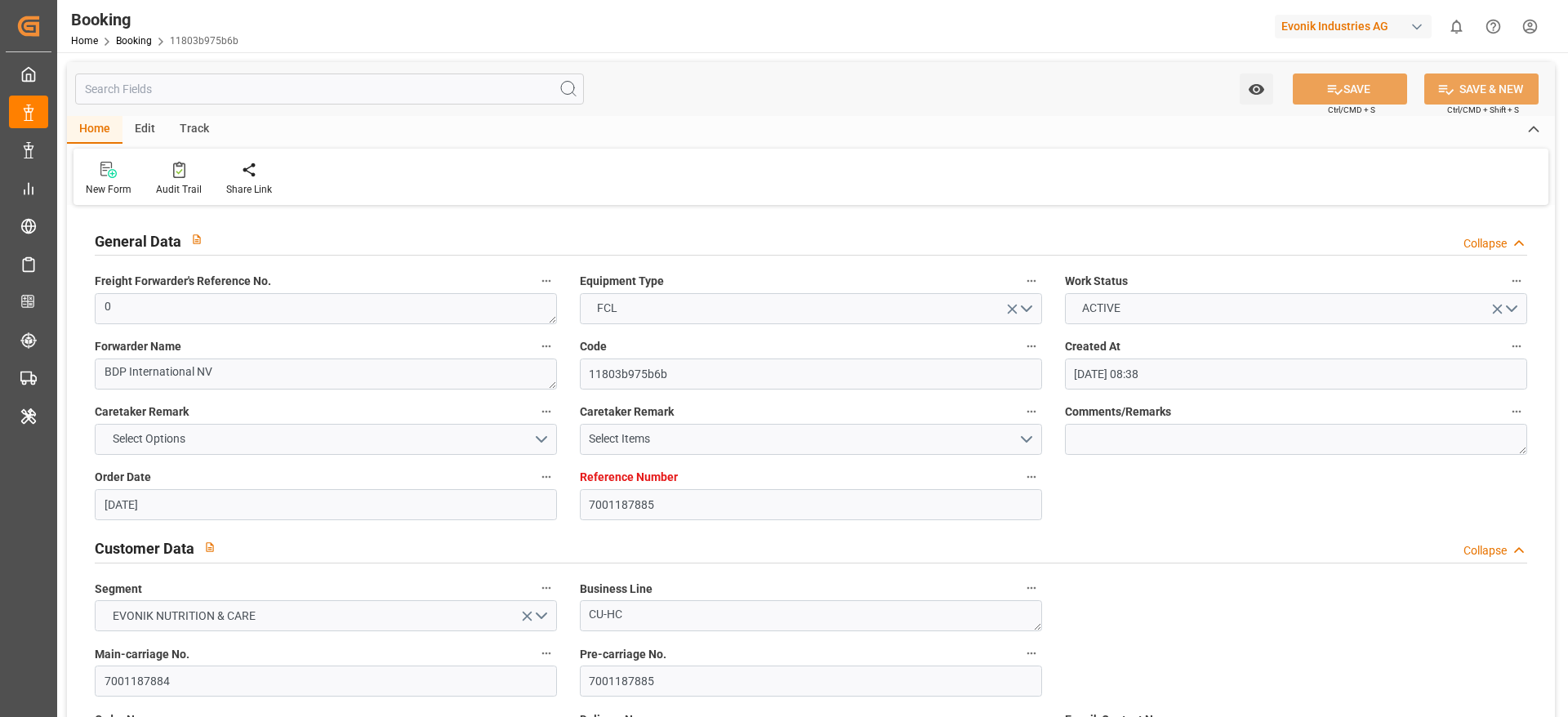
type input "20-08-2025 00:00"
type input "20-08-2025 11:30"
type input "[DATE] 00:00"
type input "30-06-2025"
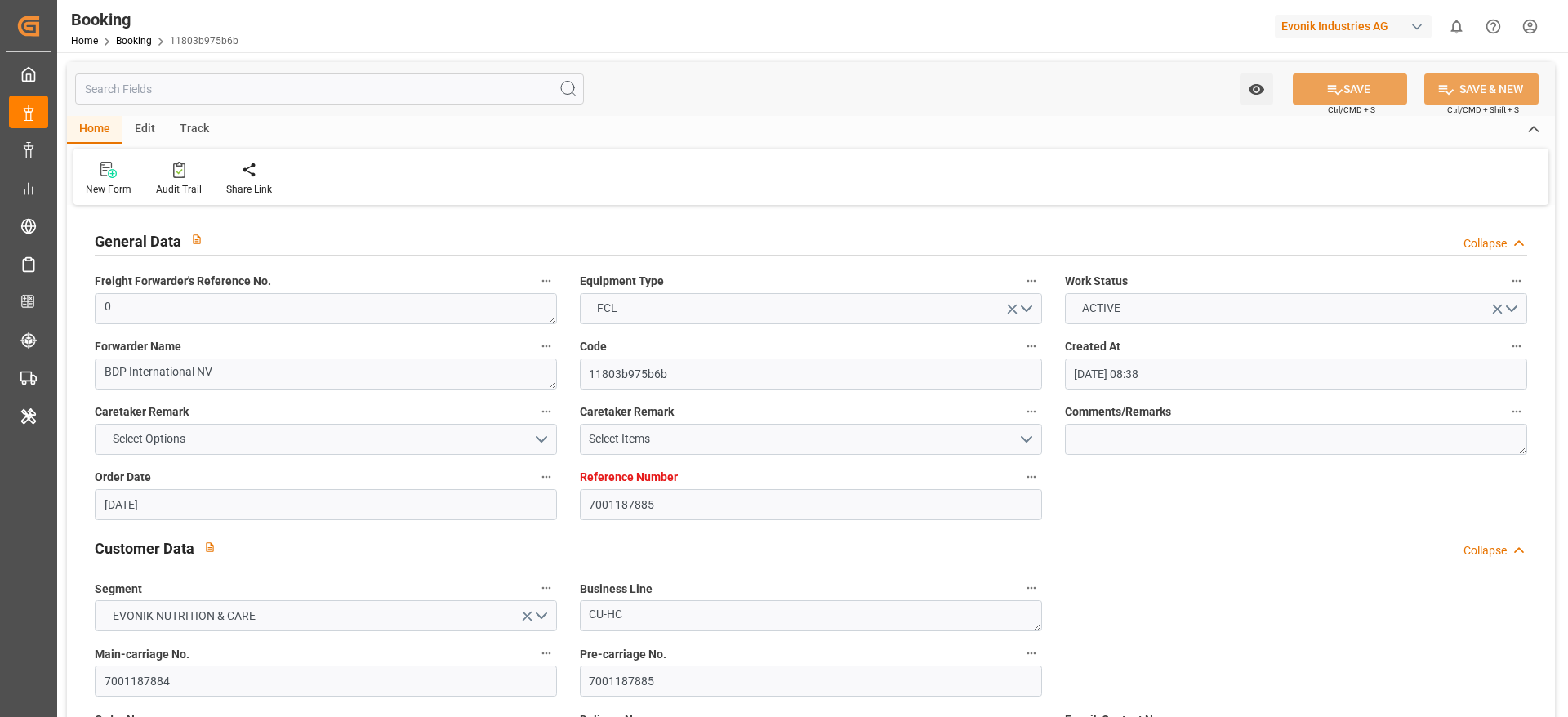
type input "[DATE] 00:00"
type input "02-09-2025"
type input "03-09-2025"
type input "26-06-2025 07:36"
type input "07-07-2025 19:07"
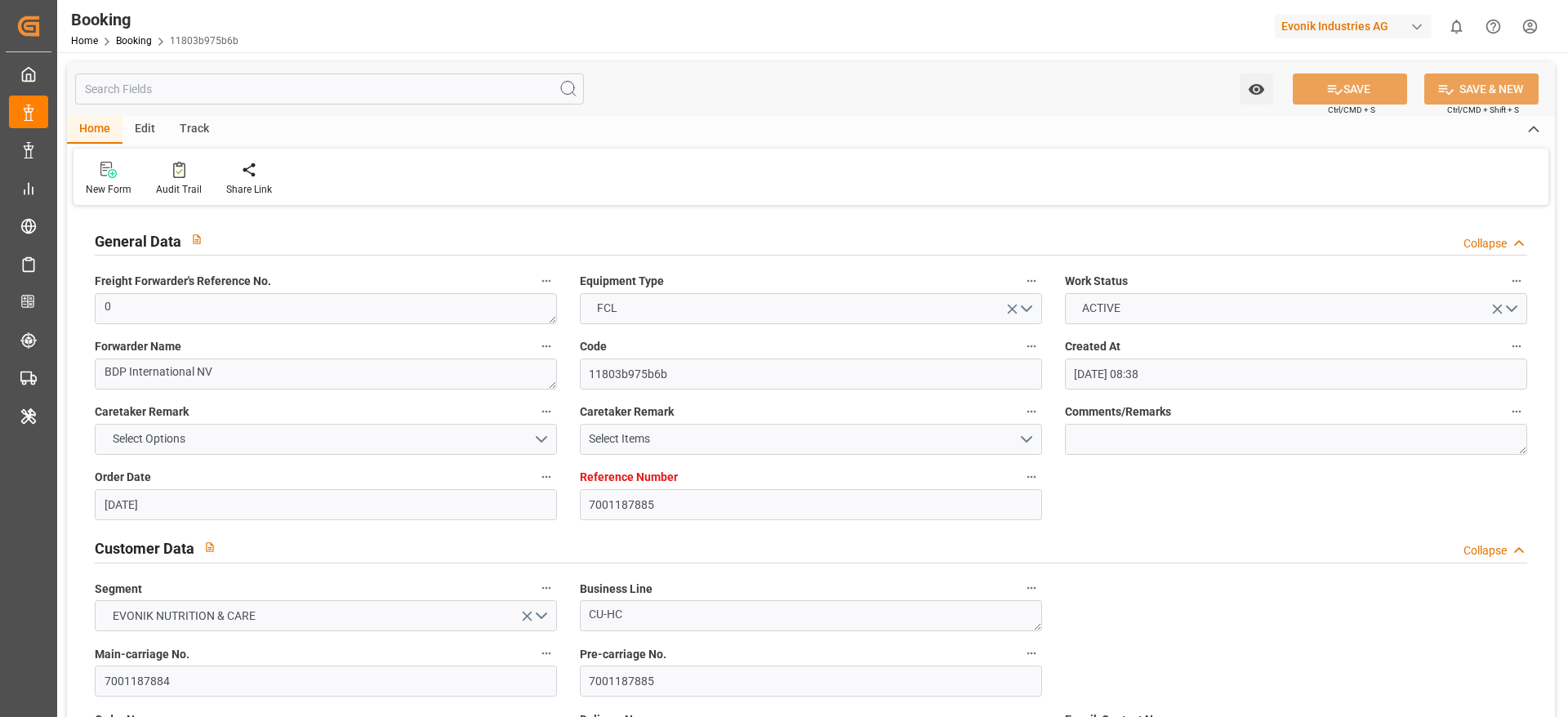
type input "08-07-2025 05:30"
type input "08-07-2025 06:29"
type input "20-08-2025 03:51"
type input "20-08-2025 15:50"
type input "20-08-2025 17:30"
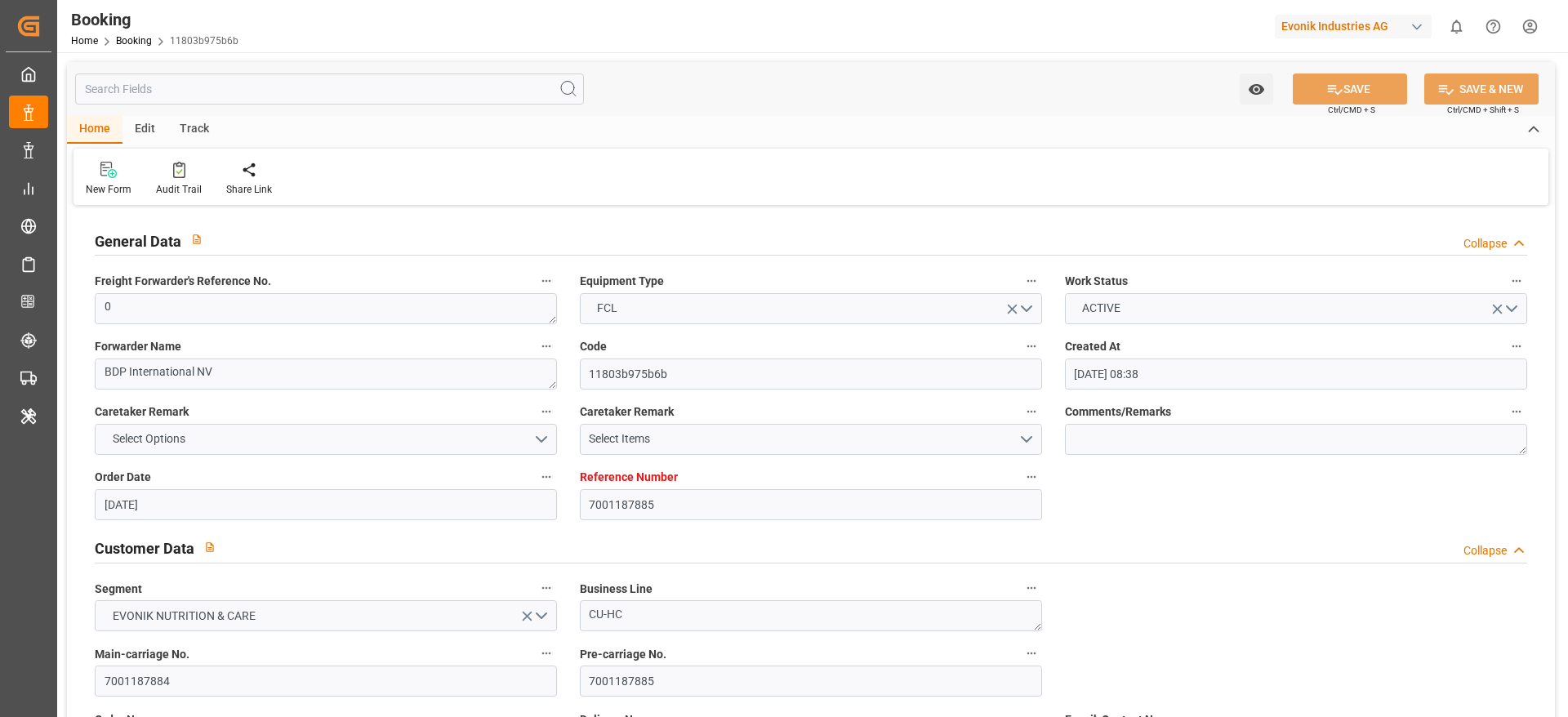
type input "20-08-2025 10:51"
type input "20-08-2025 17:51"
type input "20-08-2025 22:50"
type input "24-08-2025 22:50"
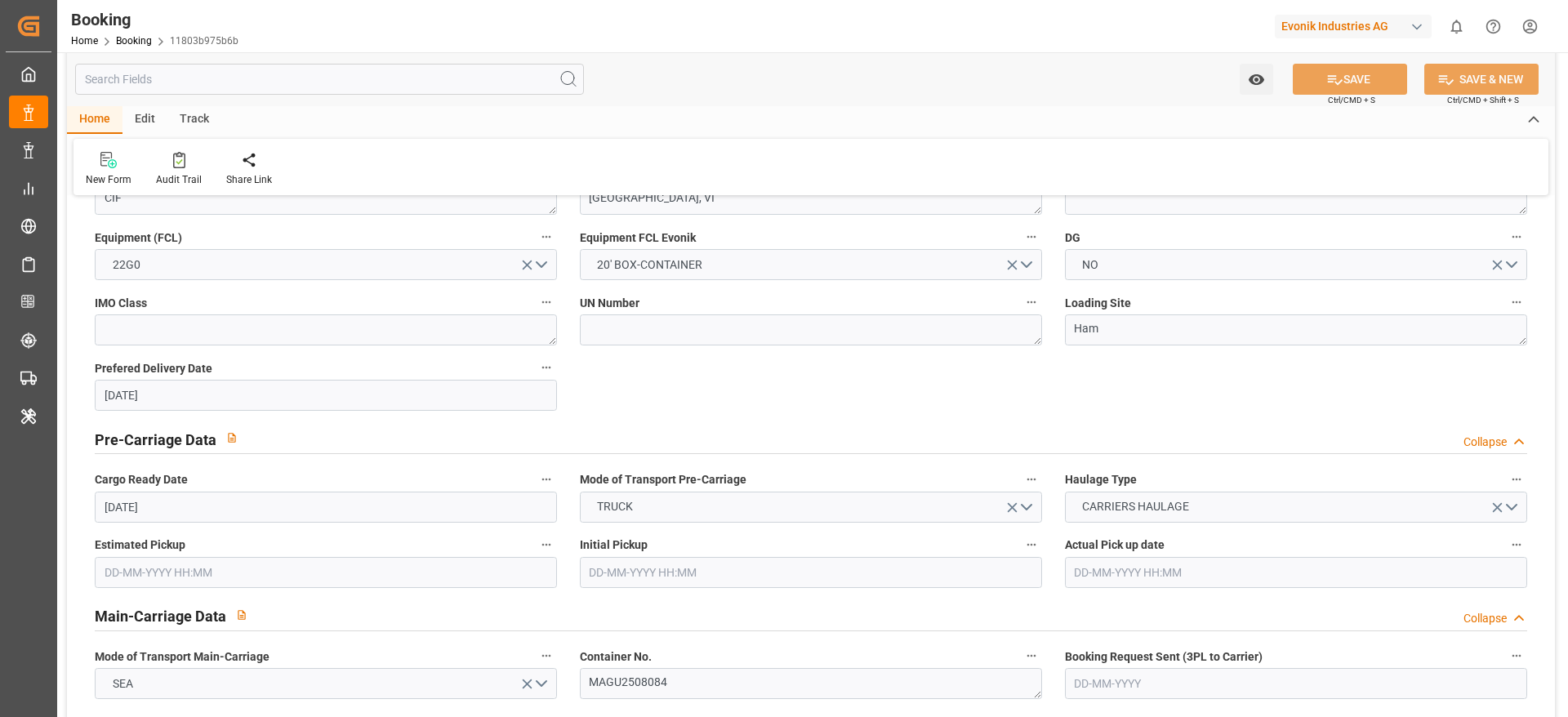
scroll to position [980, 0]
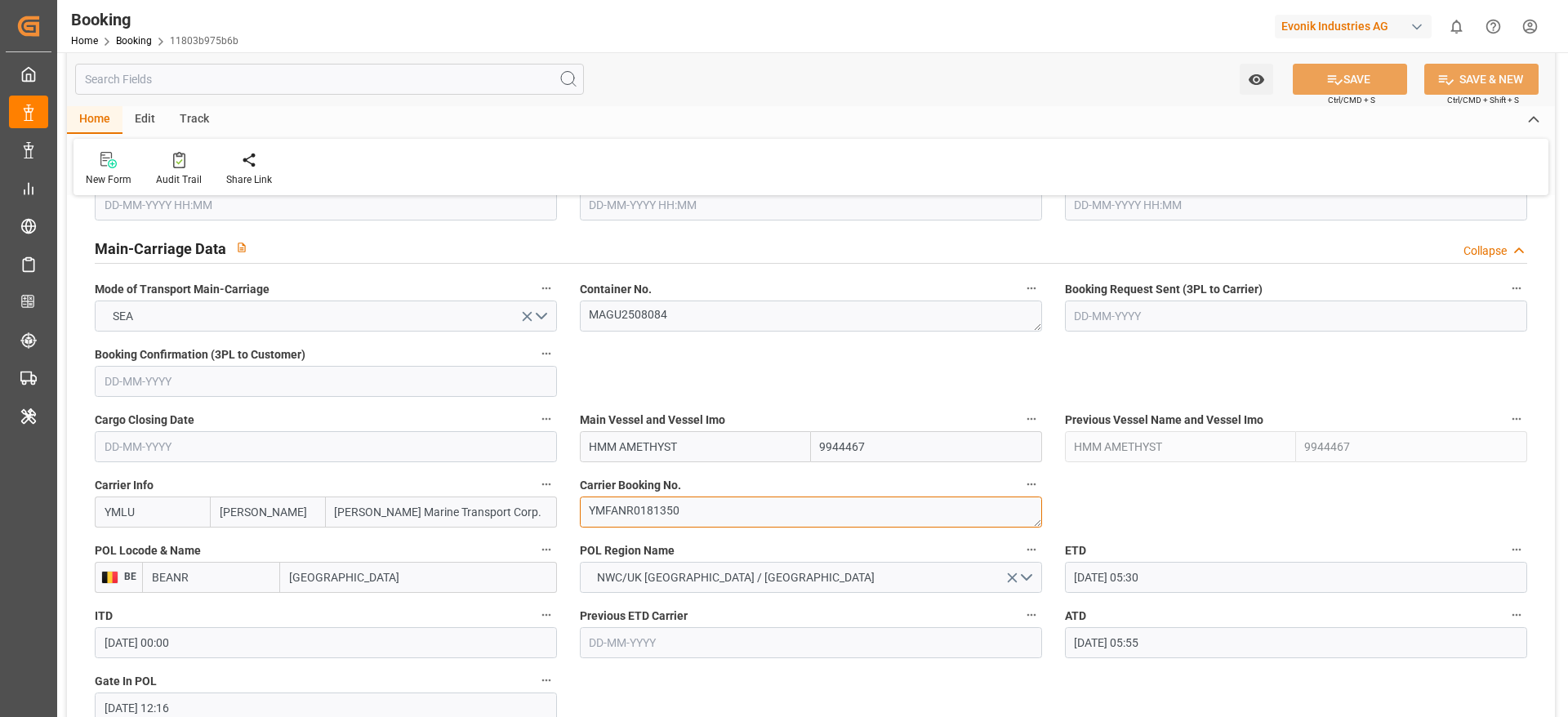
click at [692, 514] on textarea "YMFANR0181350" at bounding box center [810, 512] width 462 height 31
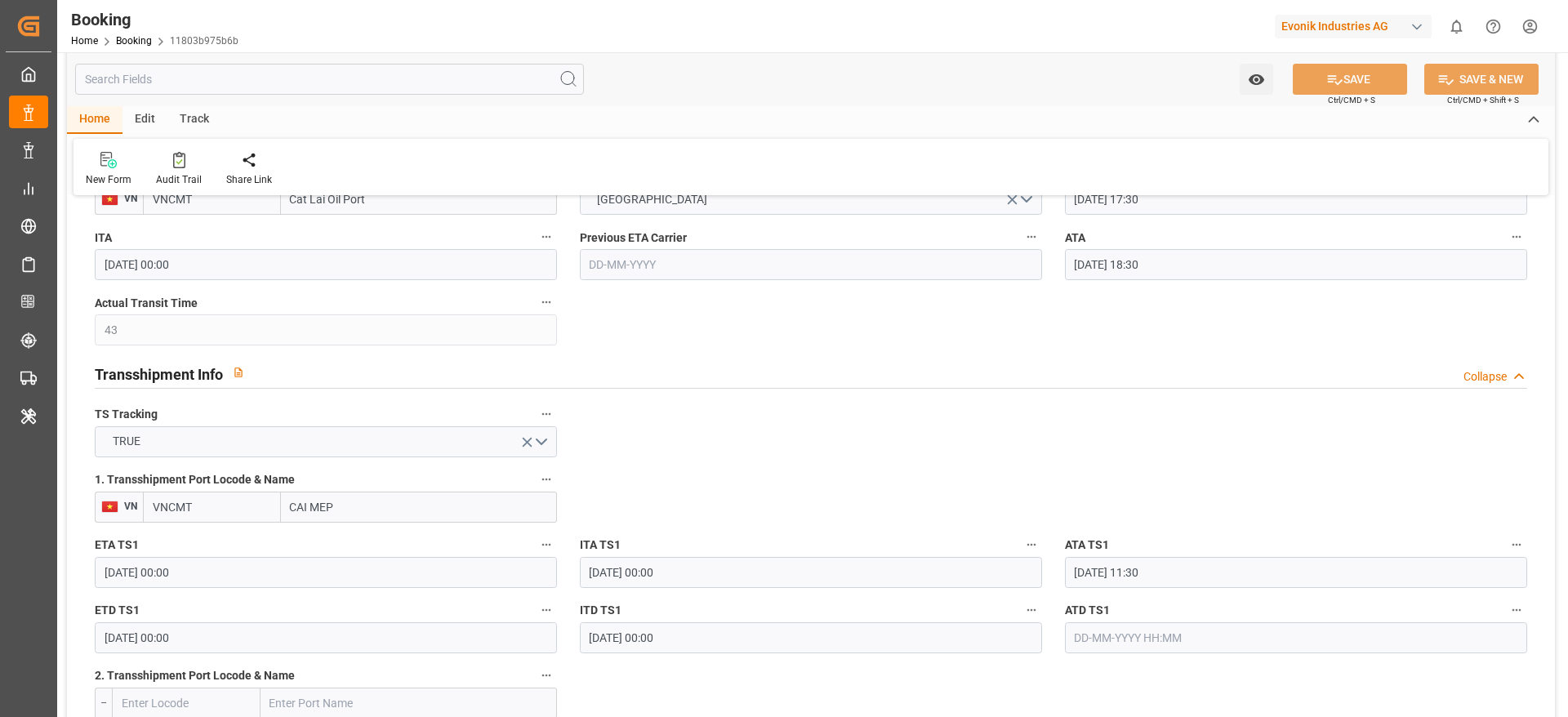
scroll to position [1593, 0]
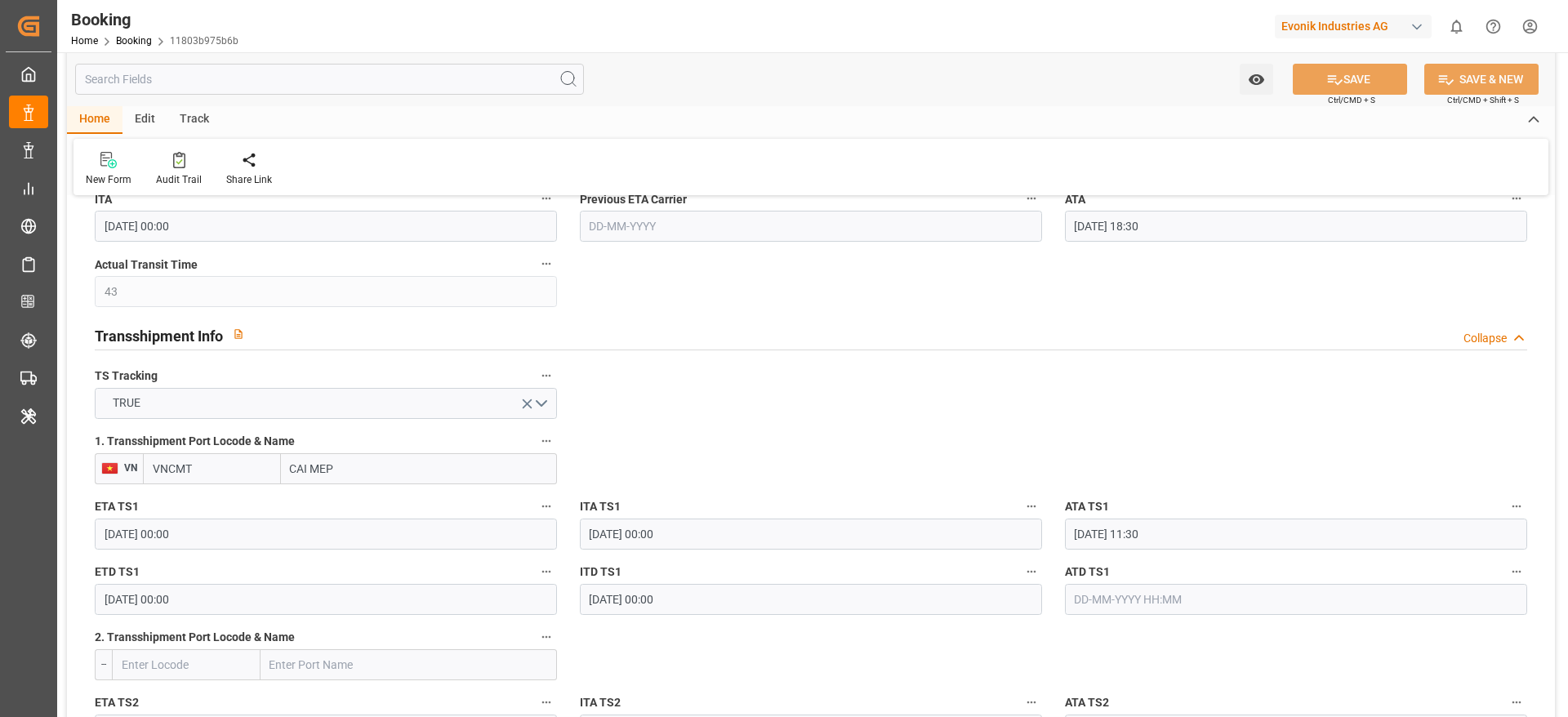
click at [375, 479] on input "CAI MEP" at bounding box center [418, 468] width 276 height 31
click at [394, 470] on input "CAI MEP" at bounding box center [418, 468] width 276 height 31
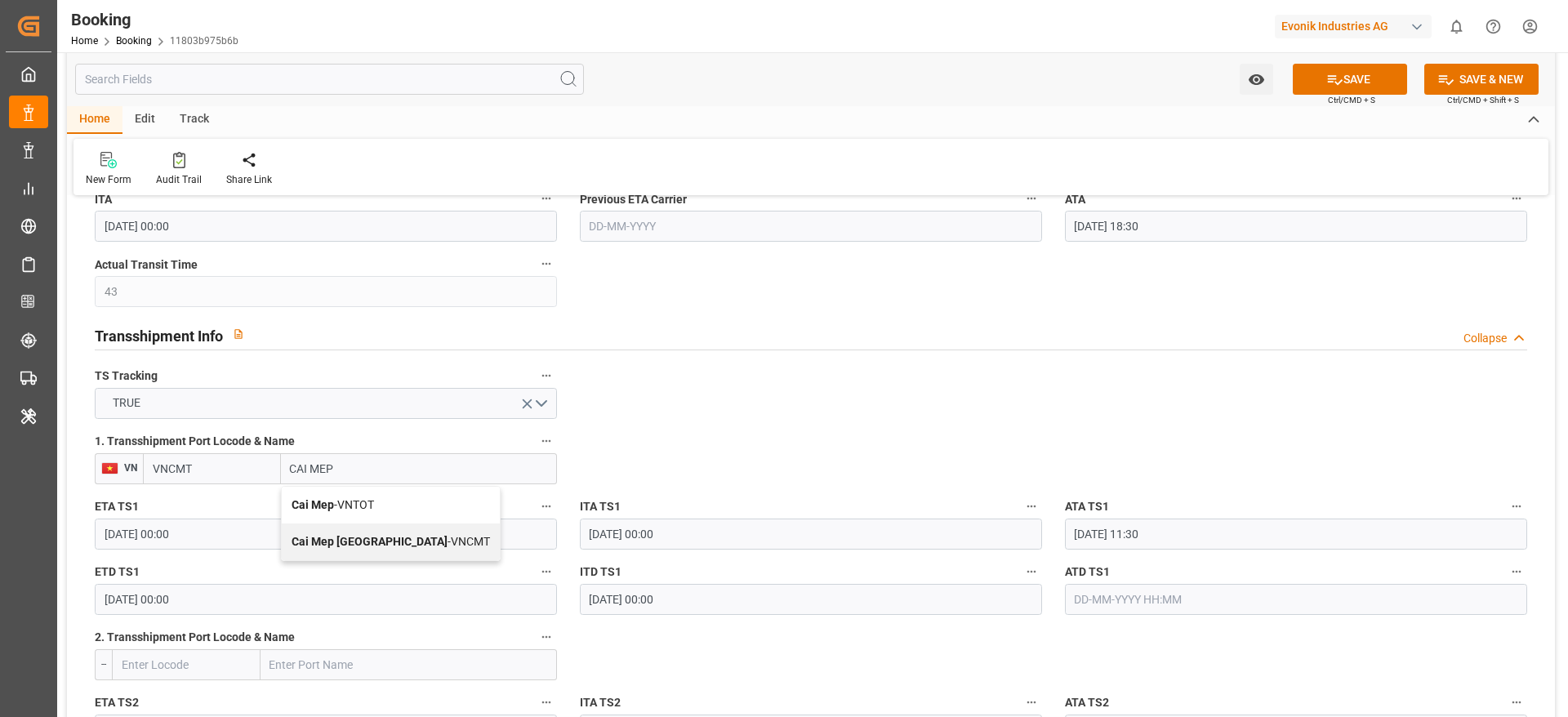
click at [481, 546] on span "Cai Mep International Terminal - VNCMT" at bounding box center [391, 542] width 199 height 13
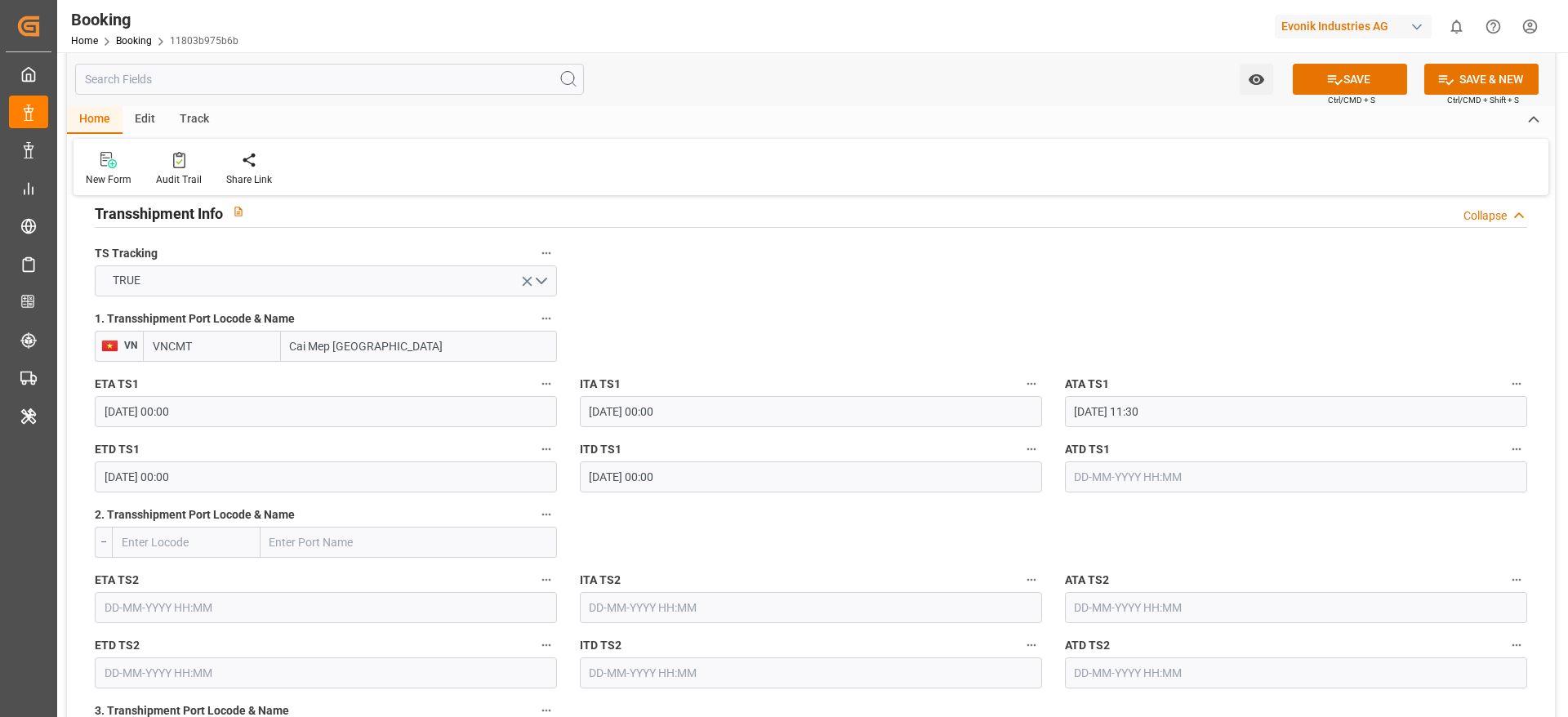
type input "Cai Mep [GEOGRAPHIC_DATA]"
click at [1177, 464] on input "text" at bounding box center [1295, 476] width 462 height 31
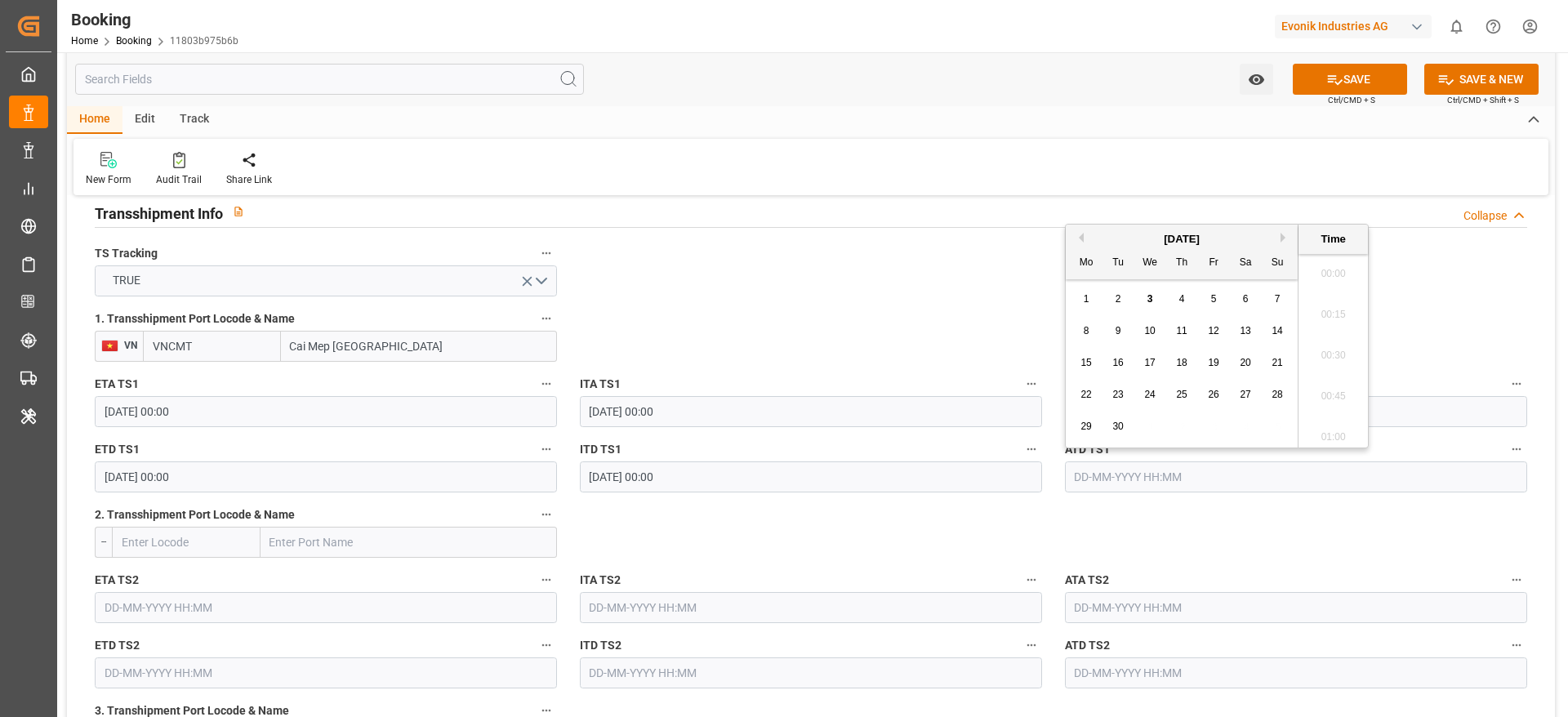
scroll to position [2538, 0]
click at [1123, 297] on div "2" at bounding box center [1118, 300] width 21 height 20
type input "[DATE] 00:00"
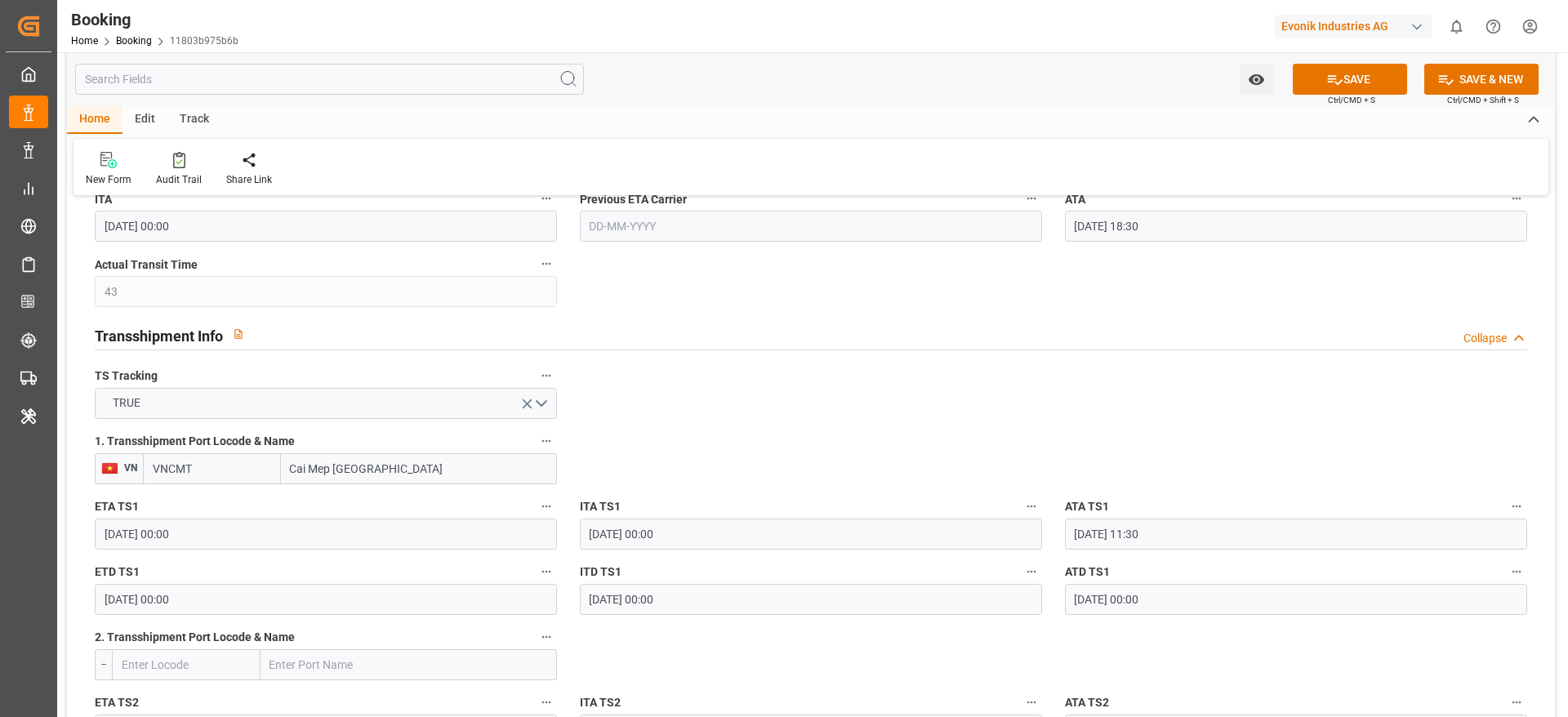
scroll to position [1470, 0]
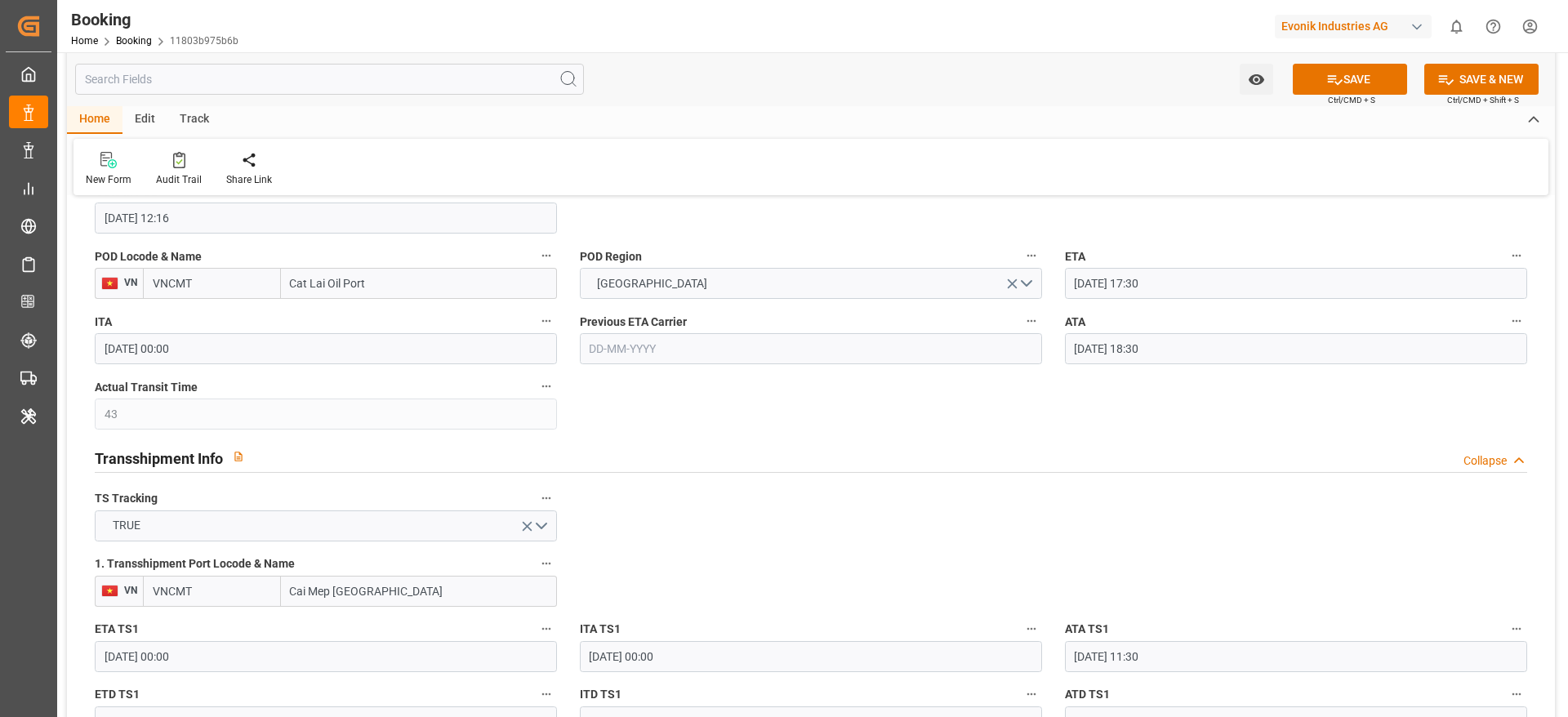
click at [379, 241] on div "POD Locode & Name VN VNCMT Cat Lai Oil Port" at bounding box center [325, 272] width 485 height 65
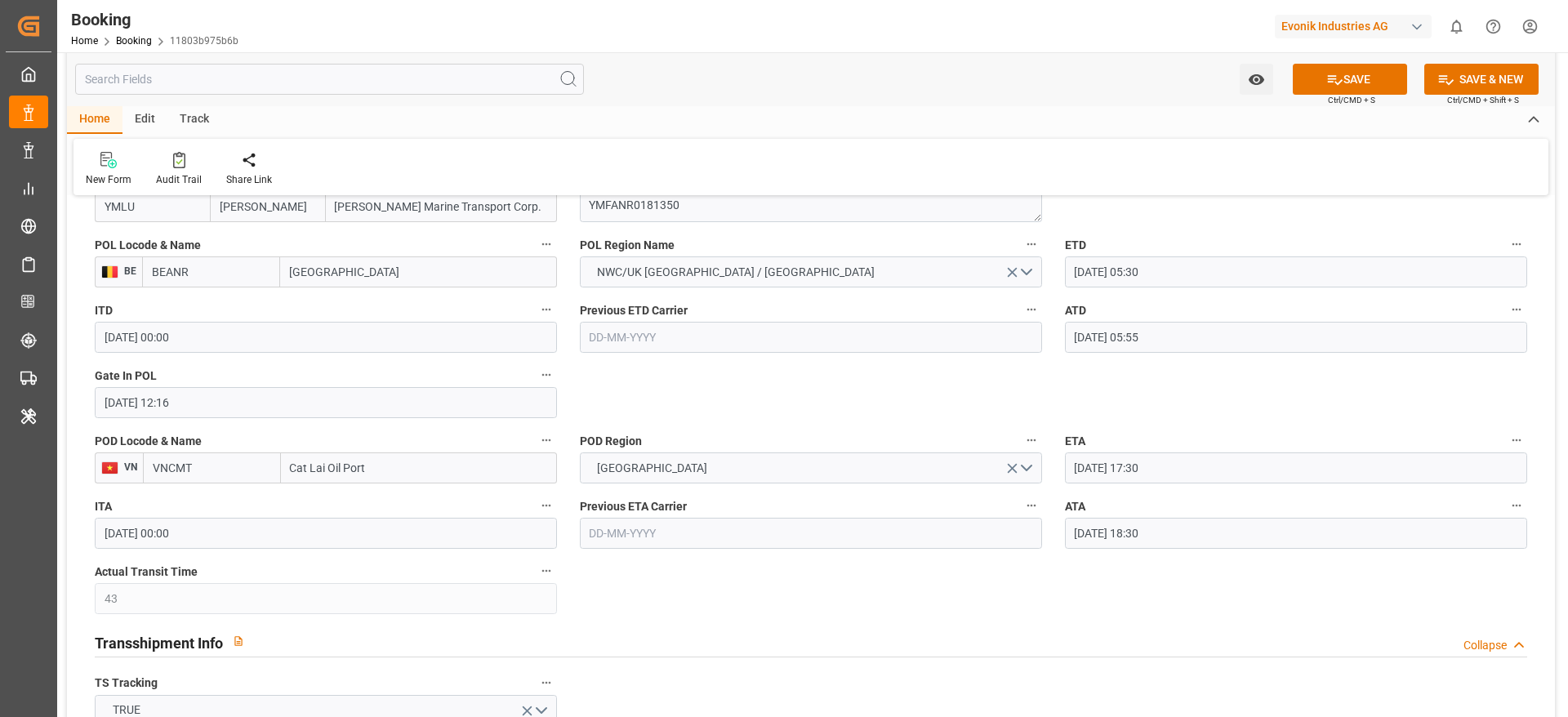
scroll to position [1316, 0]
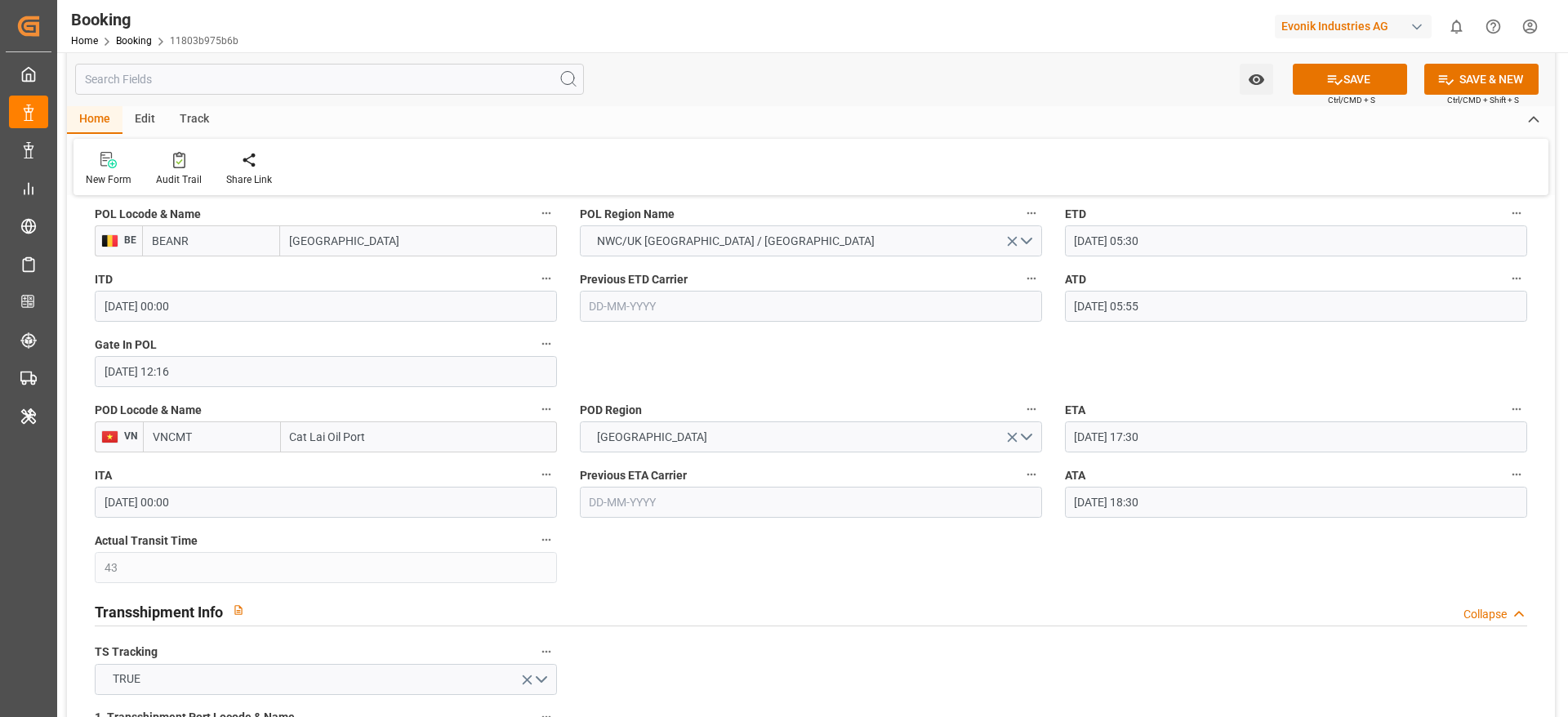
click at [428, 432] on input "Cat Lai Oil Port" at bounding box center [418, 437] width 276 height 31
click at [437, 449] on input "Cat Lai Oil Port" at bounding box center [418, 437] width 276 height 31
paste input "AT LAI"
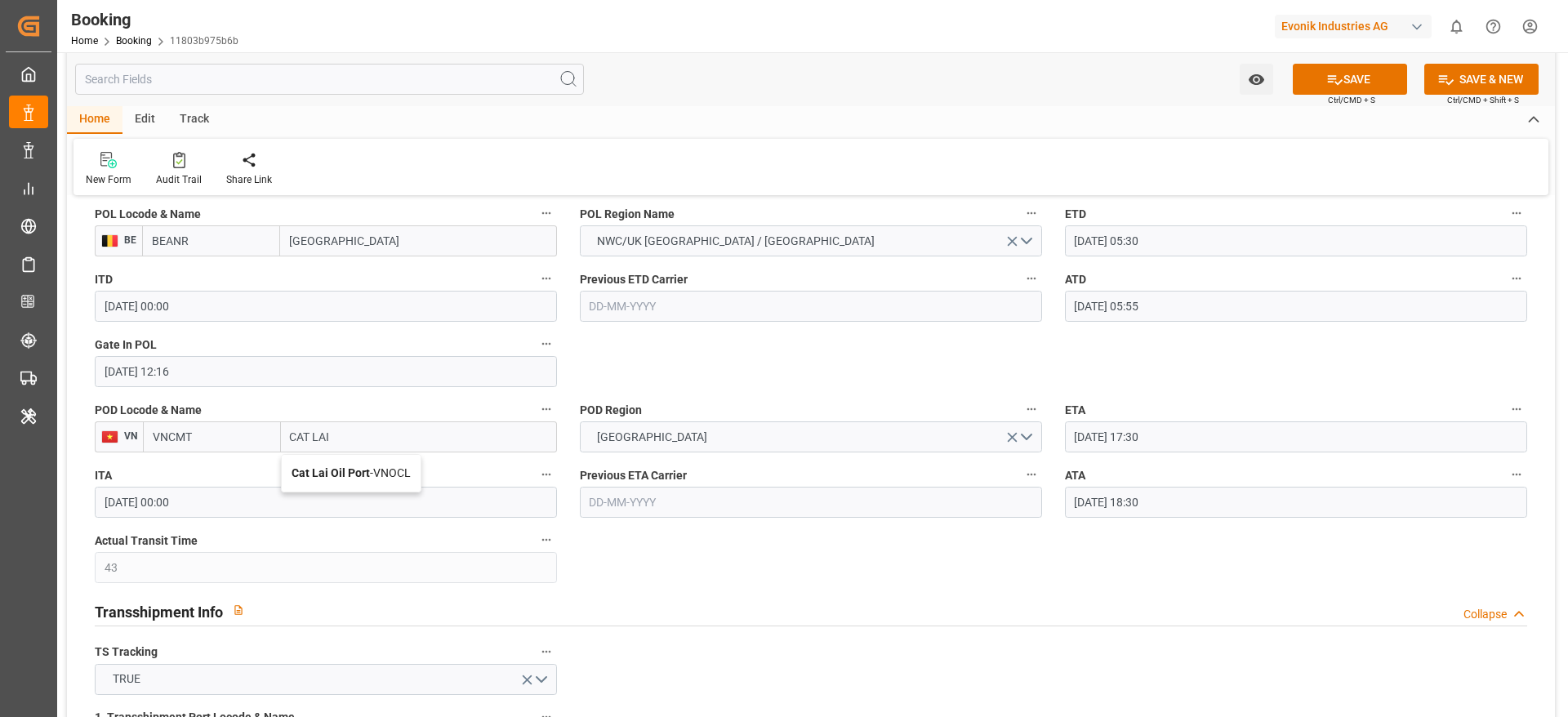
type input "CAT LAI"
click at [198, 436] on input "VNCMT" at bounding box center [211, 437] width 138 height 31
click at [183, 469] on b "VNCLI" at bounding box center [170, 473] width 33 height 13
type input "VNCLI"
type input "Cát Lái"
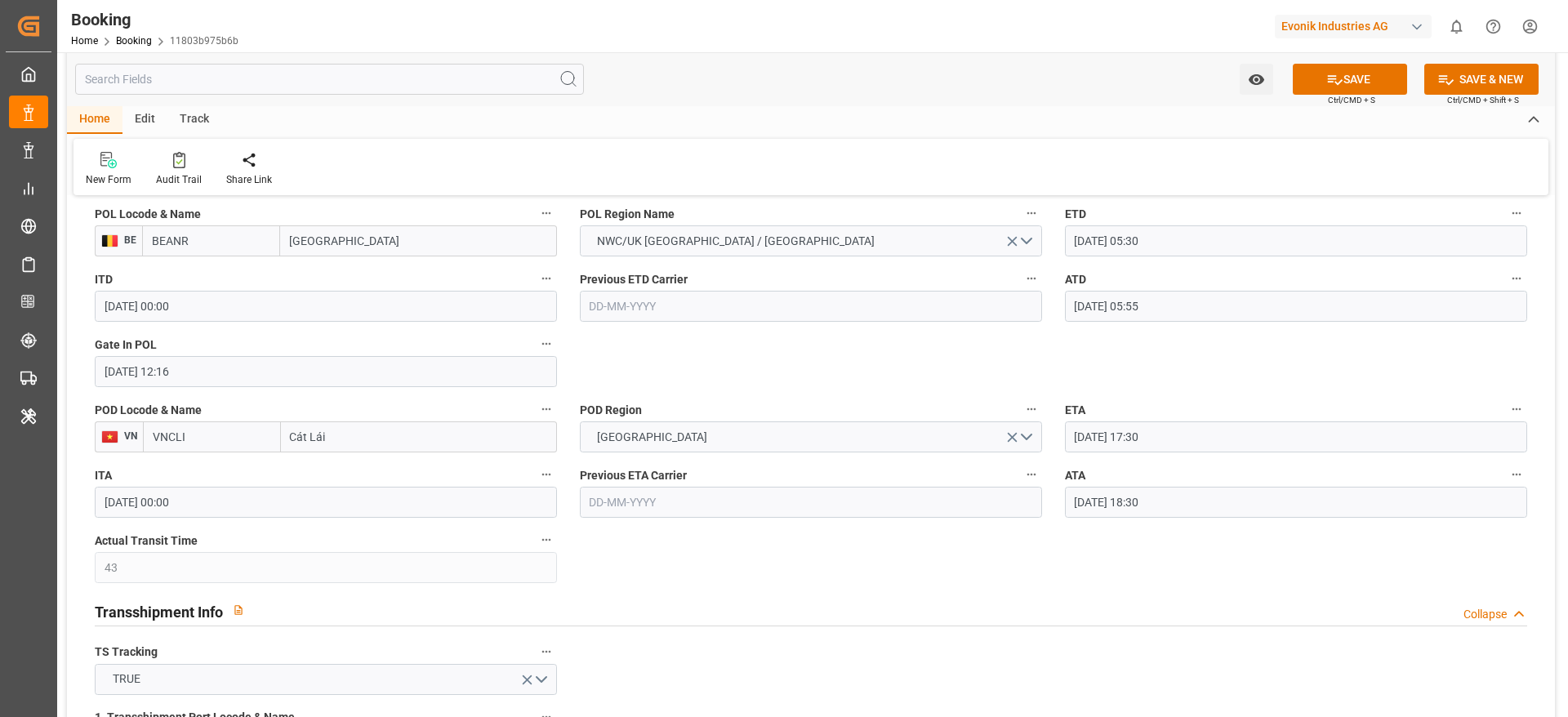
type input "VNCLI"
click at [1295, 500] on input "20-08-2025 18:30" at bounding box center [1295, 502] width 462 height 31
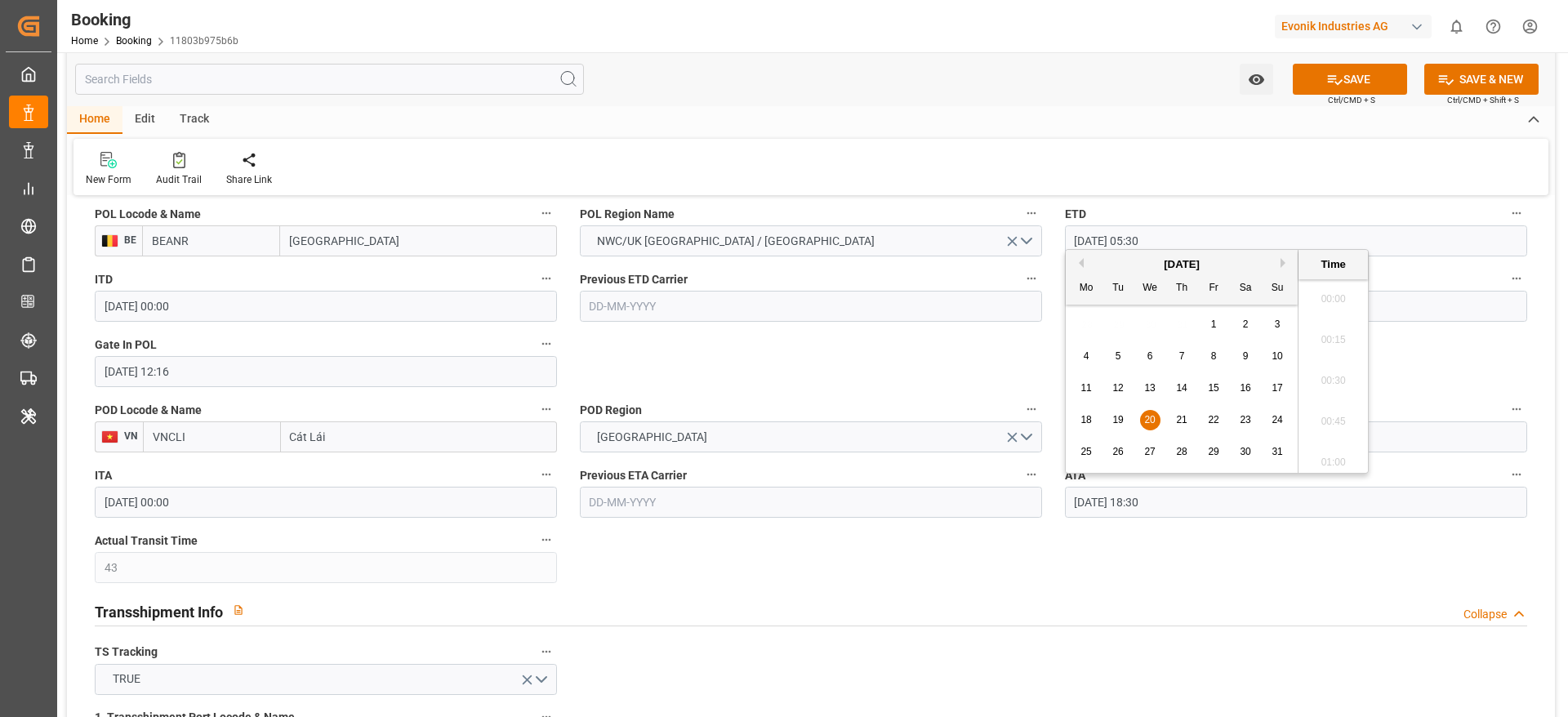
scroll to position [2947, 0]
click at [1295, 500] on input "20-08-2025 18:30" at bounding box center [1295, 502] width 462 height 31
click at [1511, 478] on icon "button" at bounding box center [1516, 475] width 13 height 13
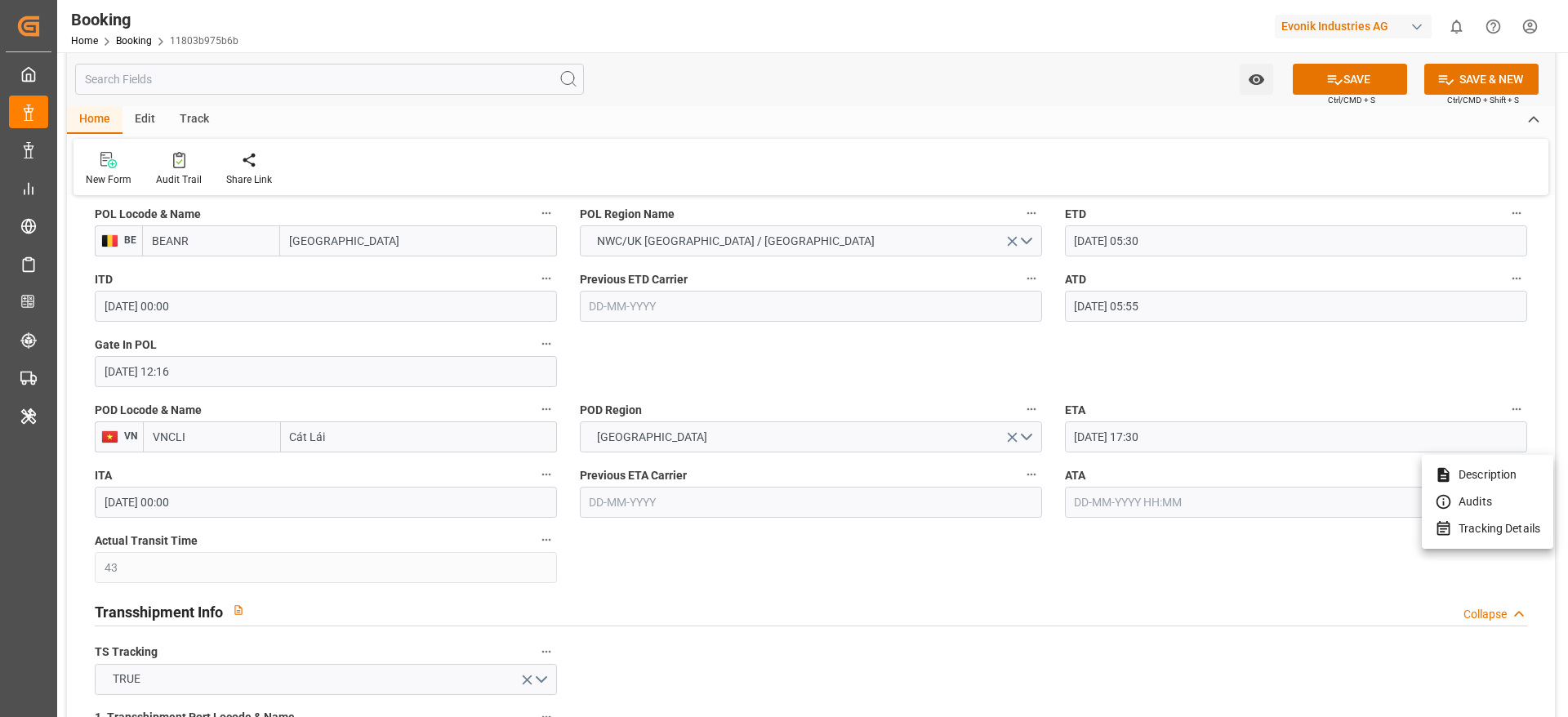
drag, startPoint x: 1482, startPoint y: 524, endPoint x: 1483, endPoint y: 382, distance: 142.0
click at [1482, 524] on li "Tracking Details" at bounding box center [1487, 529] width 131 height 27
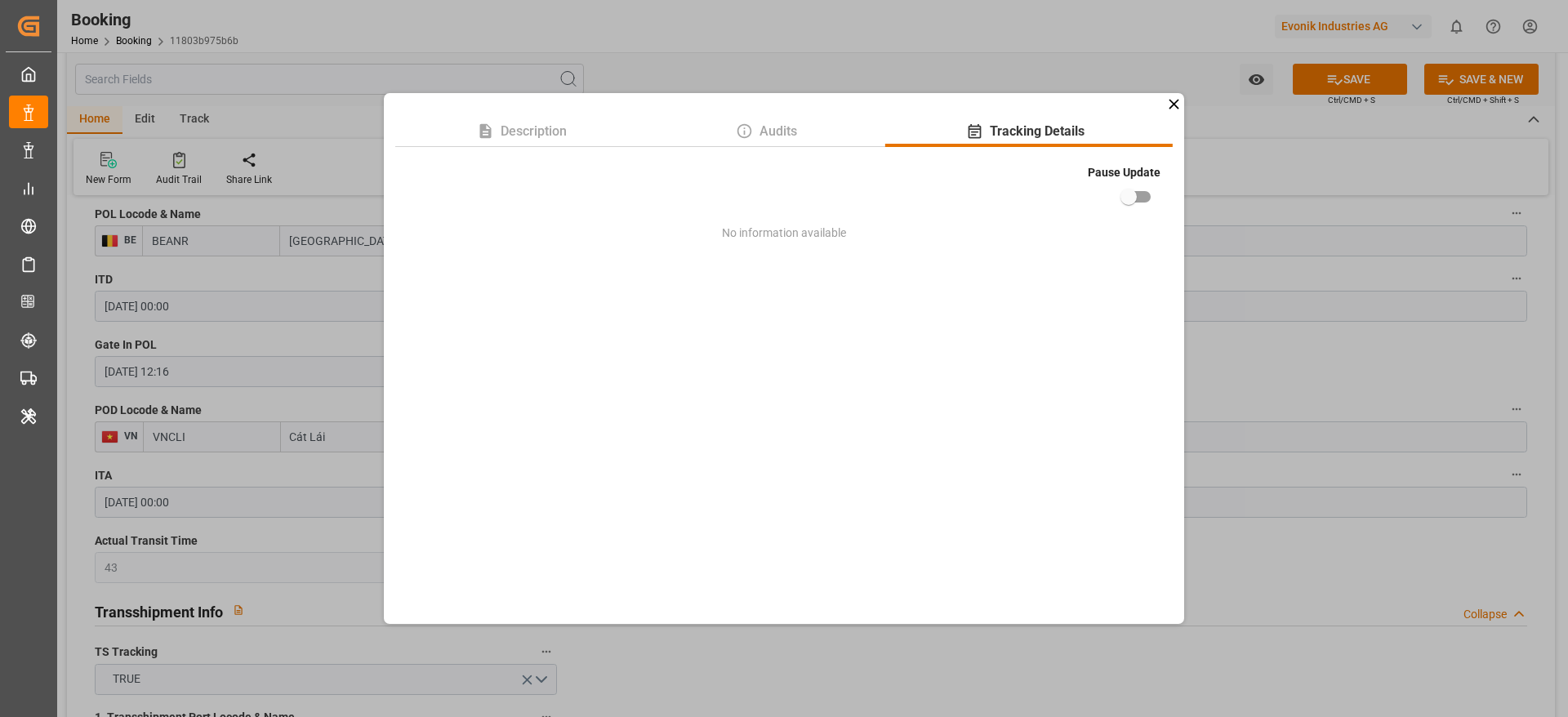
click at [1136, 189] on input "checkbox" at bounding box center [1128, 197] width 93 height 31
checkbox input "true"
click at [1396, 363] on div "Description Audits Tracking Details Pause Update No information available" at bounding box center [784, 358] width 1568 height 717
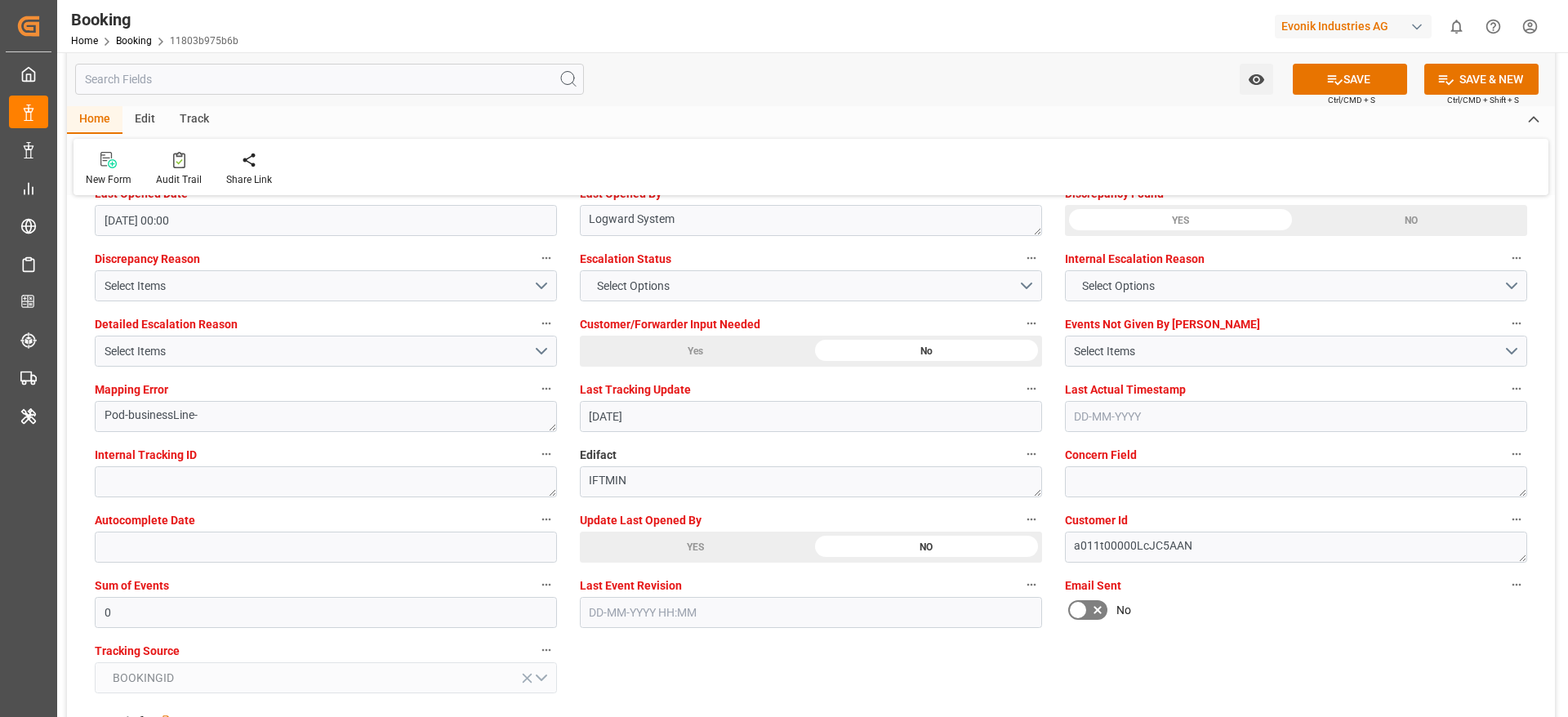
scroll to position [3033, 0]
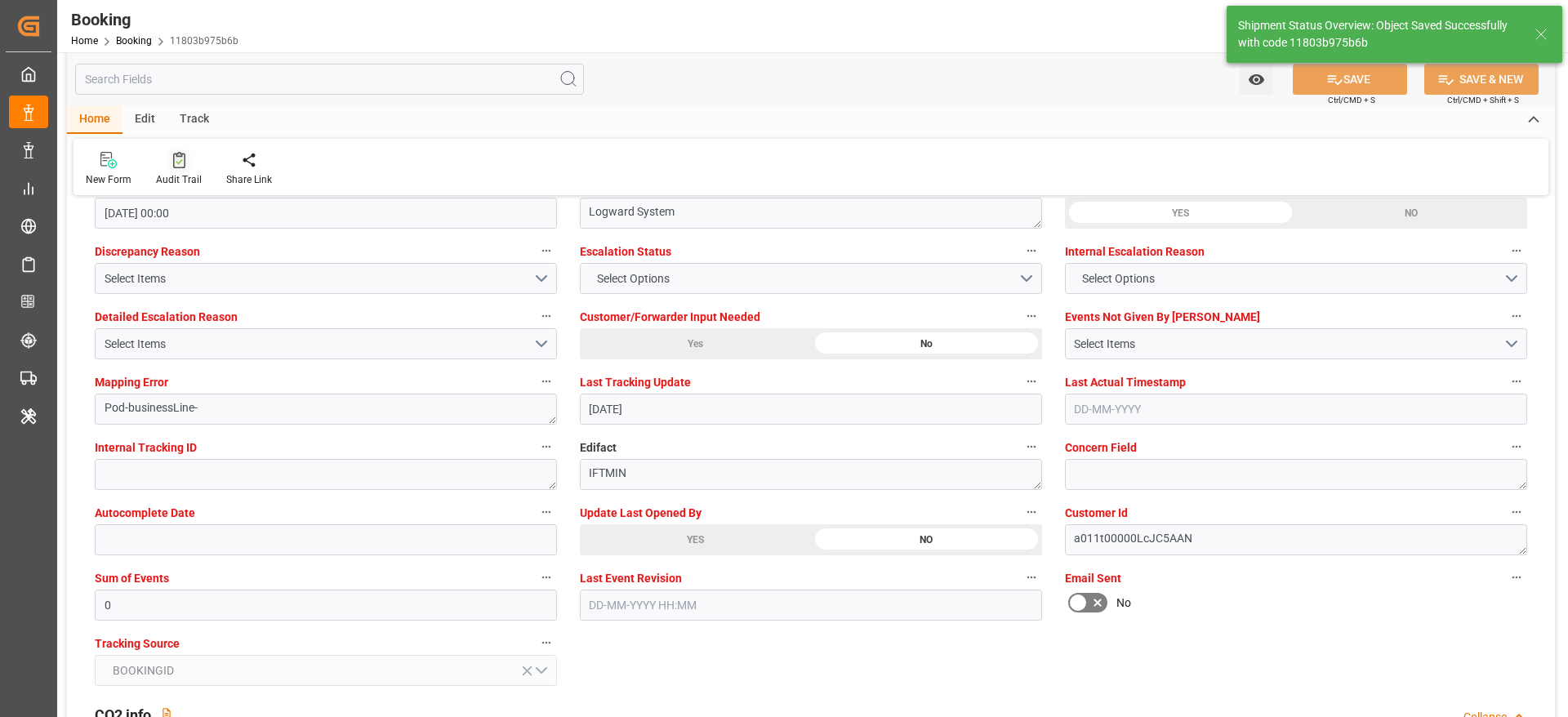
type textarea "NWC/UK North West Continent / UK_VNCLI_YMLU_CU-HC"
type textarea "Madhu T V"
type textarea "businessLine-"
type input "03-09-2025 10:44"
click at [176, 152] on icon at bounding box center [180, 160] width 13 height 16
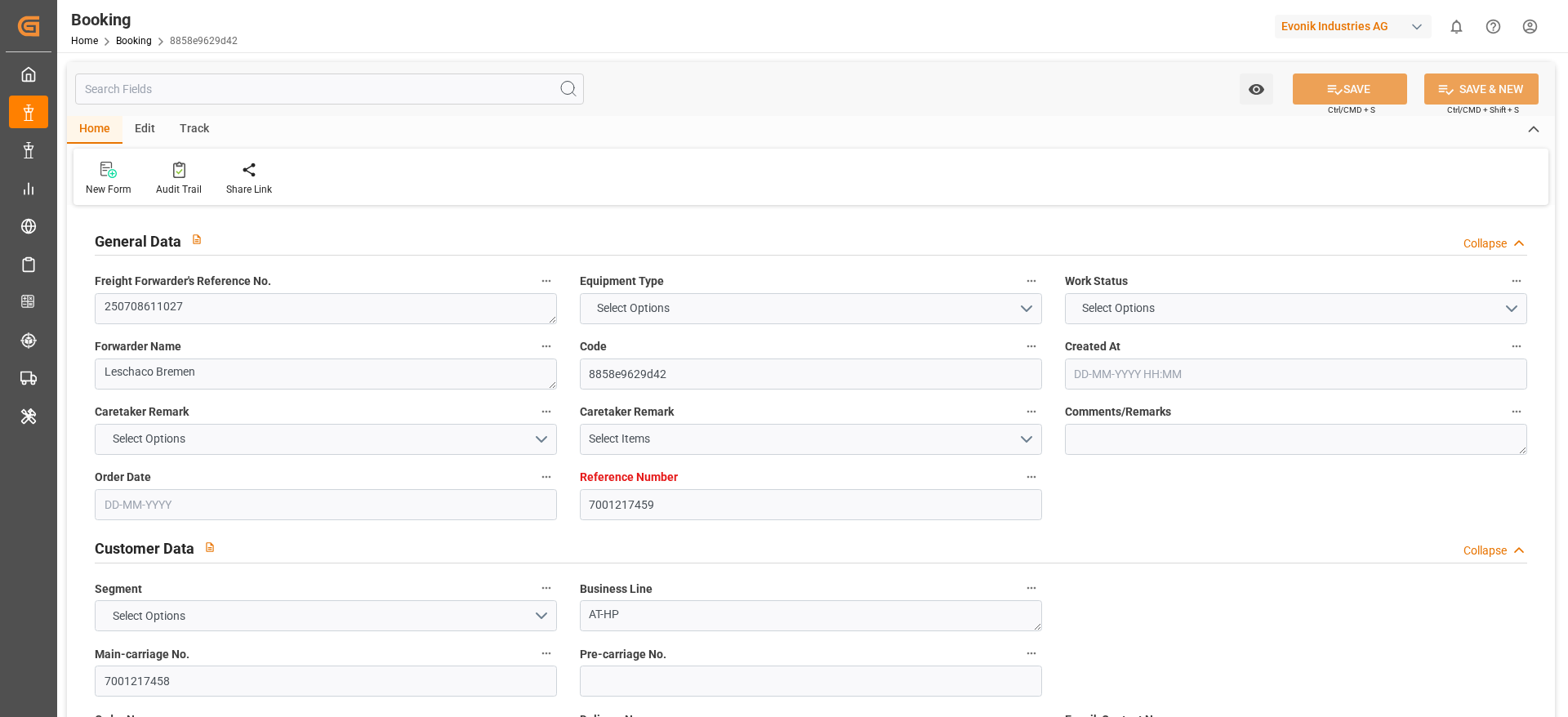
type input "7001217459"
type input "9792682"
type input "[PERSON_NAME]"
type input "[PERSON_NAME] Marine Transport Corp."
type input "BEANR"
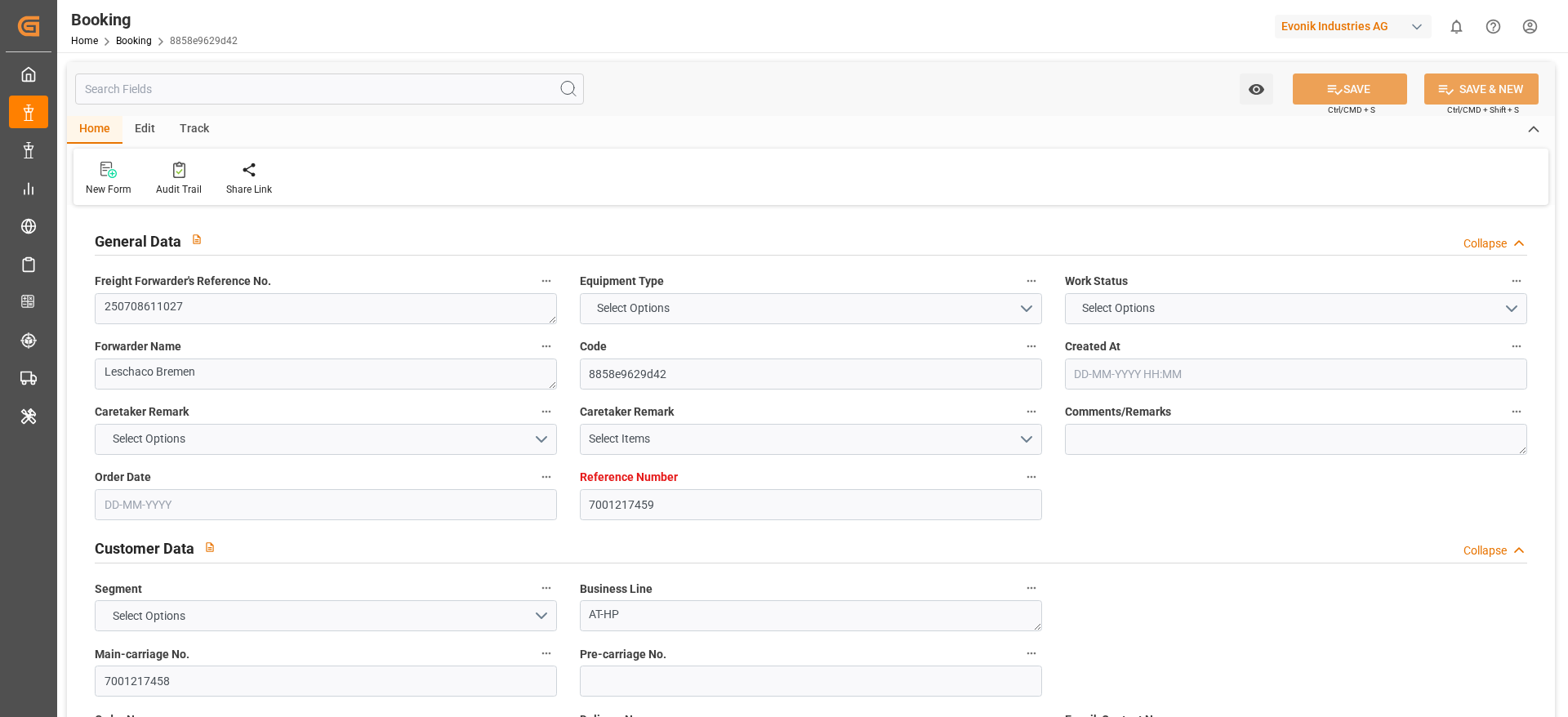
type input "VNCLI"
type input "VNCMT"
type input "0"
type input "[DATE] 09:20"
type input "[DATE]"
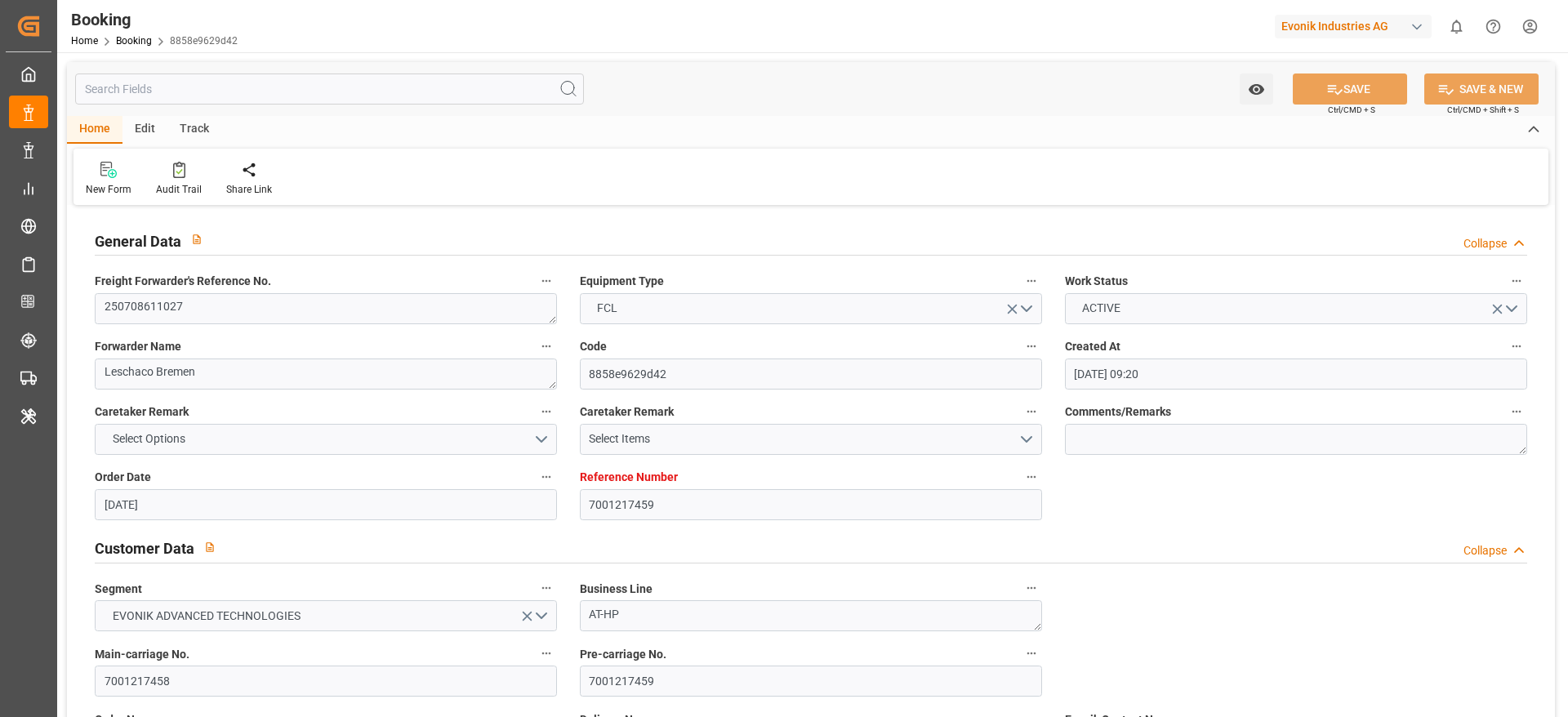
type input "[DATE]"
type input "[DATE] 00:00"
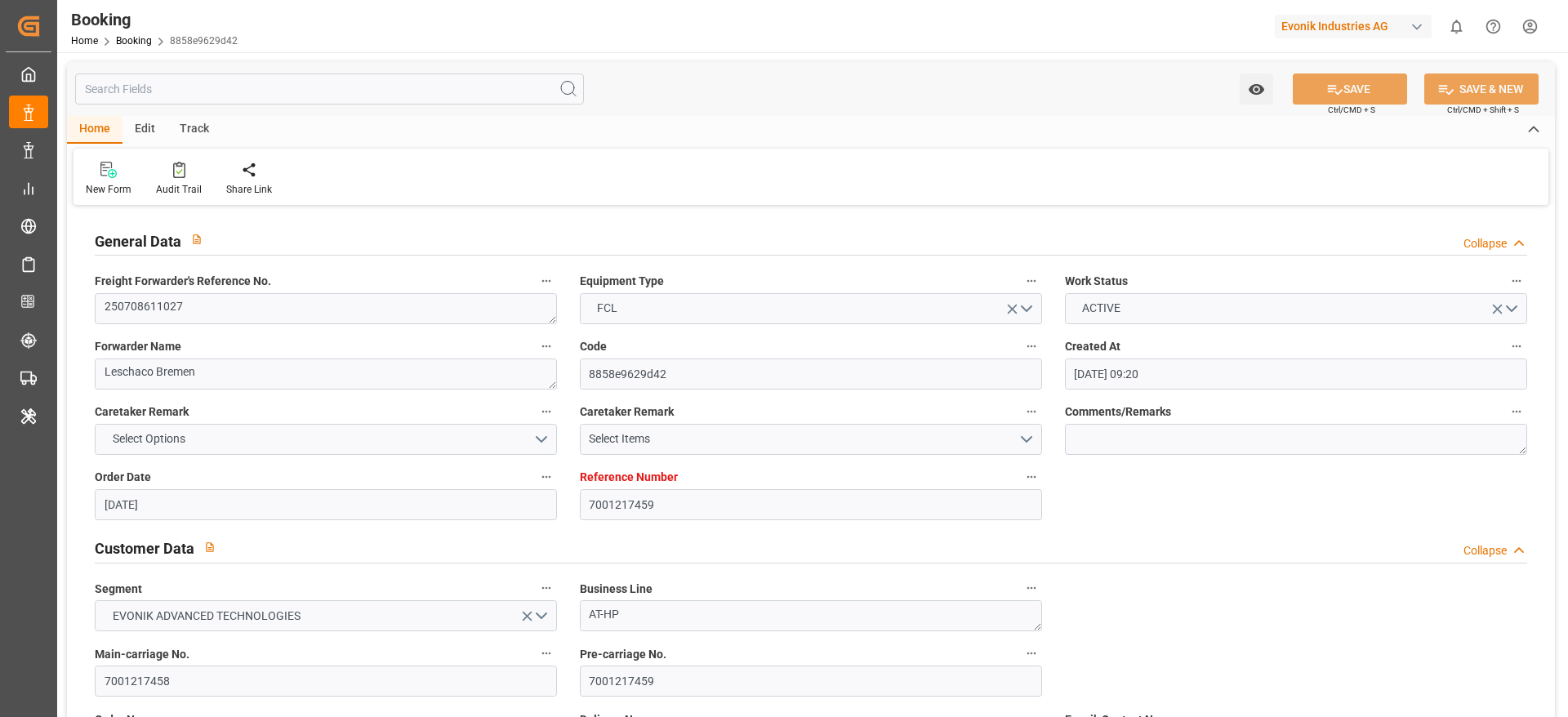
type input "[DATE] 00:00"
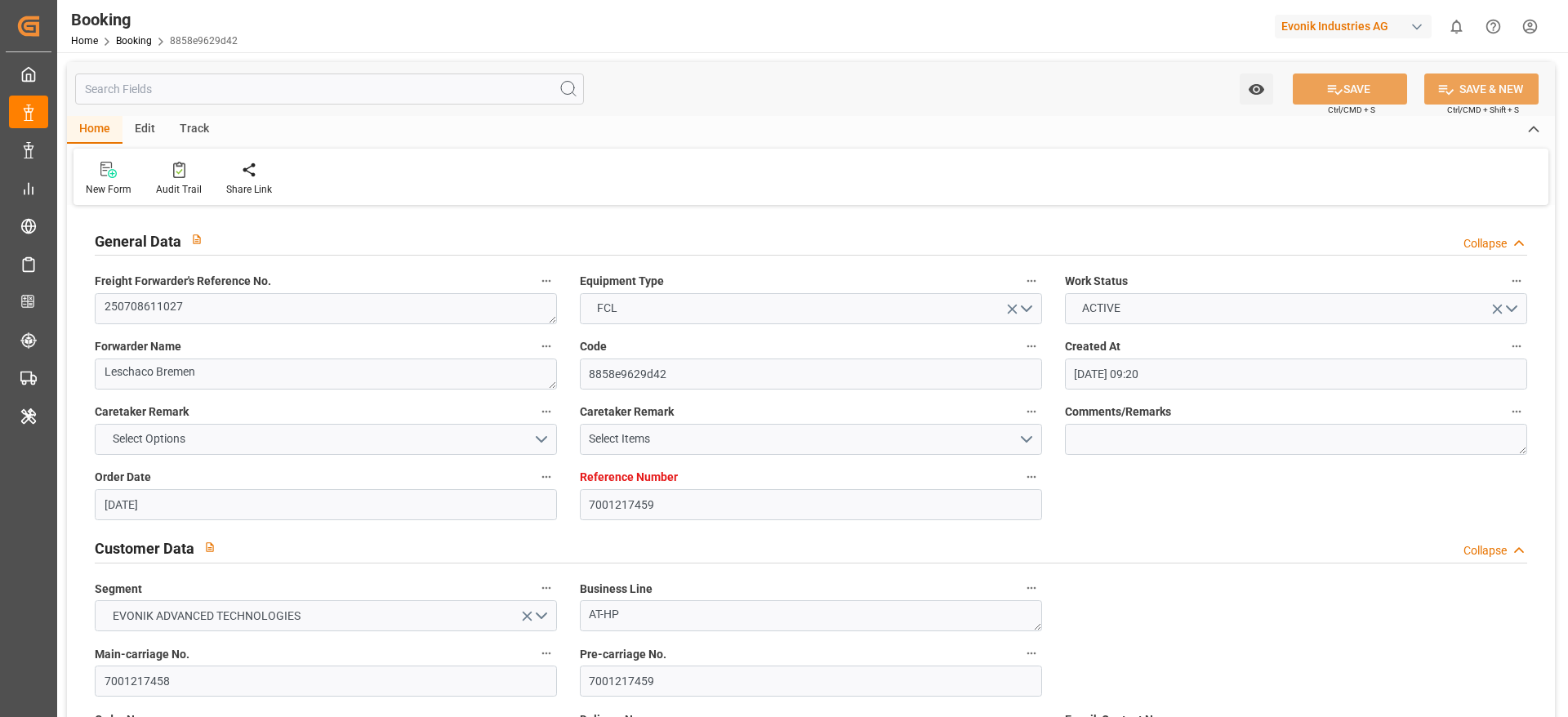
type input "[DATE] 00:00"
type input "[DATE]"
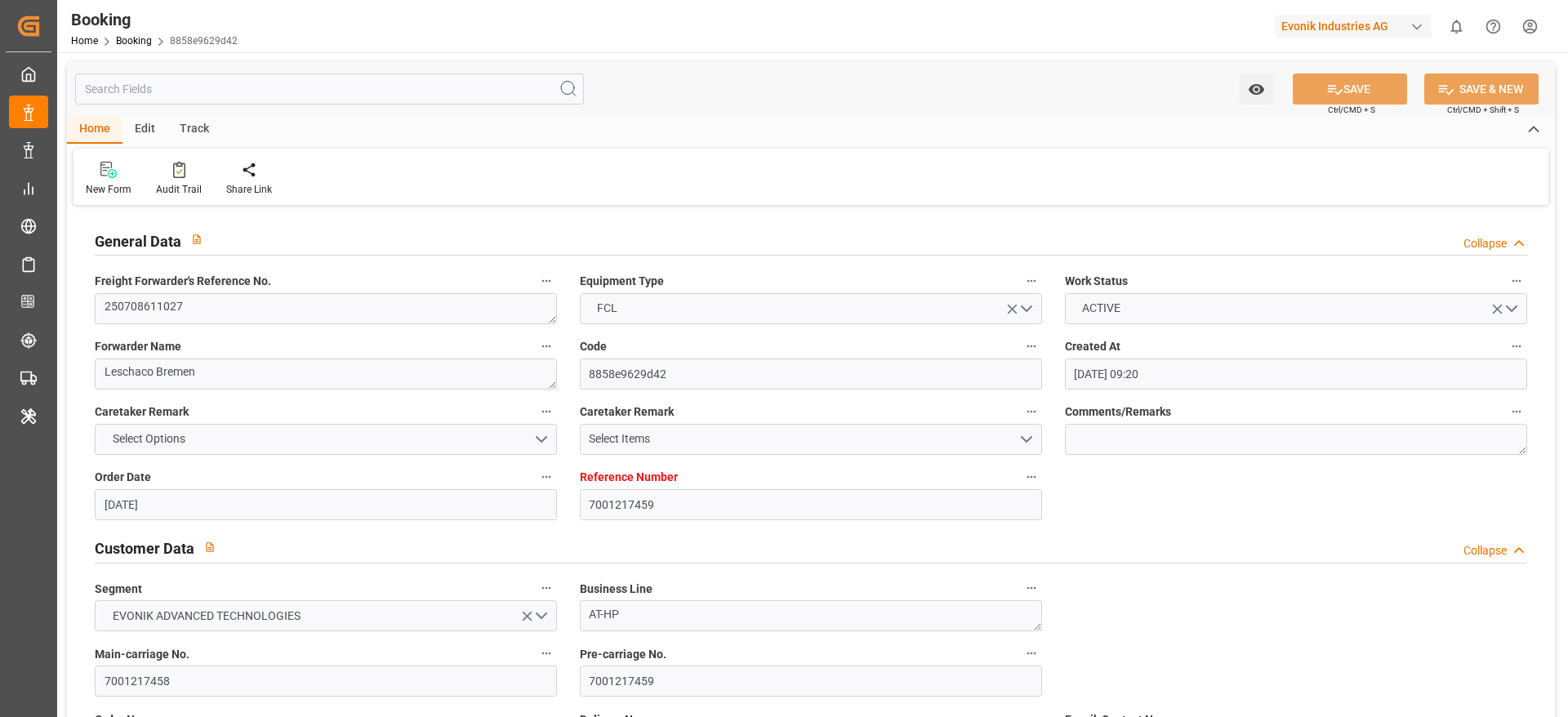
type input "[DATE] 13:43"
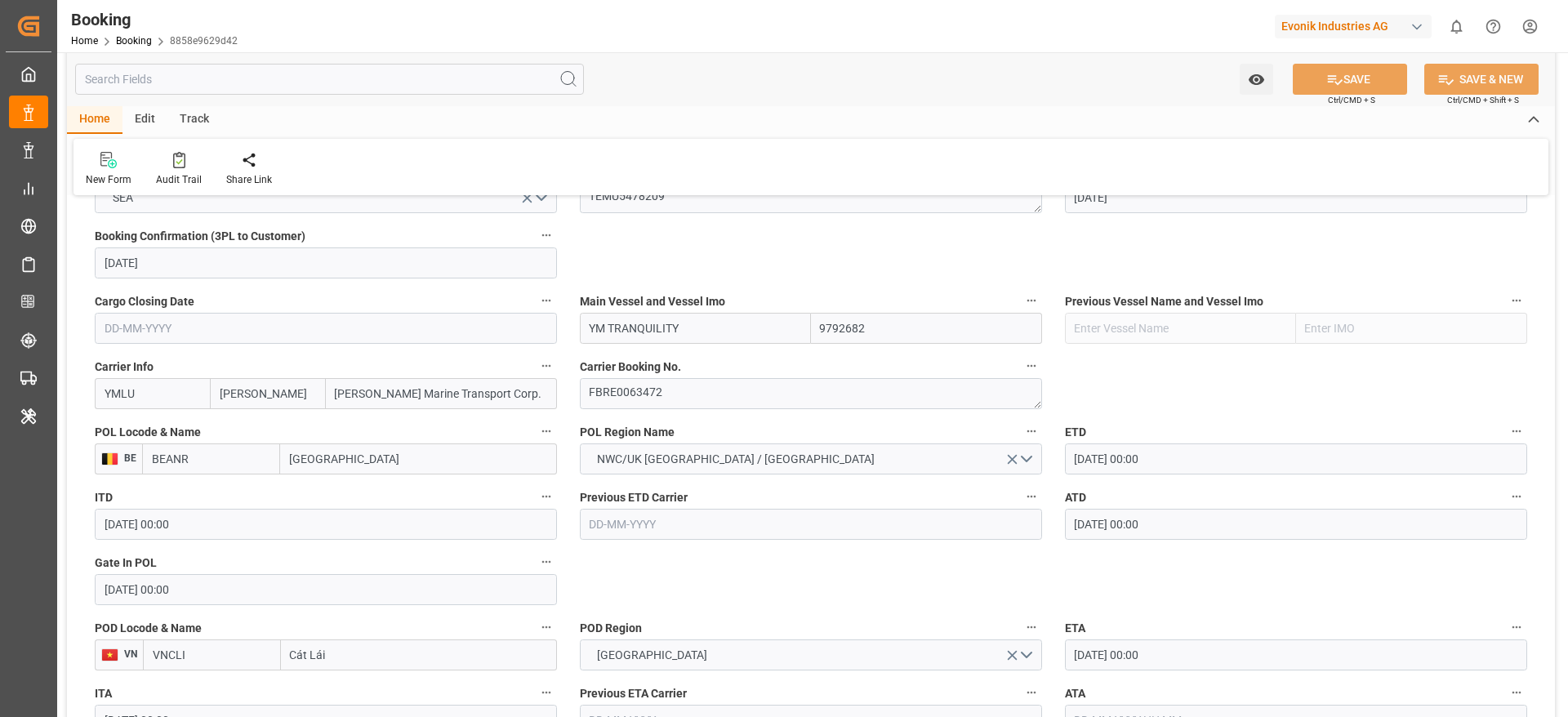
scroll to position [1103, 0]
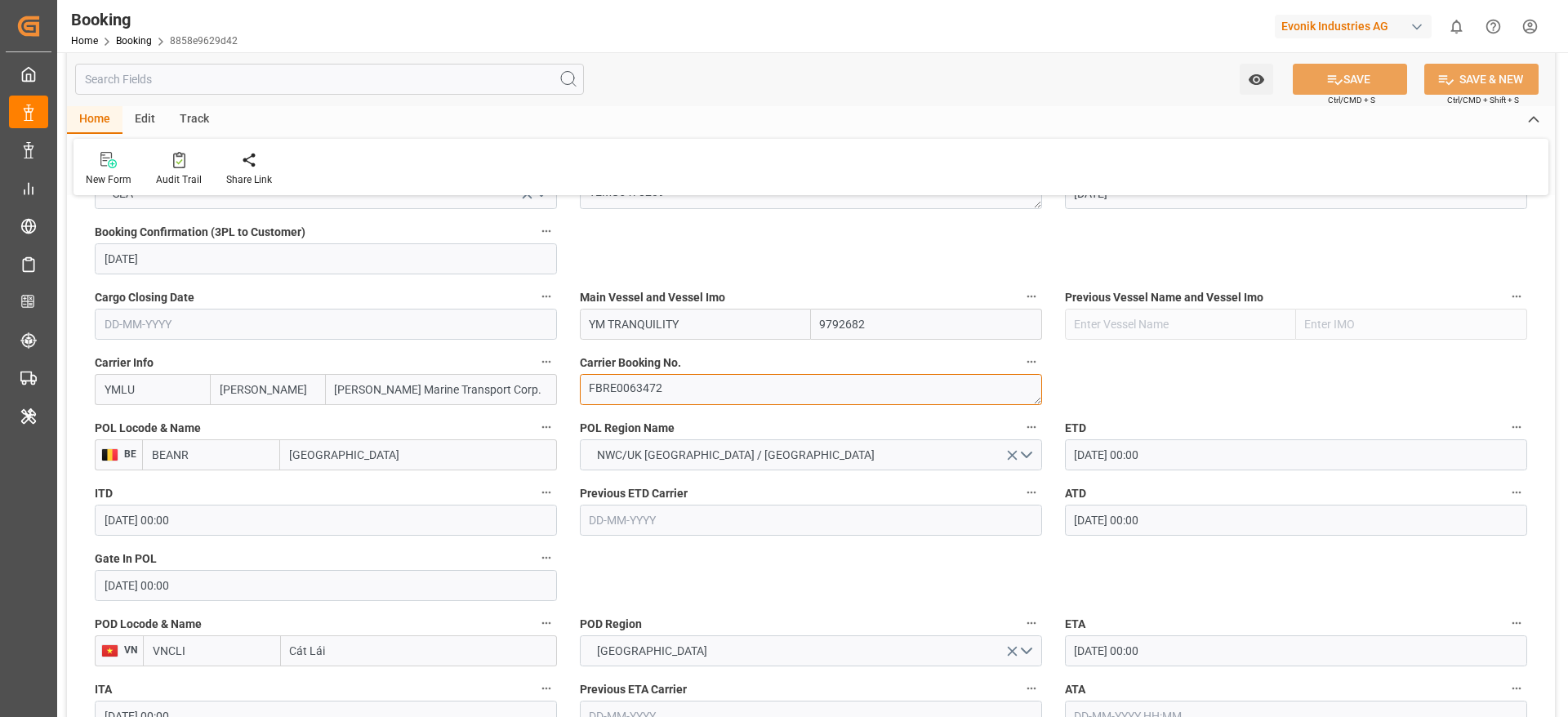
click at [671, 395] on textarea "FBRE0063472" at bounding box center [810, 390] width 462 height 31
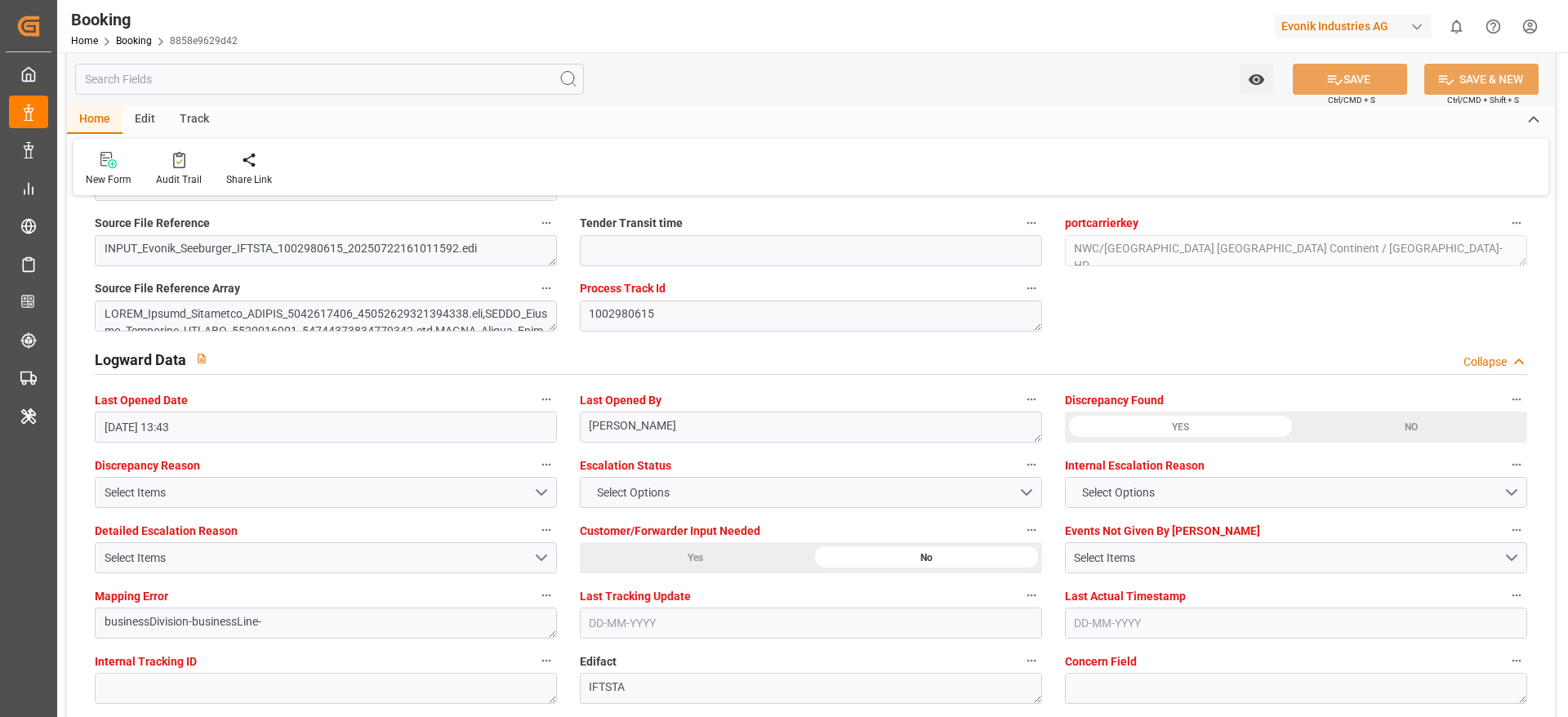
scroll to position [3185, 0]
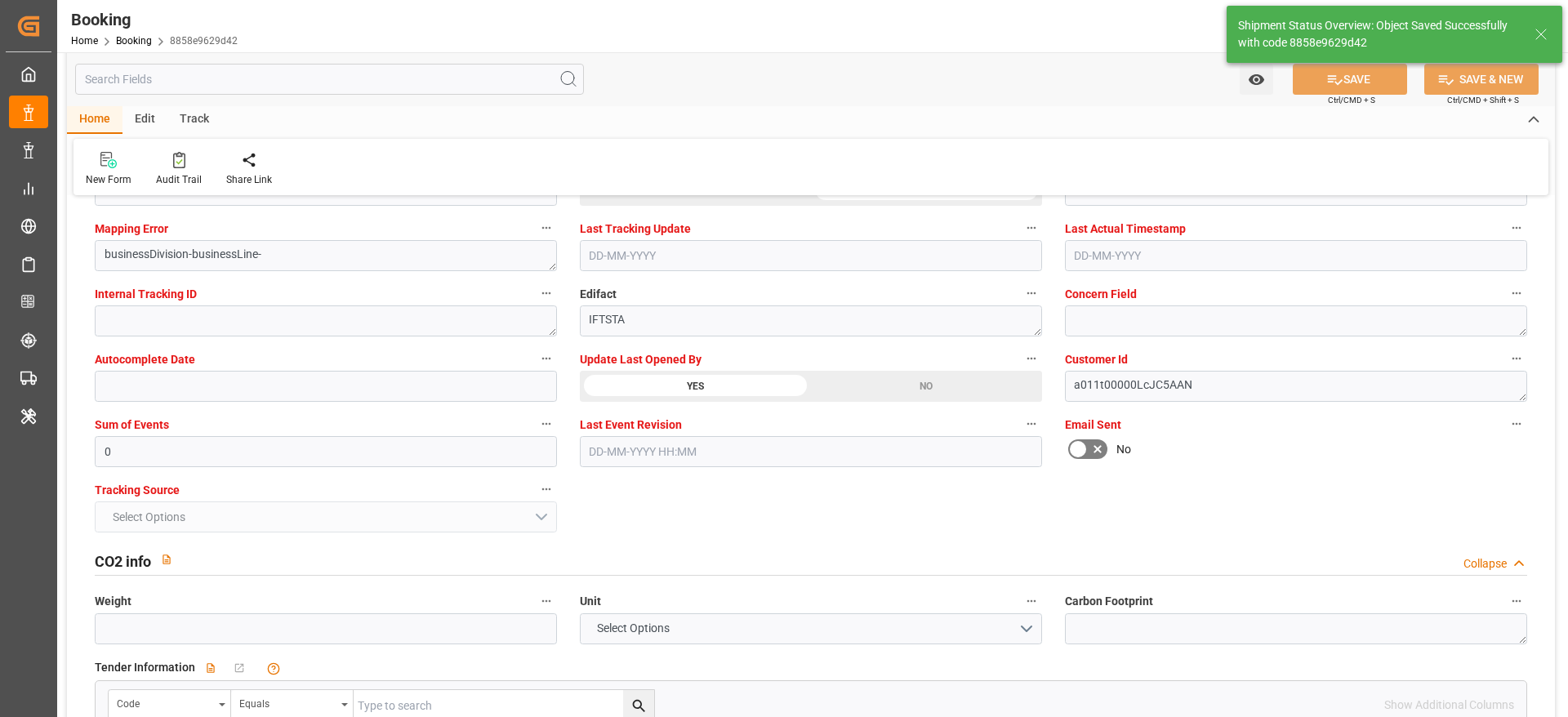
type textarea "Madhu T V"
type input "[DATE] 10:47"
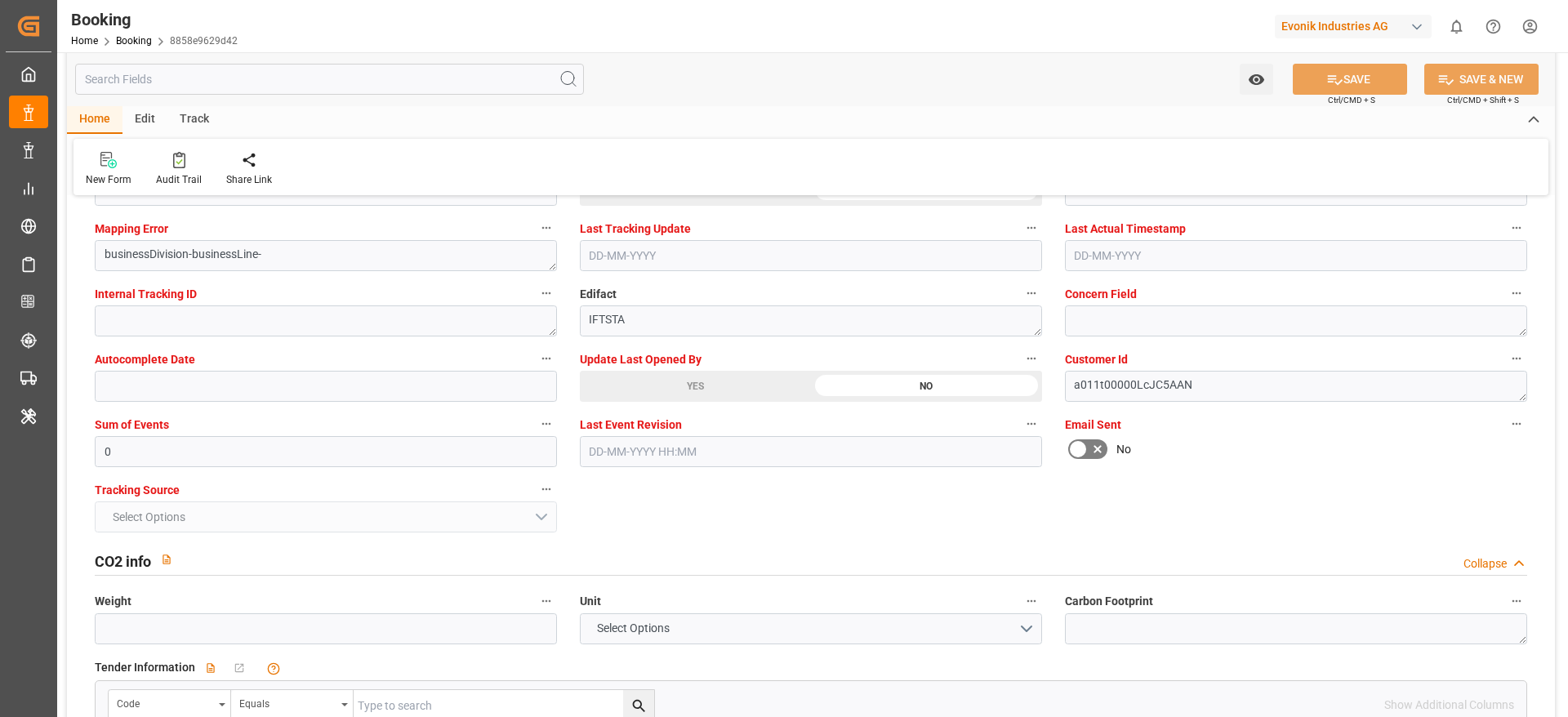
click at [1416, 542] on div "CO2 info Collapse" at bounding box center [811, 561] width 1455 height 46
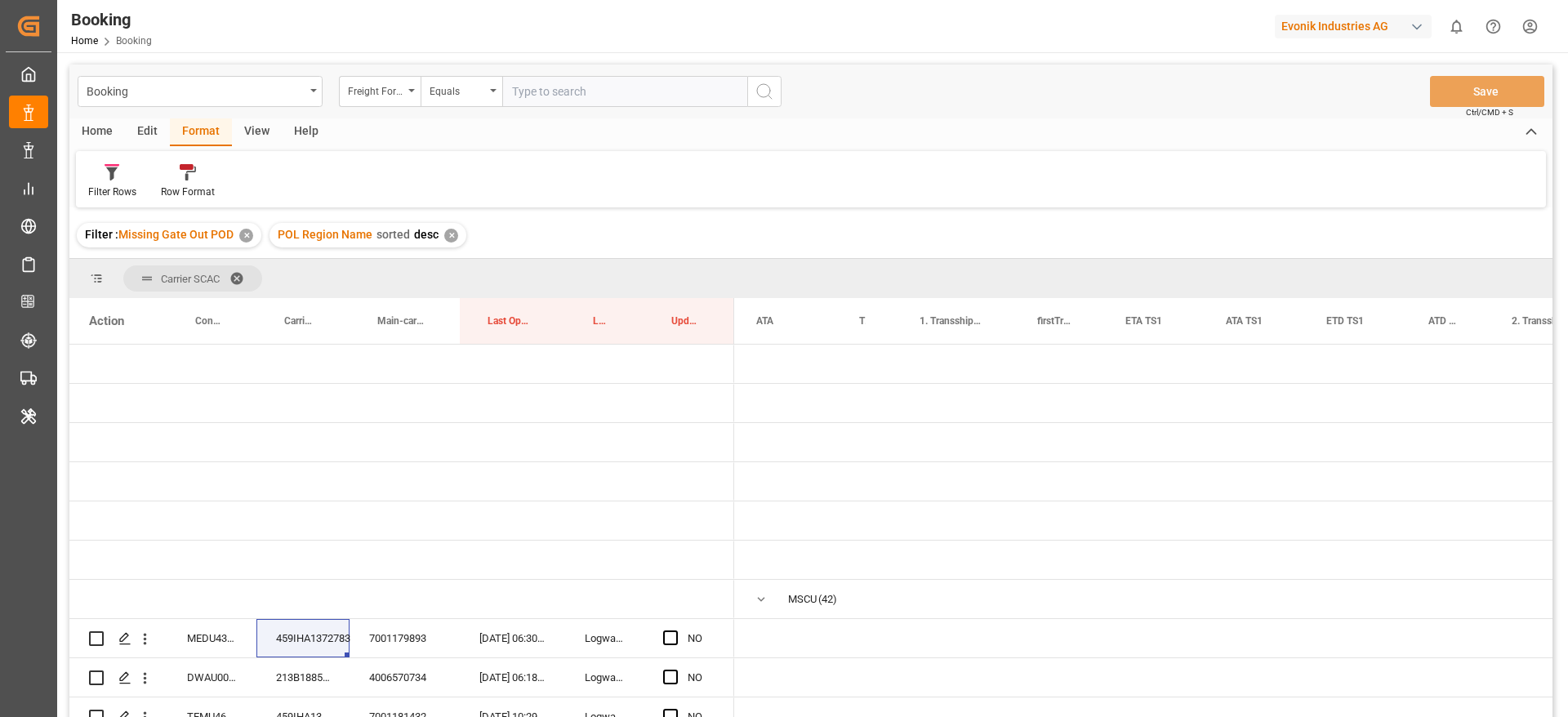
scroll to position [0, 1317]
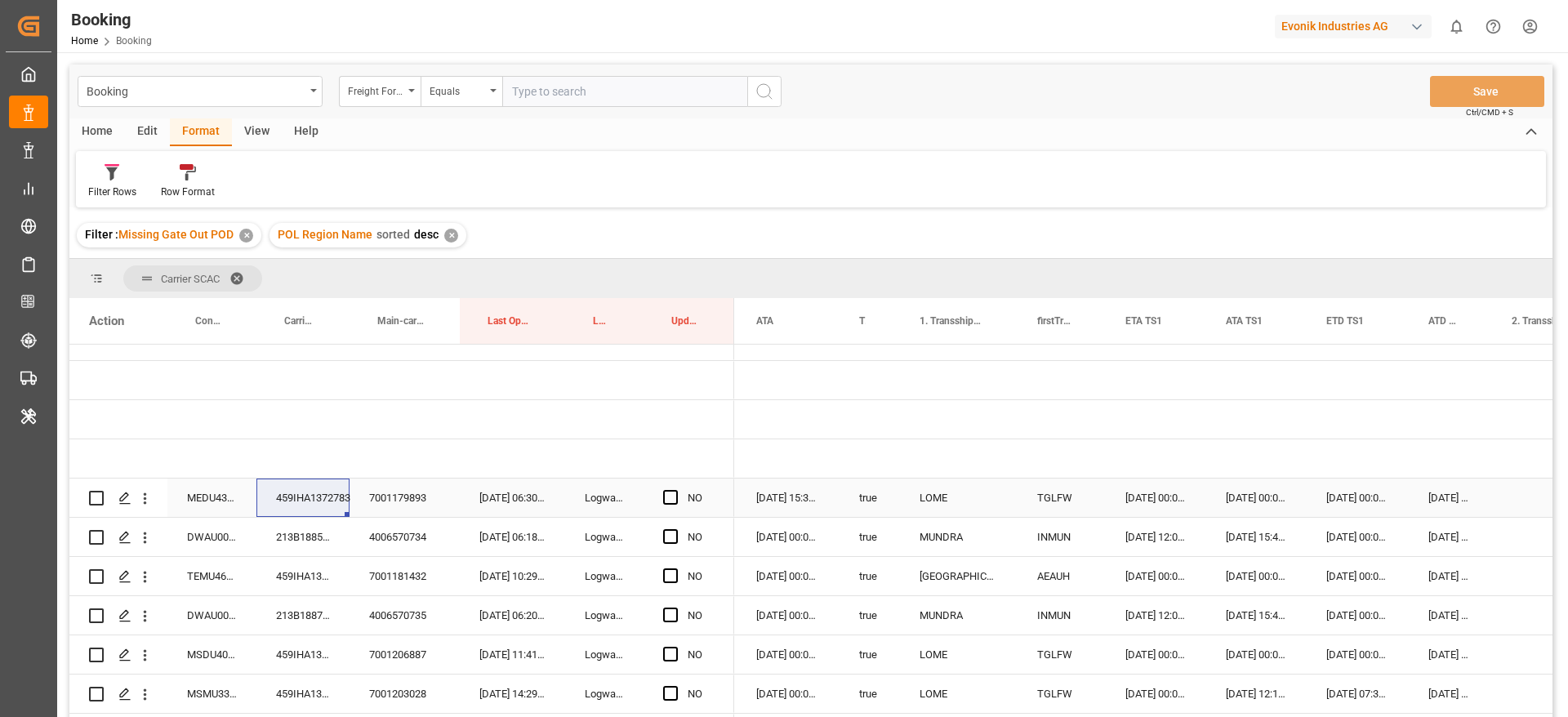
click at [186, 512] on div "MEDU4308078" at bounding box center [211, 497] width 89 height 38
click at [295, 490] on div "459IHA1372783" at bounding box center [303, 497] width 93 height 38
click at [668, 495] on span "Press SPACE to select this row." at bounding box center [671, 497] width 14 height 14
click at [675, 490] on input "Press SPACE to select this row." at bounding box center [675, 490] width 0 height 0
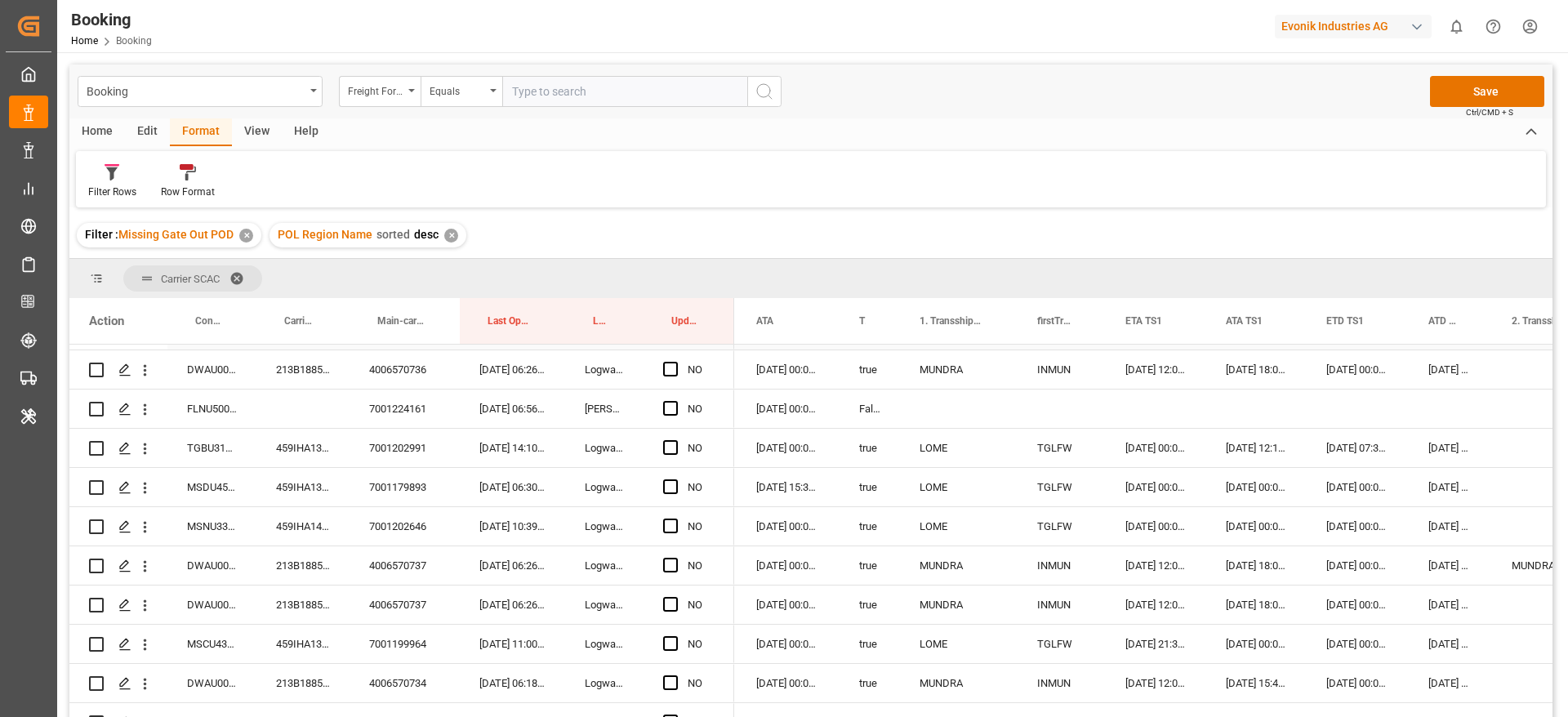
scroll to position [508, 0]
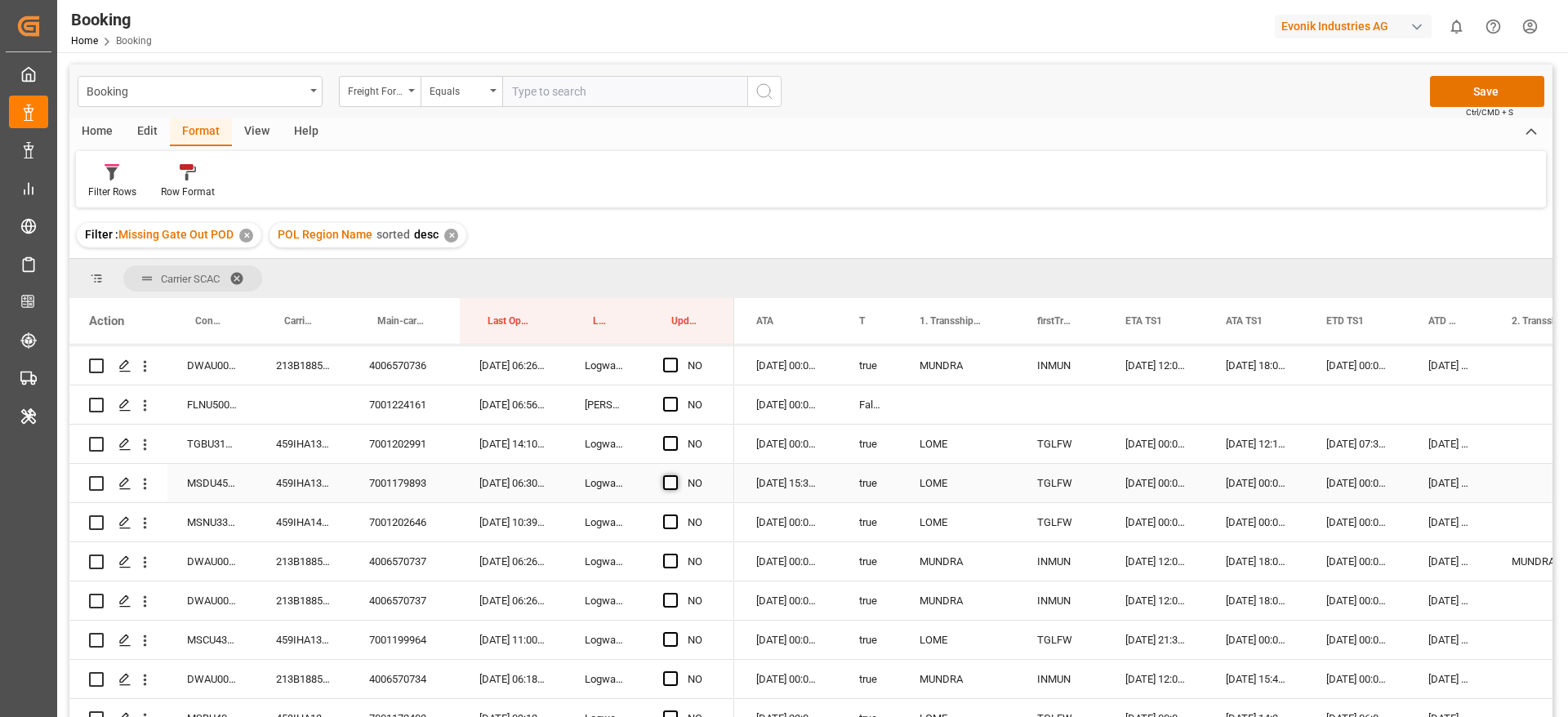
click at [669, 481] on span "Press SPACE to select this row." at bounding box center [671, 483] width 14 height 14
click at [675, 476] on input "Press SPACE to select this row." at bounding box center [675, 476] width 0 height 0
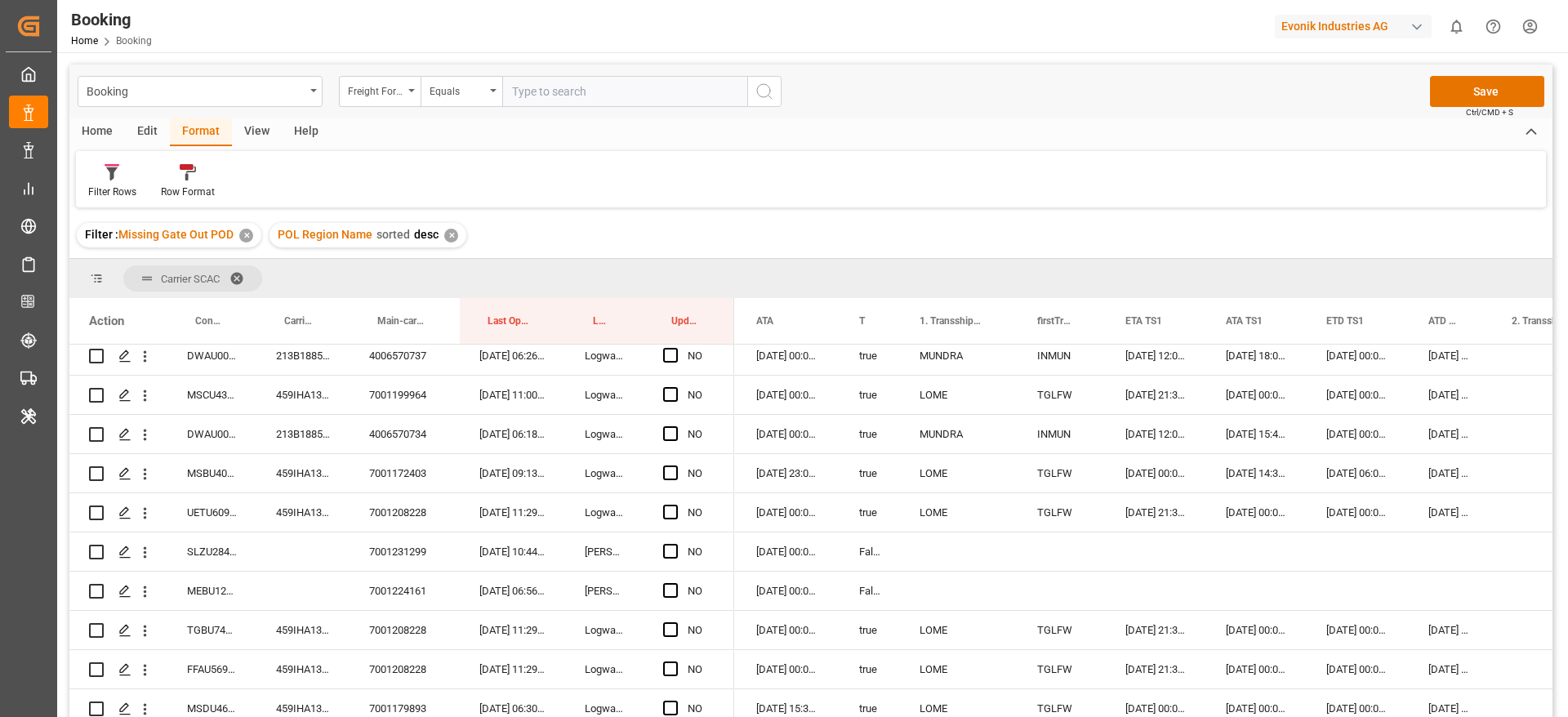
scroll to position [875, 0]
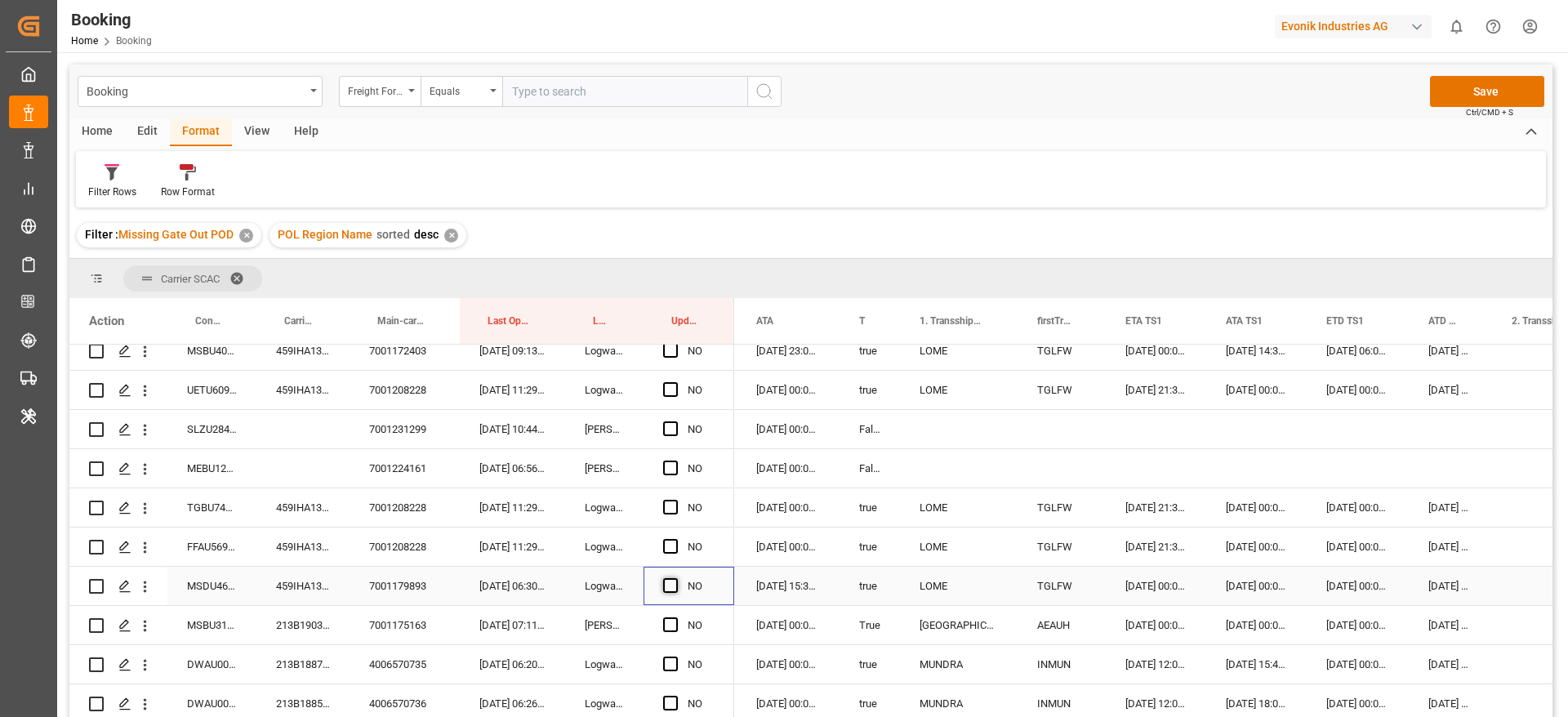
click at [671, 587] on span "Press SPACE to select this row." at bounding box center [671, 586] width 14 height 14
click at [675, 579] on input "Press SPACE to select this row." at bounding box center [675, 579] width 0 height 0
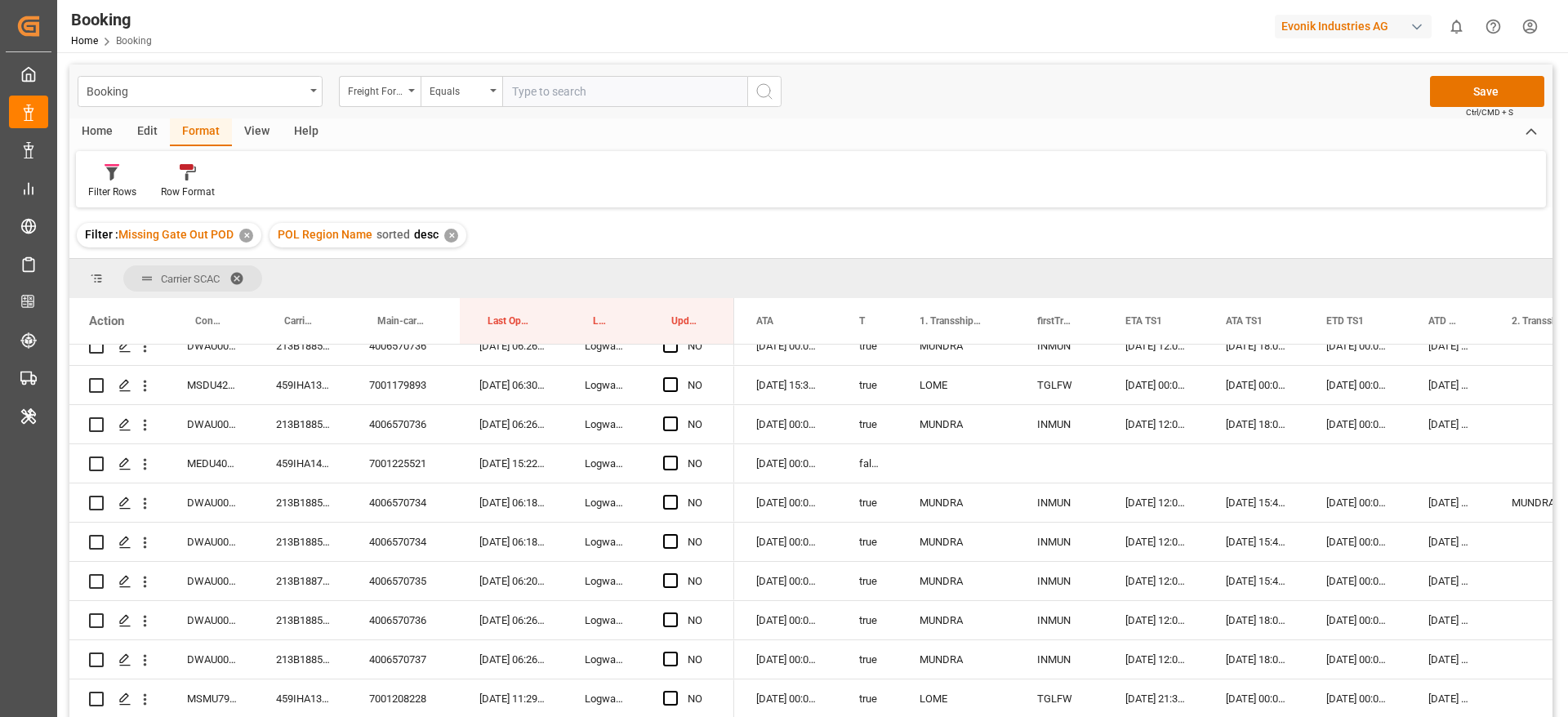
scroll to position [1243, 0]
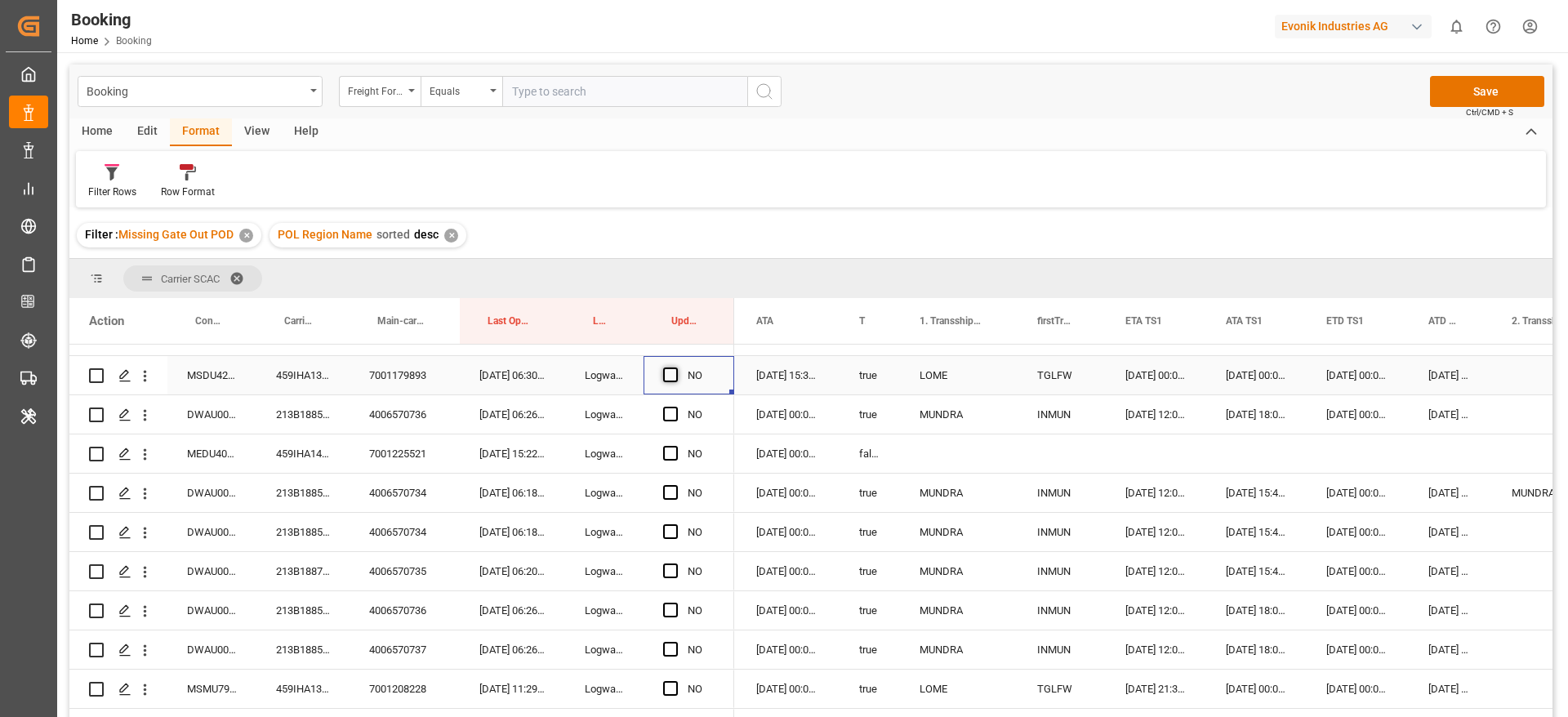
click at [672, 372] on span "Press SPACE to select this row." at bounding box center [671, 375] width 14 height 14
click at [675, 368] on input "Press SPACE to select this row." at bounding box center [675, 368] width 0 height 0
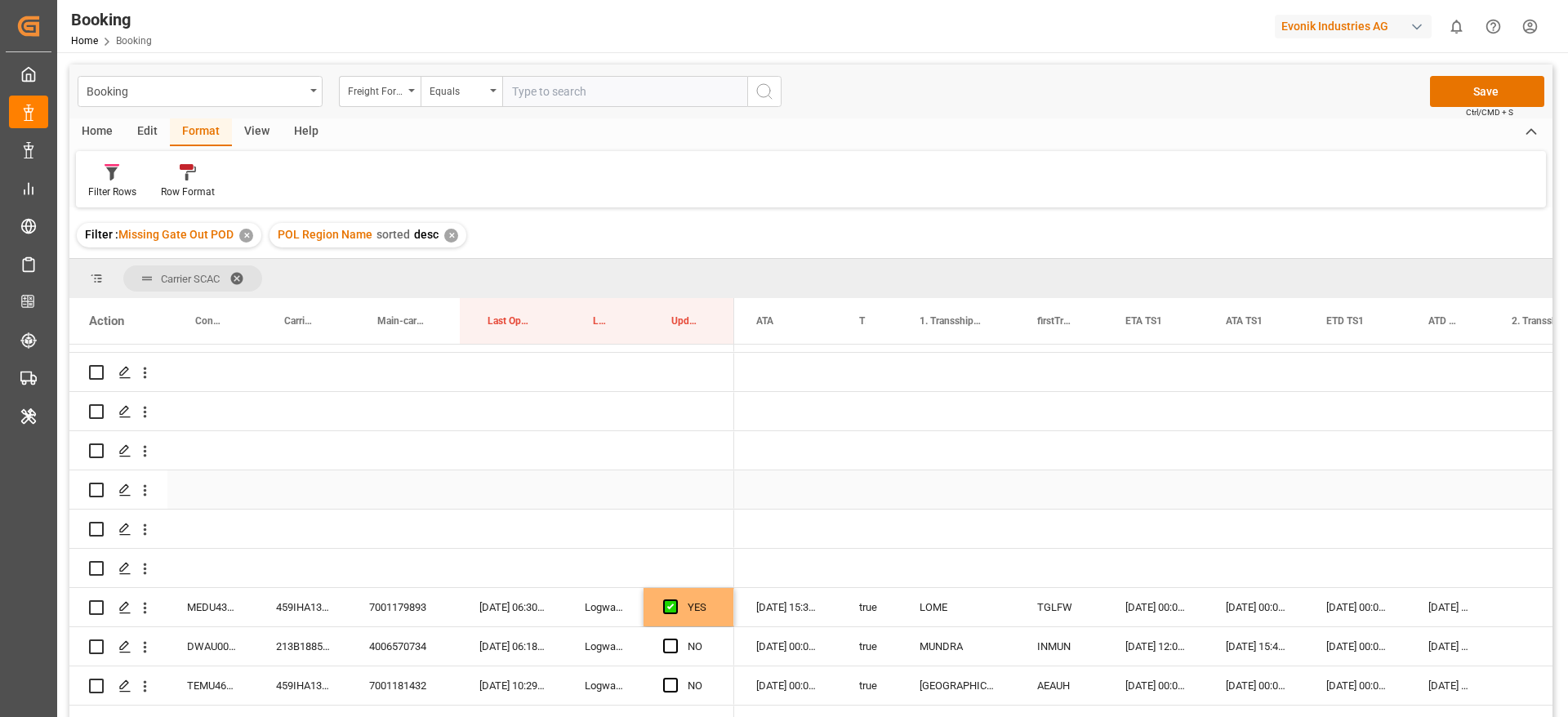
scroll to position [123, 0]
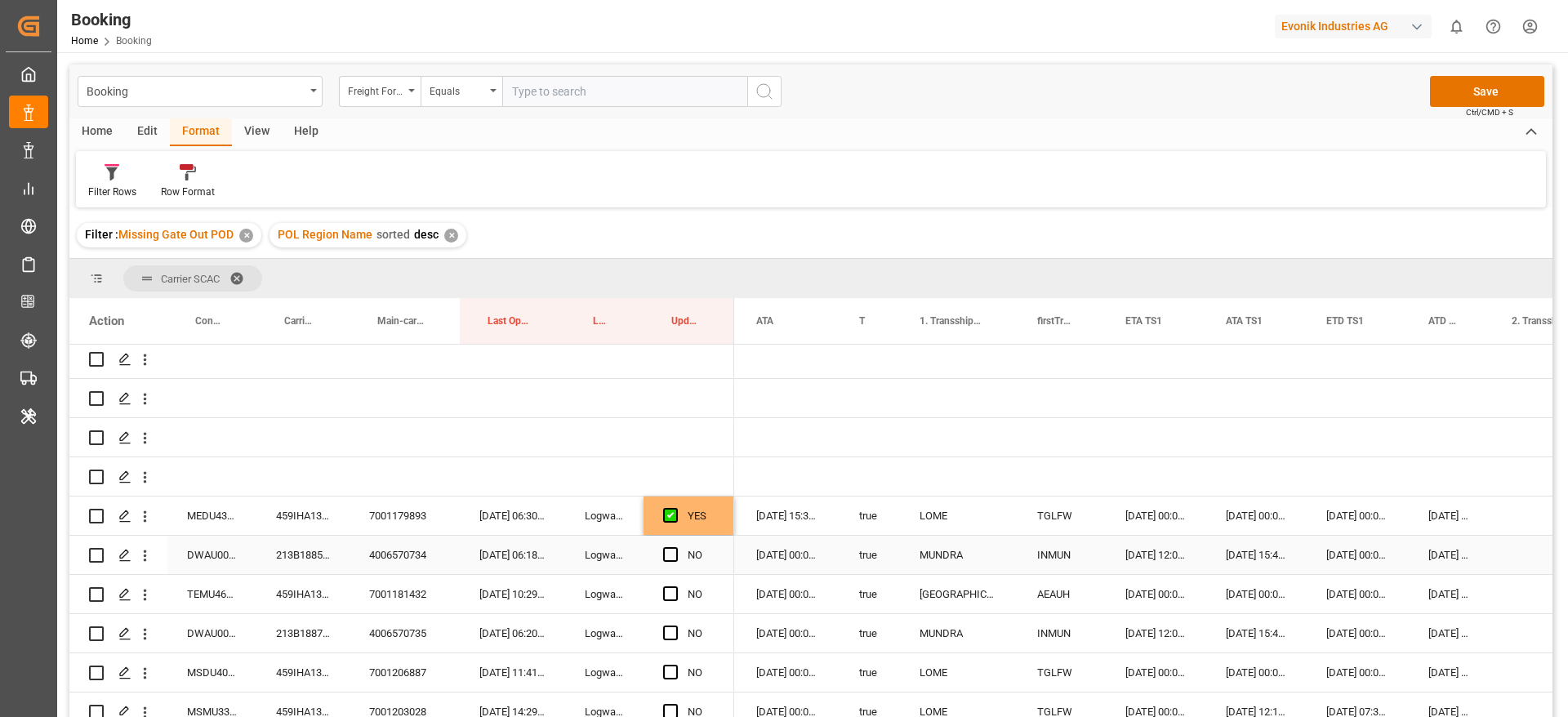
click at [279, 560] on div "213B1885589" at bounding box center [303, 555] width 93 height 38
click at [309, 549] on div "213B1885589" at bounding box center [303, 555] width 93 height 38
click at [670, 553] on span "Press SPACE to select this row." at bounding box center [671, 554] width 14 height 14
click at [675, 547] on input "Press SPACE to select this row." at bounding box center [675, 547] width 0 height 0
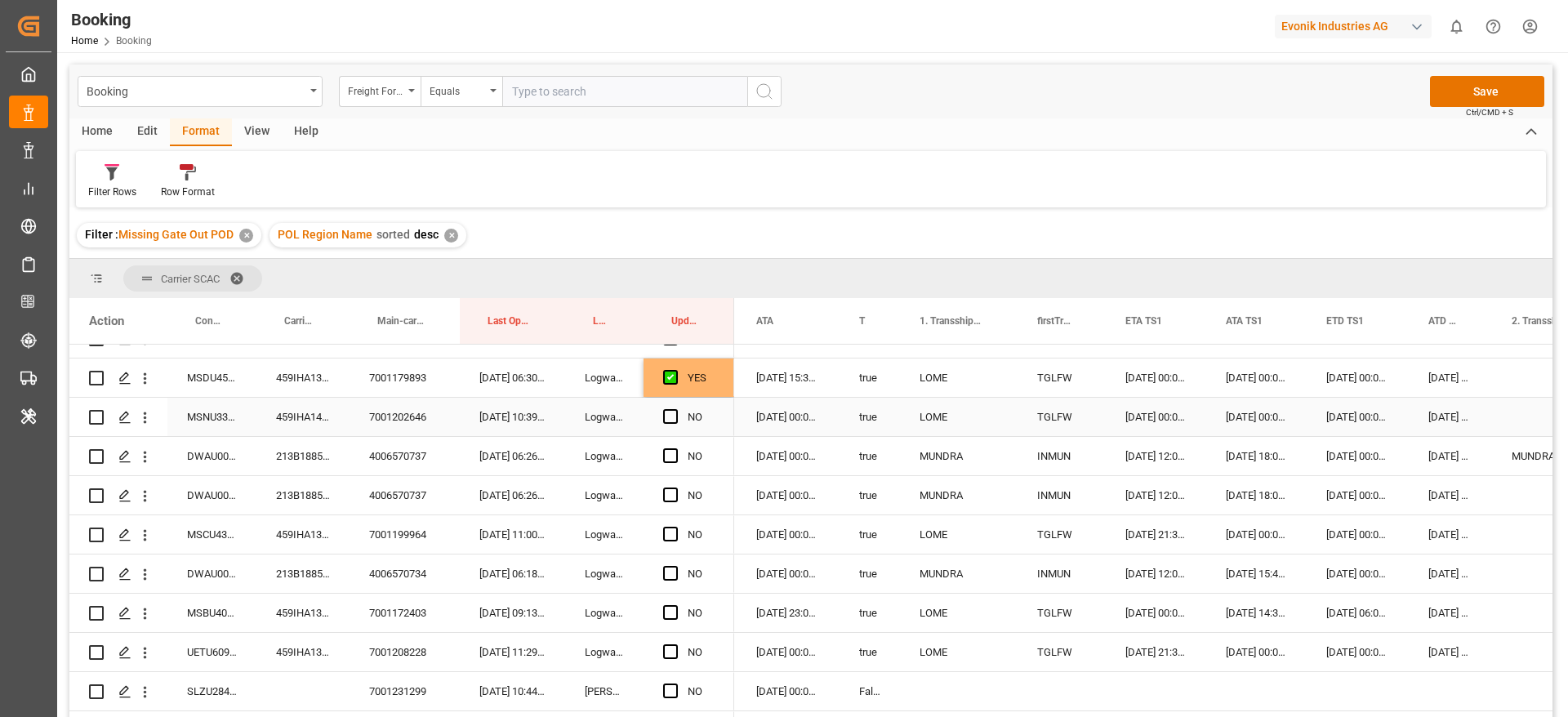
scroll to position [735, 0]
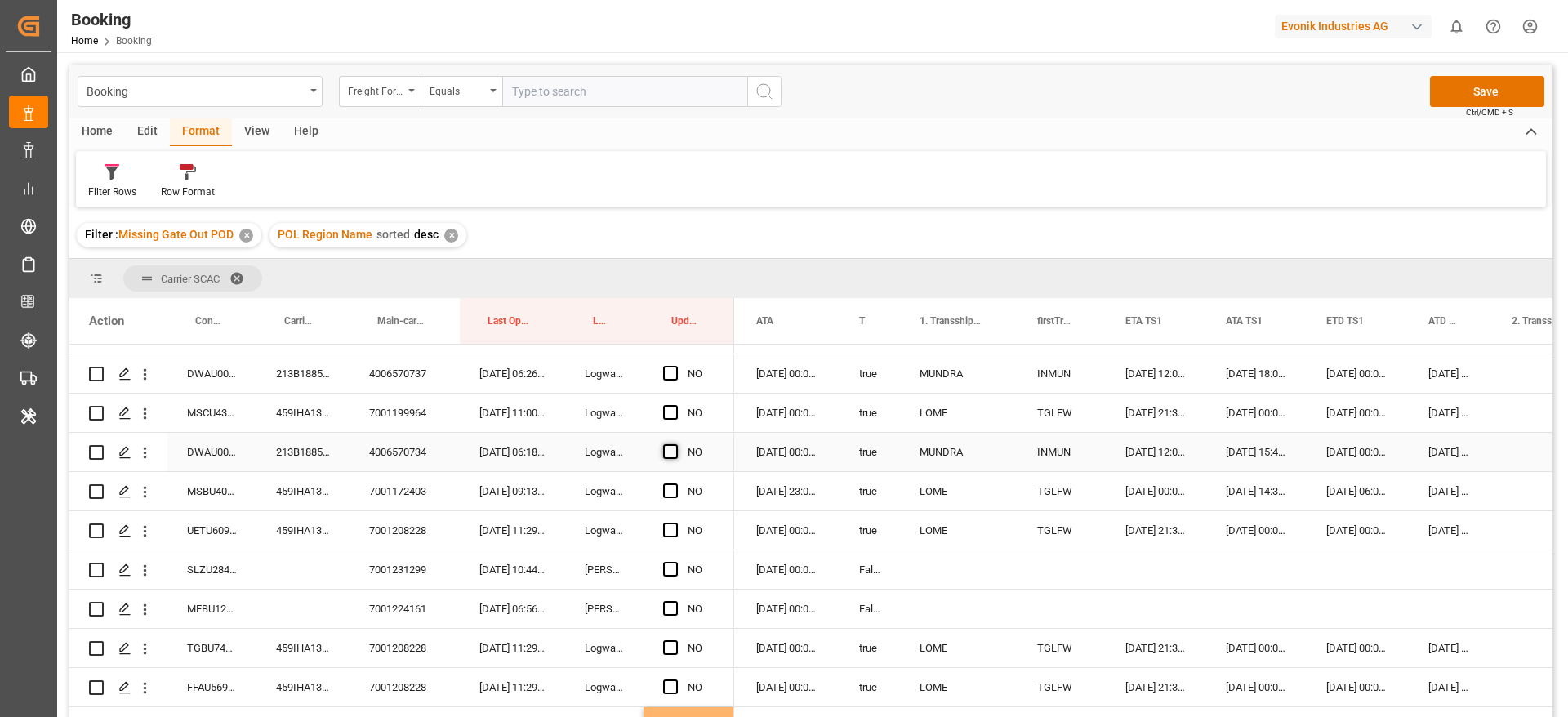
click at [671, 445] on span "Press SPACE to select this row." at bounding box center [671, 451] width 14 height 14
click at [675, 444] on input "Press SPACE to select this row." at bounding box center [675, 444] width 0 height 0
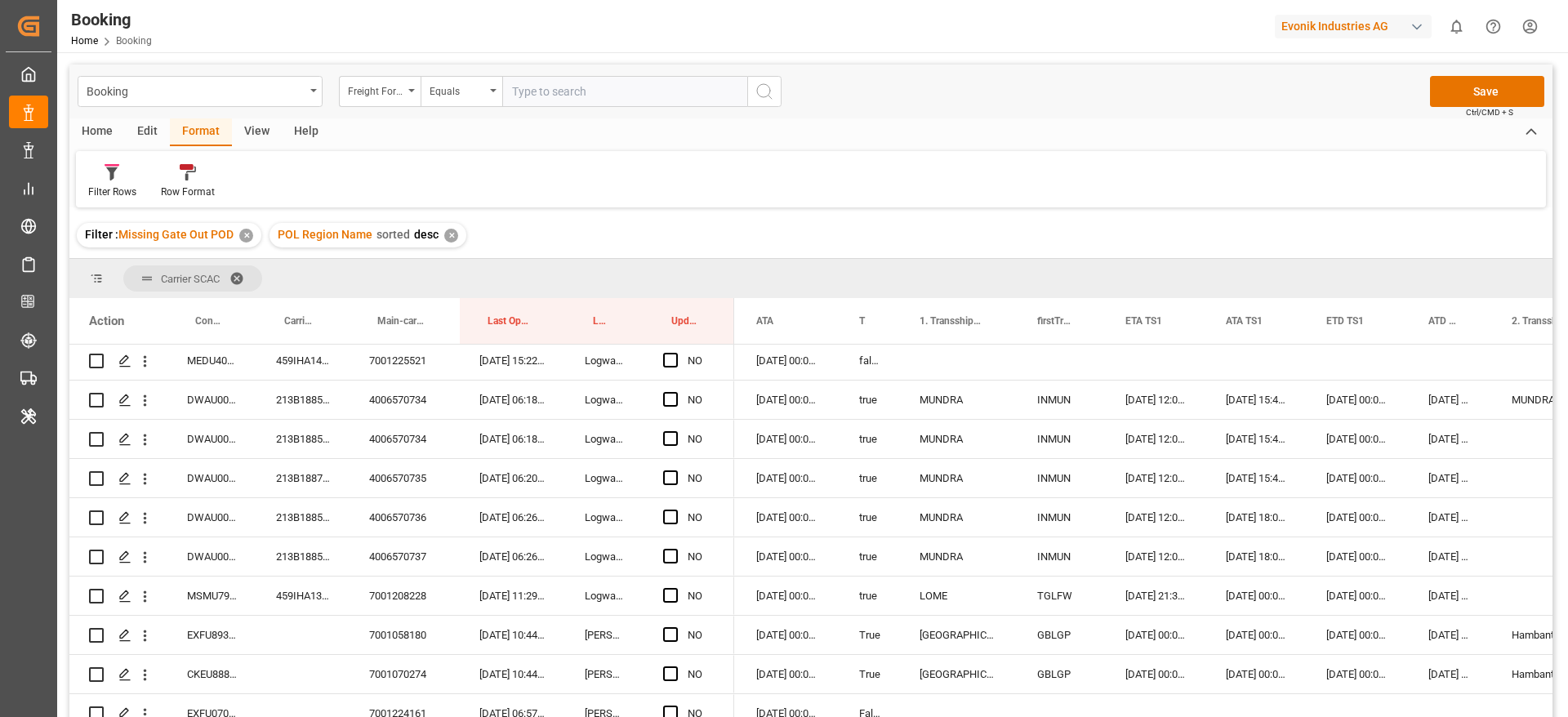
scroll to position [1348, 0]
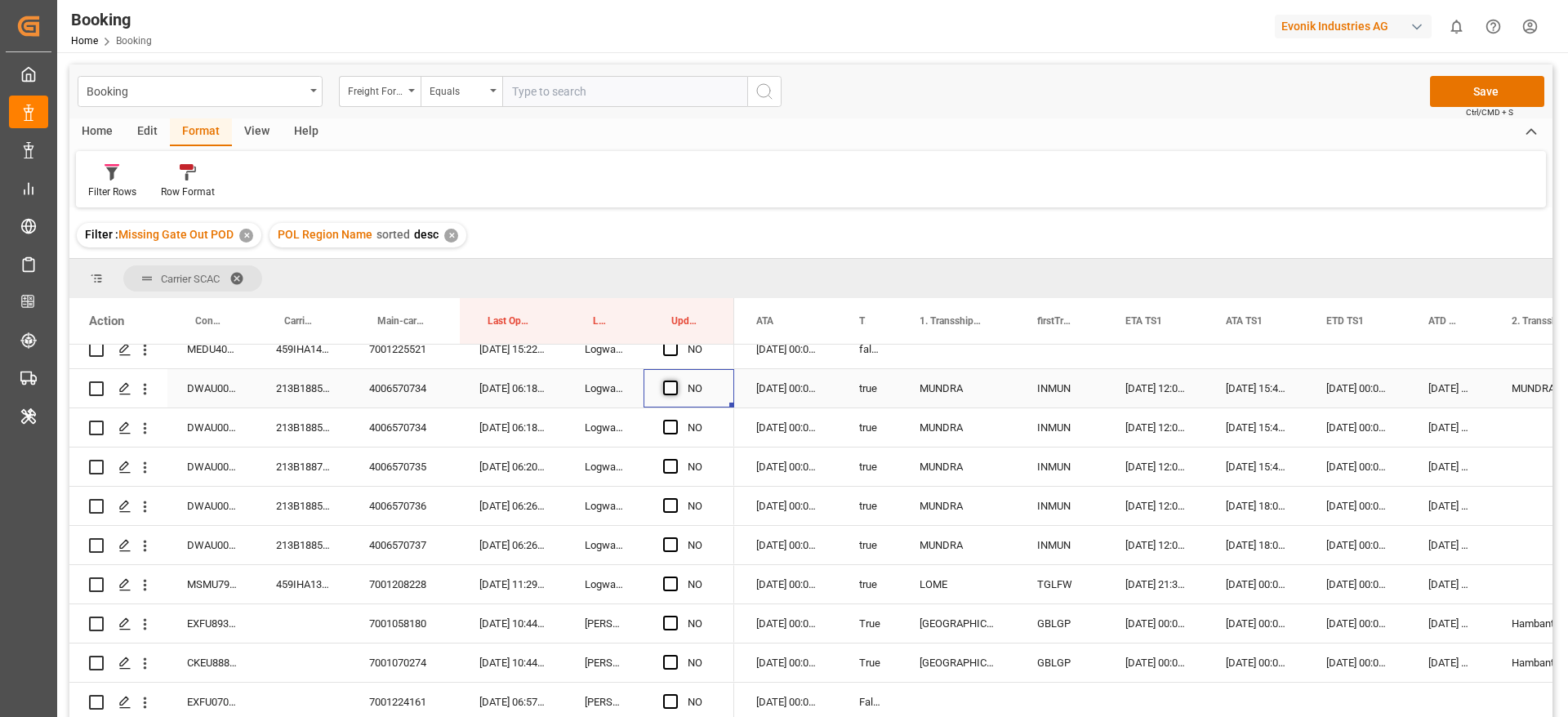
click at [668, 390] on span "Press SPACE to select this row." at bounding box center [671, 388] width 14 height 14
click at [675, 381] on input "Press SPACE to select this row." at bounding box center [675, 381] width 0 height 0
click at [671, 420] on span "Press SPACE to select this row." at bounding box center [671, 427] width 14 height 14
click at [675, 420] on input "Press SPACE to select this row." at bounding box center [675, 420] width 0 height 0
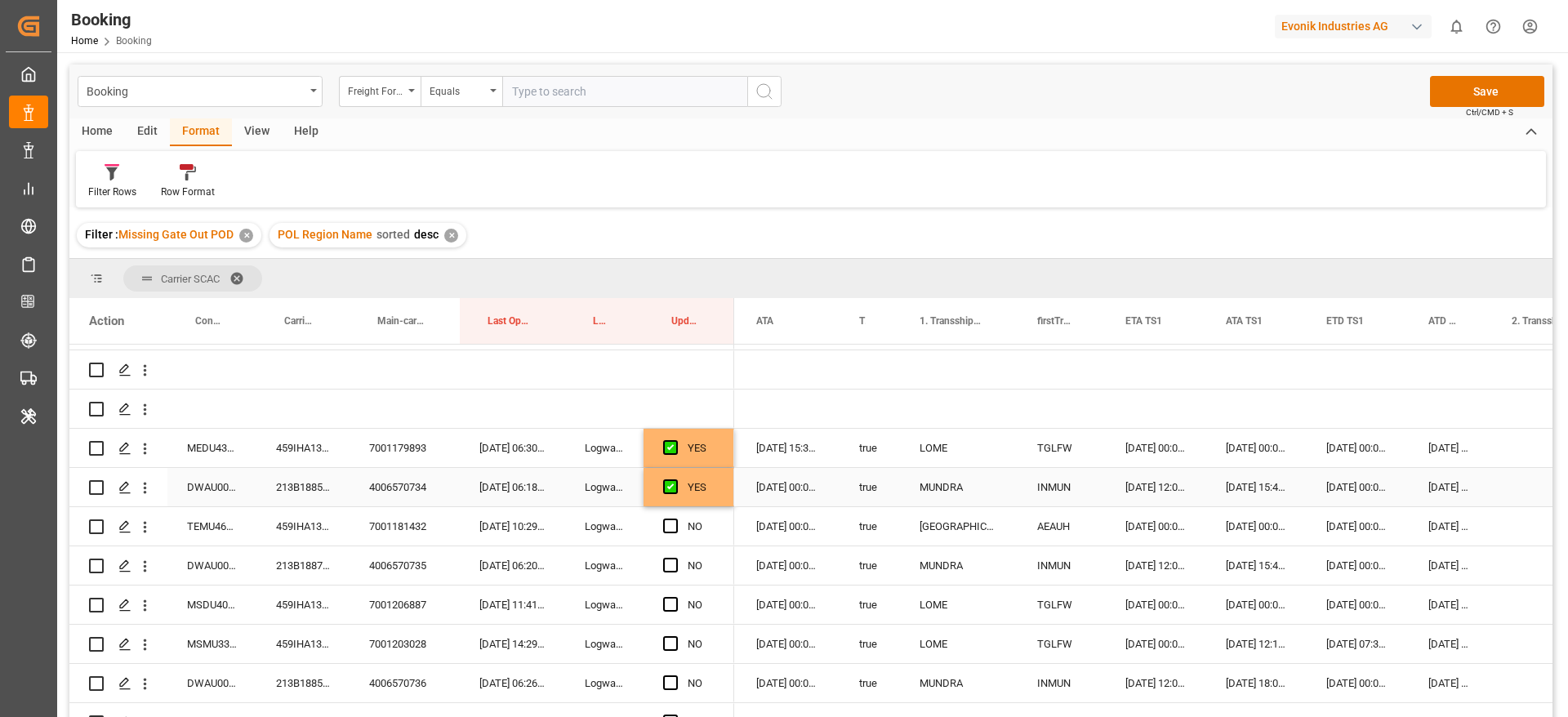
scroll to position [245, 0]
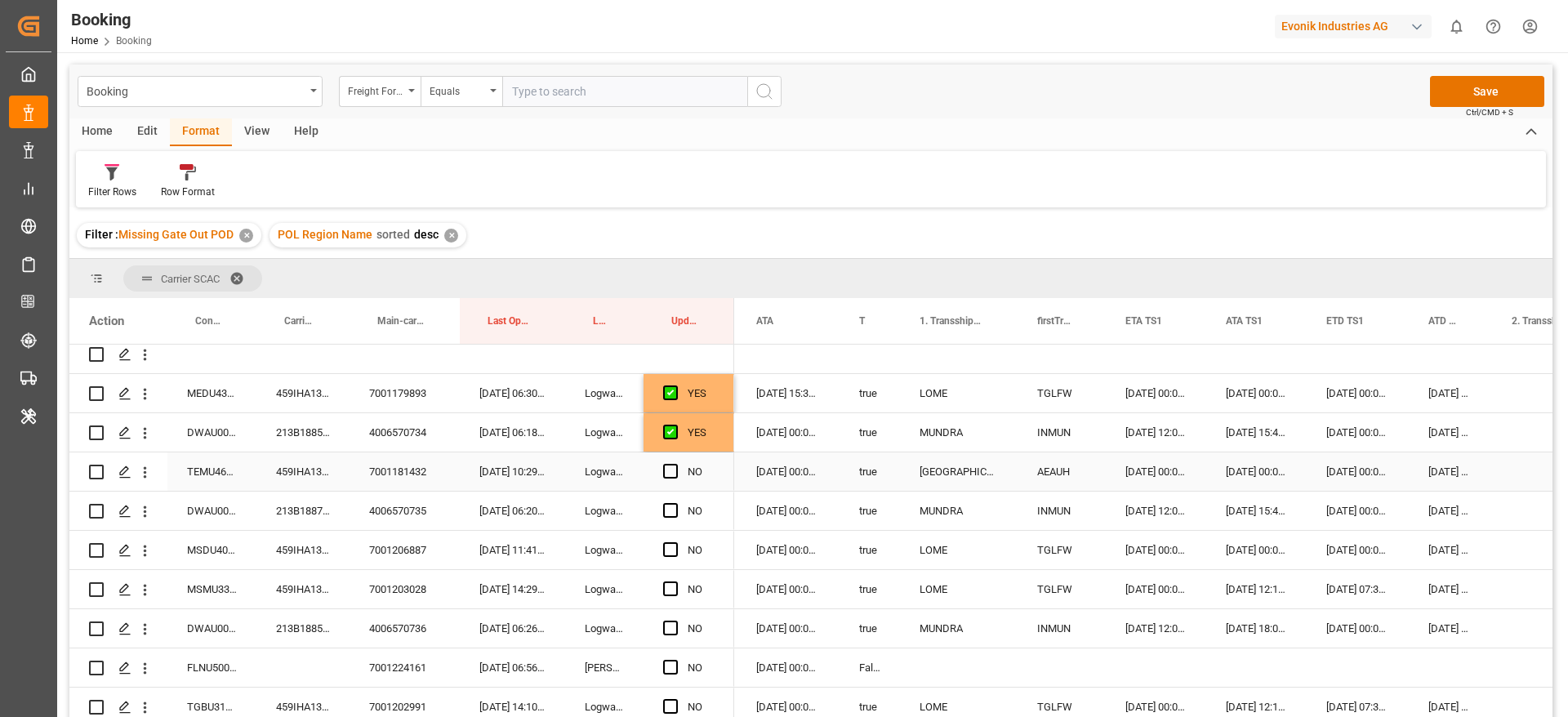
click at [286, 474] on div "459IHA1373629" at bounding box center [303, 472] width 93 height 38
drag, startPoint x: 672, startPoint y: 475, endPoint x: 536, endPoint y: 494, distance: 137.3
click at [672, 475] on span "Press SPACE to select this row." at bounding box center [671, 471] width 14 height 14
click at [675, 464] on input "Press SPACE to select this row." at bounding box center [675, 464] width 0 height 0
click at [288, 512] on div "213B1887671" at bounding box center [303, 511] width 93 height 38
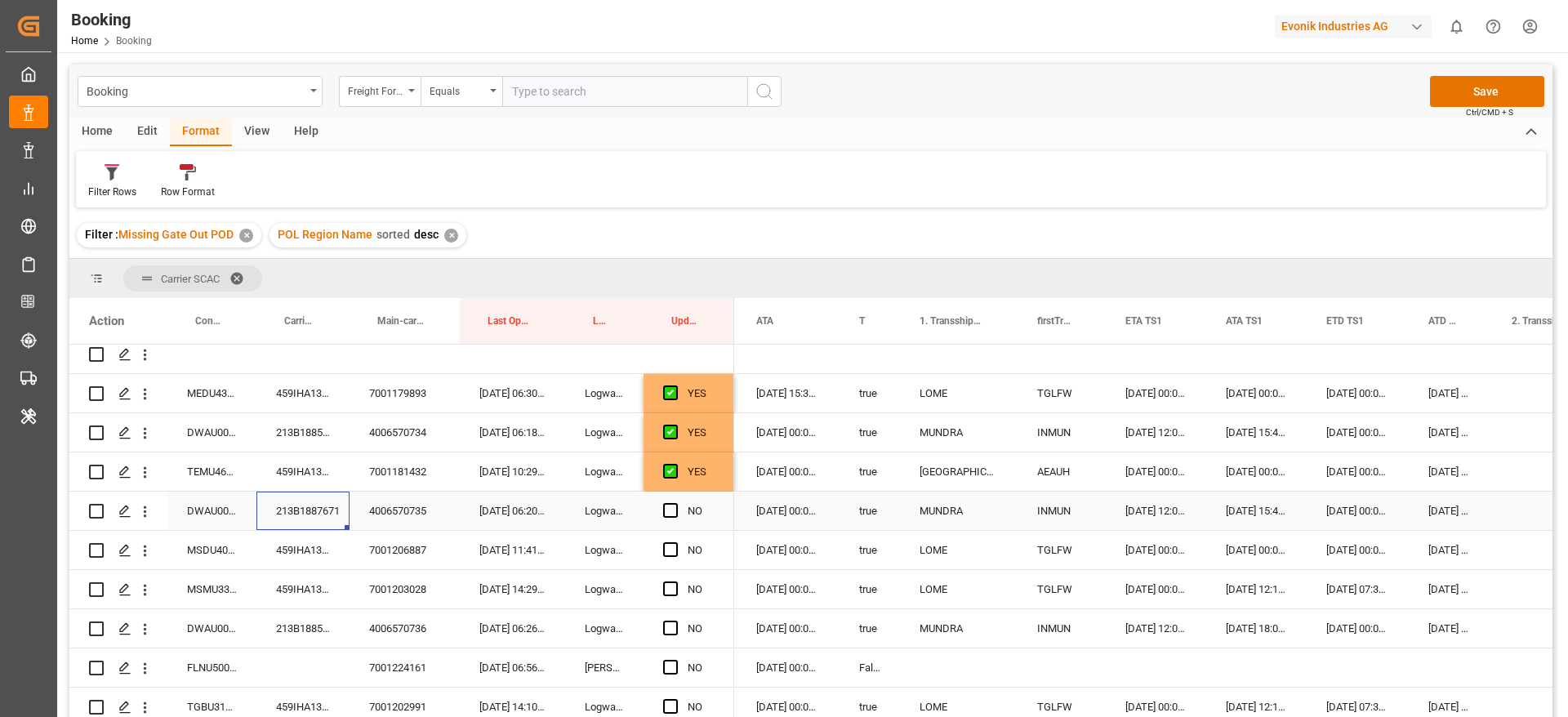
click at [295, 516] on div "213B1887671" at bounding box center [303, 511] width 93 height 38
click at [671, 511] on span "Press SPACE to select this row." at bounding box center [671, 511] width 14 height 14
click at [675, 504] on input "Press SPACE to select this row." at bounding box center [675, 504] width 0 height 0
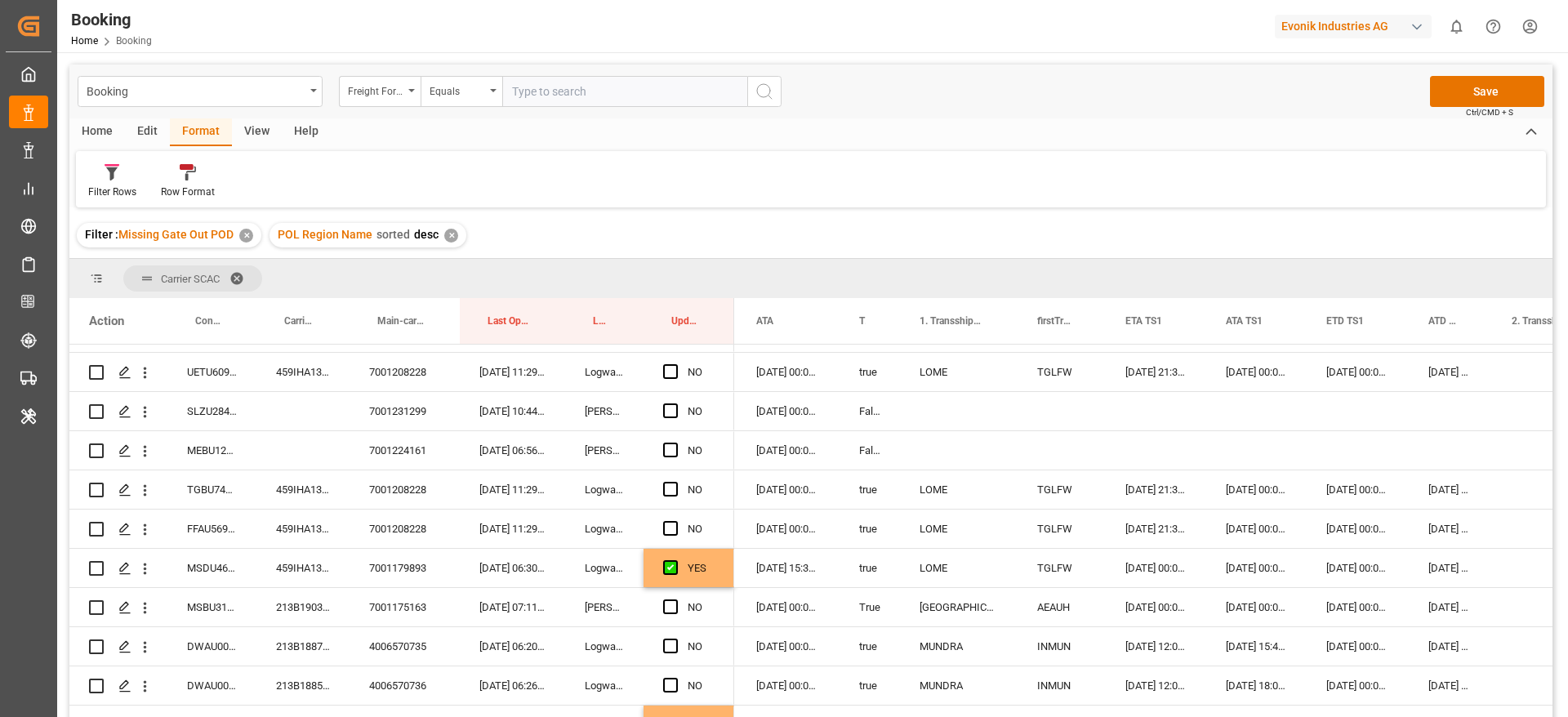
scroll to position [980, 0]
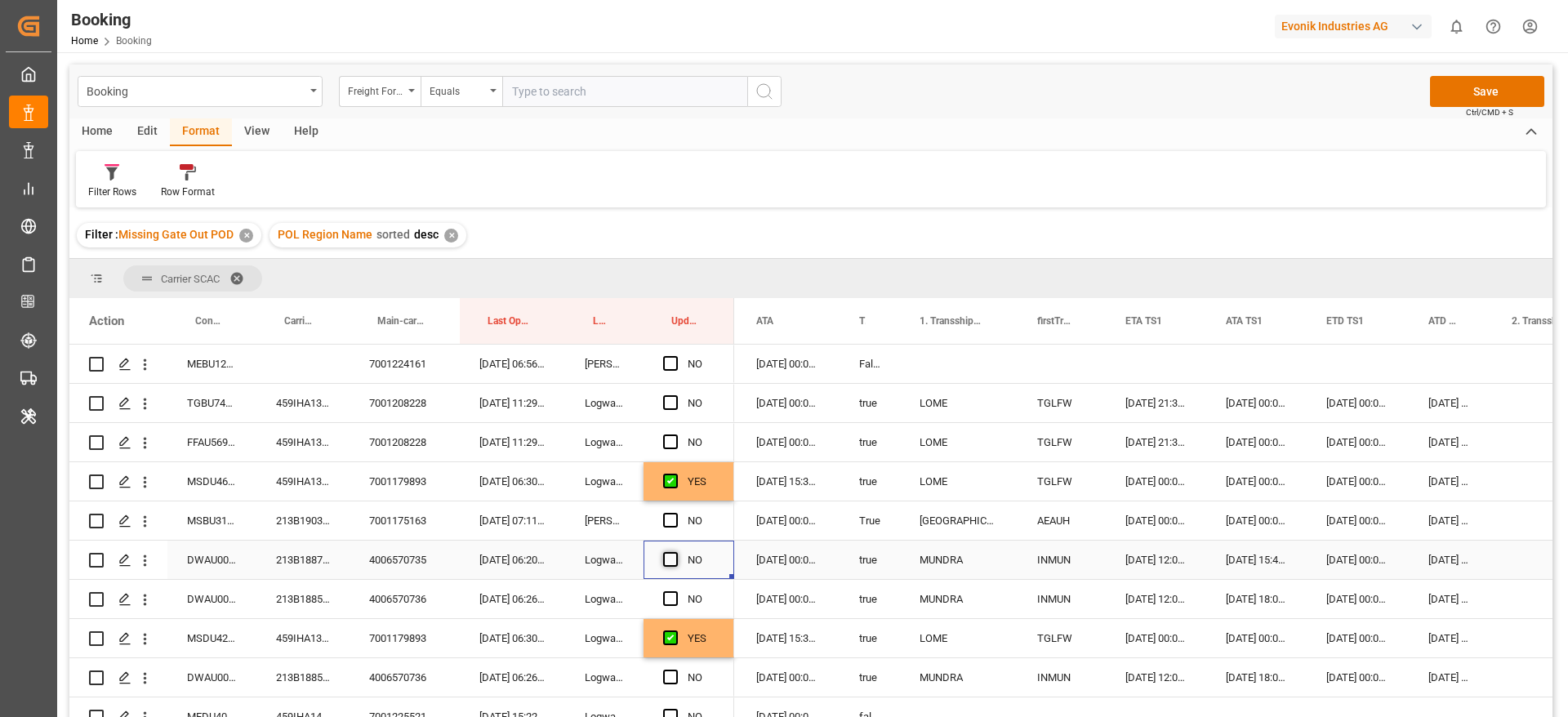
click at [671, 554] on span "Press SPACE to select this row." at bounding box center [671, 560] width 14 height 14
click at [675, 552] on input "Press SPACE to select this row." at bounding box center [675, 552] width 0 height 0
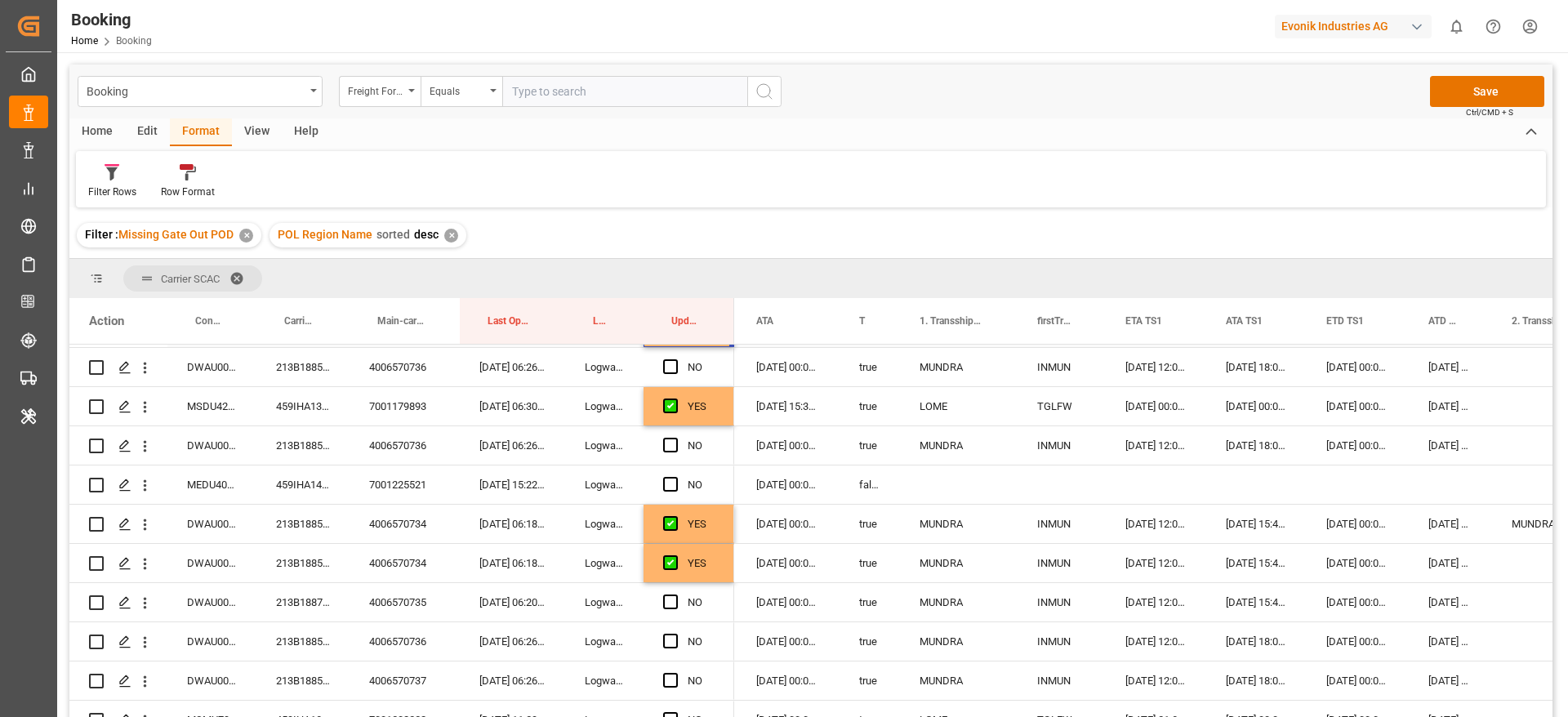
scroll to position [1225, 0]
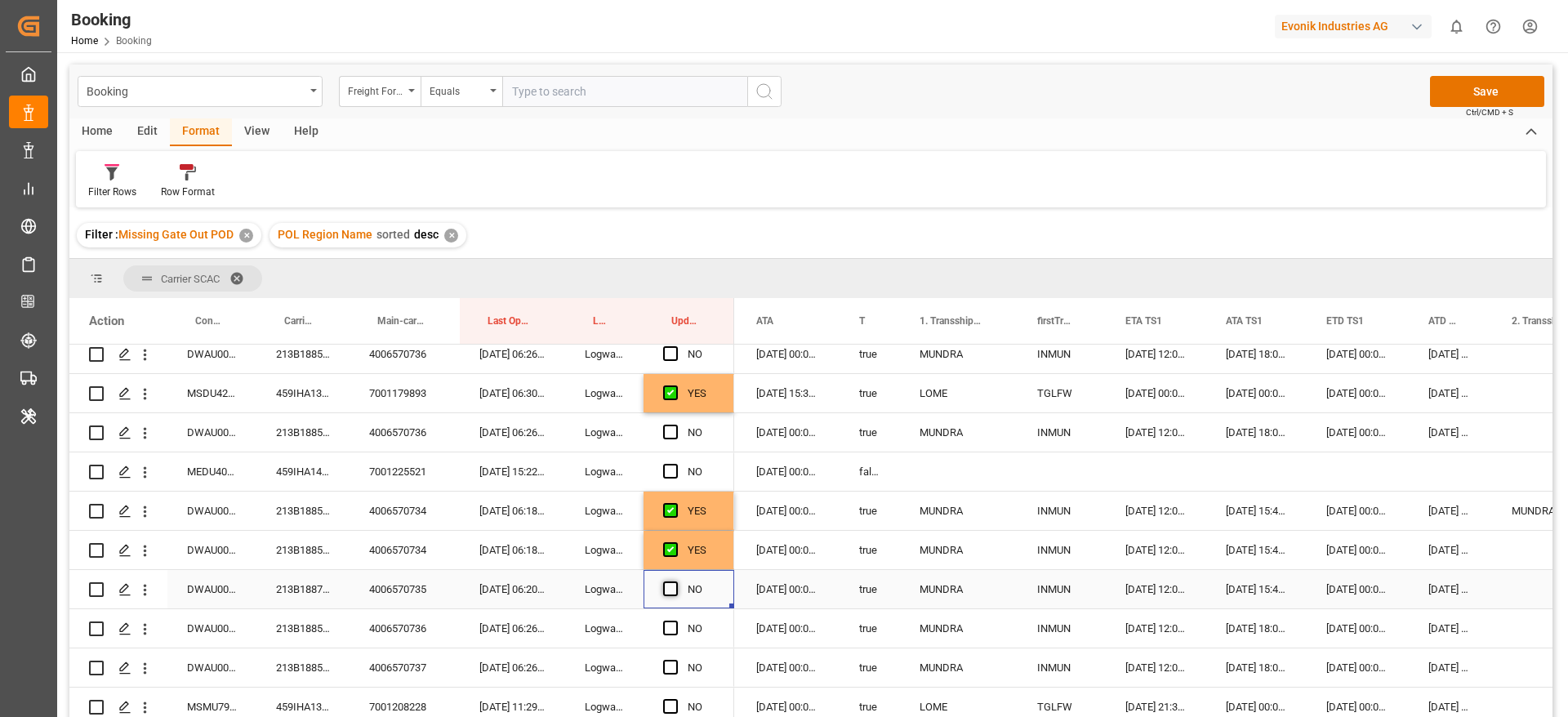
click at [671, 583] on span "Press SPACE to select this row." at bounding box center [671, 589] width 14 height 14
click at [675, 581] on input "Press SPACE to select this row." at bounding box center [675, 581] width 0 height 0
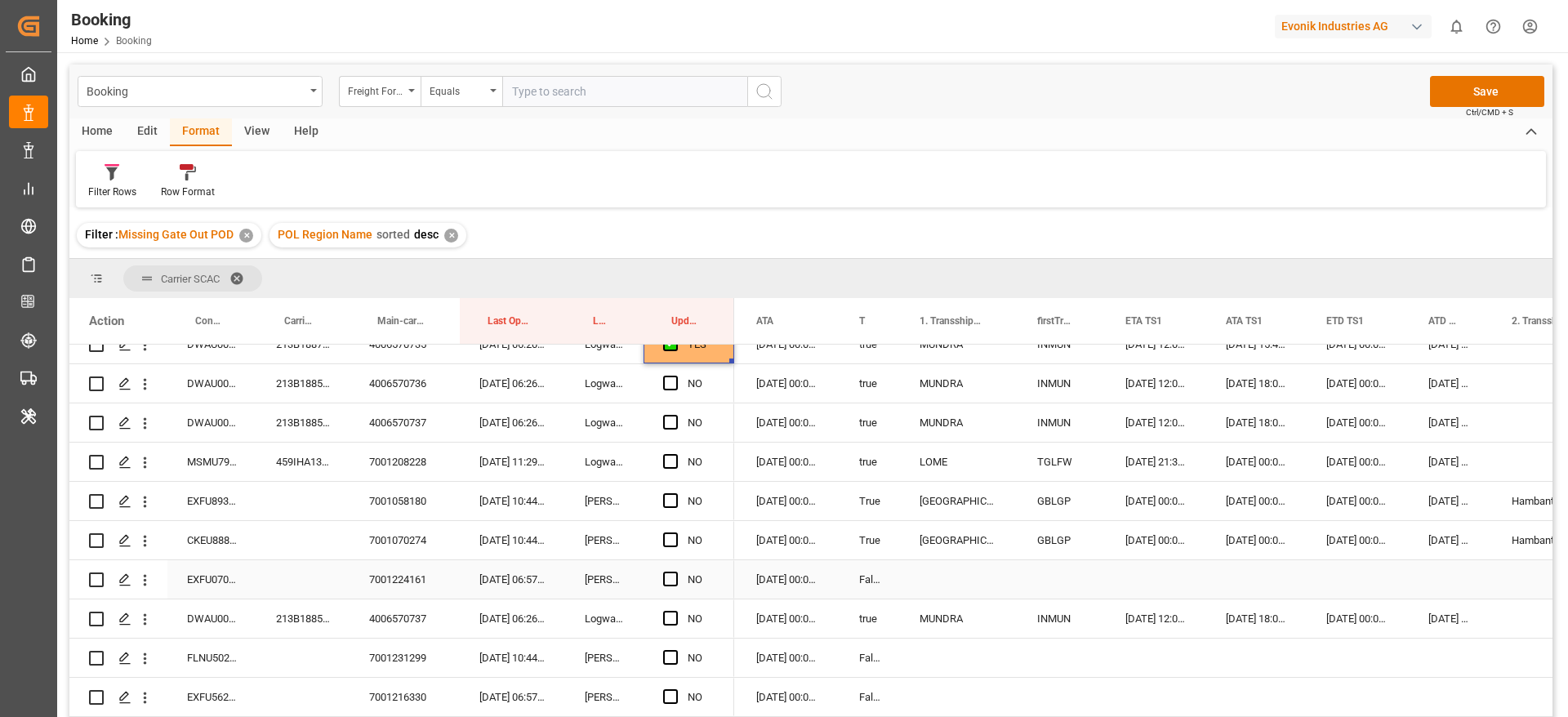
scroll to position [1667, 0]
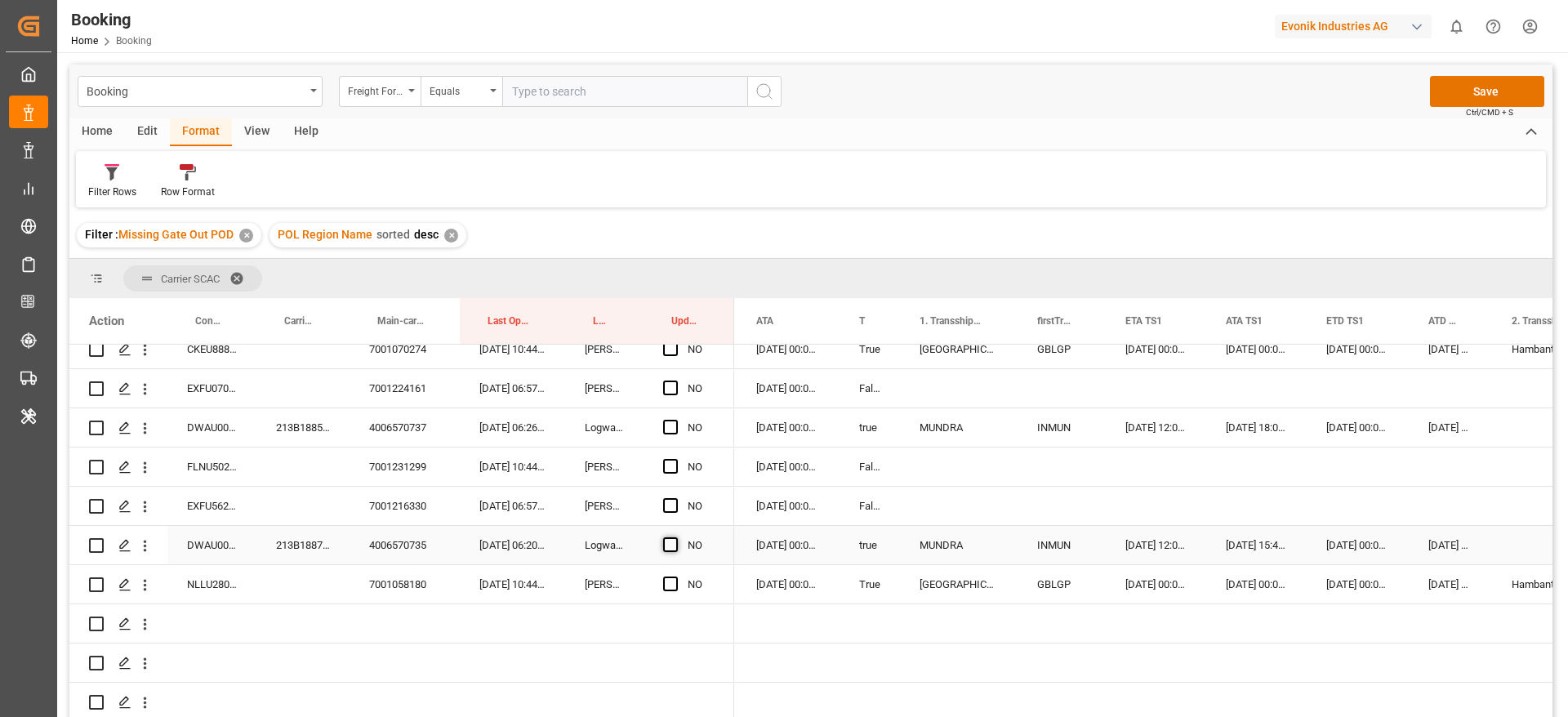
click at [670, 537] on span "Press SPACE to select this row." at bounding box center [671, 544] width 14 height 14
click at [675, 537] on input "Press SPACE to select this row." at bounding box center [675, 537] width 0 height 0
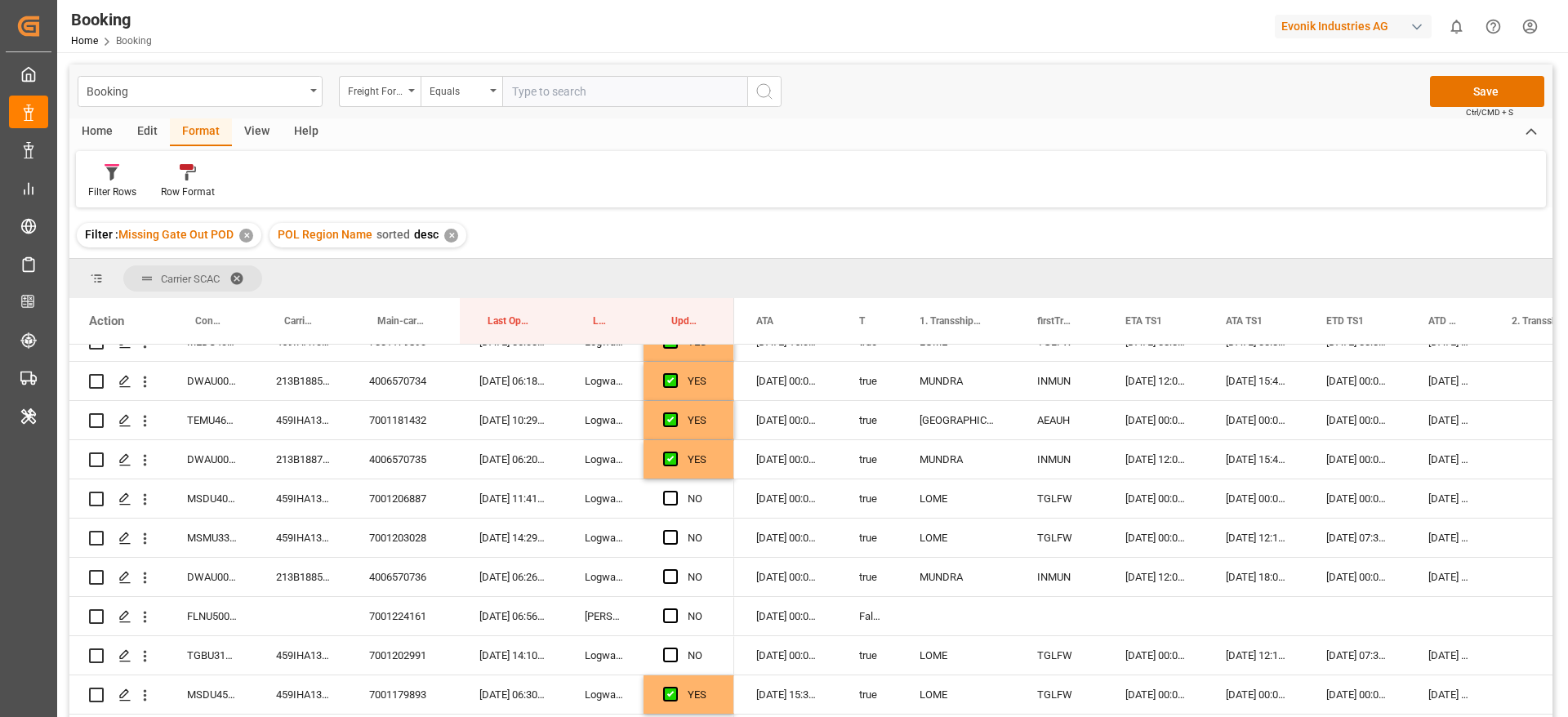
scroll to position [319, 0]
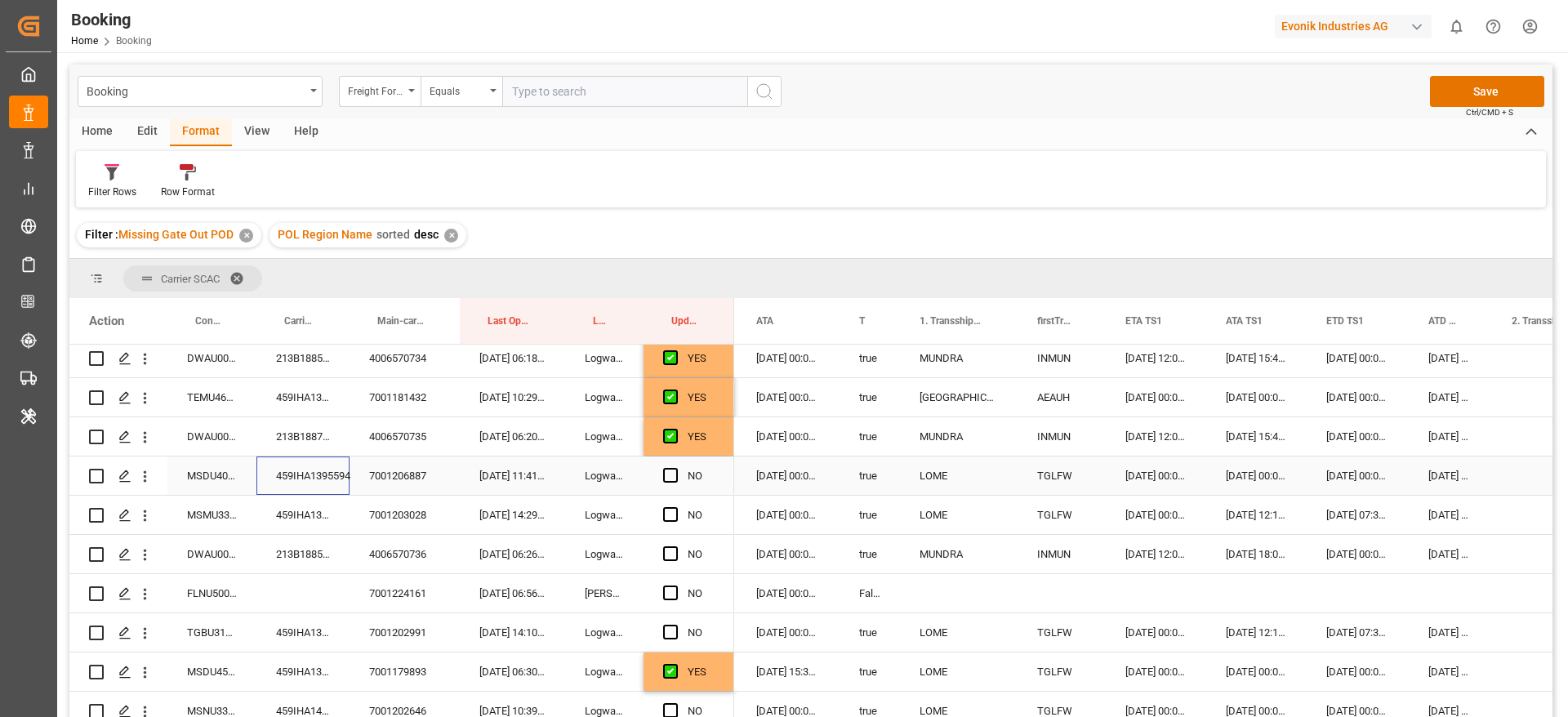
click at [318, 474] on div "459IHA1395594" at bounding box center [303, 476] width 93 height 38
click at [670, 469] on span "Press SPACE to select this row." at bounding box center [671, 476] width 14 height 14
click at [675, 468] on input "Press SPACE to select this row." at bounding box center [675, 468] width 0 height 0
click at [316, 507] on div "459IHA1390932" at bounding box center [303, 514] width 93 height 38
click at [666, 512] on span "Press SPACE to select this row." at bounding box center [671, 514] width 14 height 14
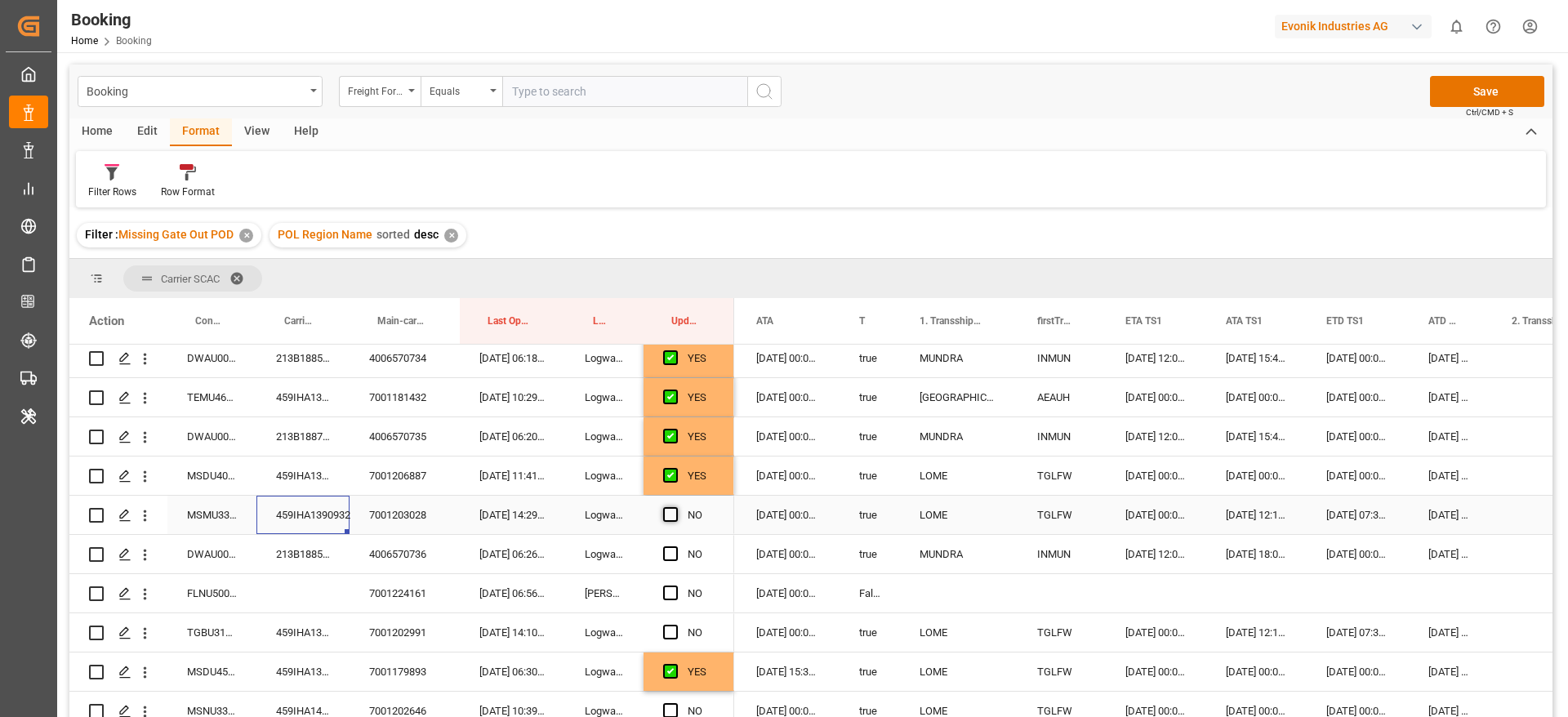
click at [675, 507] on input "Press SPACE to select this row." at bounding box center [675, 507] width 0 height 0
click at [300, 554] on div "213B1885528" at bounding box center [303, 554] width 93 height 38
click at [296, 552] on div "213B1885528" at bounding box center [303, 554] width 93 height 38
click at [680, 554] on div "Press SPACE to select this row." at bounding box center [675, 555] width 24 height 38
click at [673, 554] on span "Press SPACE to select this row." at bounding box center [671, 553] width 14 height 14
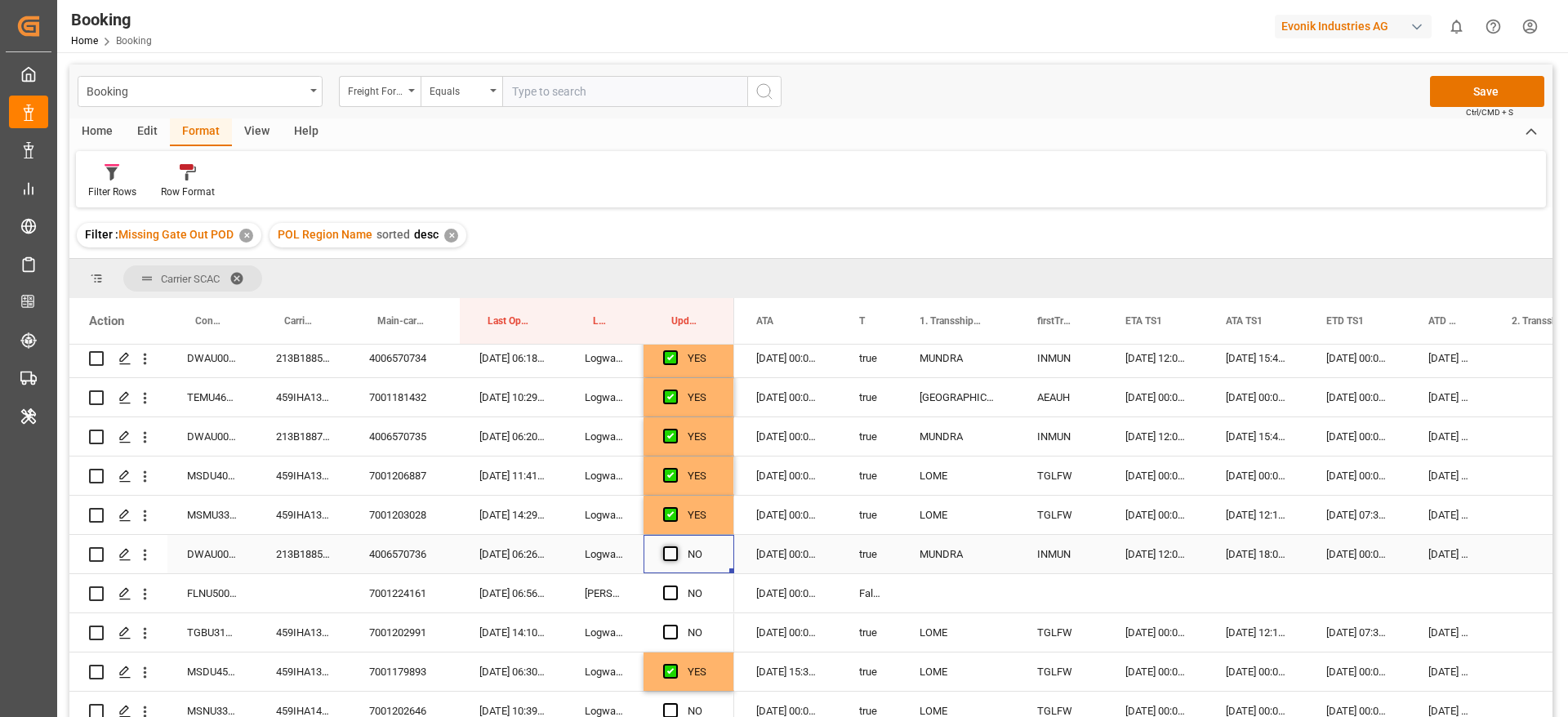
click at [675, 546] on input "Press SPACE to select this row." at bounding box center [675, 546] width 0 height 0
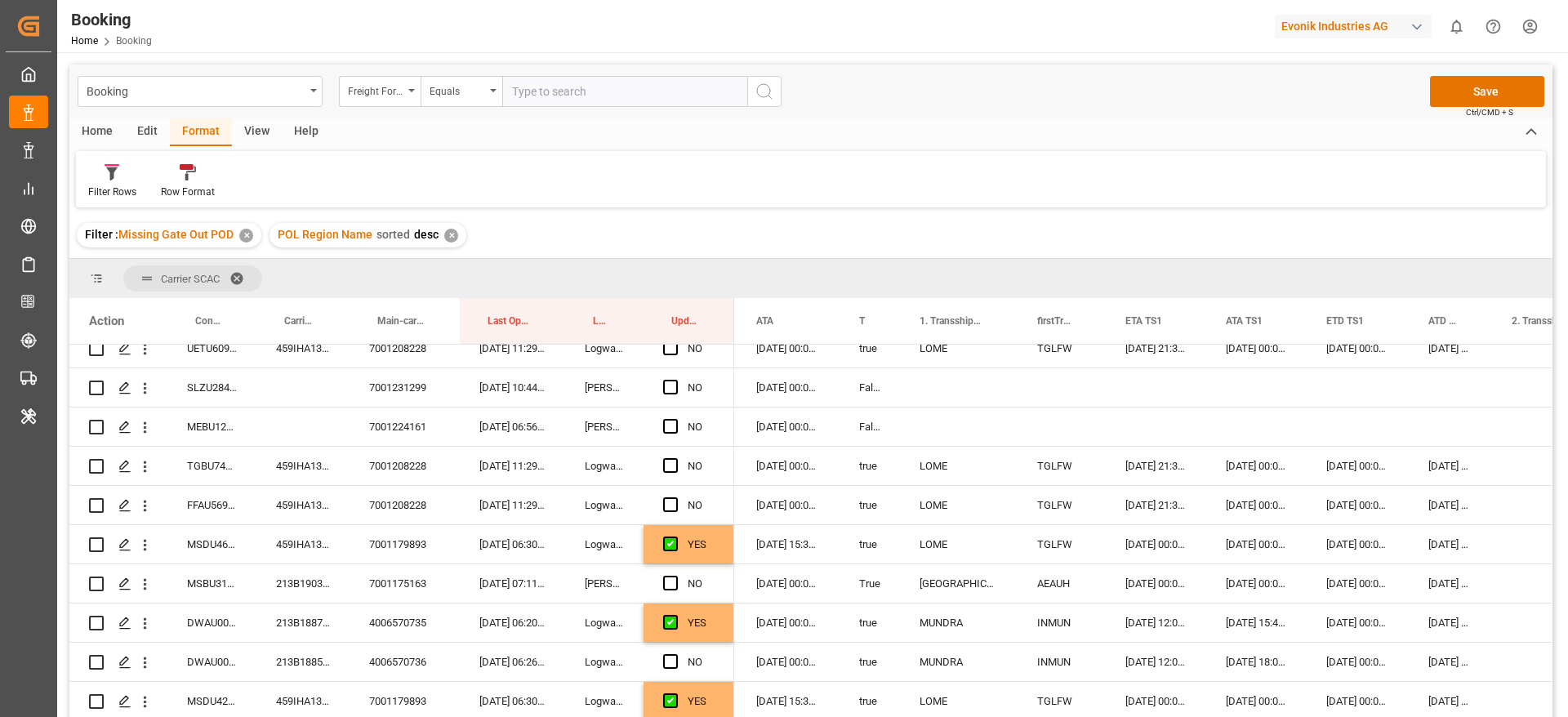
scroll to position [1054, 0]
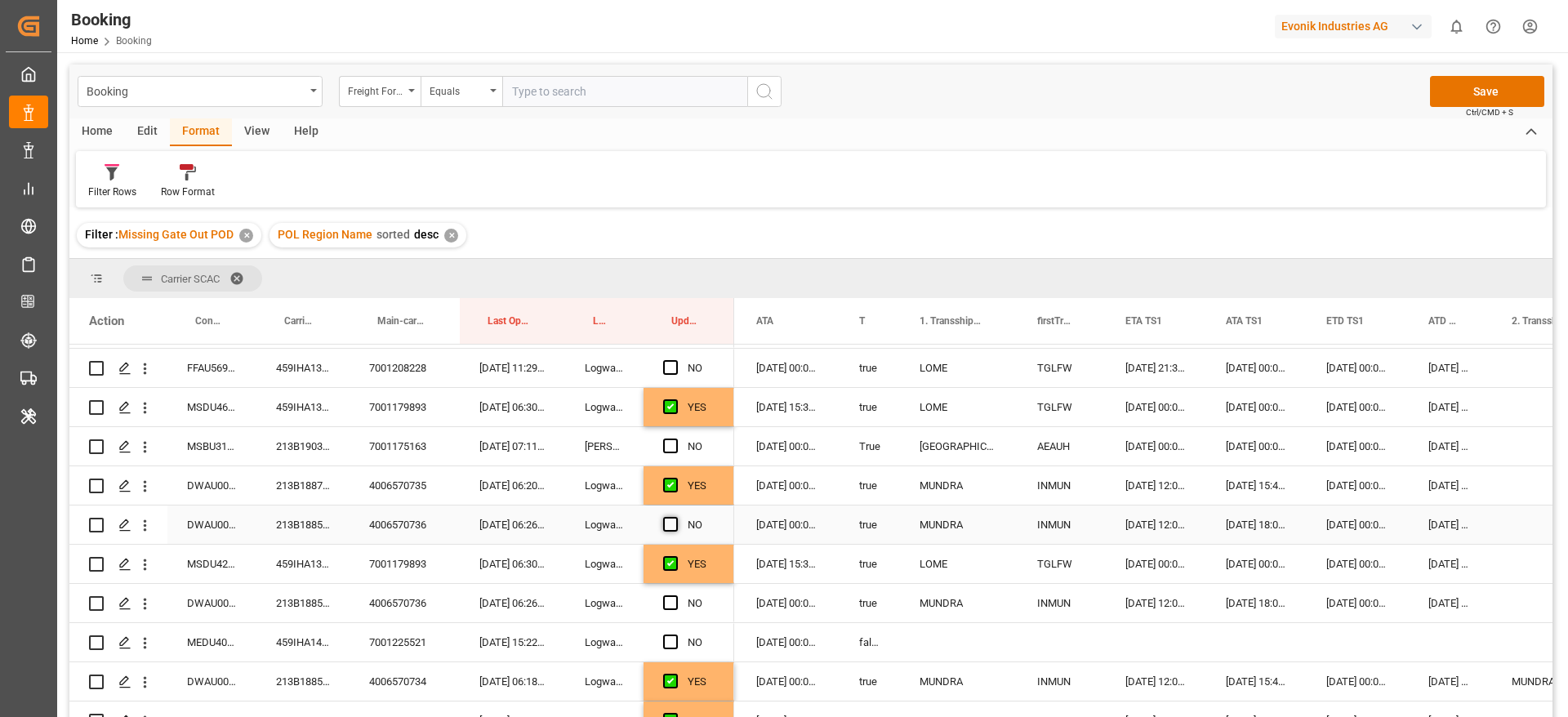
click at [673, 521] on span "Press SPACE to select this row." at bounding box center [671, 524] width 14 height 14
click at [675, 517] on input "Press SPACE to select this row." at bounding box center [675, 517] width 0 height 0
click at [671, 601] on span "Press SPACE to select this row." at bounding box center [671, 603] width 14 height 14
click at [675, 596] on input "Press SPACE to select this row." at bounding box center [675, 596] width 0 height 0
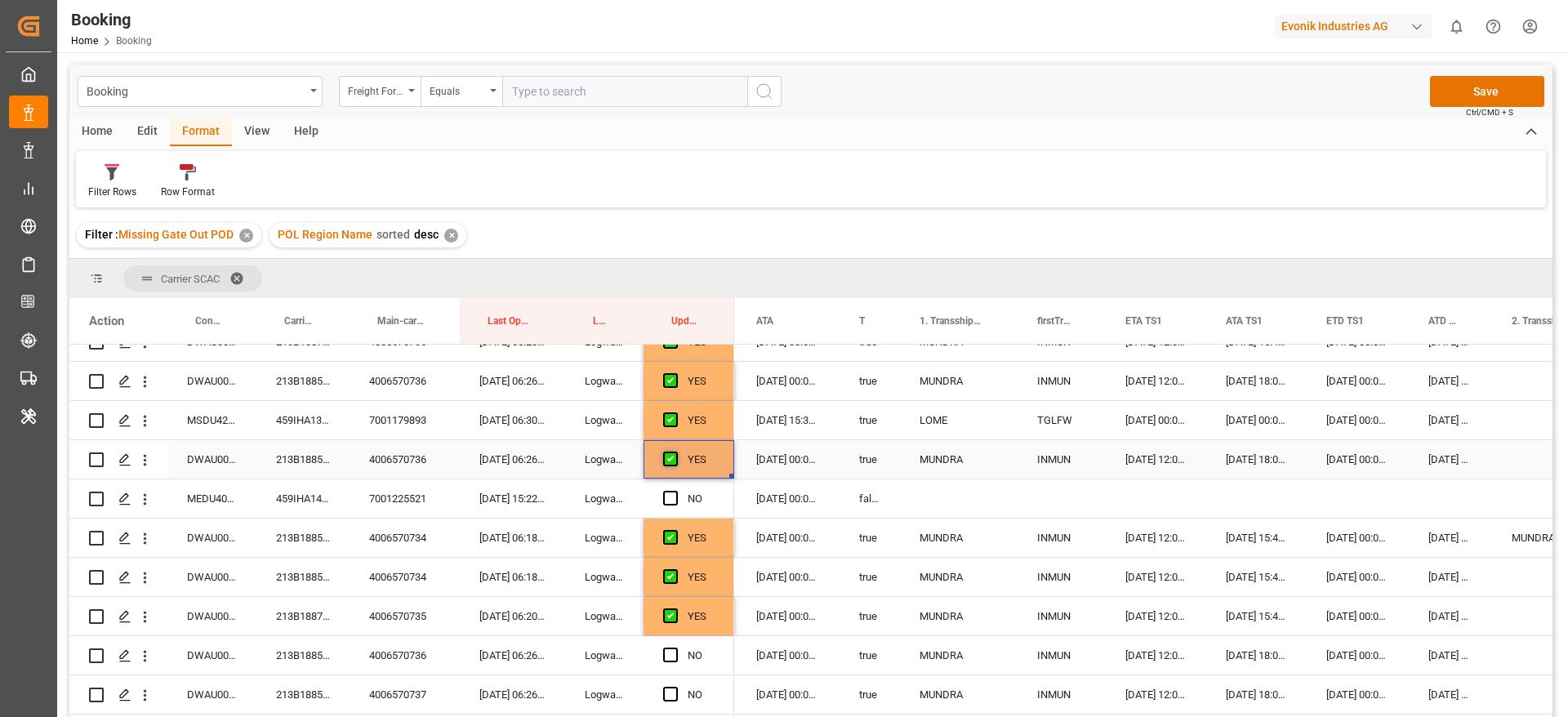
scroll to position [1299, 0]
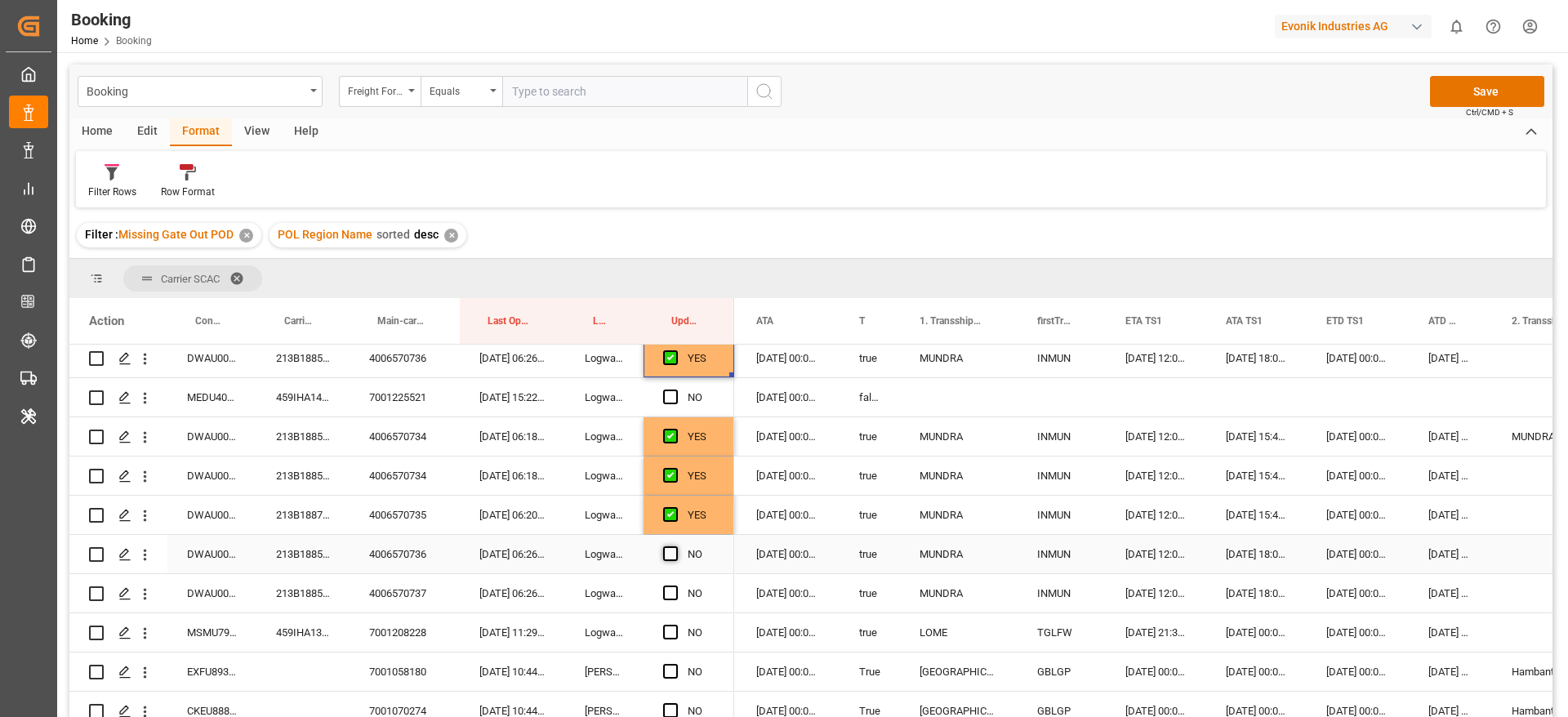
click at [677, 552] on span "Press SPACE to select this row." at bounding box center [671, 553] width 14 height 14
click at [675, 546] on input "Press SPACE to select this row." at bounding box center [675, 546] width 0 height 0
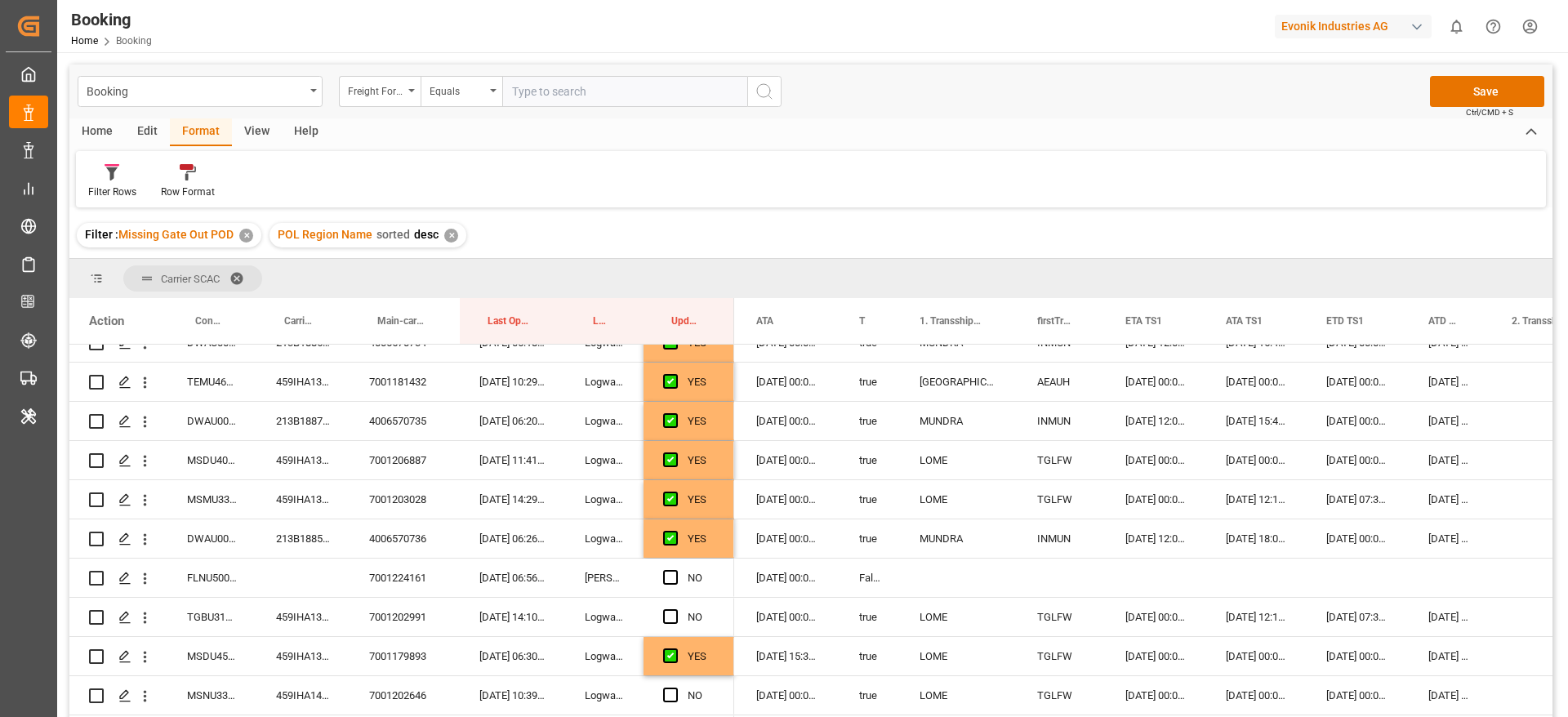
scroll to position [368, 0]
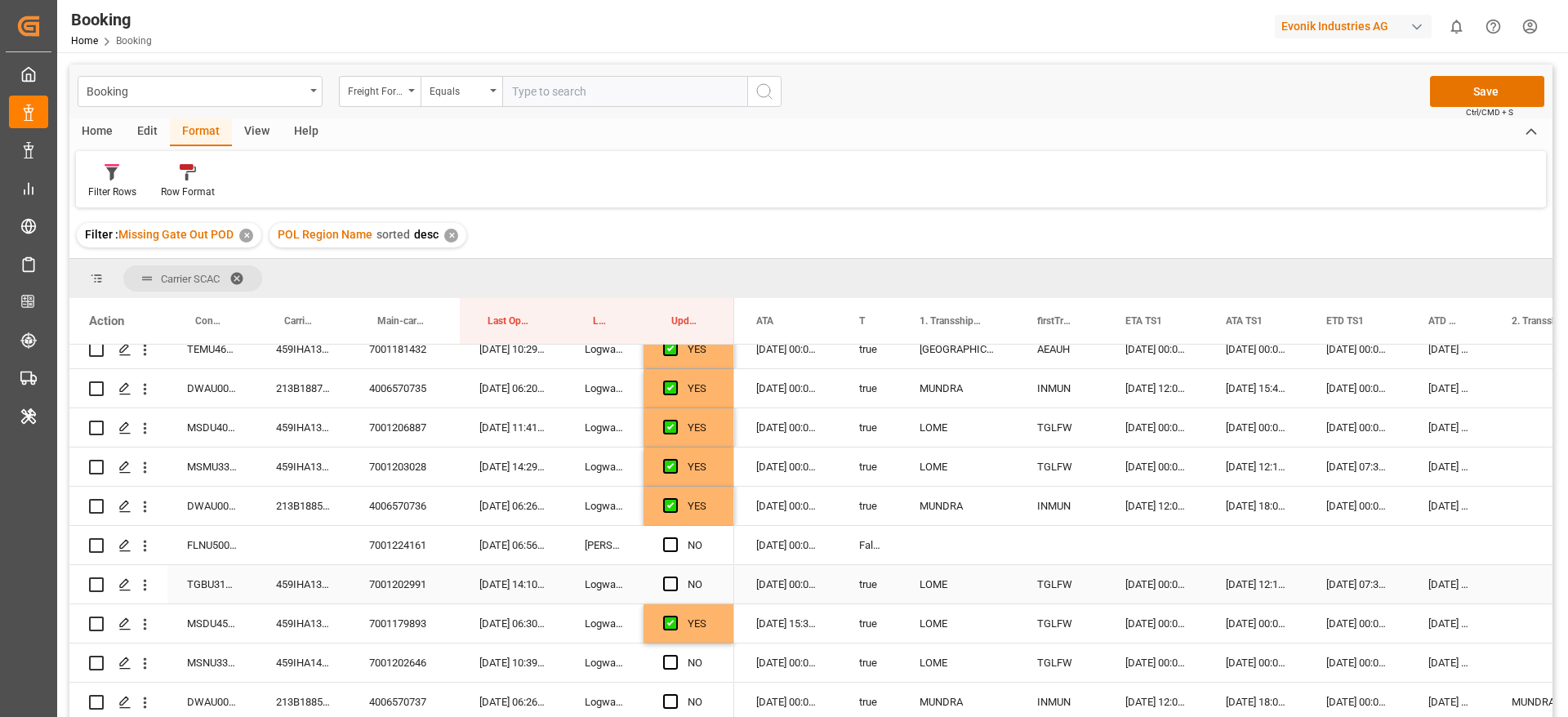
click at [183, 563] on div "FLNU5003105" at bounding box center [211, 545] width 89 height 38
click at [670, 546] on span "Press SPACE to select this row." at bounding box center [671, 544] width 14 height 14
click at [675, 537] on input "Press SPACE to select this row." at bounding box center [675, 537] width 0 height 0
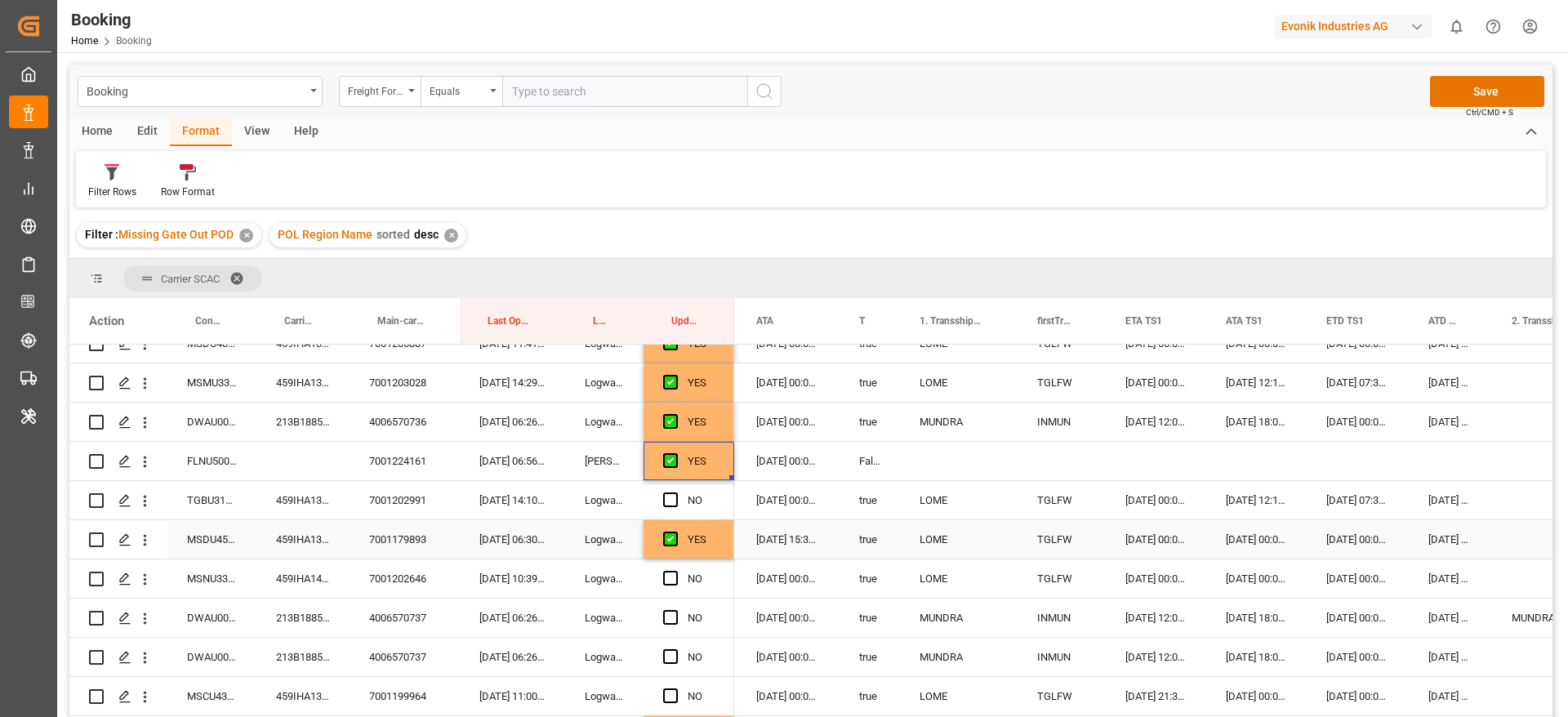
scroll to position [490, 0]
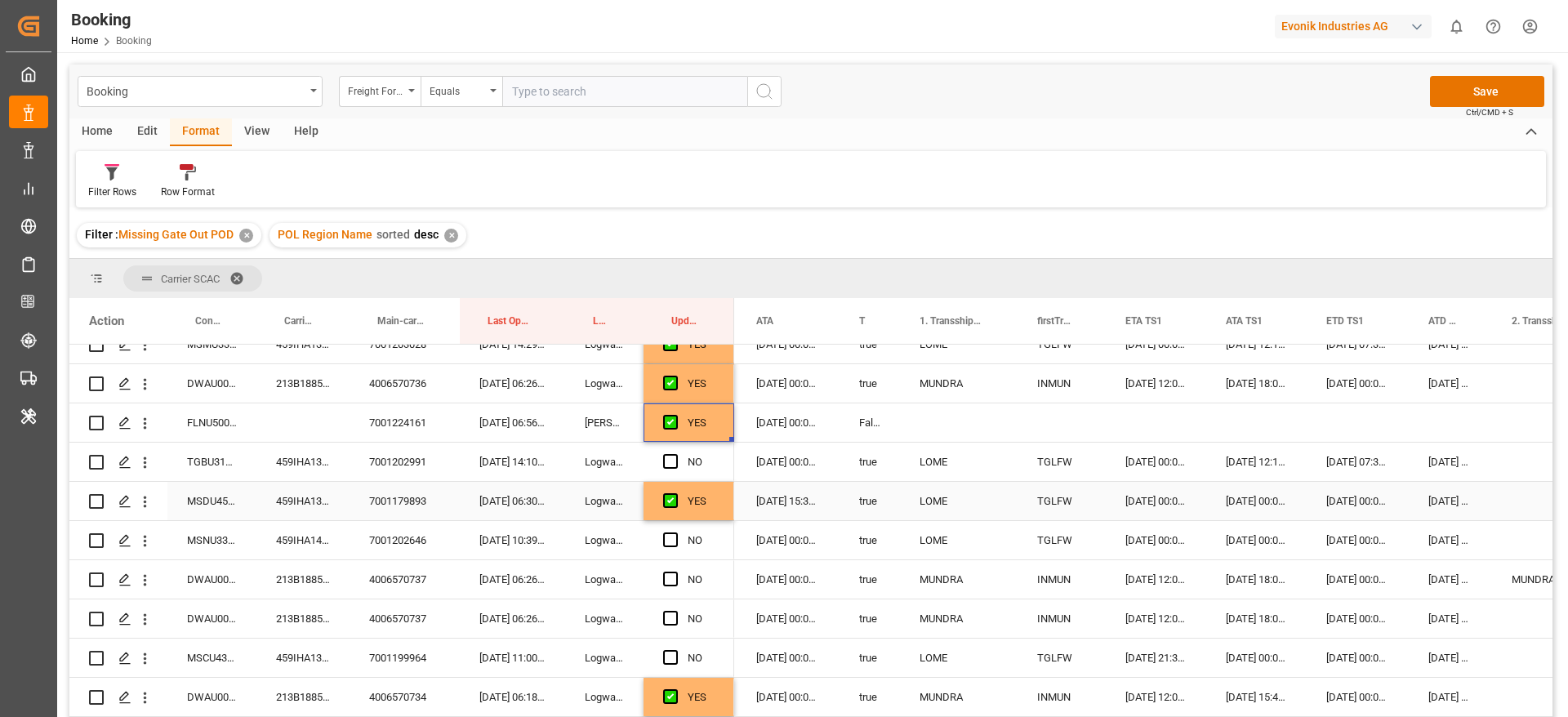
click at [292, 469] on div "459IHA1390920" at bounding box center [303, 462] width 93 height 38
click at [667, 458] on span "Press SPACE to select this row." at bounding box center [671, 461] width 14 height 14
click at [675, 454] on input "Press SPACE to select this row." at bounding box center [675, 454] width 0 height 0
click at [305, 534] on div "459IHA1407070" at bounding box center [303, 540] width 93 height 38
drag, startPoint x: 664, startPoint y: 539, endPoint x: 646, endPoint y: 555, distance: 24.1
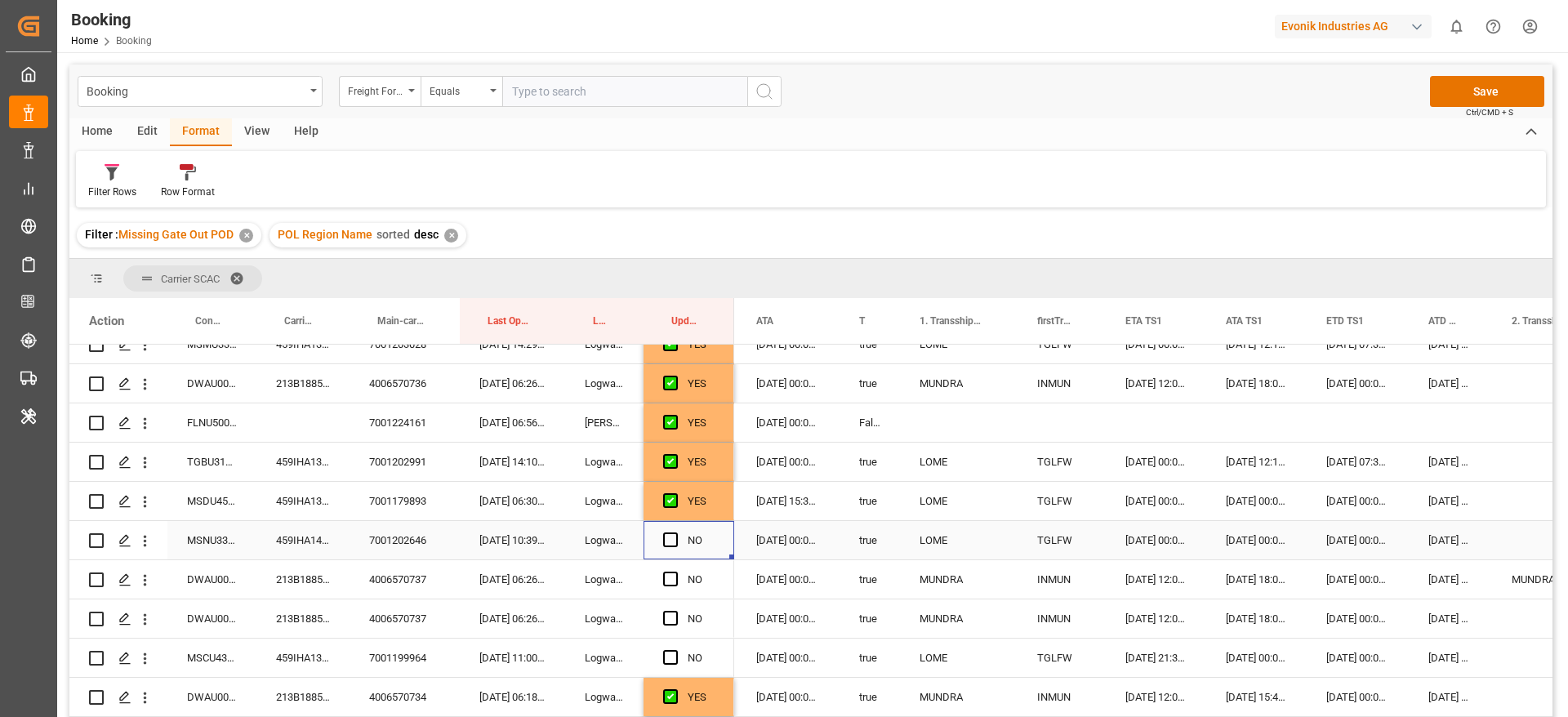
click at [665, 539] on span "Press SPACE to select this row." at bounding box center [671, 540] width 14 height 14
click at [675, 533] on input "Press SPACE to select this row." at bounding box center [675, 533] width 0 height 0
click at [289, 588] on div "213B1885529" at bounding box center [303, 580] width 93 height 38
click at [672, 576] on span "Press SPACE to select this row." at bounding box center [671, 579] width 14 height 14
click at [675, 571] on input "Press SPACE to select this row." at bounding box center [675, 571] width 0 height 0
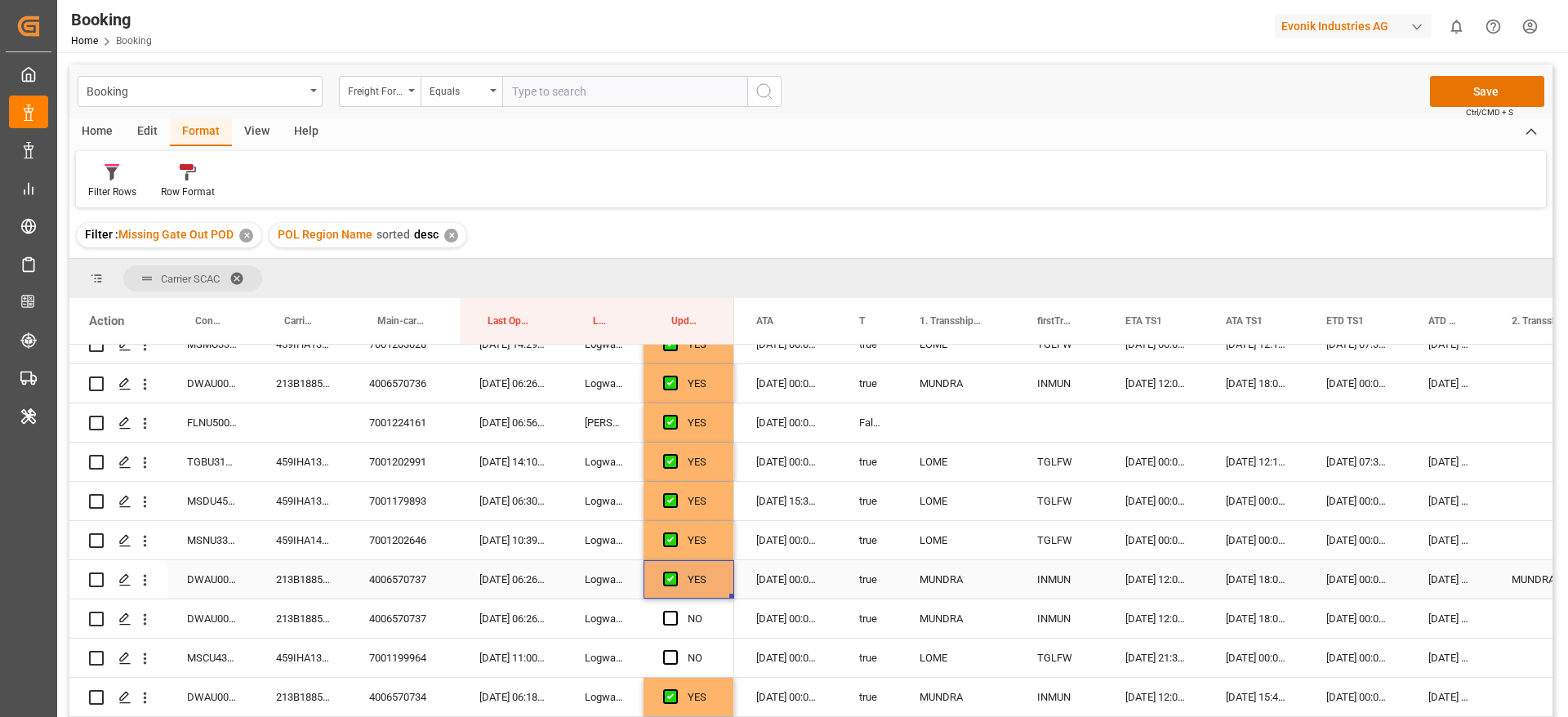
click at [297, 585] on div "213B1885529" at bounding box center [303, 580] width 93 height 38
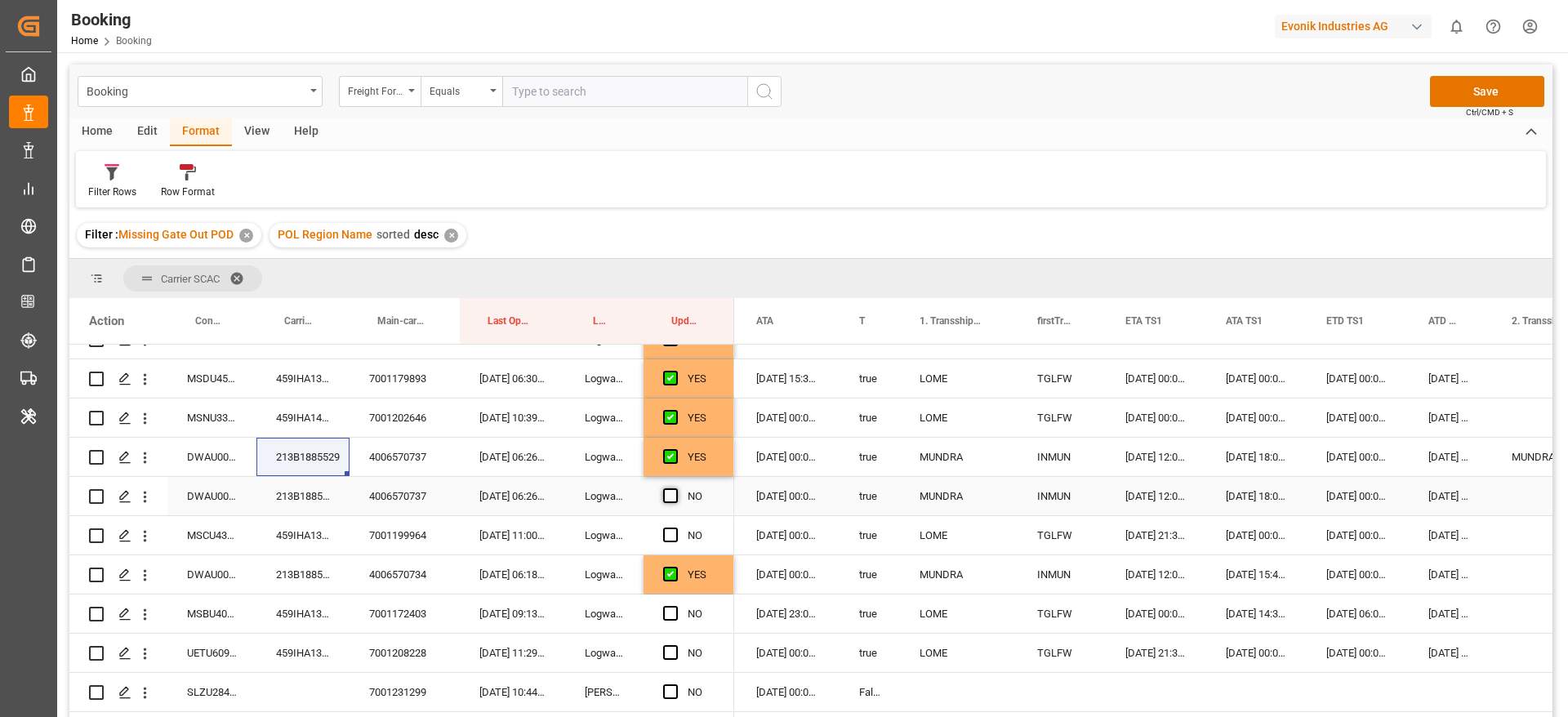
click at [673, 495] on span "Press SPACE to select this row." at bounding box center [671, 495] width 14 height 14
click at [675, 488] on input "Press SPACE to select this row." at bounding box center [675, 488] width 0 height 0
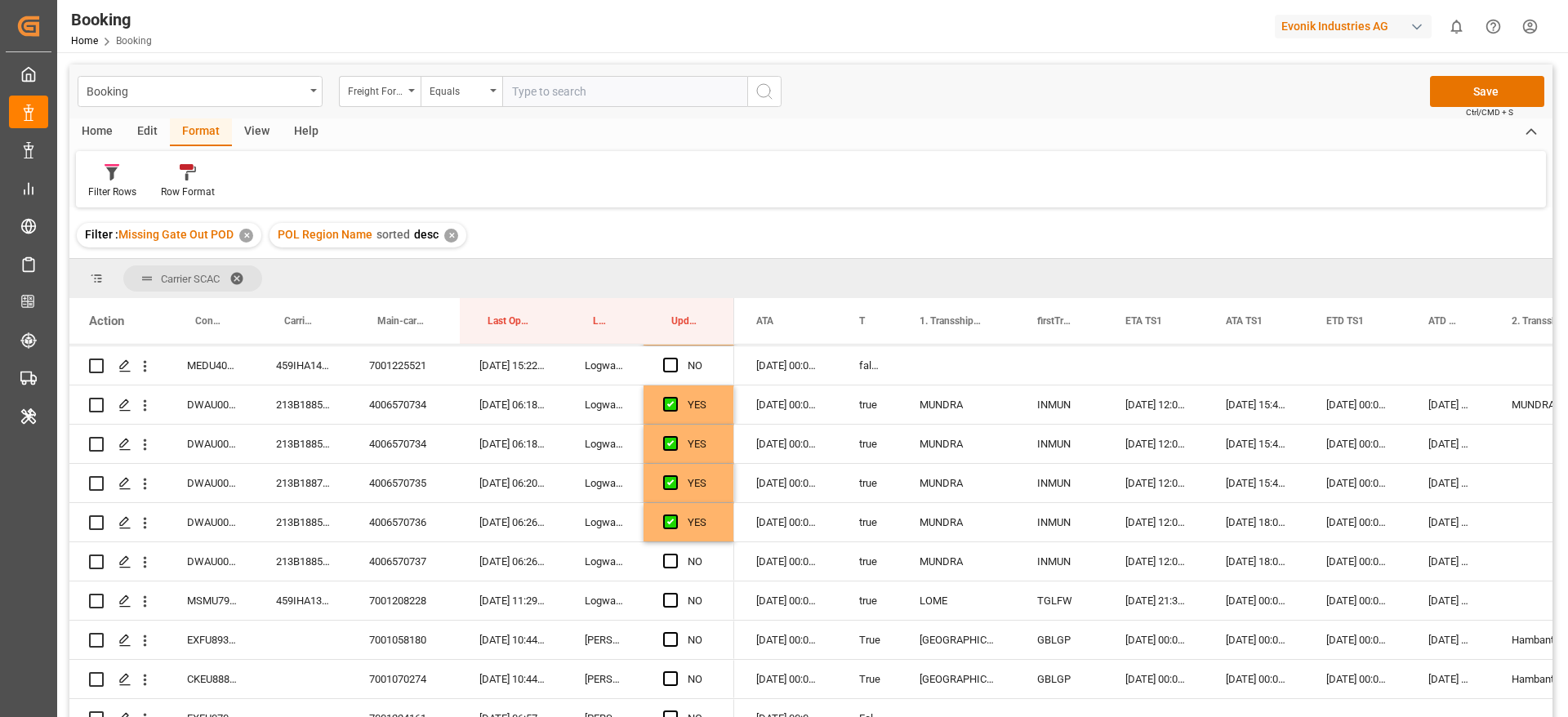
scroll to position [1348, 0]
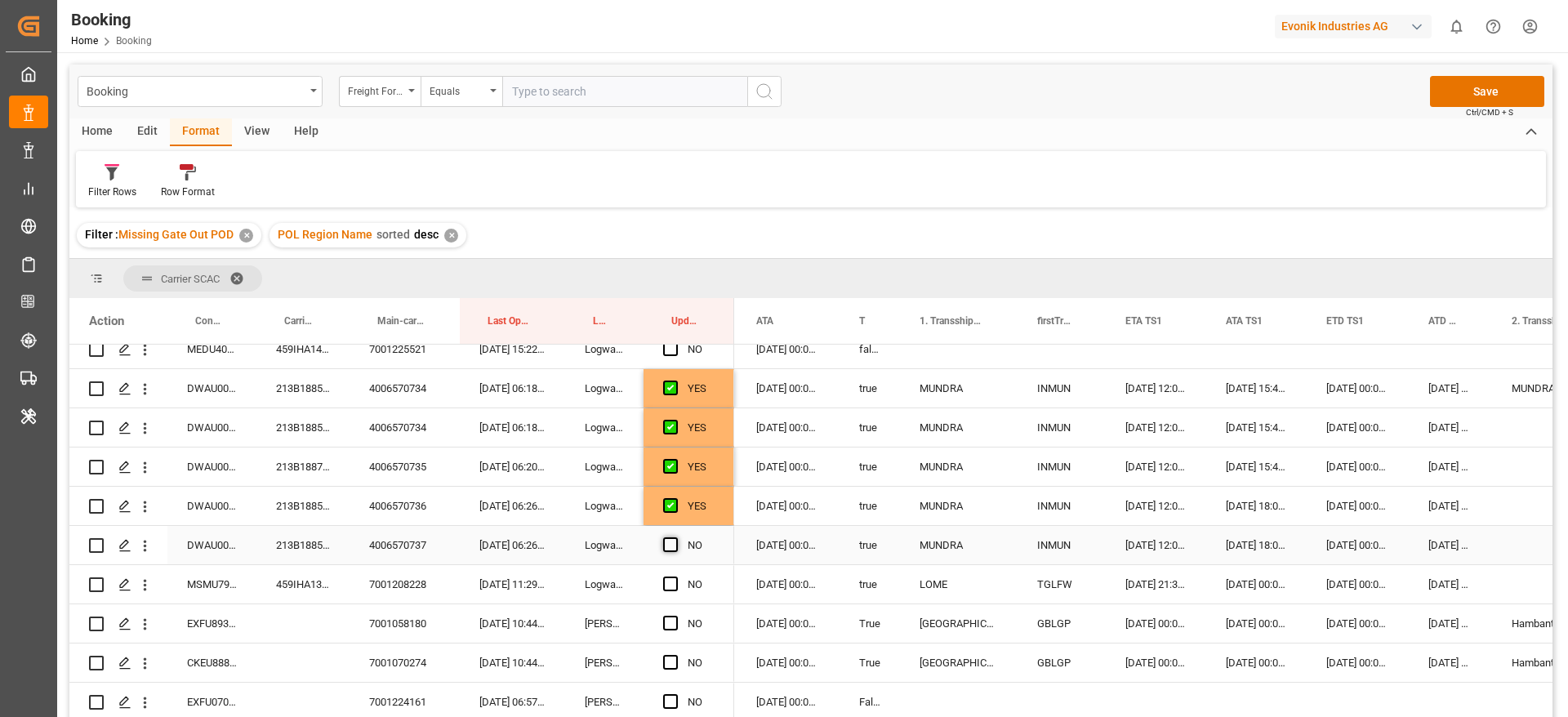
click at [673, 546] on span "Press SPACE to select this row." at bounding box center [671, 544] width 14 height 14
click at [675, 537] on input "Press SPACE to select this row." at bounding box center [675, 537] width 0 height 0
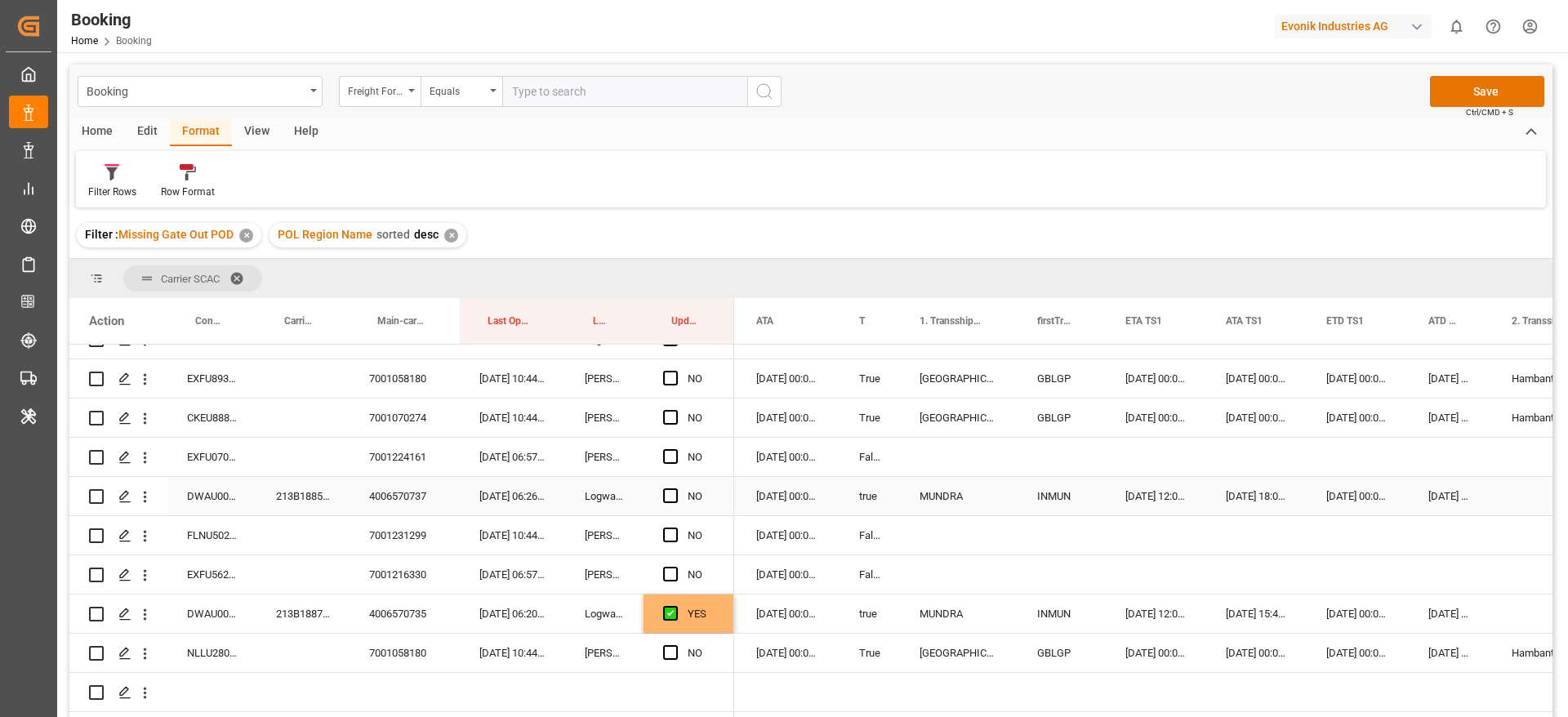
click at [669, 505] on div "Press SPACE to select this row." at bounding box center [675, 497] width 24 height 38
click at [667, 492] on span "Press SPACE to select this row." at bounding box center [671, 495] width 14 height 14
click at [675, 488] on input "Press SPACE to select this row." at bounding box center [675, 488] width 0 height 0
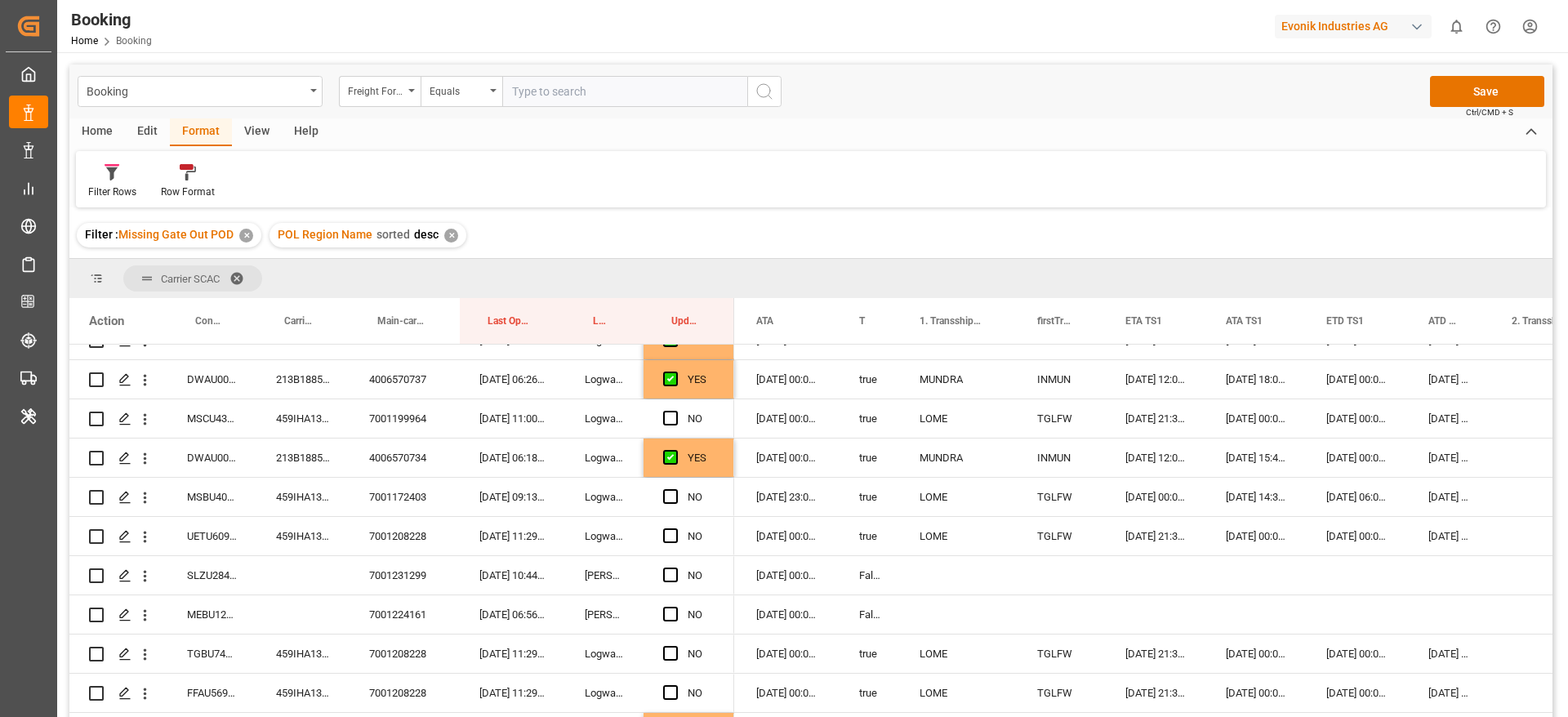
scroll to position [735, 0]
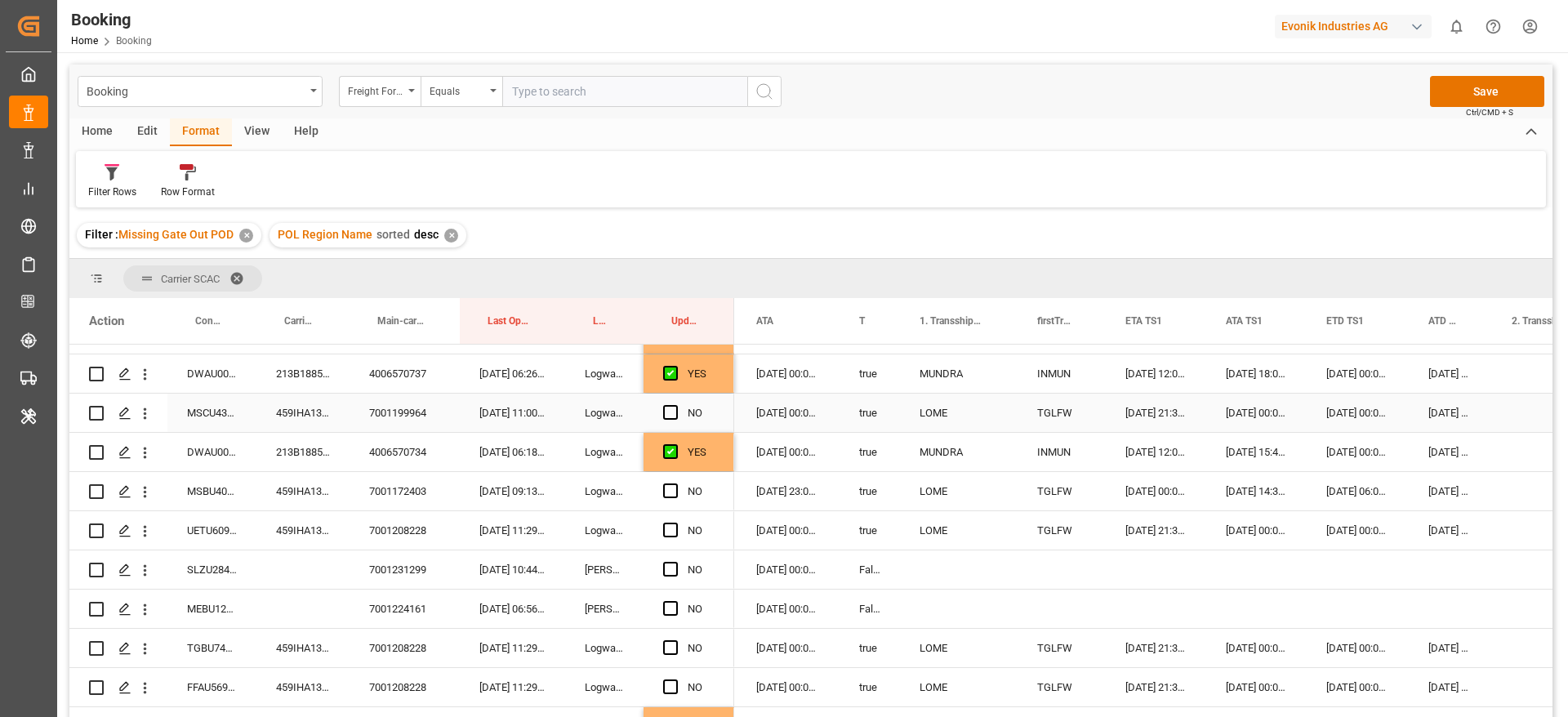
click at [296, 416] on div "459IHA1388480" at bounding box center [303, 412] width 93 height 38
click at [672, 411] on span "Press SPACE to select this row." at bounding box center [671, 412] width 14 height 14
click at [675, 405] on input "Press SPACE to select this row." at bounding box center [675, 405] width 0 height 0
click at [258, 493] on div "459IHA1369313" at bounding box center [303, 491] width 93 height 38
drag, startPoint x: 672, startPoint y: 488, endPoint x: 333, endPoint y: 546, distance: 343.9
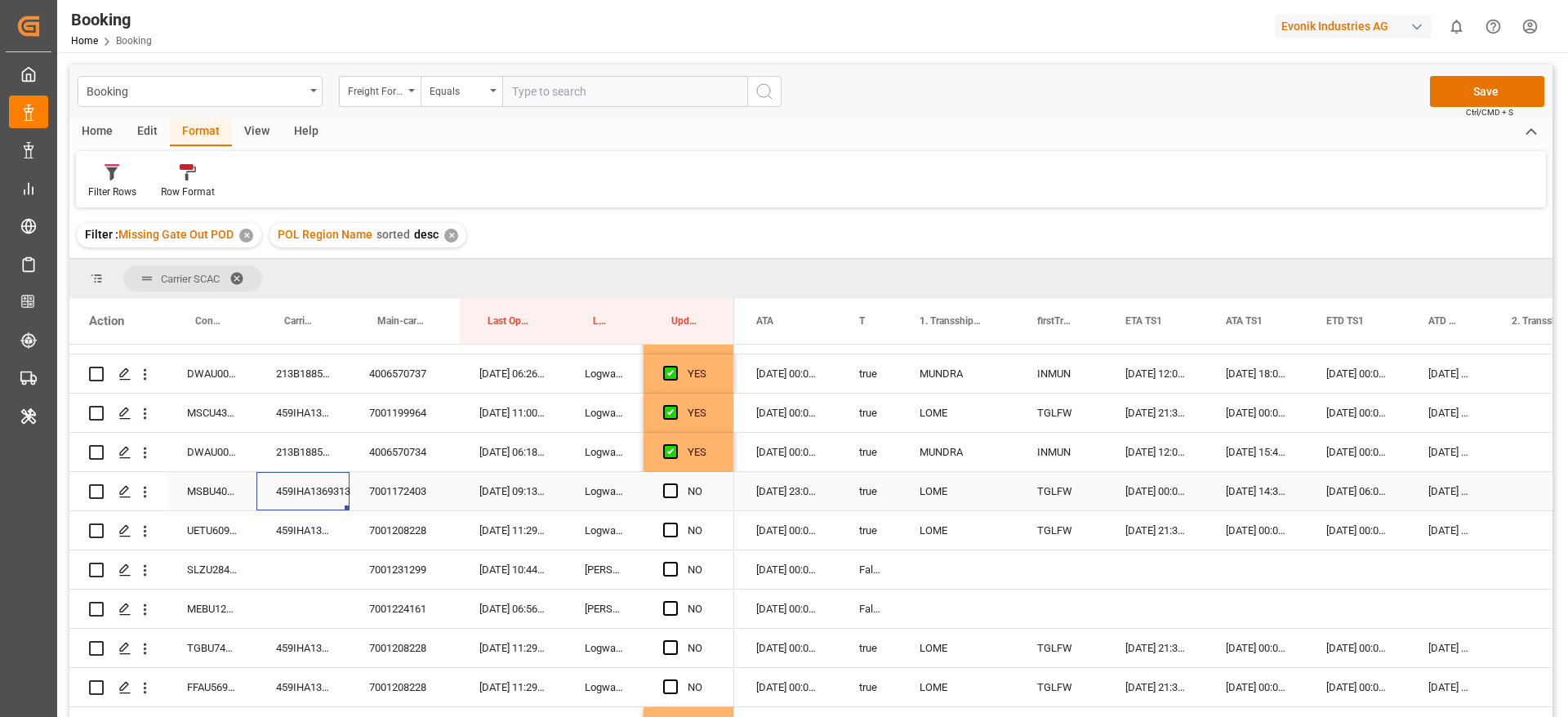
click at [672, 487] on span "Press SPACE to select this row." at bounding box center [671, 491] width 14 height 14
click at [675, 484] on input "Press SPACE to select this row." at bounding box center [675, 484] width 0 height 0
click at [324, 527] on div "459IHA1396882" at bounding box center [303, 531] width 93 height 38
click at [294, 527] on div "459IHA1396882" at bounding box center [303, 531] width 93 height 38
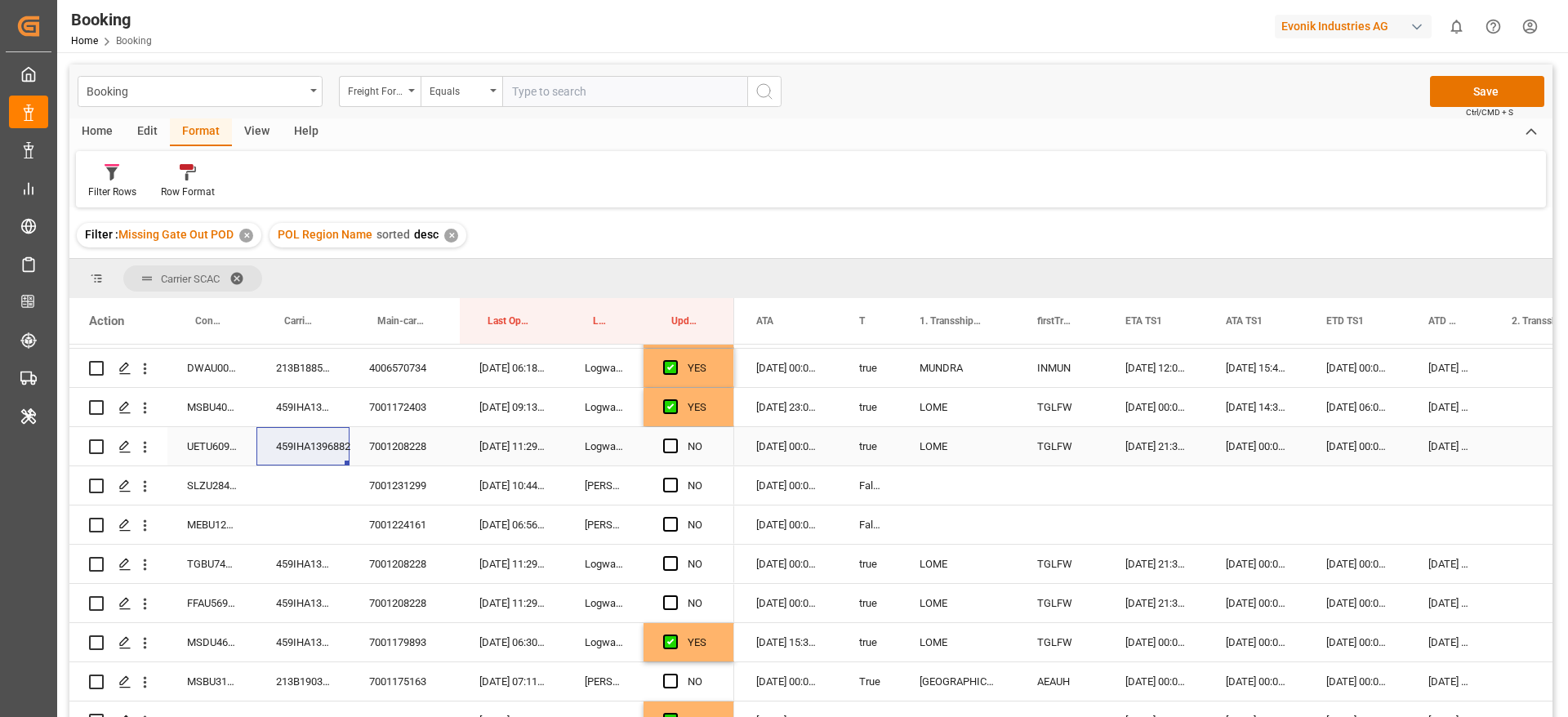
scroll to position [858, 0]
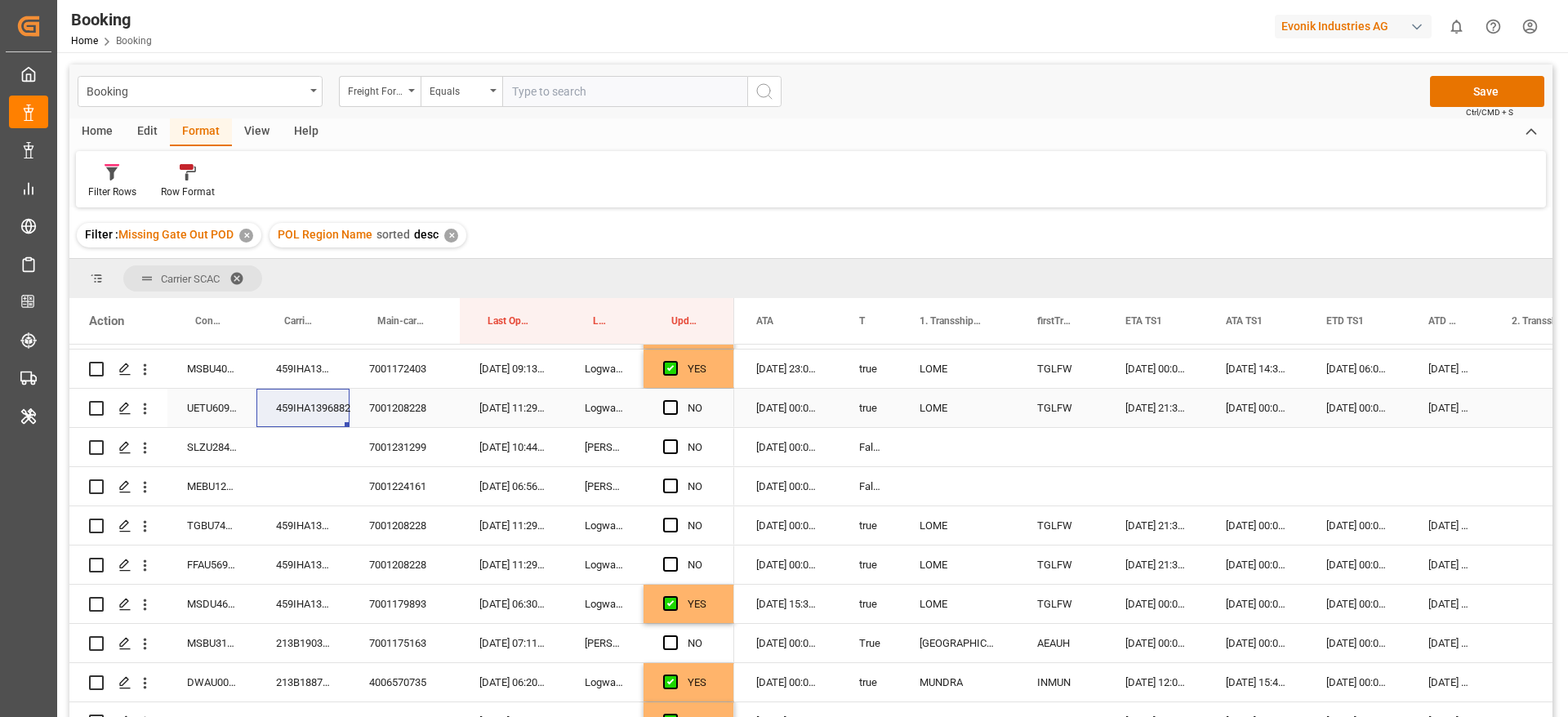
click at [671, 401] on span "Press SPACE to select this row." at bounding box center [671, 408] width 14 height 14
click at [675, 401] on input "Press SPACE to select this row." at bounding box center [675, 401] width 0 height 0
click at [664, 529] on span "Press SPACE to select this row." at bounding box center [671, 525] width 14 height 14
click at [675, 518] on input "Press SPACE to select this row." at bounding box center [675, 518] width 0 height 0
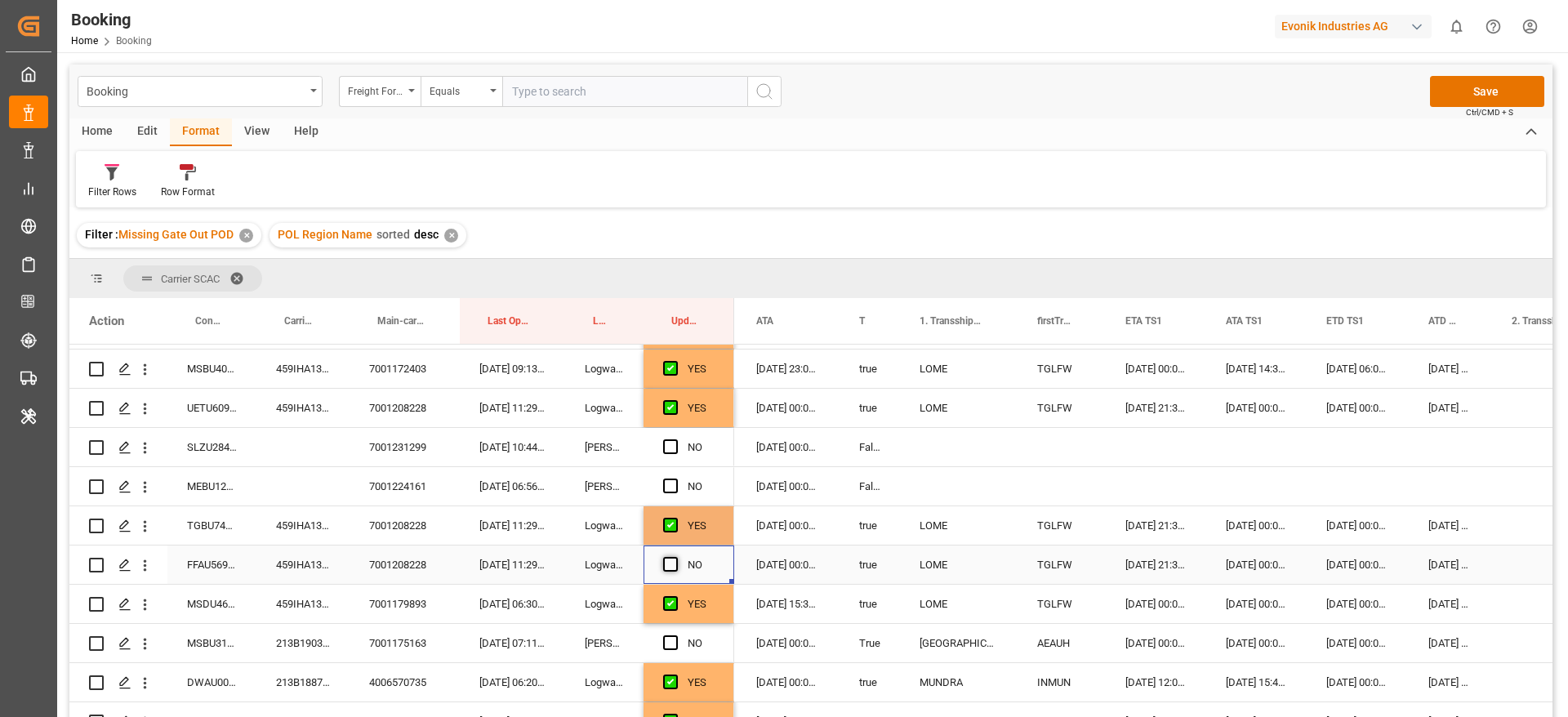
click at [666, 559] on span "Press SPACE to select this row." at bounding box center [671, 564] width 14 height 14
click at [675, 557] on input "Press SPACE to select this row." at bounding box center [675, 557] width 0 height 0
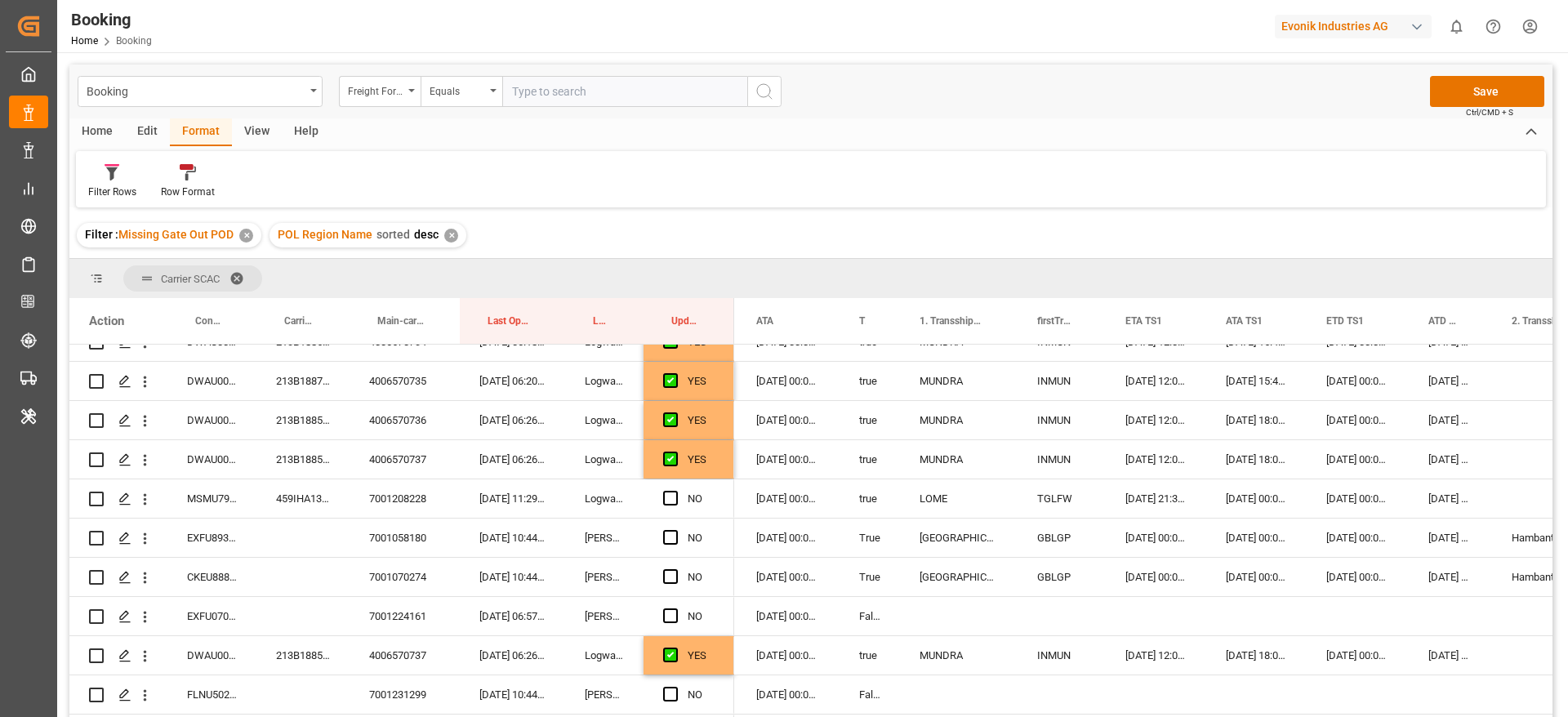
scroll to position [1470, 0]
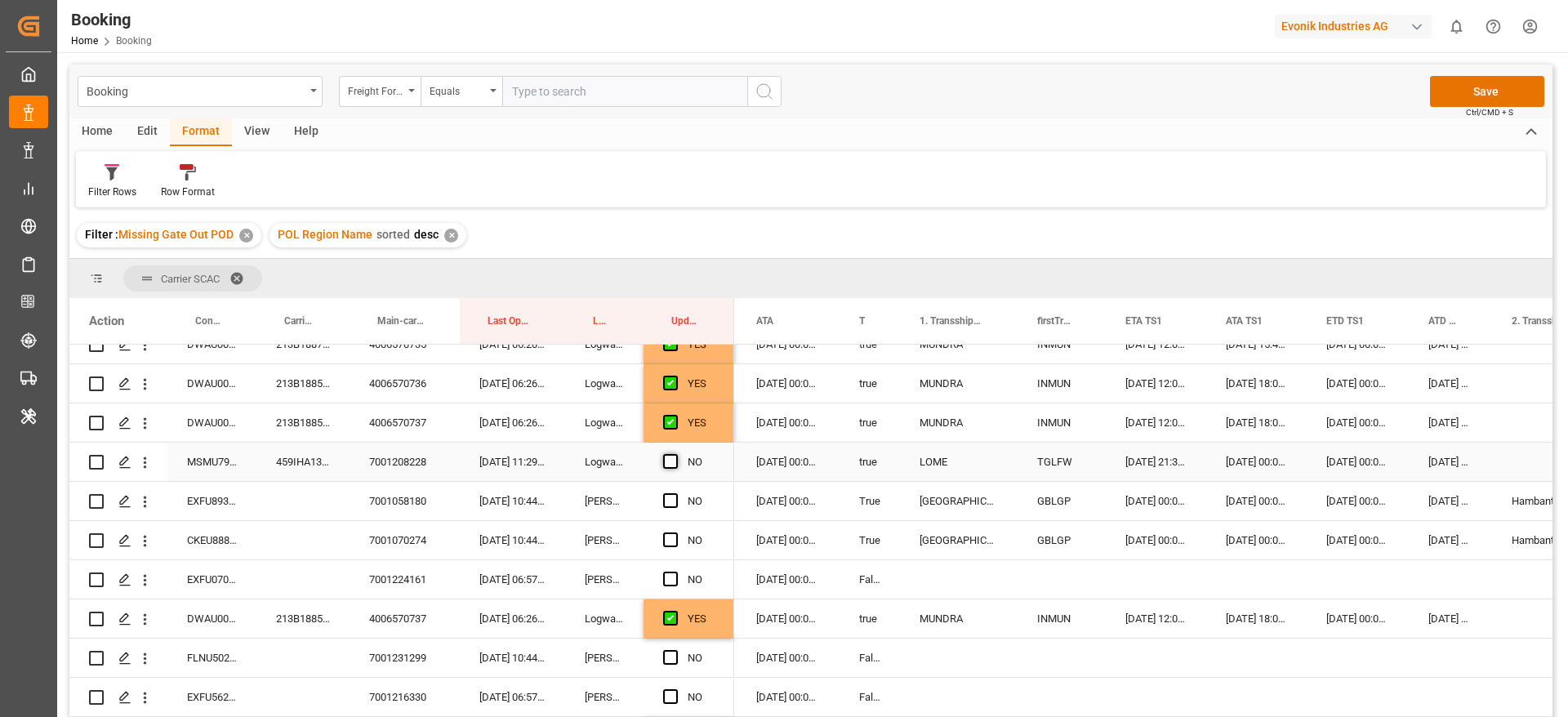
click at [669, 457] on span "Press SPACE to select this row." at bounding box center [671, 461] width 14 height 14
click at [675, 454] on input "Press SPACE to select this row." at bounding box center [675, 454] width 0 height 0
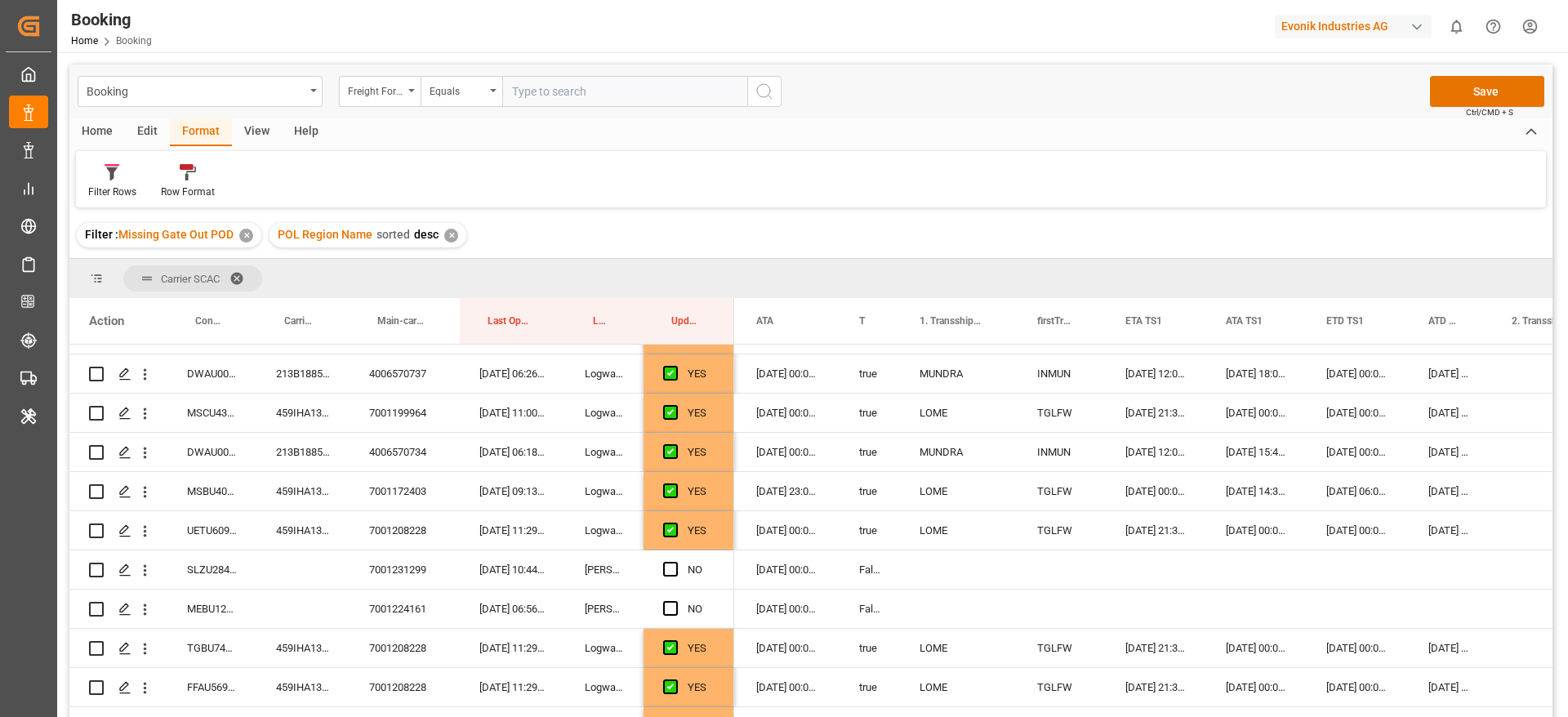
scroll to position [858, 0]
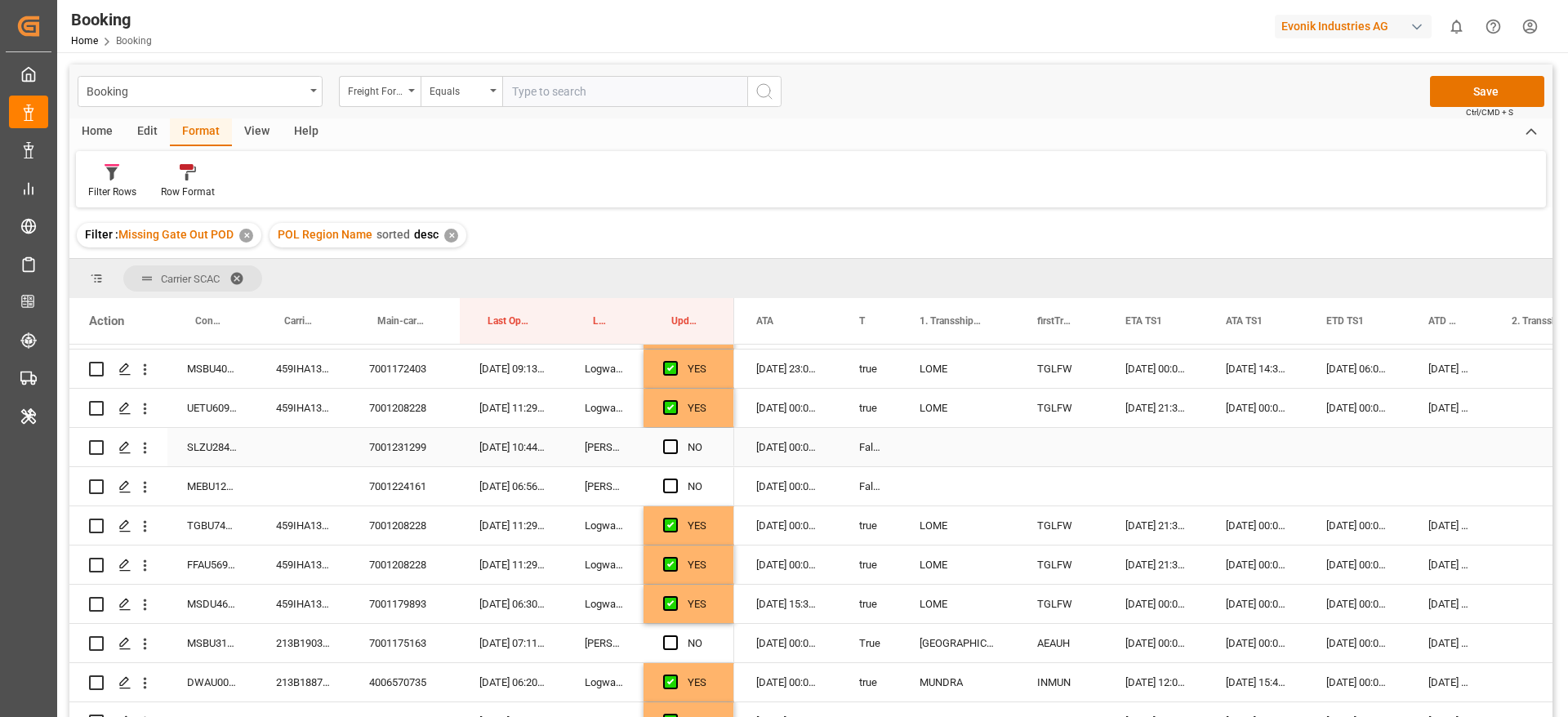
click at [202, 454] on div "SLZU2843133" at bounding box center [211, 447] width 89 height 38
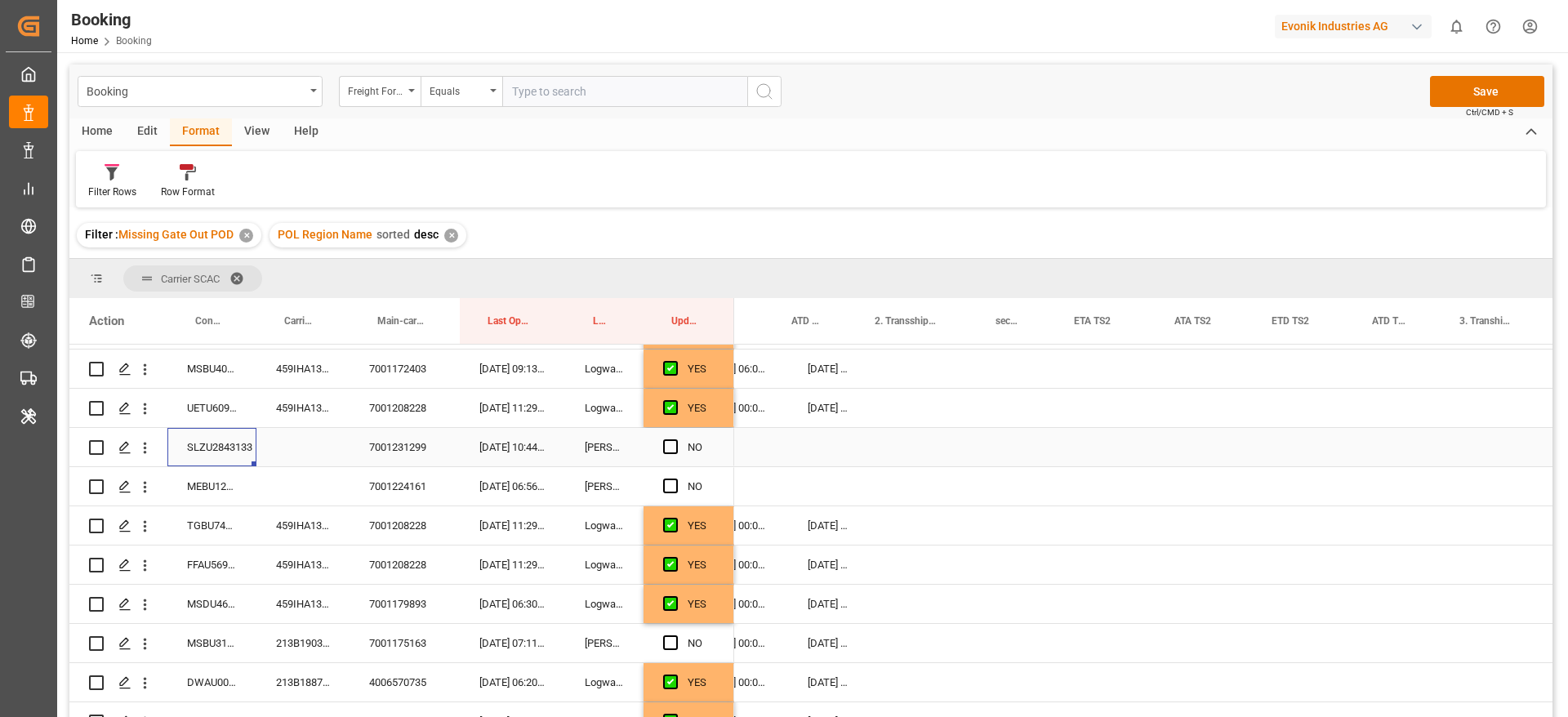
scroll to position [0, 0]
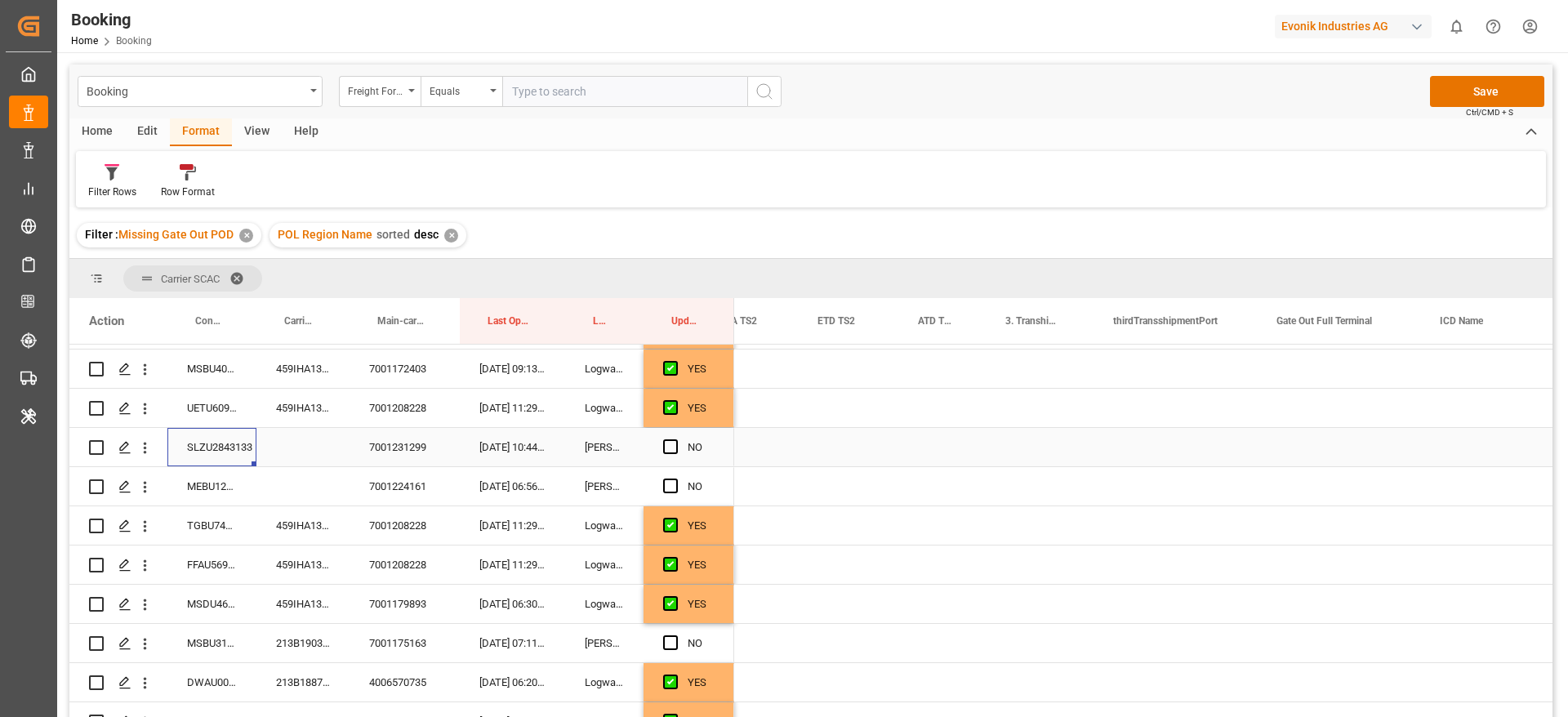
click at [1345, 448] on div "Press SPACE to select this row." at bounding box center [1338, 447] width 164 height 38
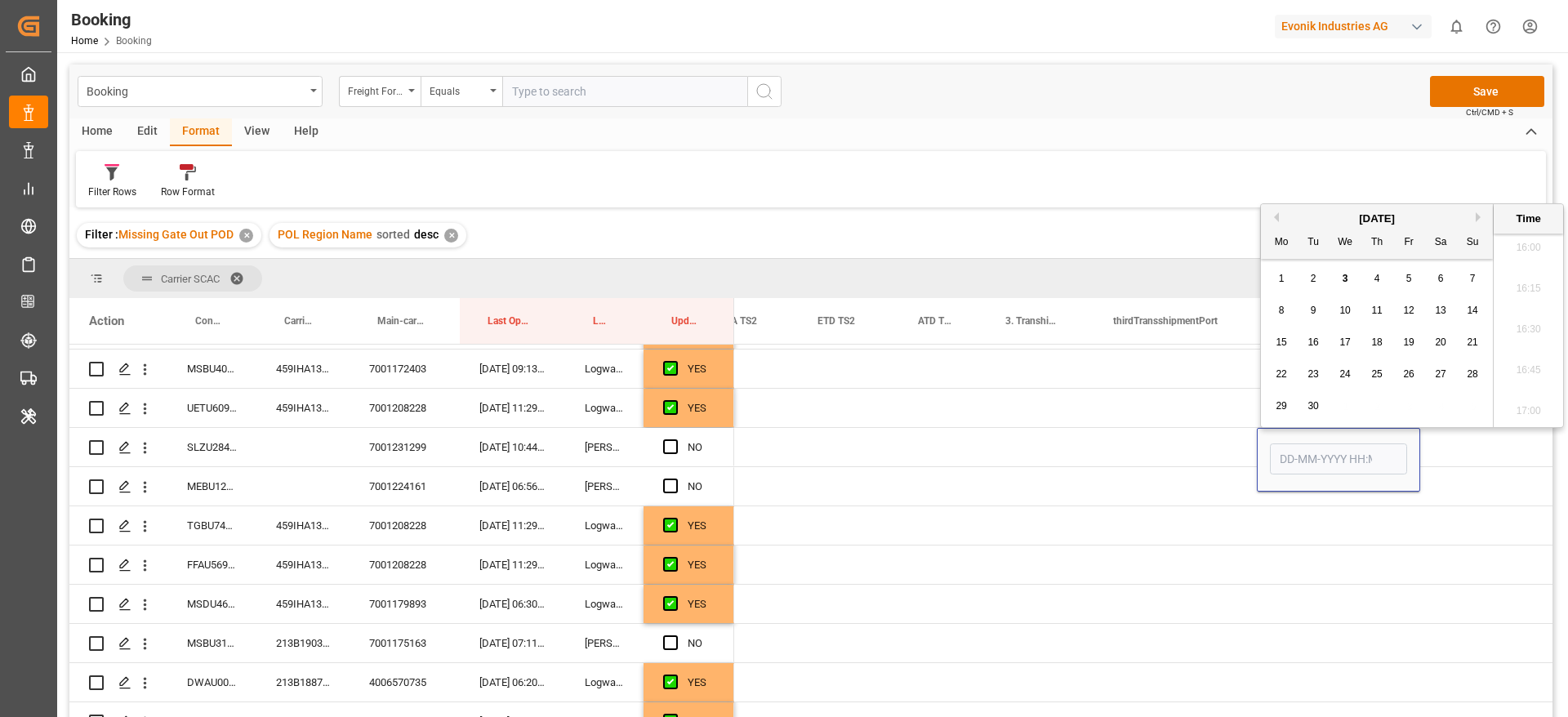
click at [1315, 283] on span "2" at bounding box center [1313, 278] width 5 height 12
type input "[DATE] 00:00"
click at [672, 448] on span "Press SPACE to select this row." at bounding box center [671, 447] width 14 height 14
click at [675, 439] on input "Press SPACE to select this row." at bounding box center [675, 439] width 0 height 0
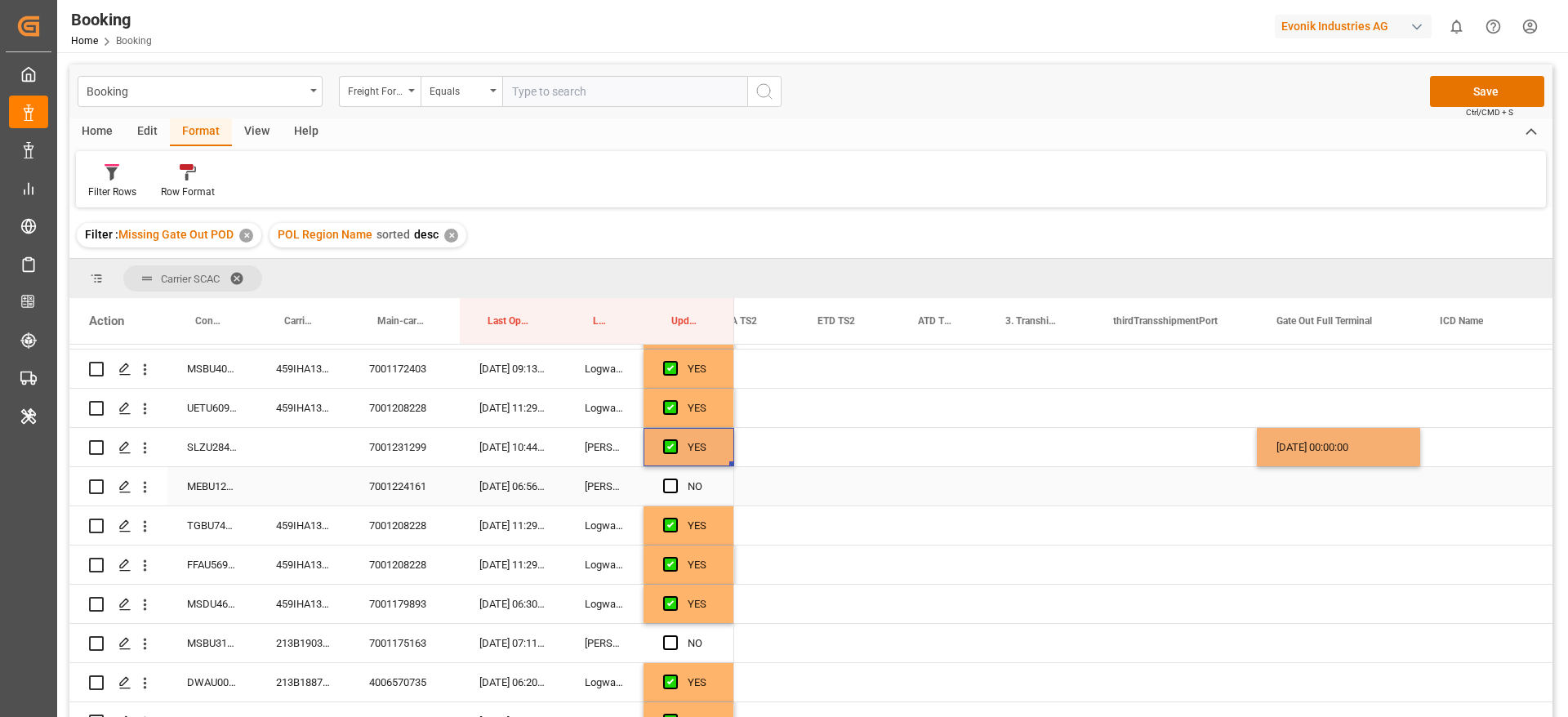
click at [239, 490] on div "MEBU1253689" at bounding box center [211, 486] width 89 height 38
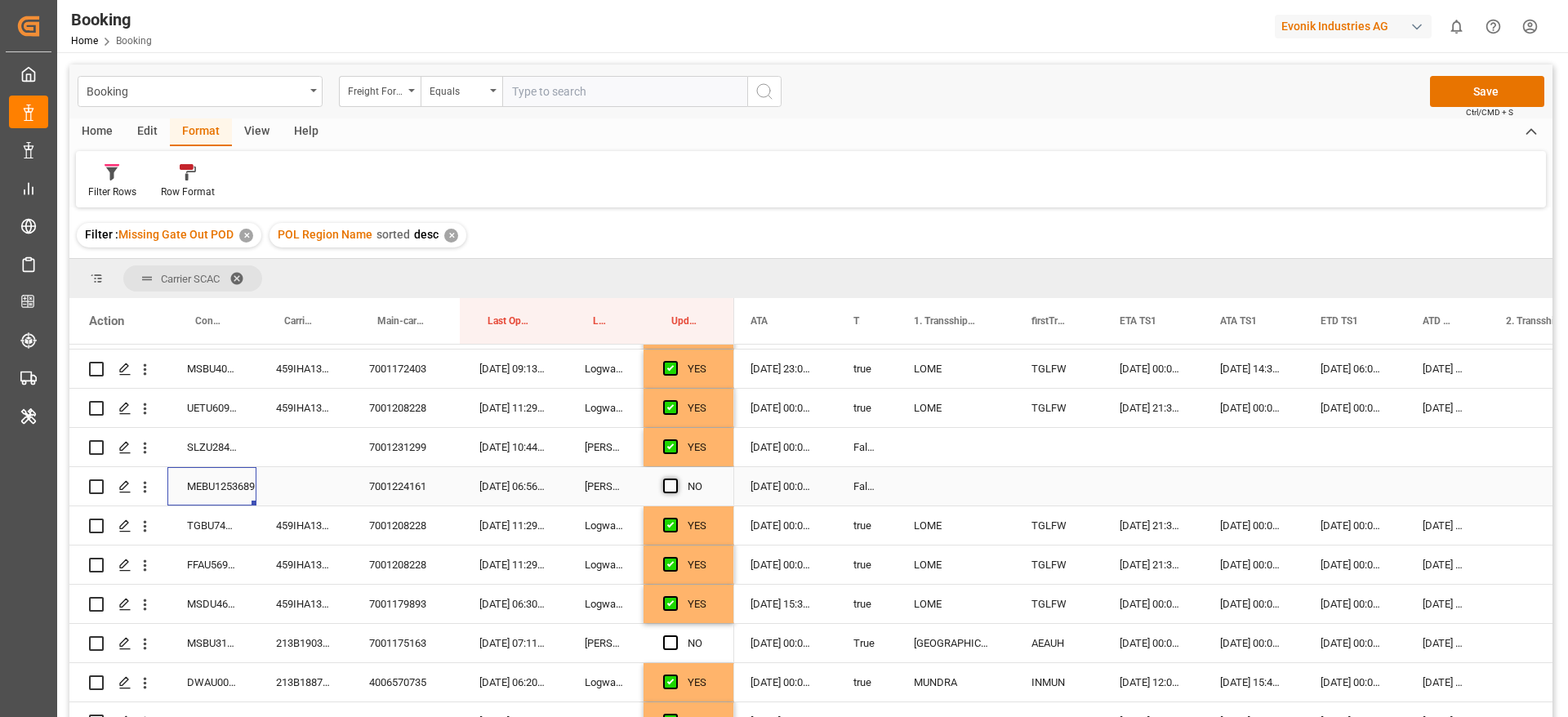
click at [669, 486] on span "Press SPACE to select this row." at bounding box center [671, 486] width 14 height 14
click at [675, 478] on input "Press SPACE to select this row." at bounding box center [675, 478] width 0 height 0
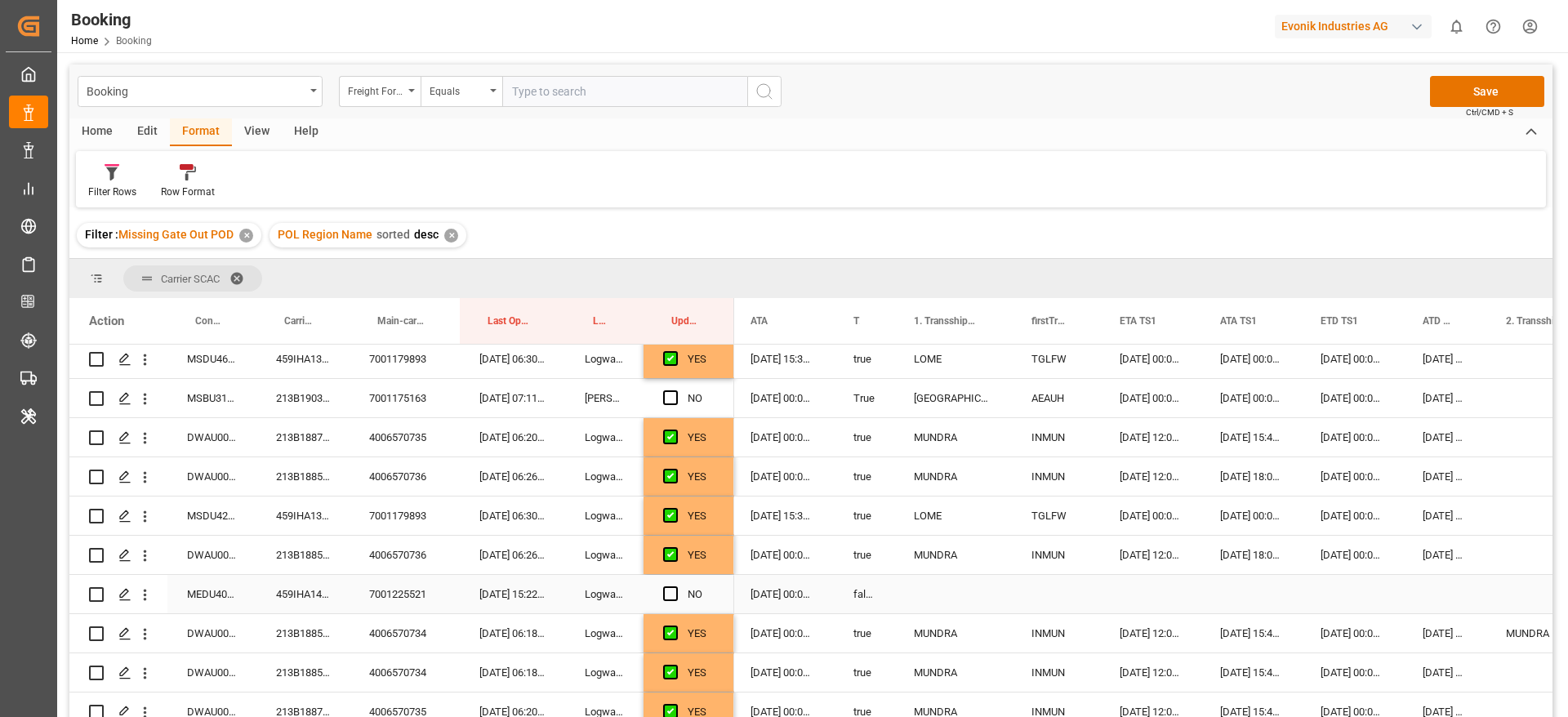
click at [300, 581] on div "459IHA1405921" at bounding box center [303, 594] width 93 height 38
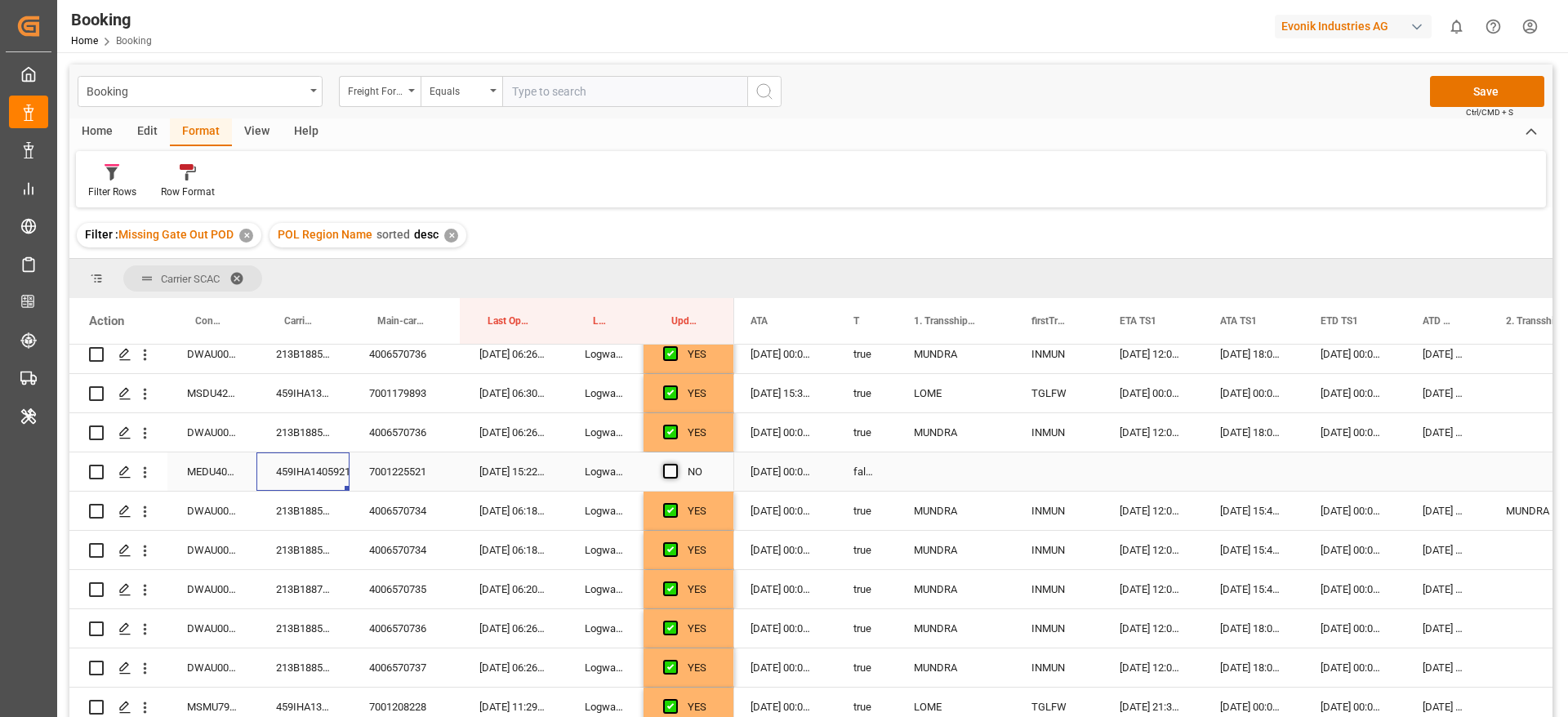
click at [666, 472] on span "Press SPACE to select this row." at bounding box center [671, 471] width 14 height 14
click at [675, 464] on input "Press SPACE to select this row." at bounding box center [675, 464] width 0 height 0
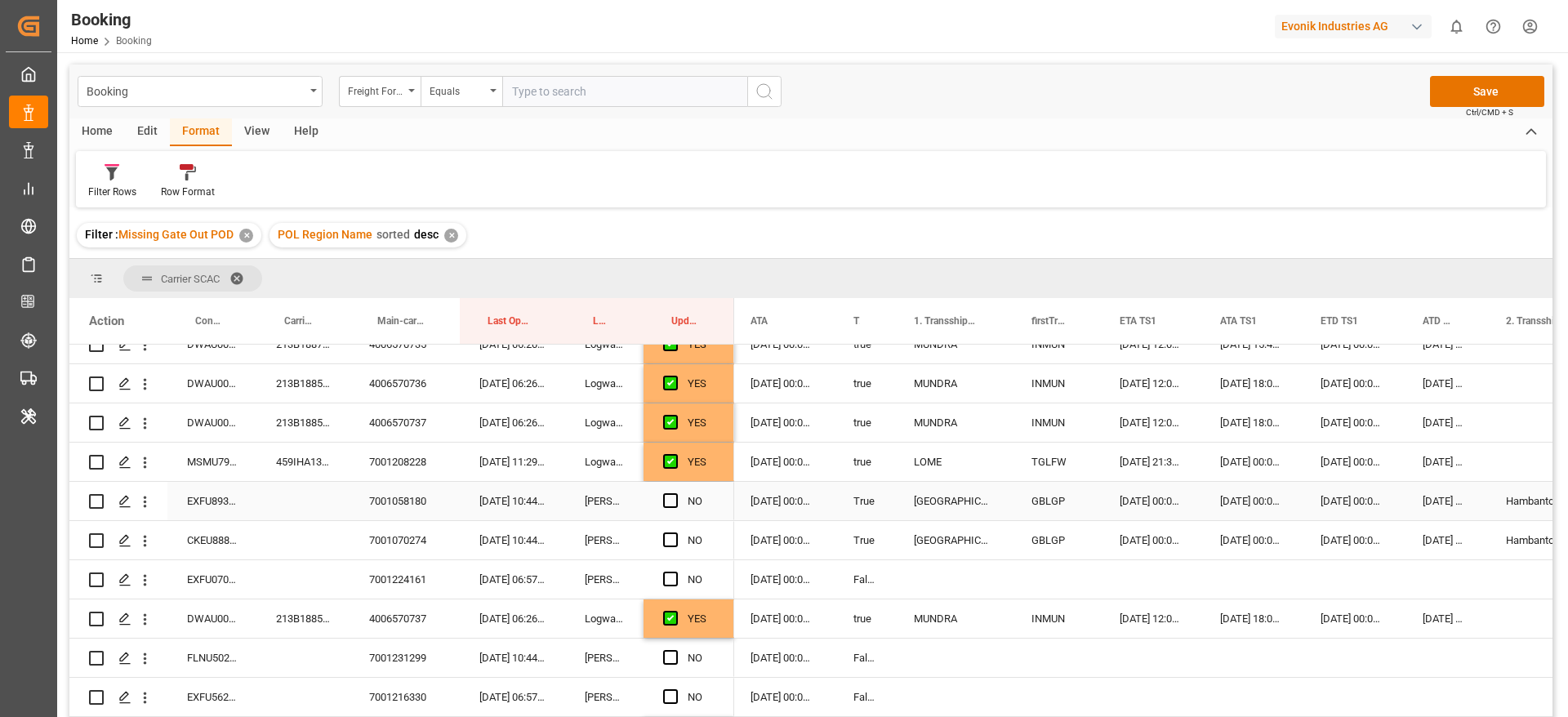
click at [216, 500] on div "EXFU8934061" at bounding box center [211, 501] width 89 height 38
click at [676, 497] on span "Press SPACE to select this row." at bounding box center [671, 501] width 14 height 14
click at [675, 494] on input "Press SPACE to select this row." at bounding box center [675, 494] width 0 height 0
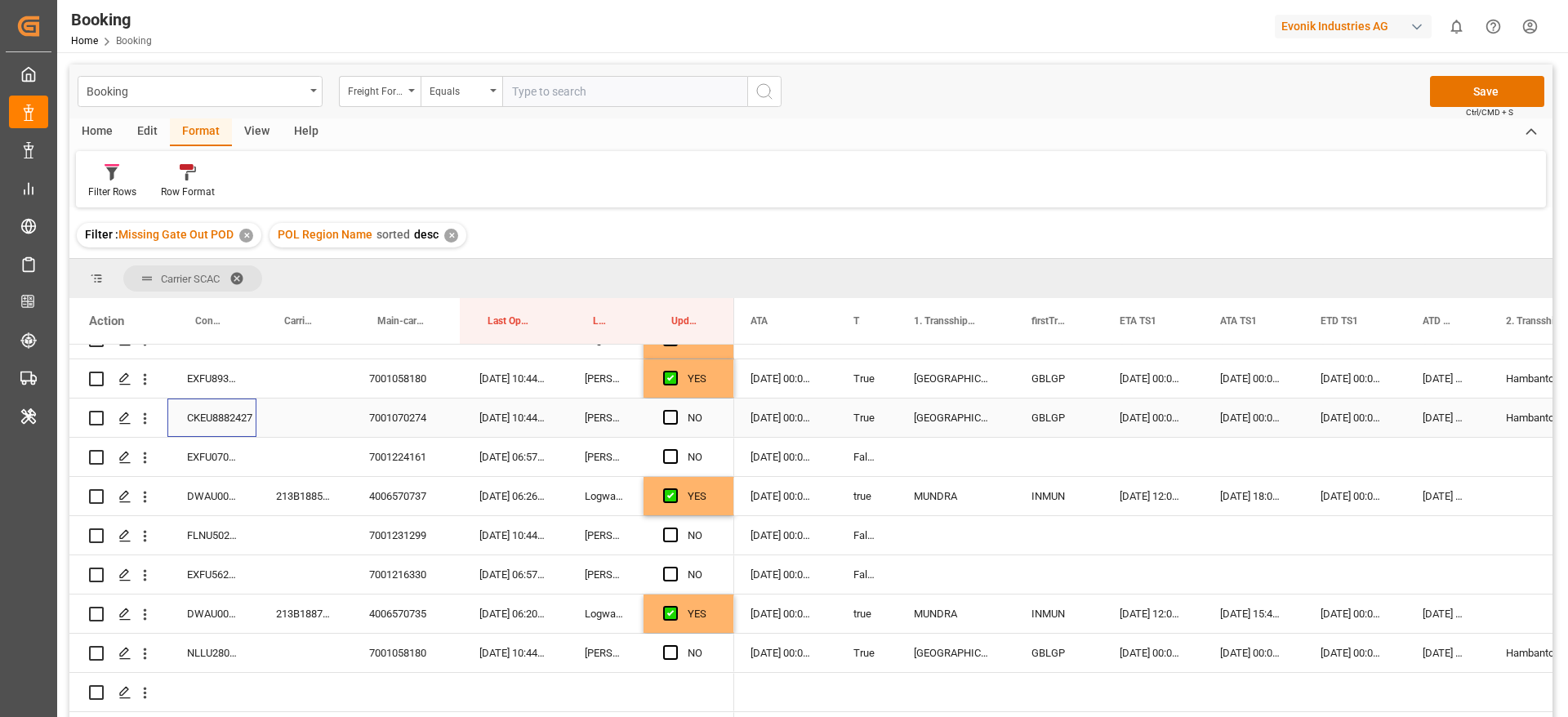
click at [212, 423] on div "CKEU8882427" at bounding box center [211, 418] width 89 height 38
click at [677, 415] on span "Press SPACE to select this row." at bounding box center [671, 418] width 14 height 14
click at [675, 410] on input "Press SPACE to select this row." at bounding box center [675, 410] width 0 height 0
click at [185, 453] on div "EXFU0704566" at bounding box center [211, 457] width 89 height 38
click at [671, 451] on span "Press SPACE to select this row." at bounding box center [671, 457] width 14 height 14
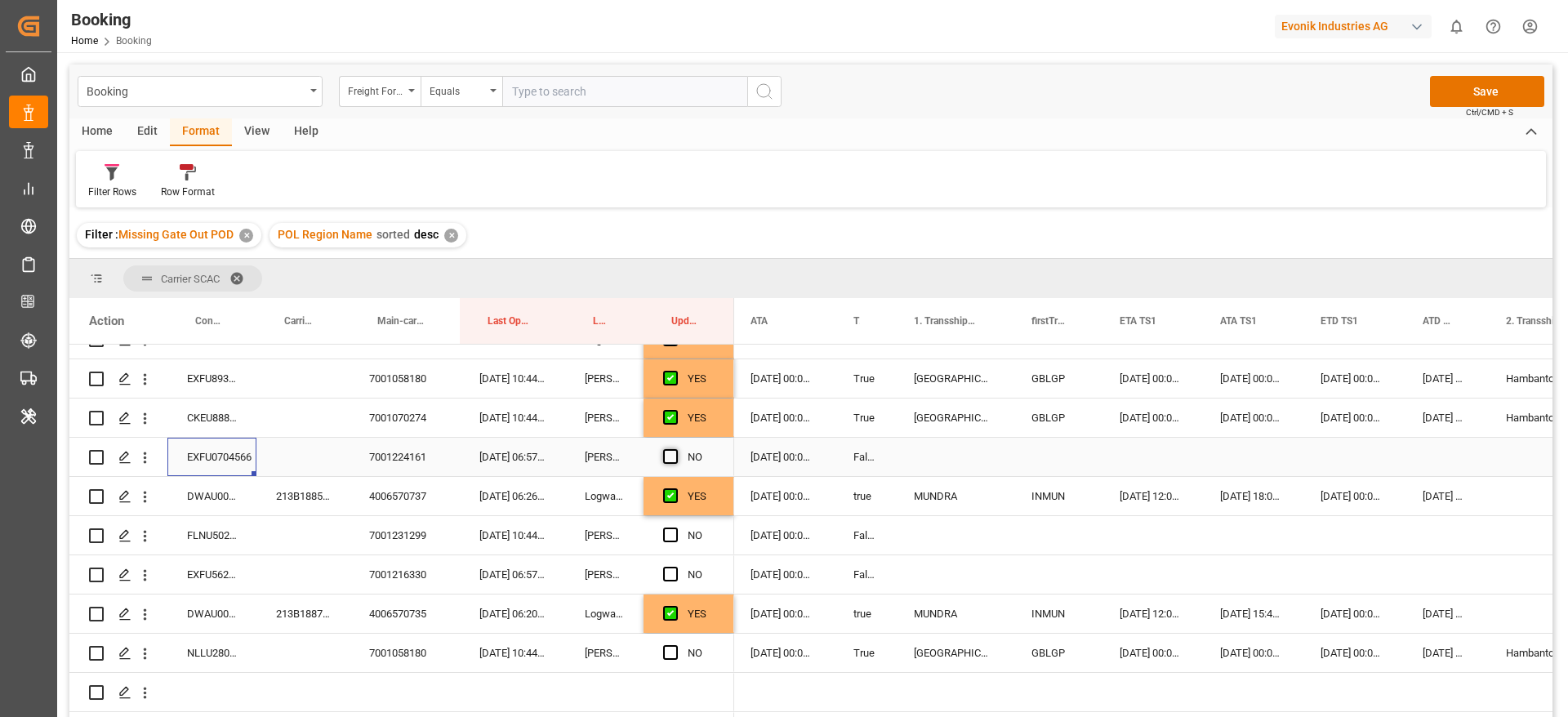
click at [675, 449] on input "Press SPACE to select this row." at bounding box center [675, 449] width 0 height 0
click at [225, 530] on div "FLNU5021705" at bounding box center [211, 535] width 89 height 38
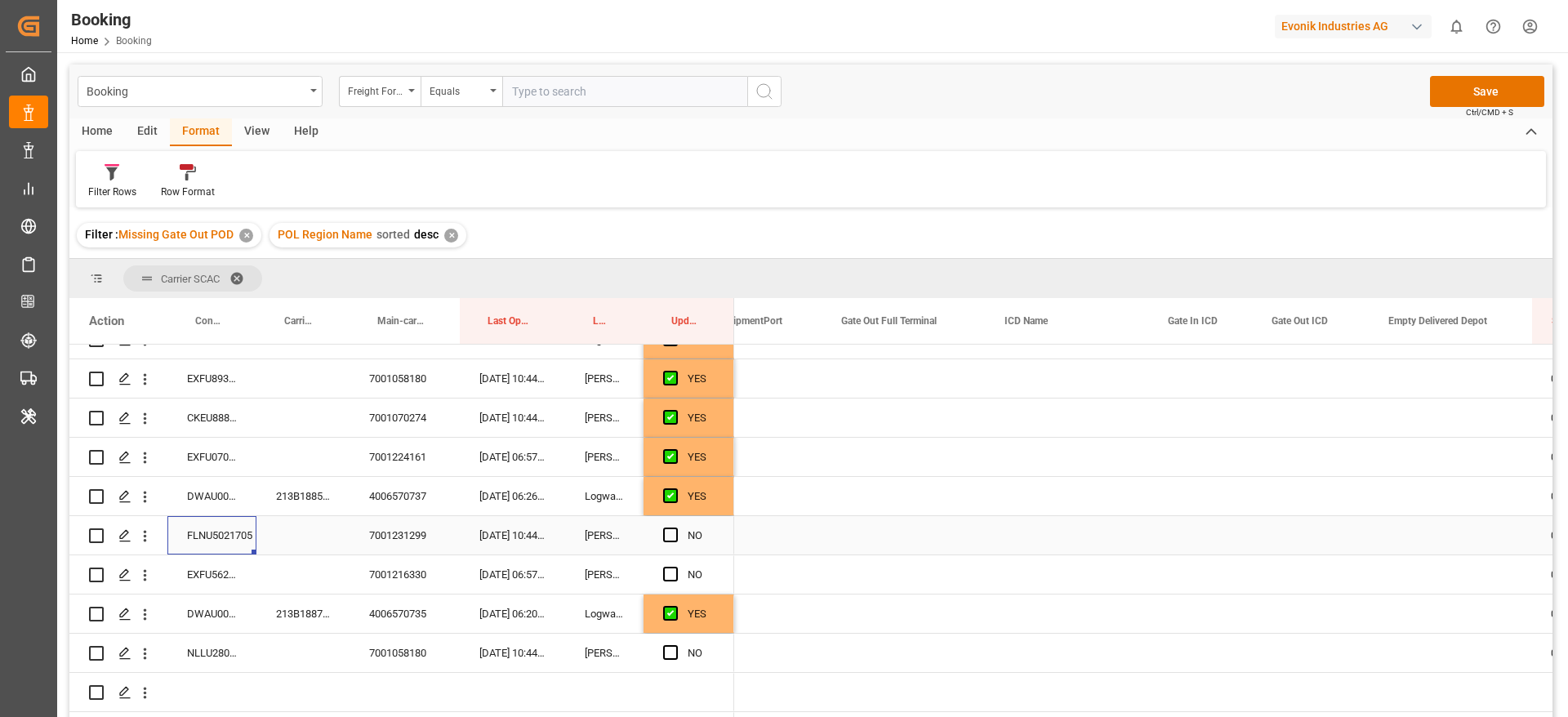
scroll to position [0, 2843]
click at [897, 532] on div "Press SPACE to select this row." at bounding box center [903, 535] width 164 height 38
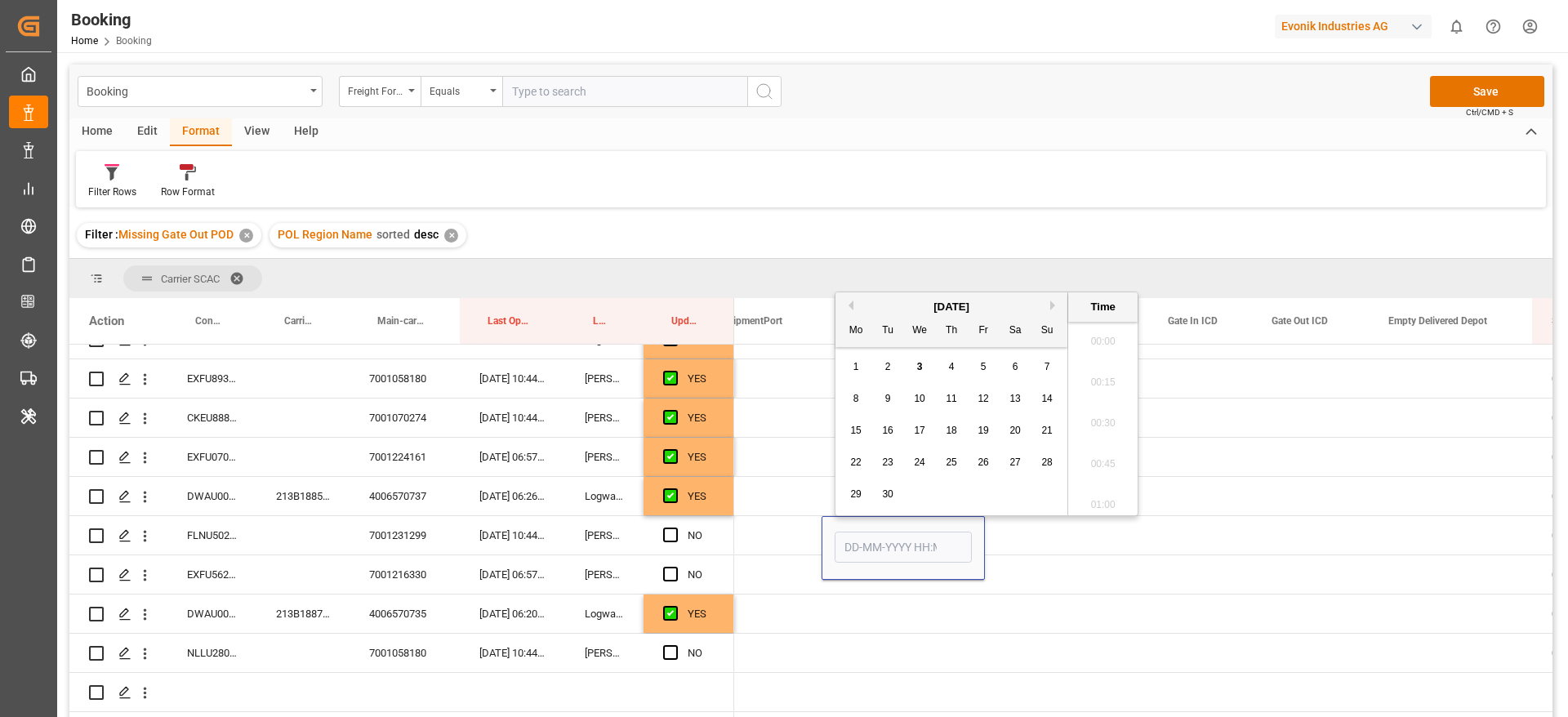
scroll to position [2619, 0]
drag, startPoint x: 879, startPoint y: 370, endPoint x: 837, endPoint y: 435, distance: 77.4
click at [879, 369] on div "2" at bounding box center [887, 368] width 21 height 20
type input "02-09-2025 00:00"
click at [666, 536] on span "Press SPACE to select this row." at bounding box center [671, 535] width 14 height 14
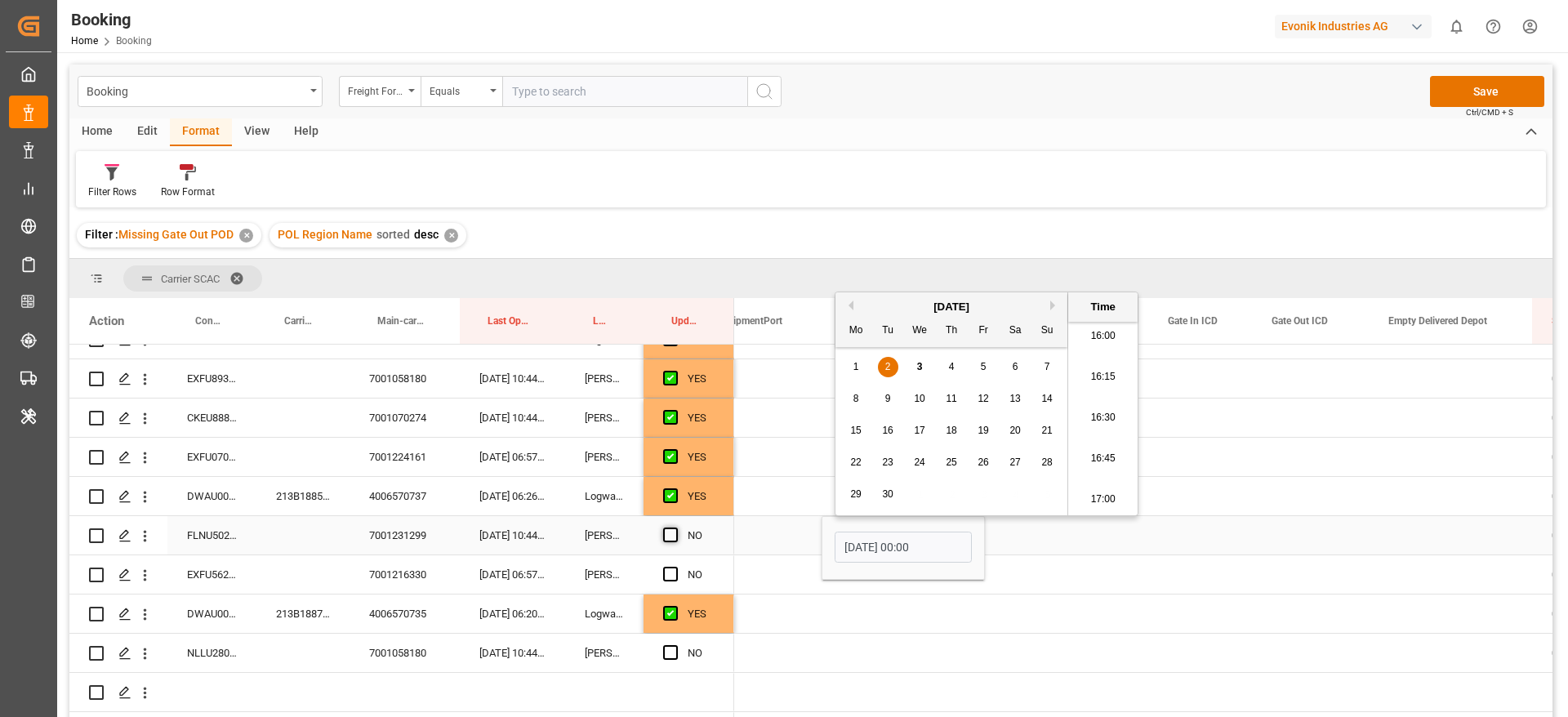
click at [675, 528] on input "Press SPACE to select this row." at bounding box center [675, 528] width 0 height 0
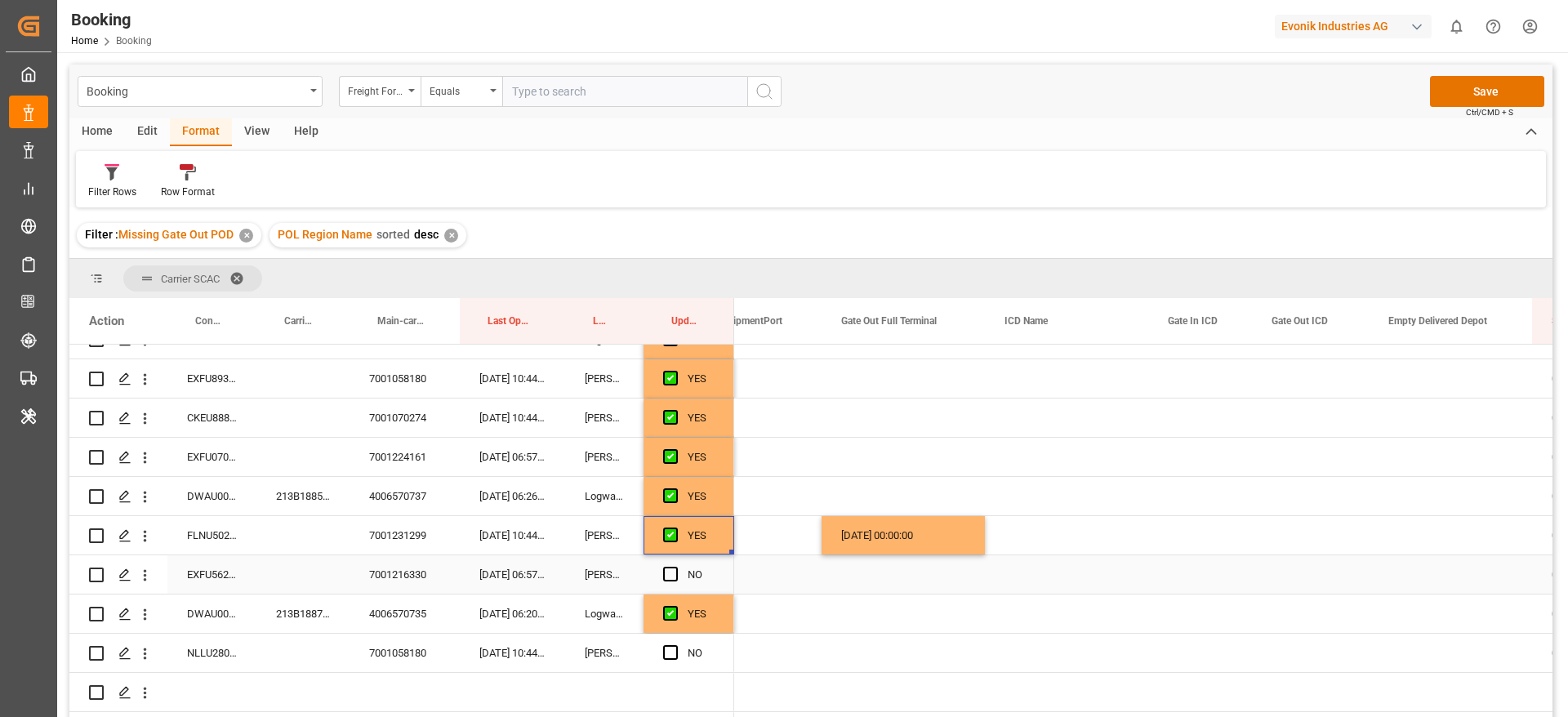
click at [217, 567] on div "EXFU5621063" at bounding box center [211, 574] width 89 height 38
drag, startPoint x: 668, startPoint y: 572, endPoint x: 730, endPoint y: 590, distance: 64.6
click at [668, 571] on span "Press SPACE to select this row." at bounding box center [671, 574] width 14 height 14
click at [675, 567] on input "Press SPACE to select this row." at bounding box center [675, 567] width 0 height 0
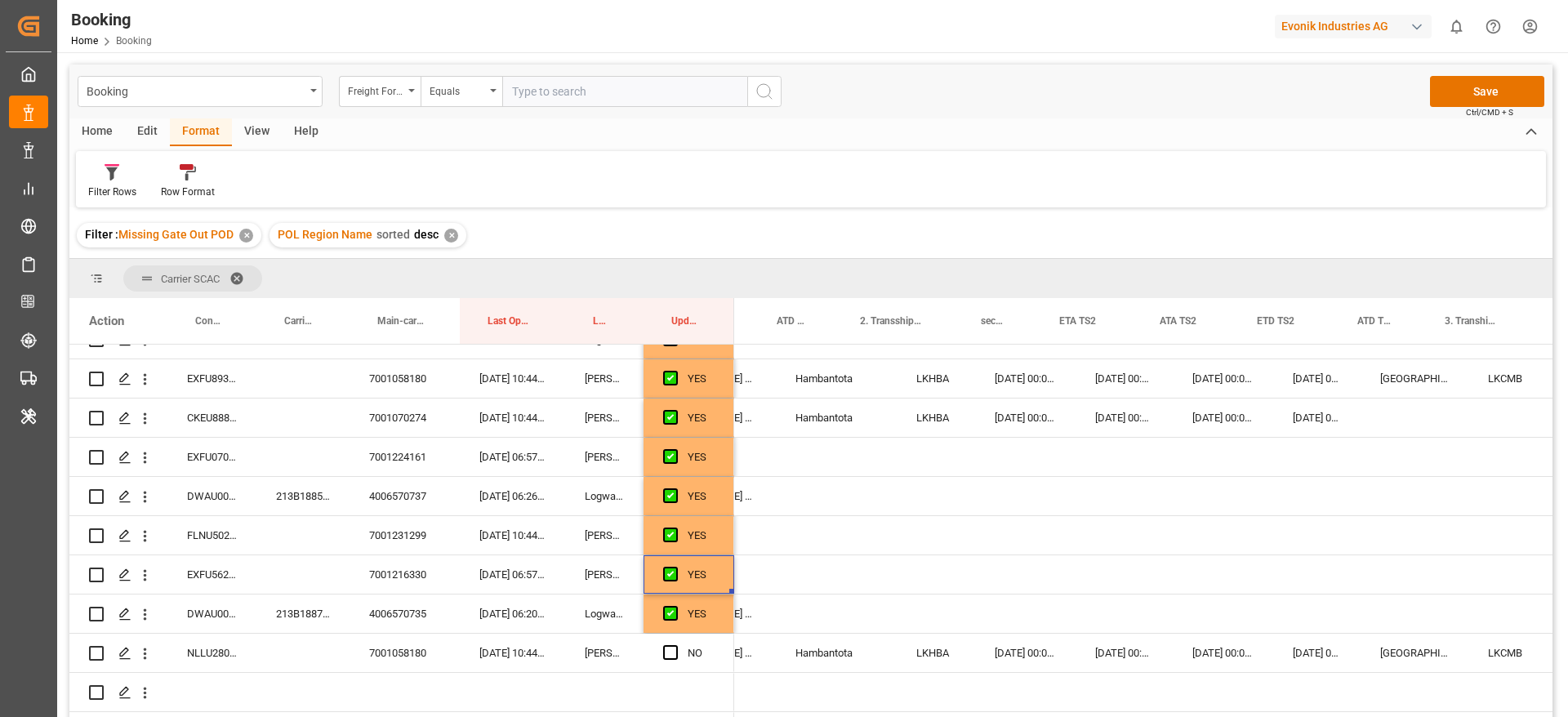
scroll to position [0, 1736]
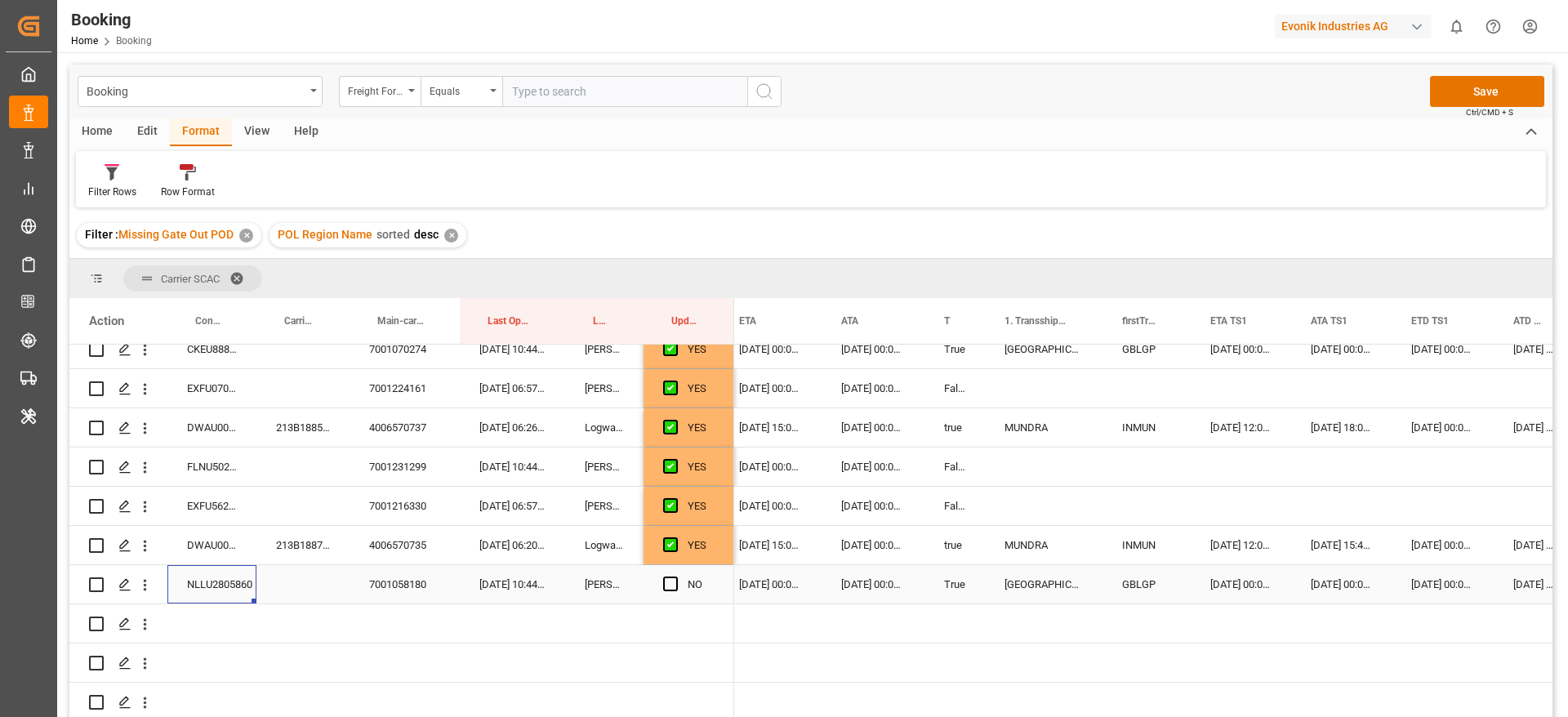
click at [210, 589] on div "NLLU2805860" at bounding box center [211, 584] width 89 height 38
click at [671, 580] on span "Press SPACE to select this row." at bounding box center [671, 584] width 14 height 14
click at [675, 577] on input "Press SPACE to select this row." at bounding box center [675, 577] width 0 height 0
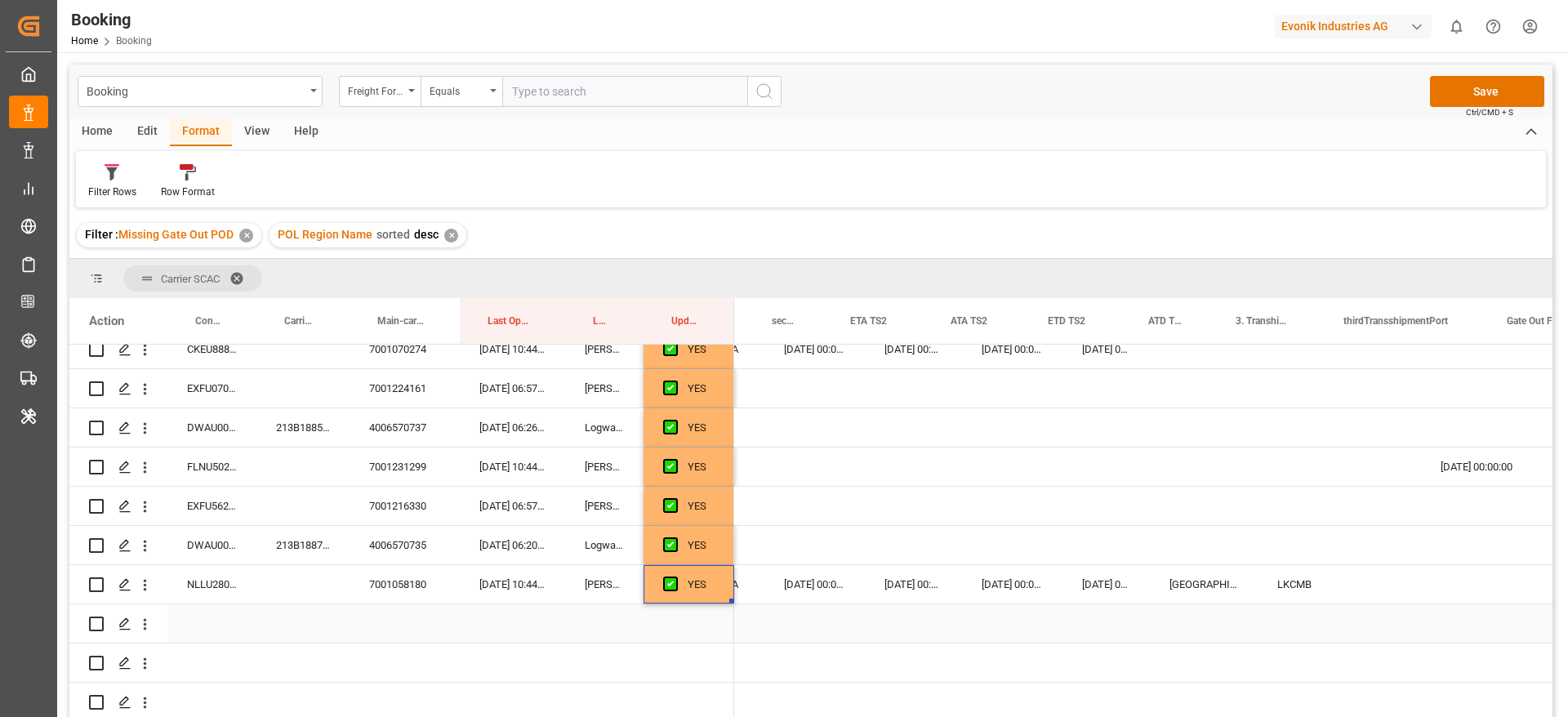
scroll to position [0, 2243]
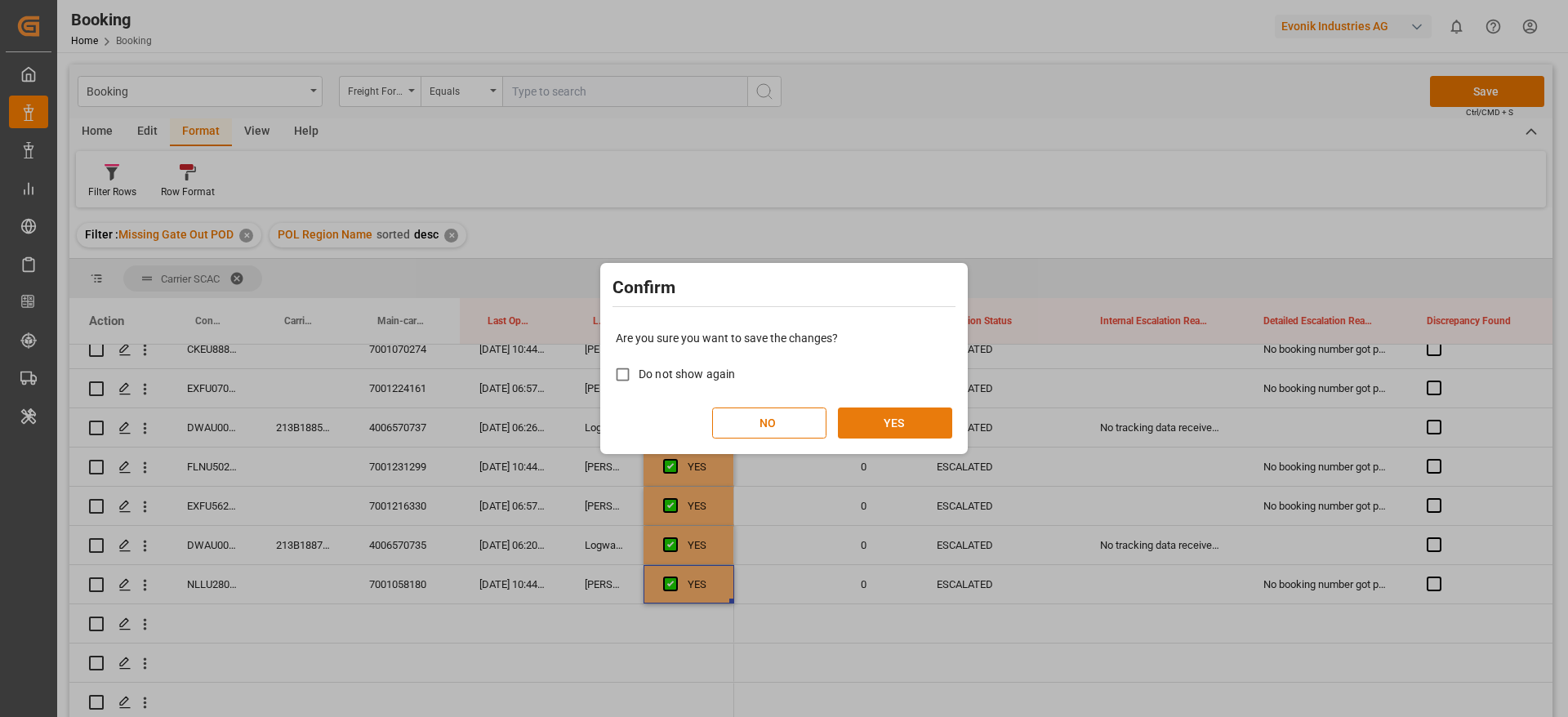
click at [912, 409] on button "YES" at bounding box center [895, 423] width 114 height 31
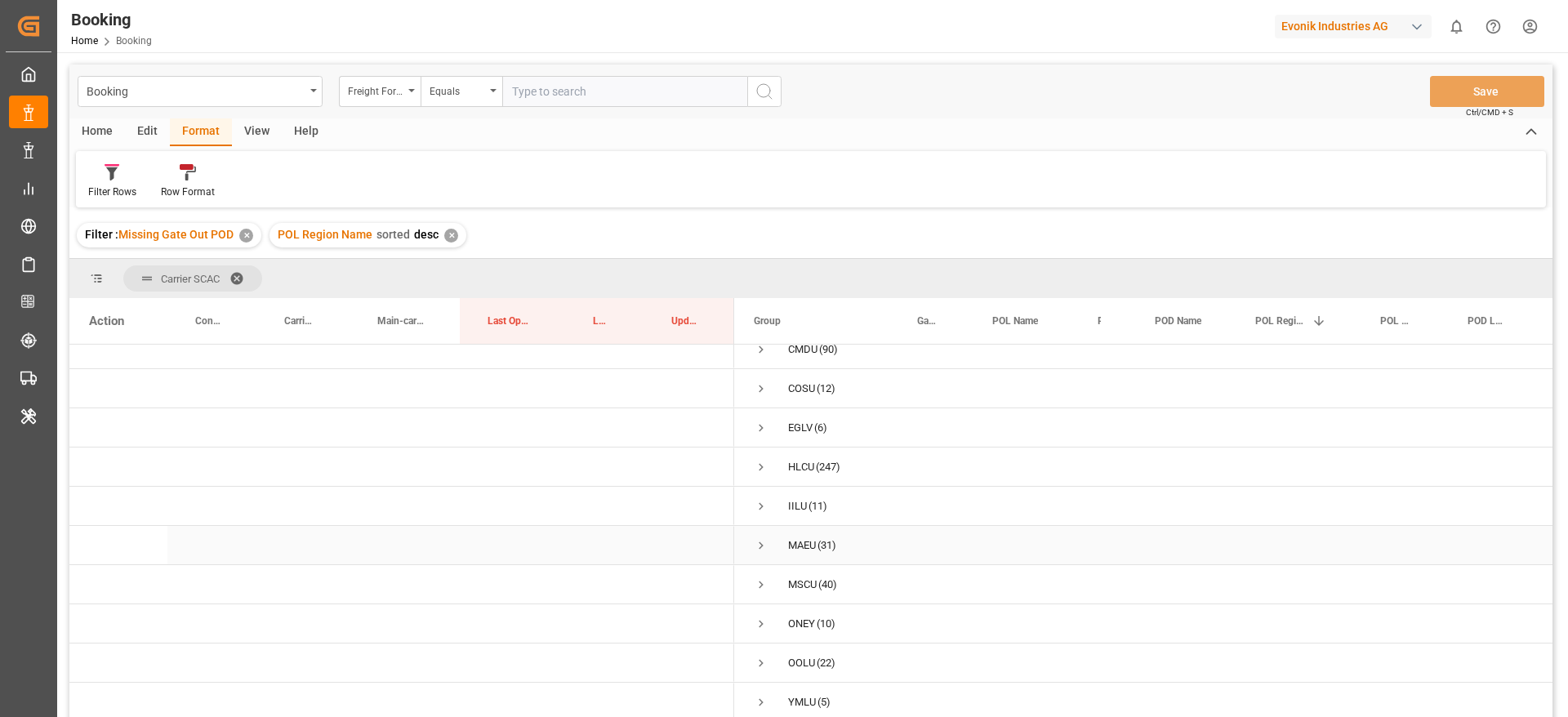
click at [760, 541] on span "Press SPACE to select this row." at bounding box center [761, 545] width 14 height 14
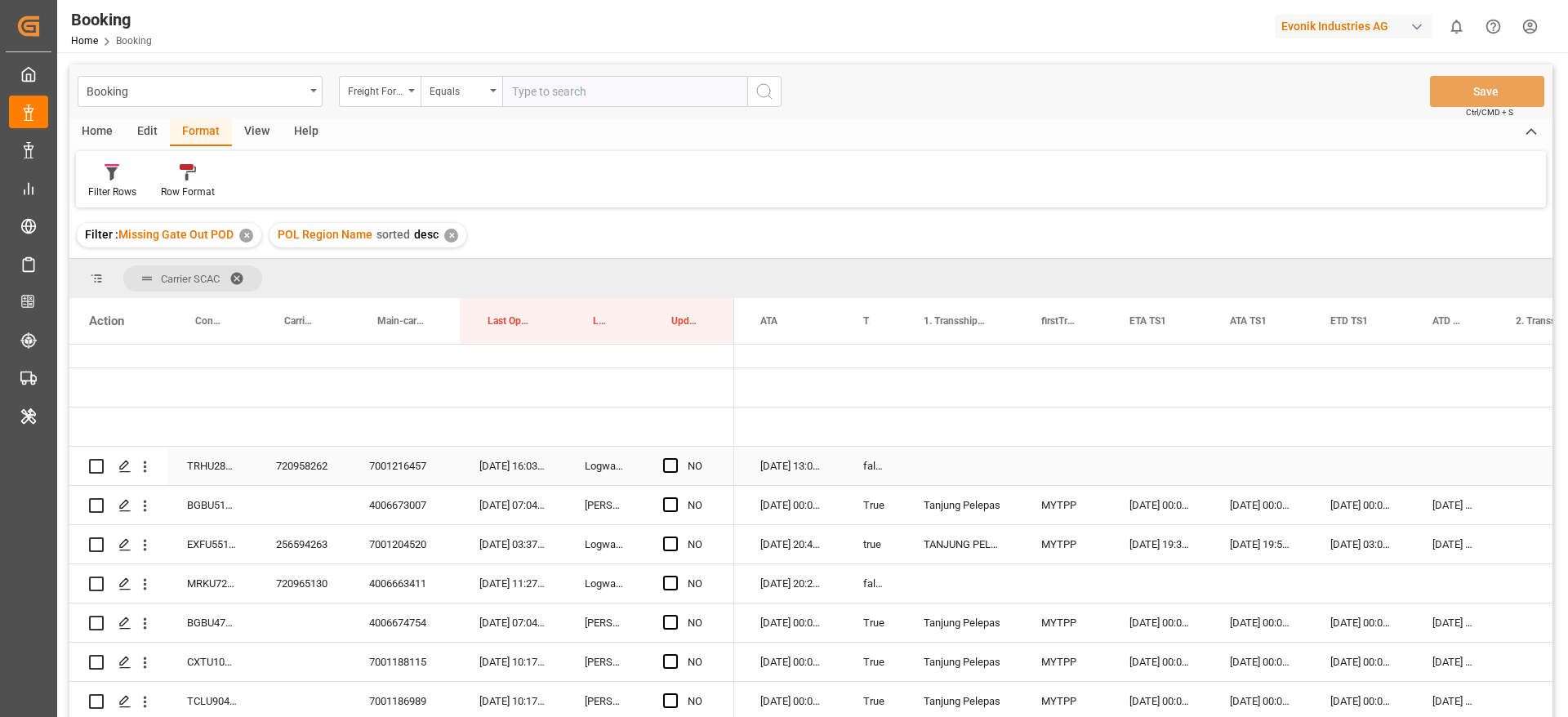
click at [289, 476] on div "720958262" at bounding box center [303, 466] width 93 height 38
click at [665, 468] on span "Press SPACE to select this row." at bounding box center [671, 466] width 14 height 14
click at [675, 458] on input "Press SPACE to select this row." at bounding box center [675, 458] width 0 height 0
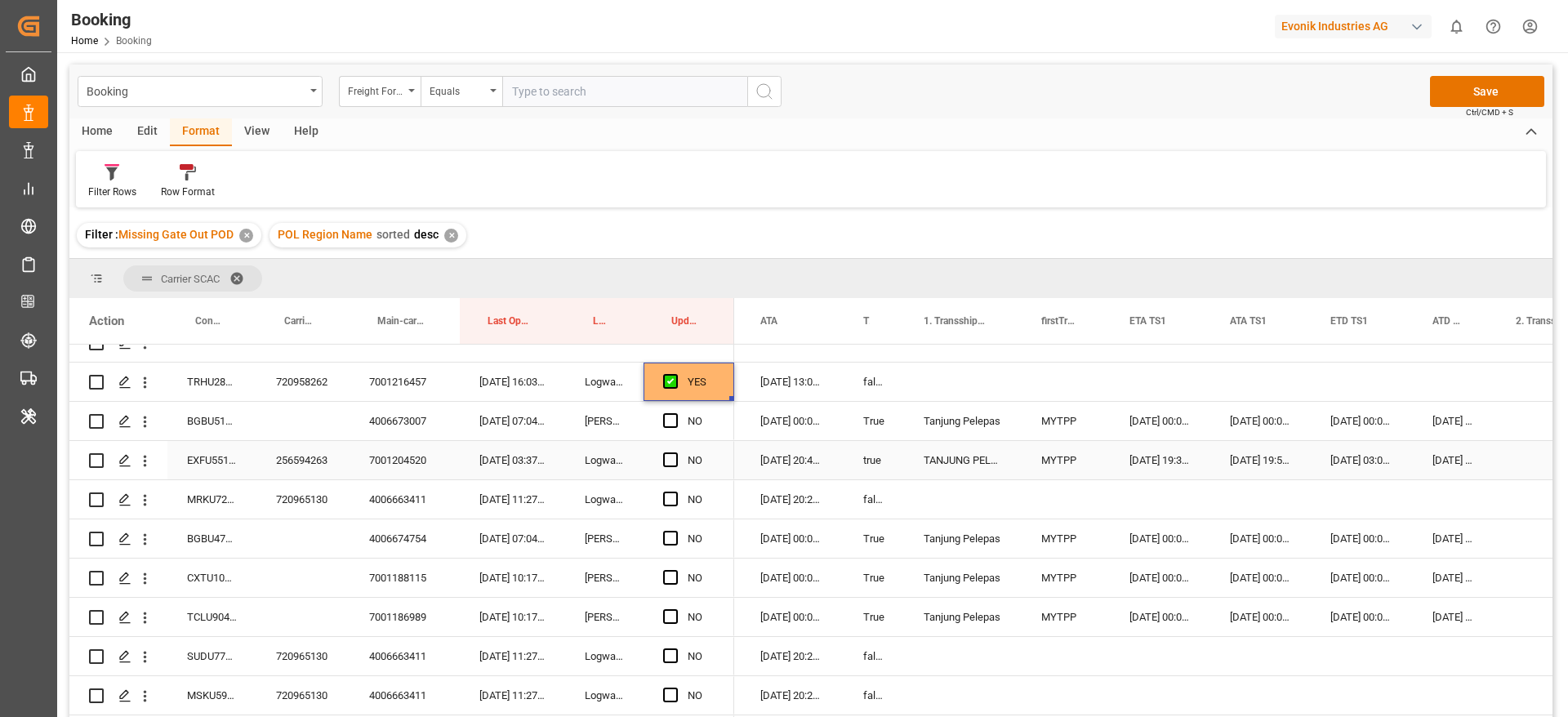
scroll to position [256, 0]
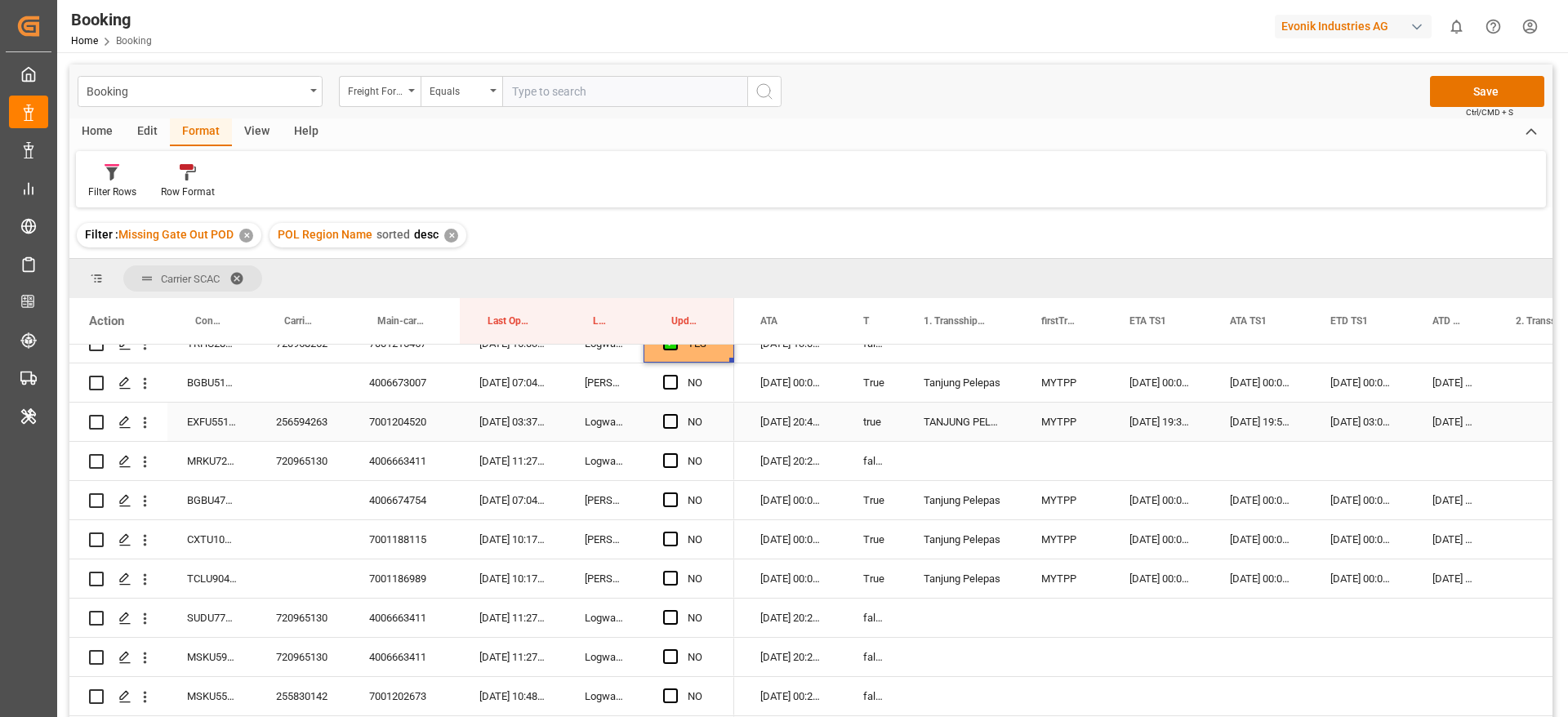
click at [277, 420] on div "256594263" at bounding box center [303, 421] width 93 height 38
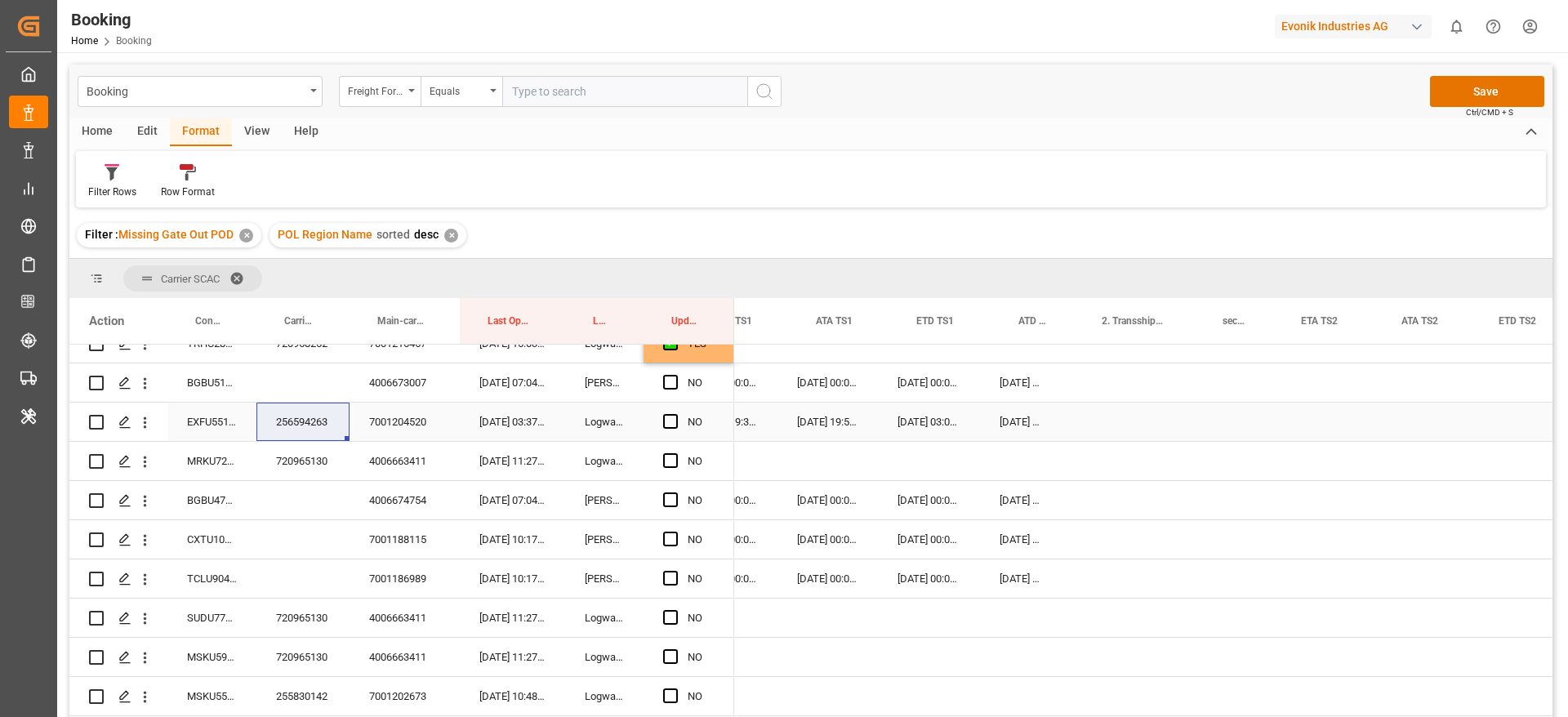
scroll to position [0, 1754]
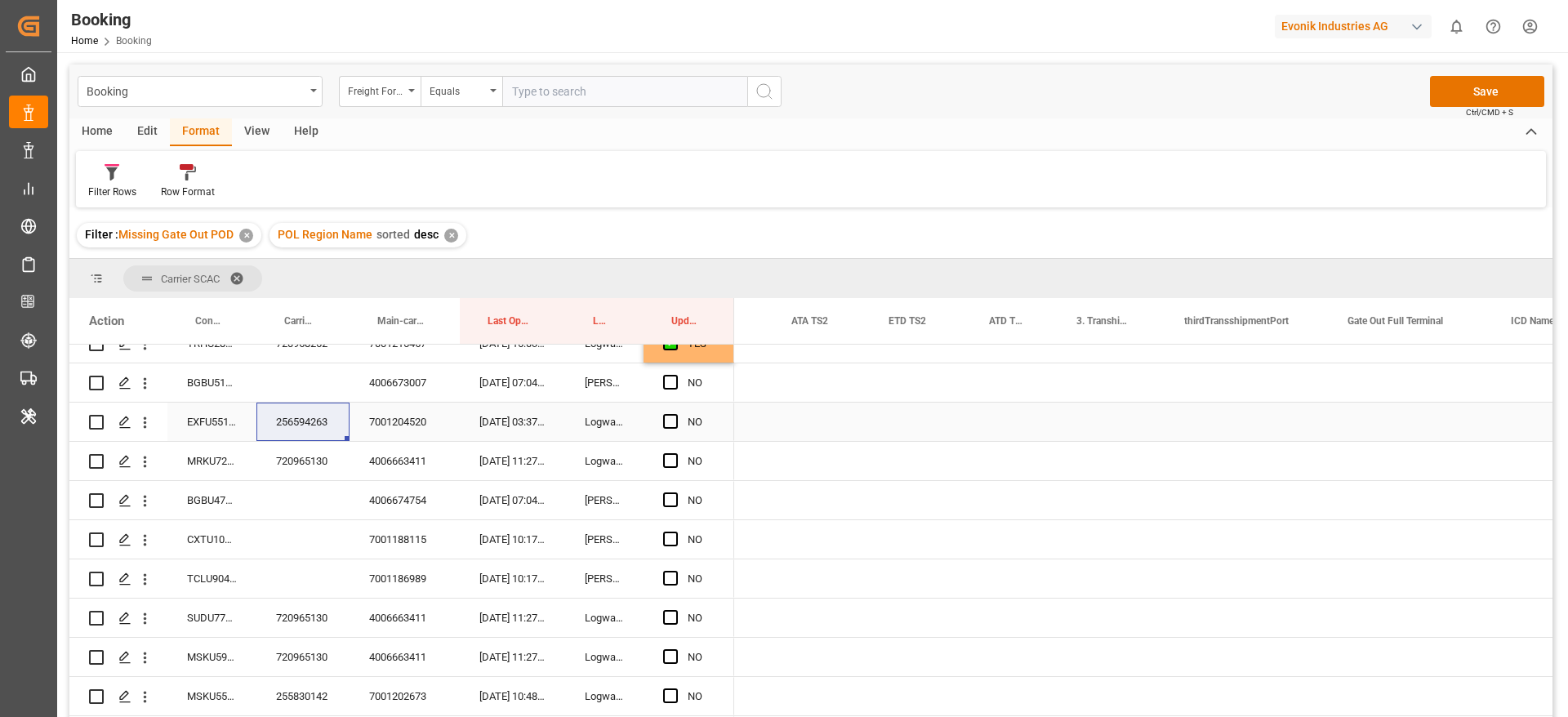
click at [1403, 401] on div "Press SPACE to select this row." at bounding box center [1409, 382] width 164 height 38
click at [1402, 419] on div "Press SPACE to select this row." at bounding box center [1409, 421] width 164 height 38
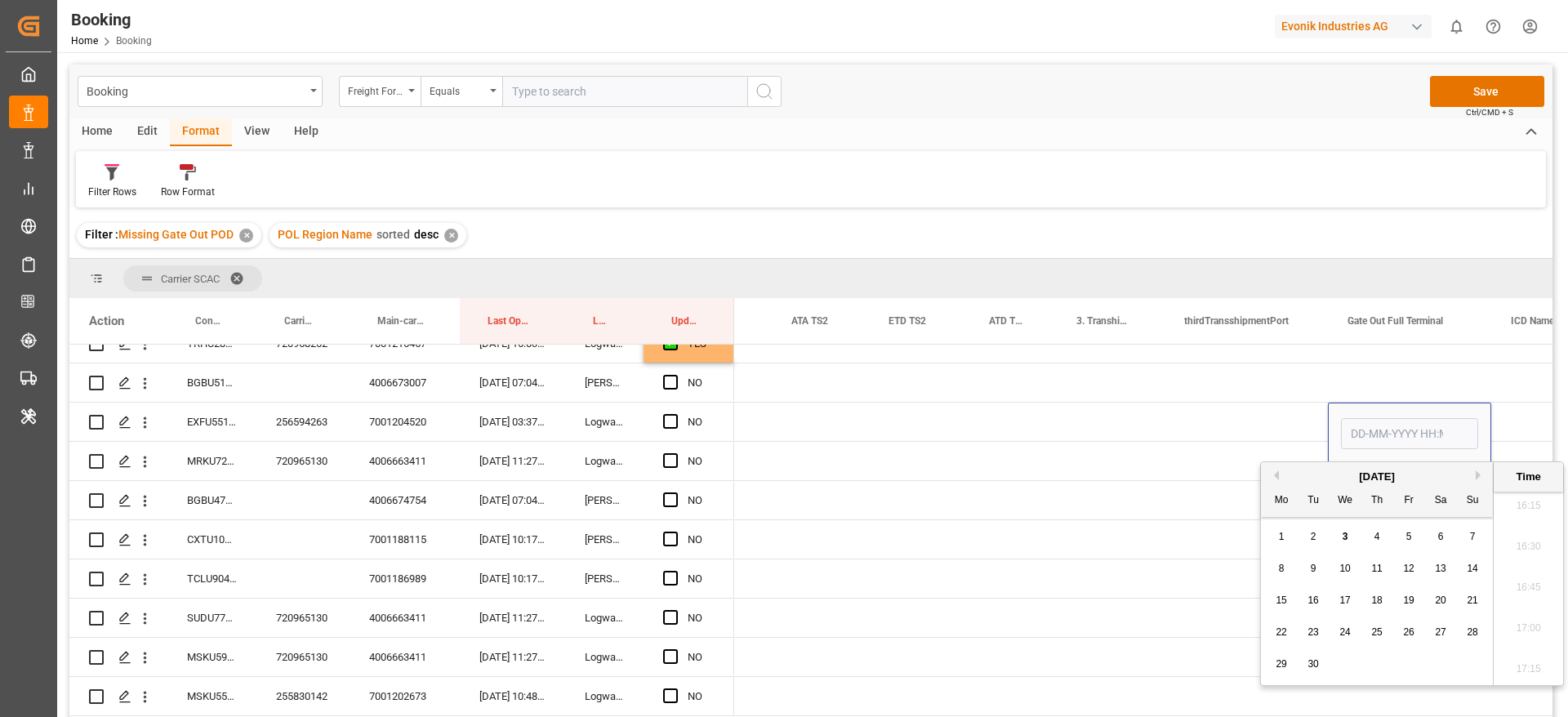
click at [1347, 538] on span "3" at bounding box center [1345, 536] width 5 height 12
type input "03-09-2025 00:00"
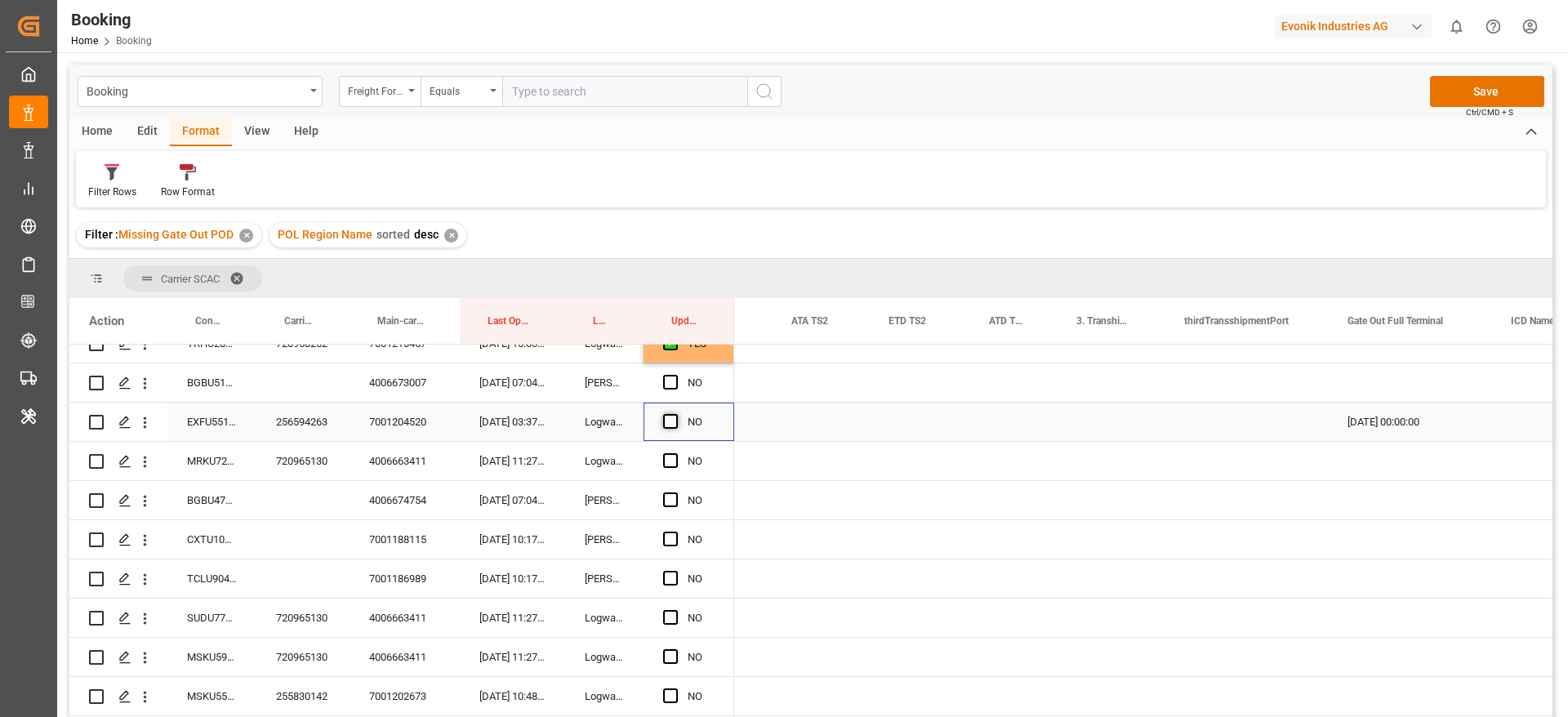
click at [667, 420] on span "Press SPACE to select this row." at bounding box center [671, 421] width 14 height 14
click at [675, 414] on input "Press SPACE to select this row." at bounding box center [675, 414] width 0 height 0
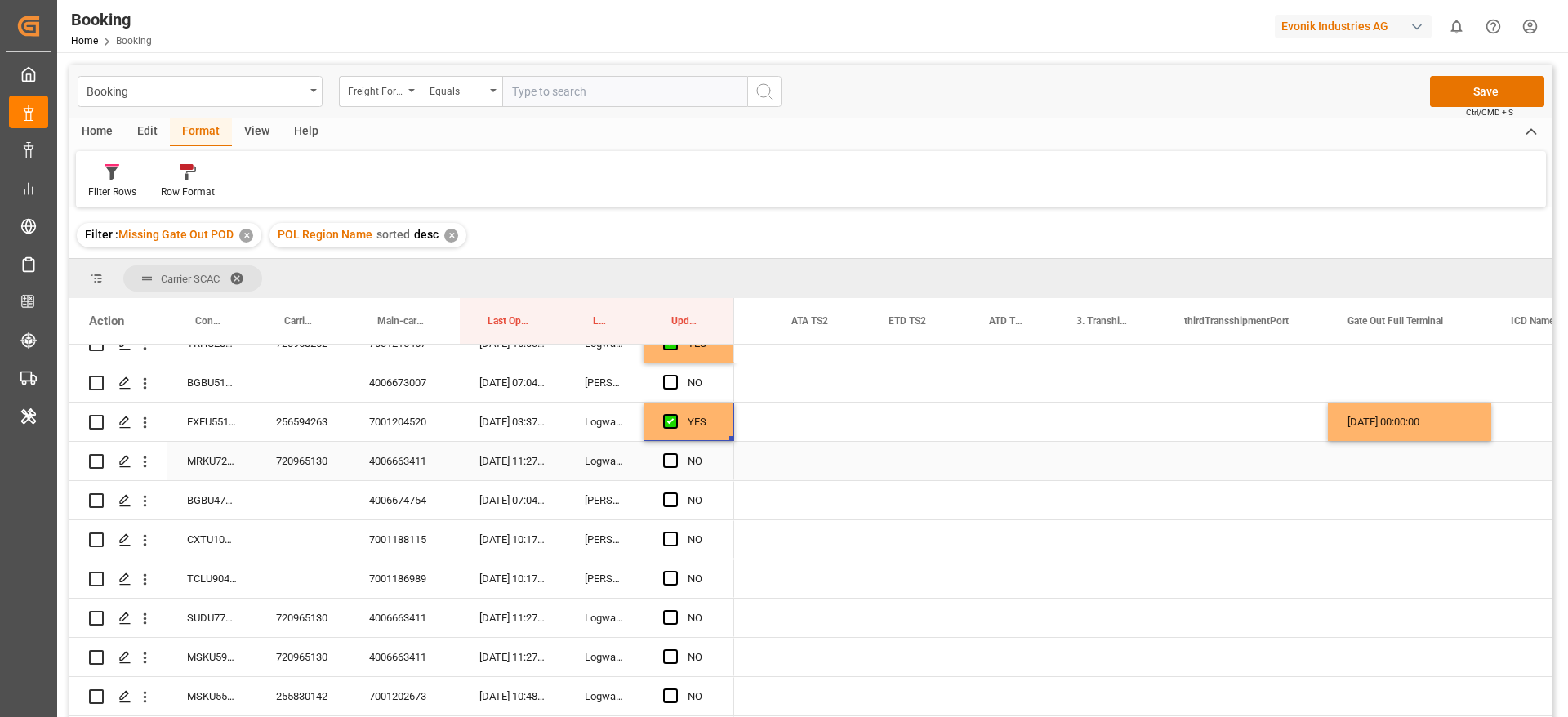
click at [304, 463] on div "720965130" at bounding box center [303, 461] width 93 height 38
click at [316, 429] on div "256594263" at bounding box center [303, 421] width 93 height 38
click at [310, 418] on div "256594263" at bounding box center [303, 421] width 93 height 38
click at [397, 420] on div "7001204520" at bounding box center [405, 421] width 110 height 38
click at [282, 428] on div "256594263" at bounding box center [303, 421] width 93 height 38
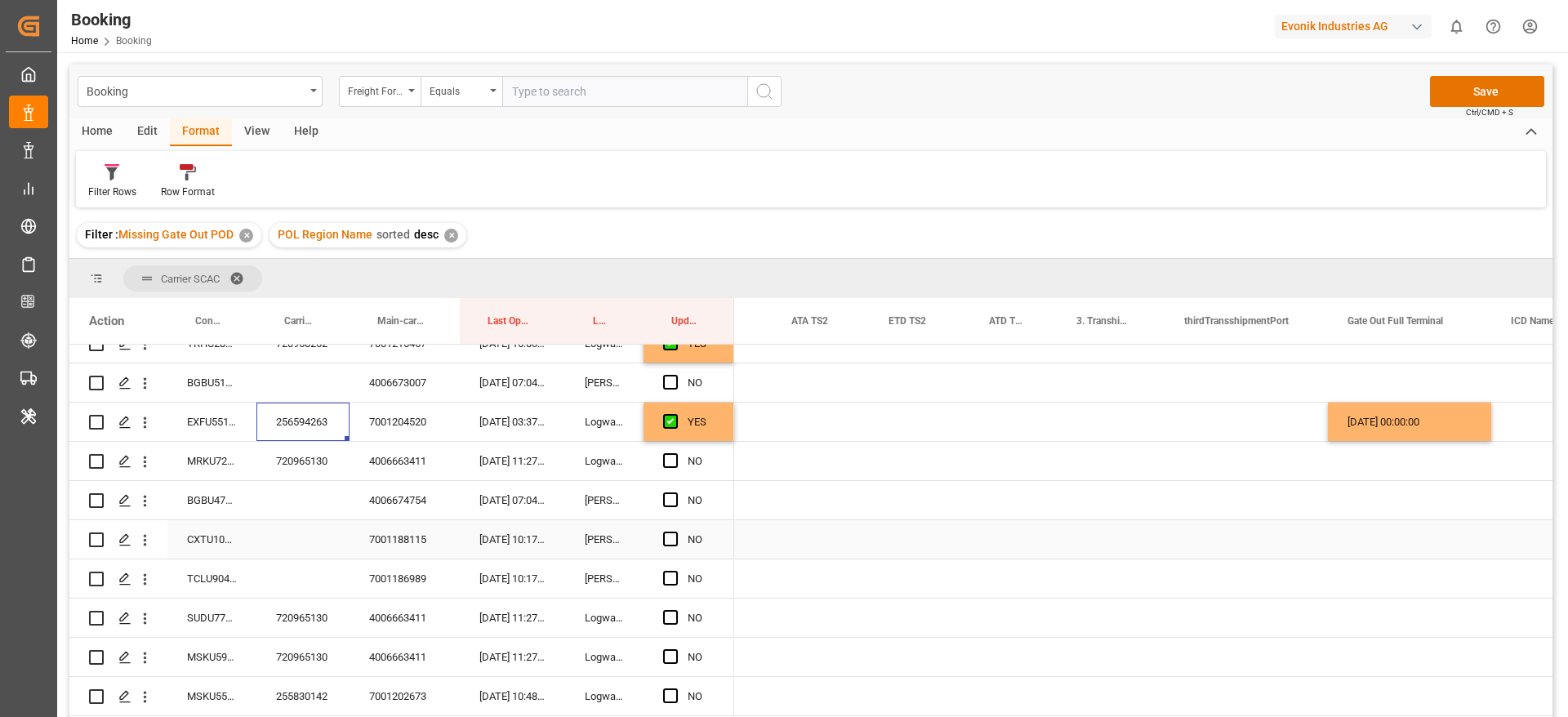
scroll to position [501, 0]
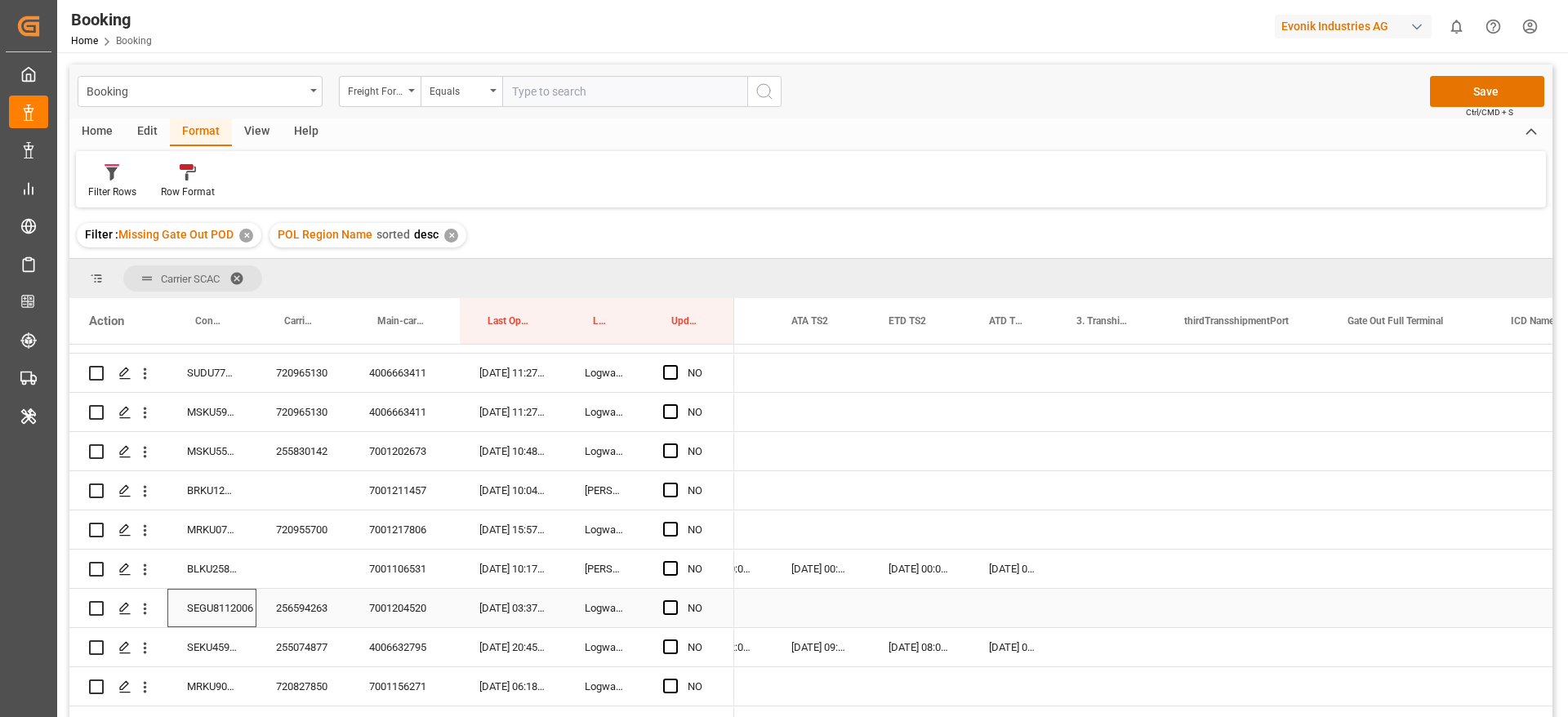
click at [191, 606] on div "SEGU8112006" at bounding box center [211, 608] width 89 height 38
click at [1404, 598] on div "Press SPACE to select this row." at bounding box center [1409, 608] width 164 height 38
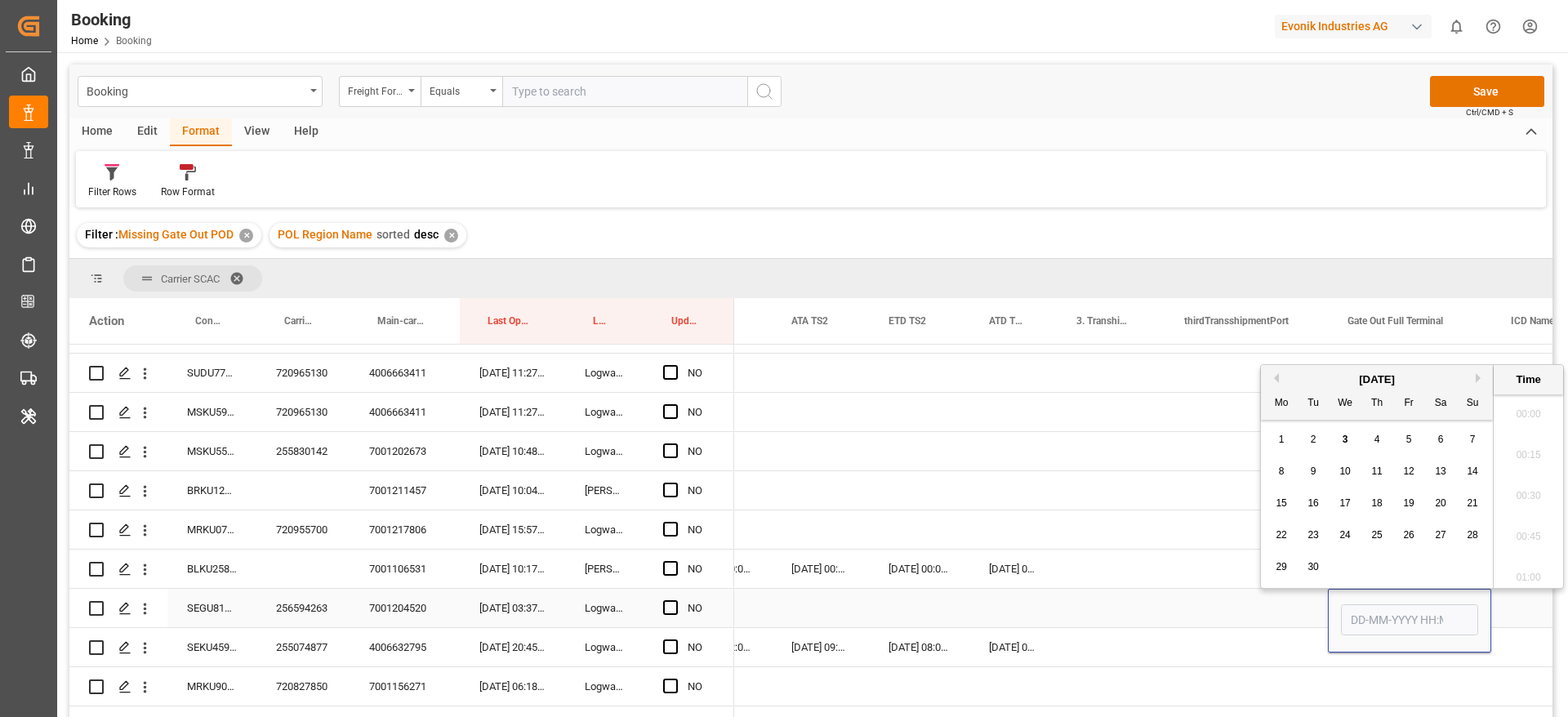
scroll to position [2661, 0]
click at [1348, 441] on div "3" at bounding box center [1345, 440] width 21 height 20
type input "[DATE] 00:00"
click at [670, 612] on span "Press SPACE to select this row." at bounding box center [671, 608] width 14 height 14
click at [675, 600] on input "Press SPACE to select this row." at bounding box center [675, 600] width 0 height 0
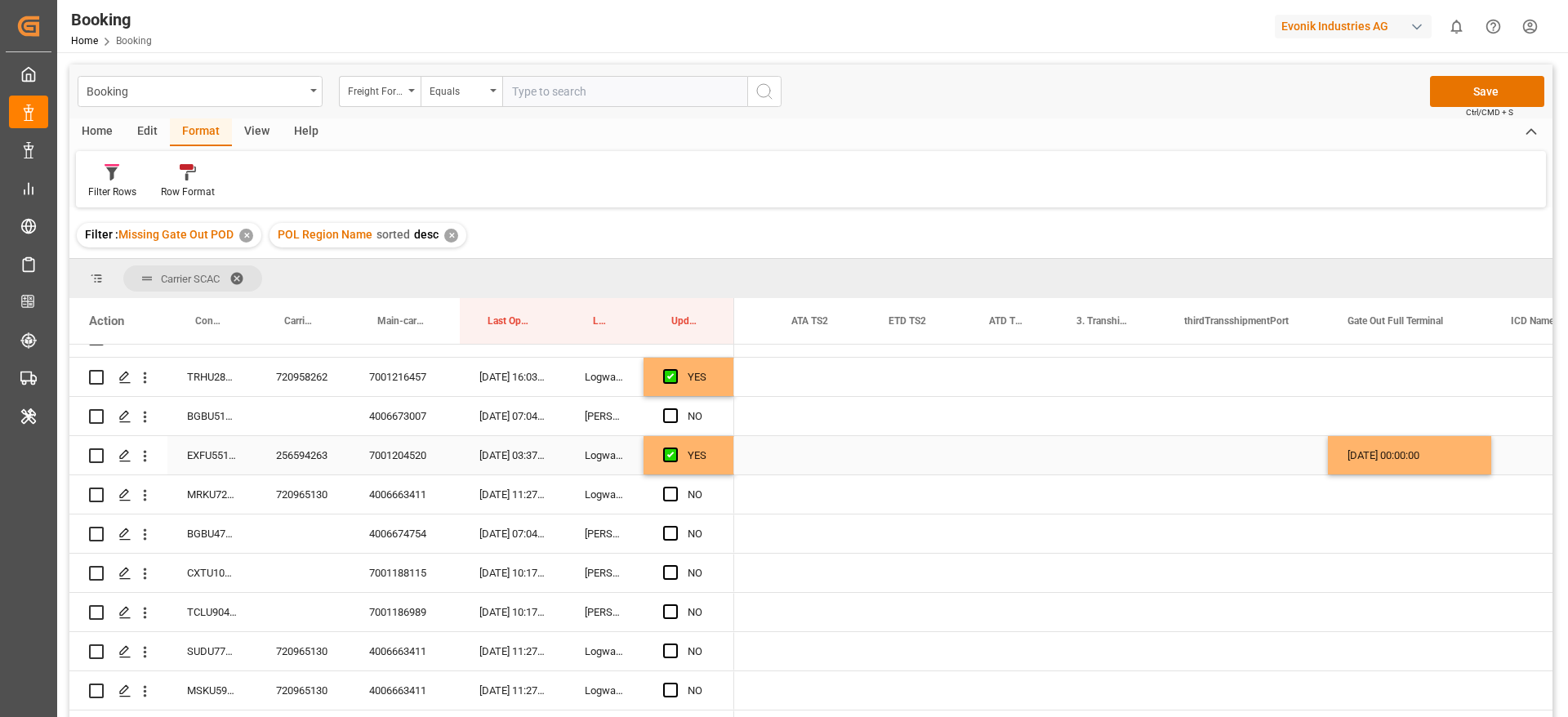
scroll to position [256, 0]
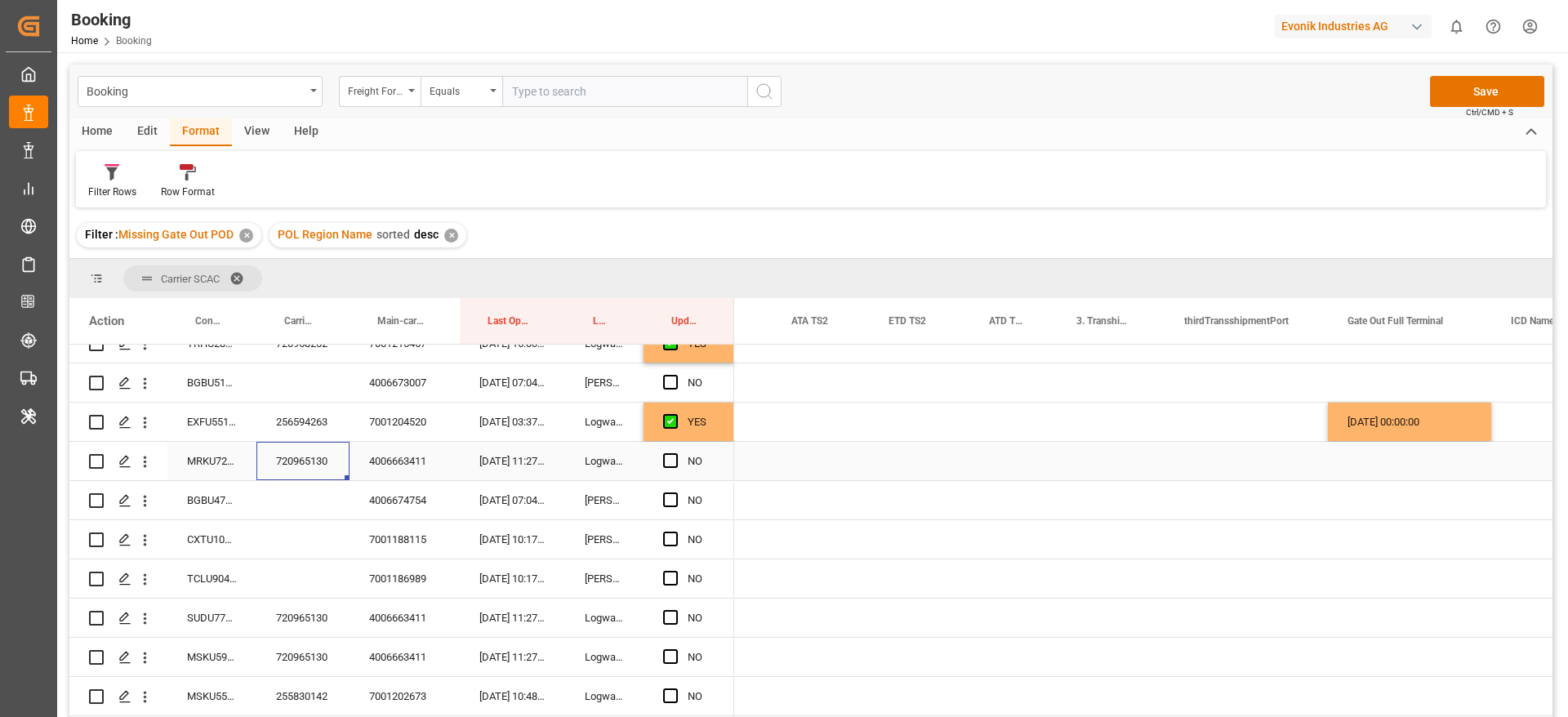
click at [314, 456] on div "720965130" at bounding box center [303, 461] width 93 height 38
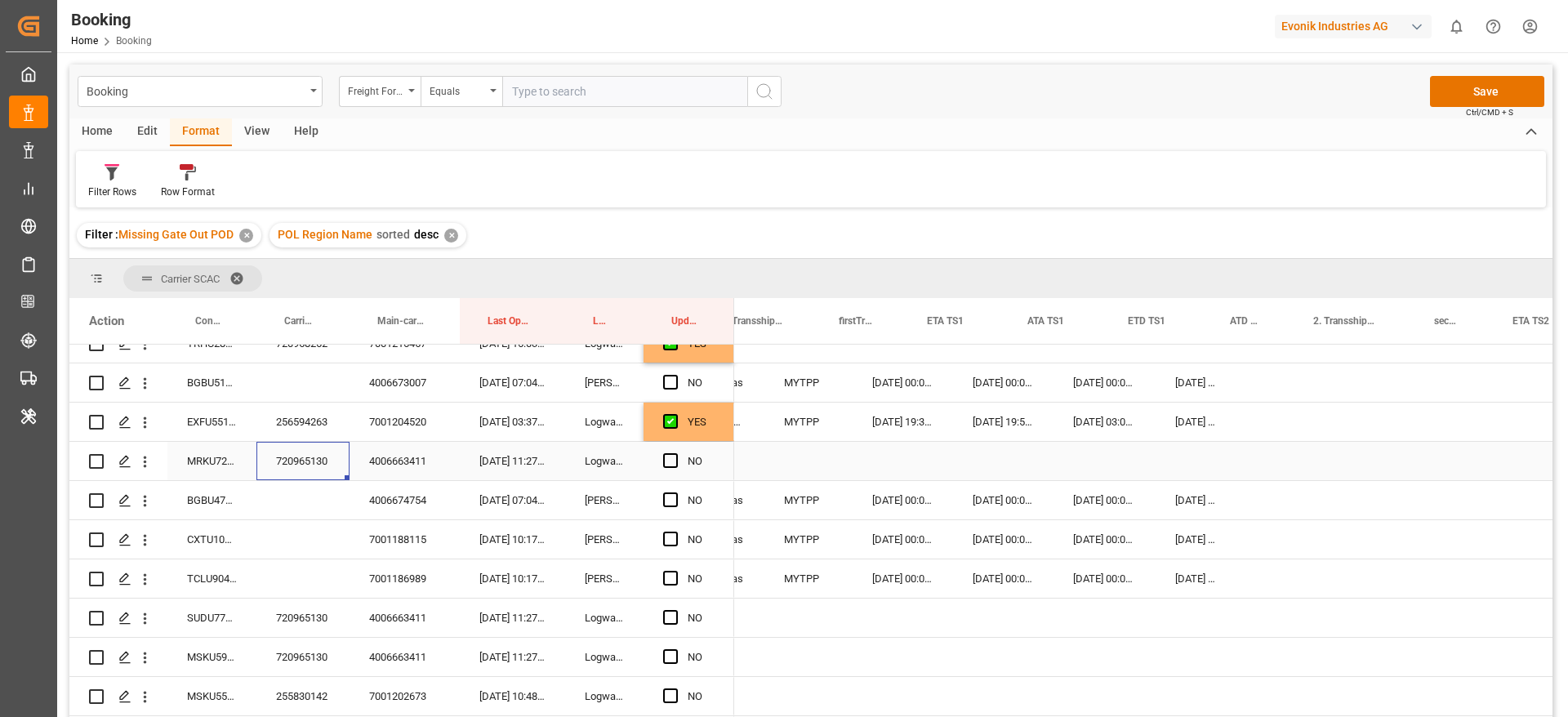
scroll to position [0, 0]
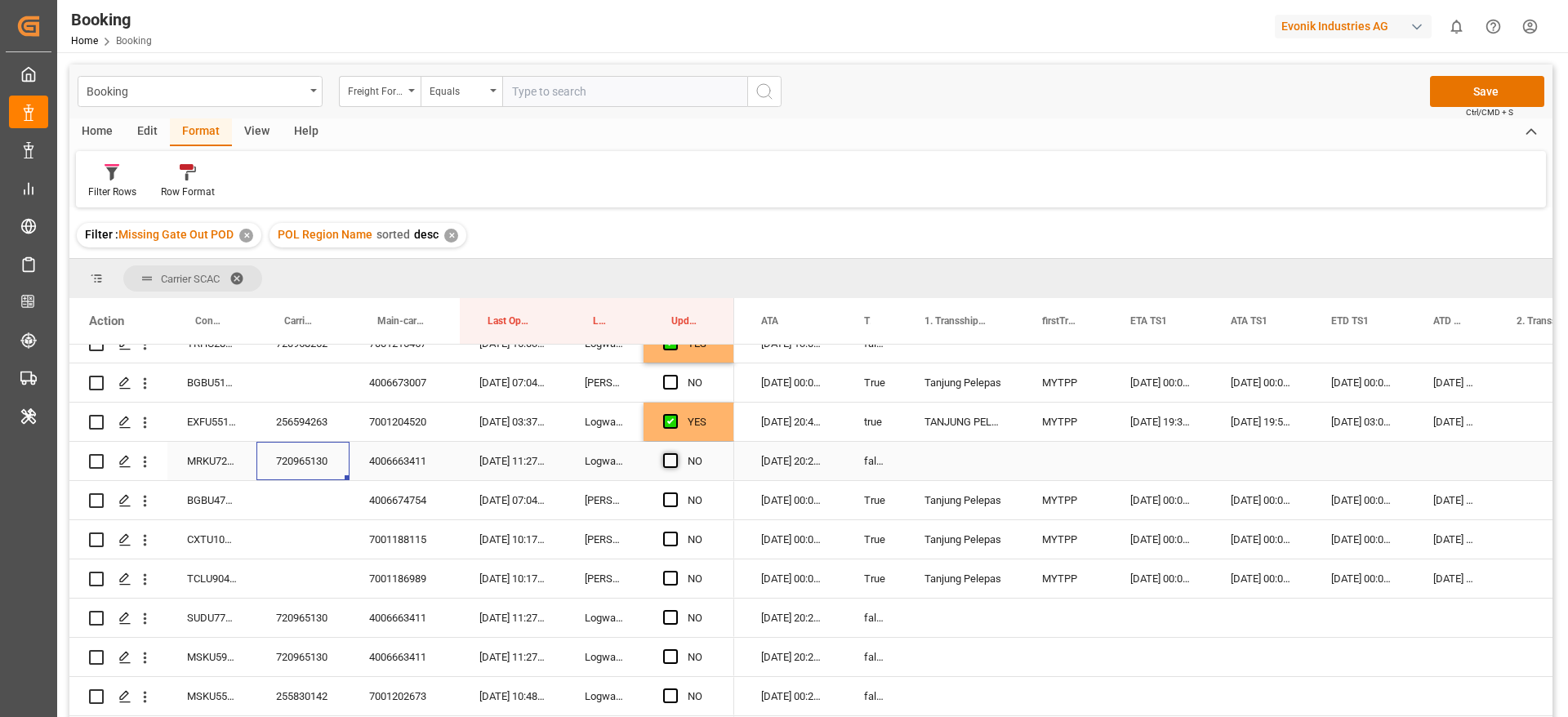
click at [671, 461] on span "Press SPACE to select this row." at bounding box center [671, 460] width 14 height 14
click at [675, 453] on input "Press SPACE to select this row." at bounding box center [675, 453] width 0 height 0
click at [292, 470] on div "720965130" at bounding box center [303, 461] width 93 height 38
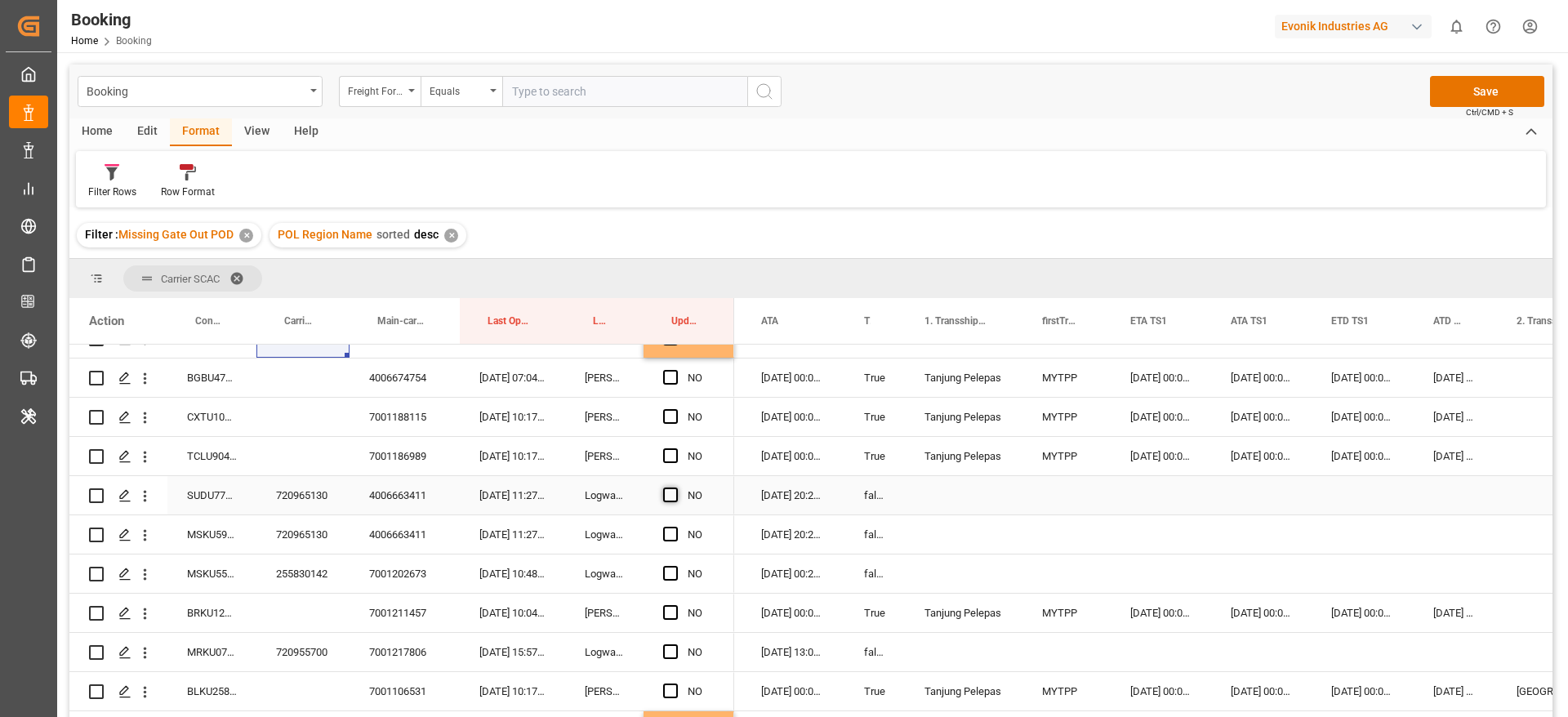
click at [675, 494] on span "Press SPACE to select this row." at bounding box center [671, 495] width 14 height 14
click at [675, 487] on input "Press SPACE to select this row." at bounding box center [675, 487] width 0 height 0
click at [674, 534] on span "Press SPACE to select this row." at bounding box center [671, 534] width 14 height 14
click at [675, 527] on input "Press SPACE to select this row." at bounding box center [675, 527] width 0 height 0
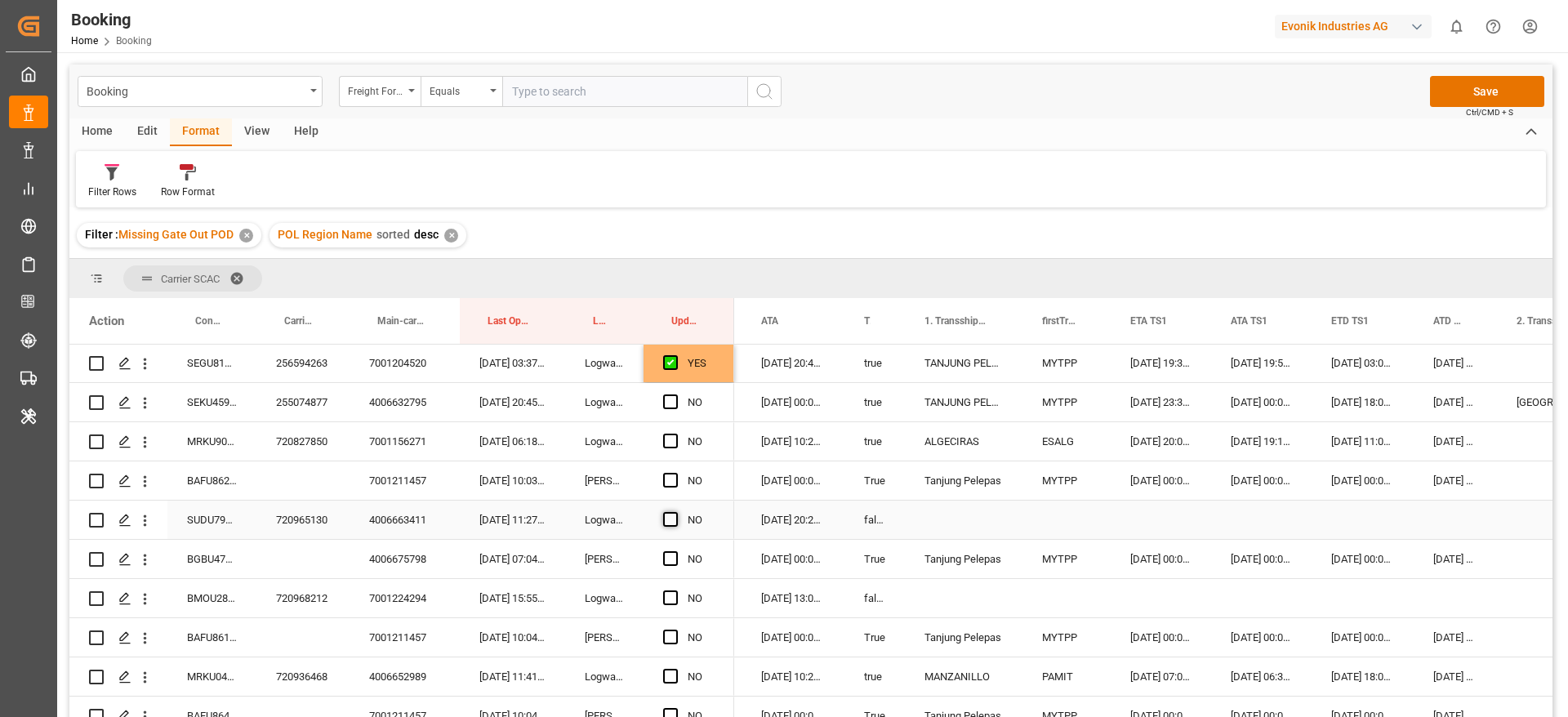
click at [672, 523] on span "Press SPACE to select this row." at bounding box center [671, 519] width 14 height 14
click at [675, 512] on input "Press SPACE to select this row." at bounding box center [675, 512] width 0 height 0
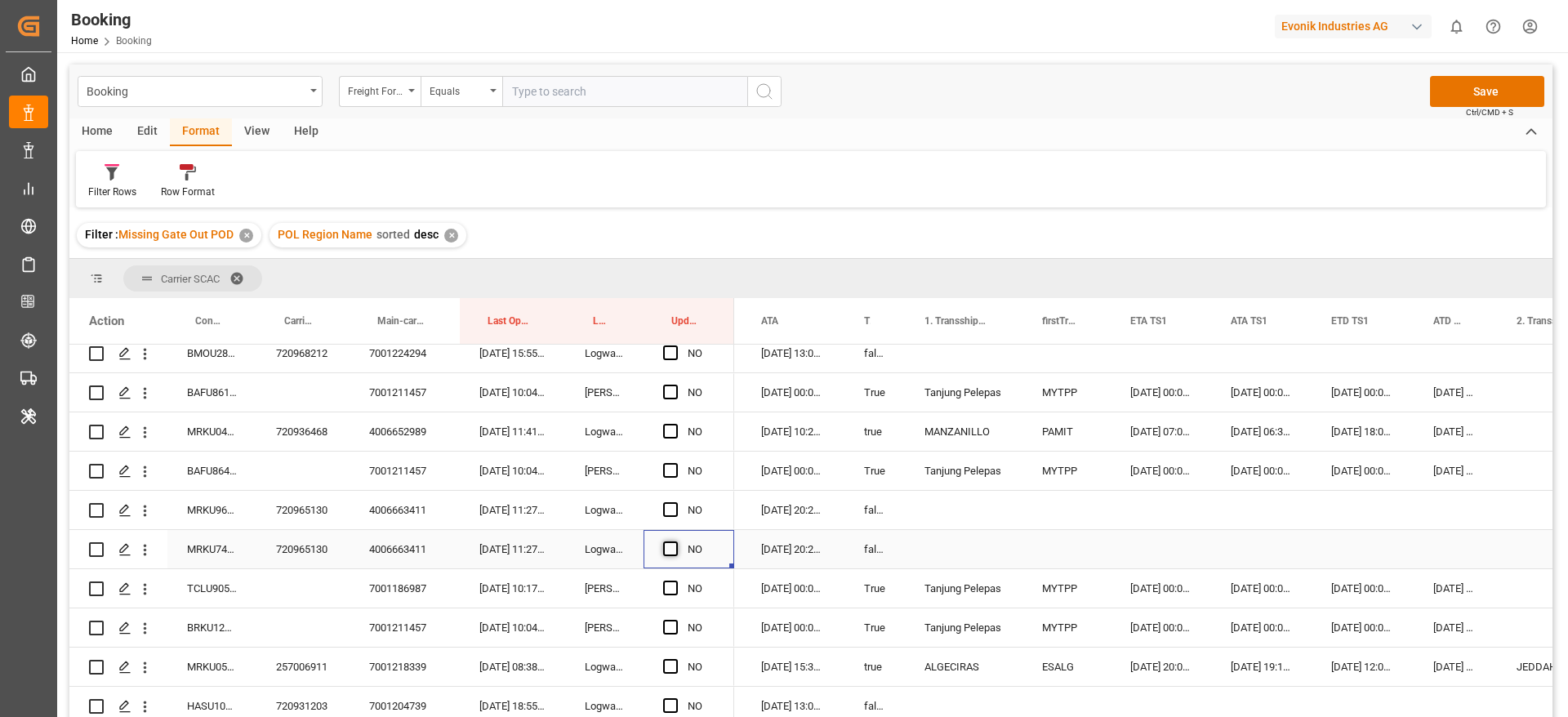
click at [668, 550] on span "Press SPACE to select this row." at bounding box center [671, 549] width 14 height 14
click at [675, 542] on input "Press SPACE to select this row." at bounding box center [675, 542] width 0 height 0
click at [671, 513] on span "Press SPACE to select this row." at bounding box center [671, 510] width 14 height 14
click at [675, 503] on input "Press SPACE to select this row." at bounding box center [675, 503] width 0 height 0
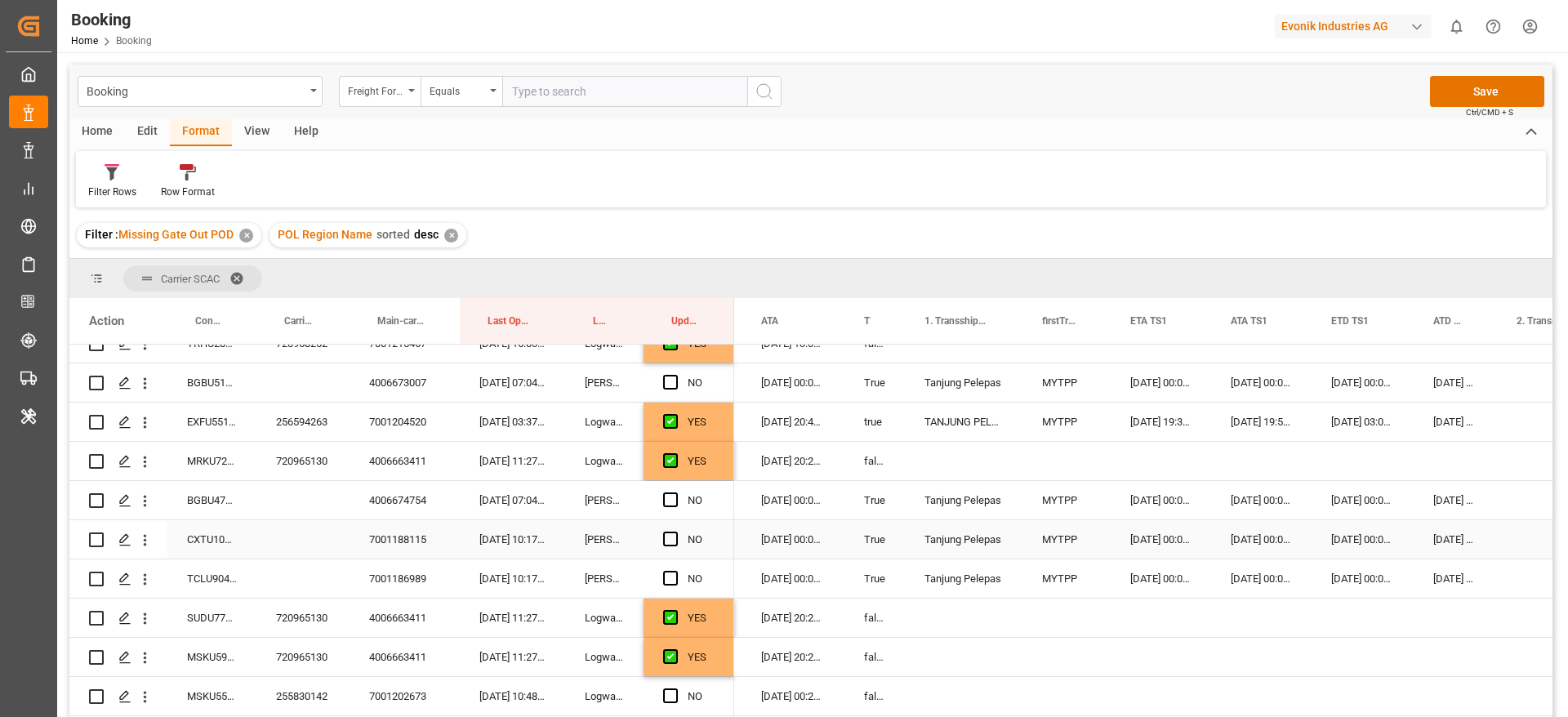
click at [211, 539] on div "CXTU1009068" at bounding box center [211, 539] width 89 height 38
click at [671, 536] on span "Press SPACE to select this row." at bounding box center [671, 539] width 14 height 14
click at [675, 532] on input "Press SPACE to select this row." at bounding box center [675, 532] width 0 height 0
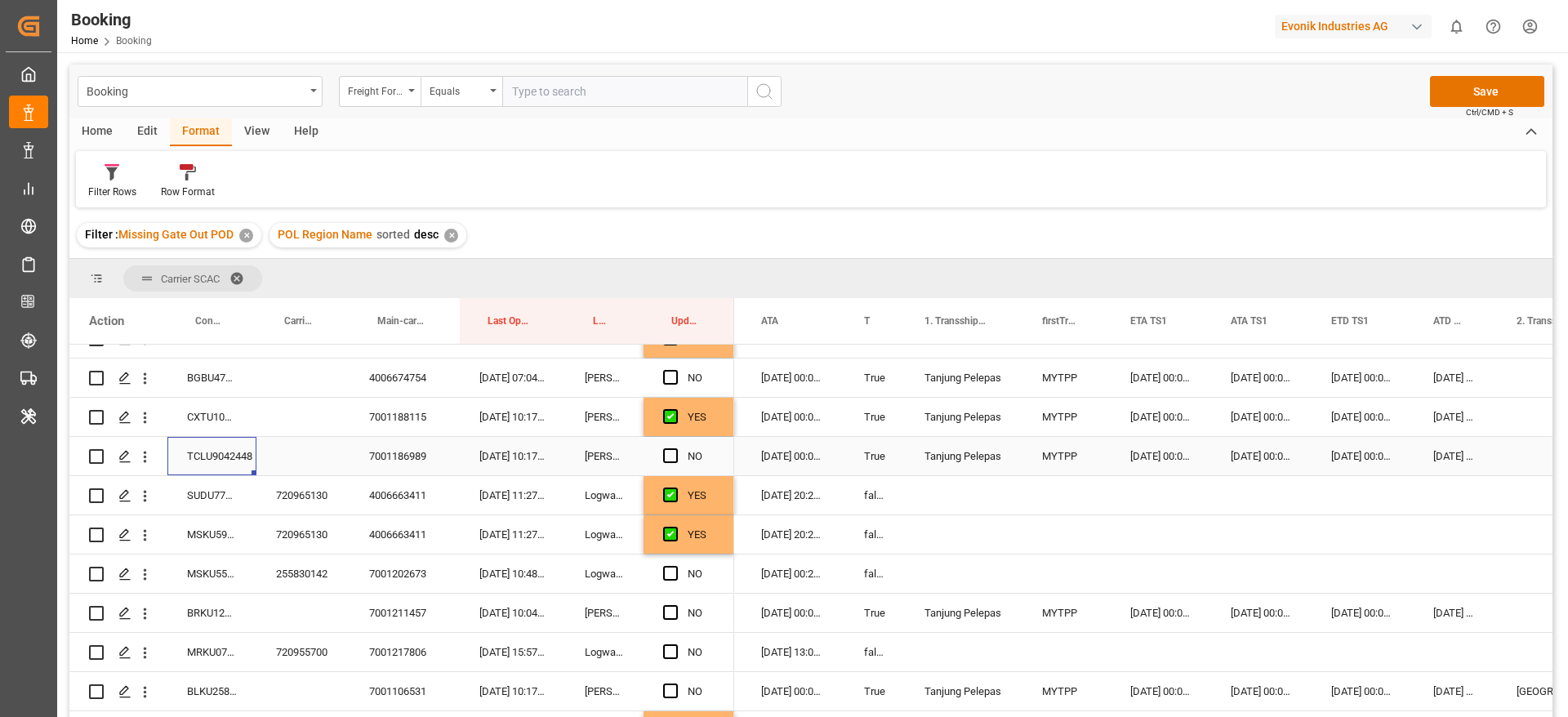
click at [228, 439] on div "TCLU9042448" at bounding box center [211, 456] width 89 height 38
click at [672, 454] on span "Press SPACE to select this row." at bounding box center [671, 456] width 14 height 14
click at [675, 448] on input "Press SPACE to select this row." at bounding box center [675, 448] width 0 height 0
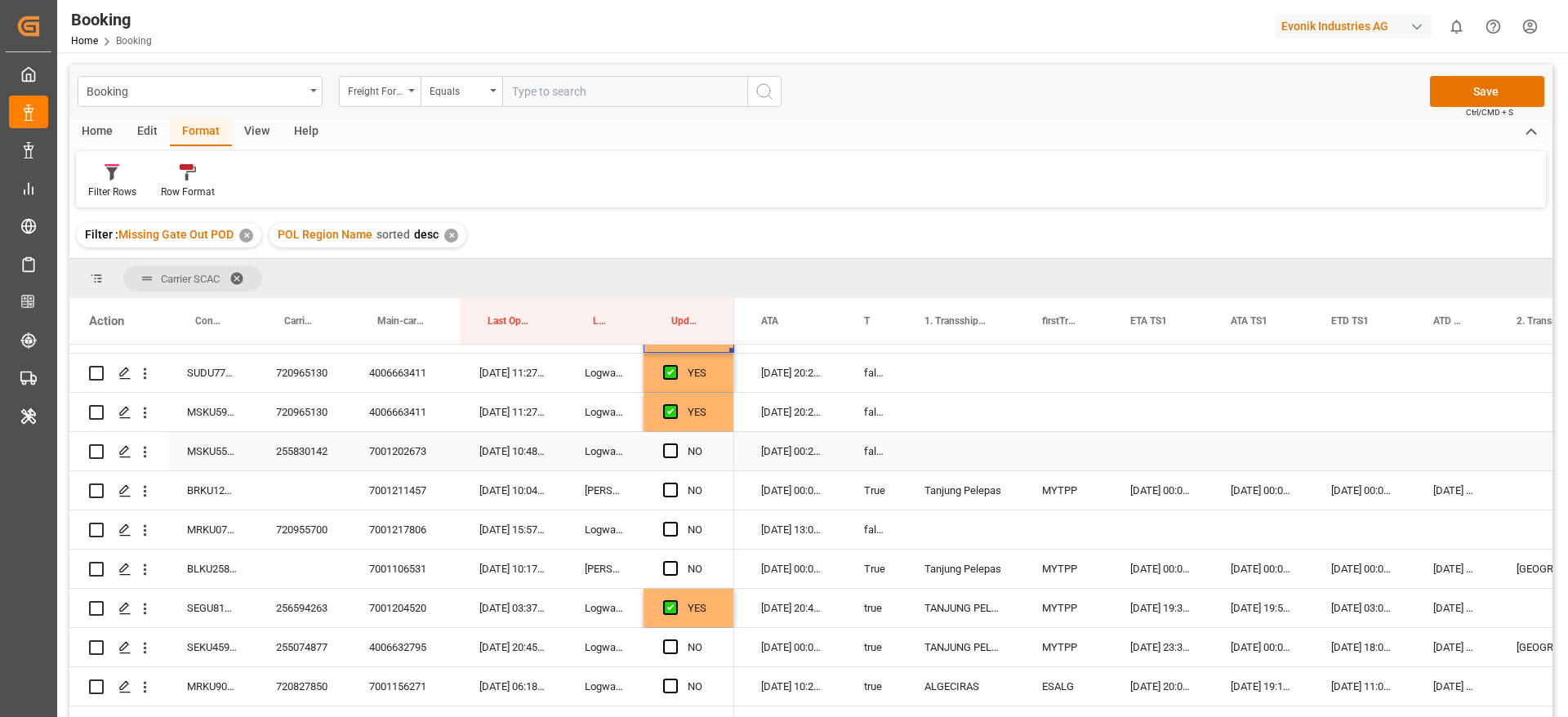
click at [293, 464] on div "255830142" at bounding box center [303, 451] width 93 height 38
click at [674, 449] on span "Press SPACE to select this row." at bounding box center [671, 451] width 14 height 14
click at [675, 444] on input "Press SPACE to select this row." at bounding box center [675, 444] width 0 height 0
click at [230, 486] on div "BRKU1255441" at bounding box center [211, 490] width 89 height 38
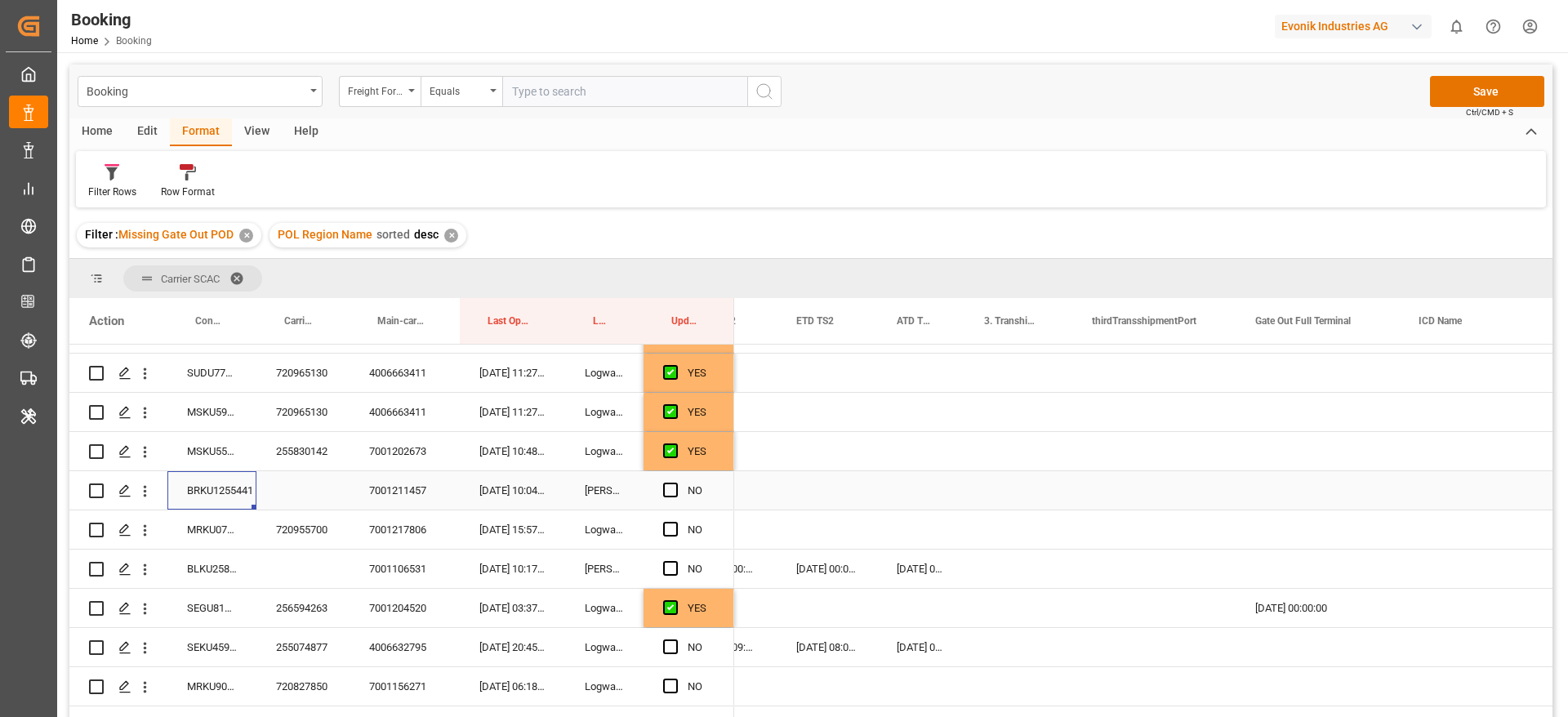
scroll to position [0, 2427]
click at [1325, 487] on div "Press SPACE to select this row." at bounding box center [1319, 490] width 164 height 38
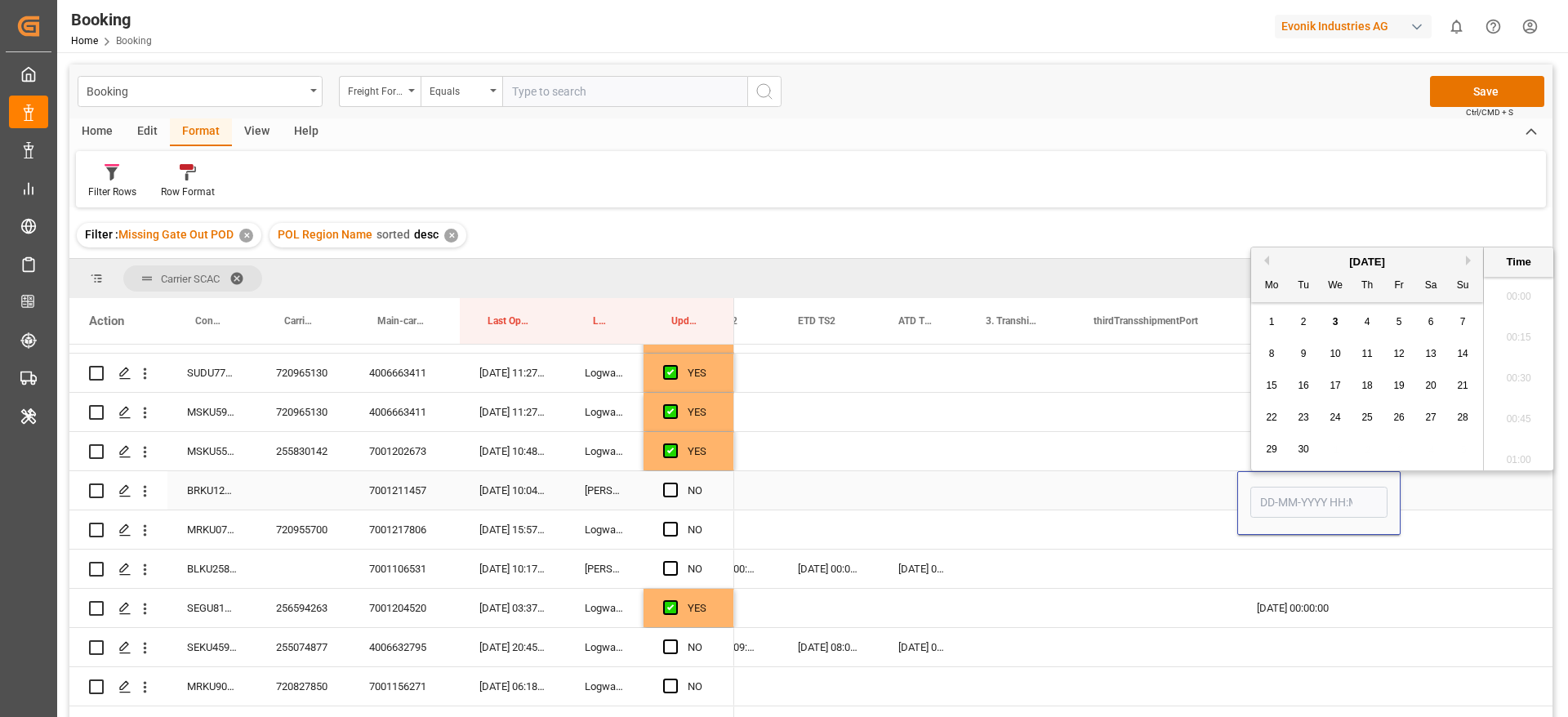
scroll to position [2661, 0]
click at [1306, 320] on span "2" at bounding box center [1303, 322] width 5 height 12
type input "[DATE] 00:00"
click at [972, 486] on div "Press SPACE to select this row." at bounding box center [1019, 490] width 108 height 38
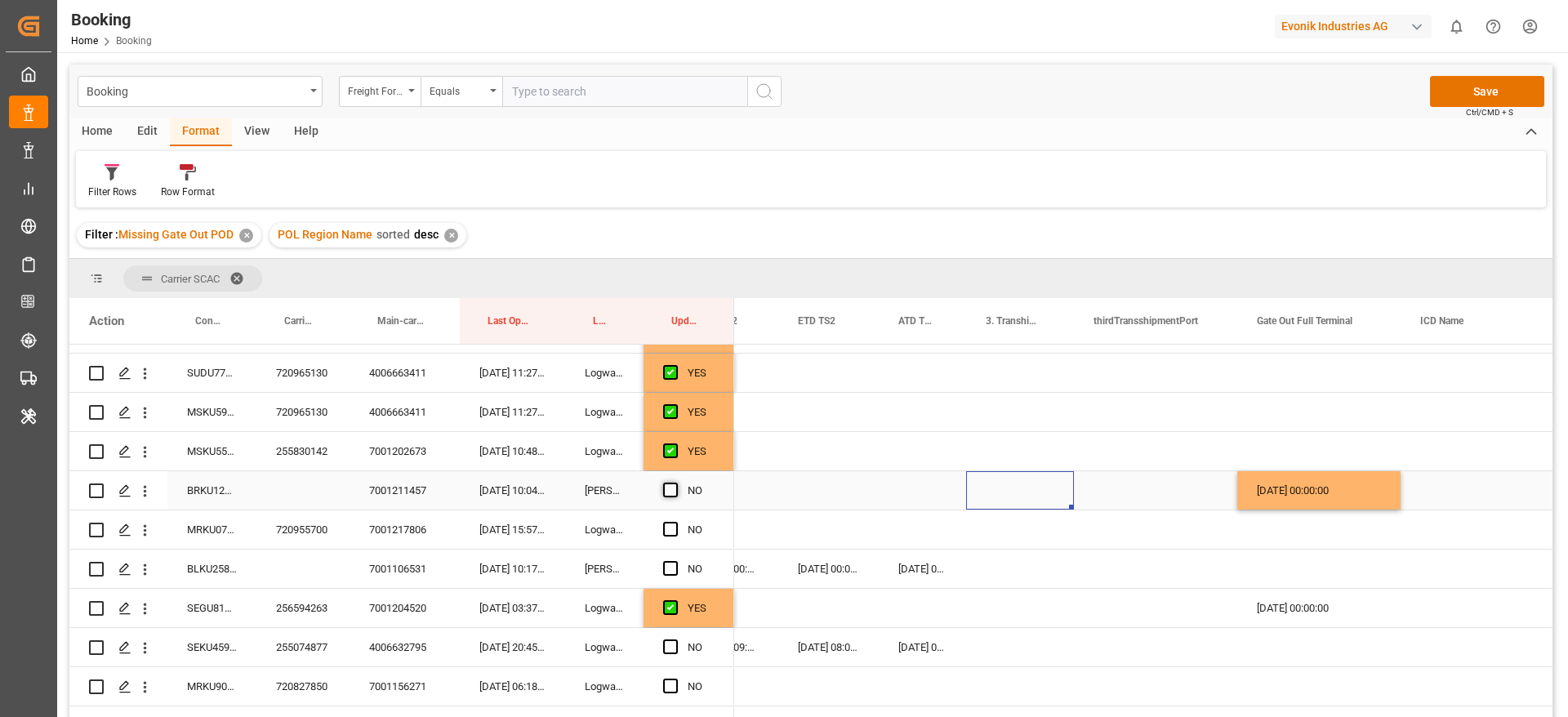
click at [674, 488] on span "Press SPACE to select this row." at bounding box center [671, 490] width 14 height 14
click at [675, 483] on input "Press SPACE to select this row." at bounding box center [675, 483] width 0 height 0
click at [314, 535] on div "720955700" at bounding box center [303, 530] width 93 height 38
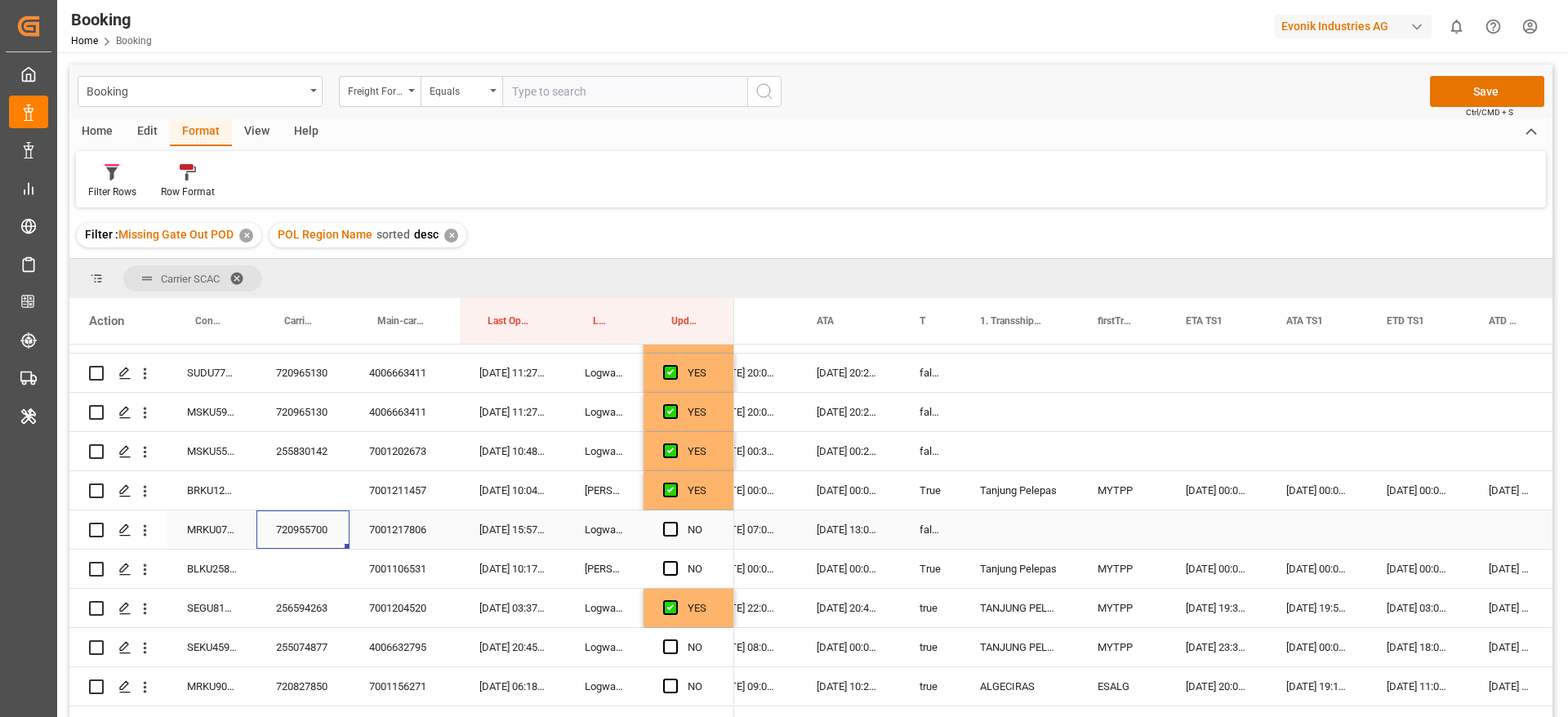
scroll to position [0, 1288]
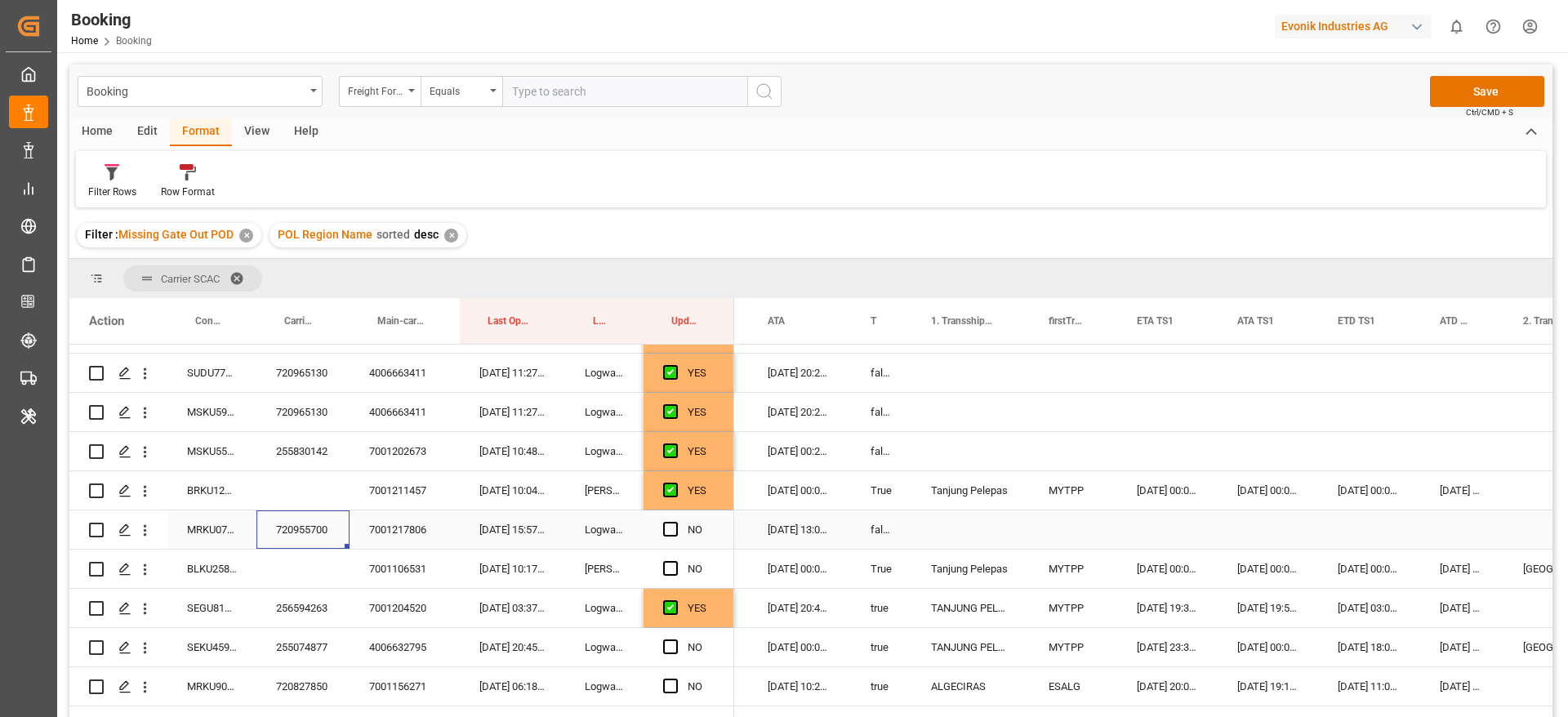
click at [662, 531] on div "NO" at bounding box center [689, 530] width 90 height 38
click at [665, 529] on span "Press SPACE to select this row." at bounding box center [671, 529] width 14 height 14
click at [675, 522] on input "Press SPACE to select this row." at bounding box center [675, 522] width 0 height 0
click at [214, 567] on div "BLKU2580337" at bounding box center [211, 569] width 89 height 38
click at [665, 561] on span "Press SPACE to select this row." at bounding box center [671, 569] width 14 height 14
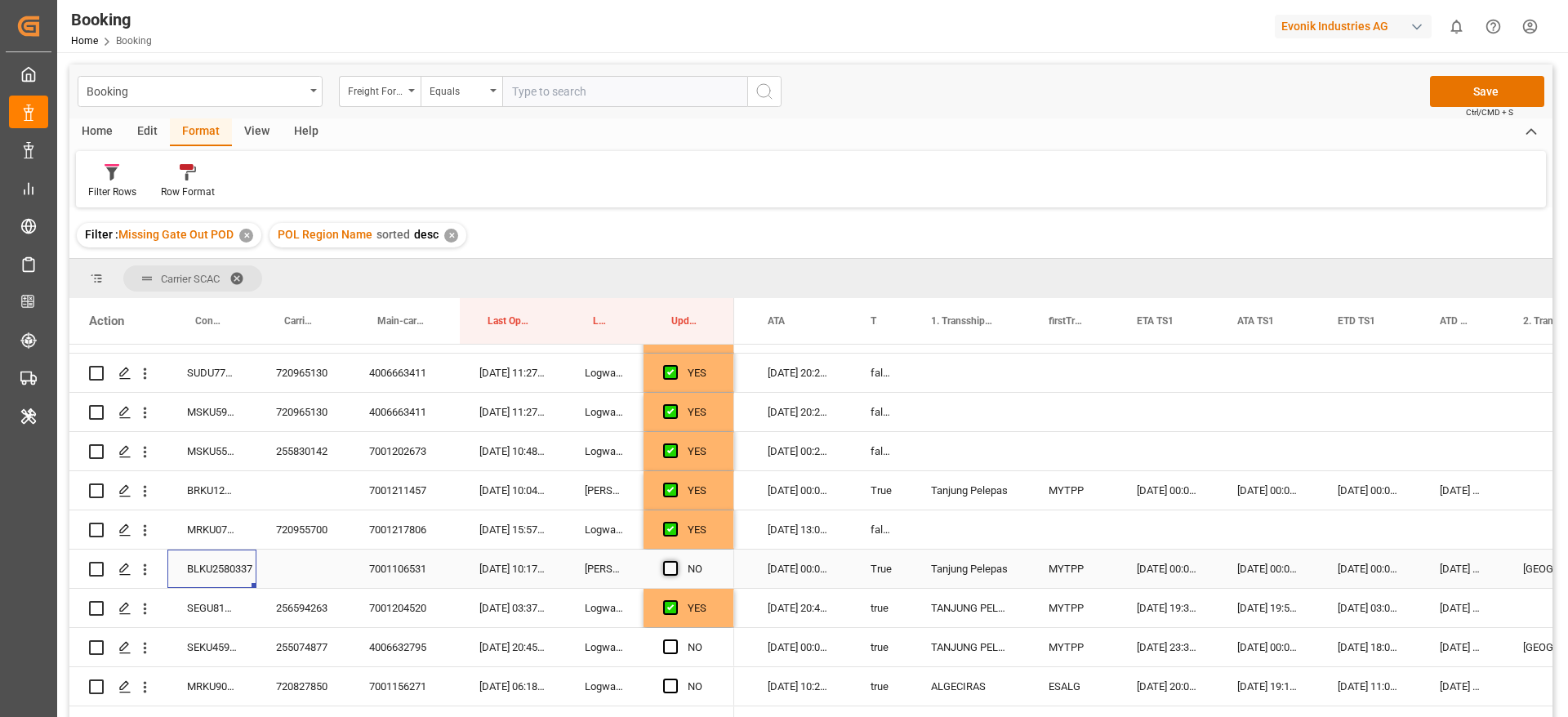
click at [675, 561] on input "Press SPACE to select this row." at bounding box center [675, 561] width 0 height 0
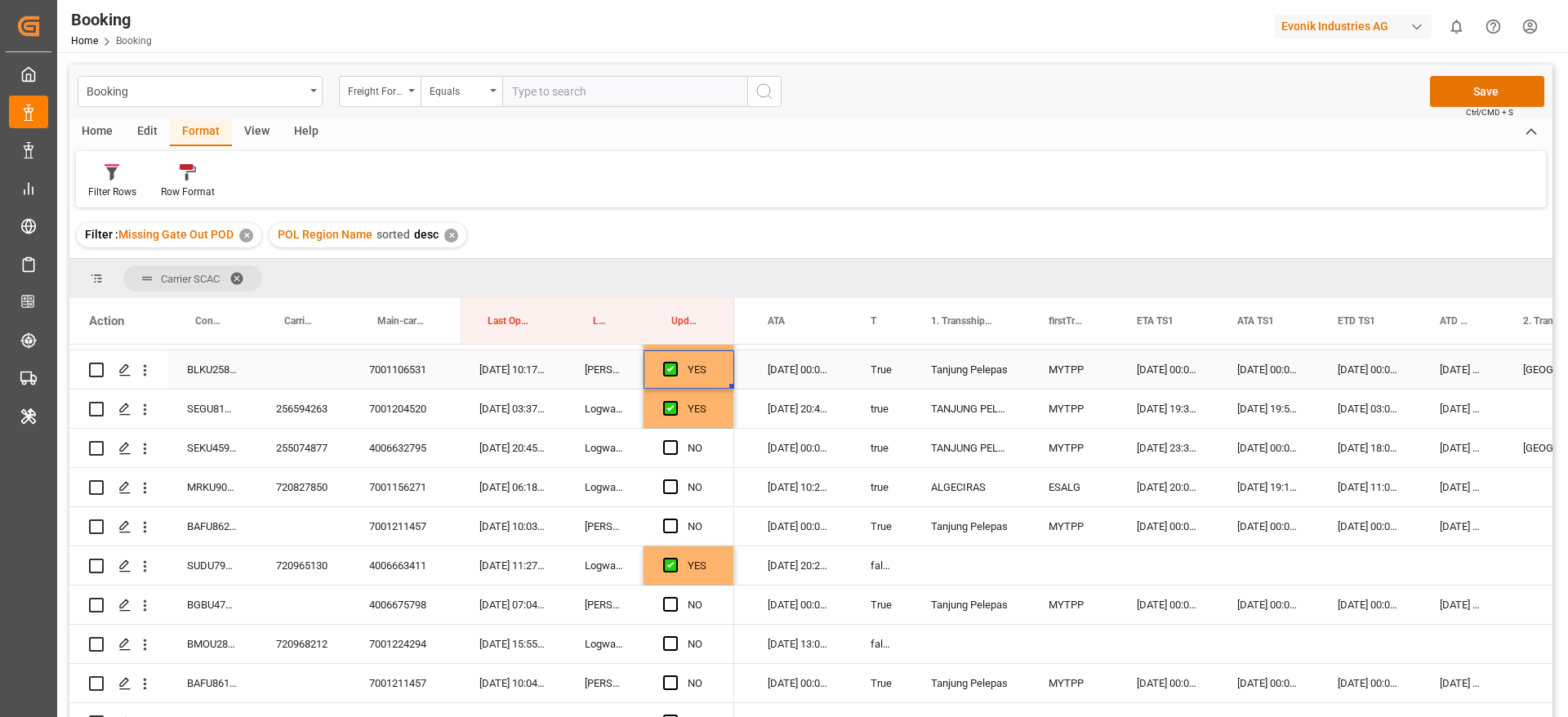
scroll to position [746, 0]
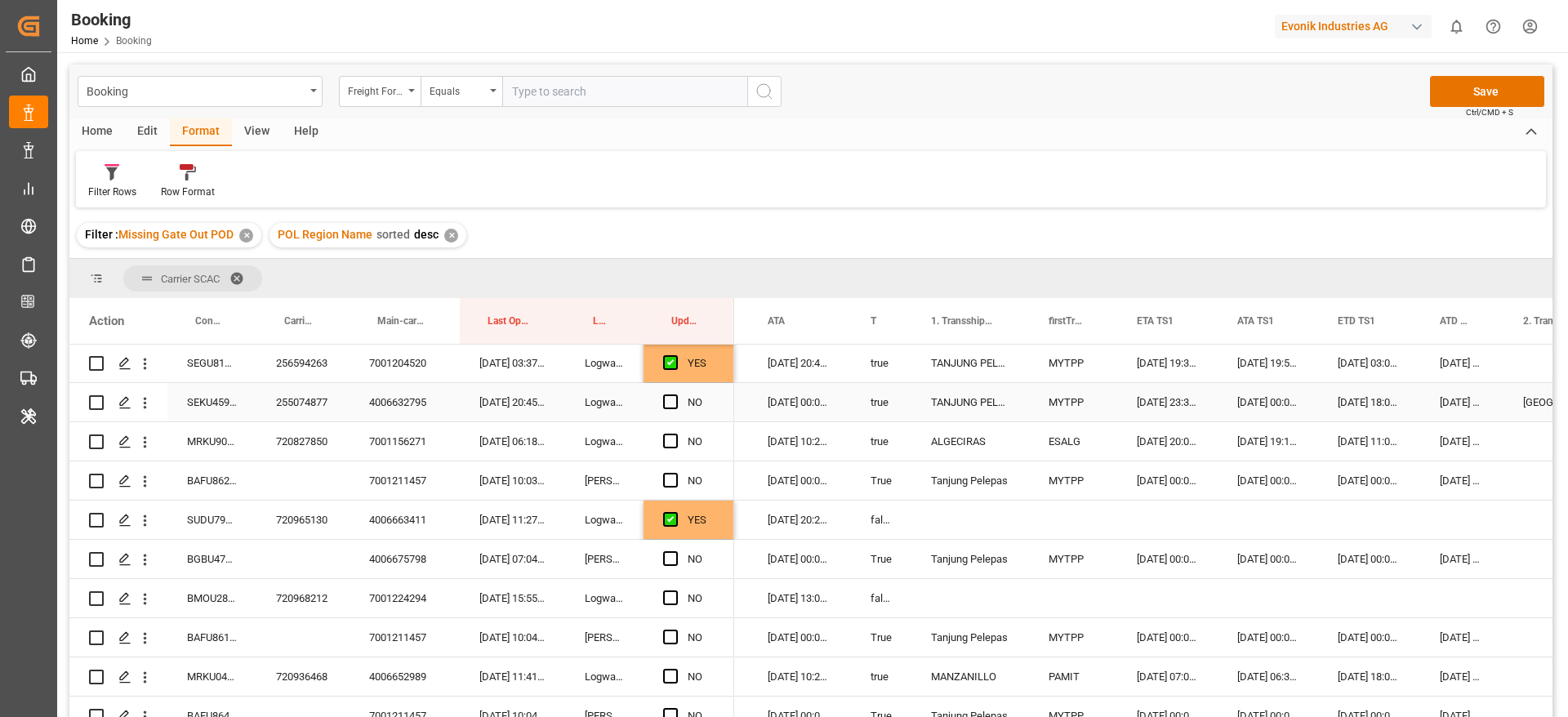
click at [283, 398] on div "255074877" at bounding box center [303, 402] width 93 height 38
click at [670, 399] on span "Press SPACE to select this row." at bounding box center [671, 401] width 14 height 14
click at [675, 394] on input "Press SPACE to select this row." at bounding box center [675, 394] width 0 height 0
click at [277, 440] on div "720827850" at bounding box center [303, 441] width 93 height 38
click at [674, 440] on span "Press SPACE to select this row." at bounding box center [671, 441] width 14 height 14
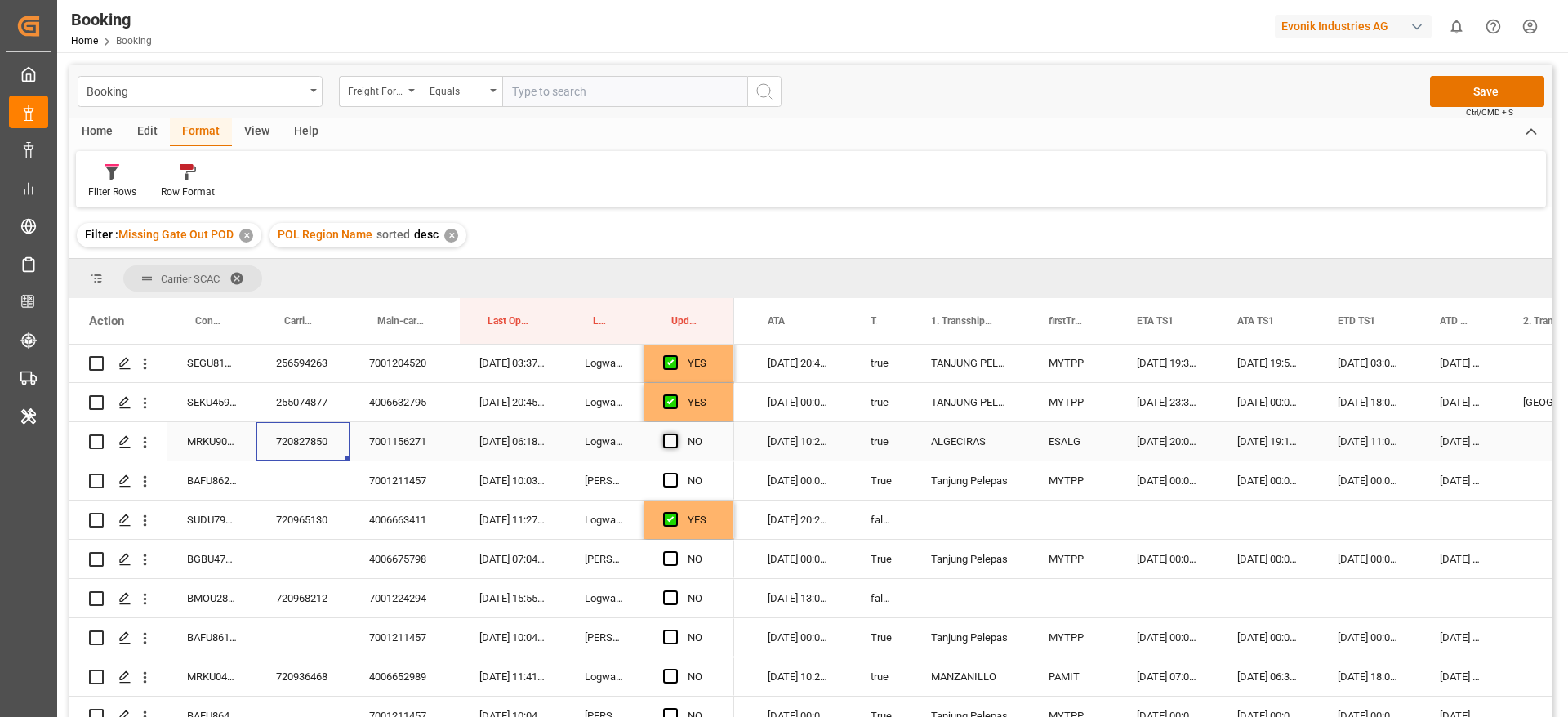
click at [675, 434] on input "Press SPACE to select this row." at bounding box center [675, 434] width 0 height 0
click at [134, 481] on div "Press SPACE to select this row." at bounding box center [124, 481] width 24 height 30
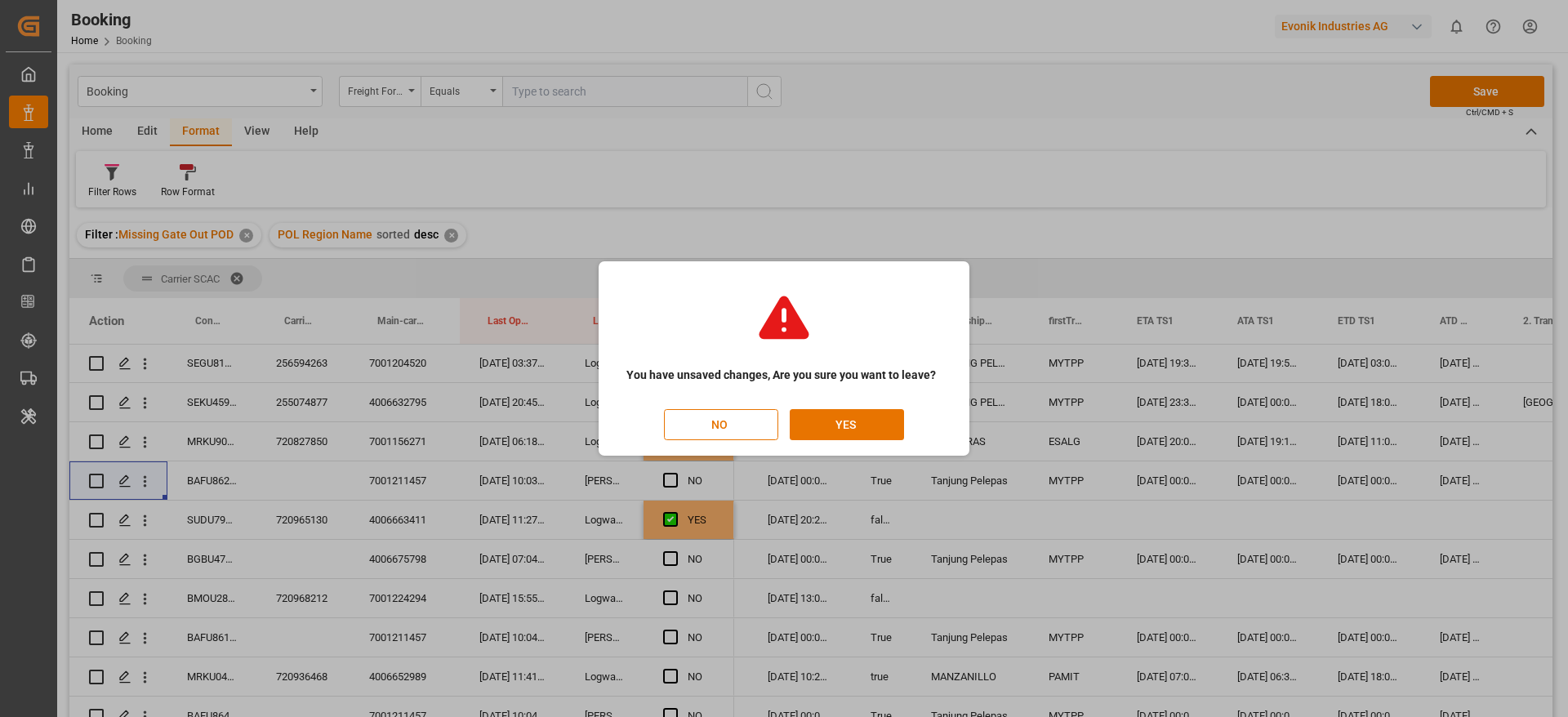
click at [731, 188] on div "You have unsaved changes, Are you sure you want to leave? NO YES" at bounding box center [784, 358] width 1568 height 717
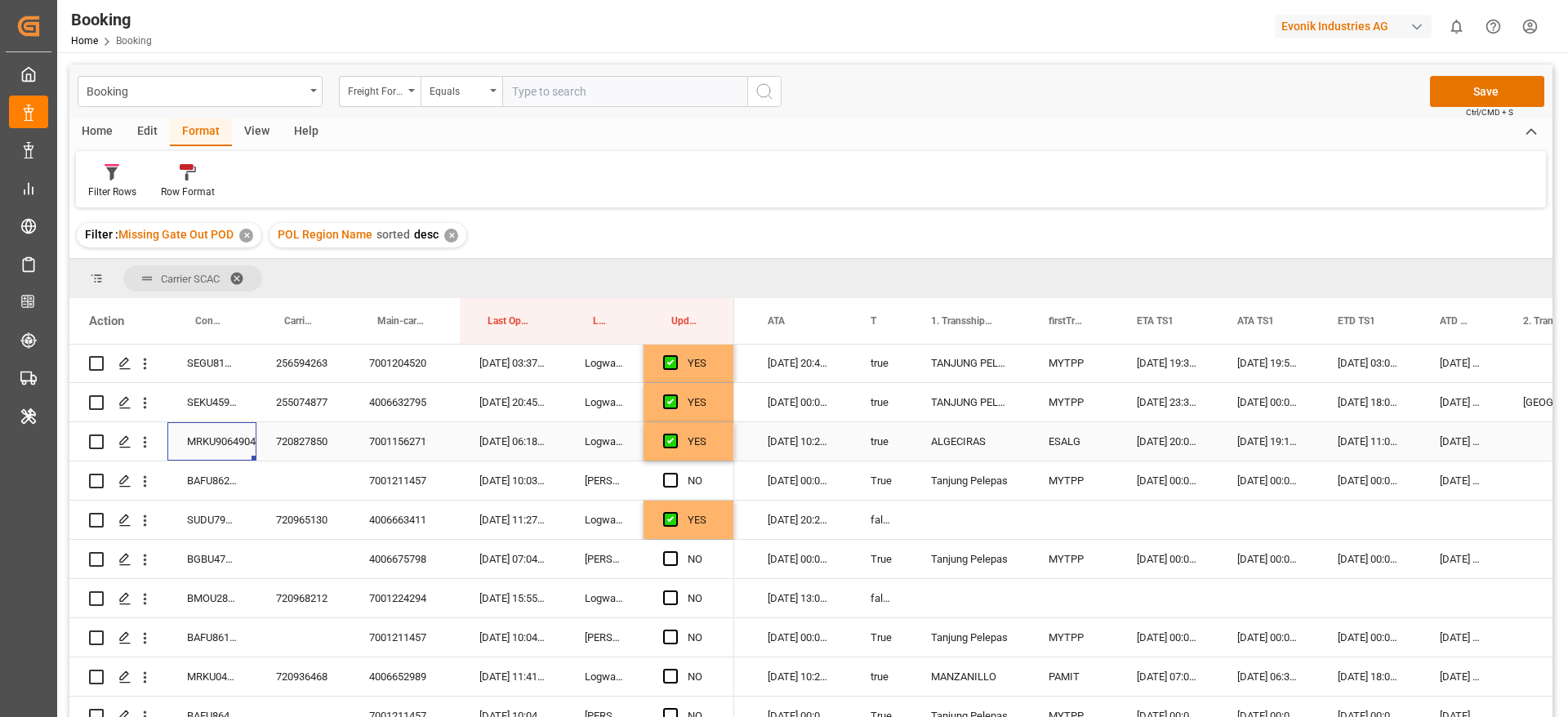
click at [207, 450] on div "MRKU9064904" at bounding box center [211, 441] width 89 height 38
click at [228, 482] on div "BAFU8627872" at bounding box center [211, 480] width 89 height 38
click at [666, 482] on span "Press SPACE to select this row." at bounding box center [671, 480] width 14 height 14
click at [675, 473] on input "Press SPACE to select this row." at bounding box center [675, 473] width 0 height 0
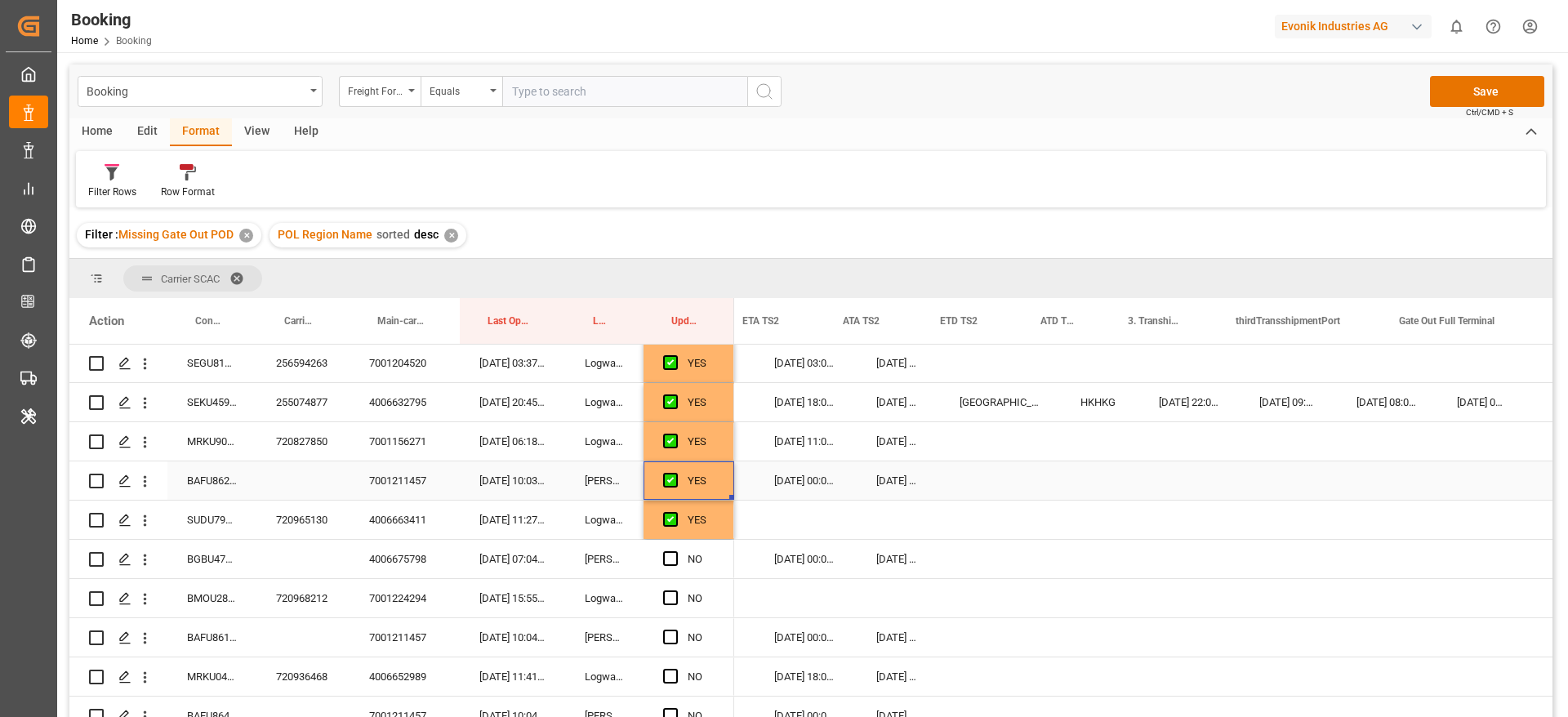
scroll to position [0, 2293]
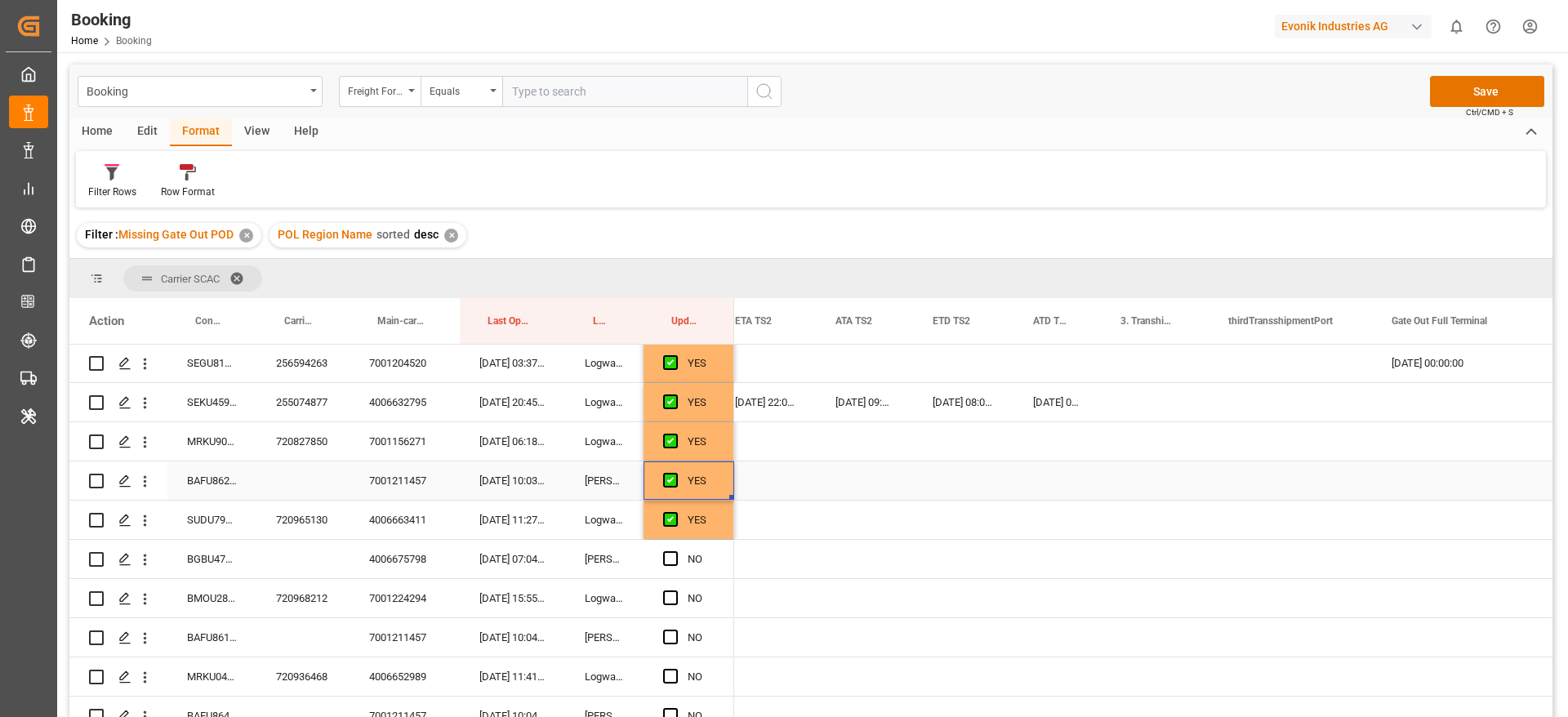
click at [1451, 473] on div "Press SPACE to select this row." at bounding box center [1453, 480] width 164 height 38
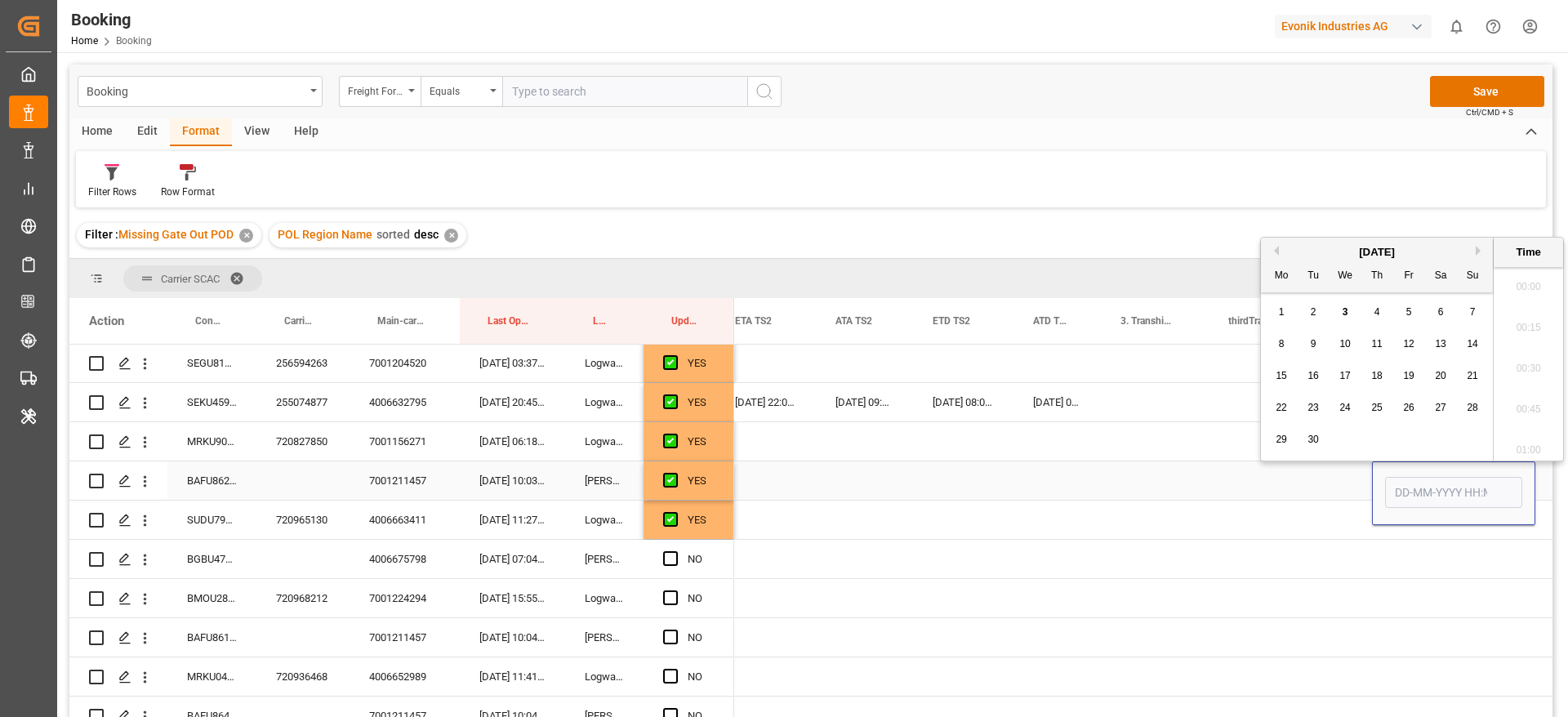
scroll to position [2661, 0]
click at [1345, 307] on span "3" at bounding box center [1345, 312] width 5 height 12
type input "[DATE] 00:00"
click at [859, 517] on div "Press SPACE to select this row." at bounding box center [865, 520] width 98 height 38
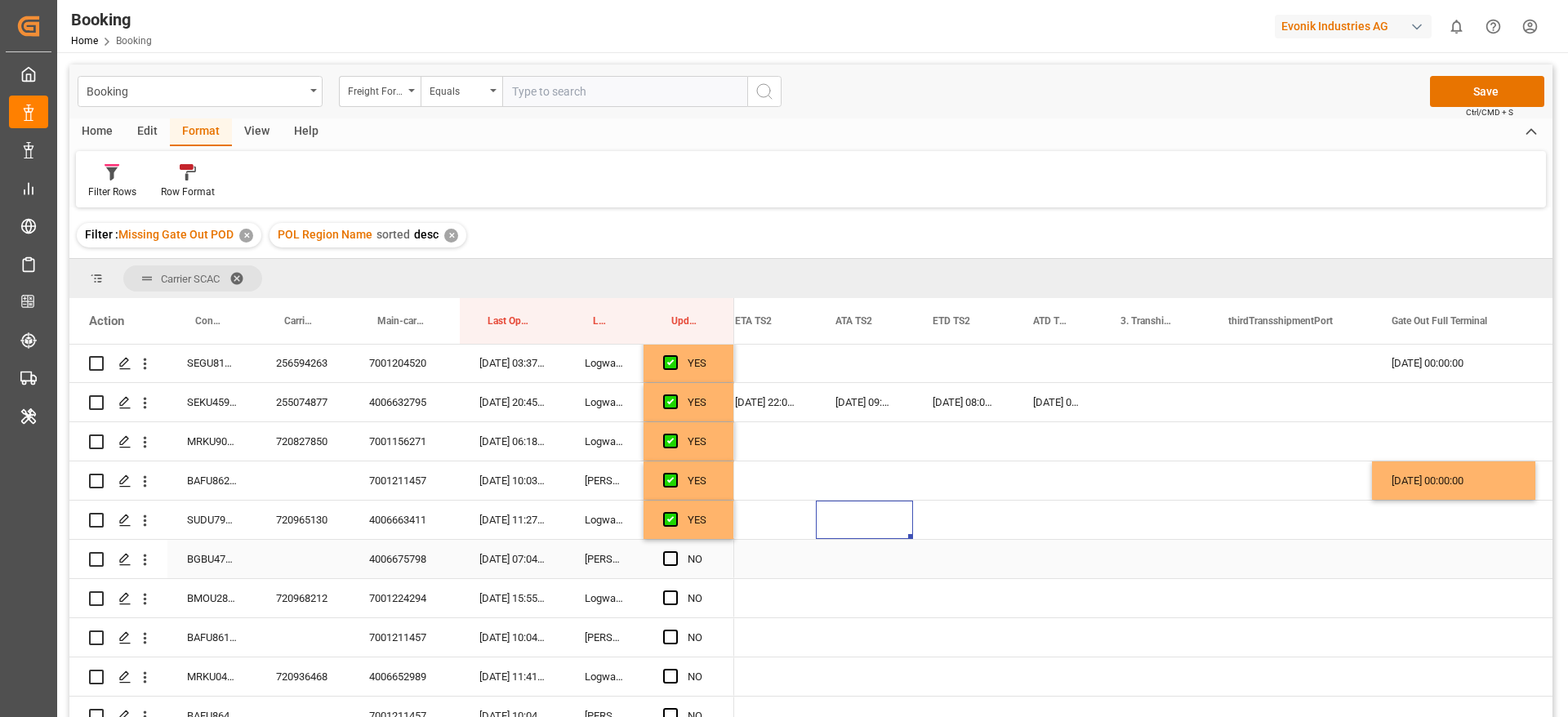
click at [204, 560] on div "BGBU4745345" at bounding box center [211, 559] width 89 height 38
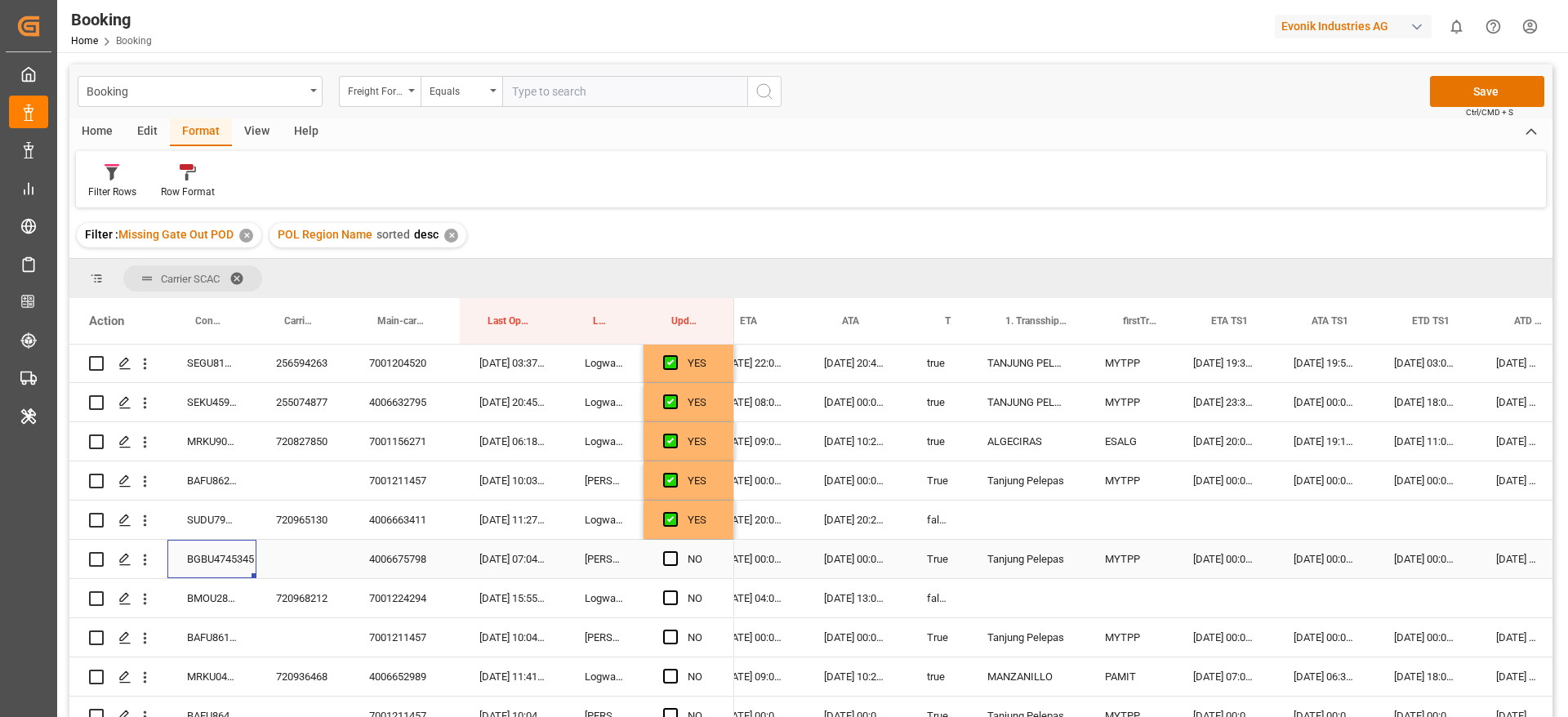
scroll to position [0, 1348]
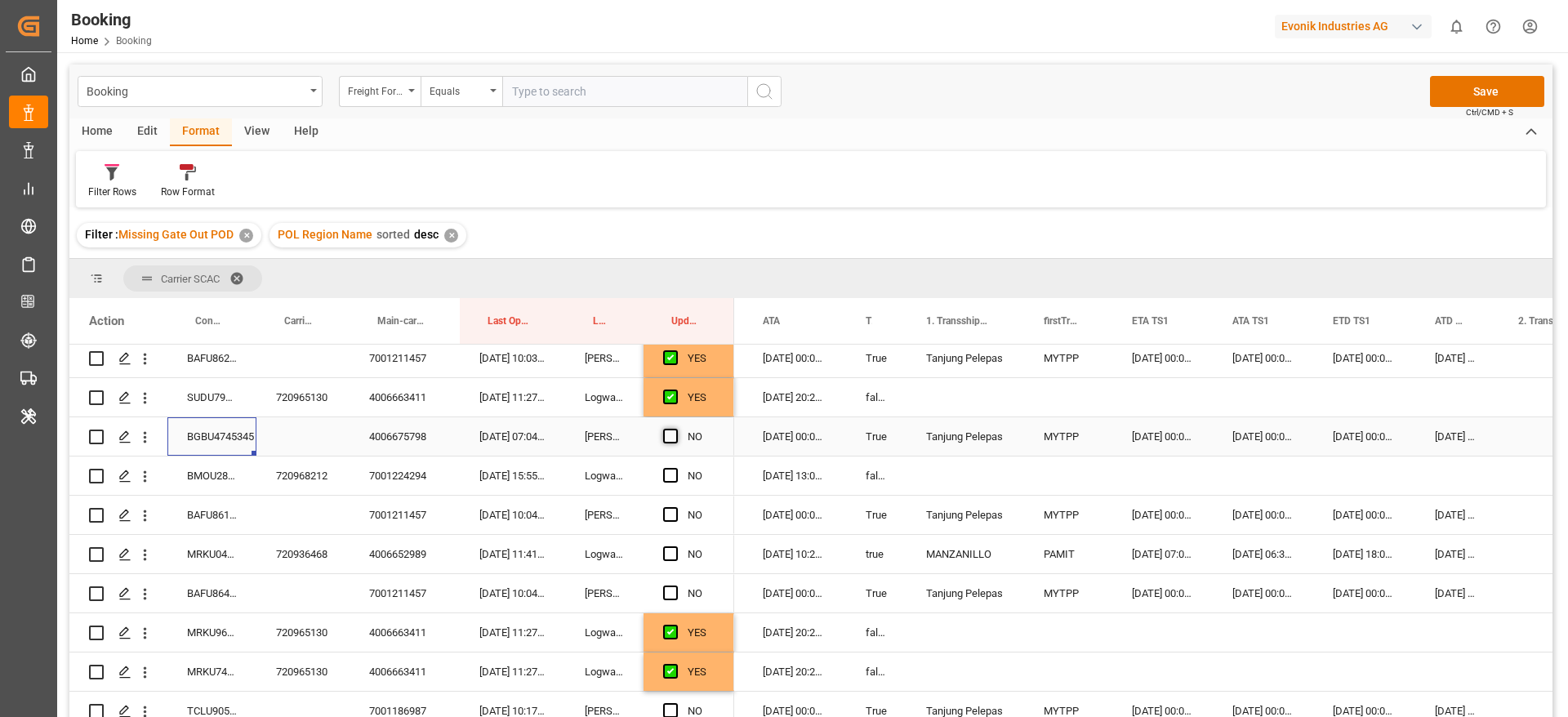
click at [672, 433] on span "Press SPACE to select this row." at bounding box center [671, 436] width 14 height 14
click at [675, 429] on input "Press SPACE to select this row." at bounding box center [675, 429] width 0 height 0
click at [299, 476] on div "720968212" at bounding box center [303, 476] width 93 height 38
click at [664, 475] on span "Press SPACE to select this row." at bounding box center [671, 476] width 14 height 14
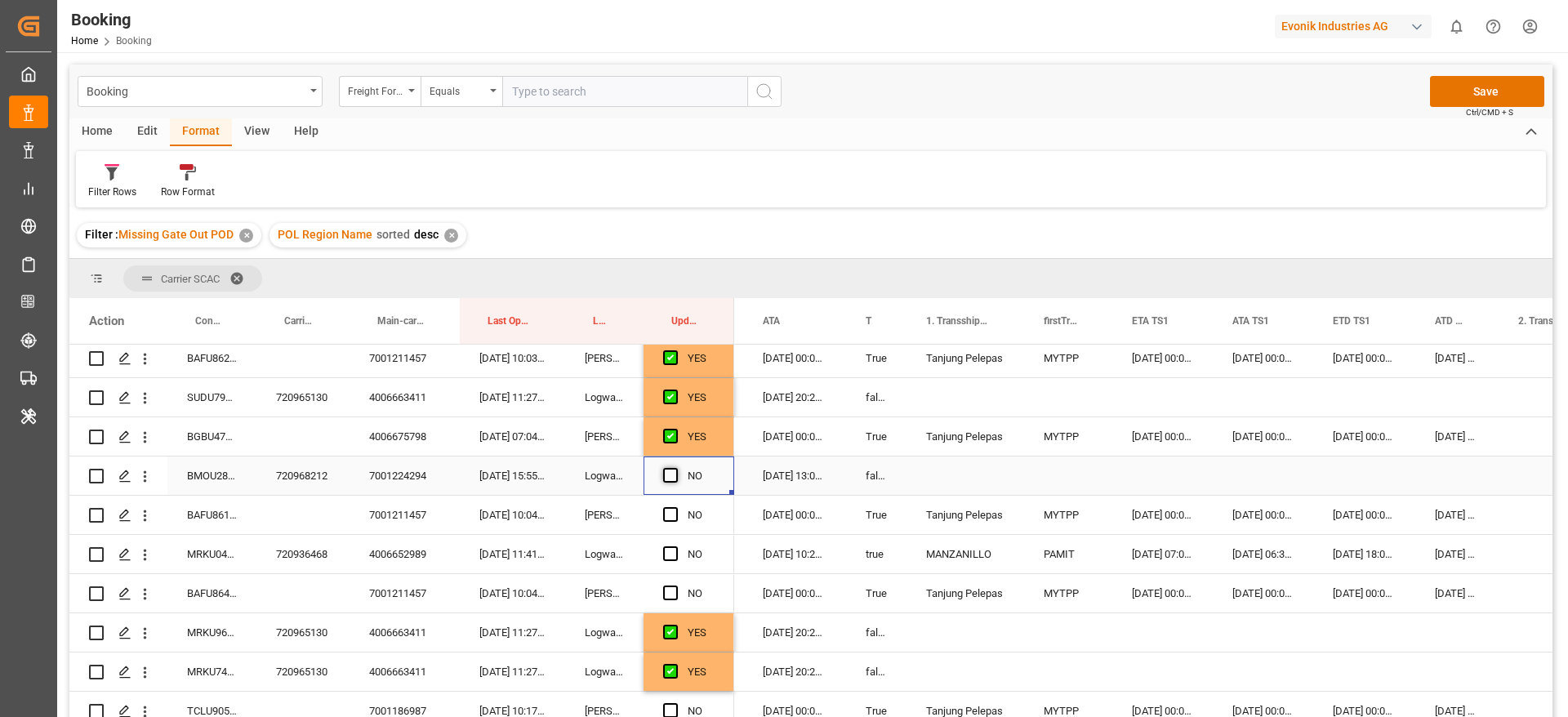
click at [675, 468] on input "Press SPACE to select this row." at bounding box center [675, 468] width 0 height 0
click at [215, 511] on div "BAFU8611916" at bounding box center [211, 514] width 89 height 38
click at [671, 514] on span "Press SPACE to select this row." at bounding box center [671, 514] width 14 height 14
click at [675, 507] on input "Press SPACE to select this row." at bounding box center [675, 507] width 0 height 0
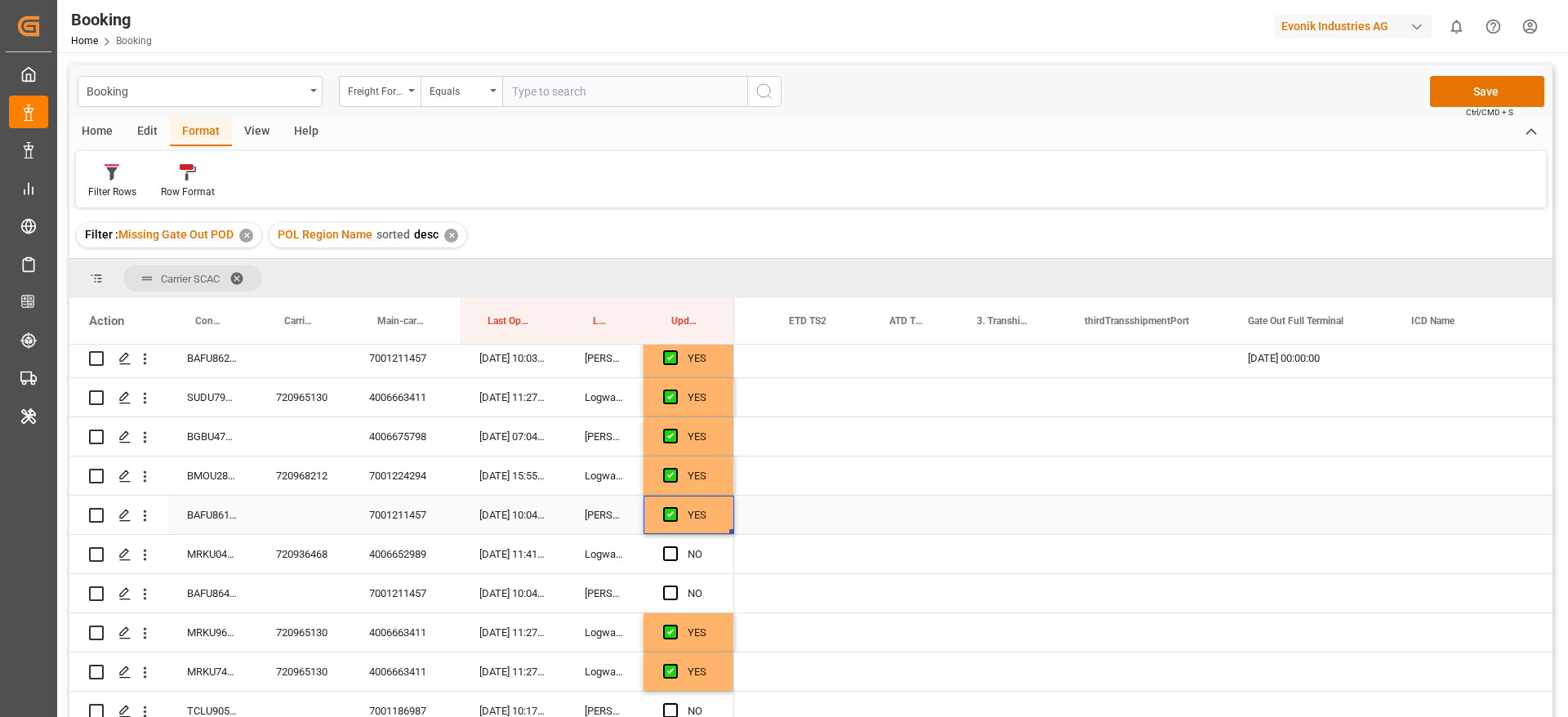
click at [1306, 510] on div "Press SPACE to select this row." at bounding box center [1310, 514] width 164 height 38
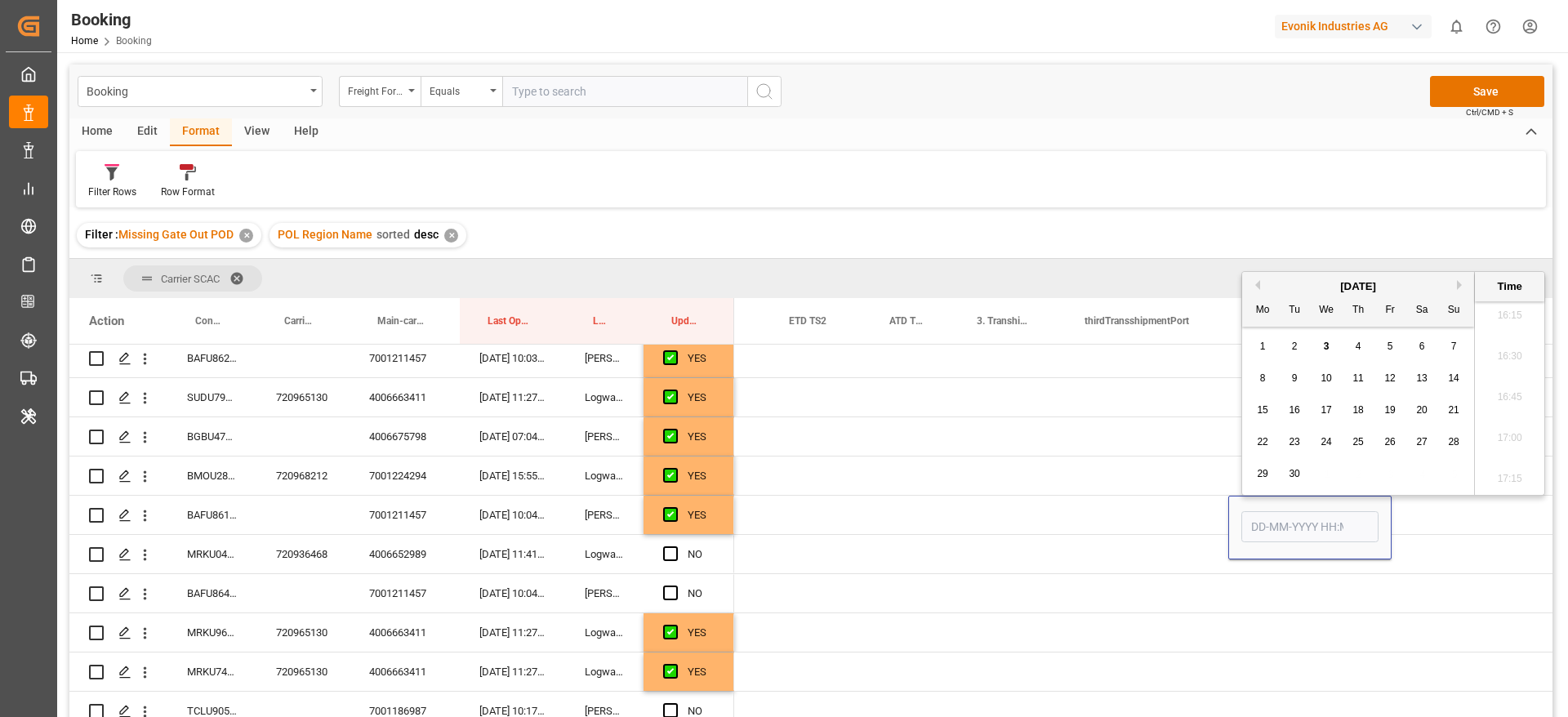
click at [1288, 351] on div "2" at bounding box center [1294, 347] width 21 height 20
type input "[DATE] 00:00"
click at [1052, 509] on div "Press SPACE to select this row." at bounding box center [1010, 514] width 108 height 38
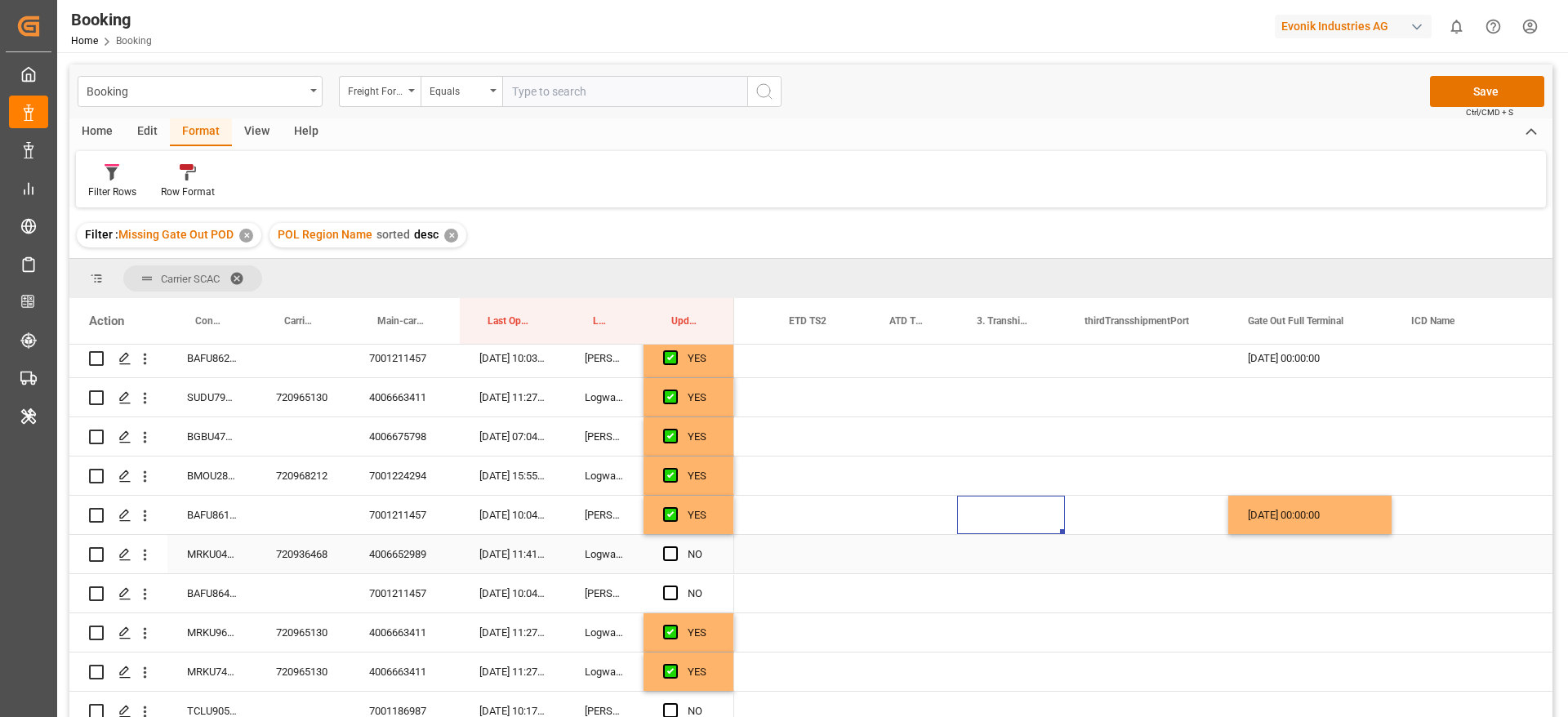
click at [314, 547] on div "720936468" at bounding box center [303, 554] width 93 height 38
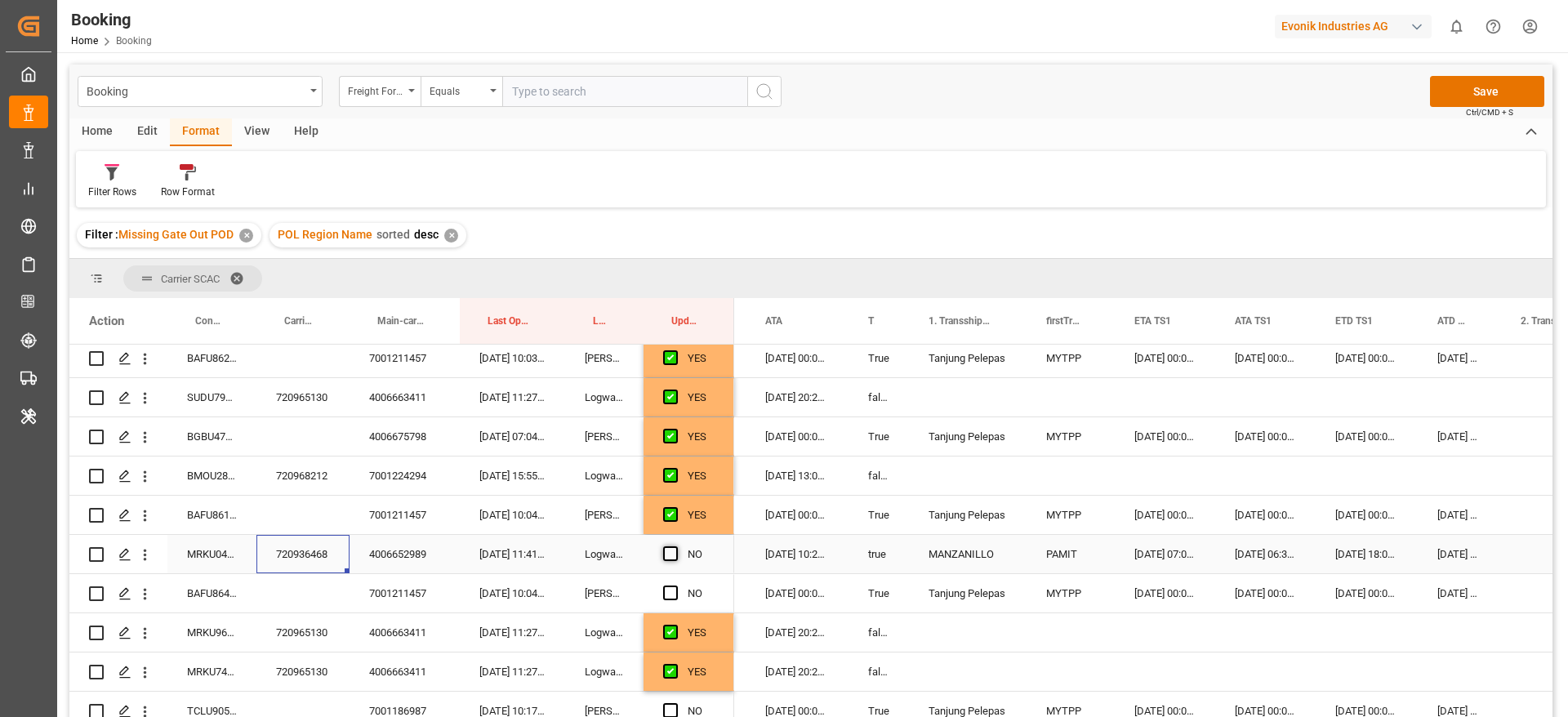
click at [663, 550] on span "Press SPACE to select this row." at bounding box center [671, 553] width 14 height 14
click at [675, 546] on input "Press SPACE to select this row." at bounding box center [675, 546] width 0 height 0
click at [233, 587] on div "BAFU8641422" at bounding box center [211, 593] width 89 height 38
click at [674, 591] on span "Press SPACE to select this row." at bounding box center [671, 593] width 14 height 14
click at [675, 586] on input "Press SPACE to select this row." at bounding box center [675, 586] width 0 height 0
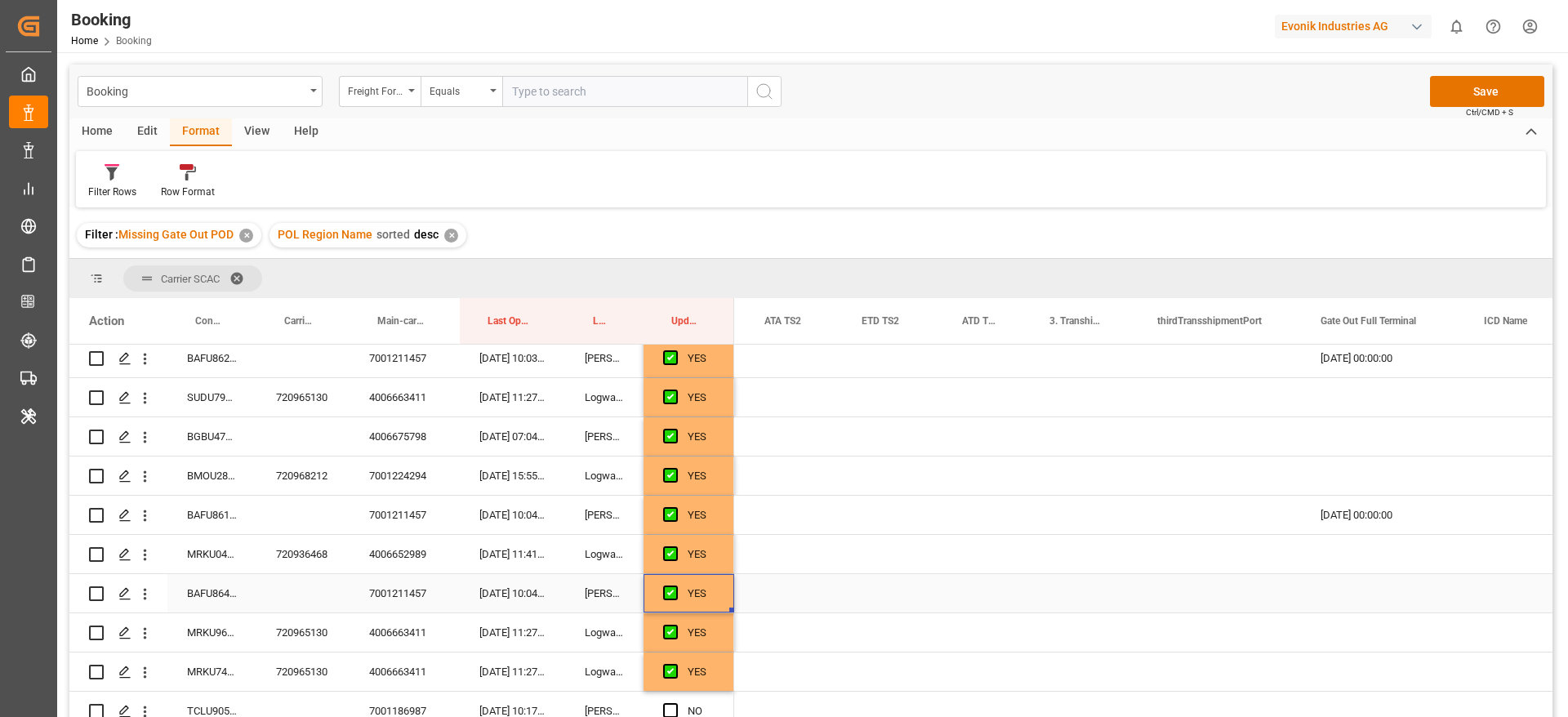
click at [1366, 586] on div "Press SPACE to select this row." at bounding box center [1382, 593] width 164 height 38
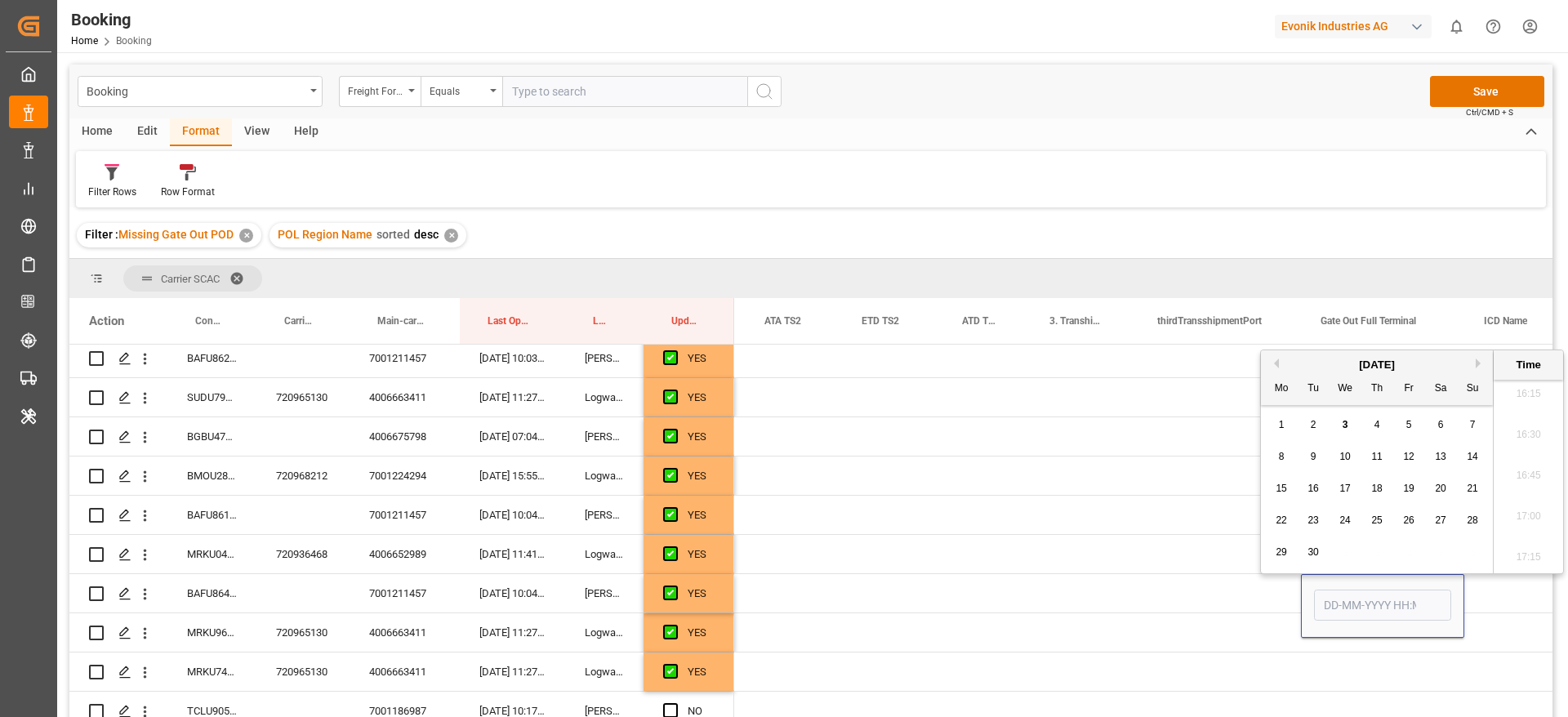
click at [1353, 428] on div "3" at bounding box center [1345, 426] width 21 height 20
type input "[DATE] 00:00"
click at [1269, 591] on div "Press SPACE to select this row." at bounding box center [1218, 593] width 164 height 38
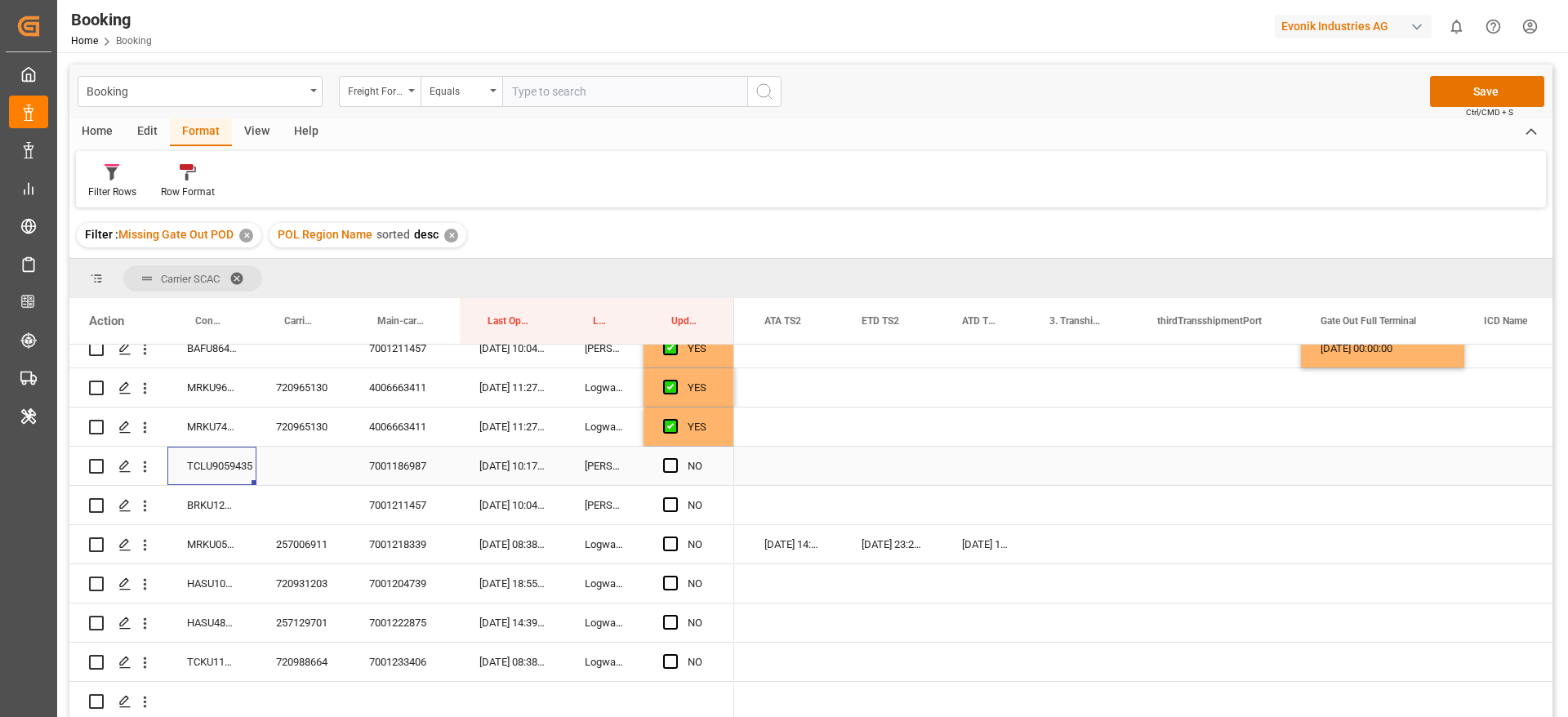
click at [223, 461] on div "TCLU9059435" at bounding box center [211, 466] width 89 height 38
click at [663, 463] on span "Press SPACE to select this row." at bounding box center [671, 466] width 14 height 14
click at [675, 458] on input "Press SPACE to select this row." at bounding box center [675, 458] width 0 height 0
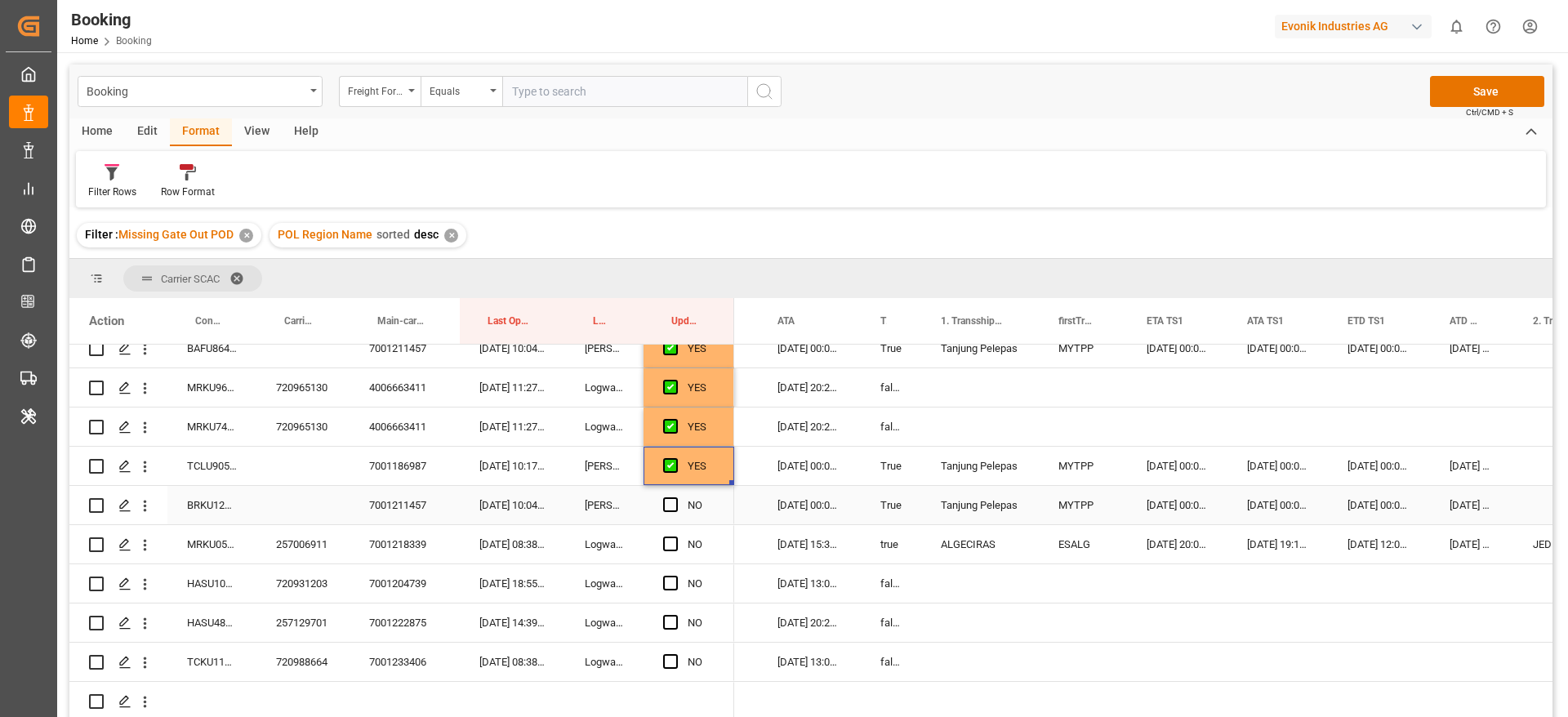
click at [221, 515] on div "BRKU1257932" at bounding box center [211, 505] width 89 height 38
drag, startPoint x: 666, startPoint y: 502, endPoint x: 687, endPoint y: 512, distance: 23.3
click at [666, 501] on span "Press SPACE to select this row." at bounding box center [671, 505] width 14 height 14
click at [675, 497] on input "Press SPACE to select this row." at bounding box center [675, 497] width 0 height 0
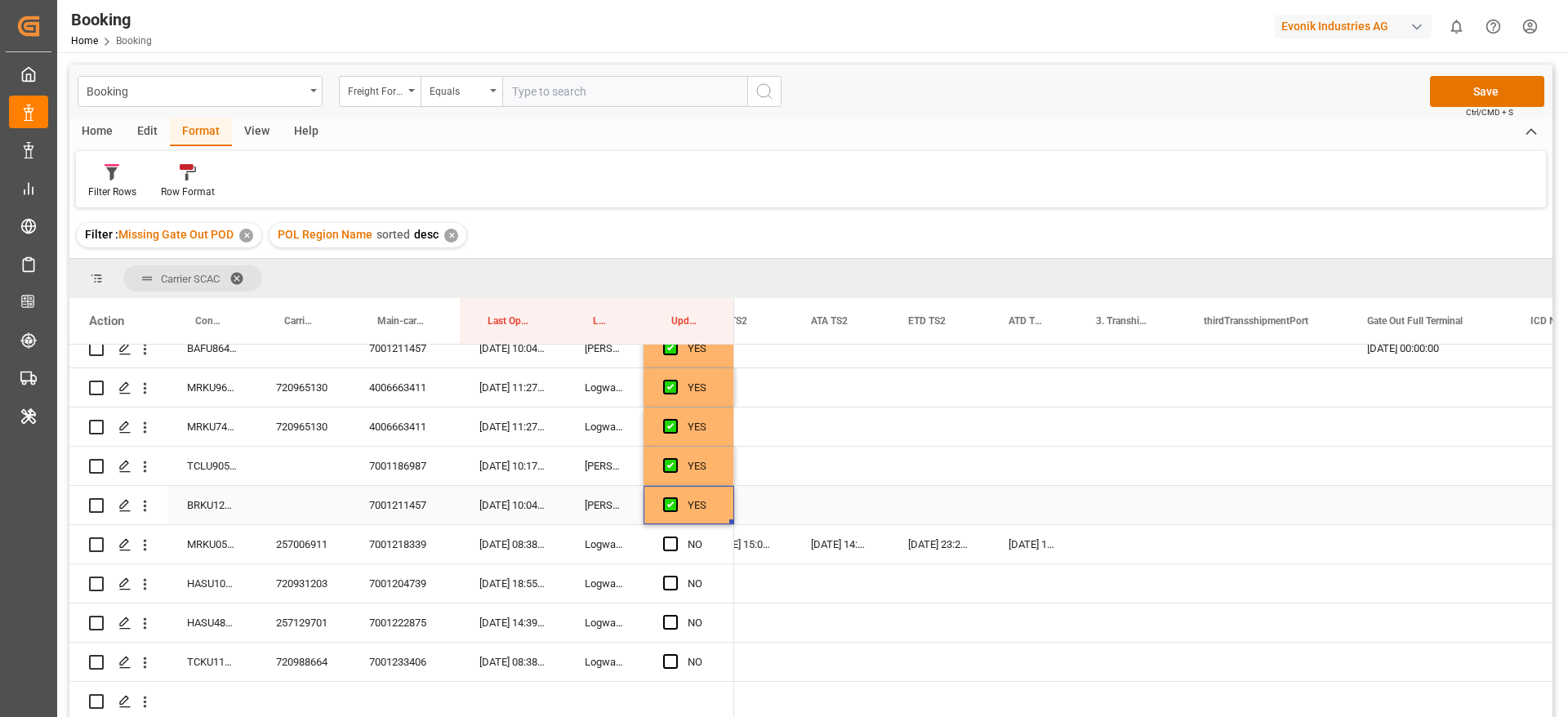
click at [1408, 498] on div "Press SPACE to select this row." at bounding box center [1429, 505] width 164 height 38
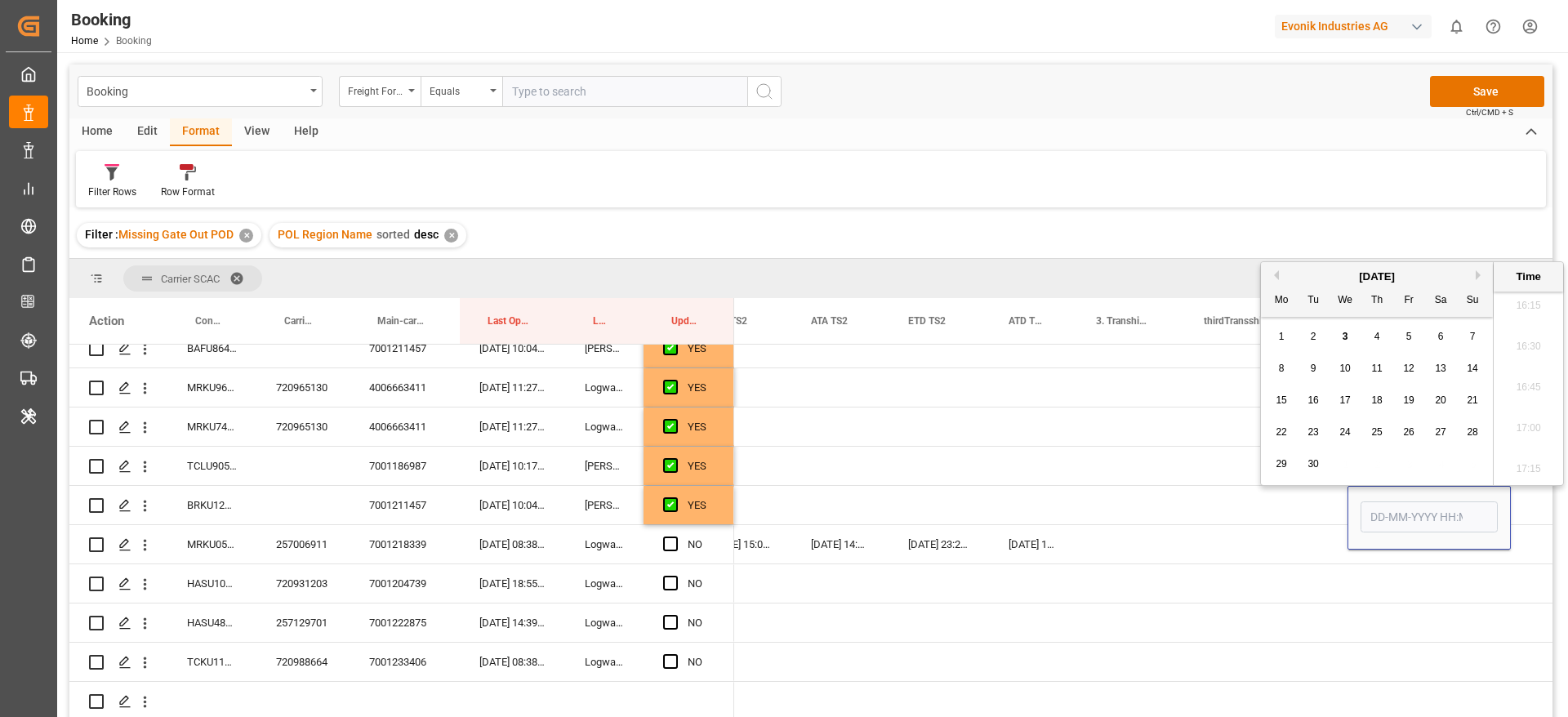
click at [1347, 341] on span "3" at bounding box center [1345, 336] width 5 height 12
type input "[DATE] 00:00"
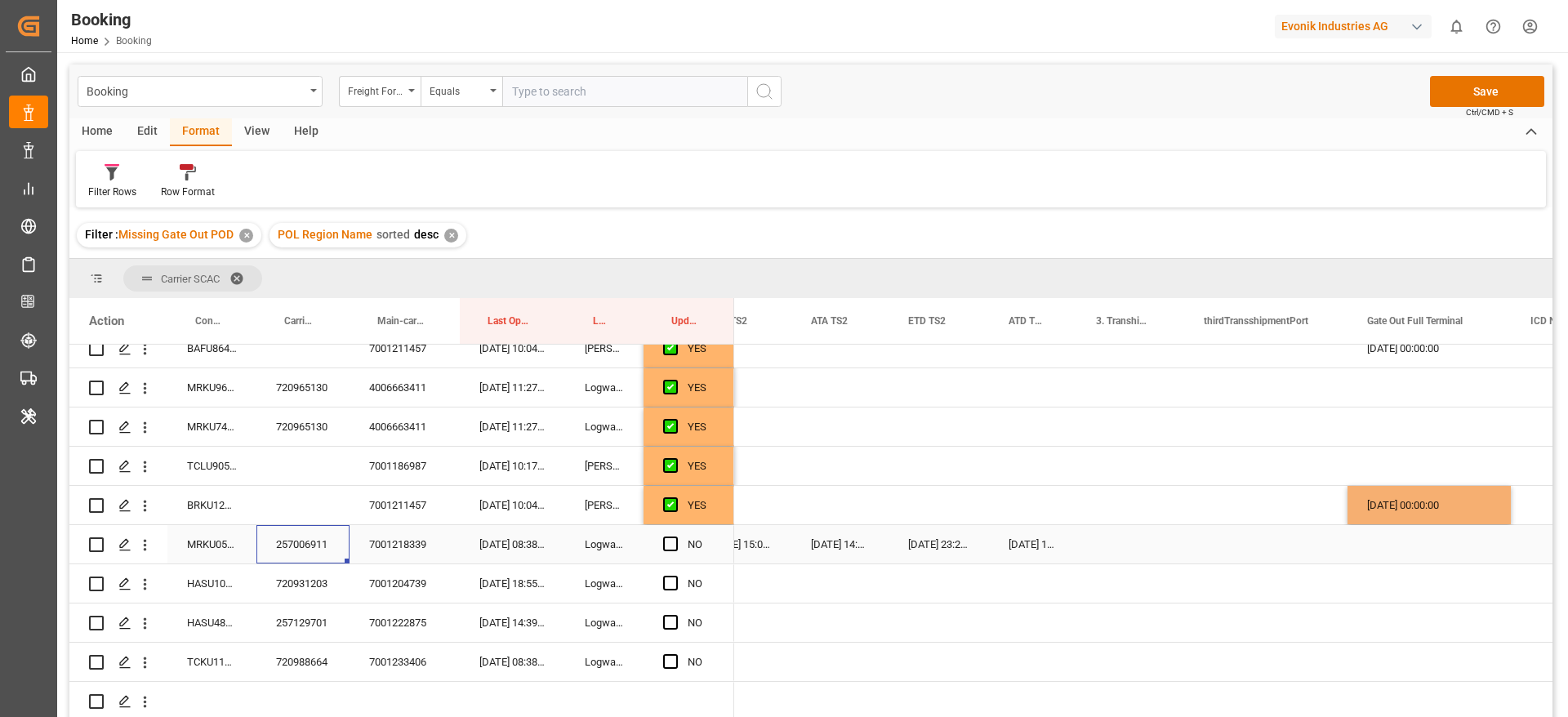
click at [297, 531] on div "257006911" at bounding box center [303, 544] width 93 height 38
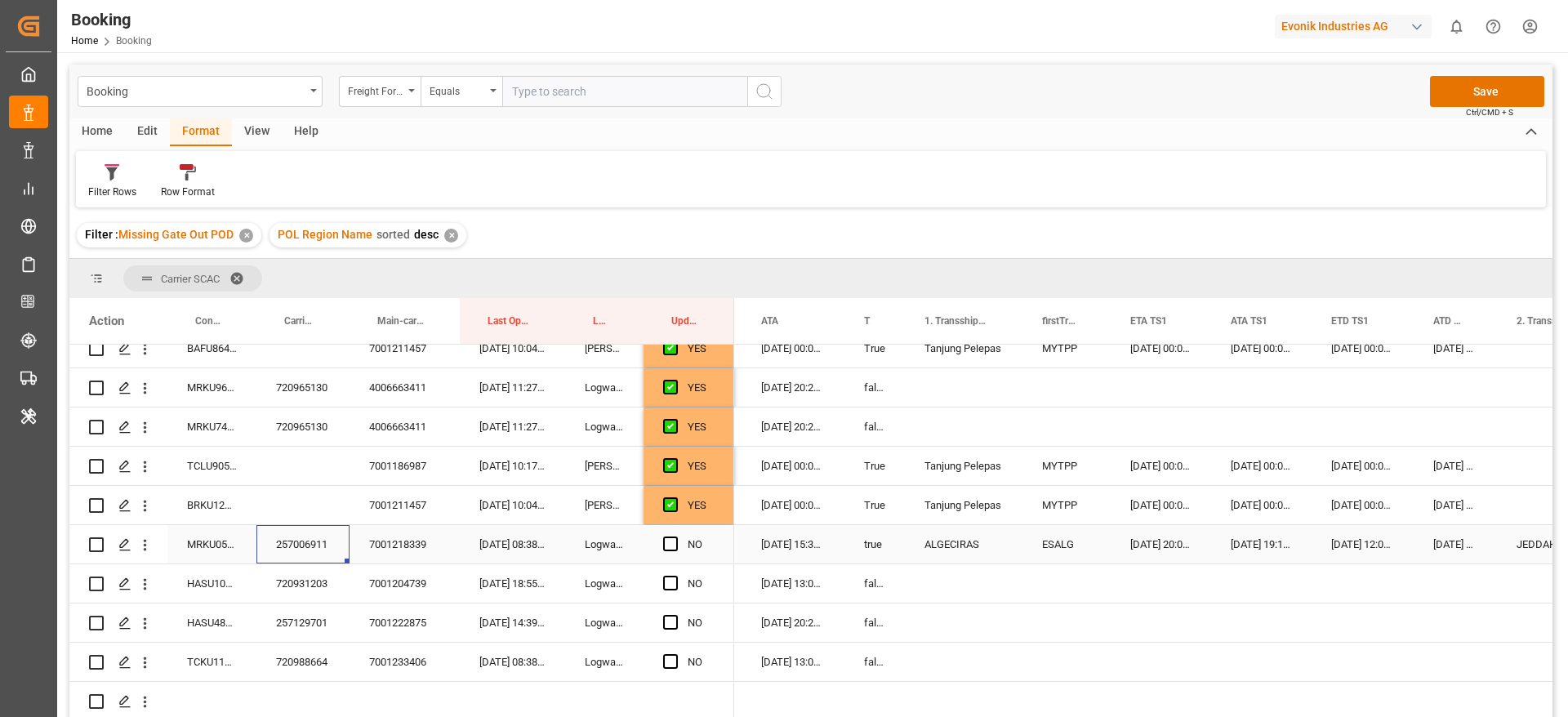
click at [673, 541] on span "Press SPACE to select this row." at bounding box center [671, 544] width 14 height 14
click at [675, 537] on input "Press SPACE to select this row." at bounding box center [675, 537] width 0 height 0
click at [296, 594] on div "720931203" at bounding box center [303, 583] width 93 height 38
click at [671, 583] on span "Press SPACE to select this row." at bounding box center [671, 583] width 14 height 14
click at [675, 576] on input "Press SPACE to select this row." at bounding box center [675, 576] width 0 height 0
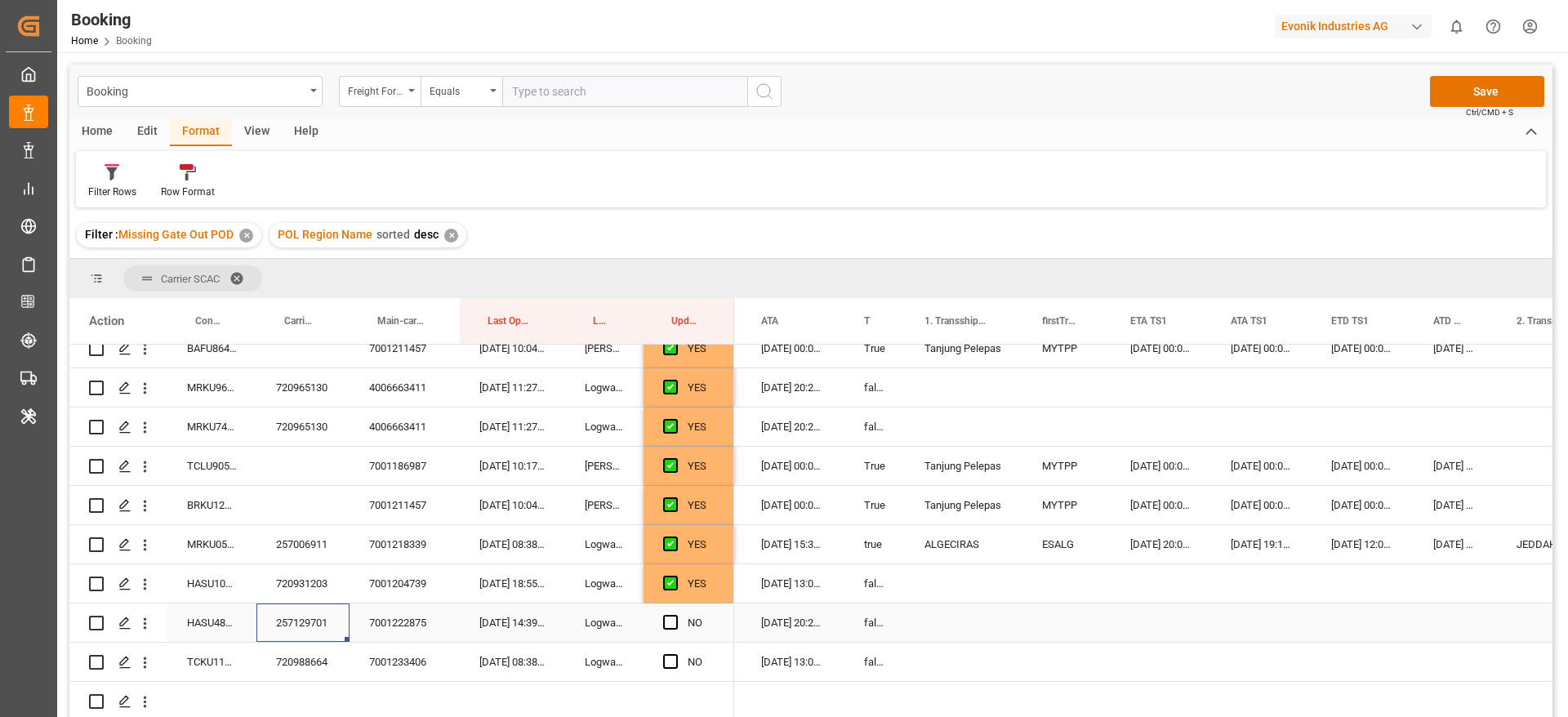
click at [305, 618] on div "257129701" at bounding box center [303, 623] width 93 height 38
click at [670, 625] on span "Press SPACE to select this row." at bounding box center [671, 622] width 14 height 14
click at [675, 615] on input "Press SPACE to select this row." at bounding box center [675, 615] width 0 height 0
click at [314, 665] on div "720988664" at bounding box center [303, 662] width 93 height 38
click at [671, 656] on span "Press SPACE to select this row." at bounding box center [671, 662] width 14 height 14
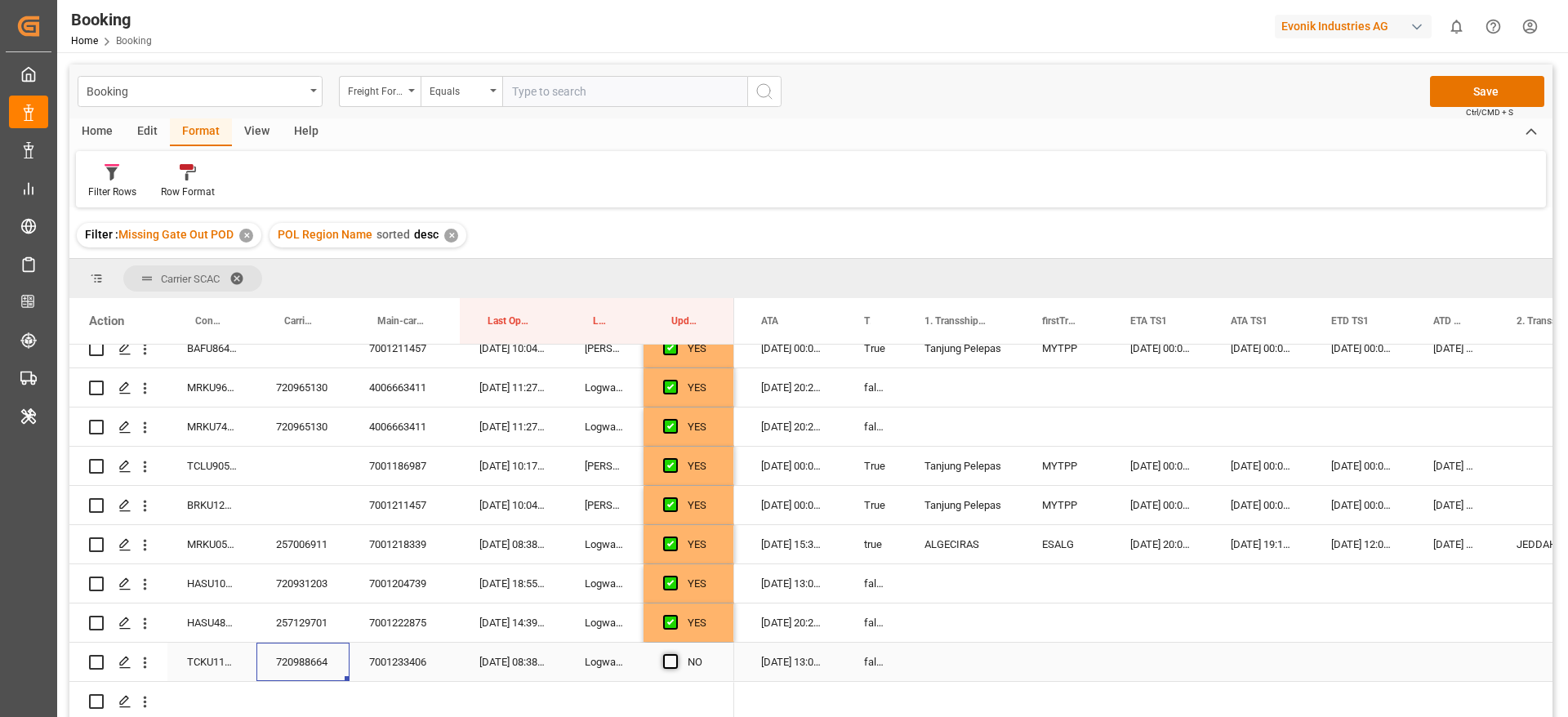
click at [675, 655] on input "Press SPACE to select this row." at bounding box center [675, 655] width 0 height 0
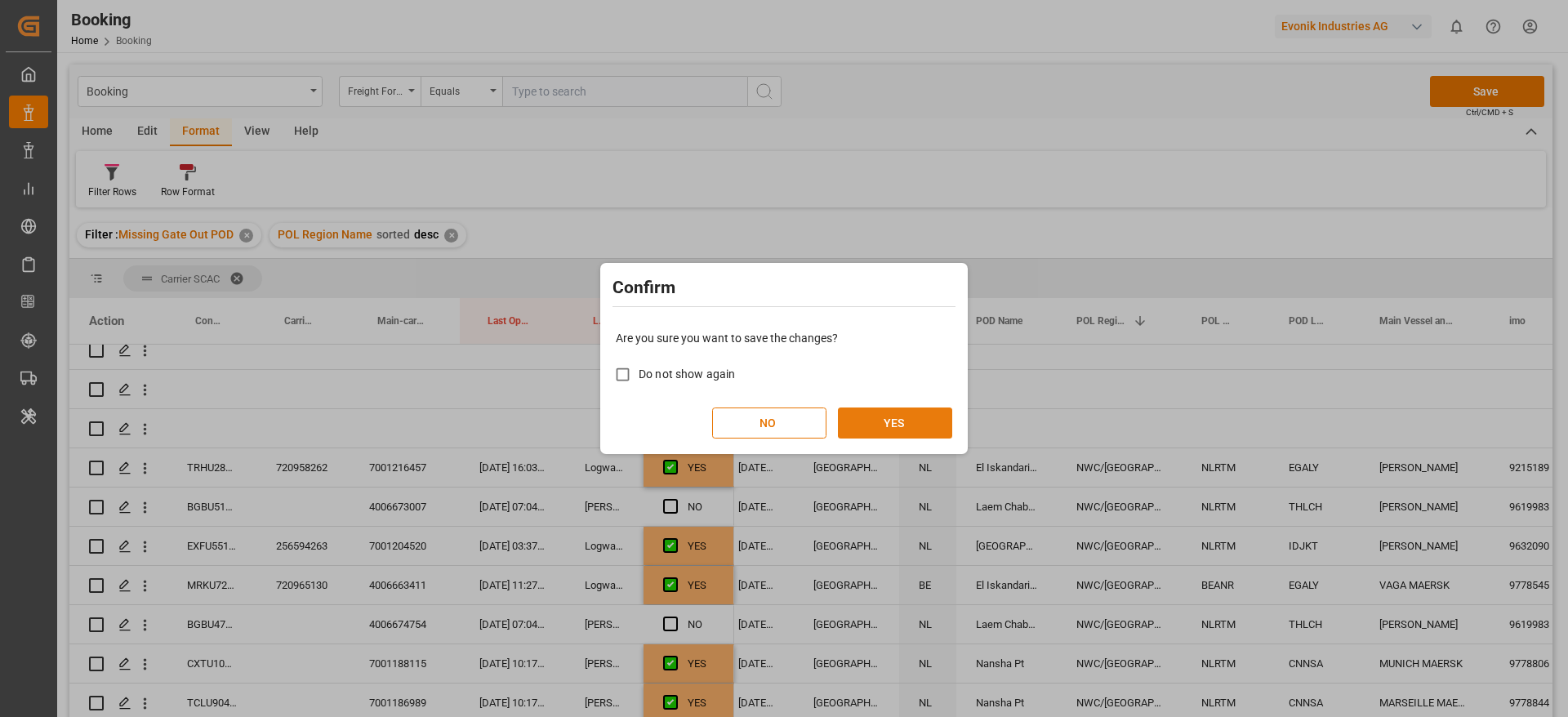
click at [906, 413] on button "YES" at bounding box center [895, 423] width 114 height 31
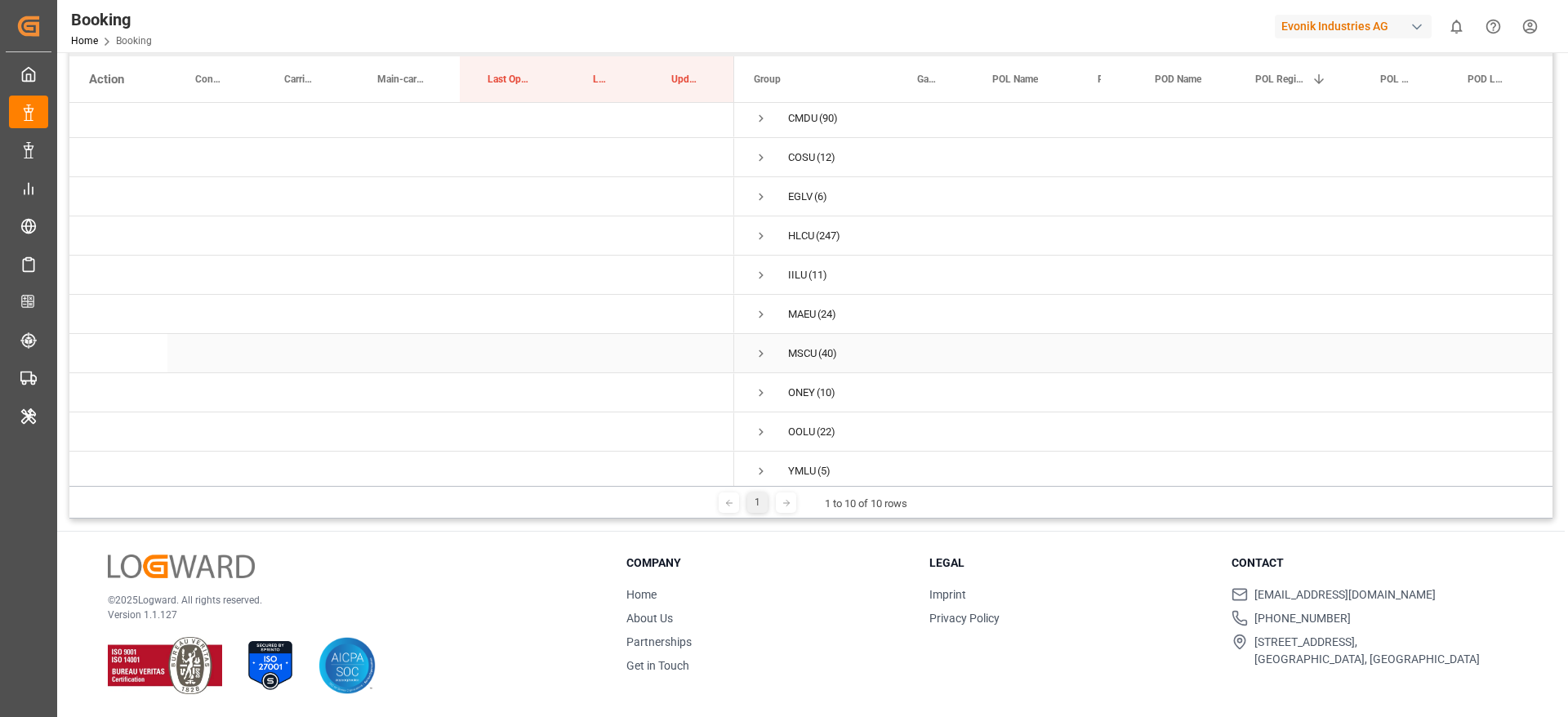
scroll to position [0, 0]
click at [763, 158] on span "Press SPACE to select this row." at bounding box center [761, 162] width 14 height 14
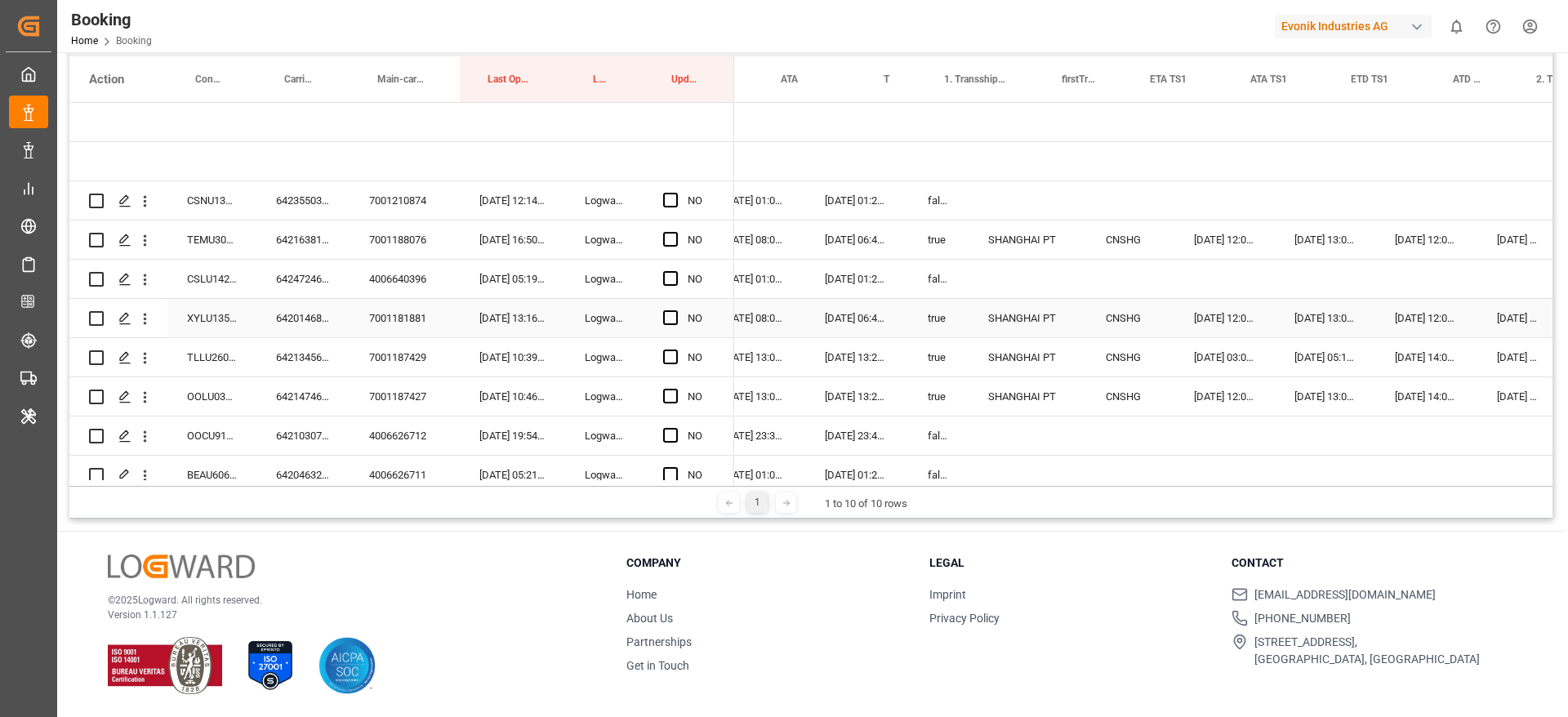
scroll to position [0, 1300]
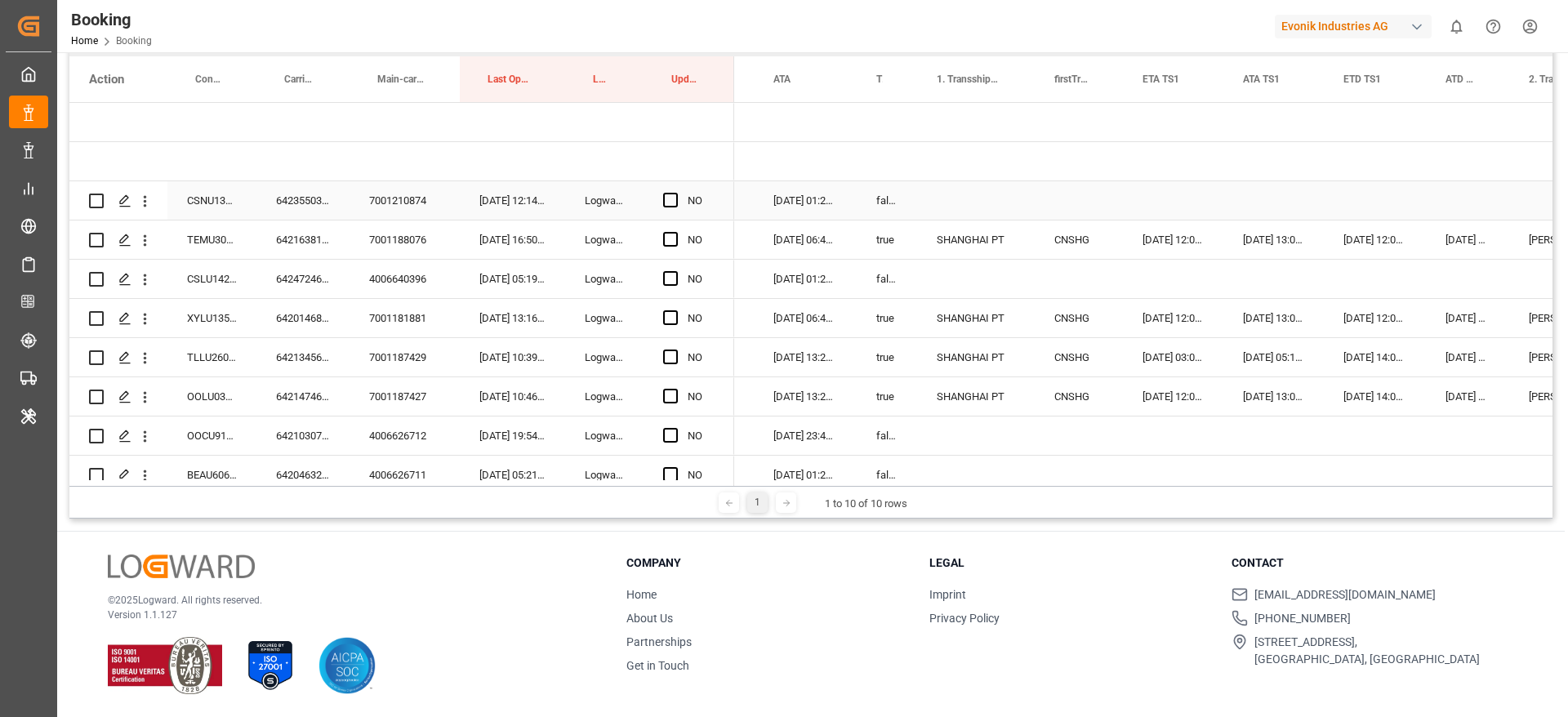
click at [301, 202] on div "6423550330" at bounding box center [303, 201] width 93 height 38
click at [672, 201] on span "Press SPACE to select this row." at bounding box center [671, 200] width 14 height 14
click at [675, 193] on input "Press SPACE to select this row." at bounding box center [675, 193] width 0 height 0
click at [317, 252] on div "6421638170" at bounding box center [303, 240] width 93 height 38
click at [671, 241] on span "Press SPACE to select this row." at bounding box center [671, 240] width 14 height 14
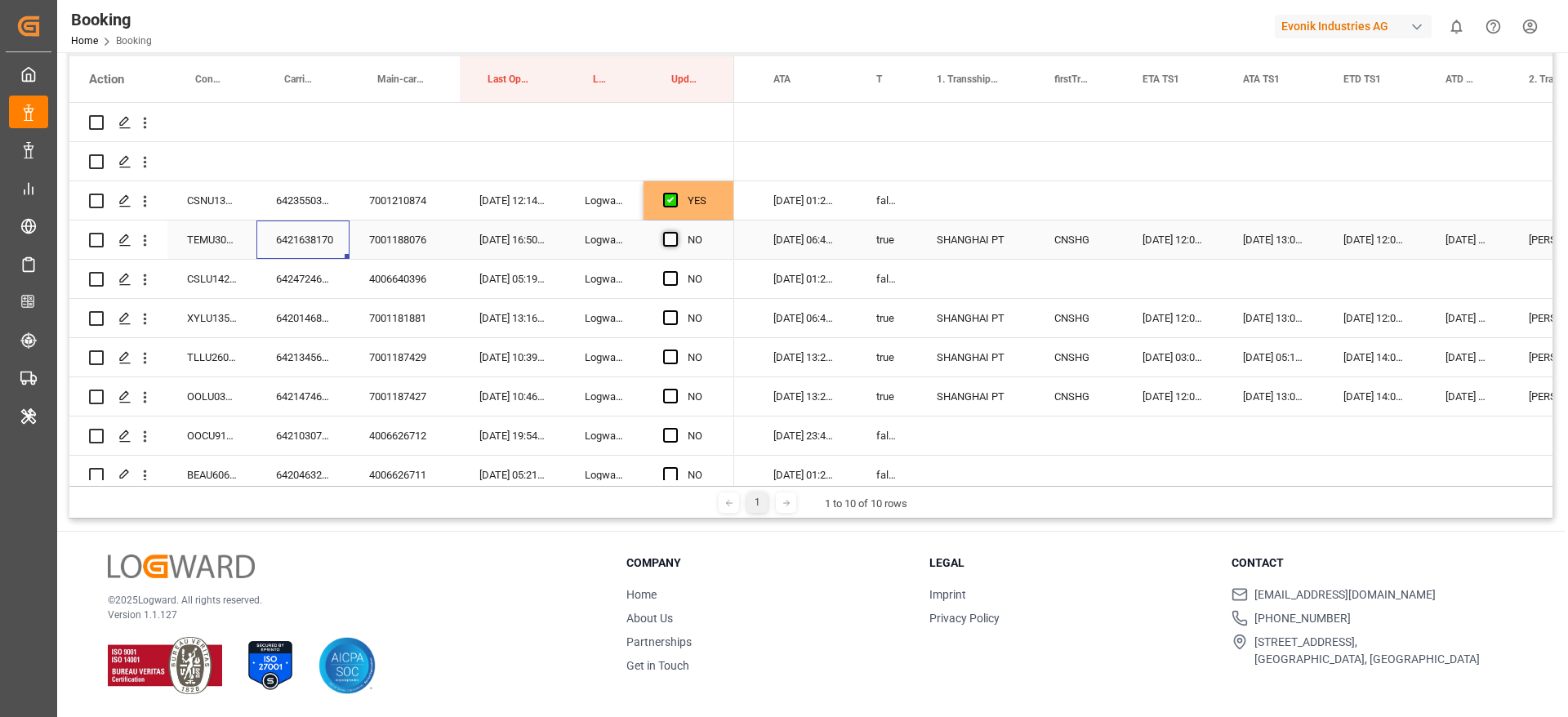
click at [675, 232] on input "Press SPACE to select this row." at bounding box center [675, 232] width 0 height 0
click at [299, 282] on div "6424724680" at bounding box center [303, 278] width 93 height 38
click at [674, 278] on span "Press SPACE to select this row." at bounding box center [671, 278] width 14 height 14
click at [675, 271] on input "Press SPACE to select this row." at bounding box center [675, 271] width 0 height 0
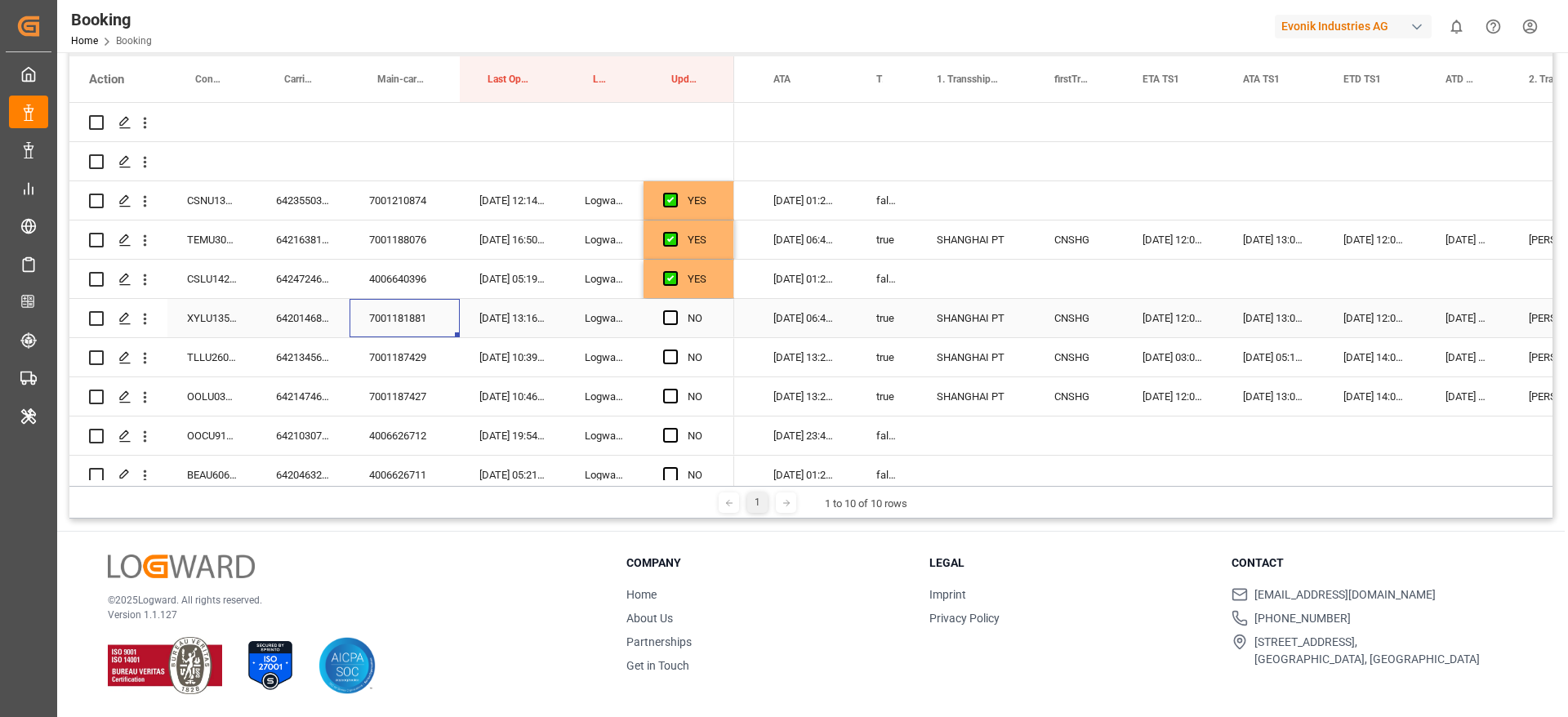
click at [374, 329] on div "7001181881" at bounding box center [405, 318] width 110 height 38
click at [291, 331] on div "6420146840" at bounding box center [303, 318] width 93 height 38
click at [664, 323] on span "Press SPACE to select this row." at bounding box center [671, 317] width 14 height 14
click at [675, 310] on input "Press SPACE to select this row." at bounding box center [675, 310] width 0 height 0
click at [345, 364] on div "6421345650" at bounding box center [303, 357] width 93 height 38
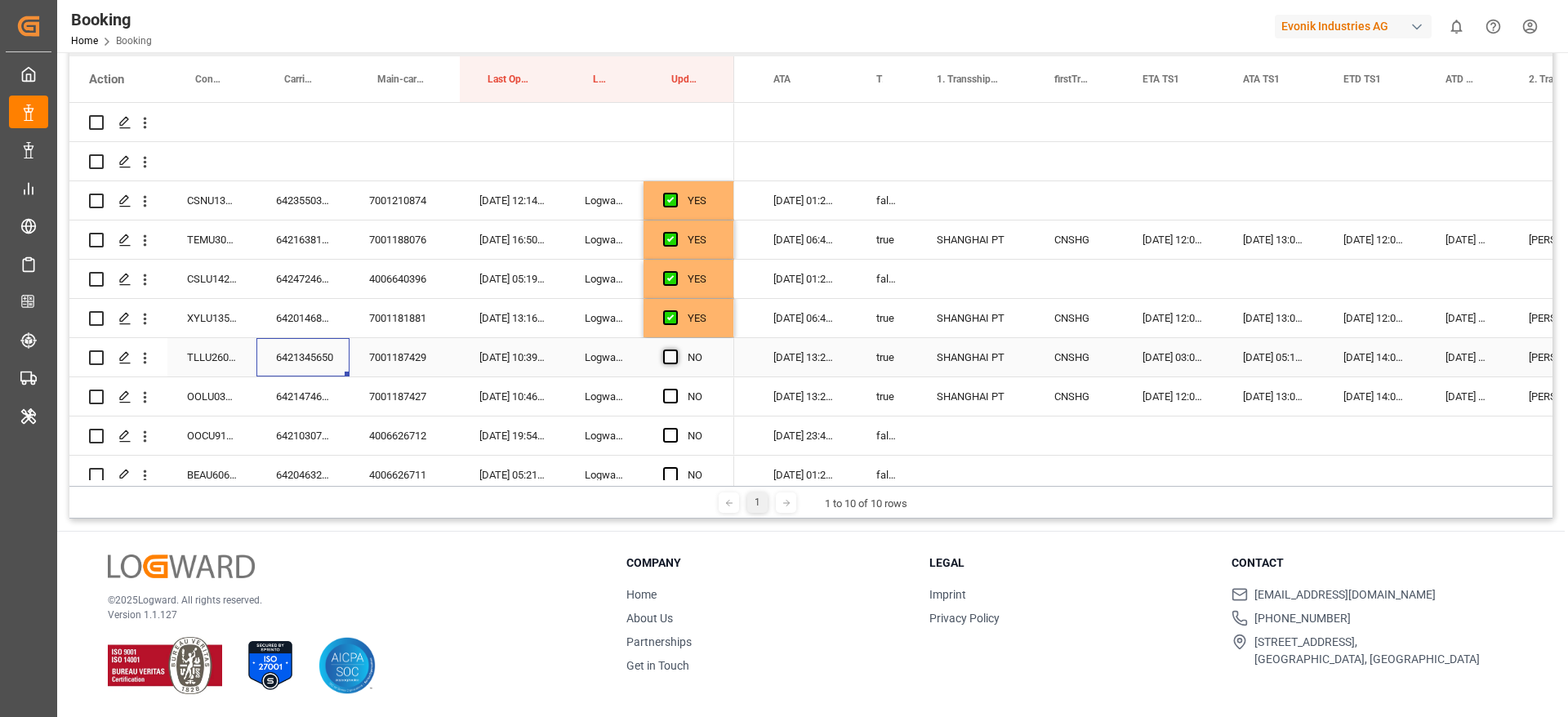
click at [672, 354] on span "Press SPACE to select this row." at bounding box center [671, 357] width 14 height 14
click at [675, 350] on input "Press SPACE to select this row." at bounding box center [675, 350] width 0 height 0
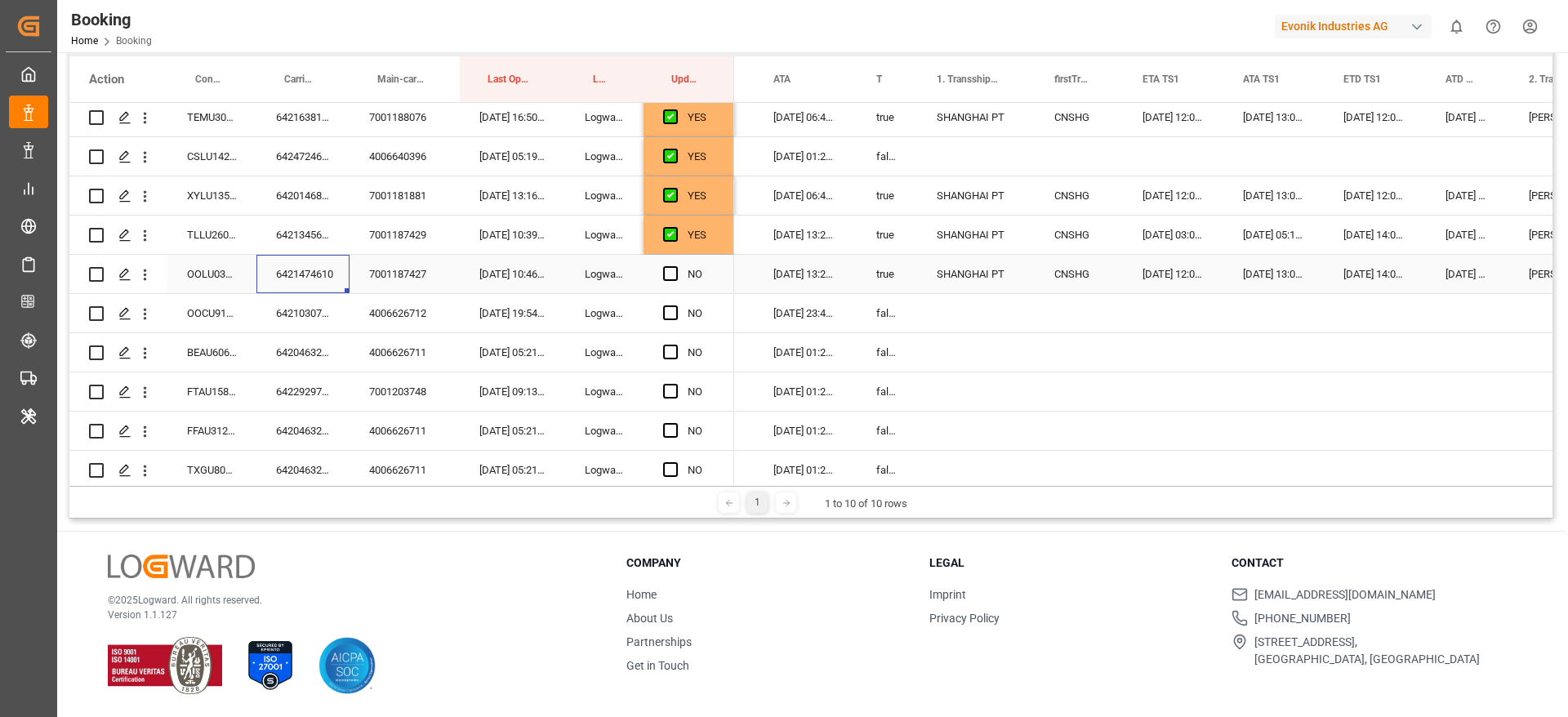
click at [305, 277] on div "6421474610" at bounding box center [303, 274] width 93 height 38
drag, startPoint x: 664, startPoint y: 269, endPoint x: 624, endPoint y: 292, distance: 46.1
click at [664, 268] on span "Press SPACE to select this row." at bounding box center [671, 274] width 14 height 14
click at [675, 267] on input "Press SPACE to select this row." at bounding box center [675, 267] width 0 height 0
click at [292, 305] on div "6421030740" at bounding box center [303, 313] width 93 height 38
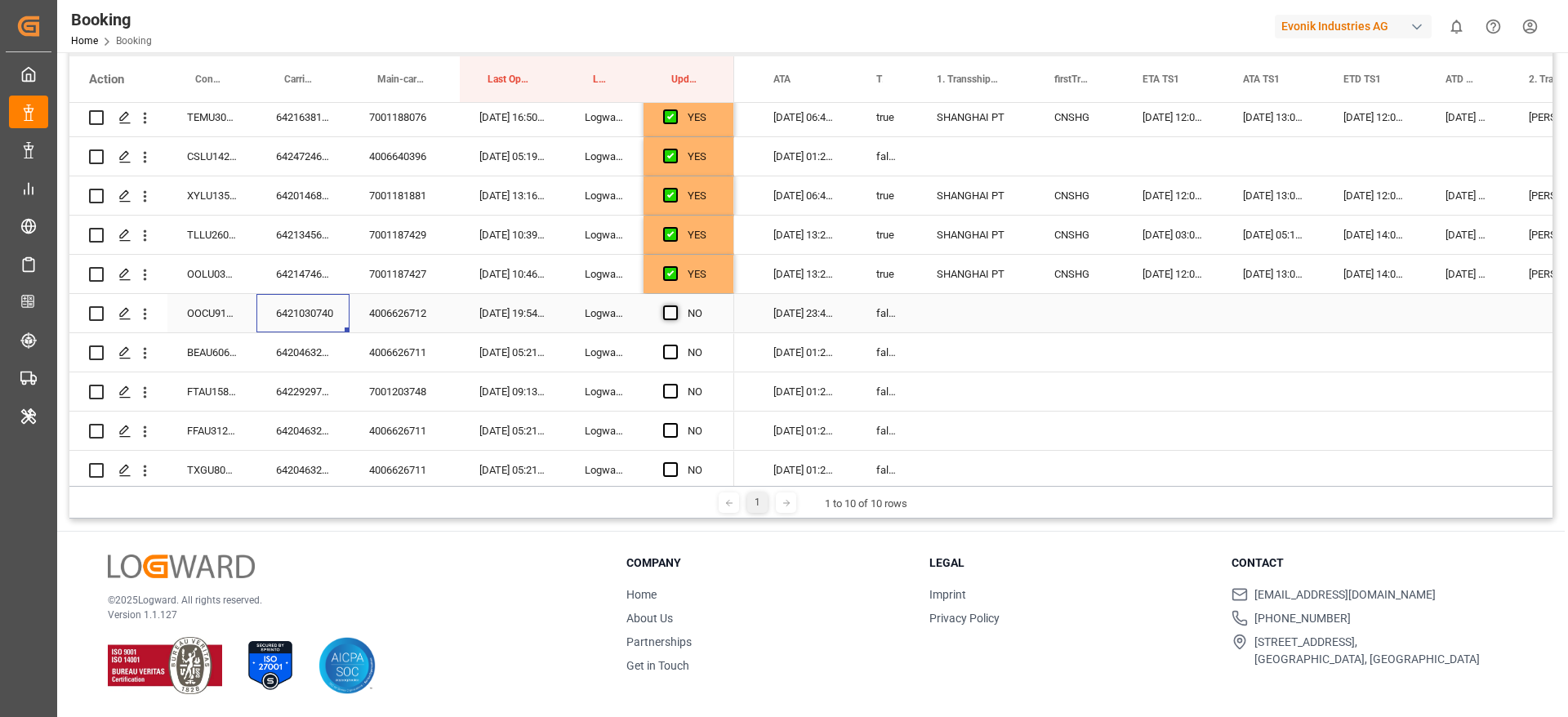
click at [669, 311] on span "Press SPACE to select this row." at bounding box center [671, 313] width 14 height 14
click at [675, 306] on input "Press SPACE to select this row." at bounding box center [675, 306] width 0 height 0
click at [318, 351] on div "6420463290" at bounding box center [303, 353] width 93 height 38
click at [300, 353] on div "6420463290" at bounding box center [303, 353] width 93 height 38
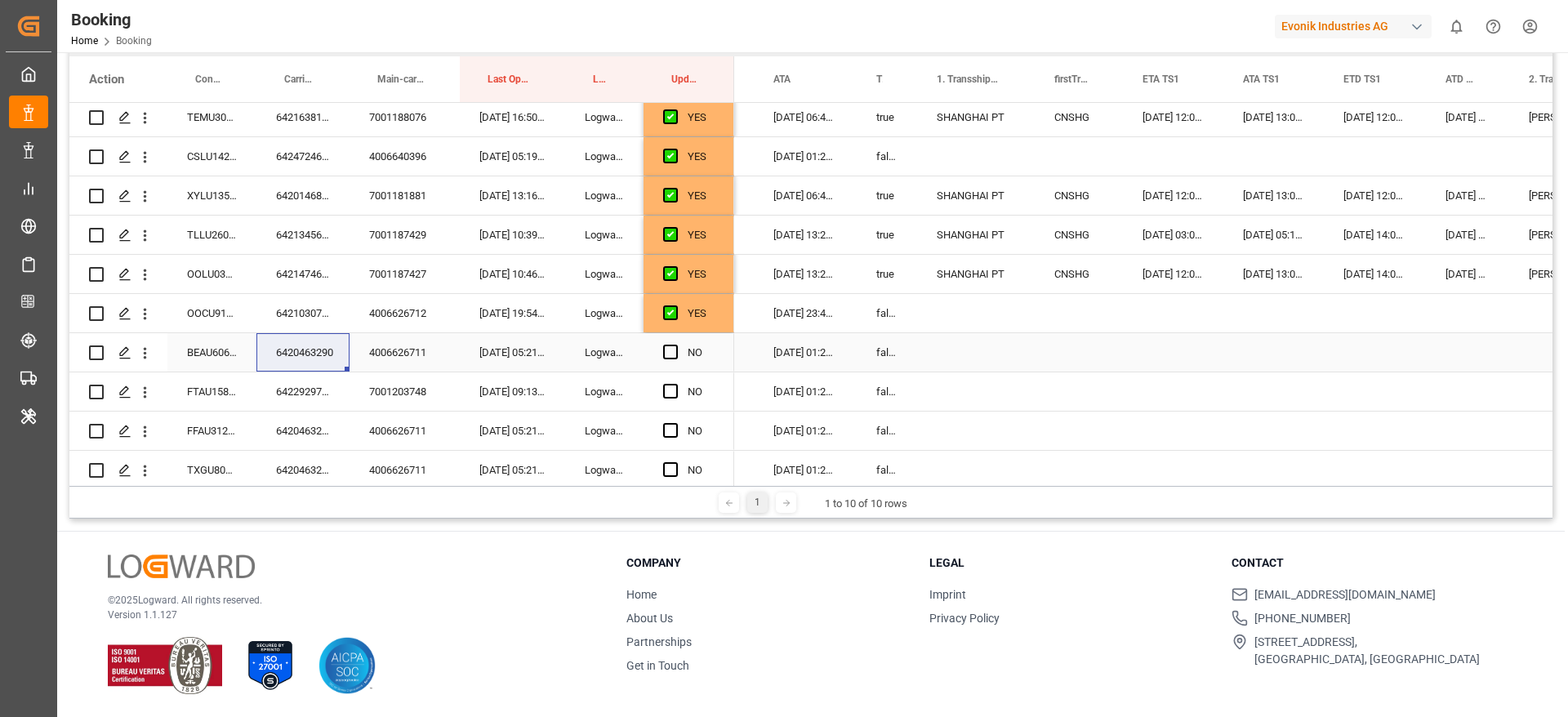
click at [296, 352] on div "6420463290" at bounding box center [303, 353] width 93 height 38
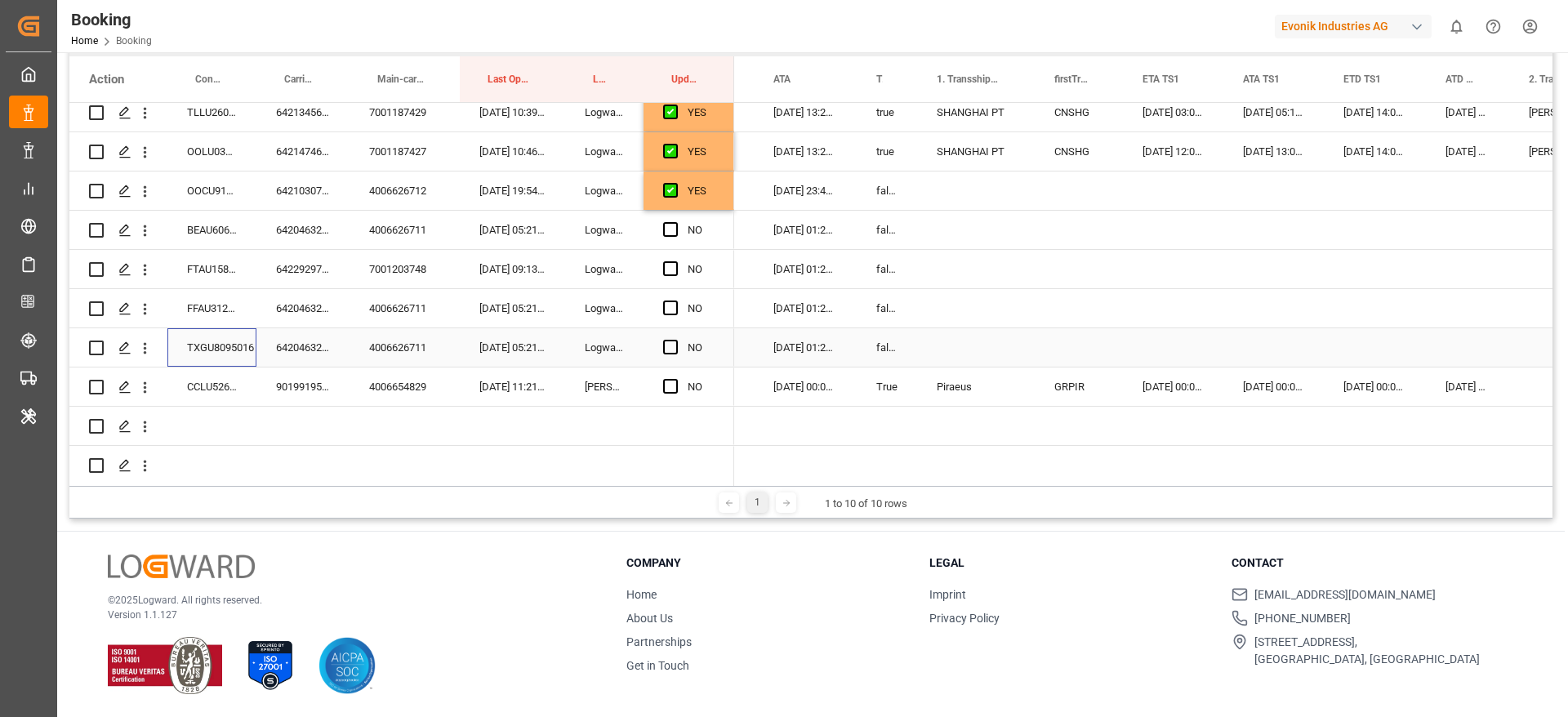
click at [203, 353] on div "TXGU8095016" at bounding box center [211, 347] width 89 height 38
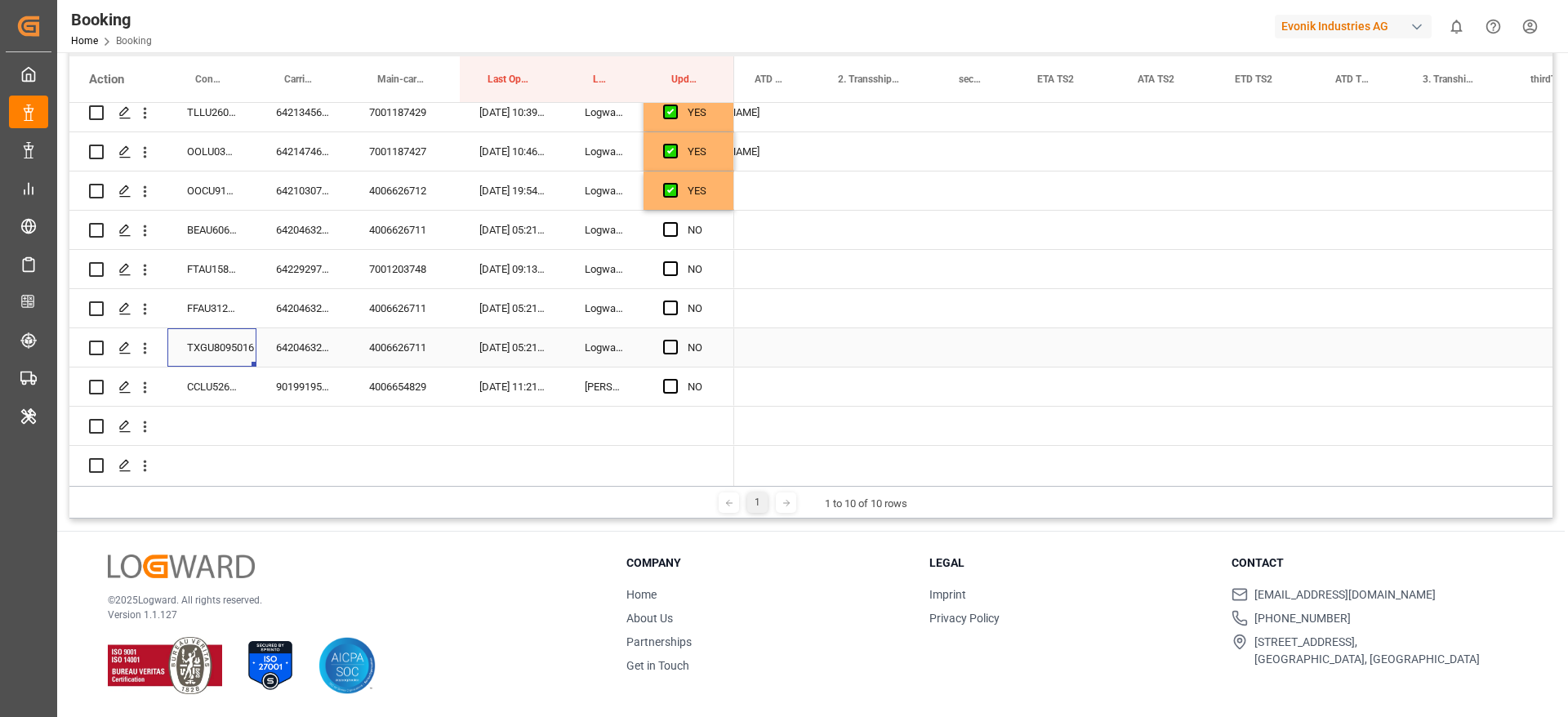
scroll to position [0, 2147]
click at [1413, 345] on div "Press SPACE to select this row." at bounding box center [1395, 347] width 164 height 38
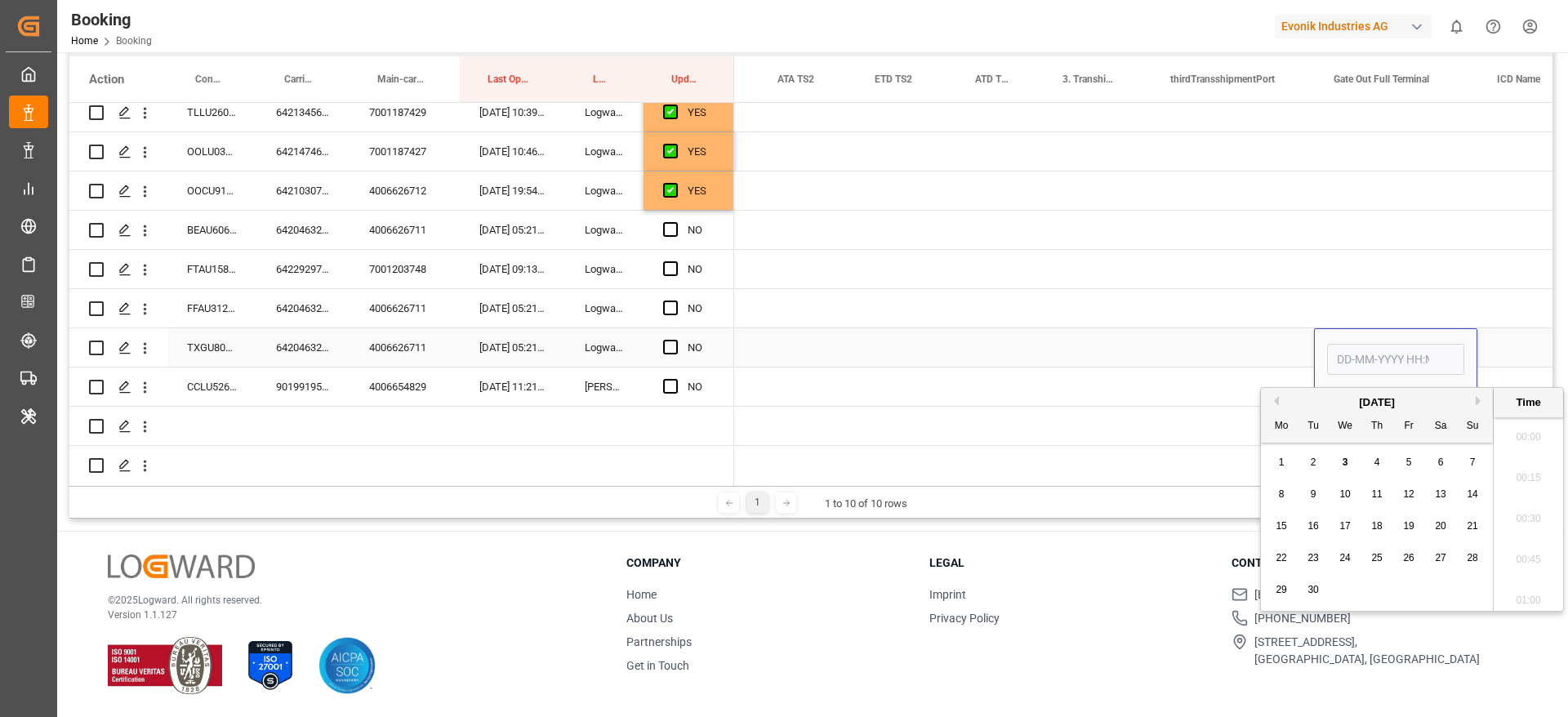
scroll to position [2702, 0]
click at [1346, 461] on span "3" at bounding box center [1345, 462] width 5 height 12
type input "03-09-2025 00:00"
click at [674, 349] on span "Press SPACE to select this row." at bounding box center [671, 347] width 14 height 14
click at [675, 340] on input "Press SPACE to select this row." at bounding box center [675, 340] width 0 height 0
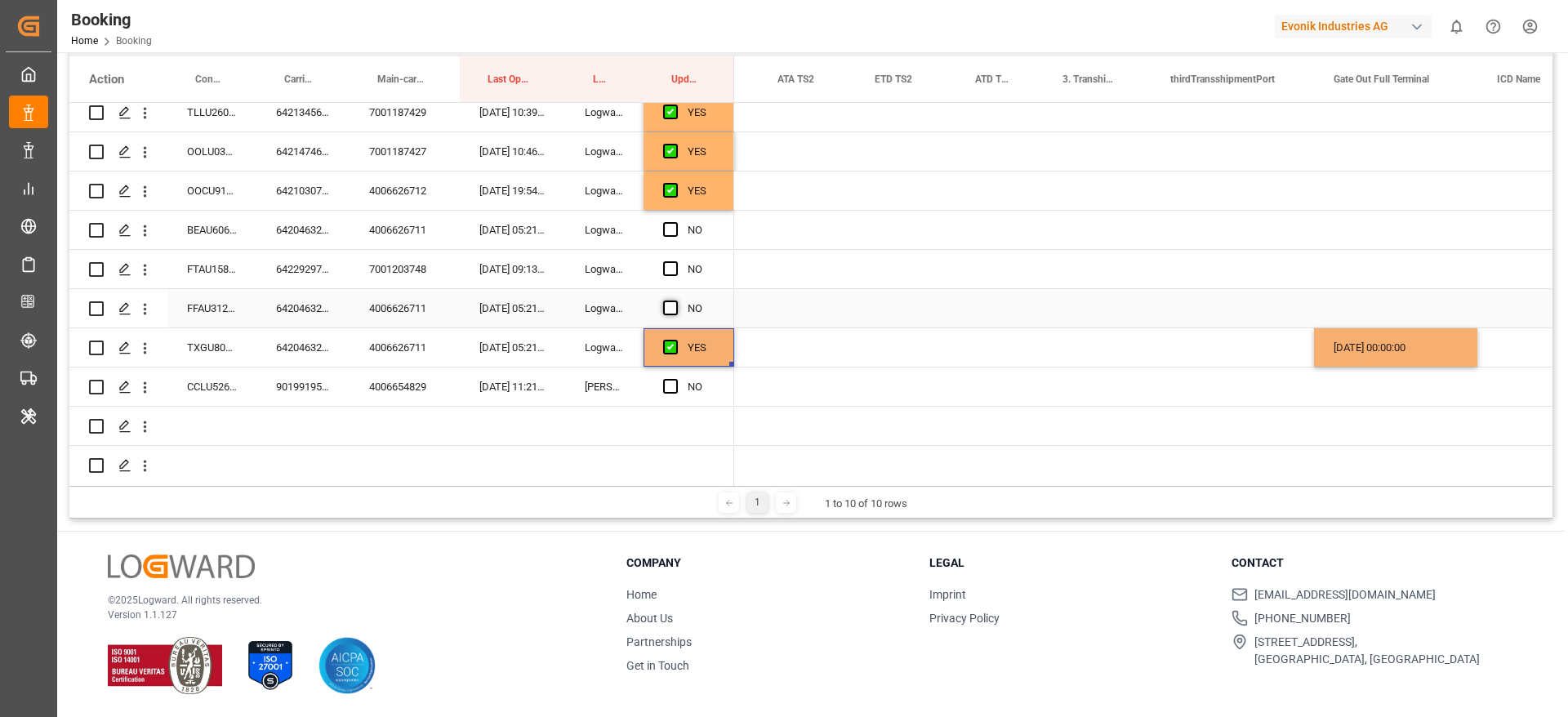
click at [671, 305] on span "Press SPACE to select this row." at bounding box center [671, 307] width 14 height 14
click at [675, 300] on input "Press SPACE to select this row." at bounding box center [675, 300] width 0 height 0
drag, startPoint x: 666, startPoint y: 227, endPoint x: 653, endPoint y: 242, distance: 19.8
click at [665, 227] on span "Press SPACE to select this row." at bounding box center [671, 230] width 14 height 14
click at [675, 222] on input "Press SPACE to select this row." at bounding box center [675, 222] width 0 height 0
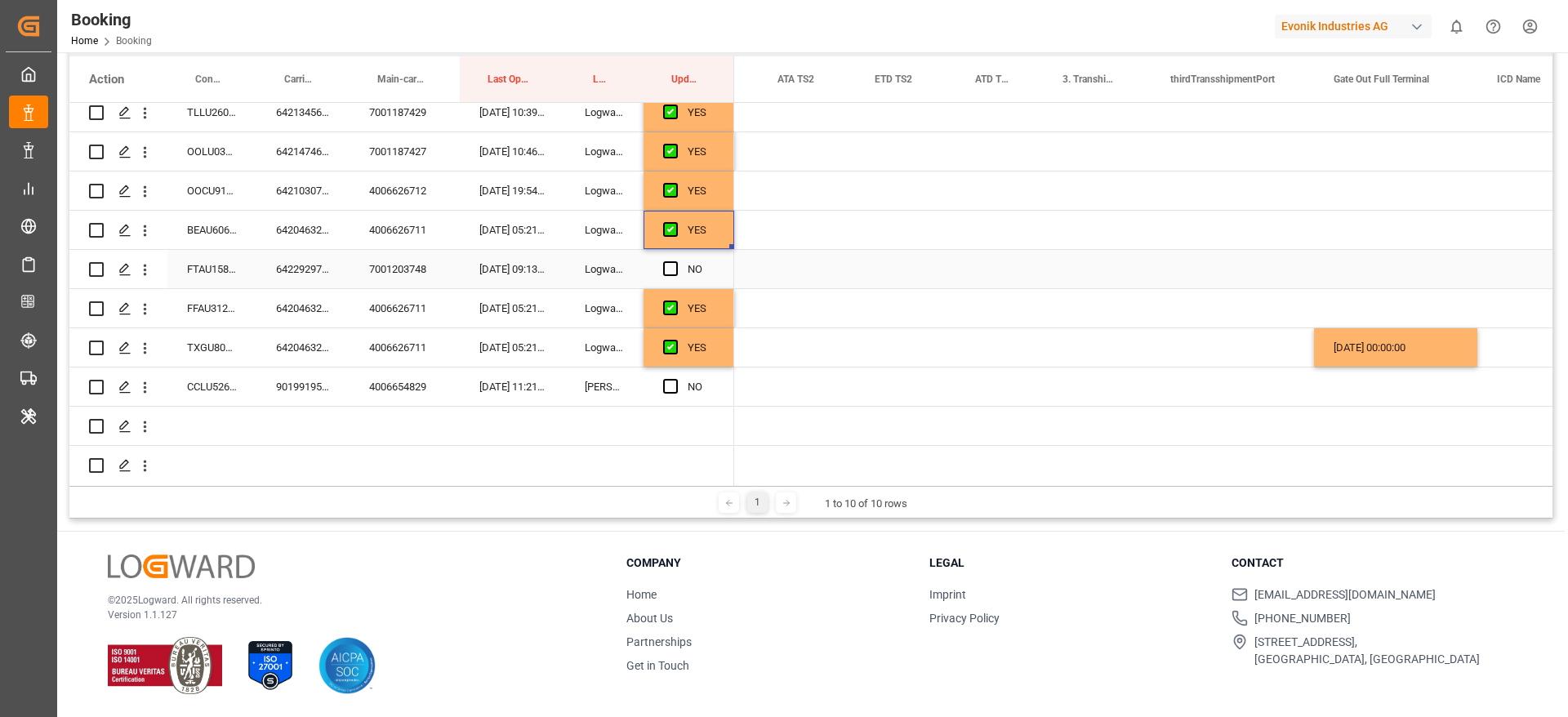
click at [292, 266] on div "6422929730" at bounding box center [303, 269] width 93 height 38
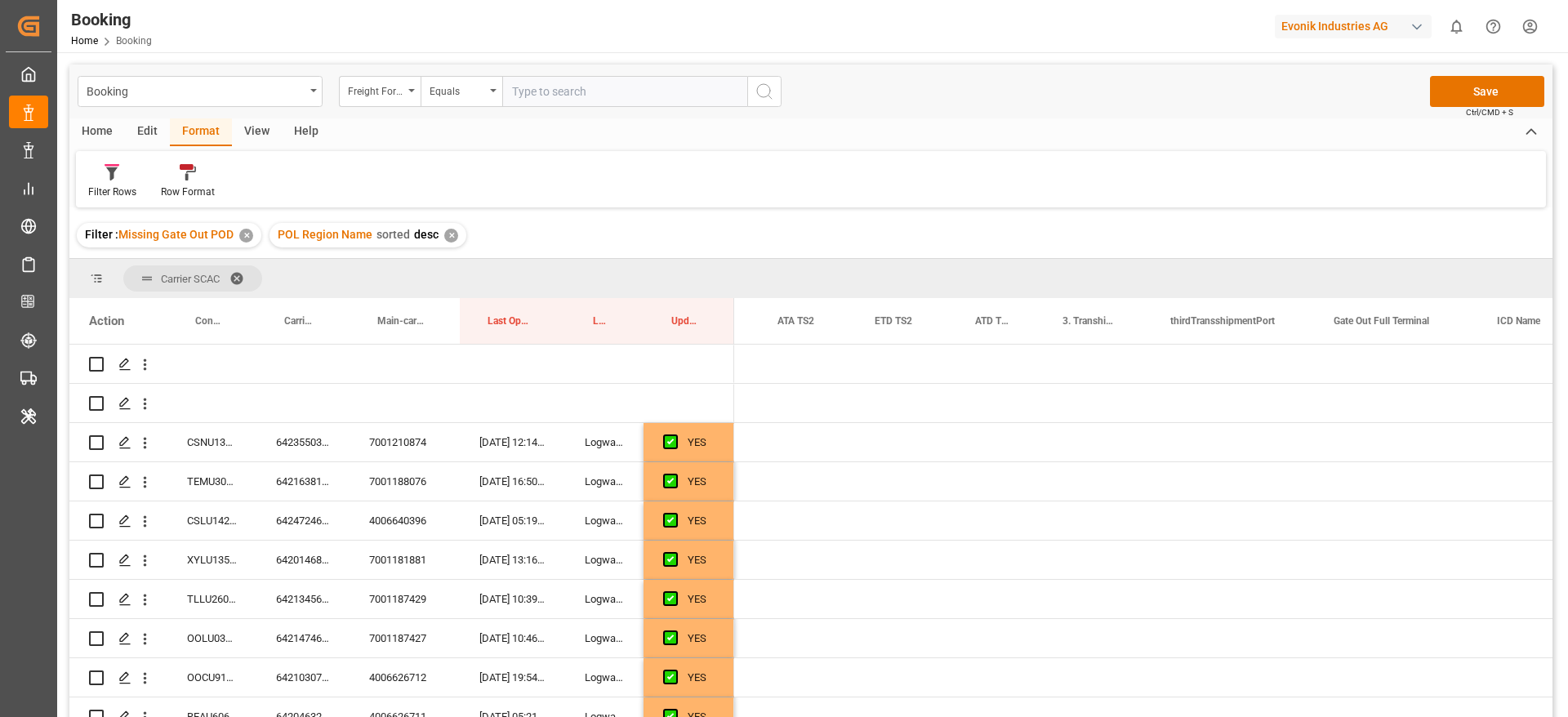
scroll to position [0, 2351]
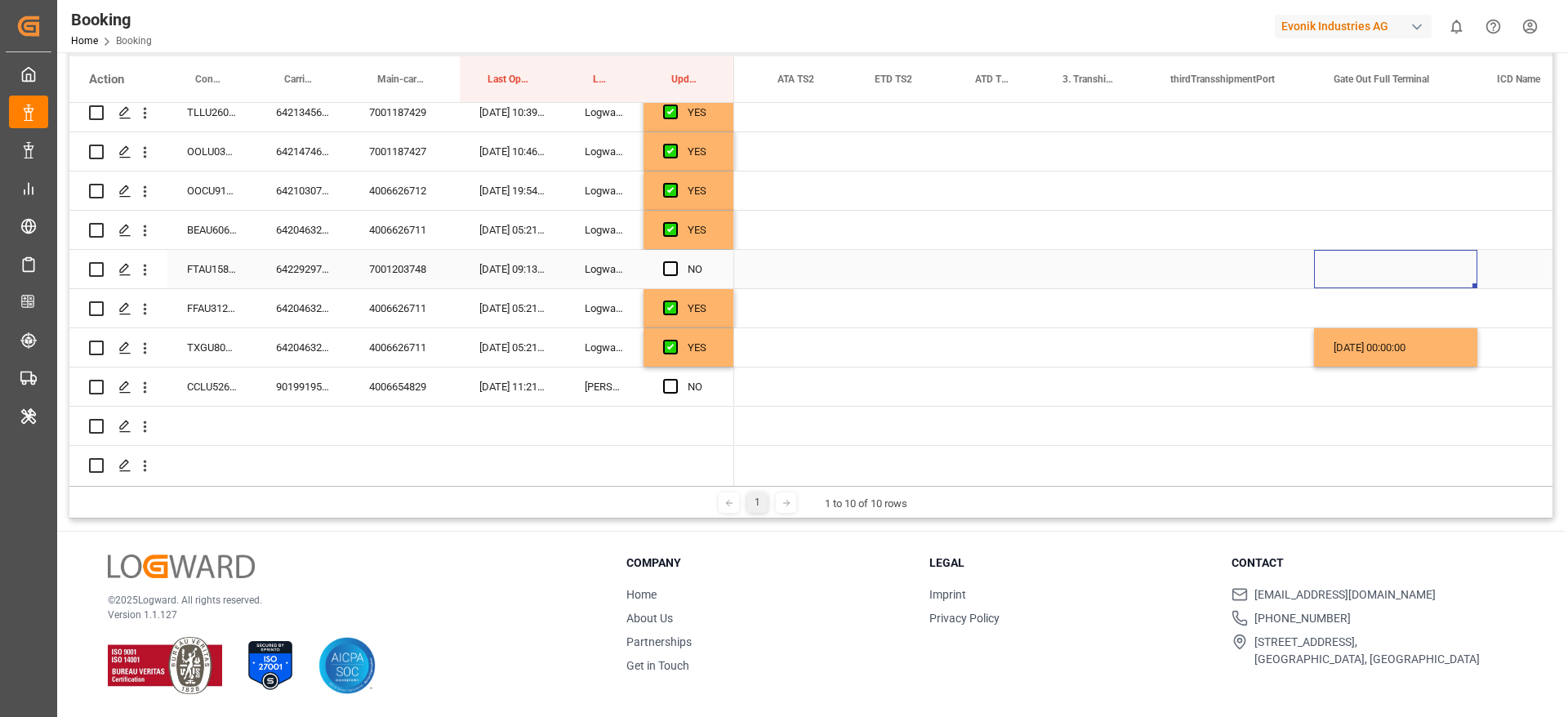
click at [1368, 270] on div "Press SPACE to select this row." at bounding box center [1395, 269] width 164 height 38
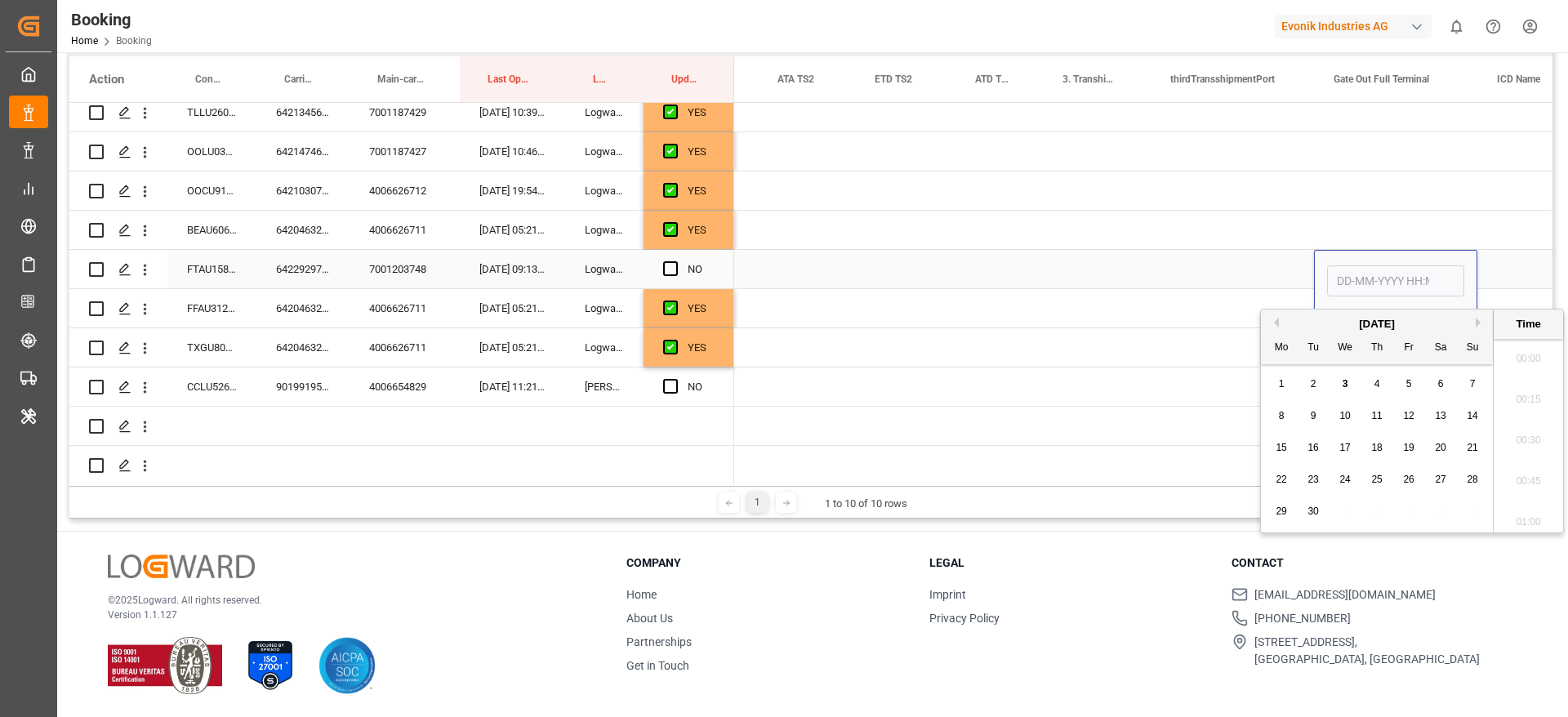
scroll to position [2702, 0]
click at [1345, 374] on div "3" at bounding box center [1345, 384] width 21 height 21
type input "[DATE] 00:00"
click at [1248, 256] on div "Press SPACE to select this row." at bounding box center [1232, 269] width 164 height 38
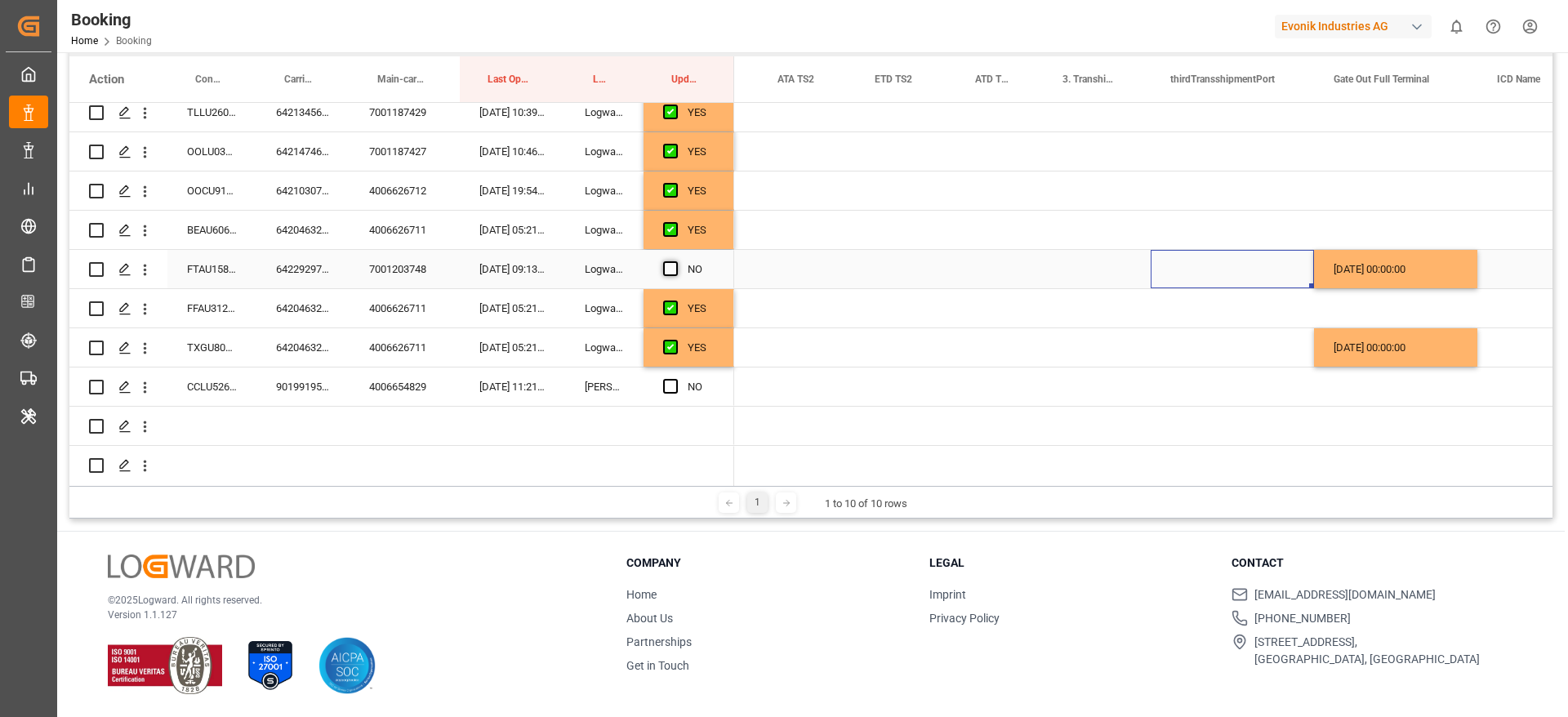
click at [670, 267] on span "Press SPACE to select this row." at bounding box center [671, 269] width 14 height 14
click at [675, 261] on input "Press SPACE to select this row." at bounding box center [675, 261] width 0 height 0
click at [321, 384] on div "9019919530" at bounding box center [303, 387] width 93 height 38
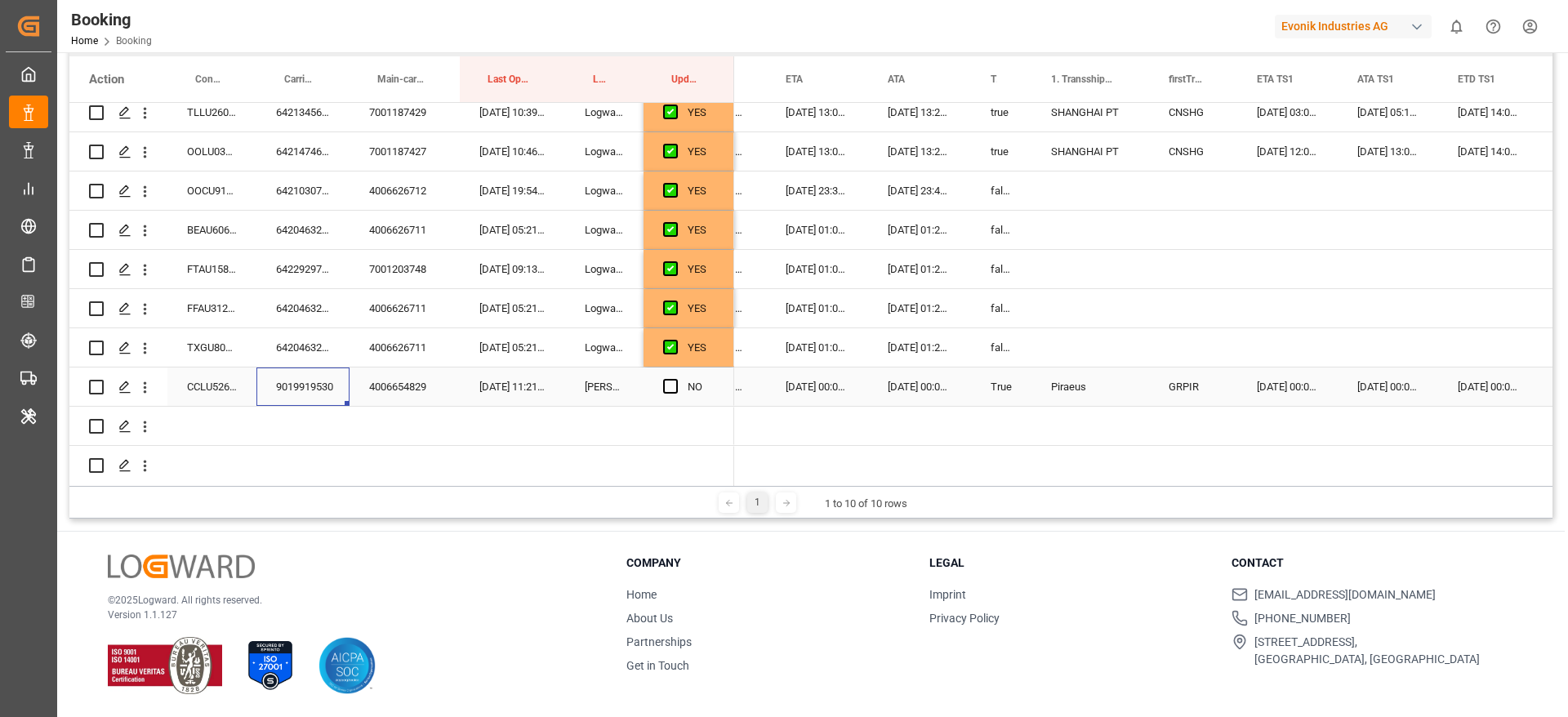
scroll to position [0, 1183]
click at [670, 386] on span "Press SPACE to select this row." at bounding box center [671, 386] width 14 height 14
click at [675, 379] on input "Press SPACE to select this row." at bounding box center [675, 379] width 0 height 0
click at [671, 383] on span "Press SPACE to select this row." at bounding box center [671, 386] width 14 height 14
click at [675, 379] on input "Press SPACE to select this row." at bounding box center [675, 379] width 0 height 0
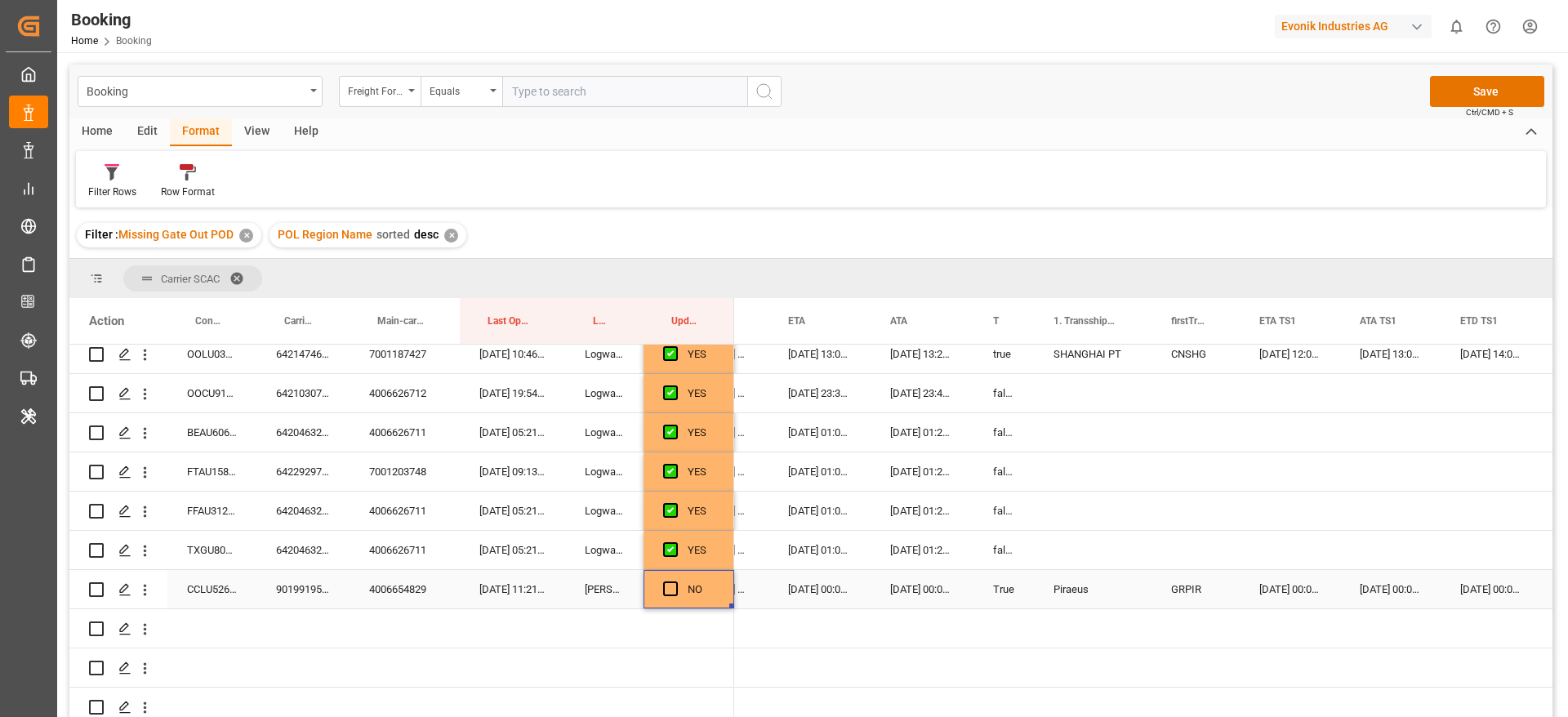
scroll to position [286, 0]
click at [662, 591] on div "NO" at bounding box center [689, 588] width 90 height 38
click at [668, 586] on span "Press SPACE to select this row." at bounding box center [671, 587] width 14 height 14
click at [675, 580] on input "Press SPACE to select this row." at bounding box center [675, 580] width 0 height 0
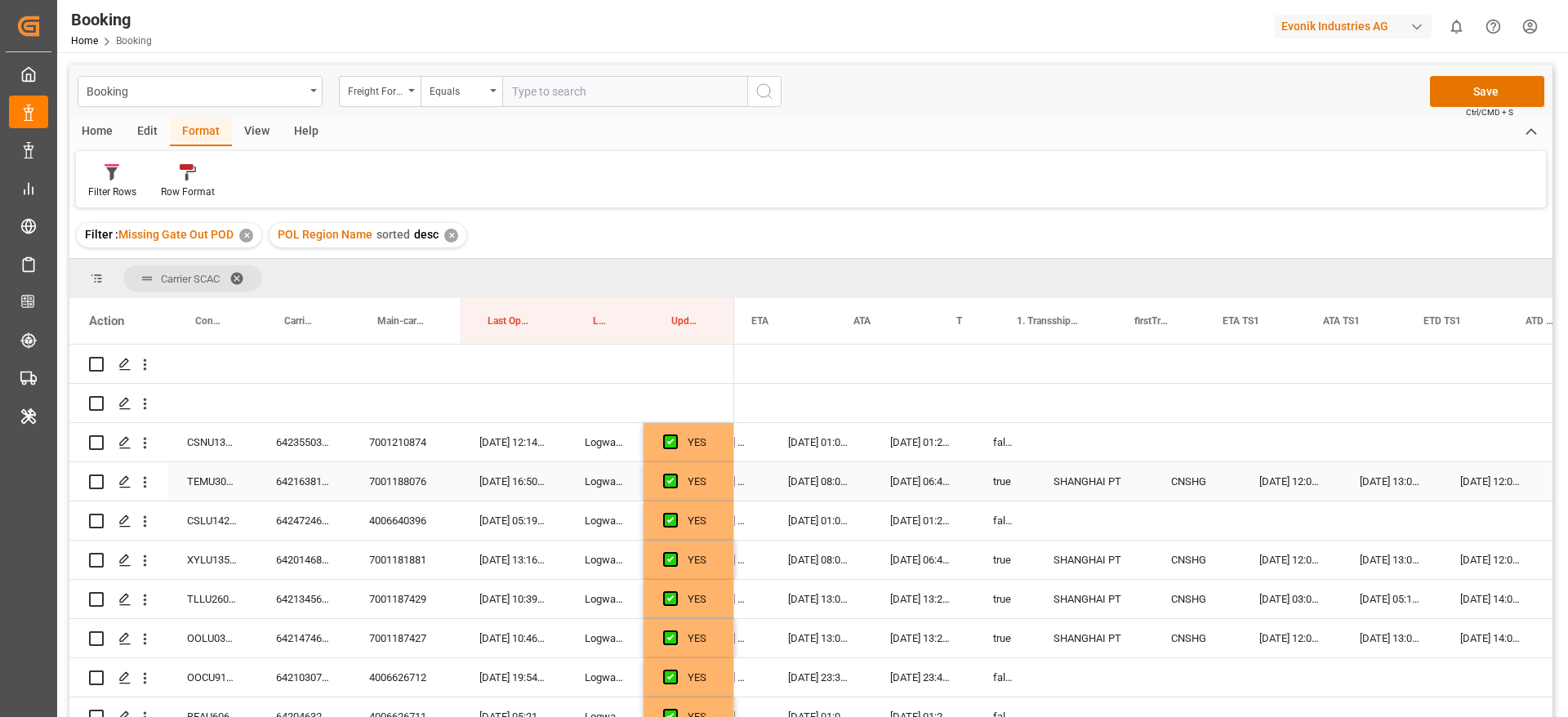
scroll to position [0, 0]
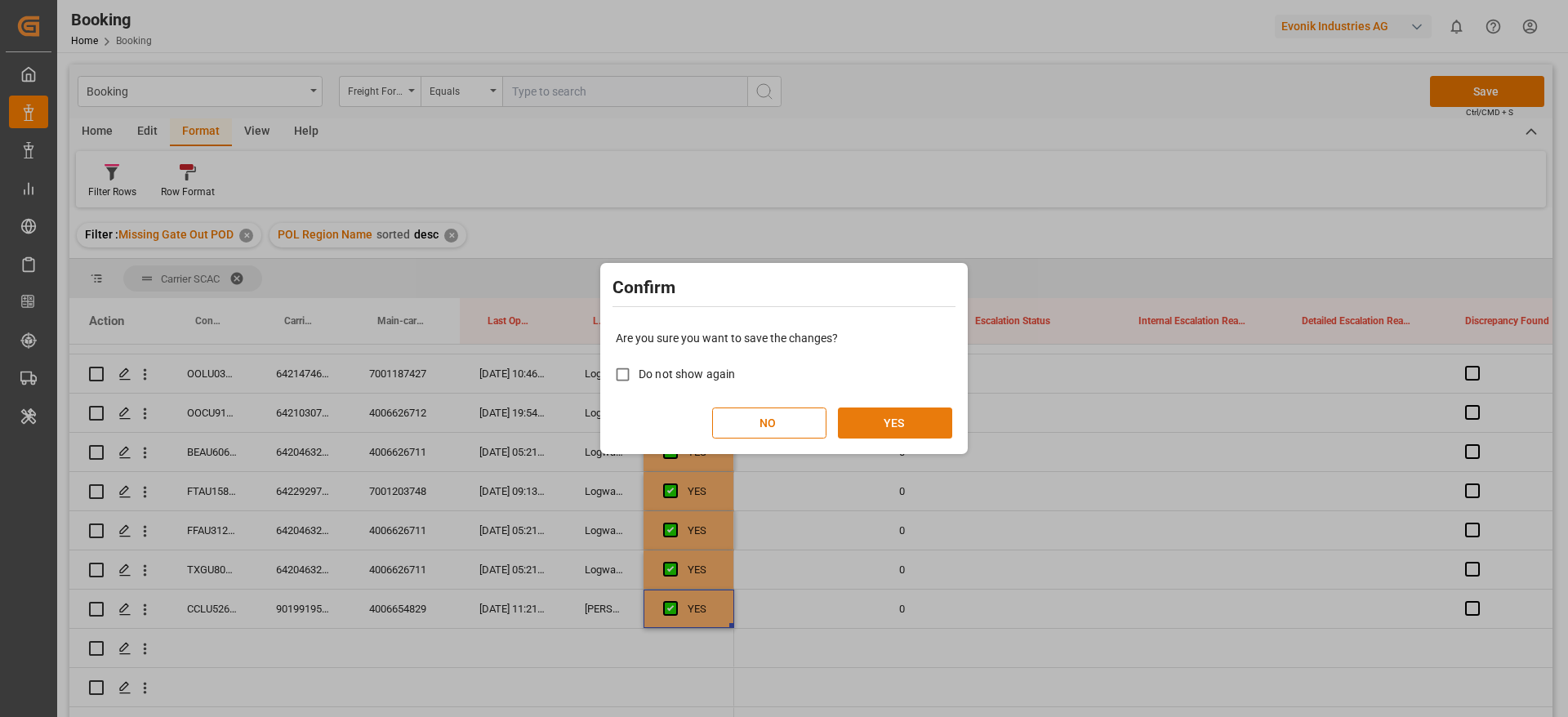
click at [896, 420] on button "YES" at bounding box center [895, 423] width 114 height 31
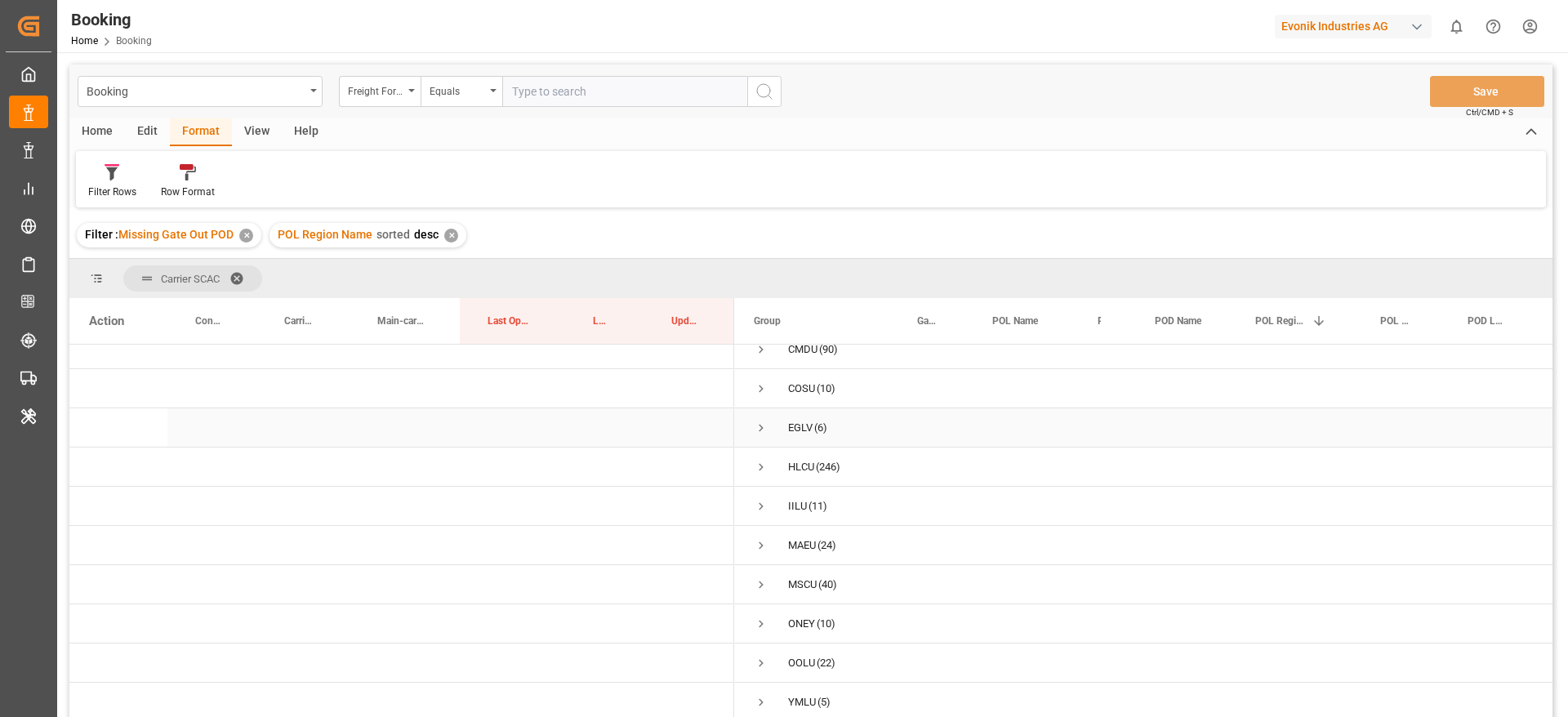
click at [748, 418] on div "EGLV (6)" at bounding box center [815, 428] width 164 height 38
click at [761, 425] on span "Press SPACE to select this row." at bounding box center [761, 428] width 14 height 14
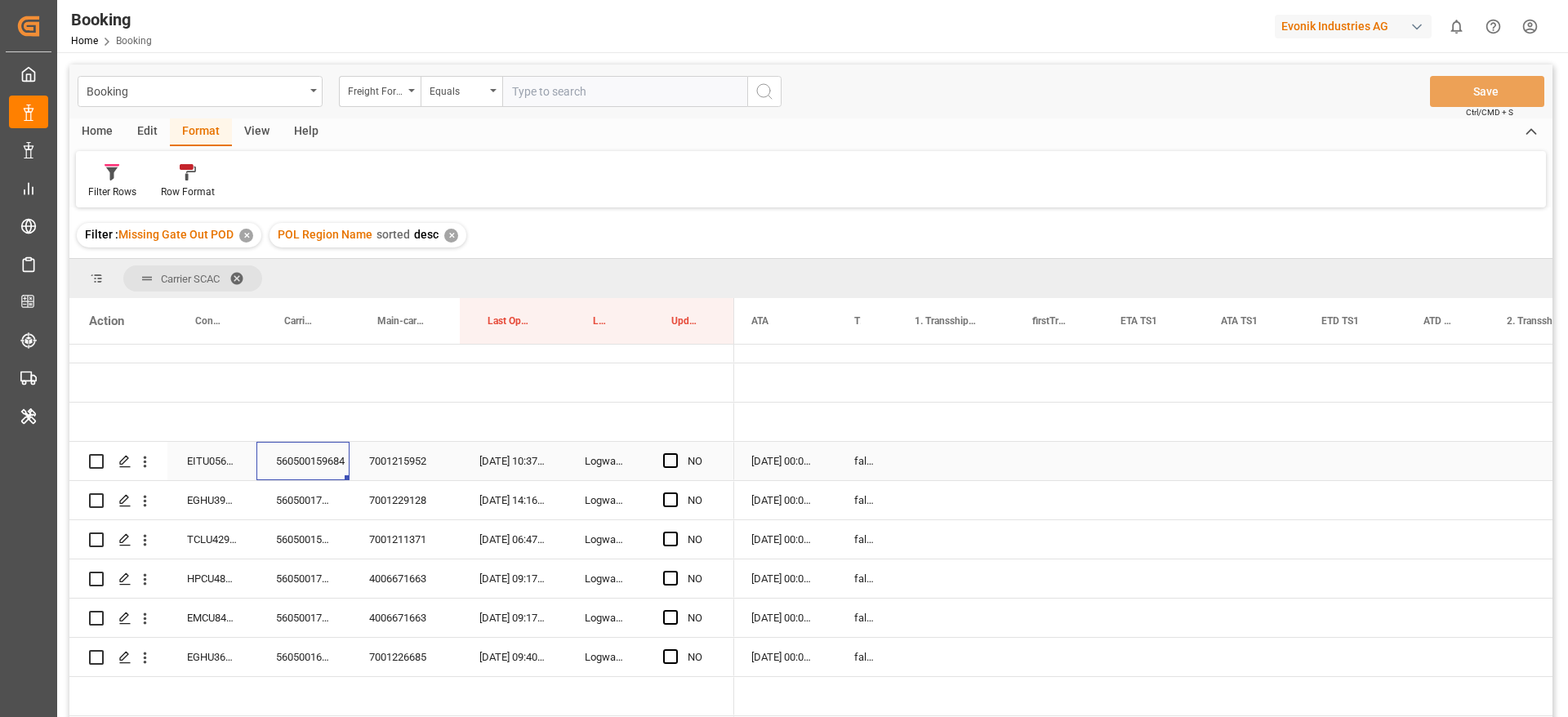
click at [336, 461] on div "560500159684" at bounding box center [303, 461] width 93 height 38
click at [332, 514] on div "560500170424" at bounding box center [303, 500] width 93 height 38
click at [330, 465] on div "560500159684" at bounding box center [303, 461] width 93 height 38
click at [679, 461] on div "Press SPACE to select this row." at bounding box center [675, 462] width 24 height 38
click at [678, 460] on div "Press SPACE to select this row." at bounding box center [675, 462] width 24 height 38
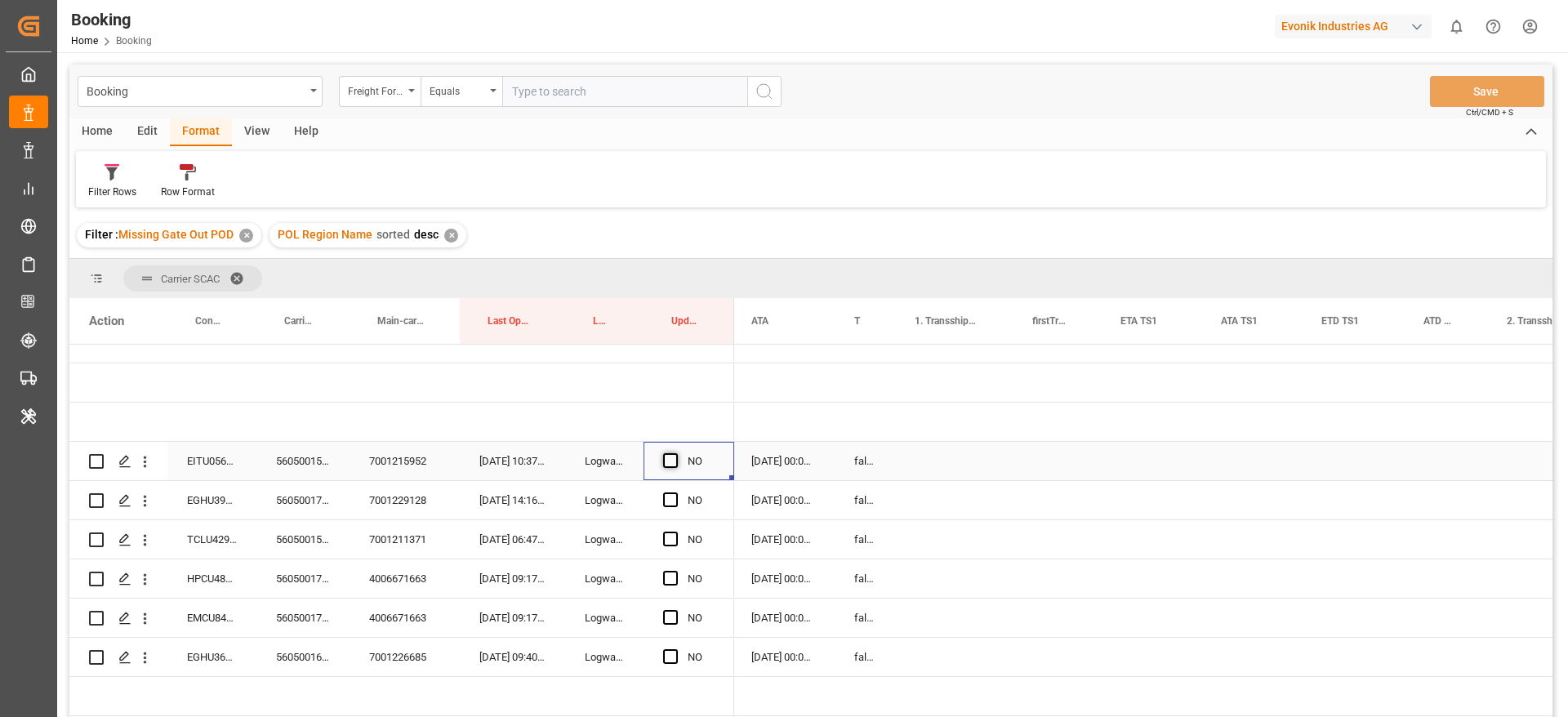
click at [671, 461] on span "Press SPACE to select this row." at bounding box center [671, 460] width 14 height 14
click at [675, 453] on input "Press SPACE to select this row." at bounding box center [675, 453] width 0 height 0
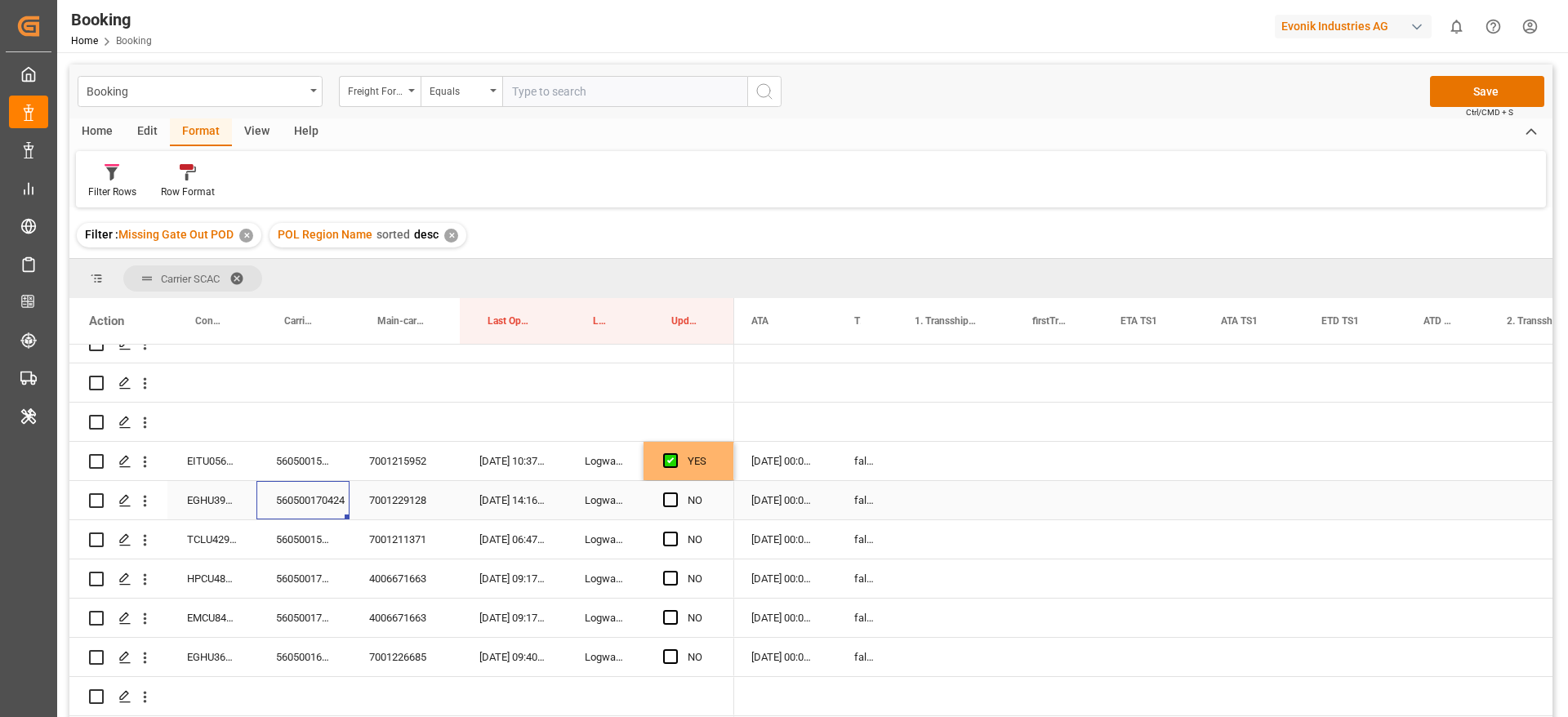
click at [292, 512] on div "560500170424" at bounding box center [303, 500] width 93 height 38
click at [667, 496] on span "Press SPACE to select this row." at bounding box center [671, 500] width 14 height 14
click at [675, 493] on input "Press SPACE to select this row." at bounding box center [675, 493] width 0 height 0
click at [310, 524] on div "560500157789" at bounding box center [303, 539] width 93 height 38
click at [670, 540] on span "Press SPACE to select this row." at bounding box center [671, 539] width 14 height 14
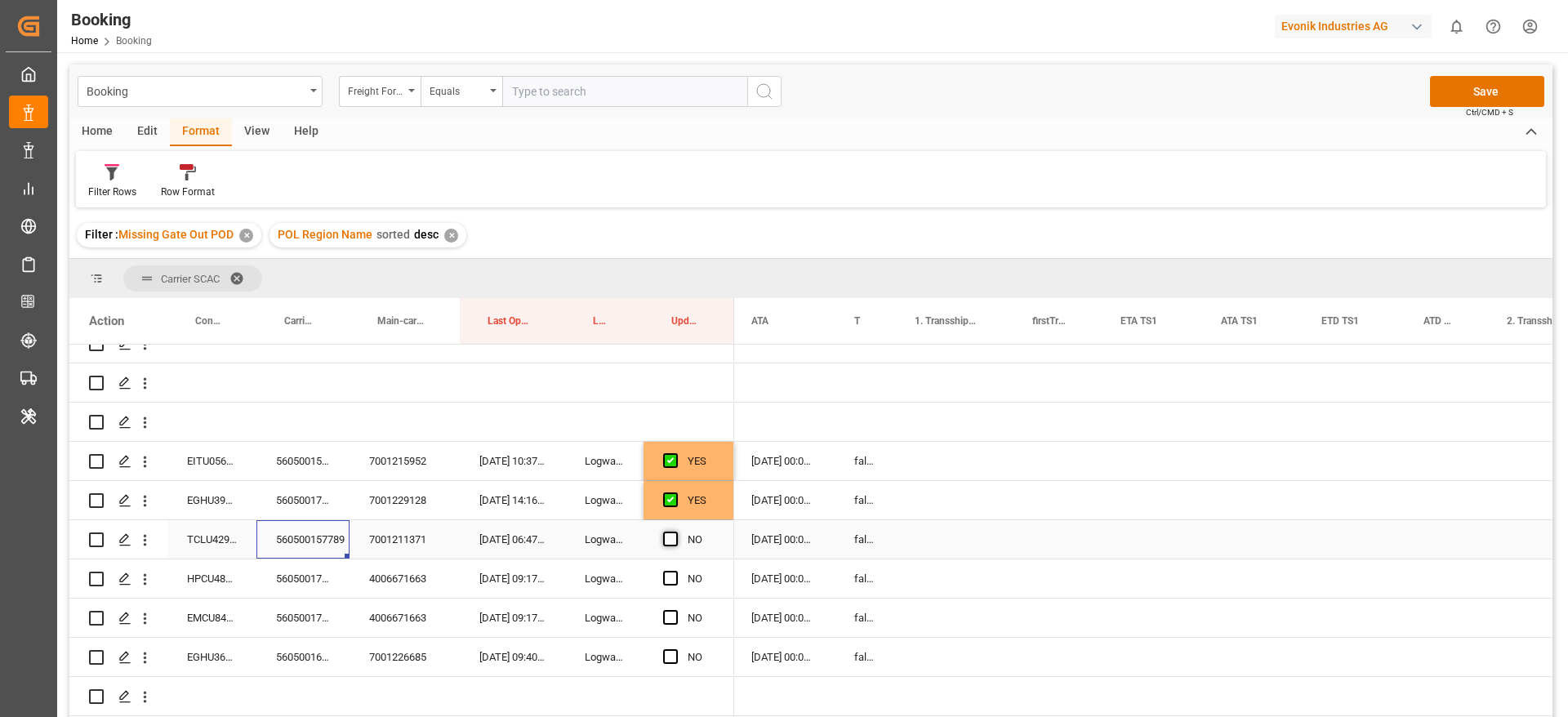
click at [675, 532] on input "Press SPACE to select this row." at bounding box center [675, 532] width 0 height 0
click at [289, 566] on div "560500170475" at bounding box center [303, 579] width 93 height 38
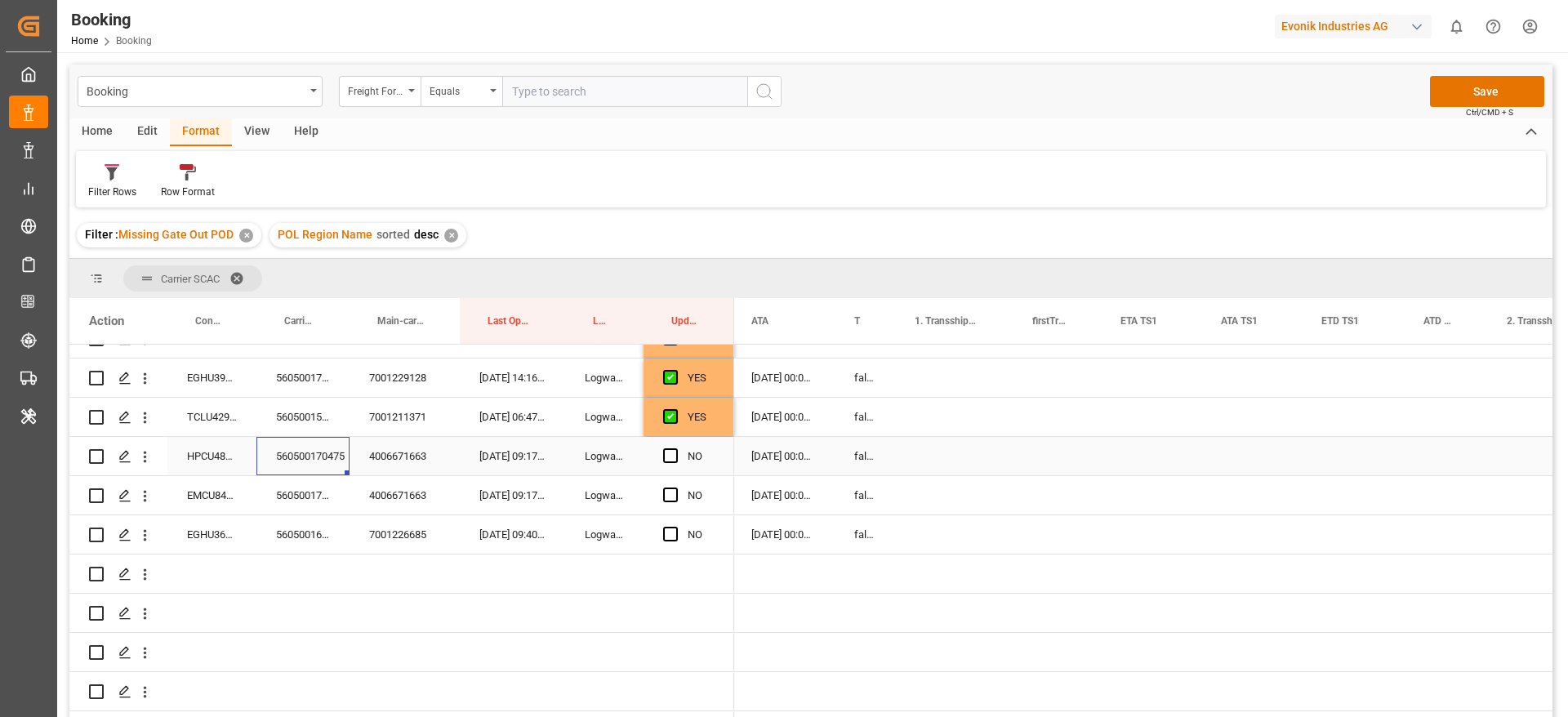
click at [219, 467] on div "HPCU4852994" at bounding box center [211, 456] width 89 height 38
click at [673, 454] on span "Press SPACE to select this row." at bounding box center [671, 456] width 14 height 14
click at [675, 448] on input "Press SPACE to select this row." at bounding box center [675, 448] width 0 height 0
click at [309, 487] on div "560500170475" at bounding box center [303, 495] width 93 height 38
click at [309, 458] on div "560500170475" at bounding box center [303, 456] width 93 height 38
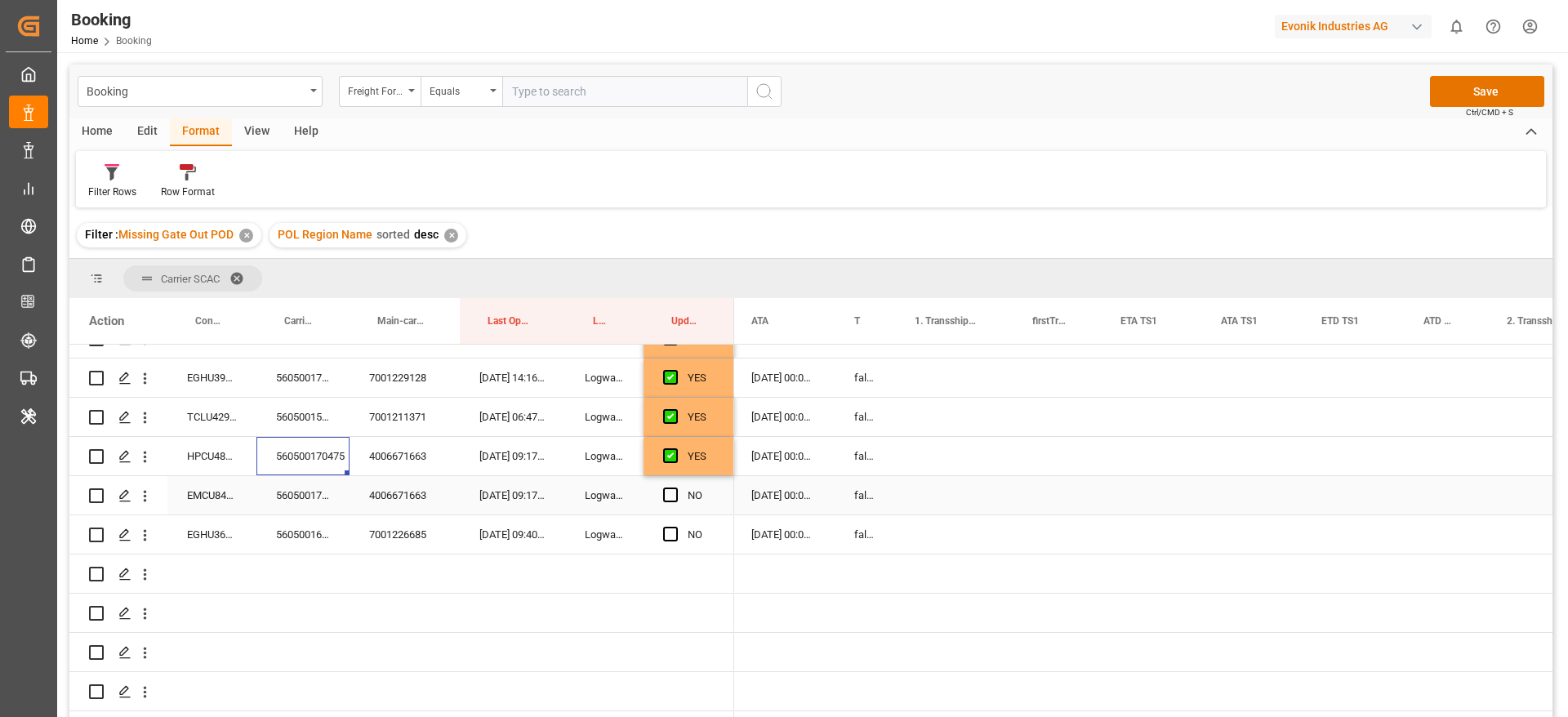
drag, startPoint x: 307, startPoint y: 481, endPoint x: 292, endPoint y: 490, distance: 17.5
click at [308, 483] on div "560500170475" at bounding box center [303, 495] width 93 height 38
click at [221, 493] on div "EMCU8452299" at bounding box center [211, 495] width 89 height 38
click at [672, 483] on div "Press SPACE to select this row." at bounding box center [675, 496] width 24 height 38
click at [668, 490] on span "Press SPACE to select this row." at bounding box center [671, 495] width 14 height 14
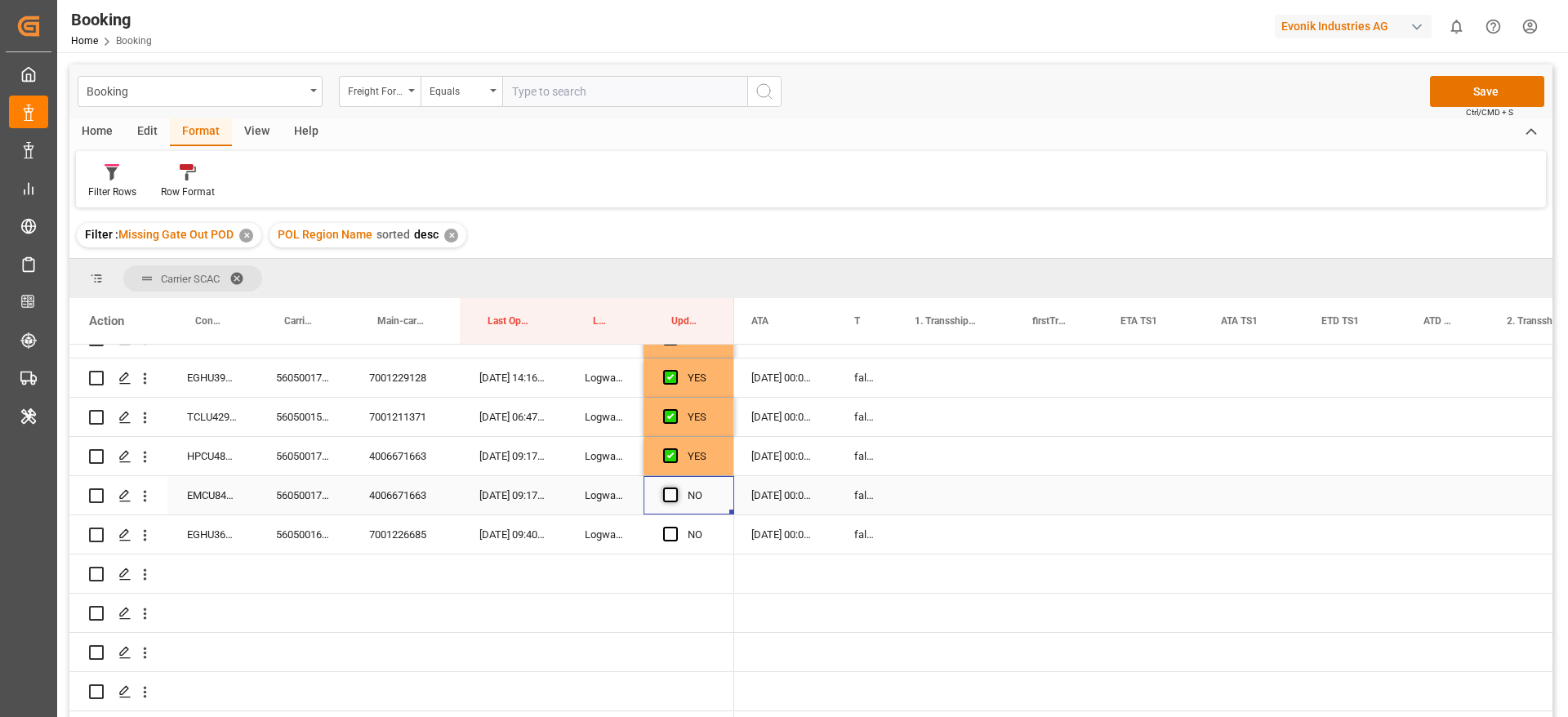
click at [675, 487] on input "Press SPACE to select this row." at bounding box center [675, 487] width 0 height 0
click at [296, 524] on div "560500168365" at bounding box center [303, 534] width 93 height 38
click at [667, 533] on span "Press SPACE to select this row." at bounding box center [671, 534] width 14 height 14
click at [675, 527] on input "Press SPACE to select this row." at bounding box center [675, 527] width 0 height 0
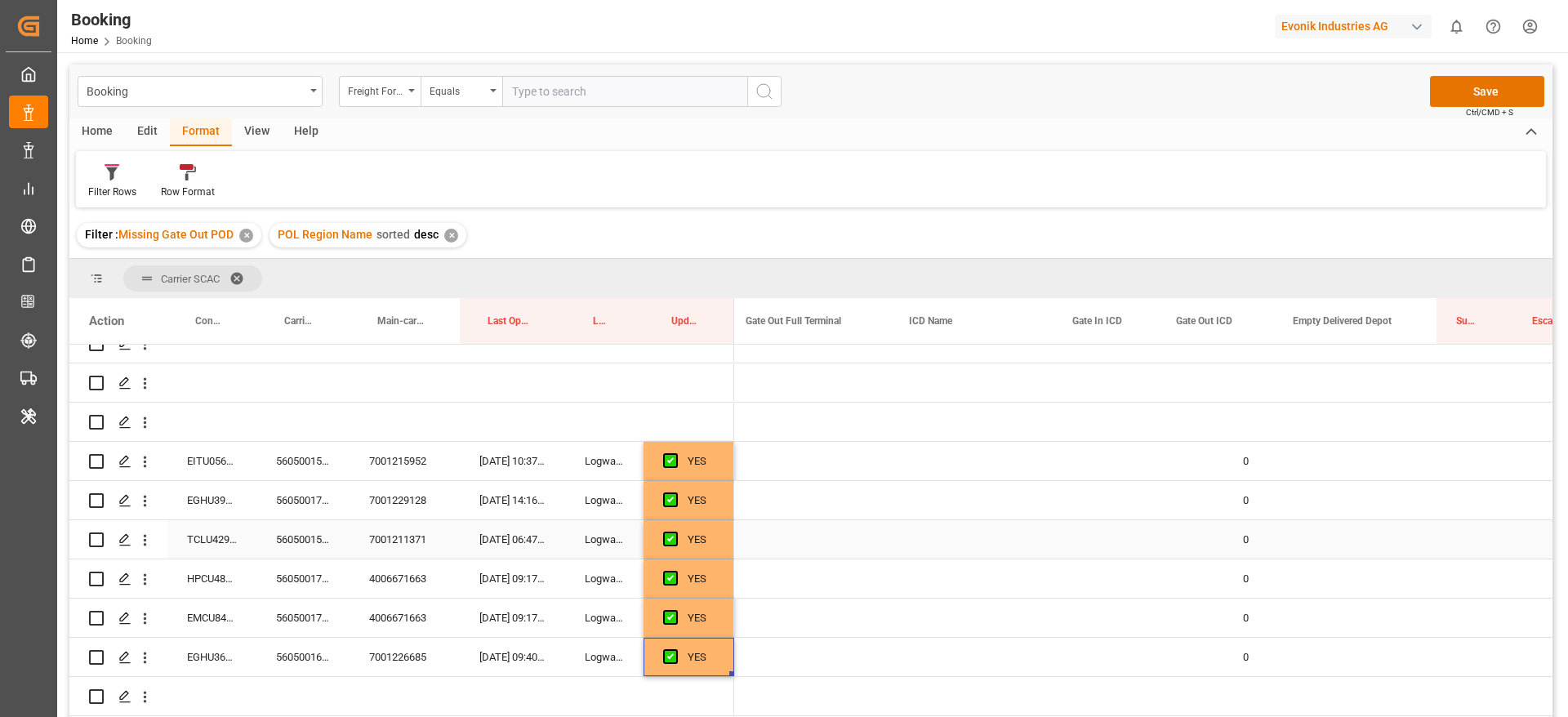
scroll to position [0, 3175]
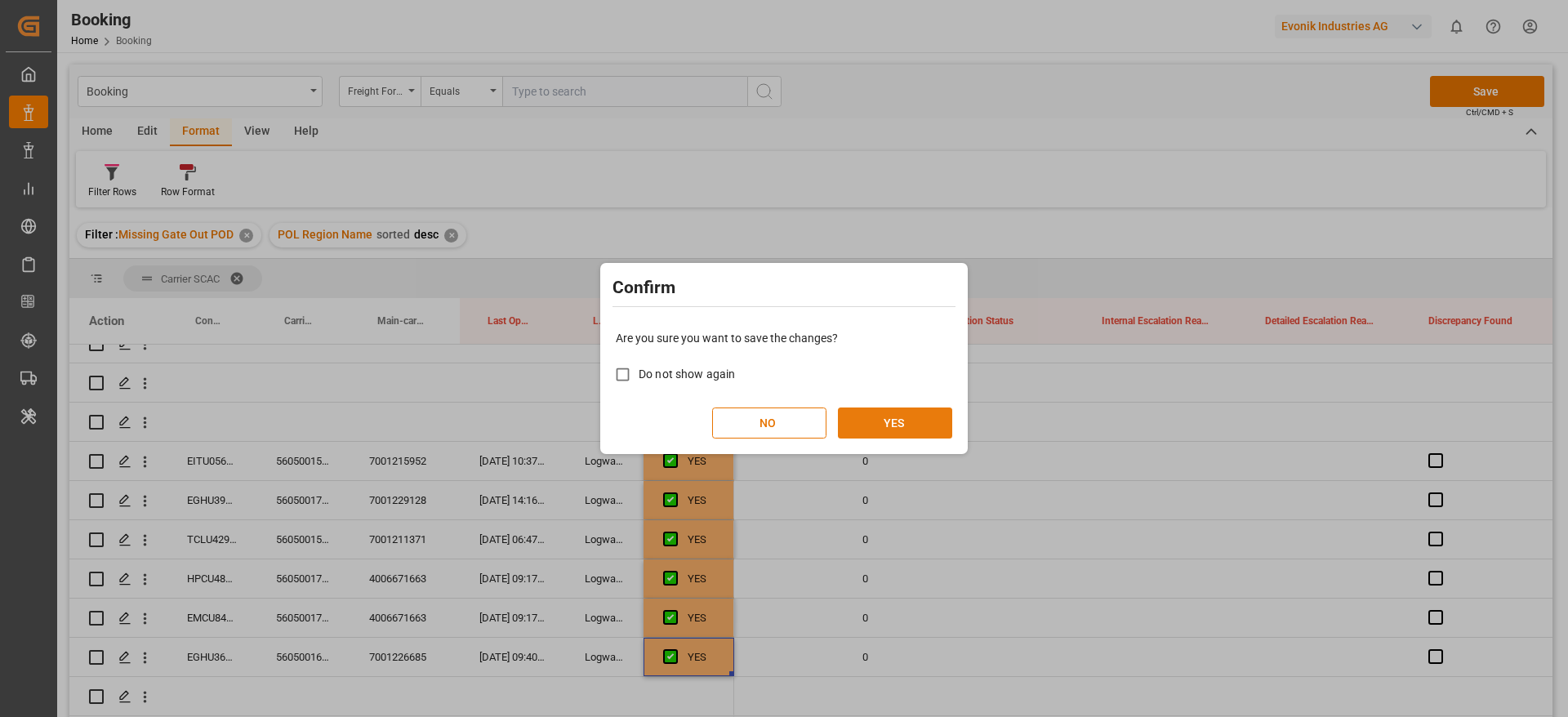
click at [909, 418] on button "YES" at bounding box center [895, 423] width 114 height 31
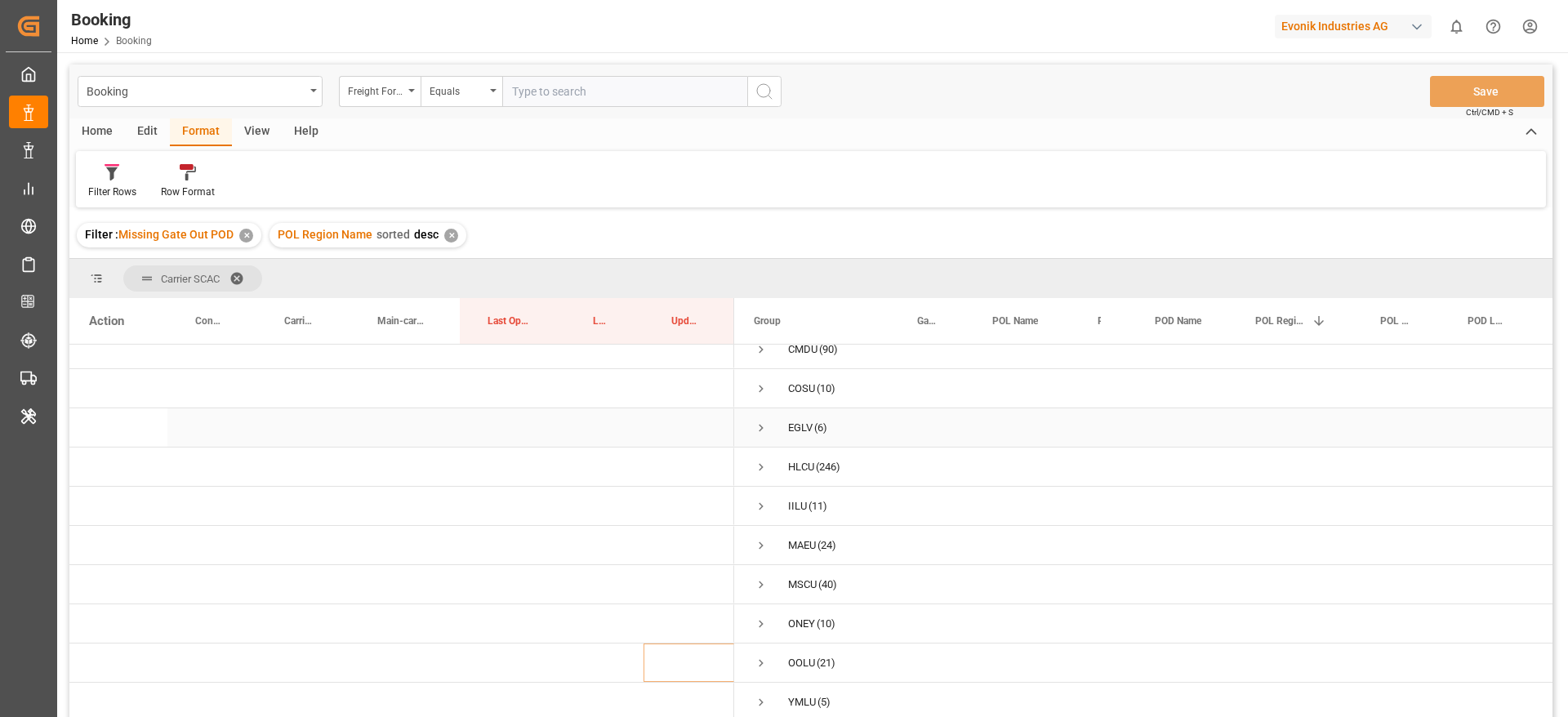
scroll to position [20, 0]
click at [759, 500] on span "Press SPACE to select this row." at bounding box center [761, 506] width 14 height 14
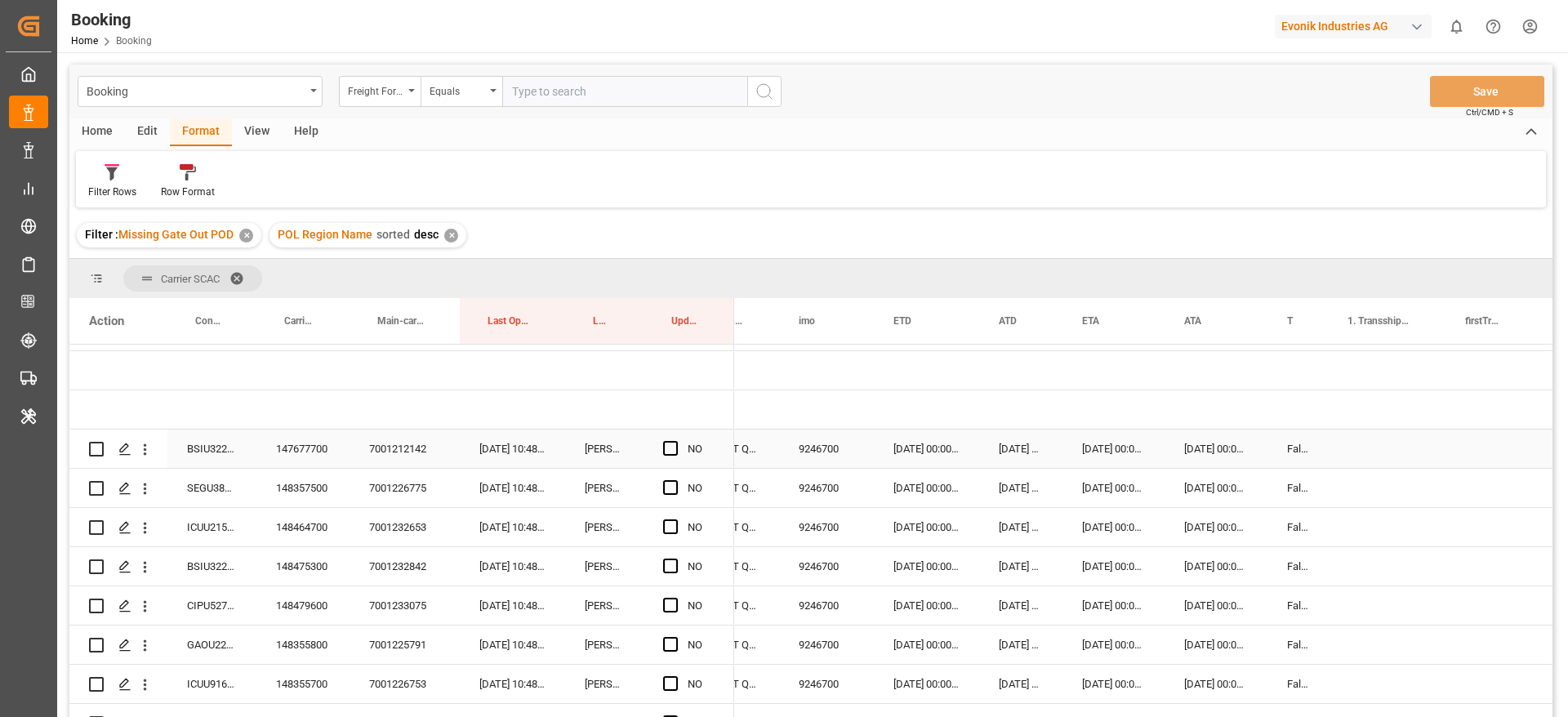
click at [310, 455] on div "147677700" at bounding box center [303, 448] width 93 height 38
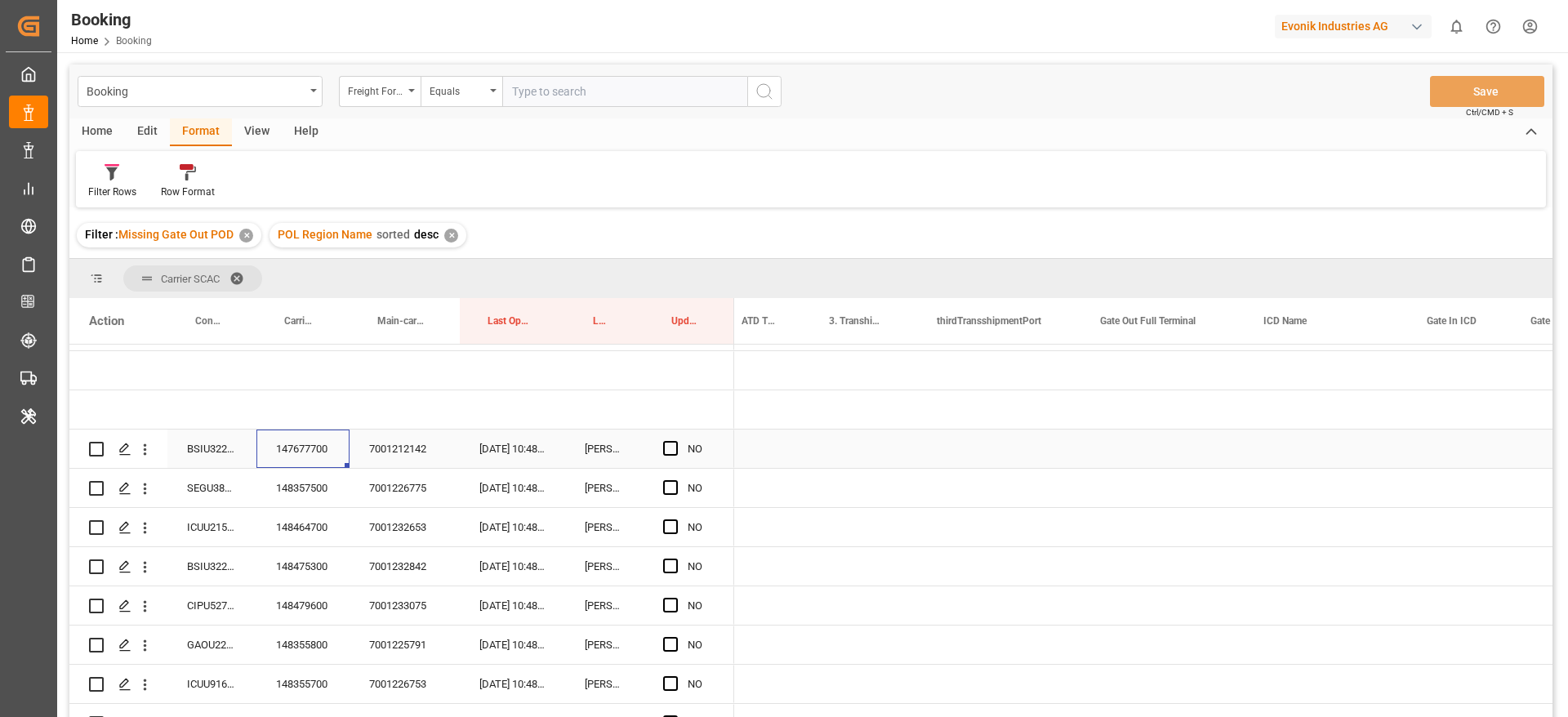
click at [1183, 446] on div "Press SPACE to select this row." at bounding box center [1161, 448] width 164 height 38
click at [1140, 446] on div "Press SPACE to select this row." at bounding box center [1161, 448] width 164 height 38
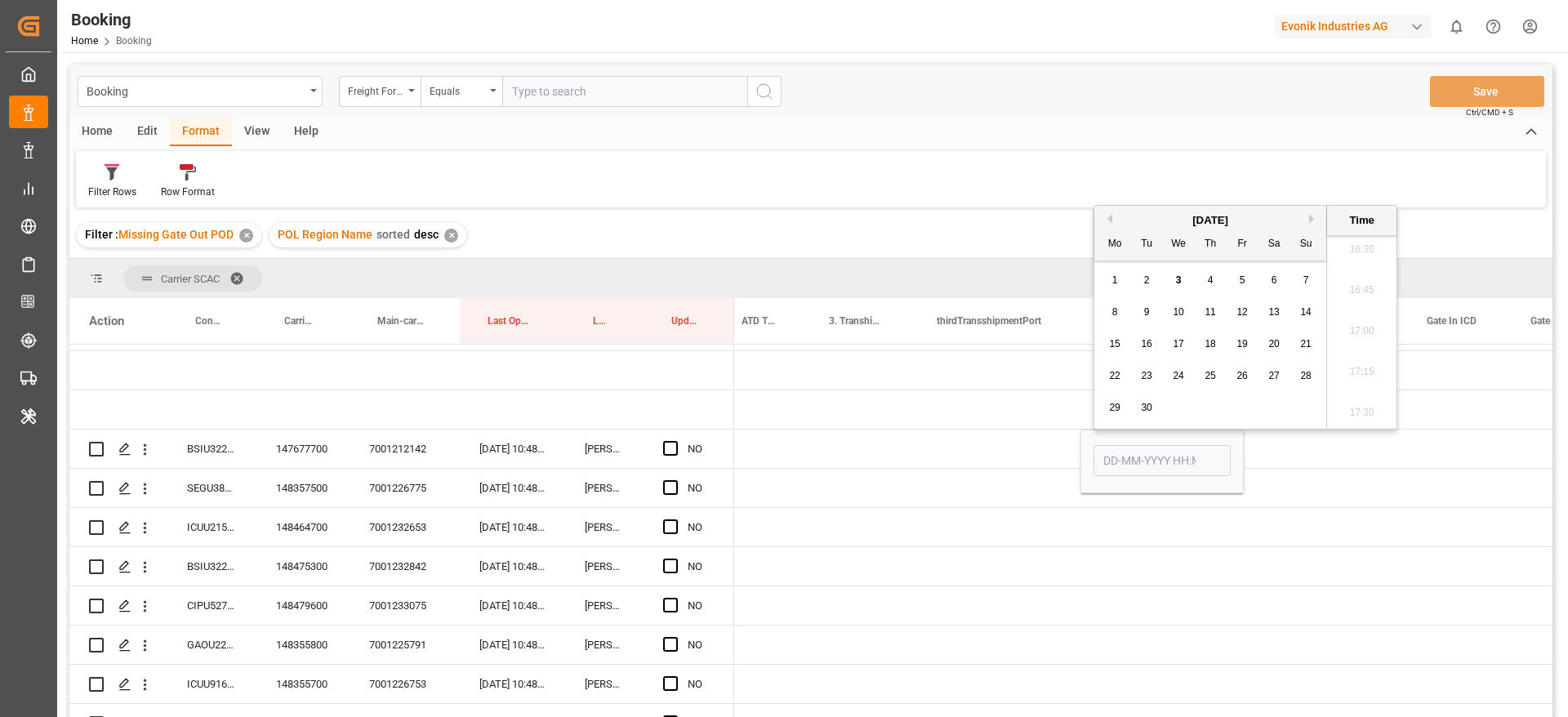
click at [1152, 283] on div "2" at bounding box center [1147, 281] width 21 height 20
type input "02-09-2025 00:00"
click at [666, 443] on span "Press SPACE to select this row." at bounding box center [671, 448] width 14 height 14
click at [675, 441] on input "Press SPACE to select this row." at bounding box center [675, 441] width 0 height 0
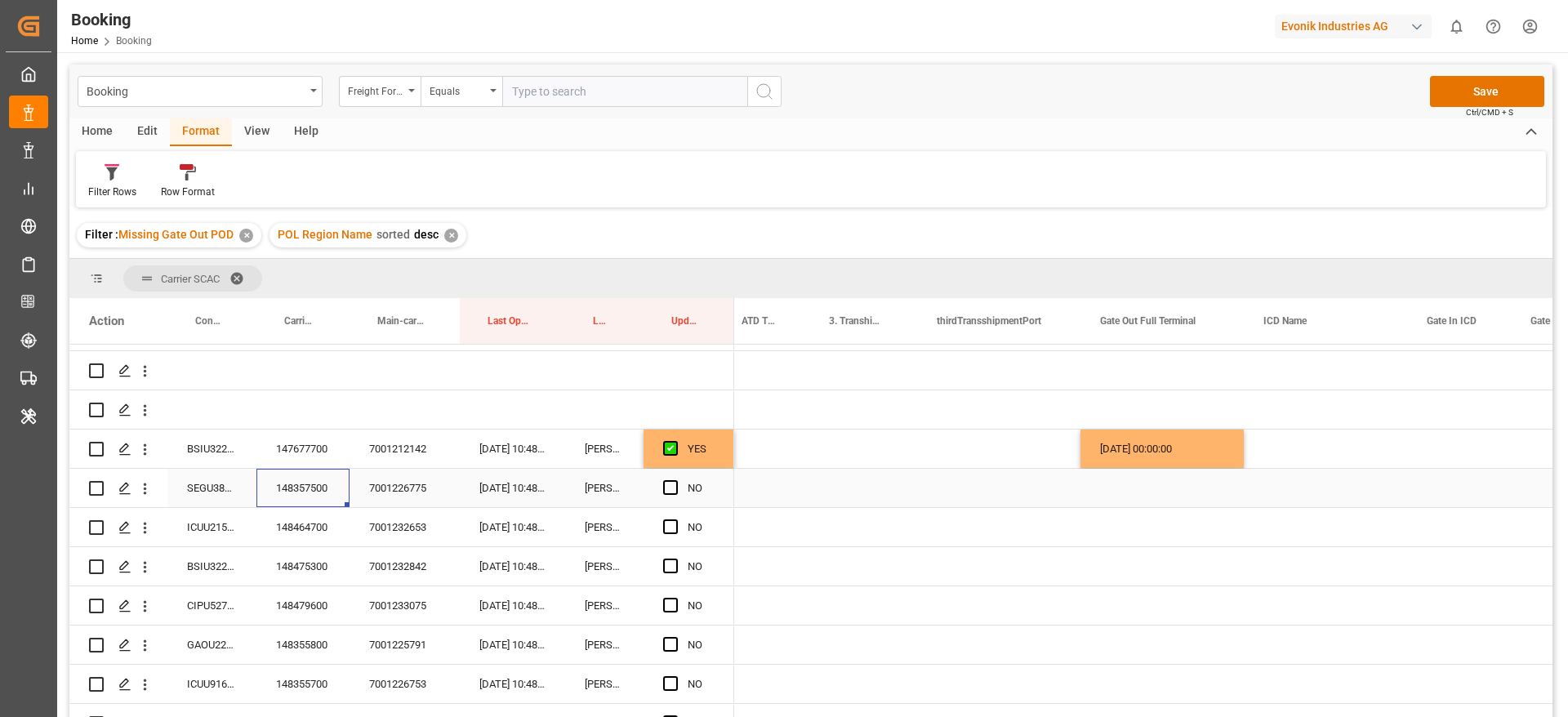
click at [292, 476] on div "148357500" at bounding box center [303, 488] width 93 height 38
click at [664, 486] on span "Press SPACE to select this row." at bounding box center [671, 487] width 14 height 14
click at [675, 480] on input "Press SPACE to select this row." at bounding box center [675, 480] width 0 height 0
click at [293, 512] on div "148464700" at bounding box center [303, 527] width 93 height 38
click at [663, 528] on span "Press SPACE to select this row." at bounding box center [671, 527] width 14 height 14
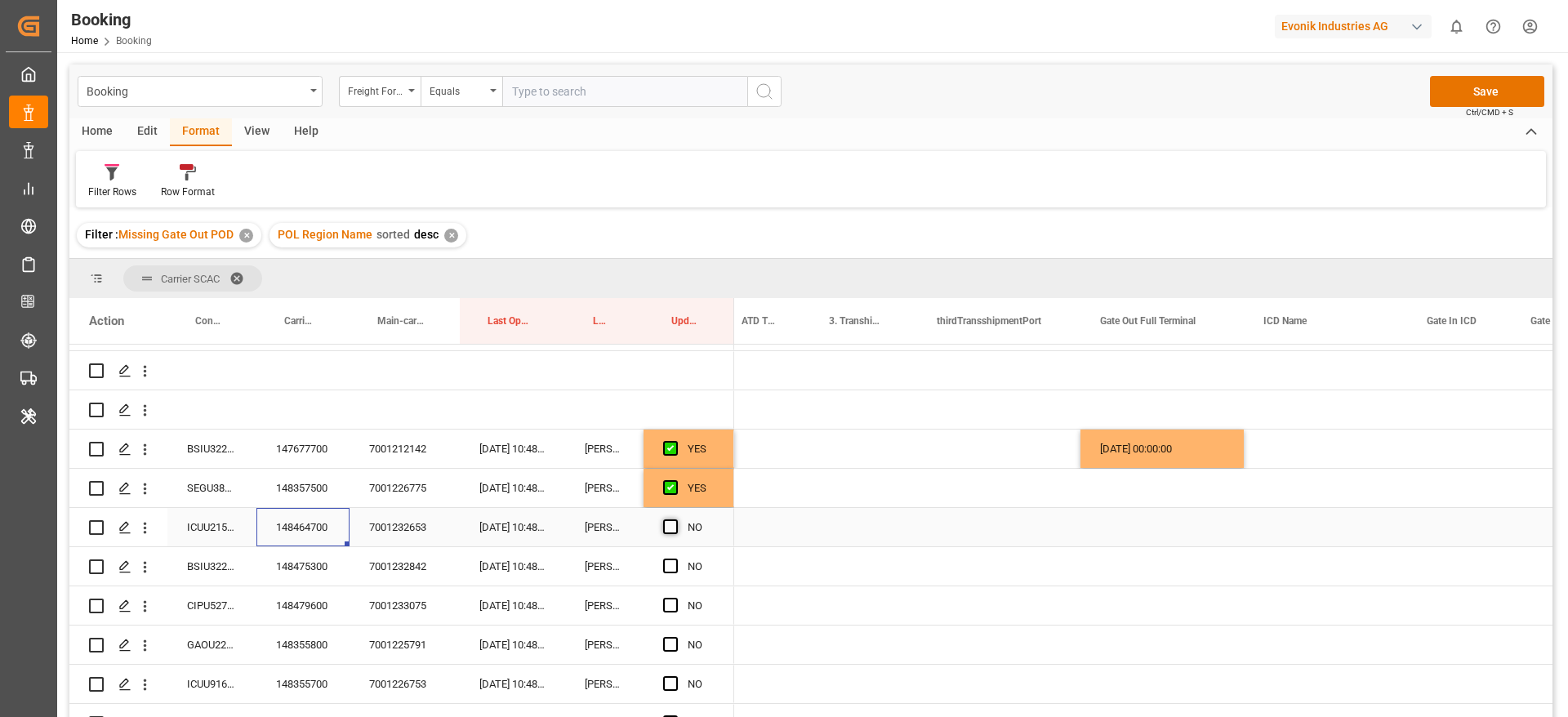
click at [675, 520] on input "Press SPACE to select this row." at bounding box center [675, 520] width 0 height 0
click at [338, 562] on div "148475300" at bounding box center [303, 566] width 93 height 38
click at [668, 563] on span "Press SPACE to select this row." at bounding box center [671, 566] width 14 height 14
click at [675, 559] on input "Press SPACE to select this row." at bounding box center [675, 559] width 0 height 0
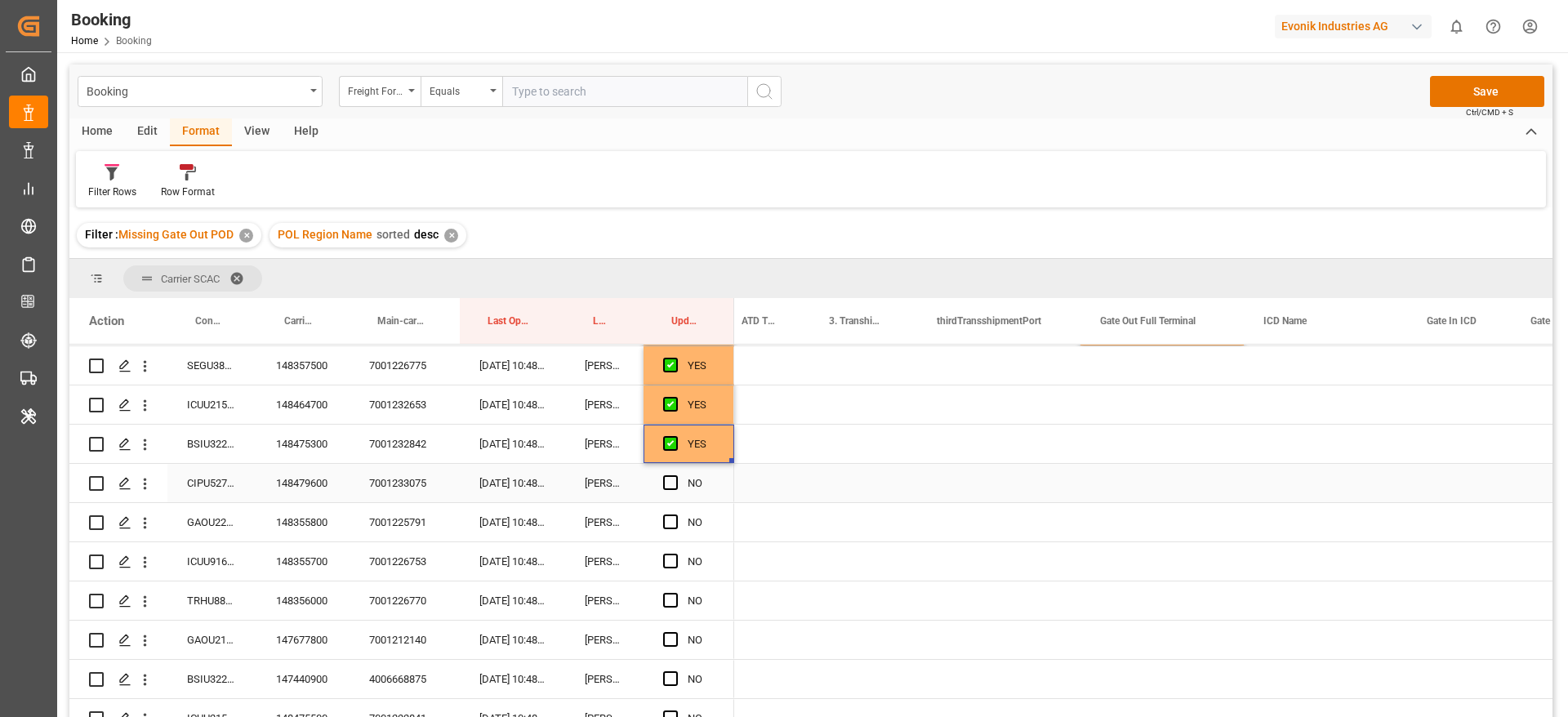
click at [309, 479] on div "148479600" at bounding box center [303, 483] width 93 height 38
drag, startPoint x: 672, startPoint y: 487, endPoint x: 621, endPoint y: 505, distance: 54.1
click at [672, 486] on span "Press SPACE to select this row." at bounding box center [671, 483] width 14 height 14
click at [675, 476] on input "Press SPACE to select this row." at bounding box center [675, 476] width 0 height 0
click at [317, 528] on div "148355800" at bounding box center [303, 523] width 93 height 38
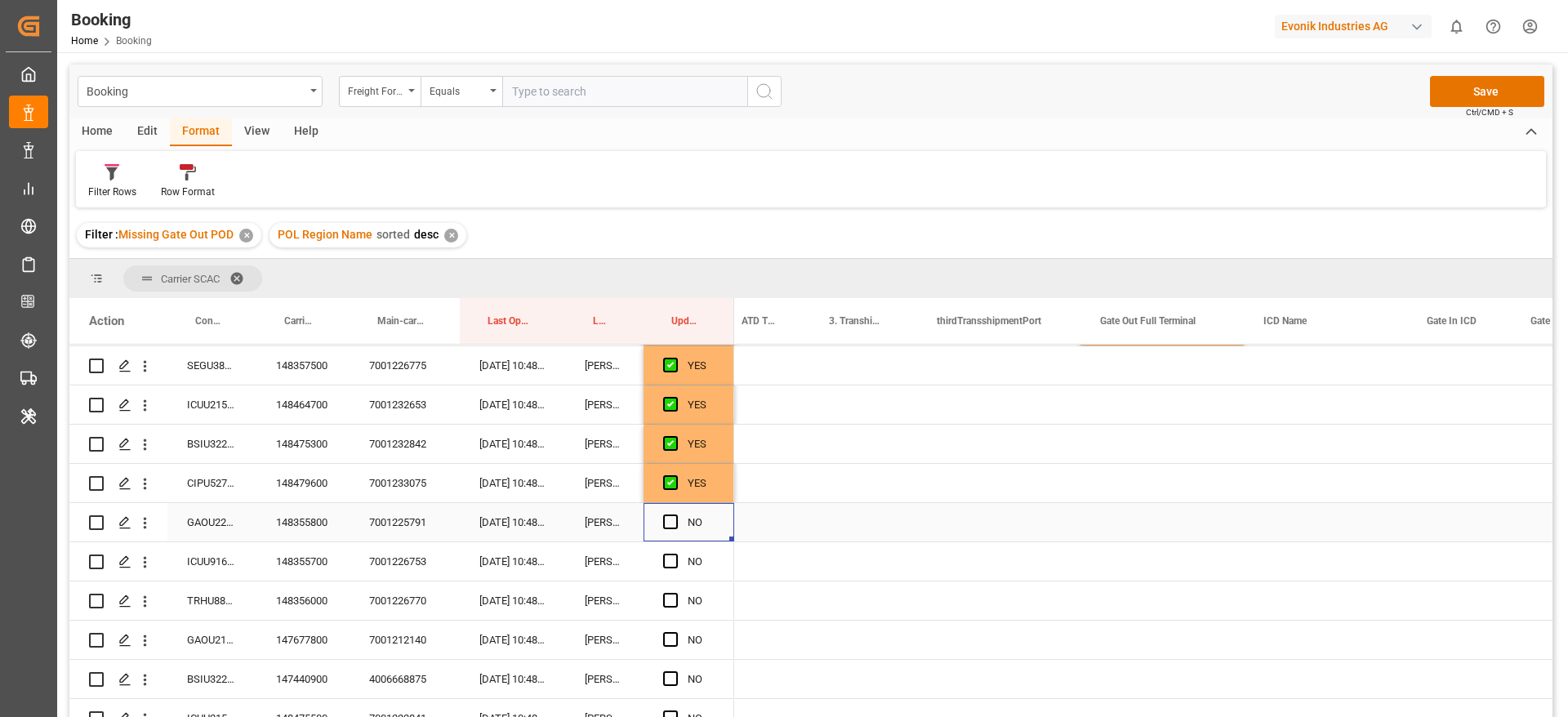
click at [678, 523] on div "Press SPACE to select this row." at bounding box center [675, 523] width 24 height 38
click at [663, 522] on span "Press SPACE to select this row." at bounding box center [671, 522] width 14 height 14
click at [675, 514] on input "Press SPACE to select this row." at bounding box center [675, 514] width 0 height 0
click at [305, 571] on div "148355700" at bounding box center [303, 561] width 93 height 38
click at [676, 561] on span "Press SPACE to select this row." at bounding box center [671, 561] width 14 height 14
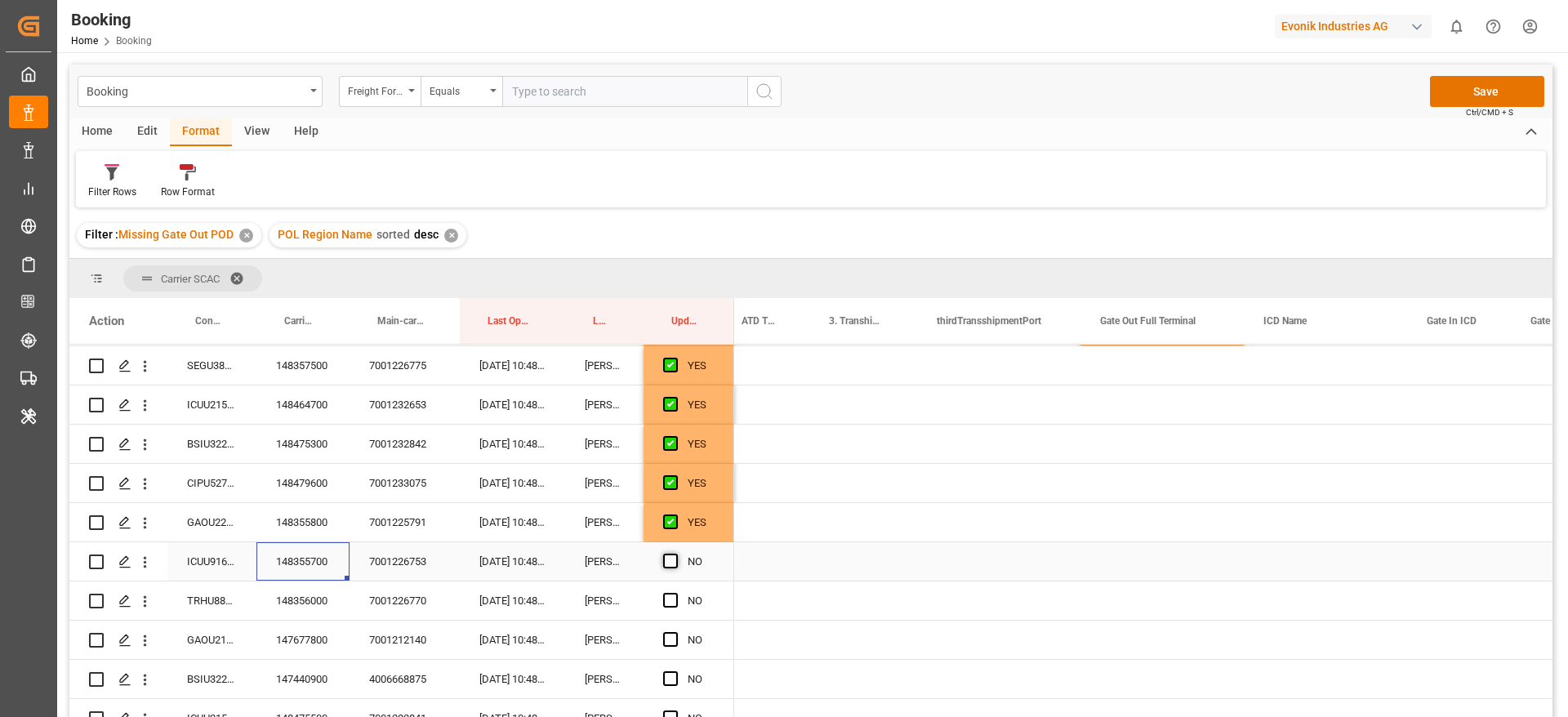
click at [675, 554] on input "Press SPACE to select this row." at bounding box center [675, 554] width 0 height 0
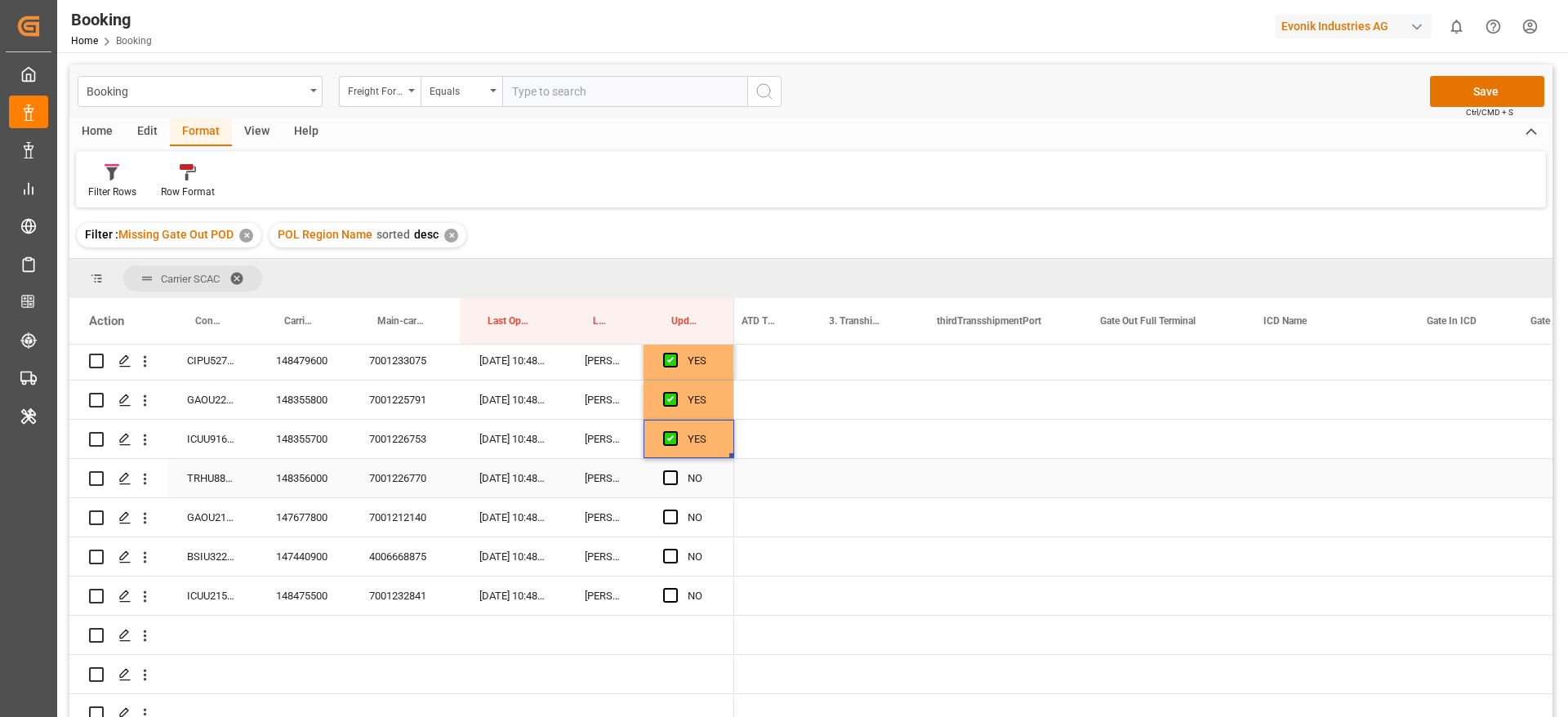
click at [334, 481] on div "148356000" at bounding box center [303, 478] width 93 height 38
click at [675, 470] on span "Press SPACE to select this row." at bounding box center [671, 477] width 14 height 14
click at [675, 470] on input "Press SPACE to select this row." at bounding box center [675, 470] width 0 height 0
click at [310, 520] on div "147677800" at bounding box center [303, 517] width 93 height 38
click at [672, 510] on span "Press SPACE to select this row." at bounding box center [671, 517] width 14 height 14
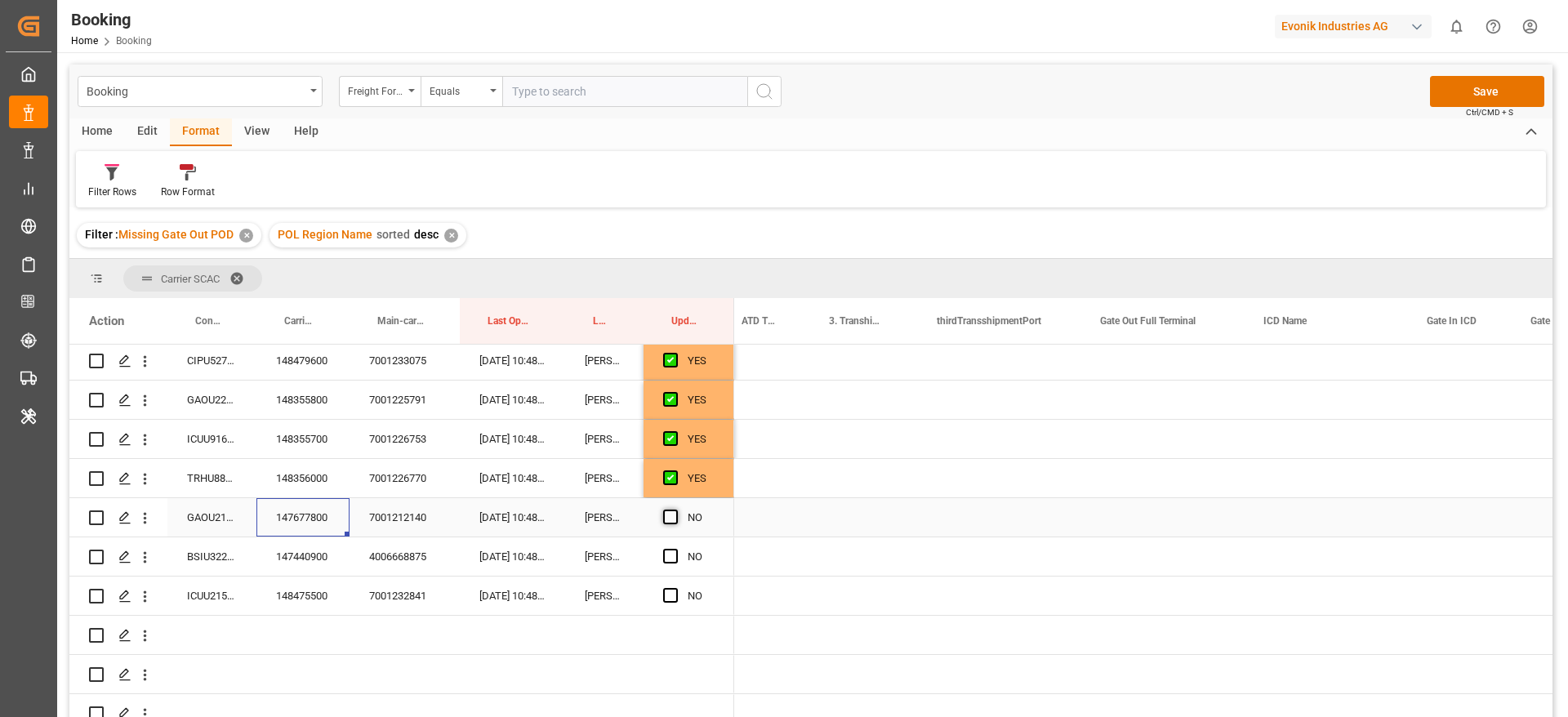
click at [675, 510] on input "Press SPACE to select this row." at bounding box center [675, 510] width 0 height 0
click at [281, 562] on div "147440900" at bounding box center [303, 556] width 93 height 38
click at [669, 555] on span "Press SPACE to select this row." at bounding box center [671, 556] width 14 height 14
click at [675, 549] on input "Press SPACE to select this row." at bounding box center [675, 549] width 0 height 0
click at [298, 605] on div "148475500" at bounding box center [303, 596] width 93 height 38
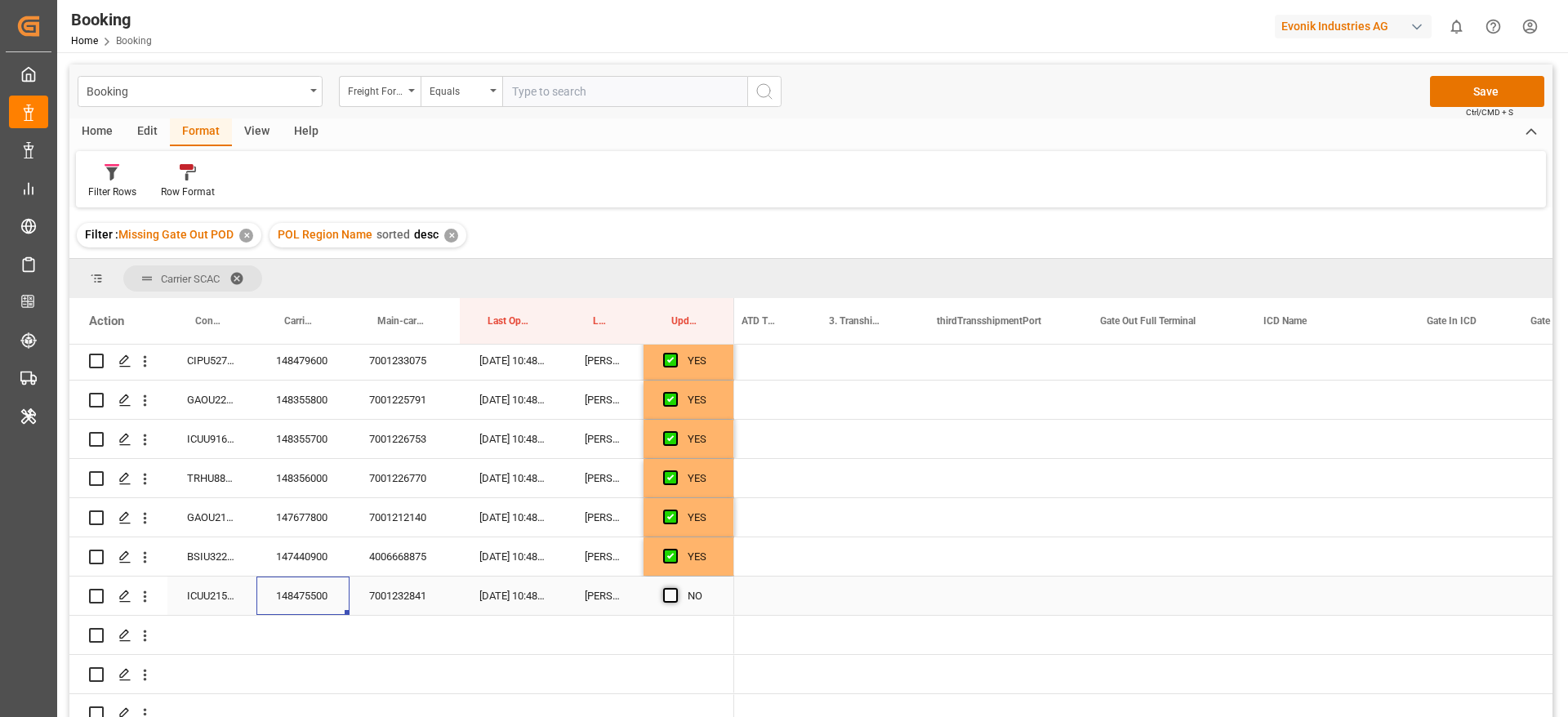
click at [673, 596] on span "Press SPACE to select this row." at bounding box center [671, 595] width 14 height 14
click at [675, 588] on input "Press SPACE to select this row." at bounding box center [675, 588] width 0 height 0
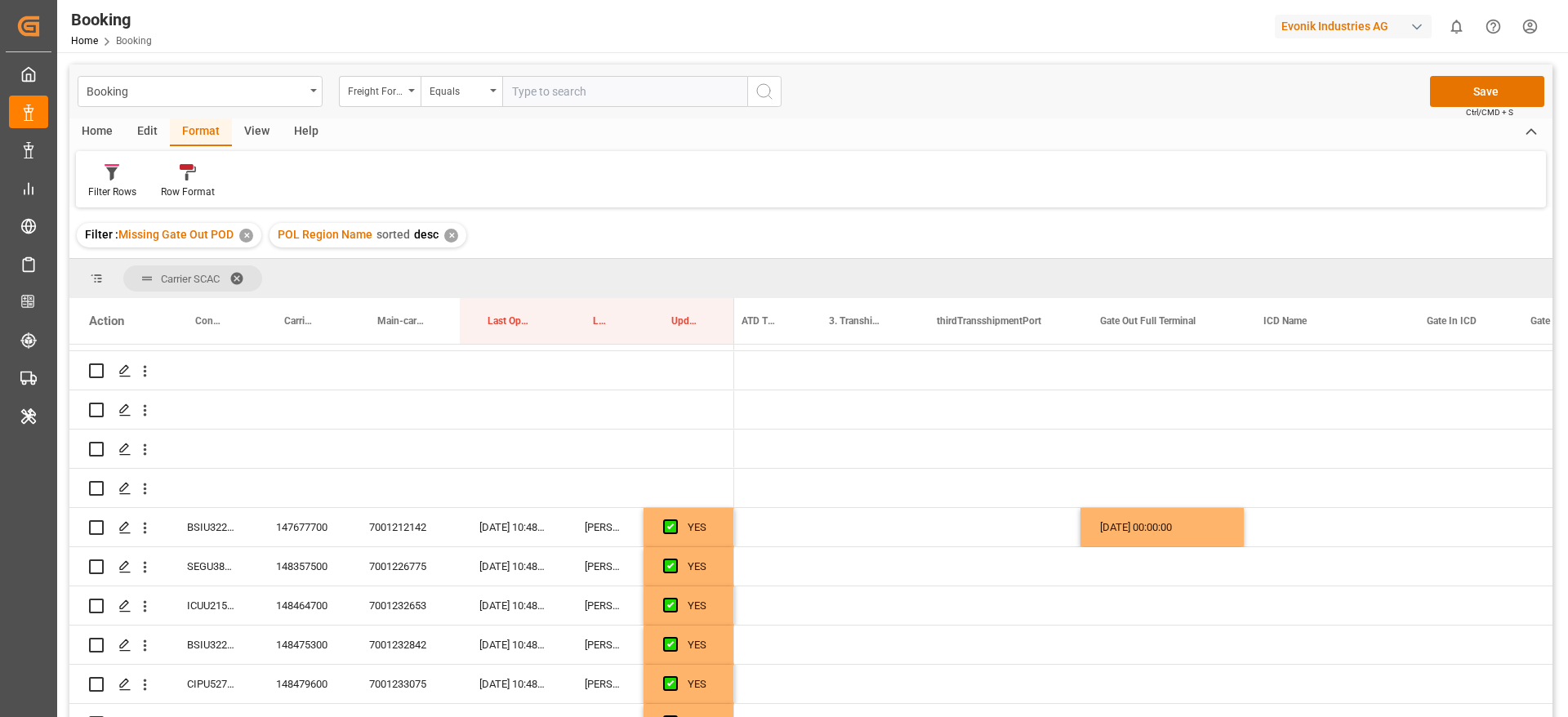
scroll to position [0, 0]
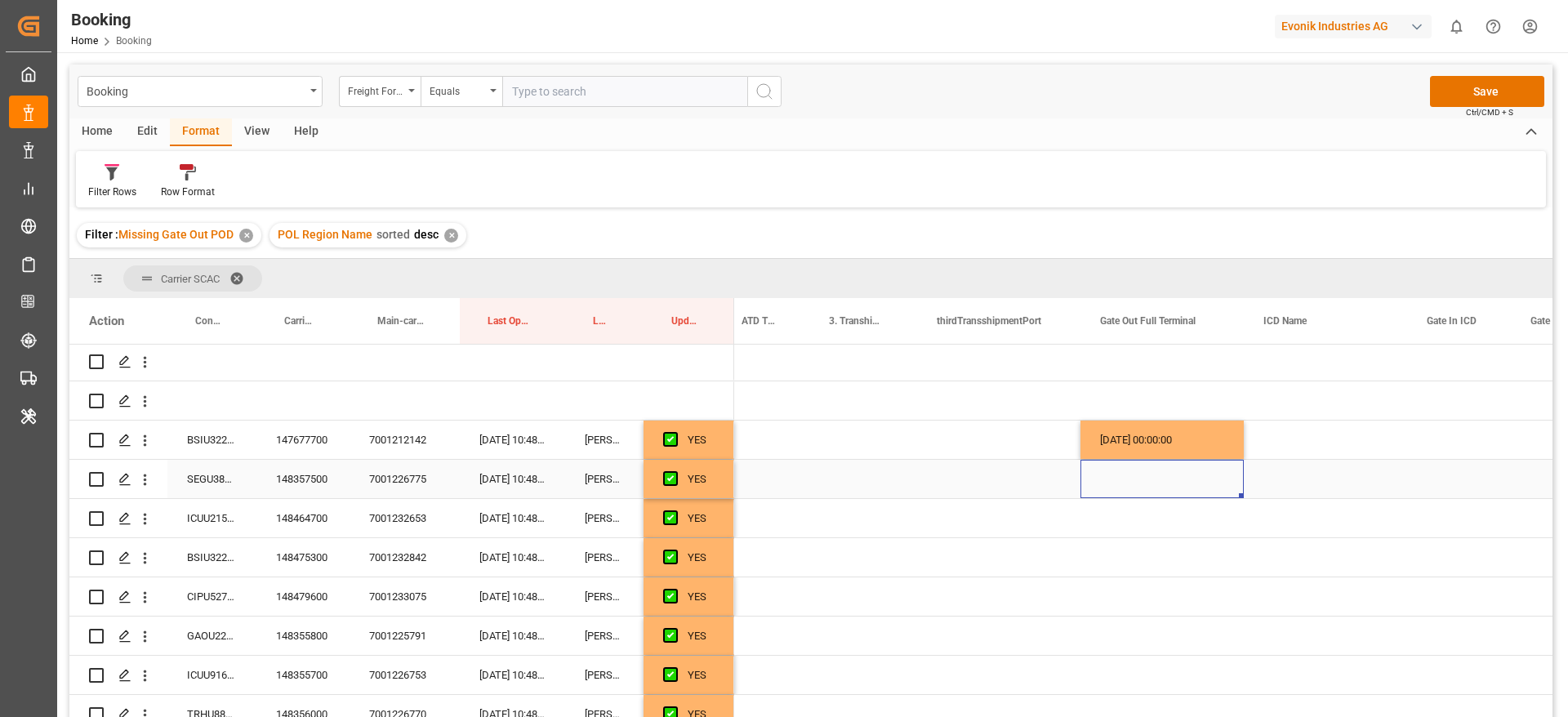
click at [1086, 596] on div "02-09-2025 00:00:00" at bounding box center [498, 636] width 4697 height 824
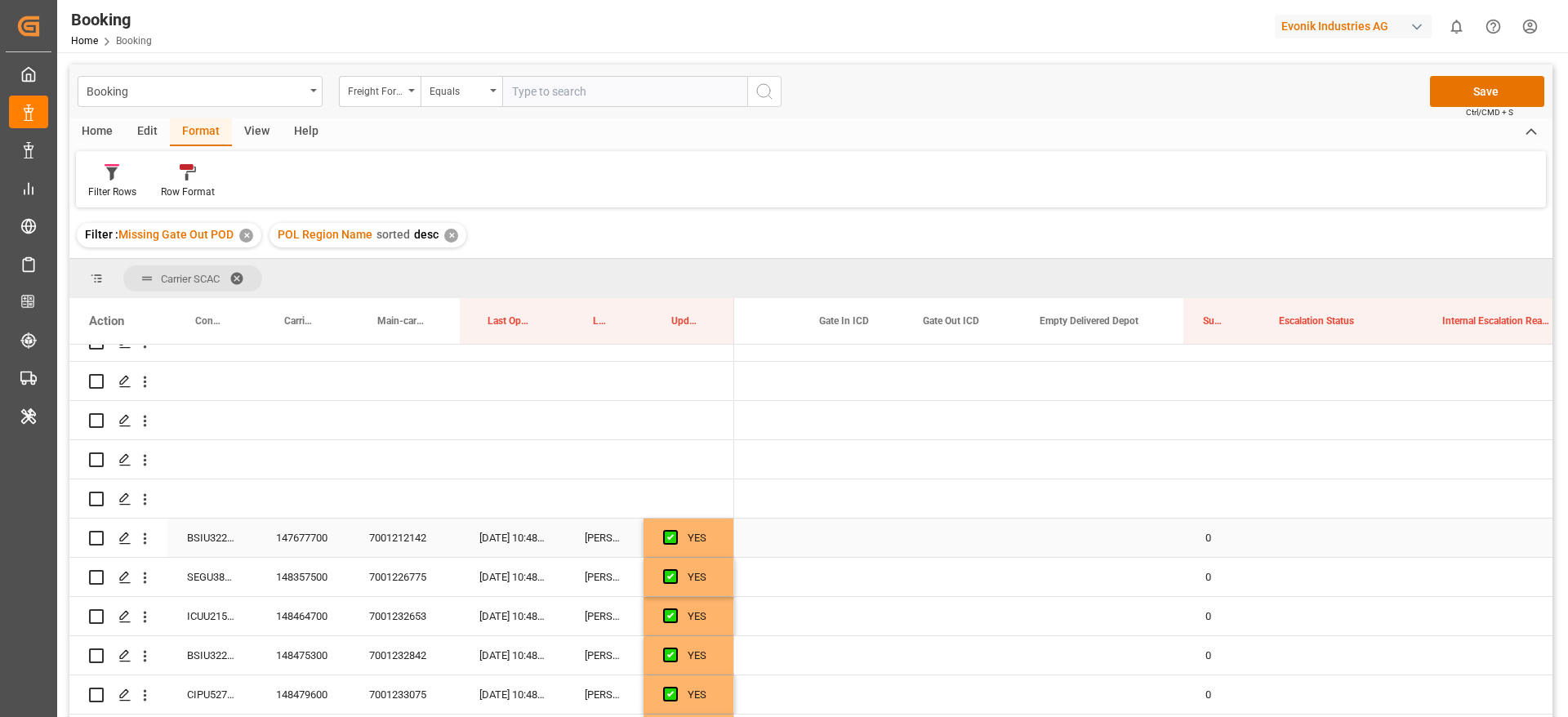
scroll to position [0, 3473]
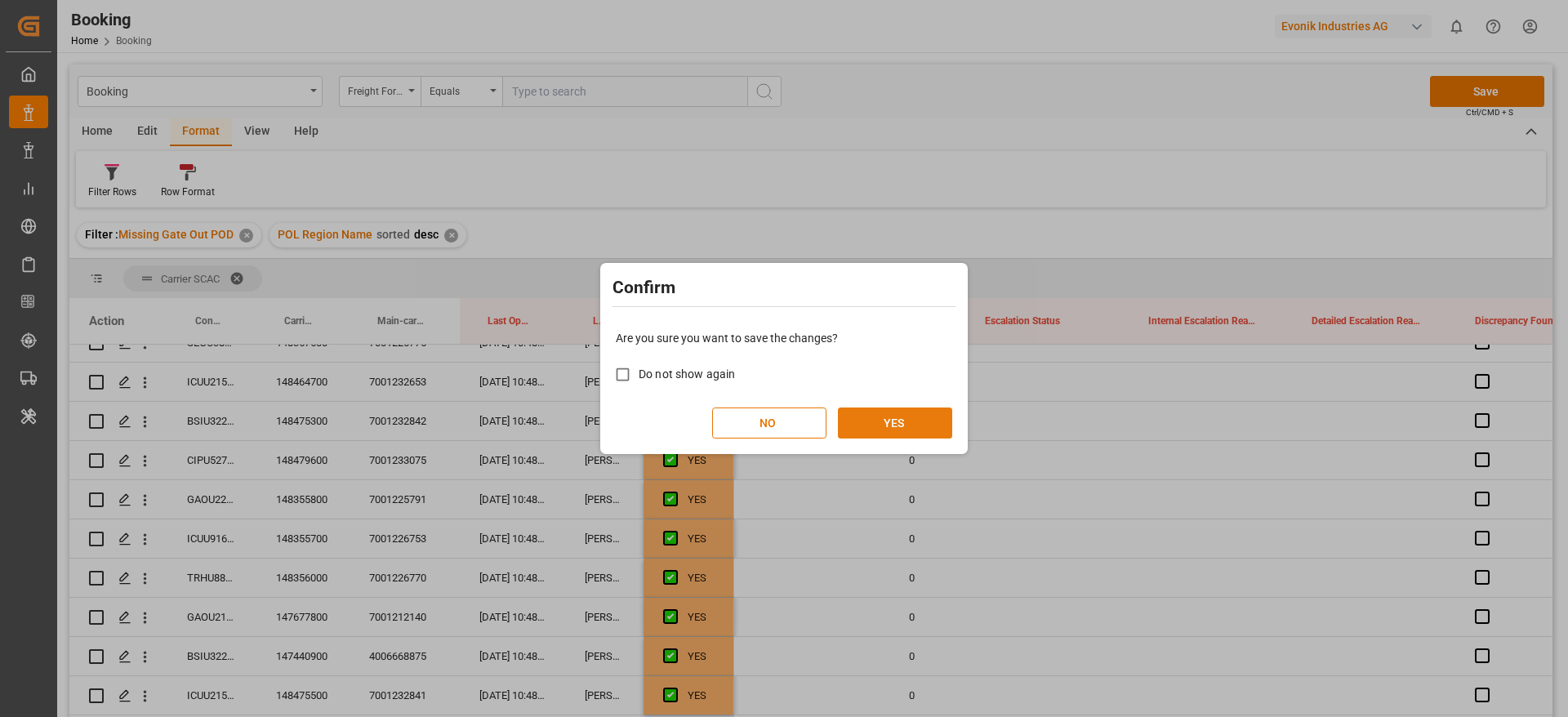
click at [895, 413] on button "YES" at bounding box center [895, 423] width 114 height 31
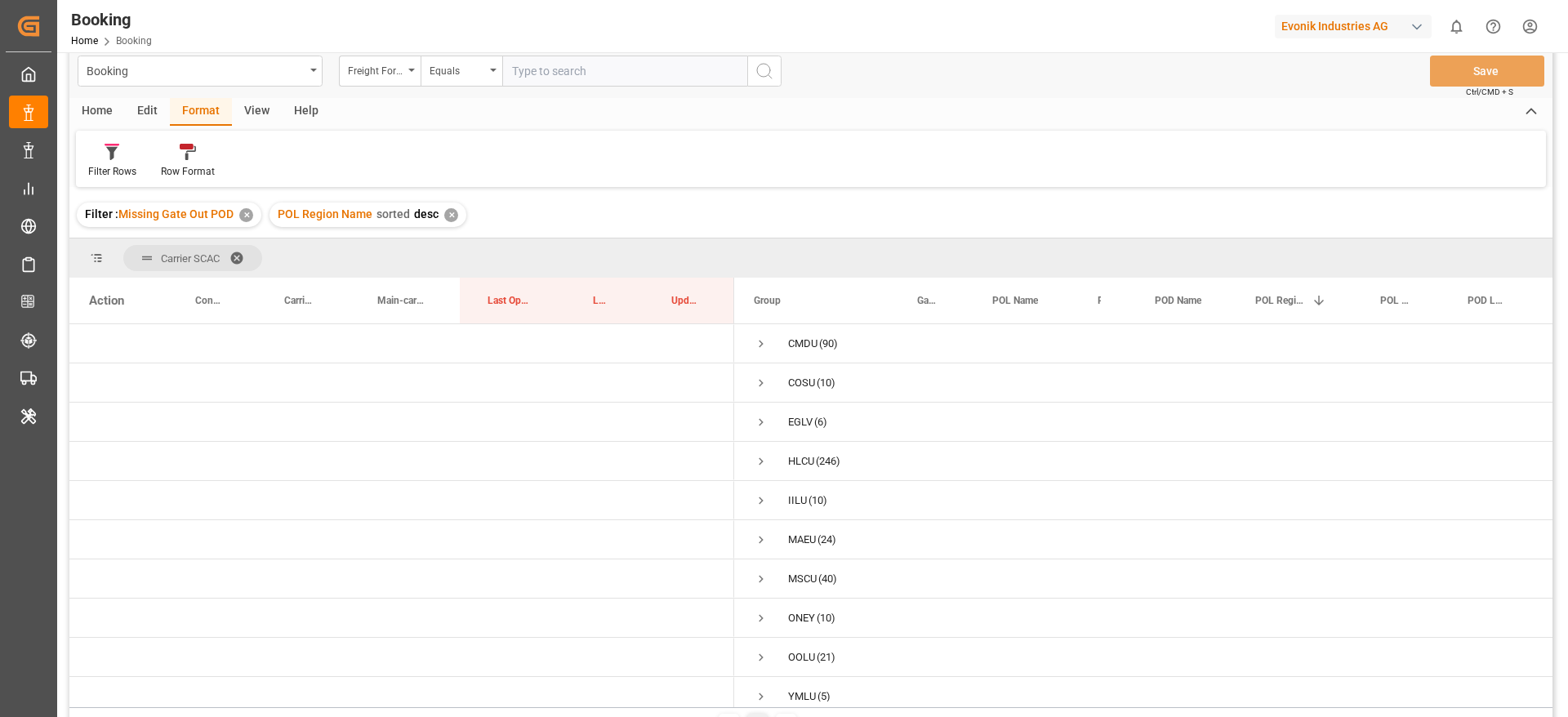
scroll to position [0, 0]
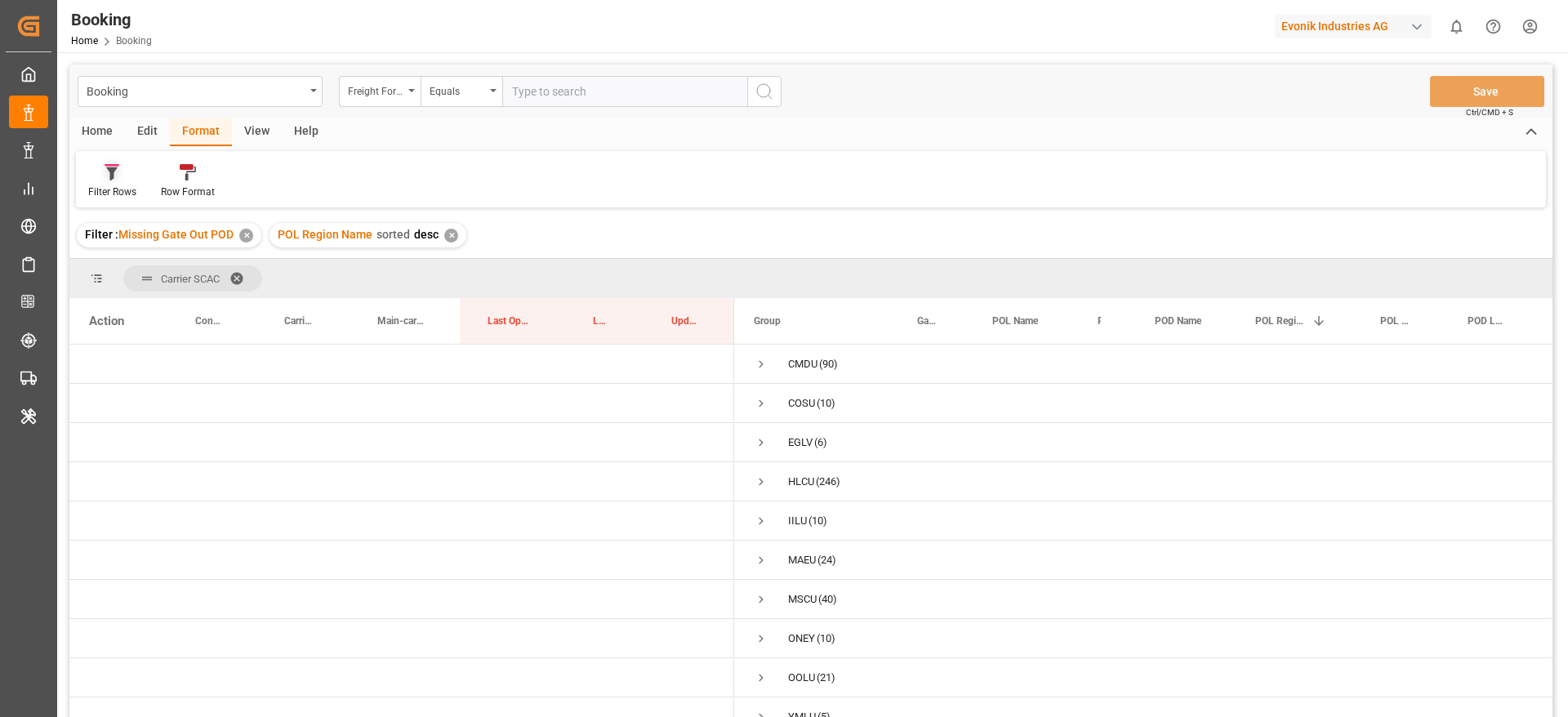
click at [89, 192] on div "Filter Rows" at bounding box center [112, 192] width 48 height 14
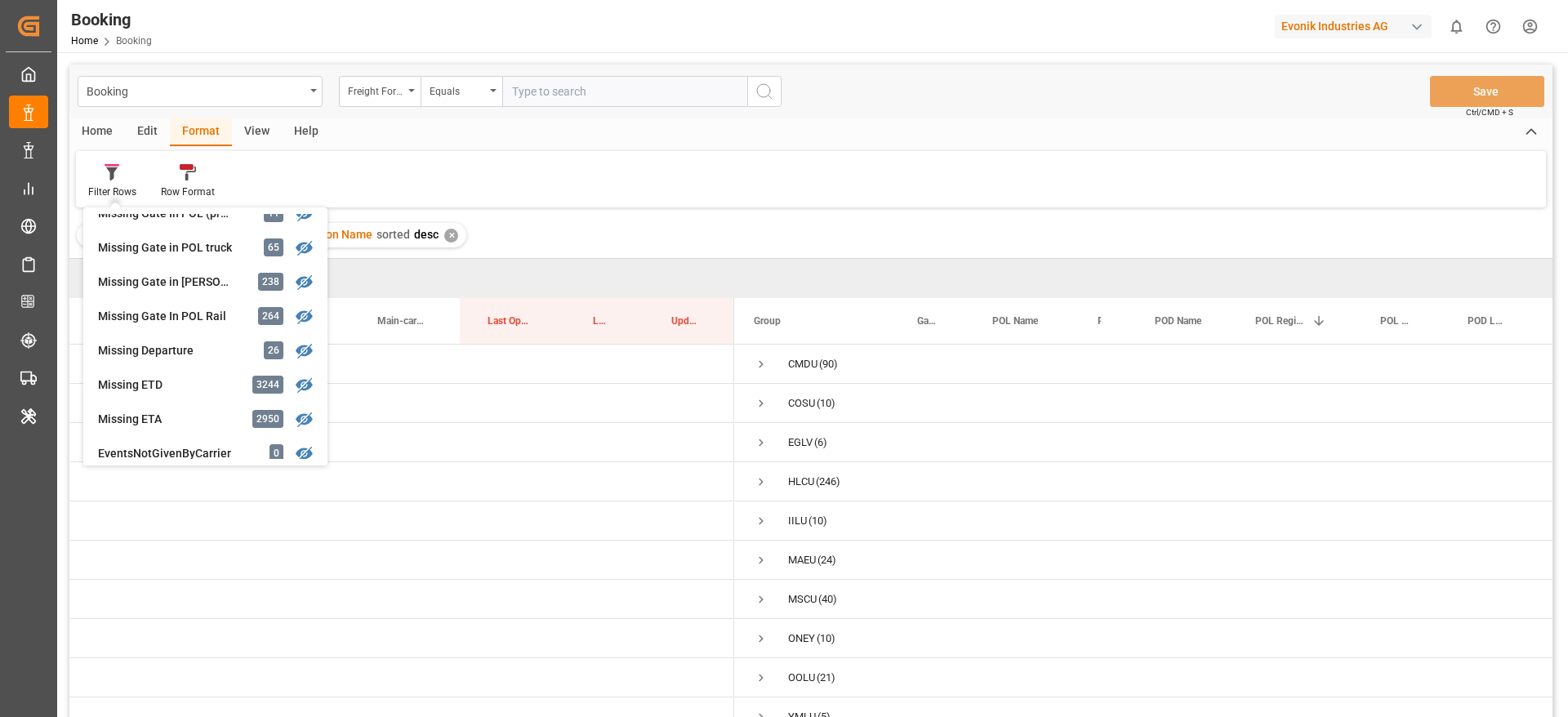
scroll to position [245, 0]
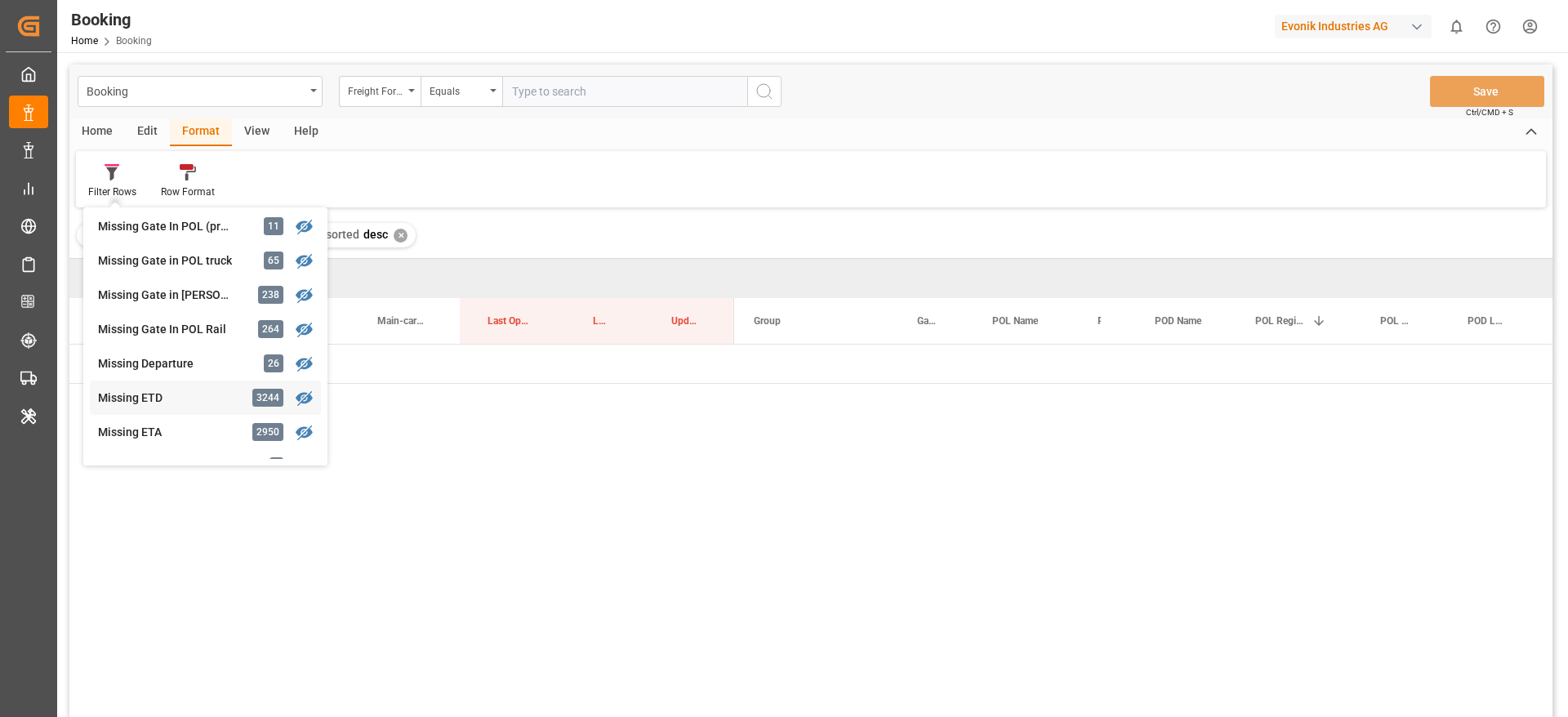
click at [153, 397] on div "Booking Freight Forwarder's Reference No. Equals Save Ctrl/CMD + S Home Edit Fo…" at bounding box center [811, 412] width 1483 height 696
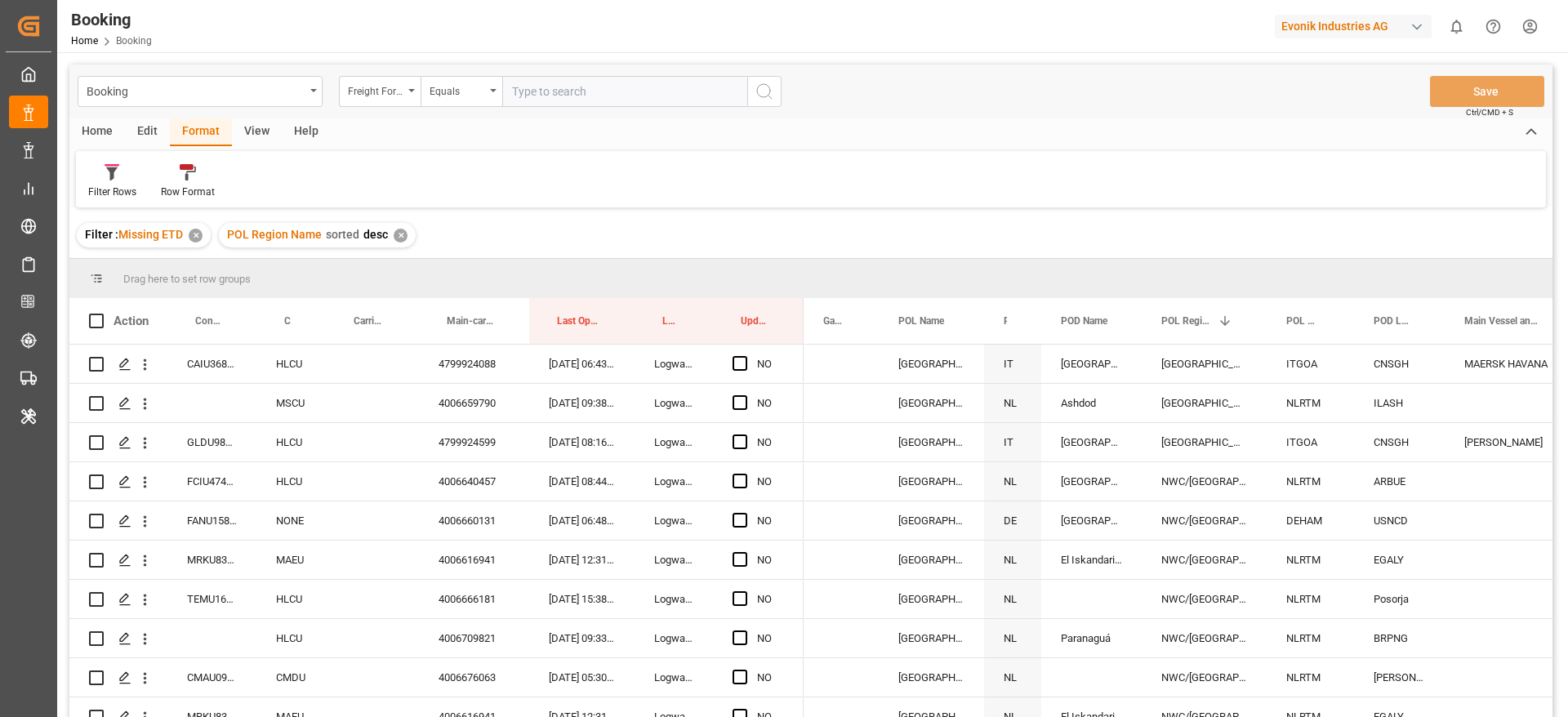
click at [399, 229] on div "✕" at bounding box center [399, 235] width 14 height 14
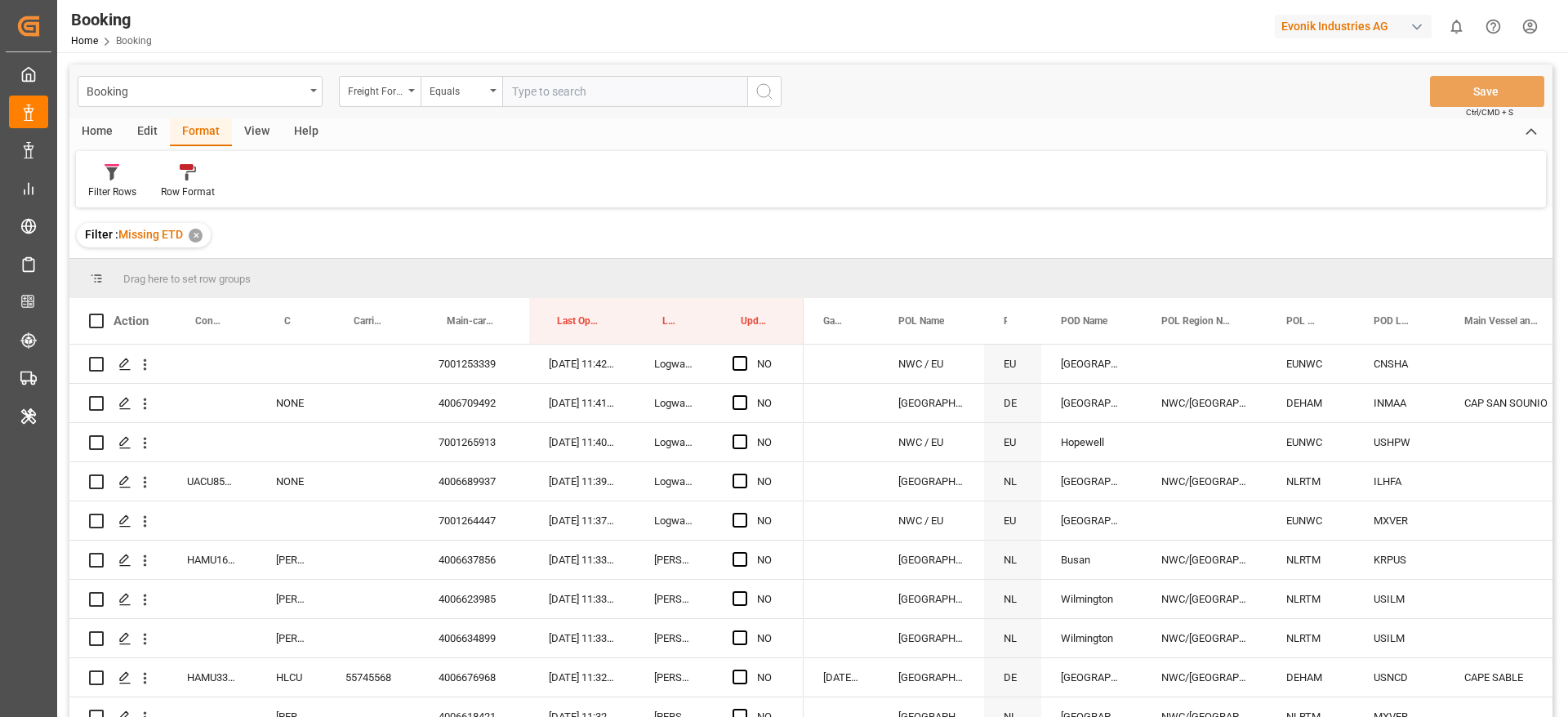
drag, startPoint x: 231, startPoint y: 126, endPoint x: 249, endPoint y: 131, distance: 18.7
click at [232, 126] on div "View" at bounding box center [257, 132] width 50 height 28
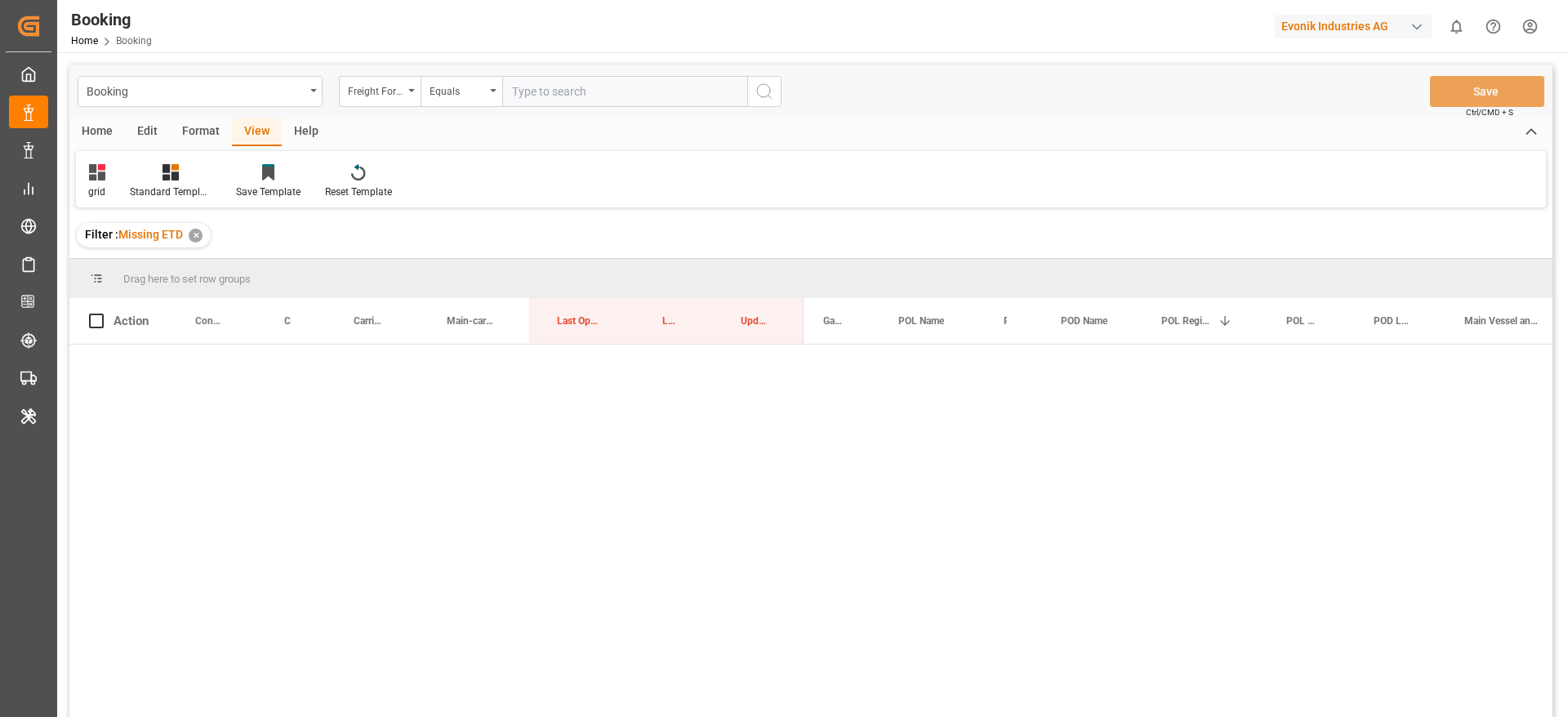
click at [249, 131] on div "View" at bounding box center [257, 132] width 50 height 28
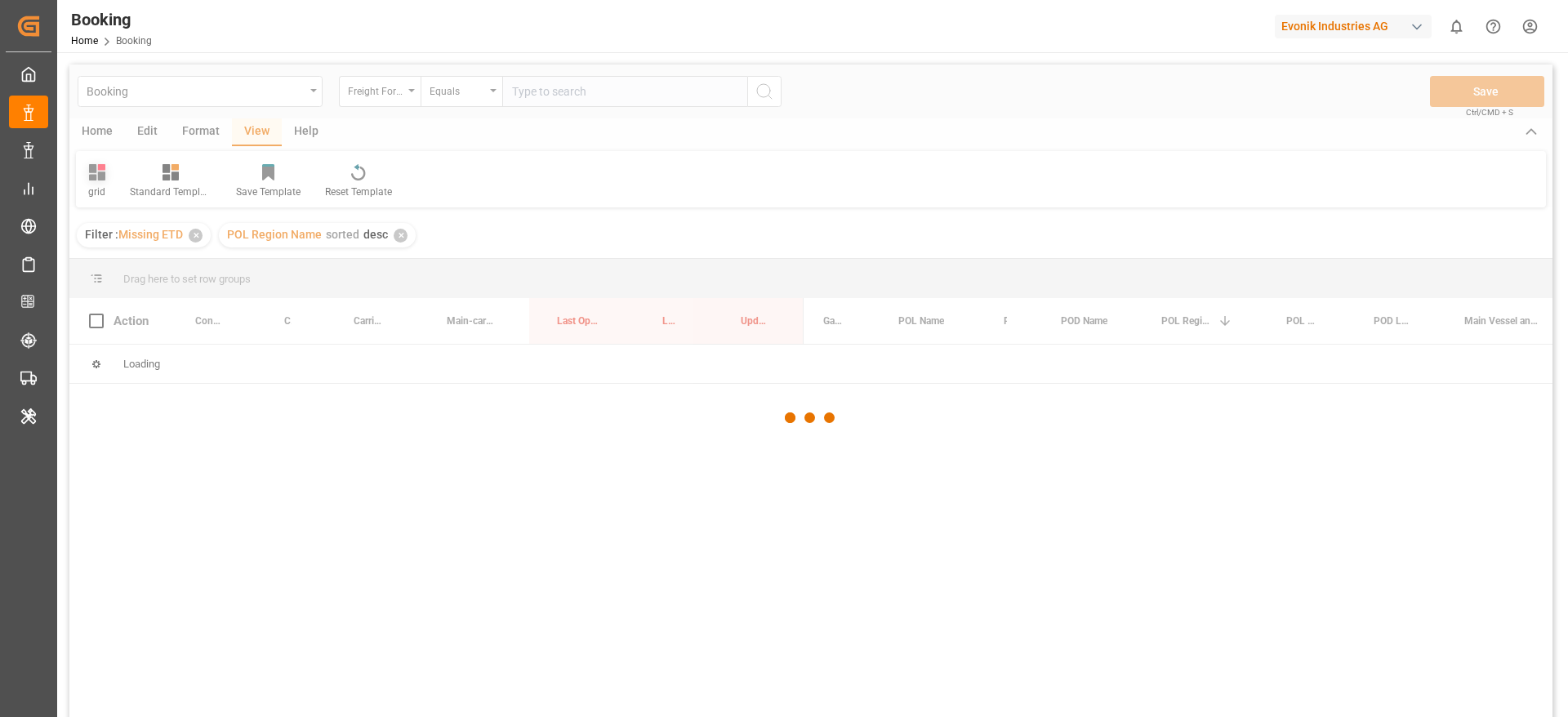
click at [92, 183] on div at bounding box center [811, 418] width 1483 height 707
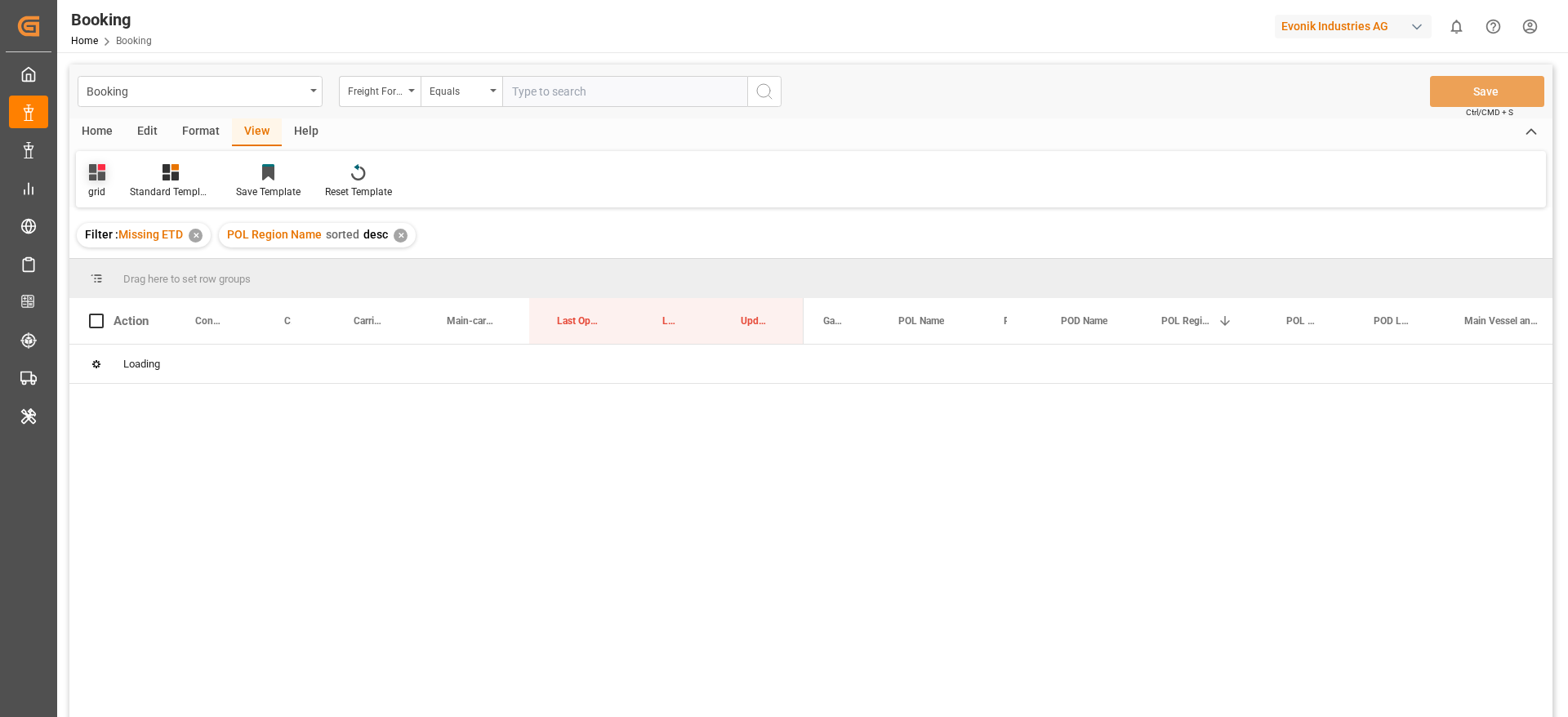
click at [108, 191] on div "grid" at bounding box center [97, 182] width 42 height 36
